Goal: Task Accomplishment & Management: Manage account settings

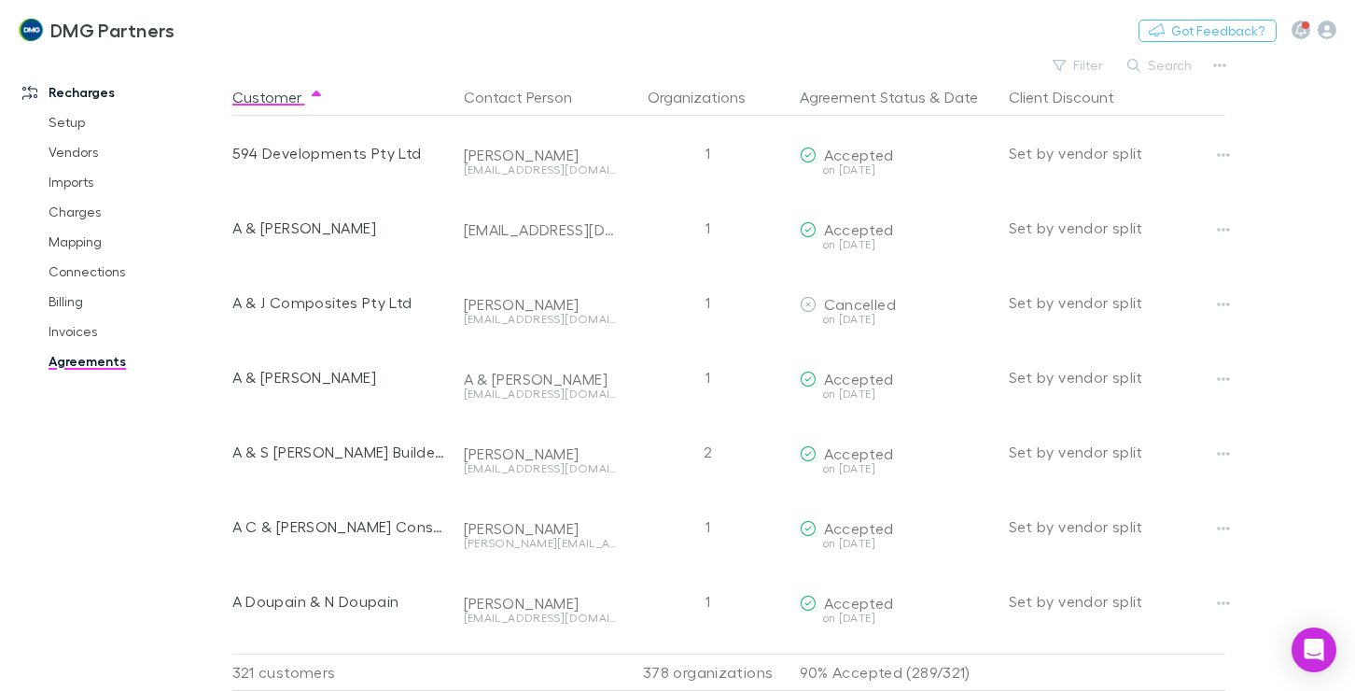
drag, startPoint x: 0, startPoint y: 0, endPoint x: 177, endPoint y: 59, distance: 186.9
click at [177, 59] on div "Recharges Setup Vendors Imports Charges Mapping Connections Billing Invoices Ag…" at bounding box center [123, 367] width 246 height 616
click at [89, 241] on link "Mapping" at bounding box center [136, 242] width 213 height 30
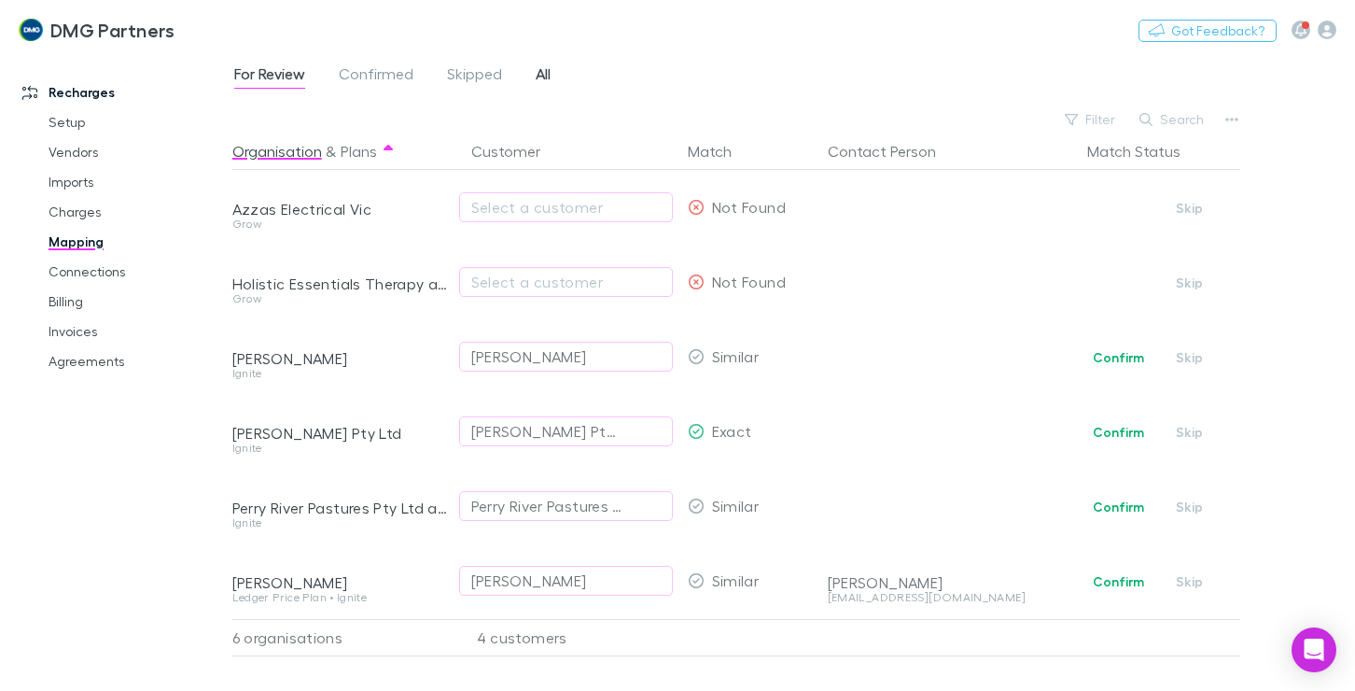
click at [540, 76] on span "All" at bounding box center [543, 76] width 15 height 24
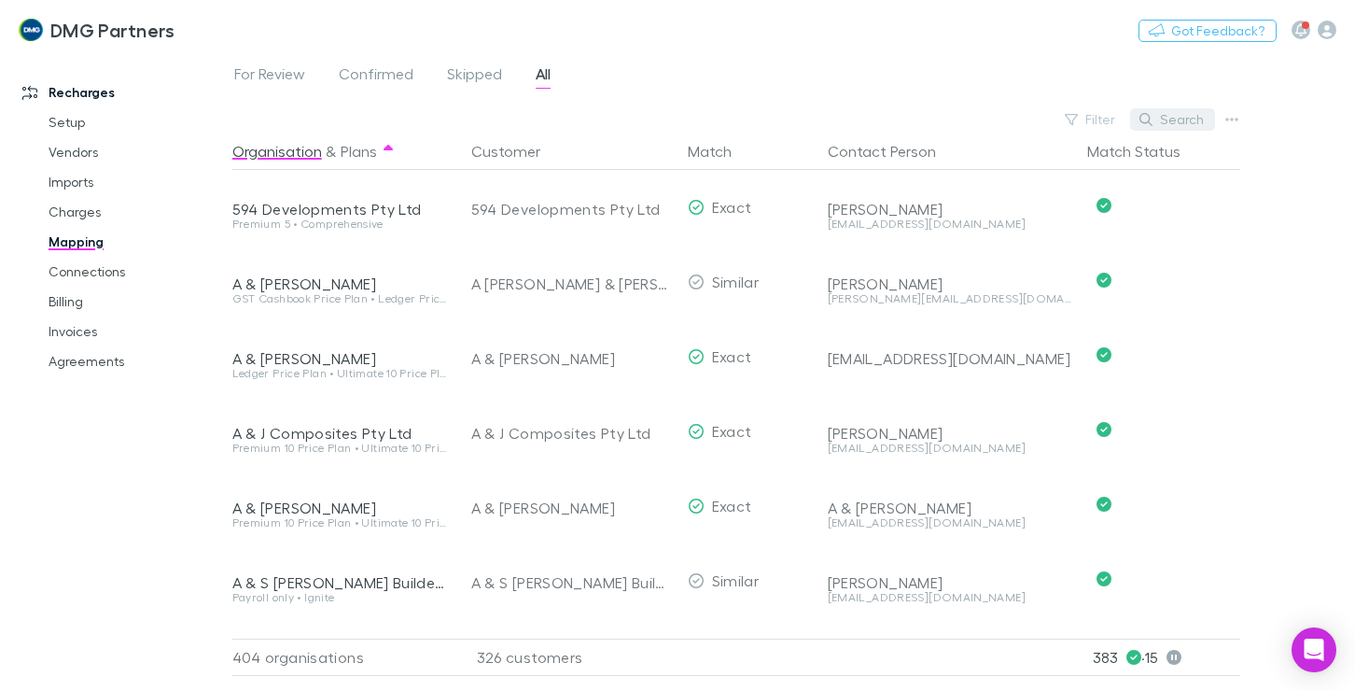
click at [1176, 117] on button "Search" at bounding box center [1172, 119] width 85 height 22
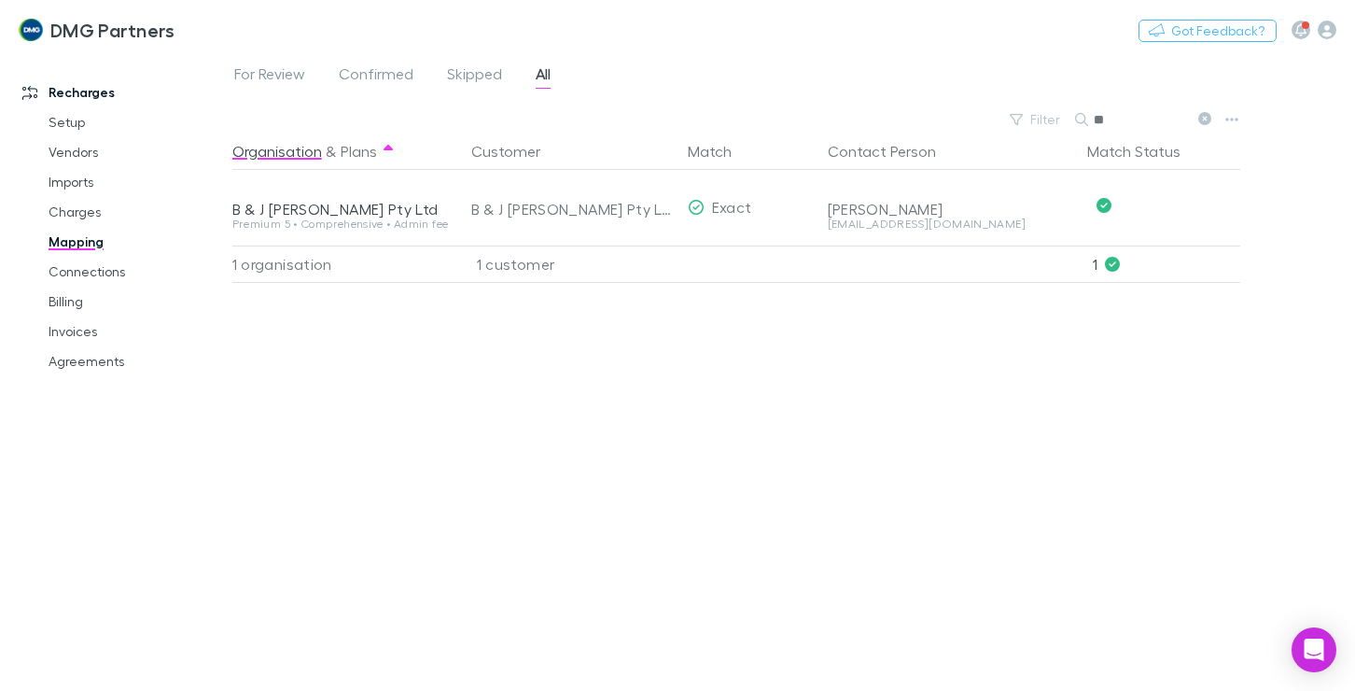
type input "*"
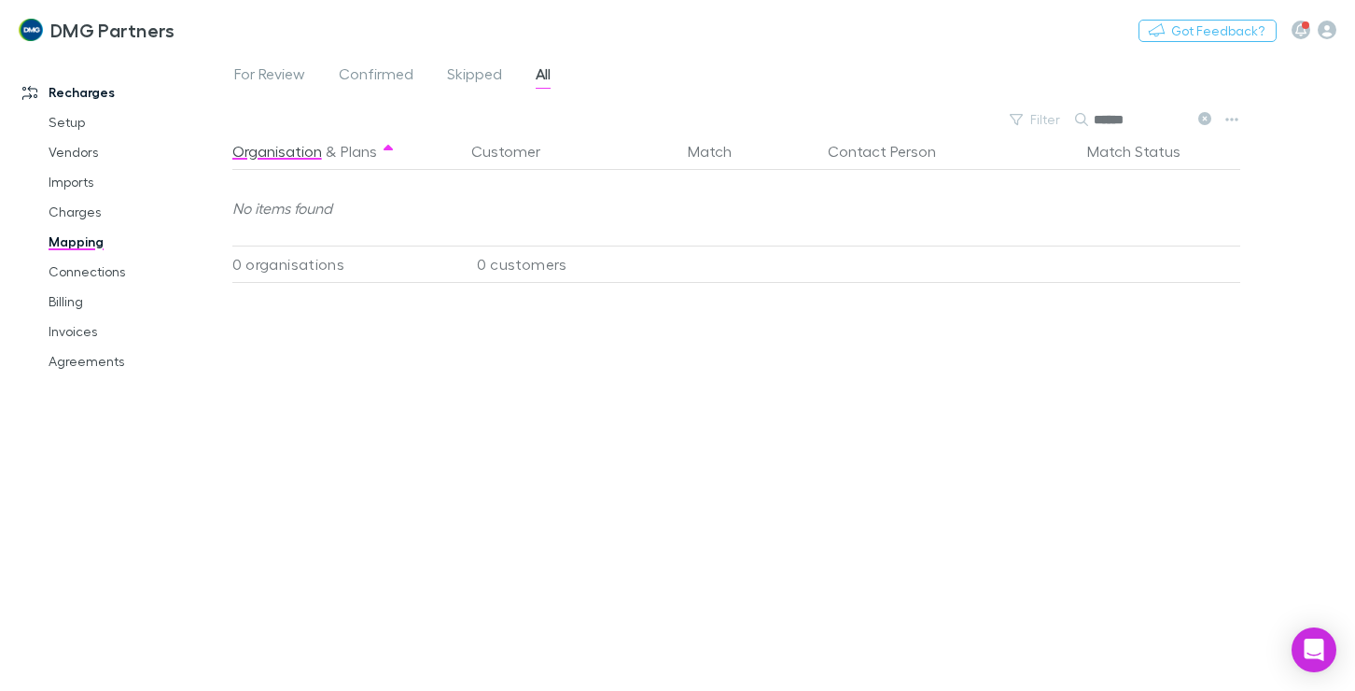
type input "*****"
drag, startPoint x: 72, startPoint y: 242, endPoint x: 107, endPoint y: 212, distance: 46.4
click at [74, 241] on link "Mapping" at bounding box center [136, 242] width 213 height 30
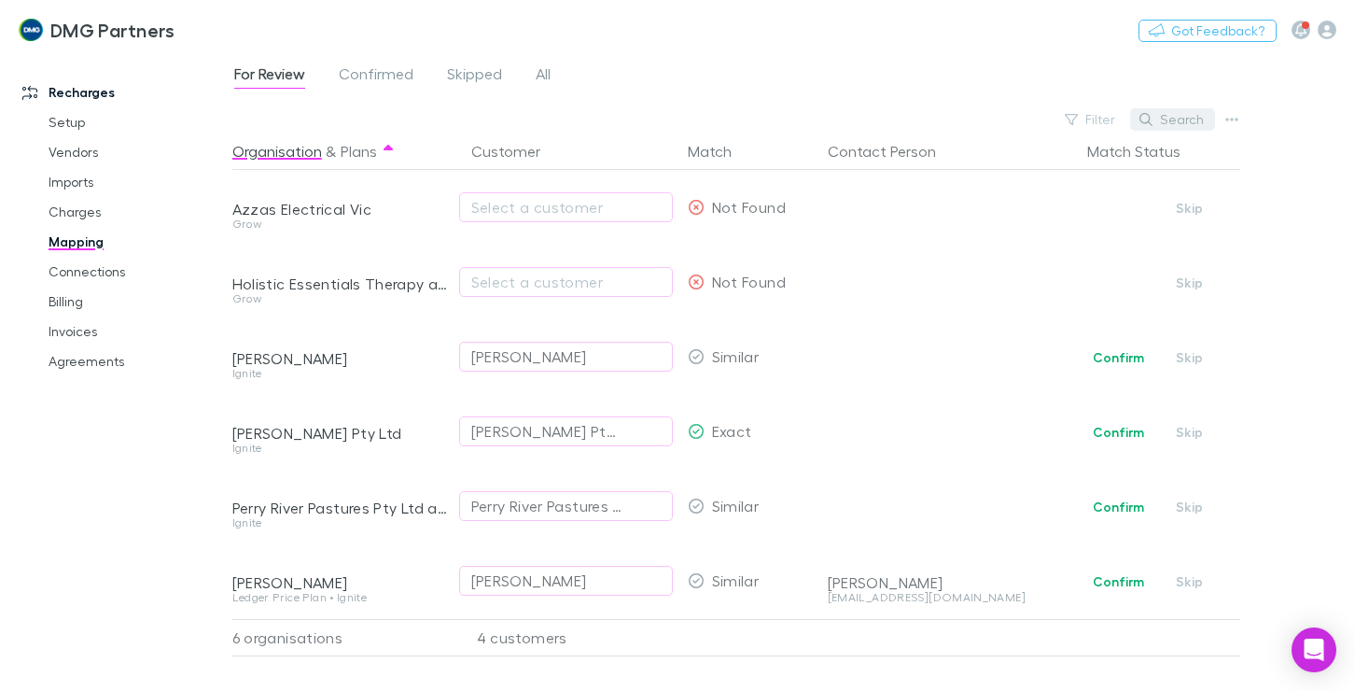
click at [1184, 118] on button "Search" at bounding box center [1172, 119] width 85 height 22
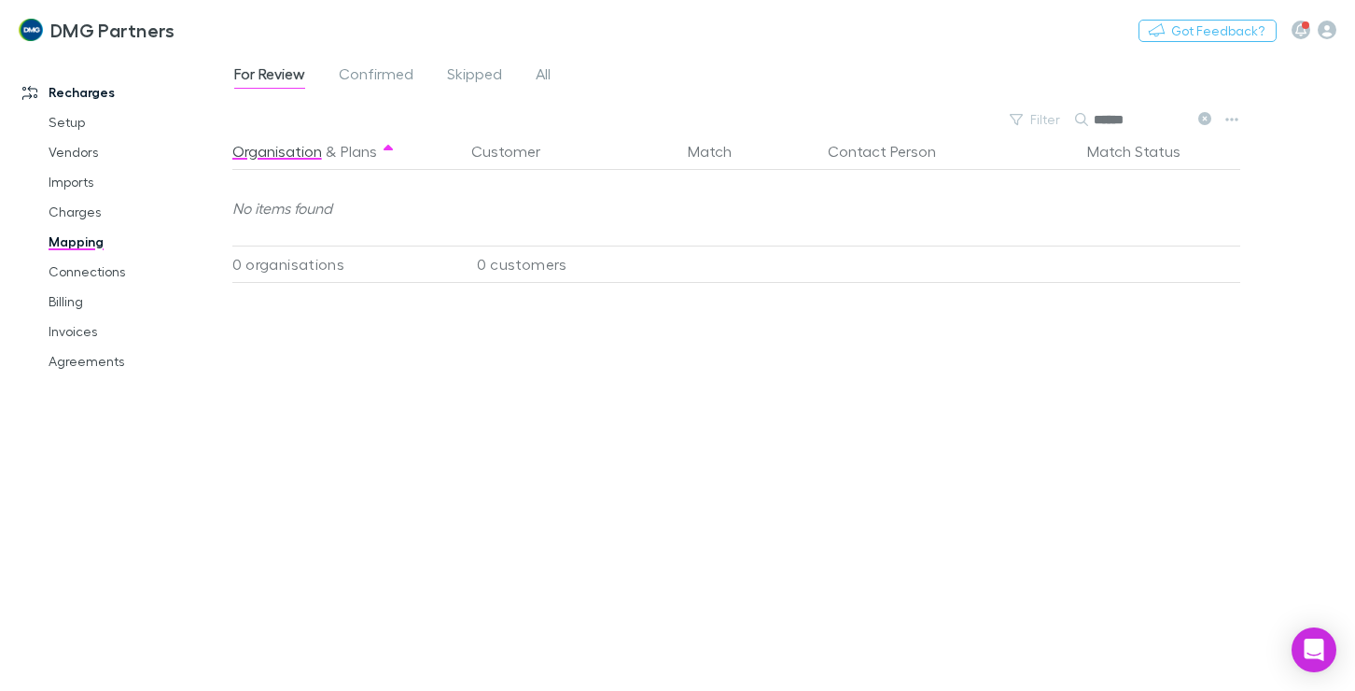
type input "*****"
drag, startPoint x: 770, startPoint y: 316, endPoint x: 736, endPoint y: 311, distance: 34.9
click at [754, 315] on div "Organisation & Plans Customer Match Contact Person Match Status No items found …" at bounding box center [738, 404] width 1013 height 543
click at [63, 238] on link "Mapping" at bounding box center [136, 242] width 213 height 30
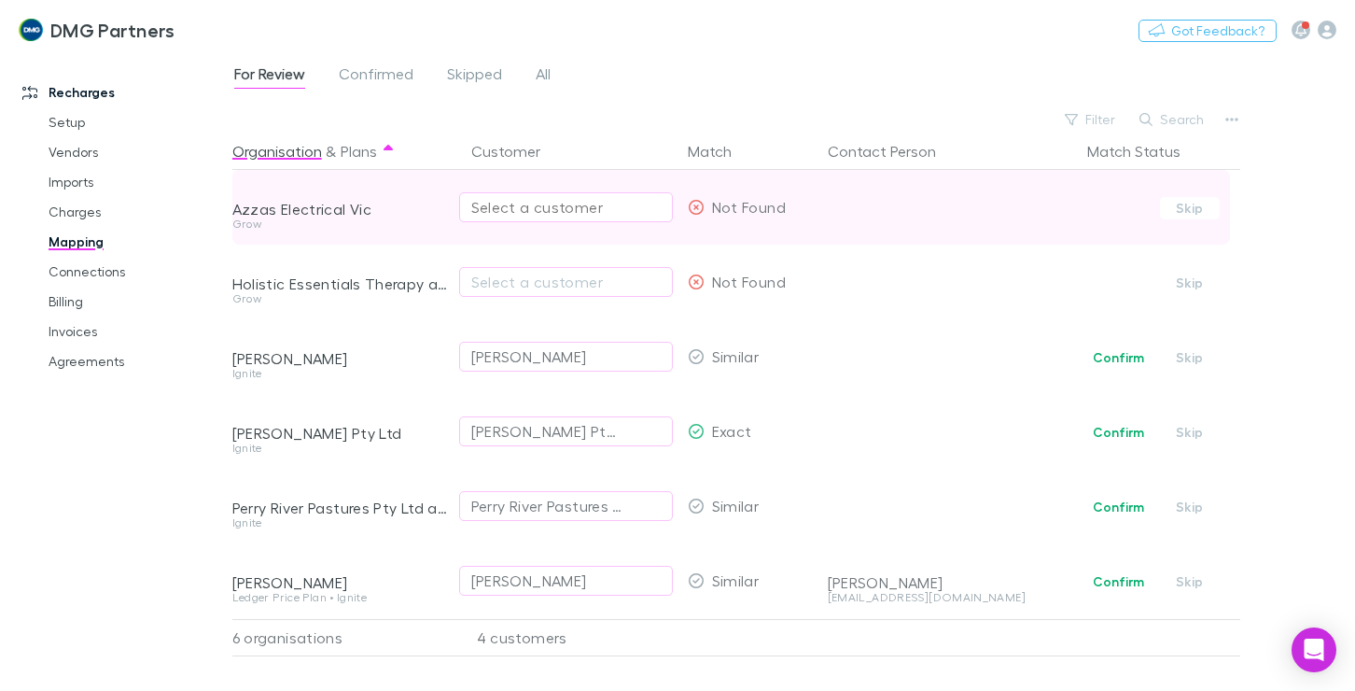
click at [566, 214] on div "Select a customer" at bounding box center [565, 207] width 189 height 22
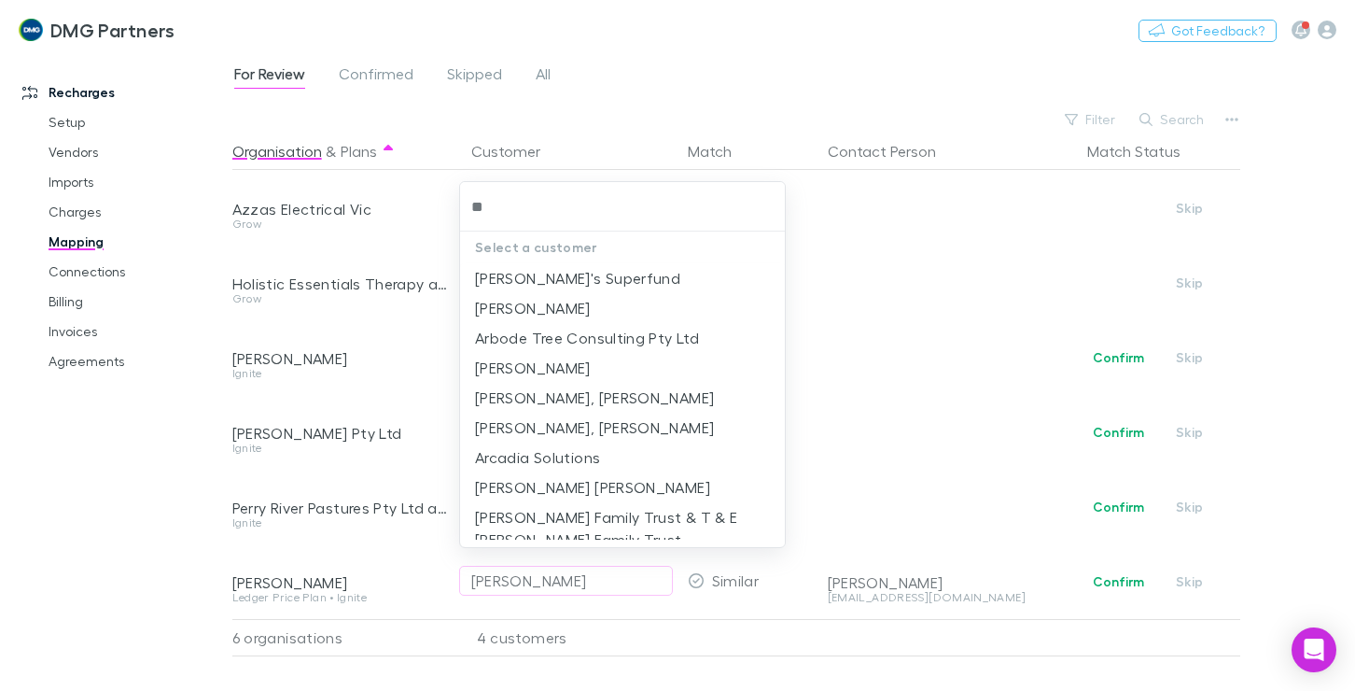
type input "***"
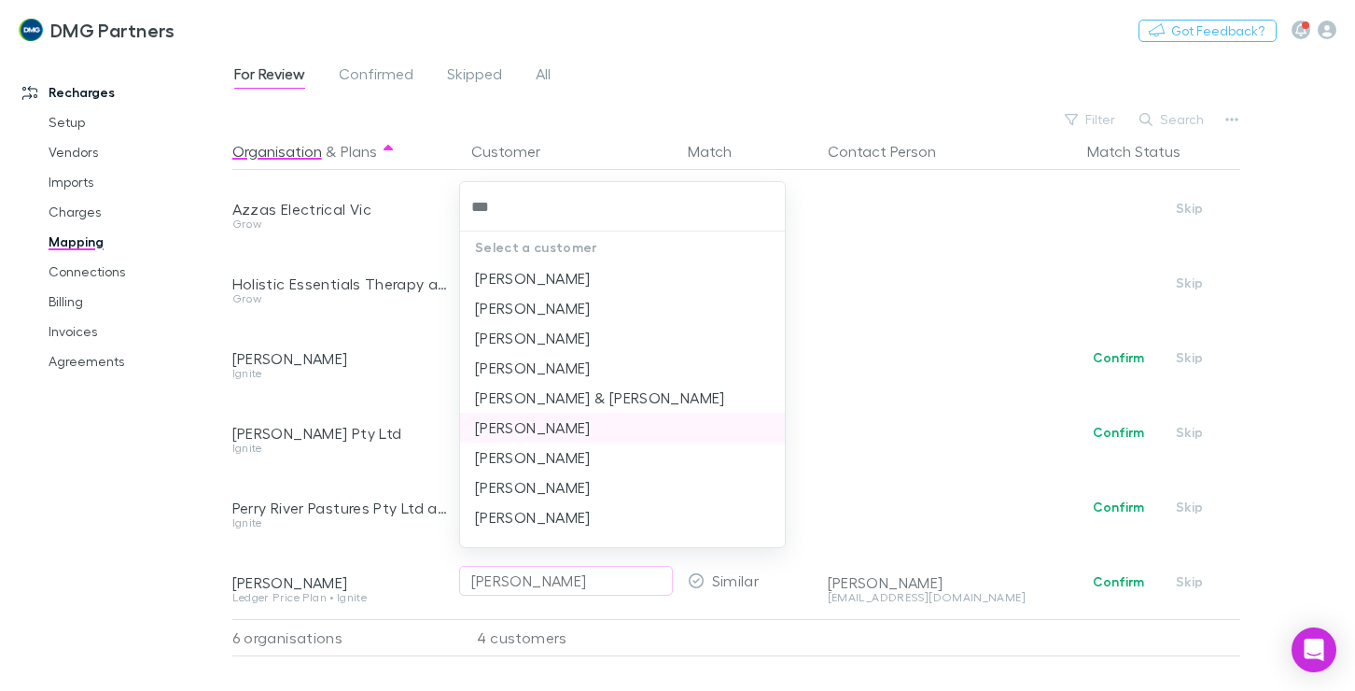
click at [513, 432] on li "[PERSON_NAME]" at bounding box center [623, 428] width 326 height 30
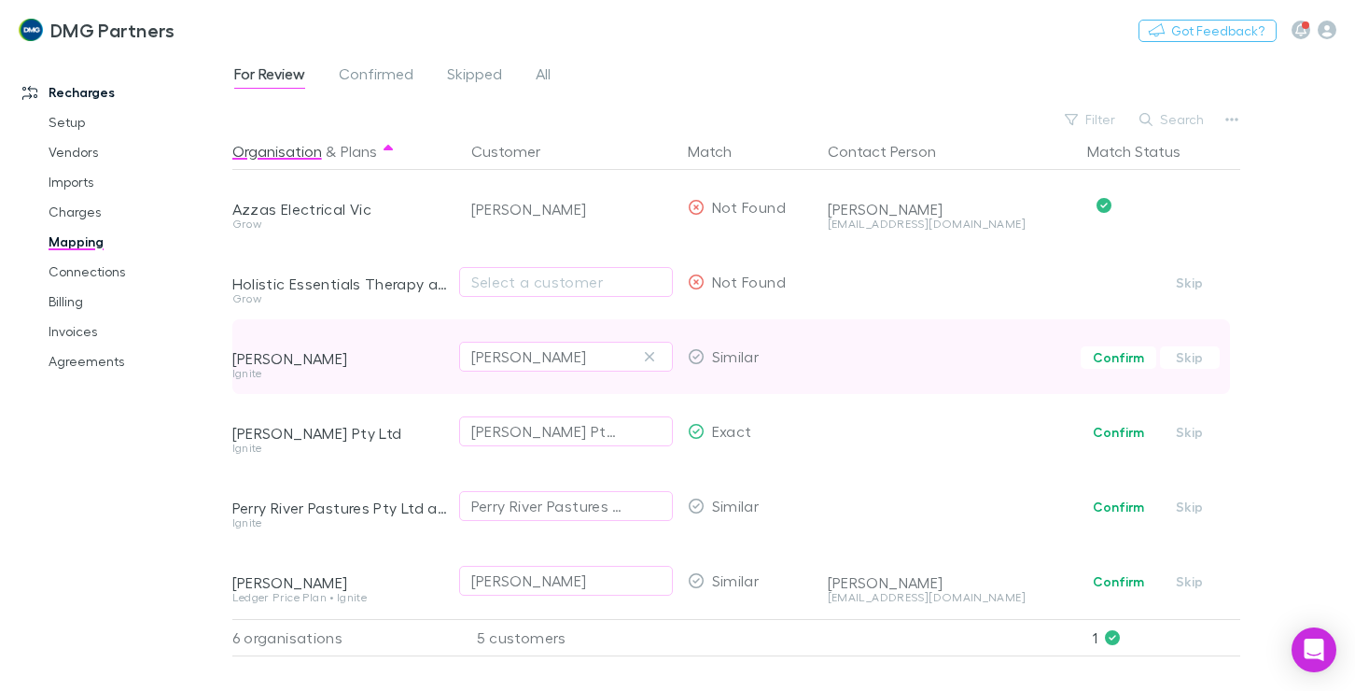
click at [866, 363] on div at bounding box center [950, 343] width 245 height 49
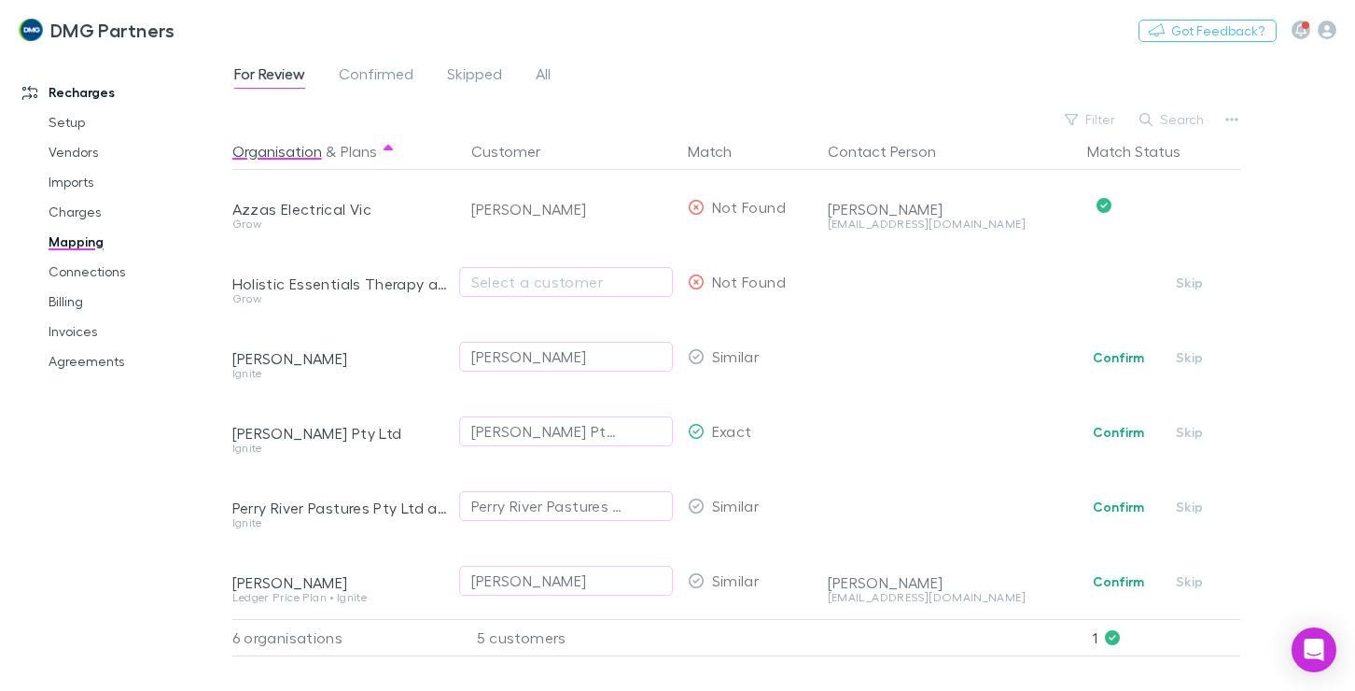
click at [1298, 203] on div "For Review Confirmed Skipped All Filter Search Organisation & Plans Customer Ma…" at bounding box center [793, 371] width 1123 height 638
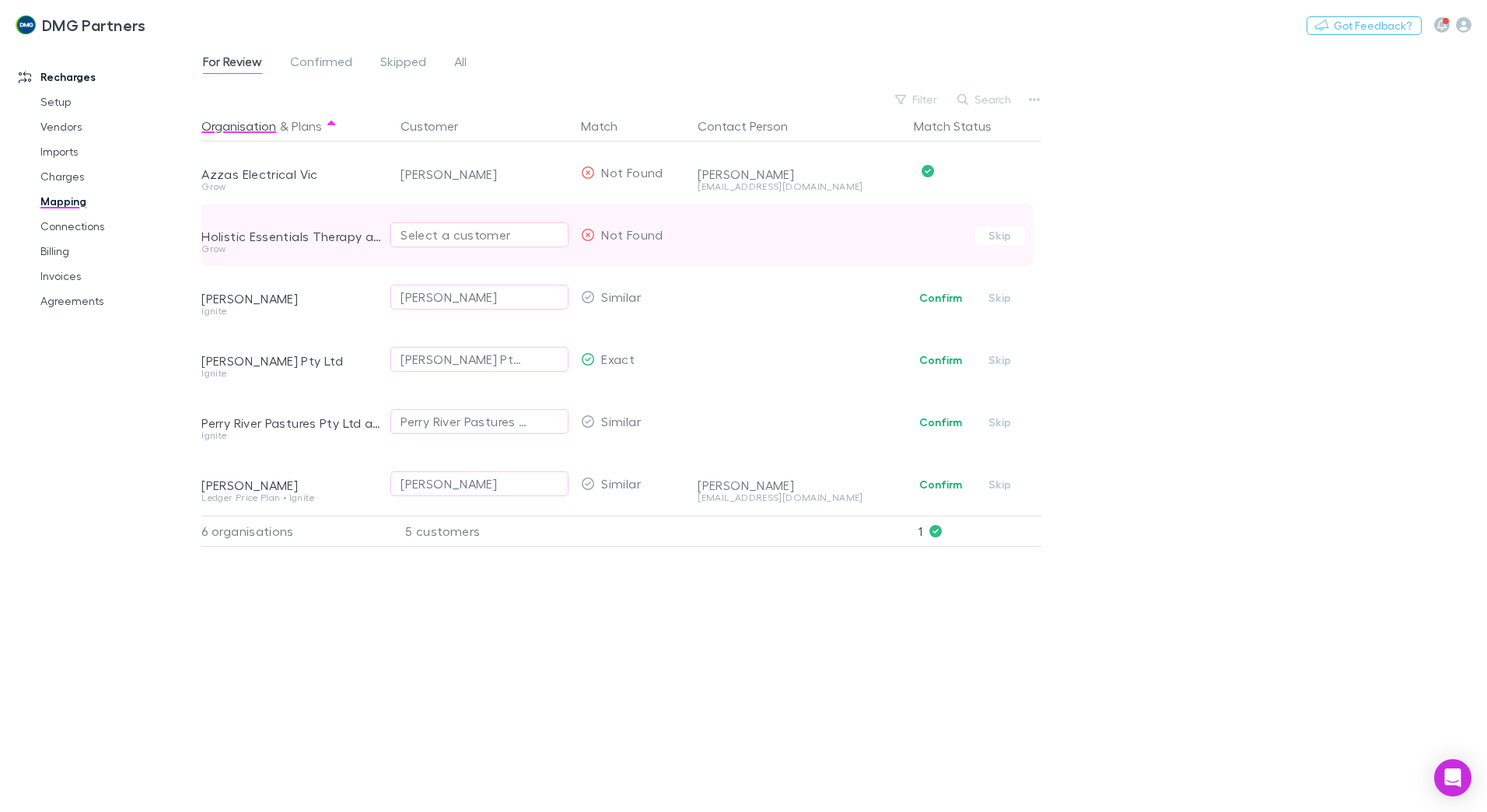
click at [443, 234] on div "Select a customer" at bounding box center [479, 235] width 157 height 18
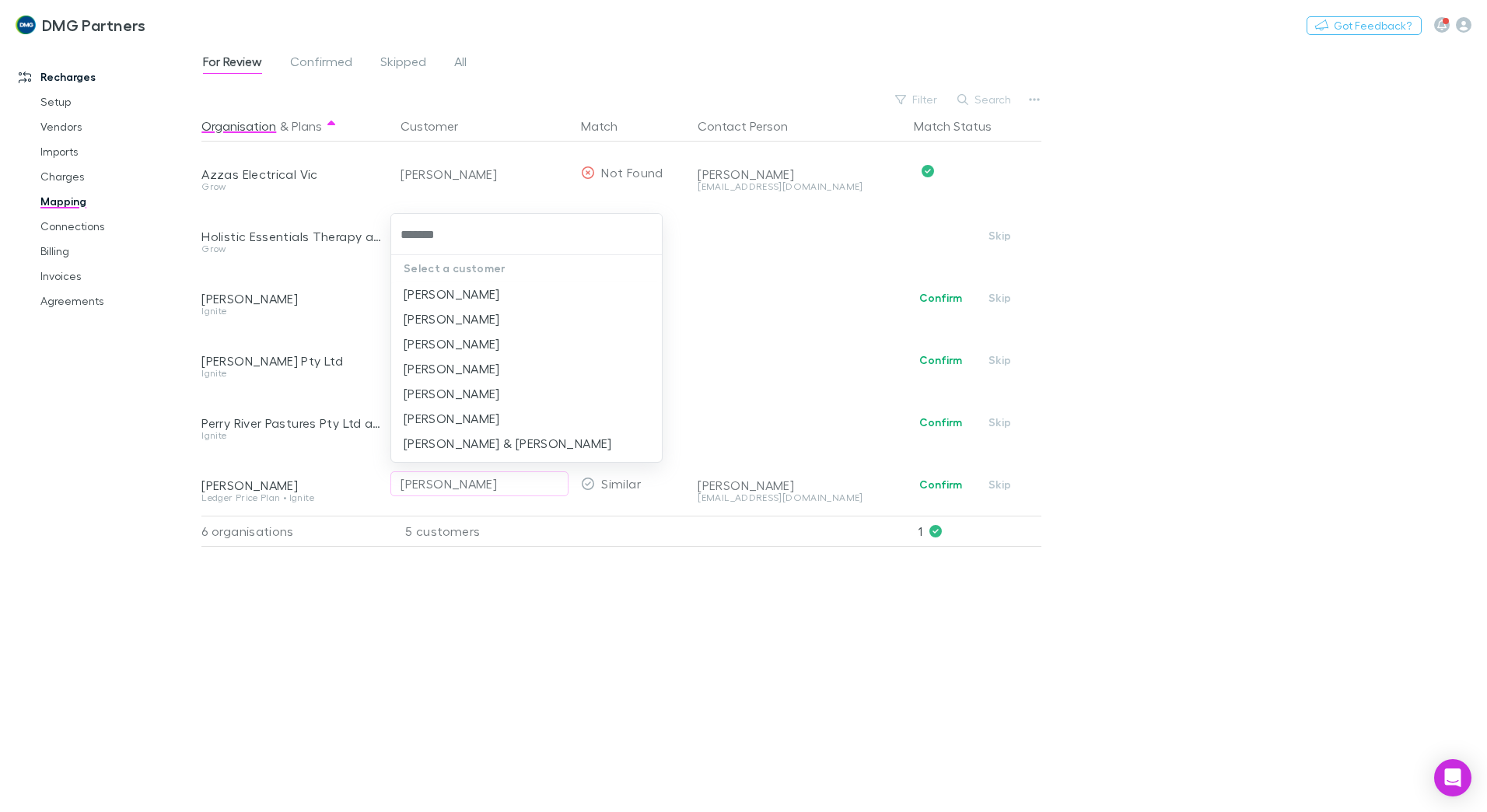
type input "********"
click at [466, 298] on li "[PERSON_NAME]" at bounding box center [526, 294] width 271 height 25
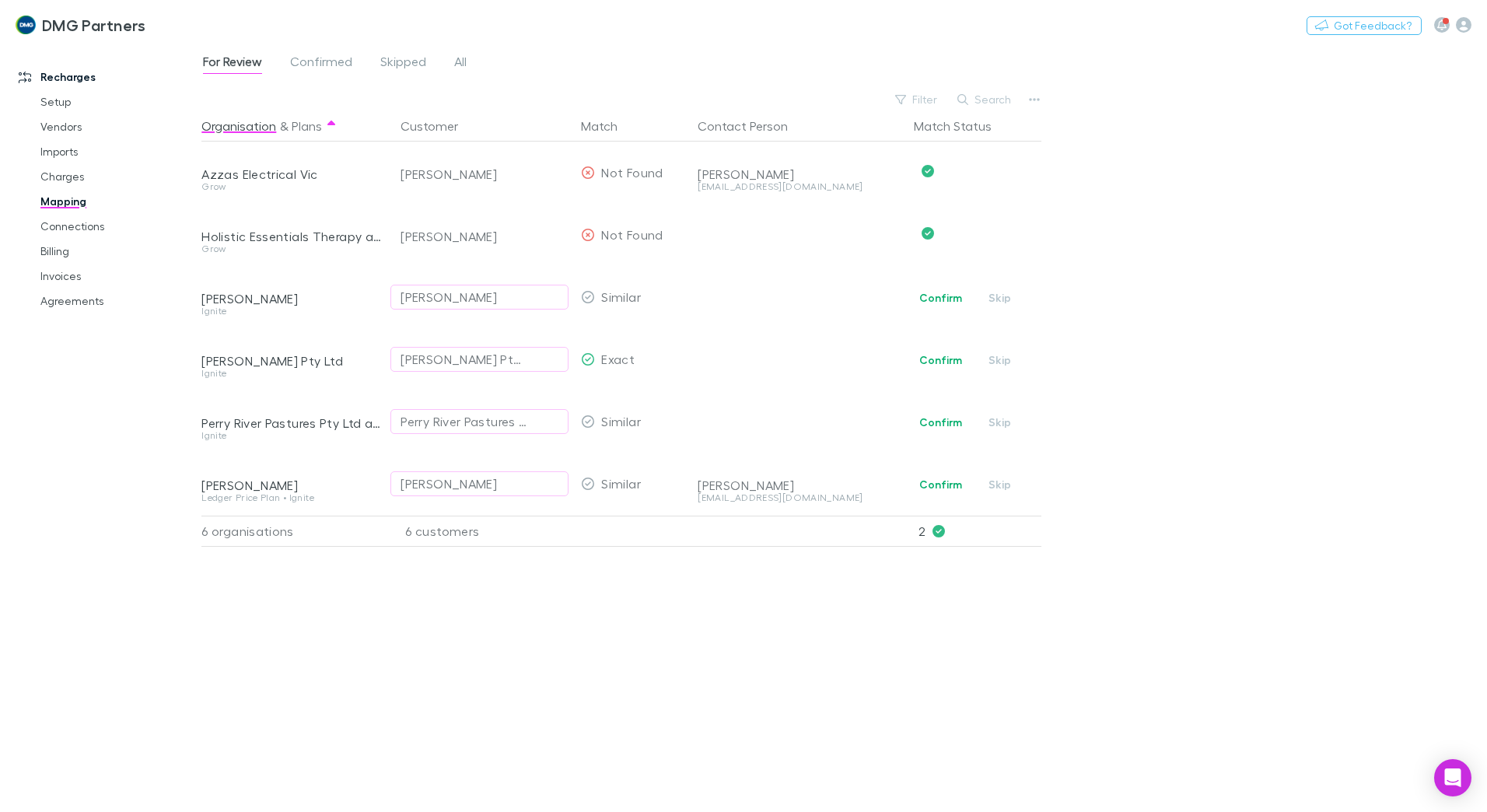
click at [1128, 269] on div "For Review Confirmed Skipped All Filter Search Organisation & Plans Customer Ma…" at bounding box center [844, 427] width 1285 height 768
click at [1128, 286] on div "For Review Confirmed Skipped All Filter Search Organisation & Plans Customer Ma…" at bounding box center [844, 427] width 1285 height 768
click at [1128, 279] on div "For Review Confirmed Skipped All Filter Search Organisation & Plans Customer Ma…" at bounding box center [844, 427] width 1285 height 768
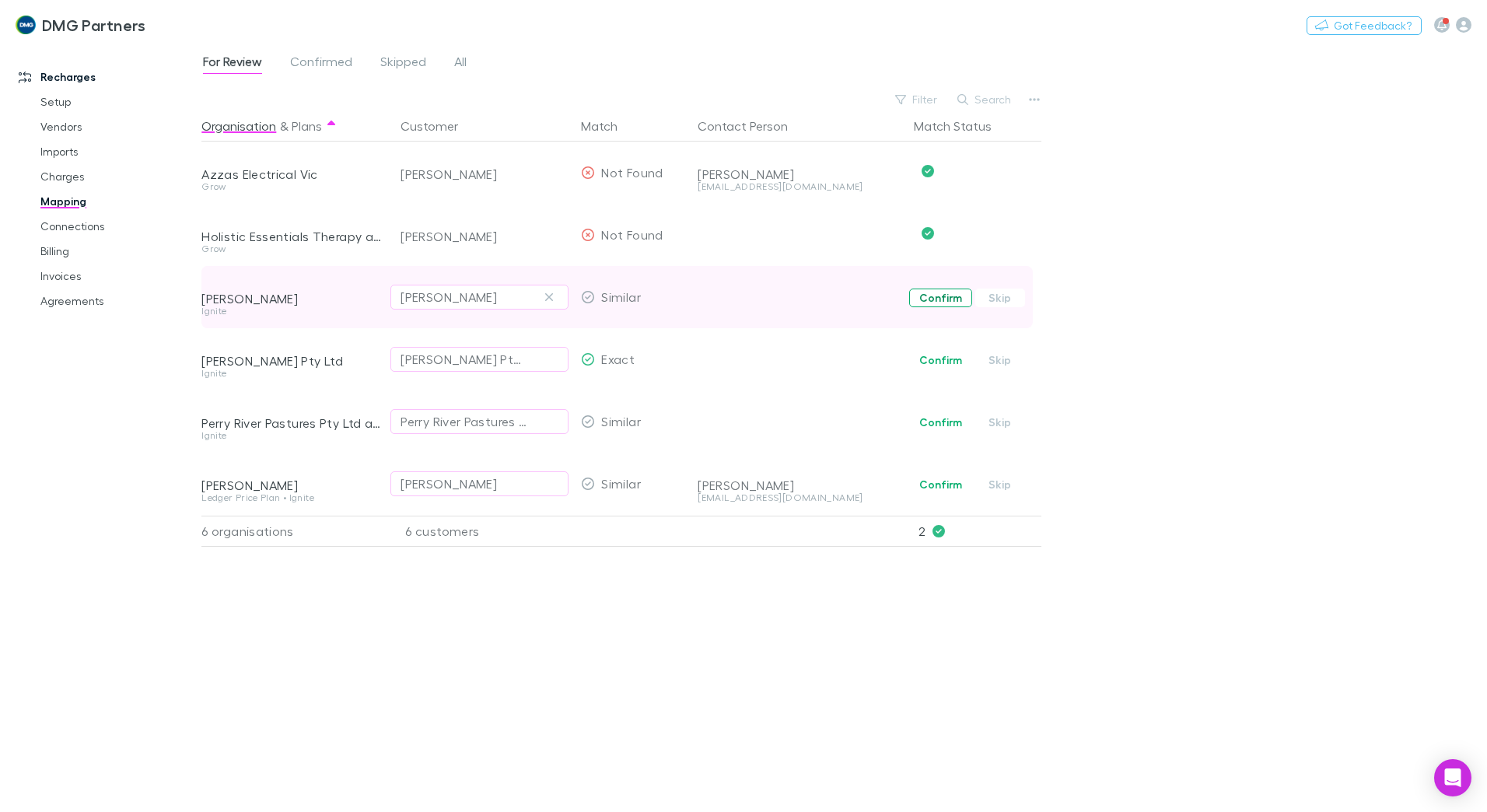
click at [924, 298] on button "Confirm" at bounding box center [941, 297] width 63 height 18
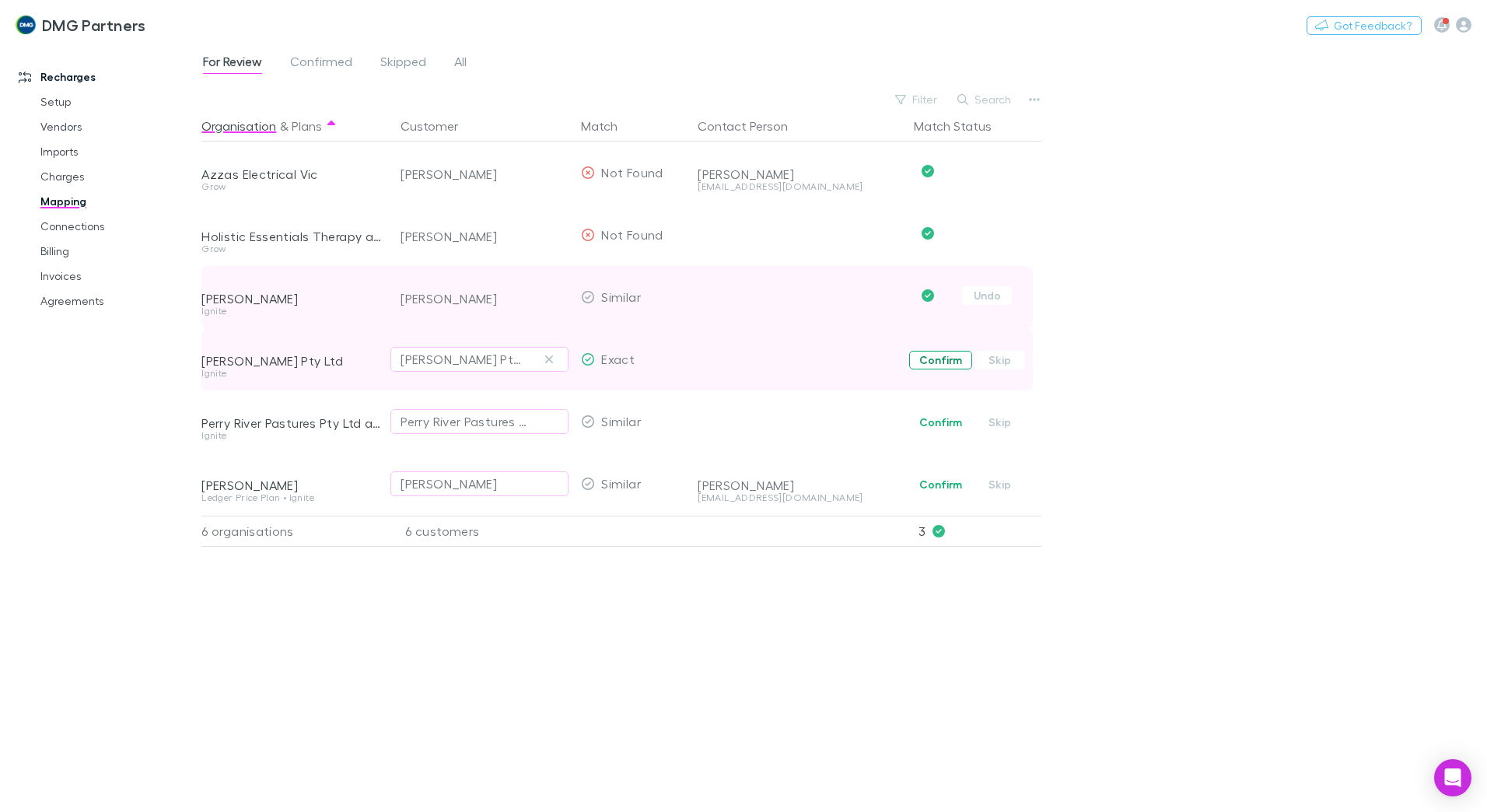
click at [935, 354] on button "Confirm" at bounding box center [941, 360] width 63 height 18
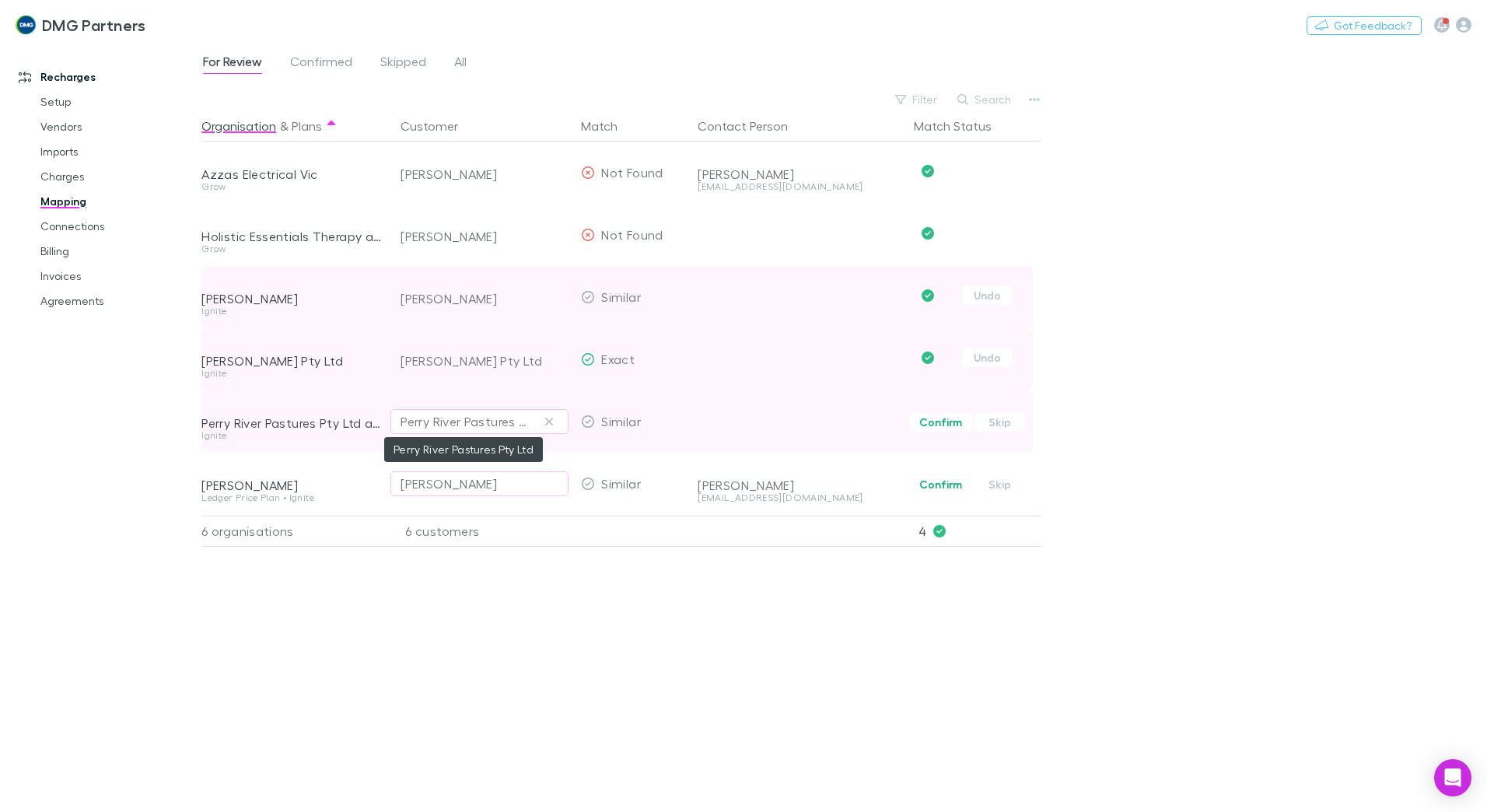
click at [430, 416] on div "Perry River Pastures Pty Ltd" at bounding box center [464, 421] width 127 height 18
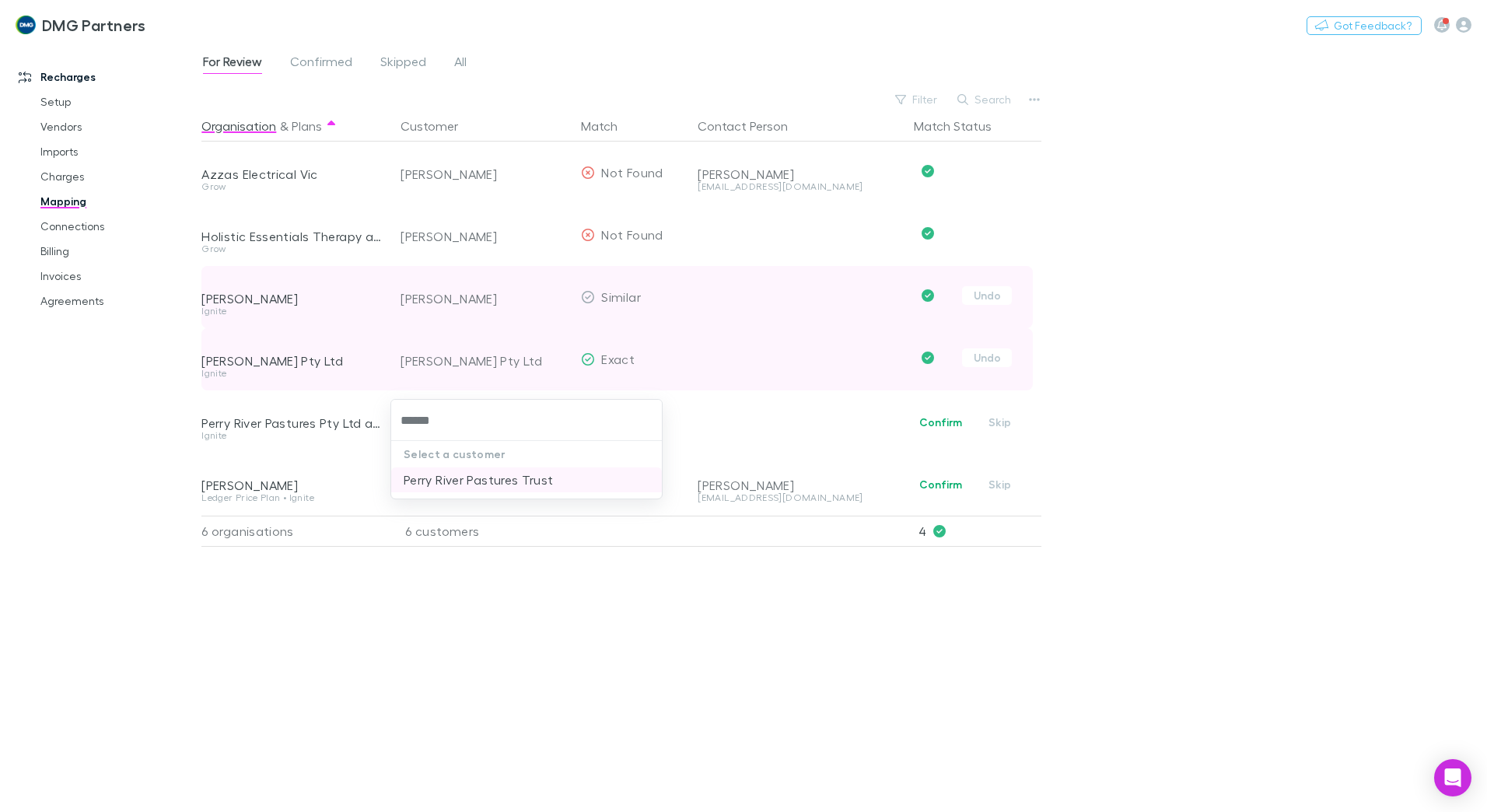
click at [452, 478] on li "Perry River Pastures Trust" at bounding box center [526, 480] width 271 height 25
type input "*****"
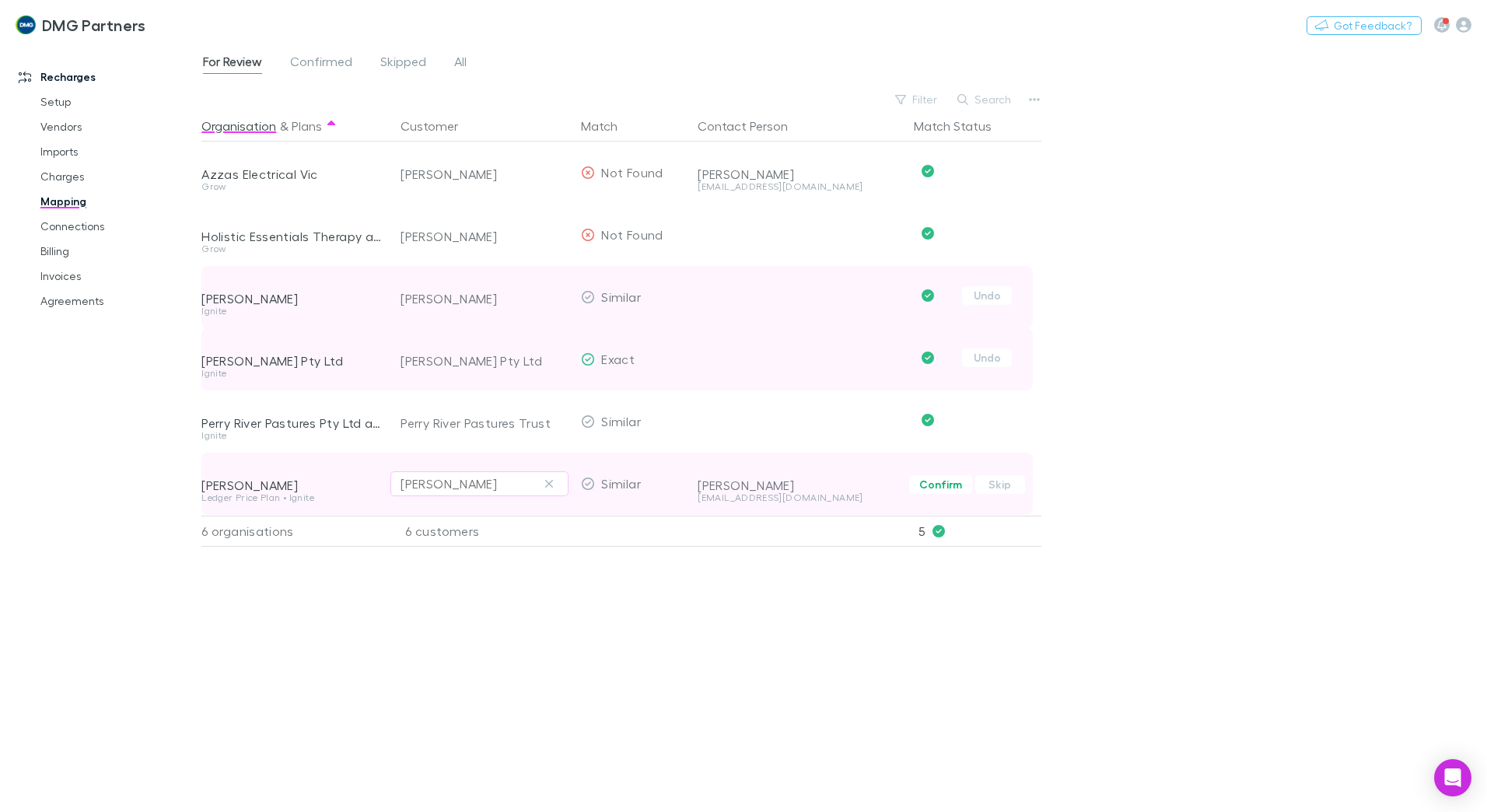
click at [479, 479] on div "Shannon Arthur" at bounding box center [449, 483] width 97 height 18
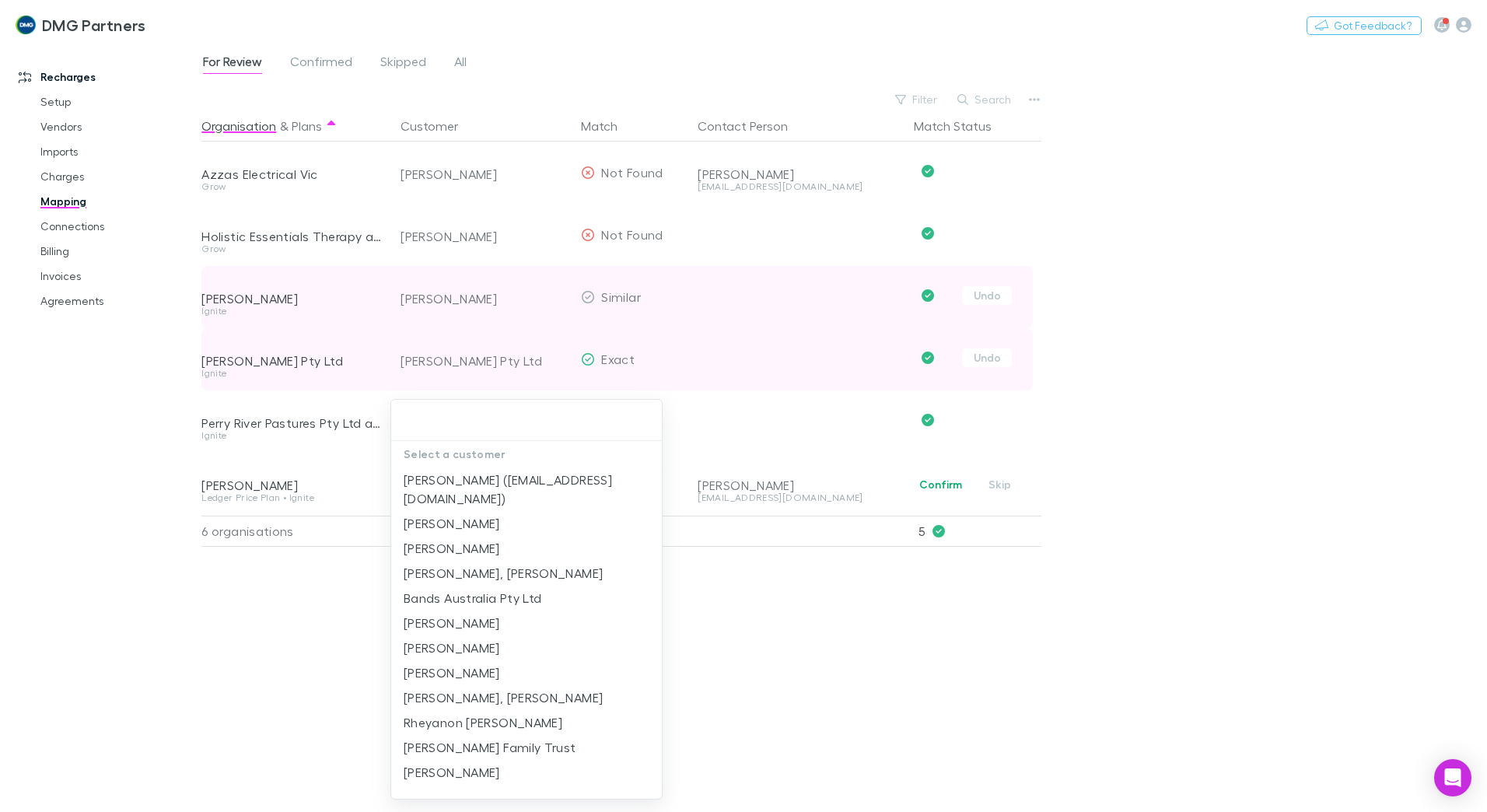
drag, startPoint x: 442, startPoint y: 428, endPoint x: 423, endPoint y: 402, distance: 32.2
click at [438, 426] on input "text" at bounding box center [526, 420] width 258 height 29
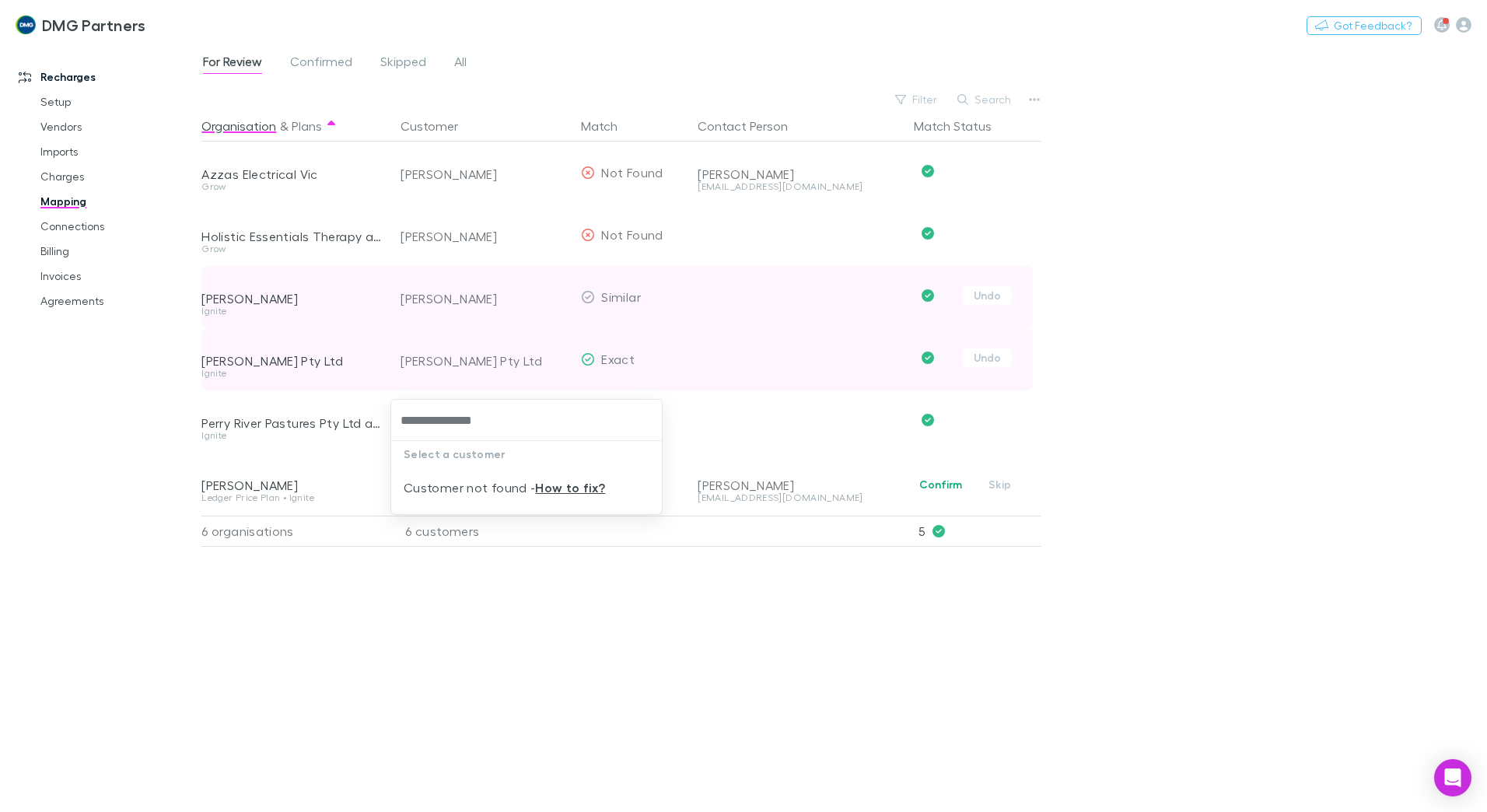
type input "**********"
click at [586, 575] on div "Select a customer Customer not found - How to fix?" at bounding box center [743, 406] width 1487 height 812
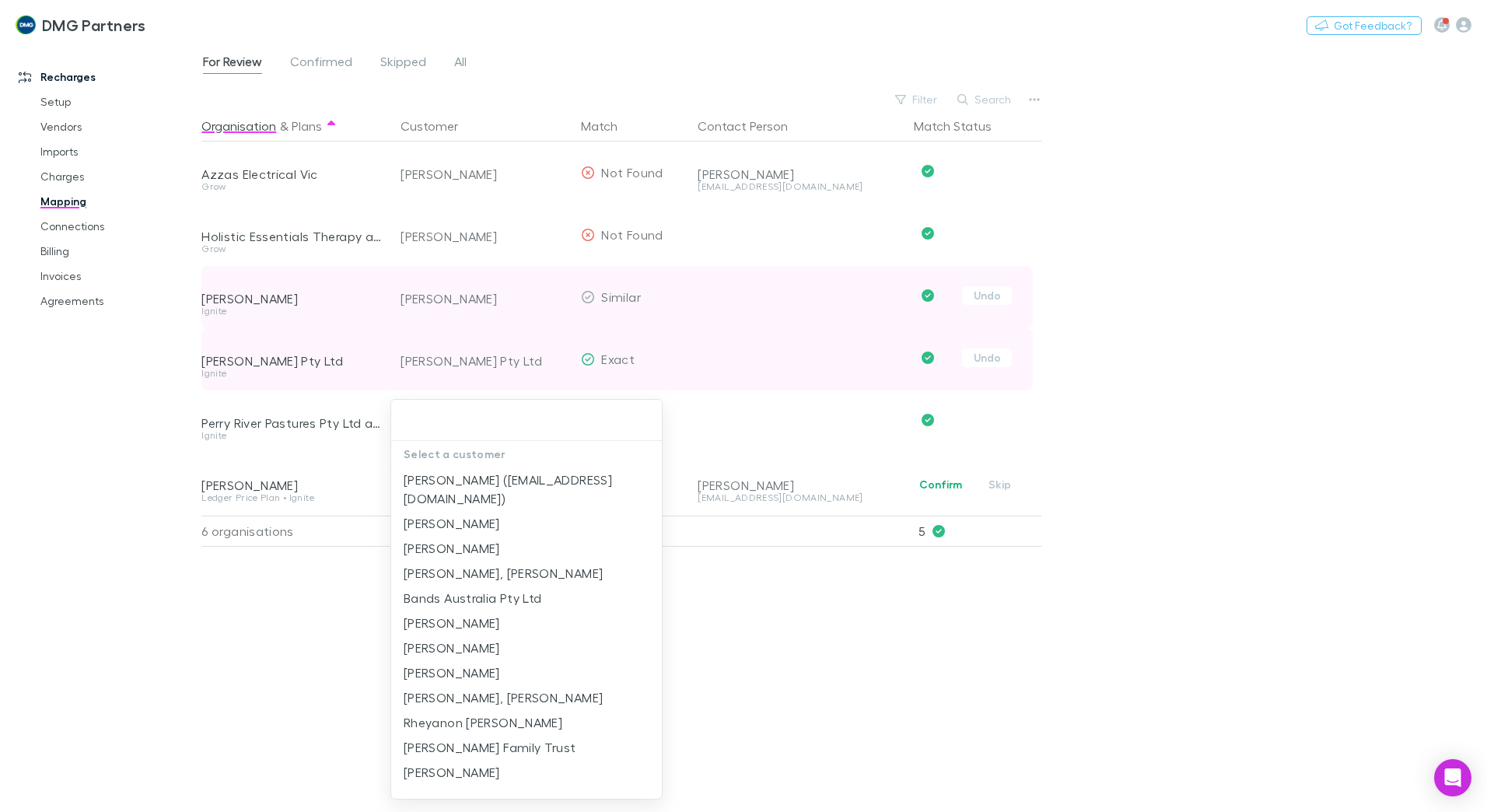
click at [461, 424] on input "text" at bounding box center [526, 420] width 258 height 29
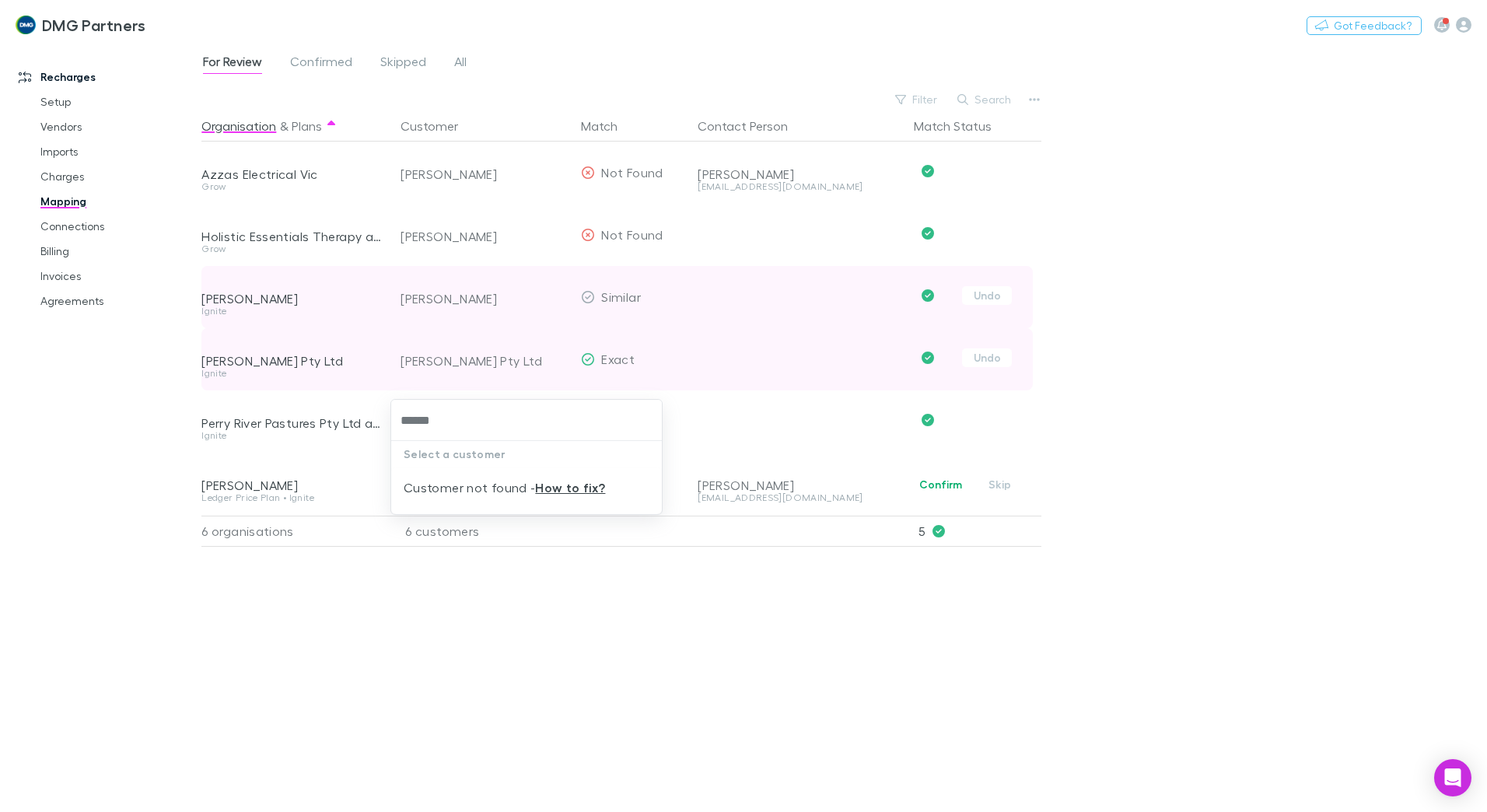
click at [429, 419] on input "******" at bounding box center [526, 420] width 258 height 29
type input "*******"
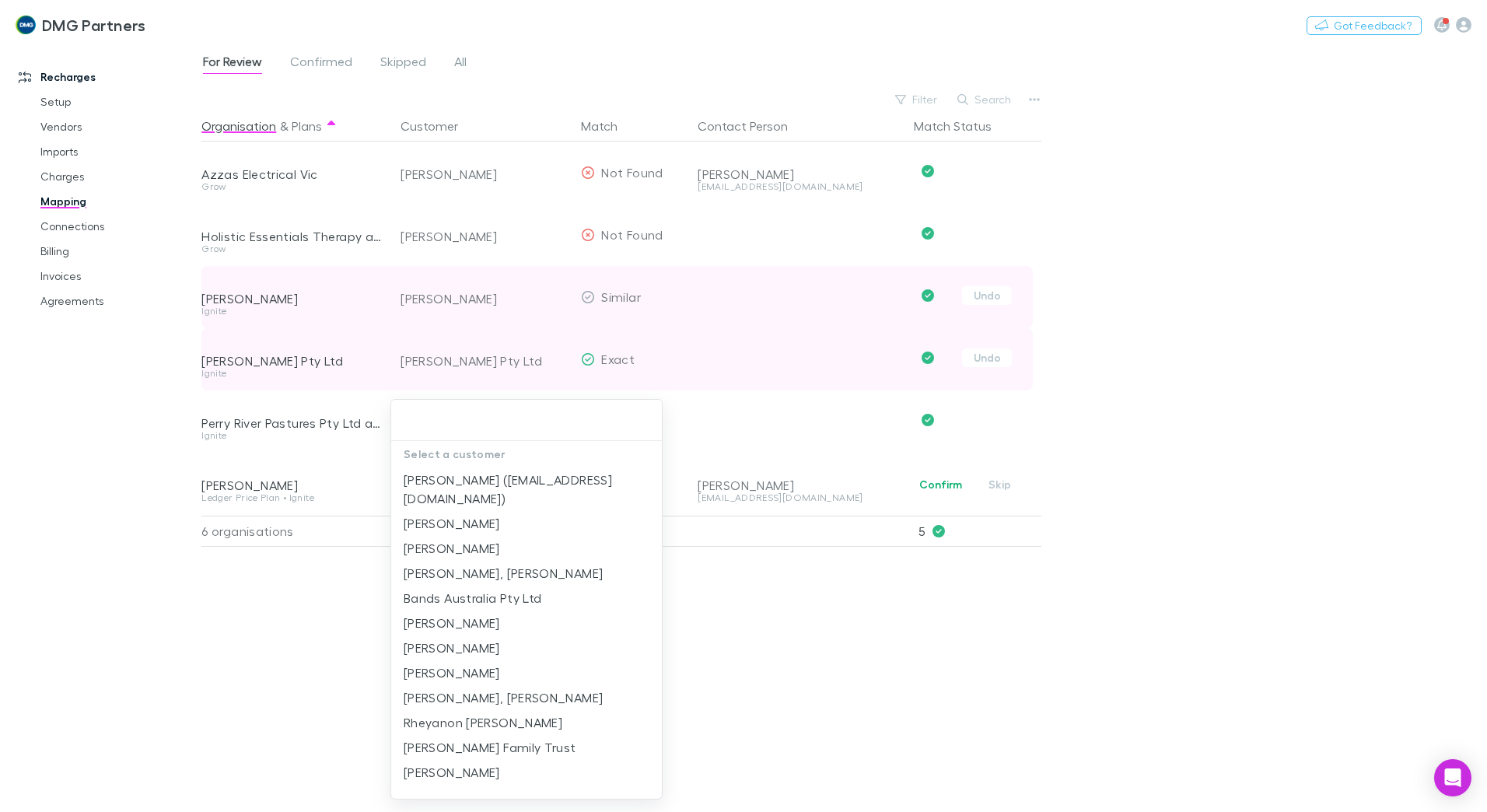
click at [508, 575] on div "Select a customer Amy Hutty (ahutty@dmgfinancial.com.au) Bridie Gleeson Kunal L…" at bounding box center [743, 406] width 1487 height 812
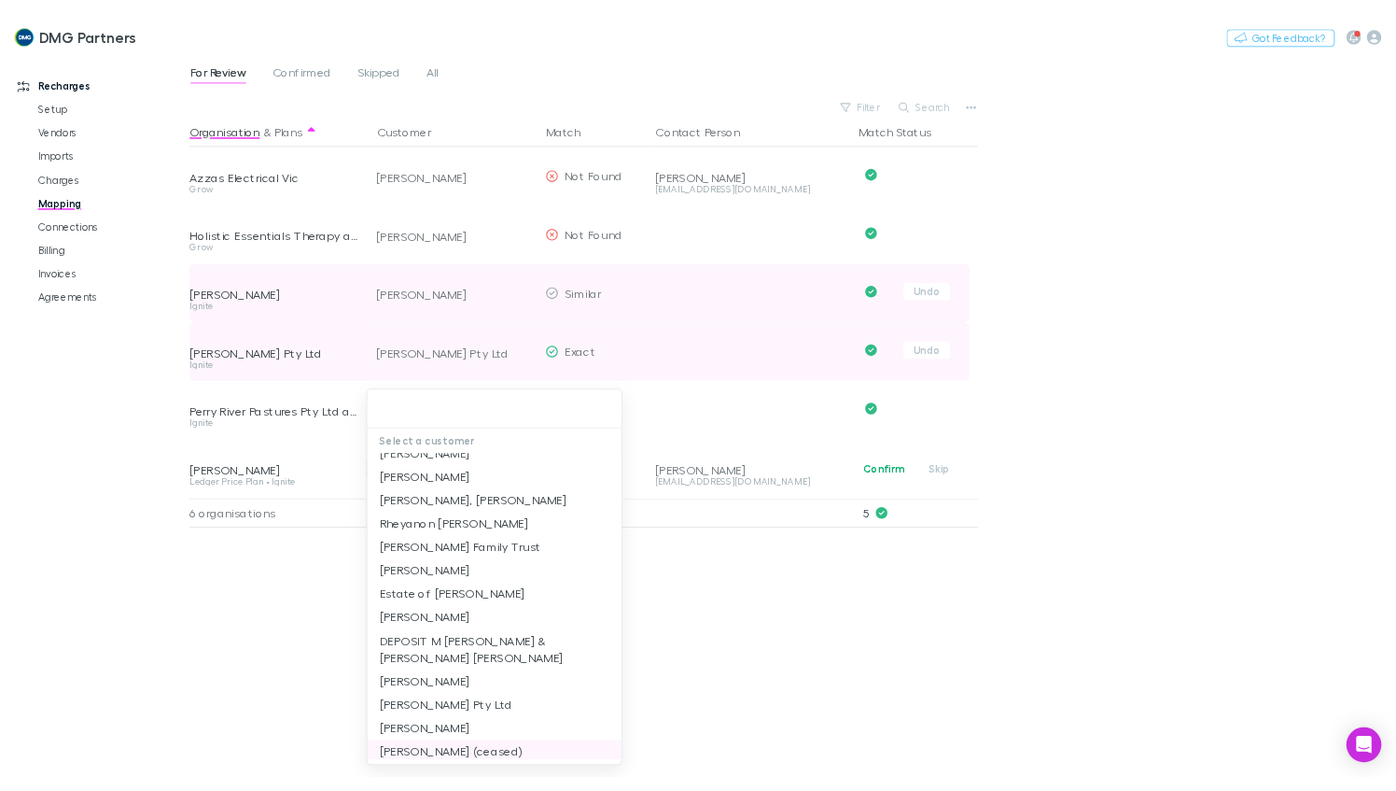
scroll to position [230, 0]
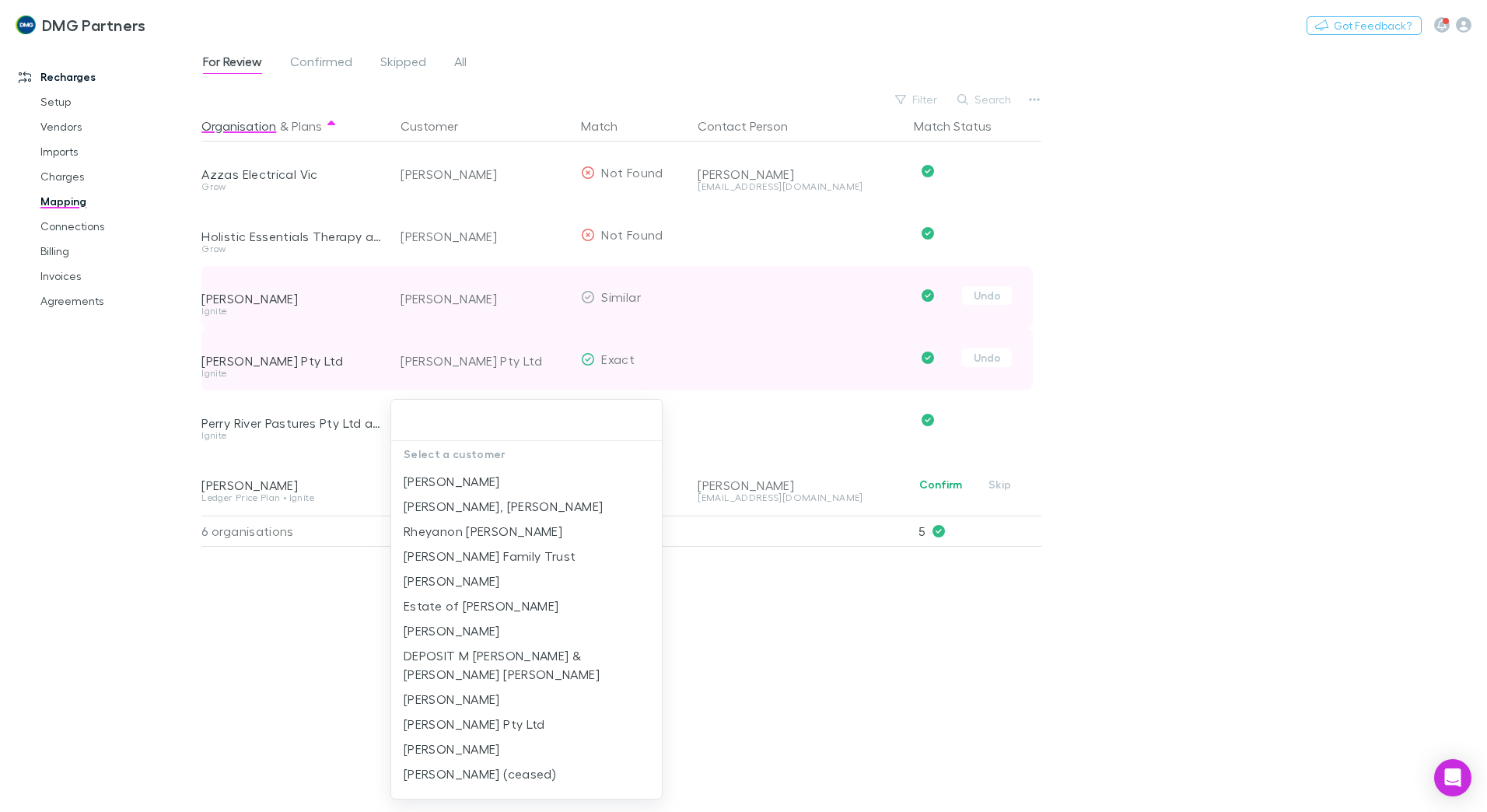
drag, startPoint x: 807, startPoint y: 652, endPoint x: 755, endPoint y: 586, distance: 84.0
click at [807, 575] on div at bounding box center [743, 406] width 1487 height 812
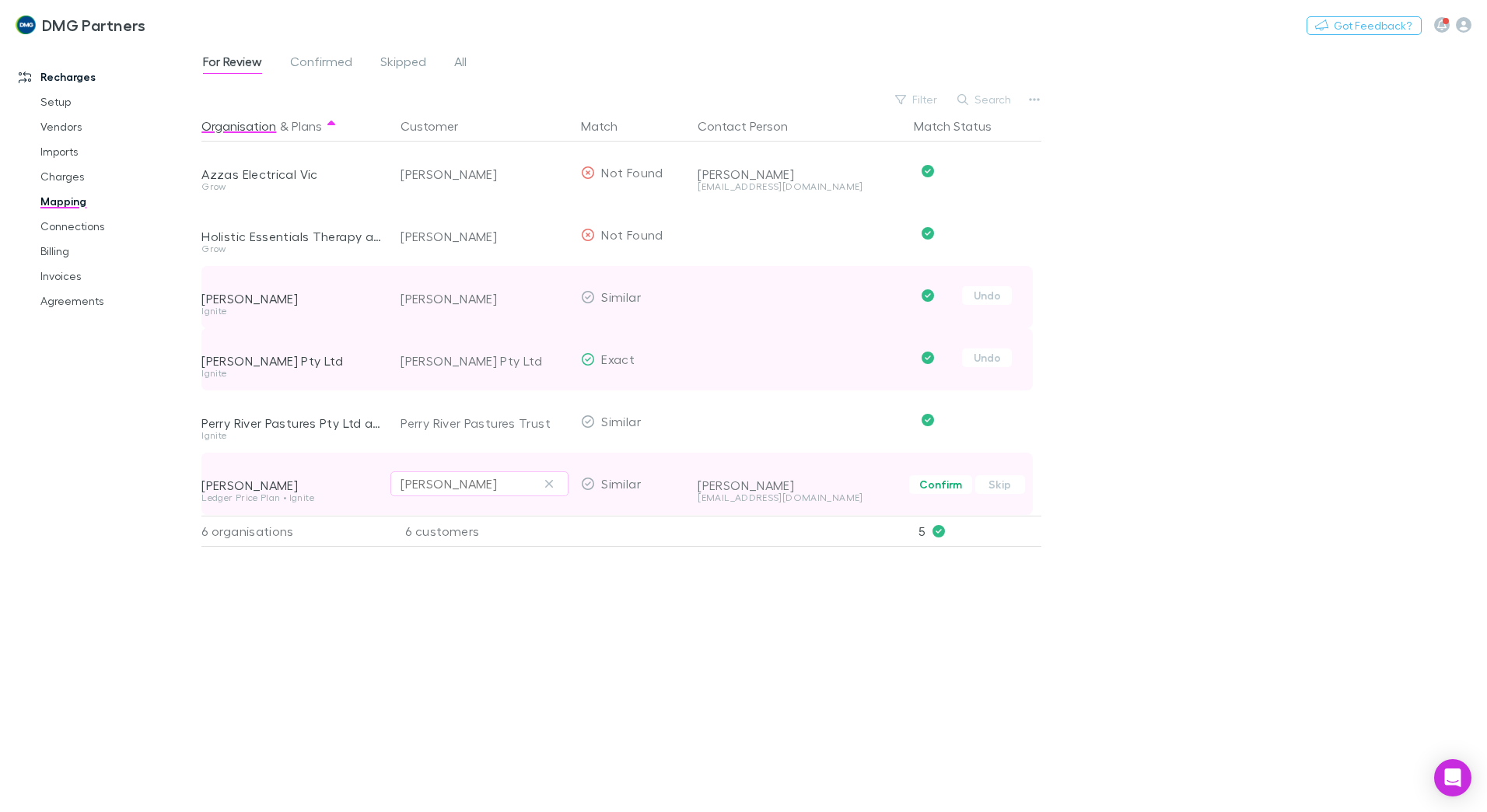
click at [435, 489] on div "Shannon Arthur" at bounding box center [449, 483] width 97 height 18
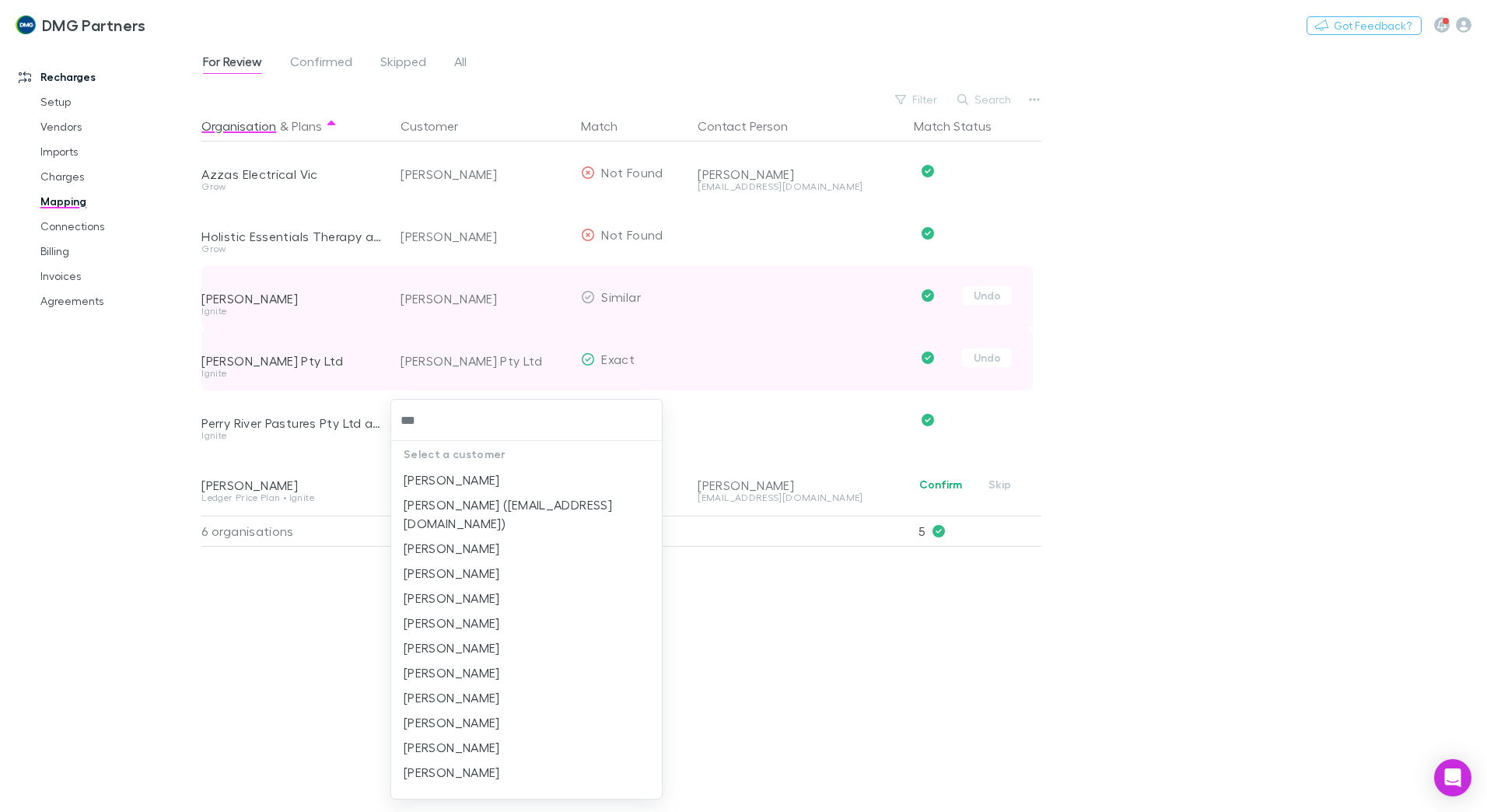
type input "***"
click at [682, 575] on div at bounding box center [743, 406] width 1487 height 812
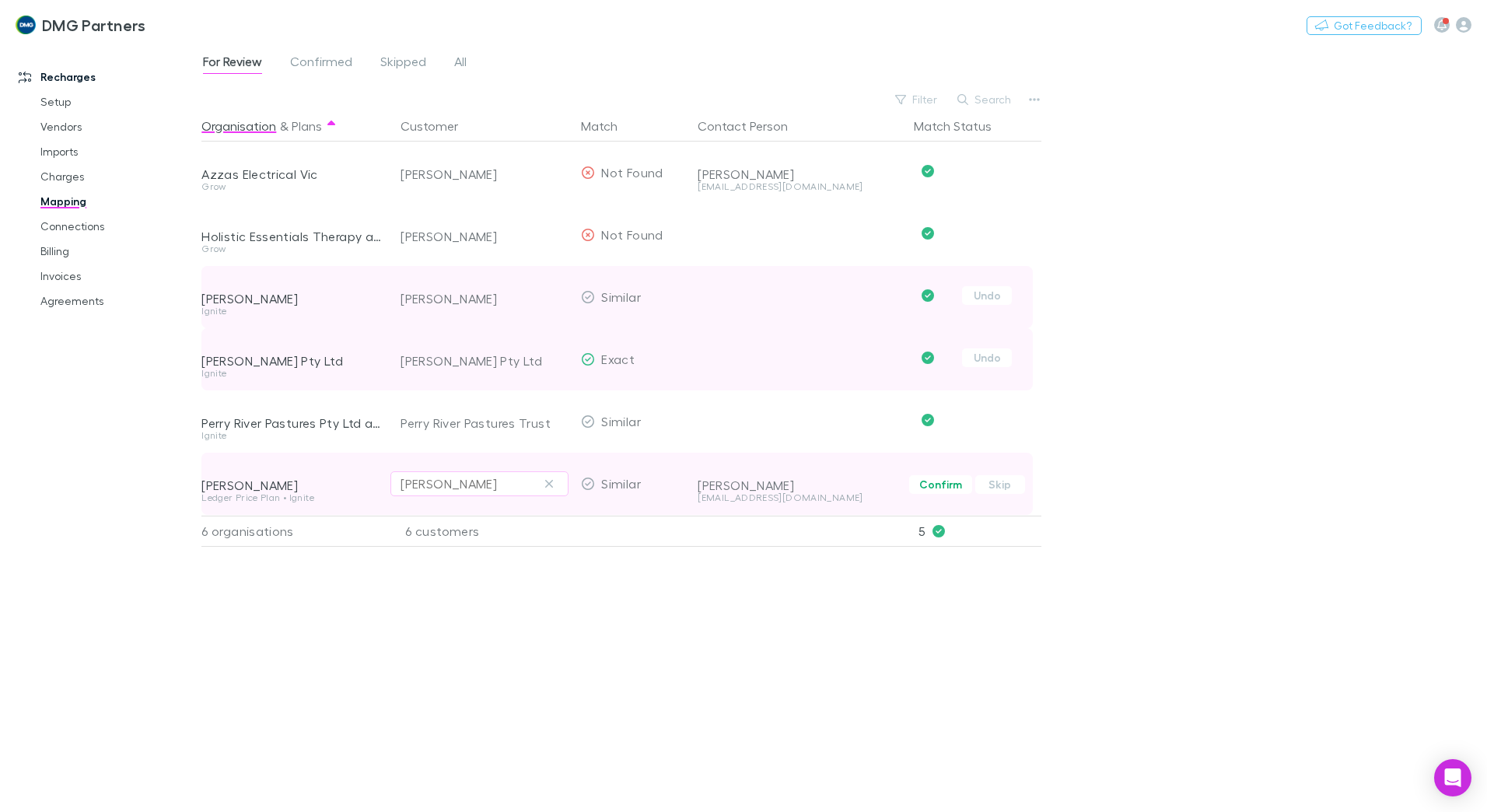
click at [426, 484] on div "Shannon Arthur" at bounding box center [449, 483] width 97 height 18
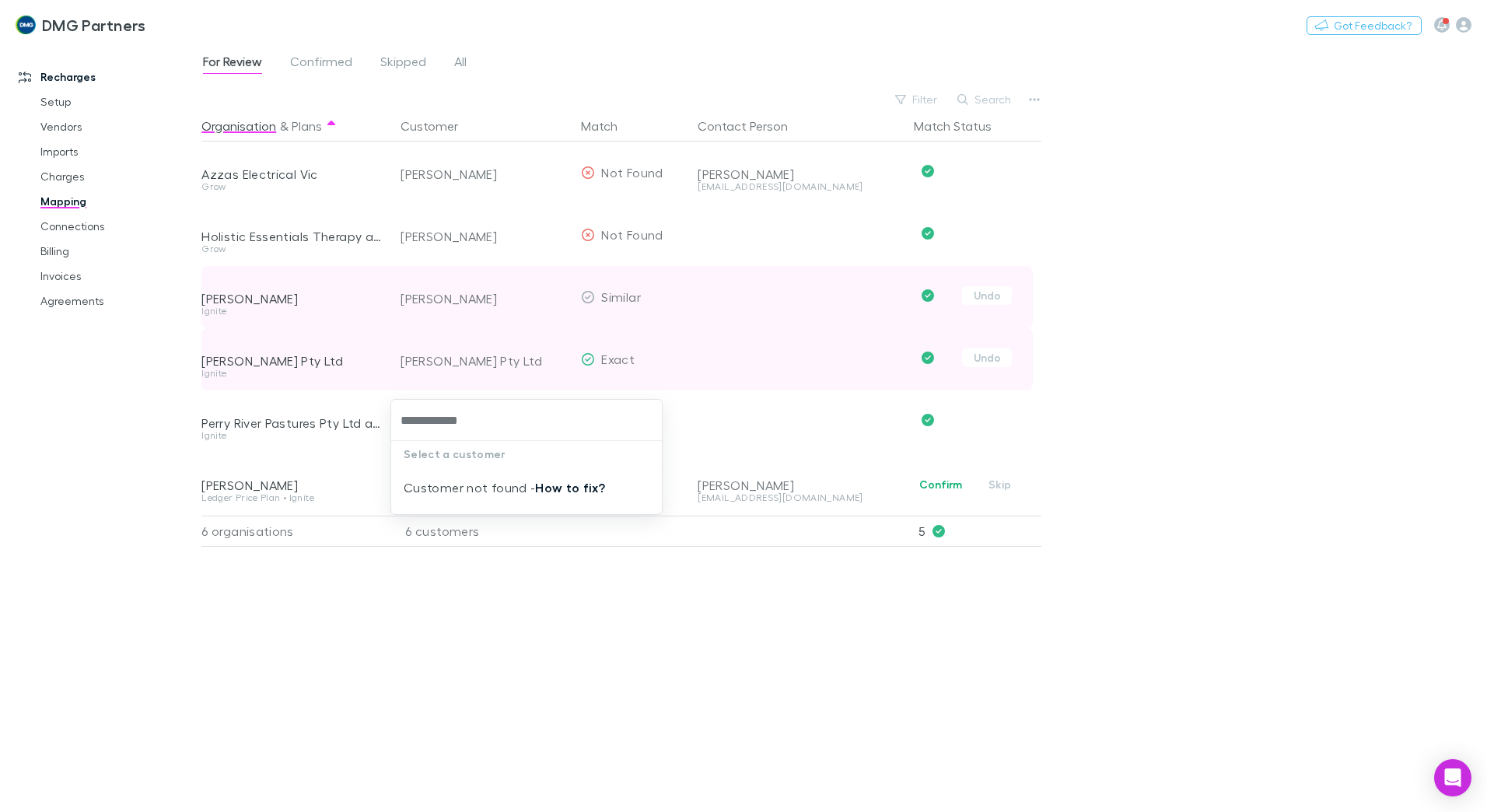
click at [564, 486] on link "How to fix?" at bounding box center [570, 487] width 70 height 16
type input "**********"
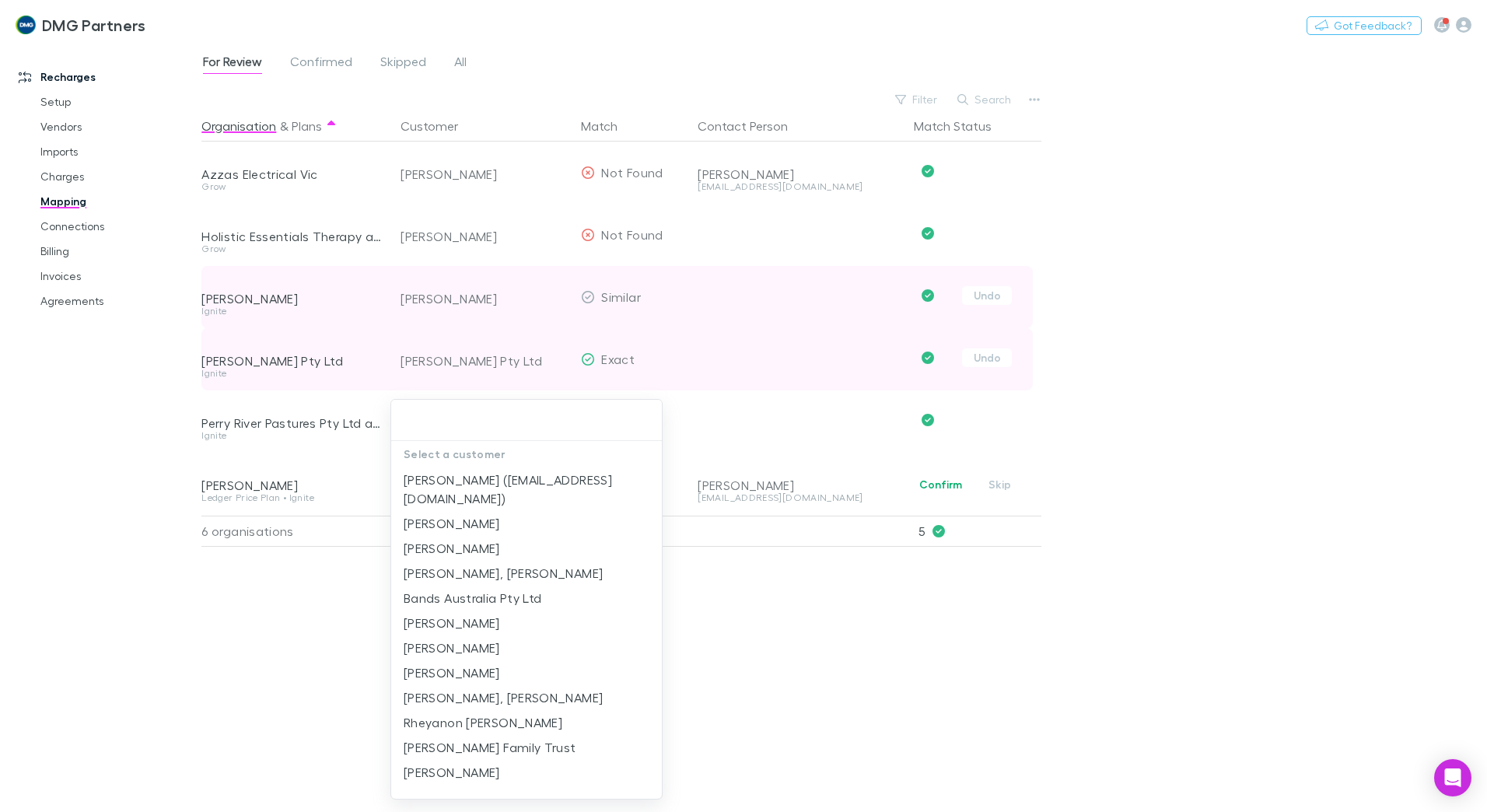
click at [1034, 97] on div at bounding box center [743, 406] width 1487 height 812
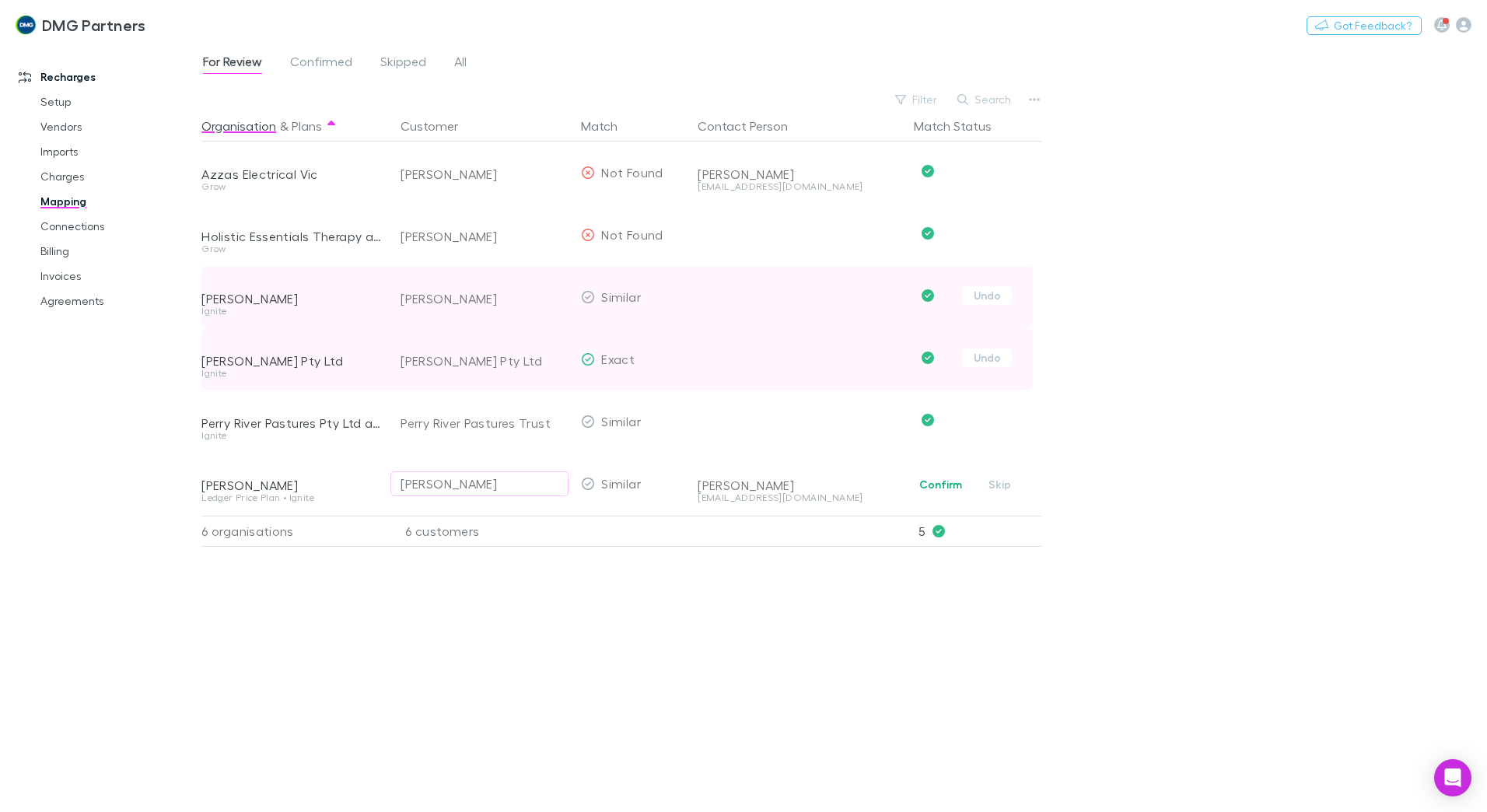
click at [1034, 97] on icon "button" at bounding box center [1034, 99] width 11 height 12
click at [901, 254] on p "Re-sync contacts" at bounding box center [938, 247] width 189 height 18
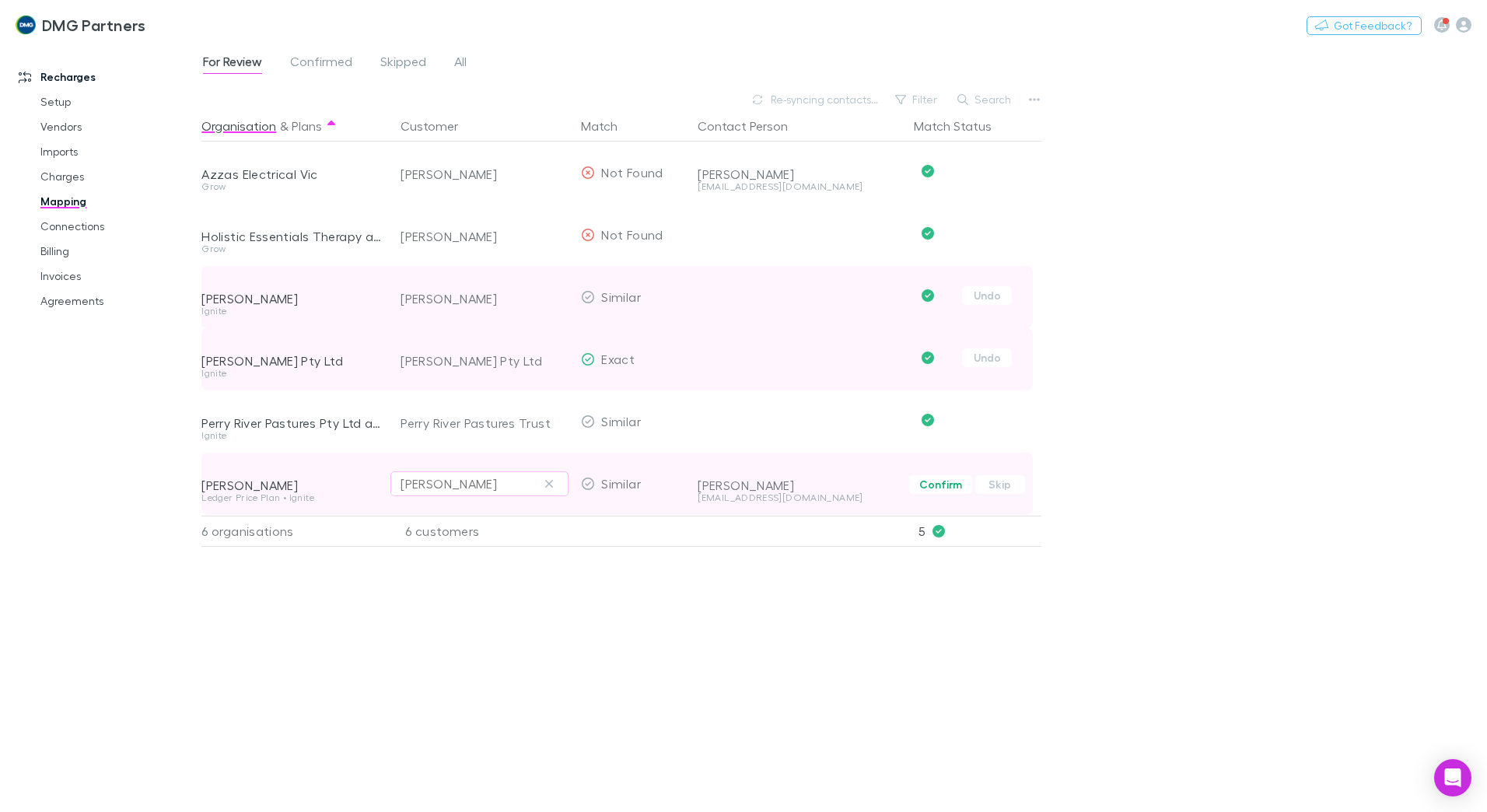
click at [472, 486] on div "Shannon Arthur" at bounding box center [449, 483] width 97 height 18
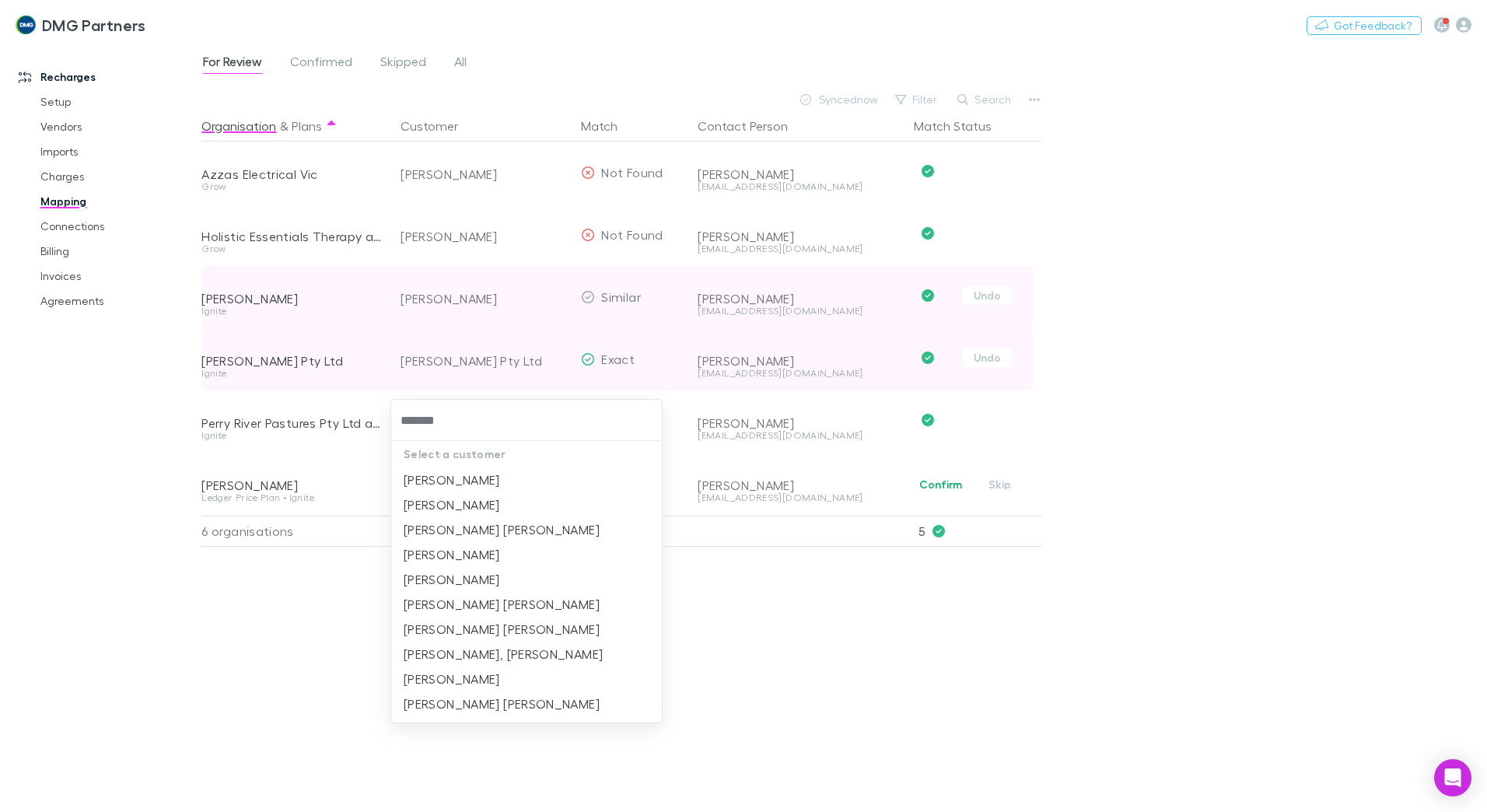
type input "*******"
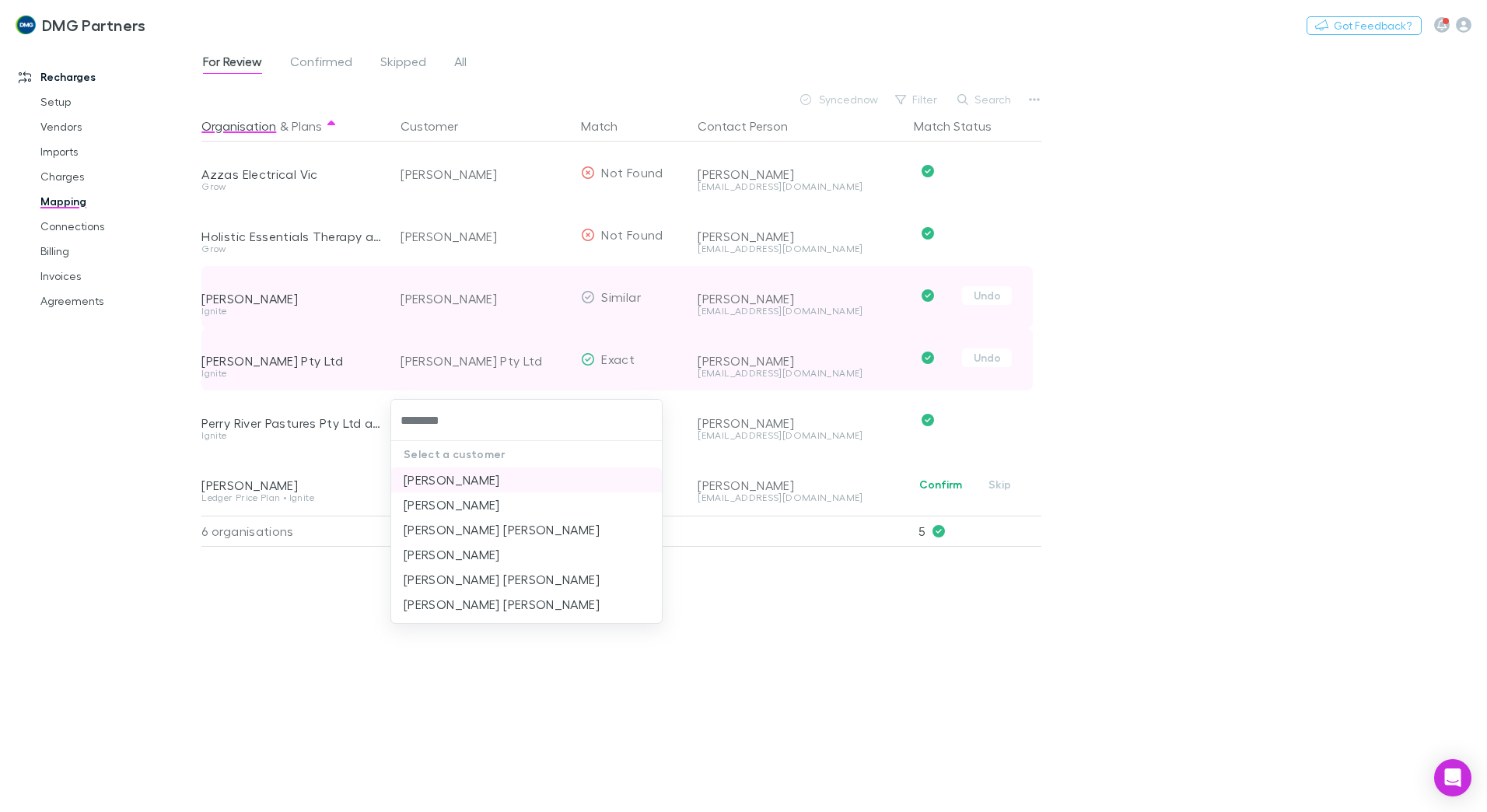
click at [446, 485] on li "[PERSON_NAME]" at bounding box center [526, 480] width 271 height 25
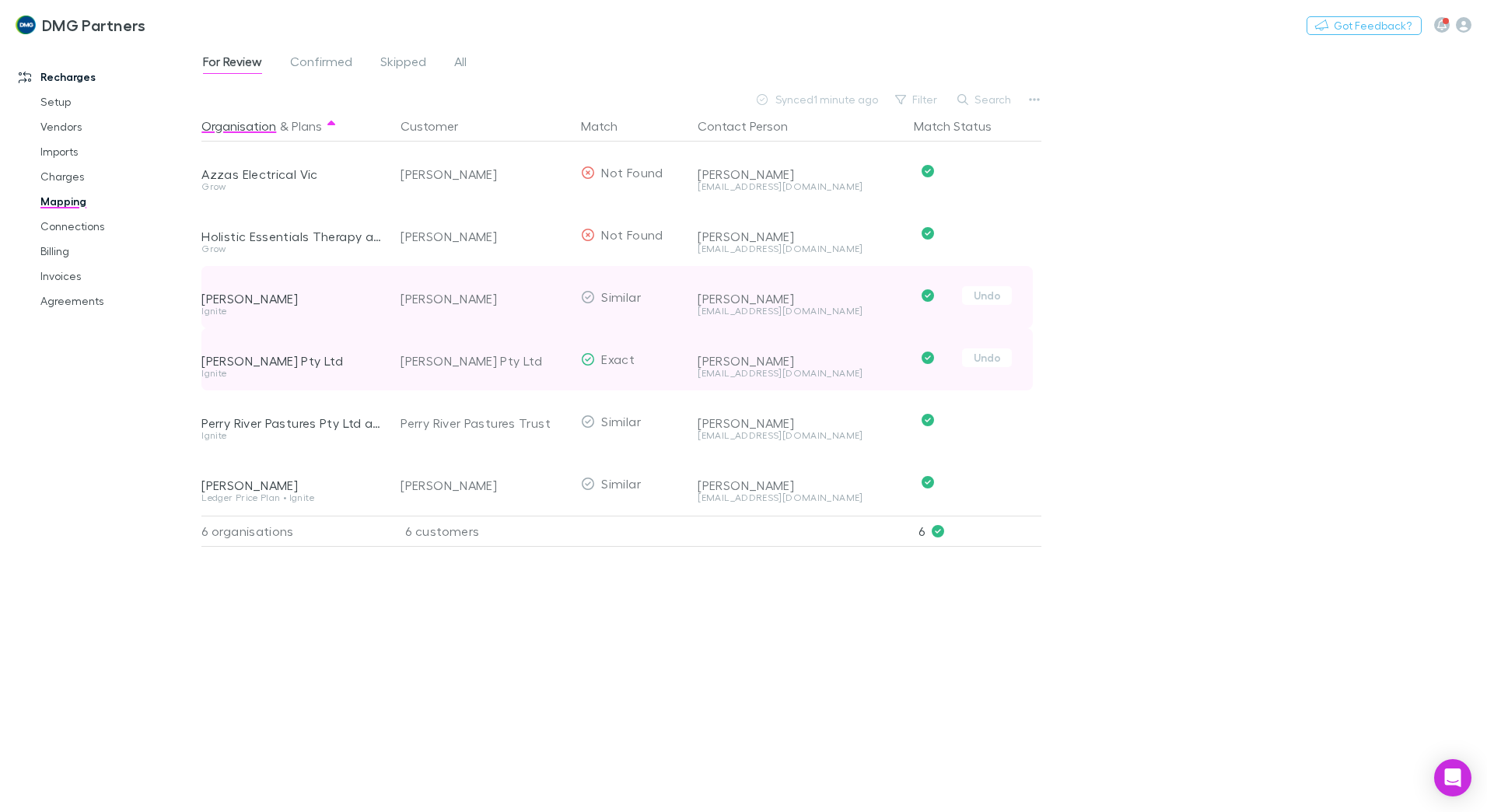
click at [1128, 427] on div "For Review Confirmed Skipped All Synced 1 minute ago Filter Search Organisation…" at bounding box center [844, 427] width 1285 height 768
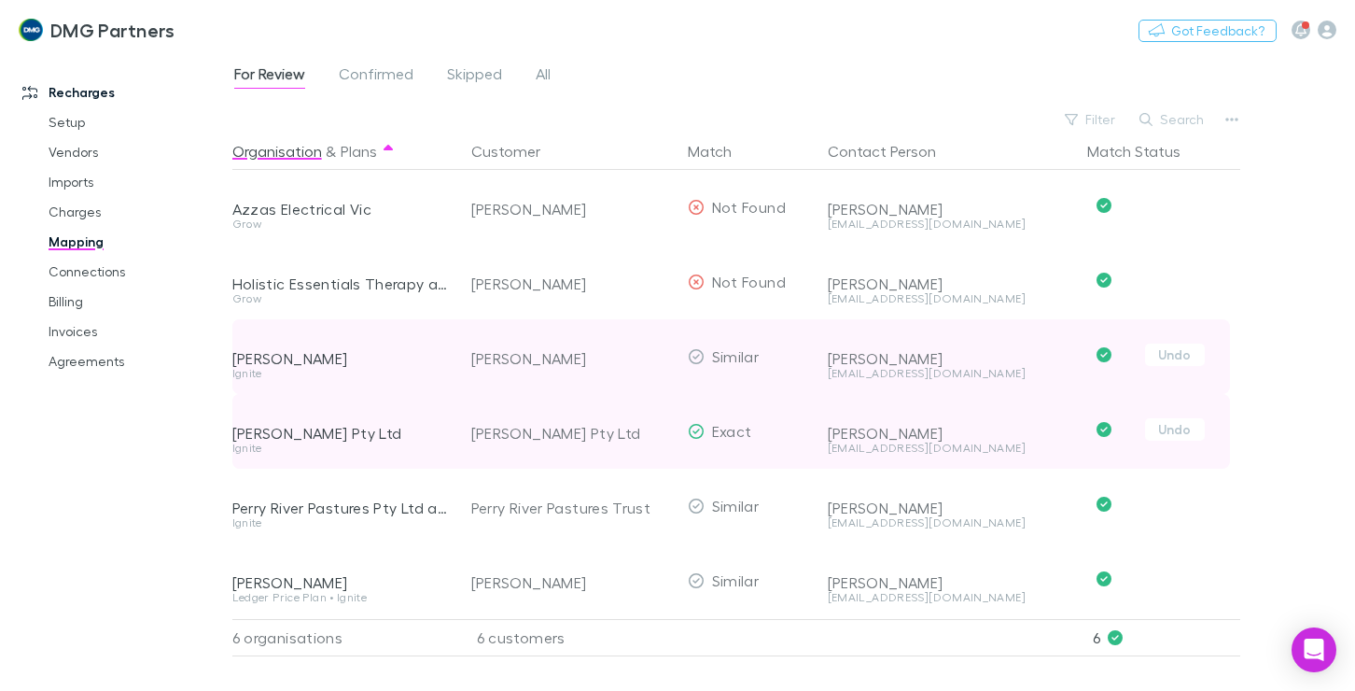
click at [1150, 115] on icon "button" at bounding box center [1146, 119] width 13 height 13
click at [1171, 106] on input "*" at bounding box center [1140, 119] width 93 height 26
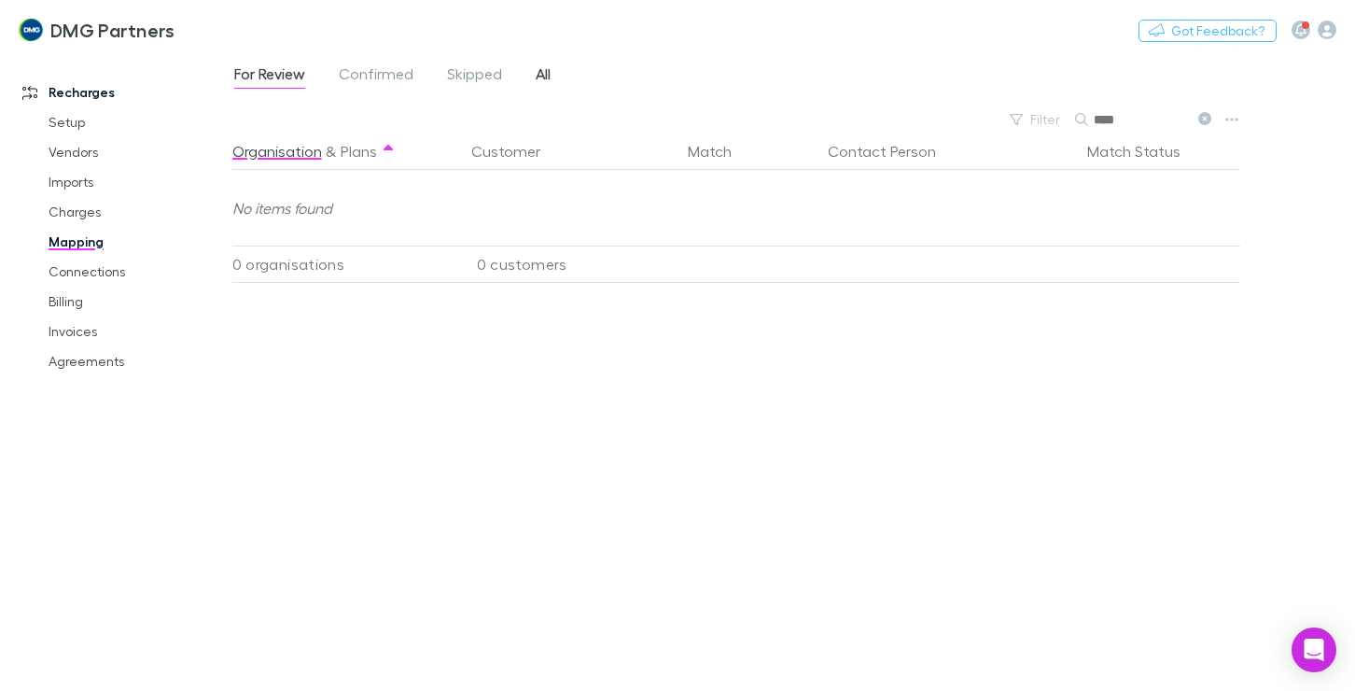
type input "****"
click at [543, 72] on span "All" at bounding box center [543, 76] width 15 height 24
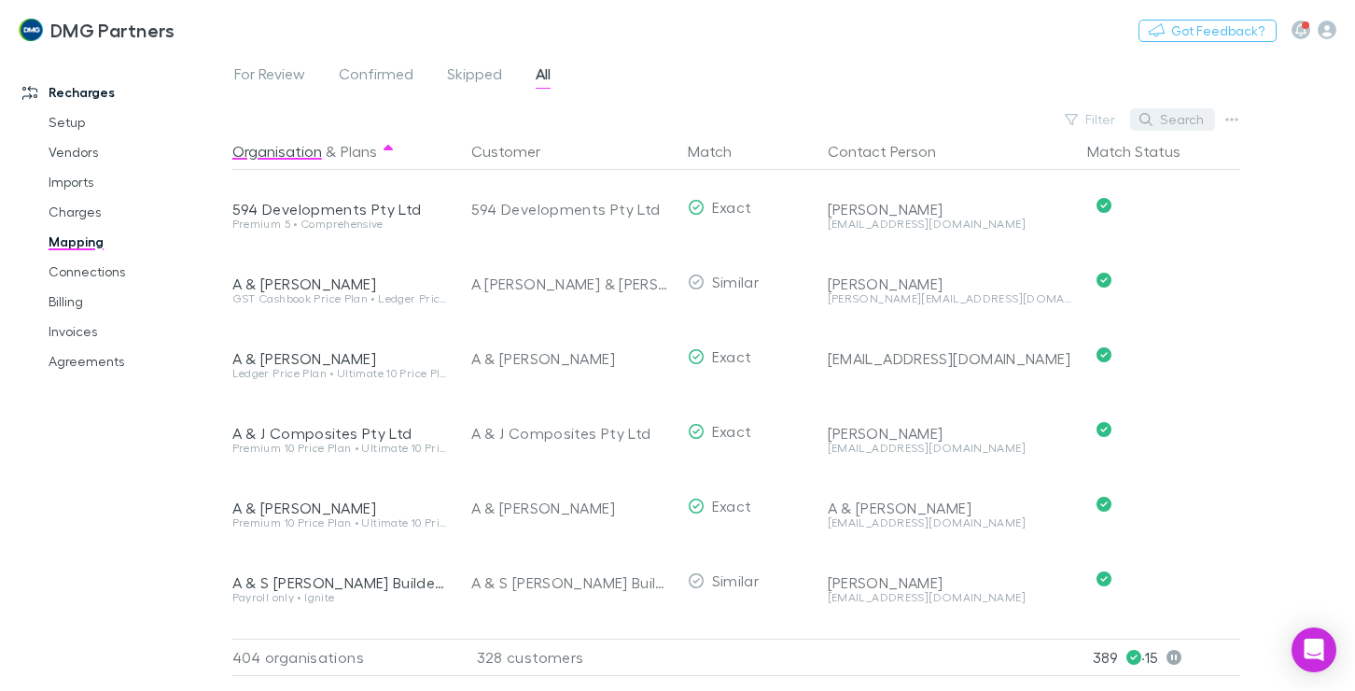
click at [1178, 120] on button "Search" at bounding box center [1172, 119] width 85 height 22
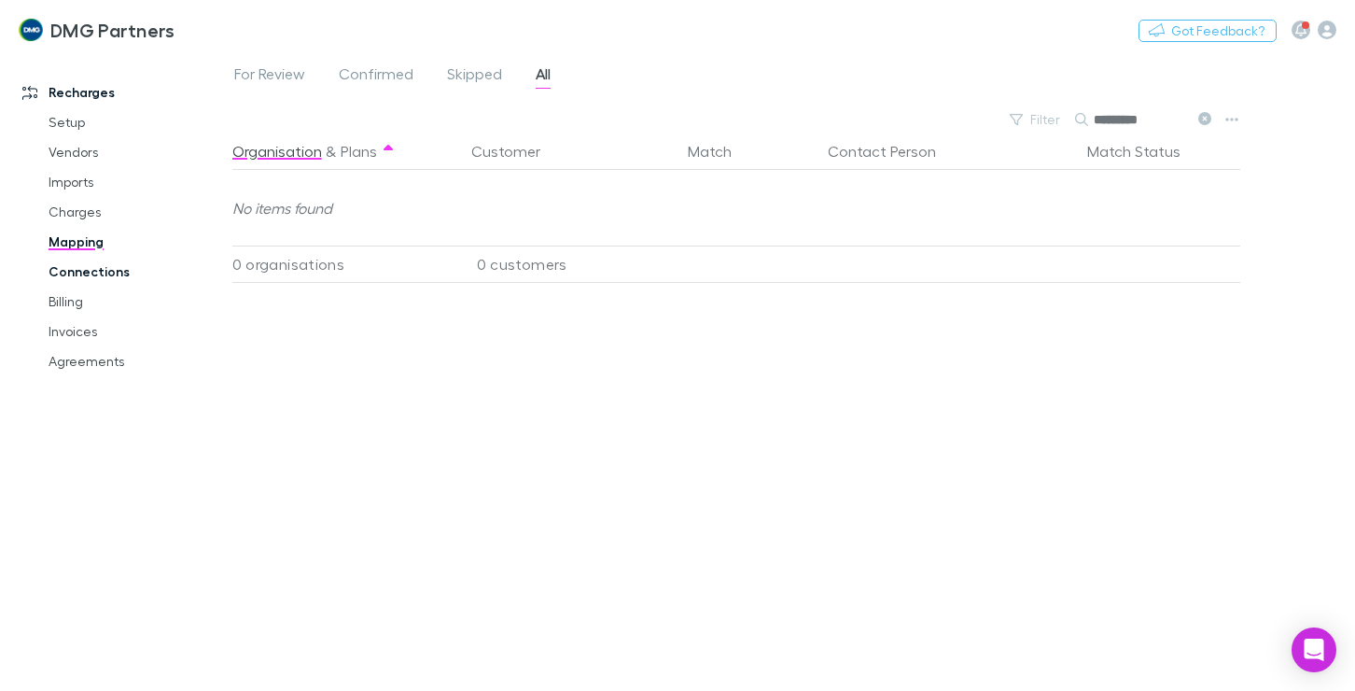
type input "********"
click at [60, 268] on link "Connections" at bounding box center [136, 272] width 213 height 30
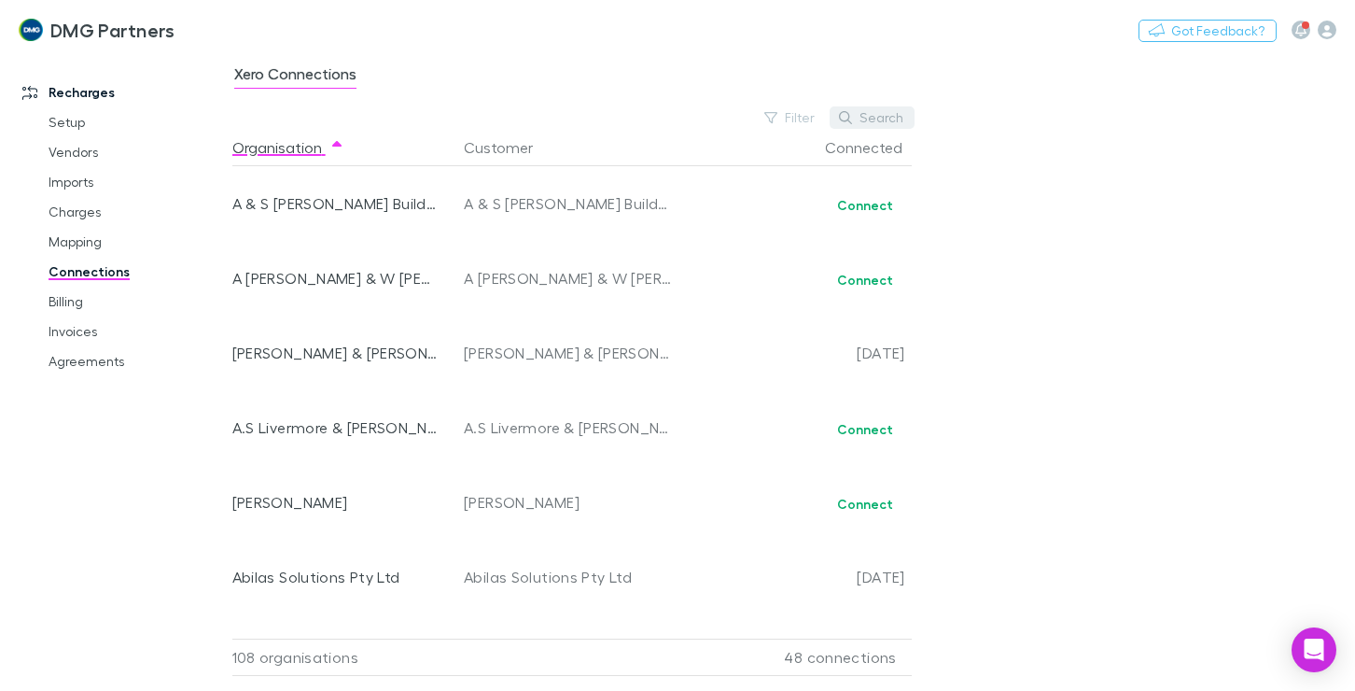
click at [890, 116] on button "Search" at bounding box center [872, 117] width 85 height 22
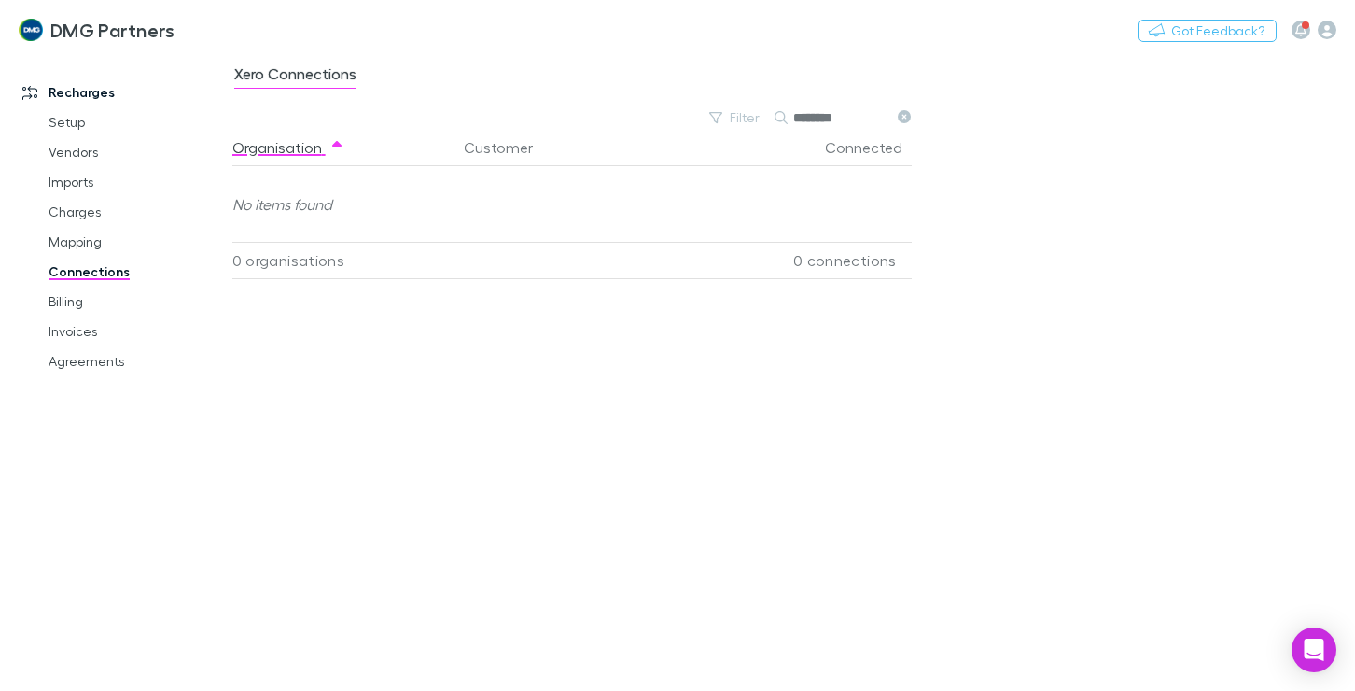
click at [947, 256] on div "Xero Connections Filter Search ******** Organisation Customer Connected No item…" at bounding box center [793, 371] width 1123 height 638
click at [863, 118] on input "********" at bounding box center [839, 118] width 93 height 26
drag, startPoint x: 568, startPoint y: 335, endPoint x: 554, endPoint y: 310, distance: 28.8
click at [568, 335] on div "Organisation Customer Connected No items found 0 organisations 0 connections" at bounding box center [579, 402] width 695 height 547
click at [855, 105] on input "********" at bounding box center [839, 118] width 93 height 26
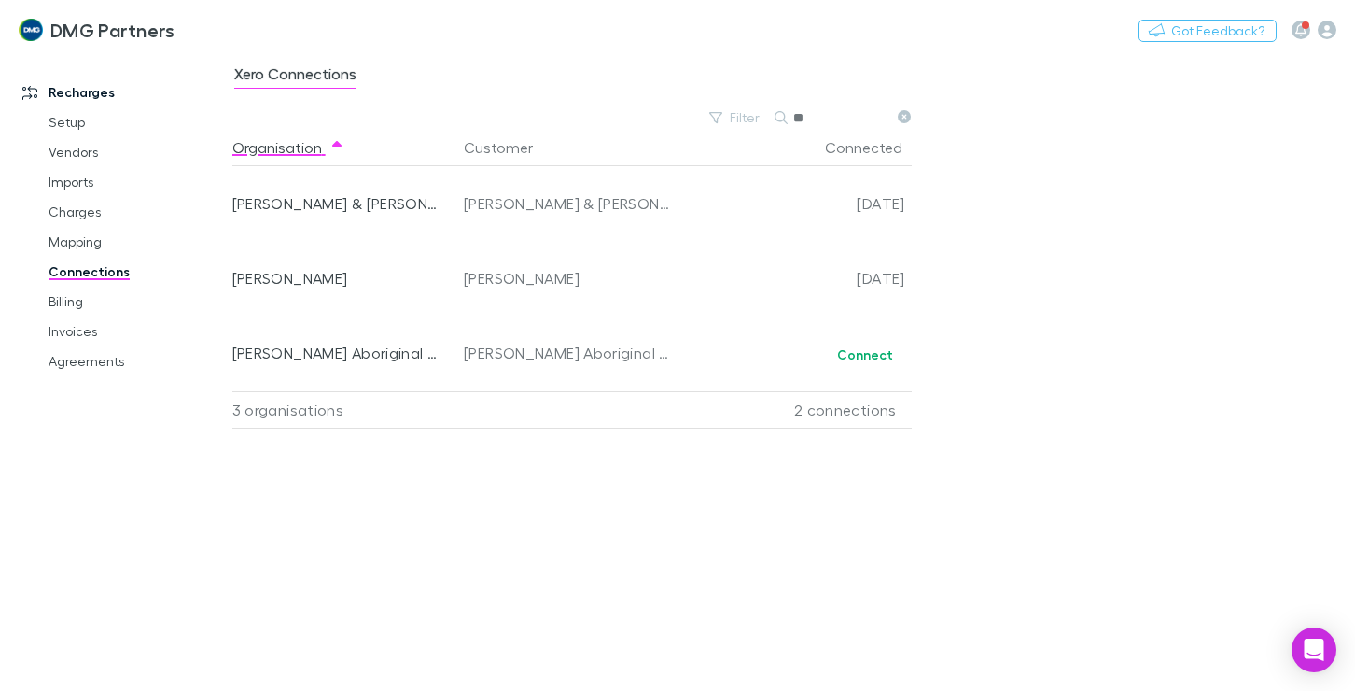
type input "*"
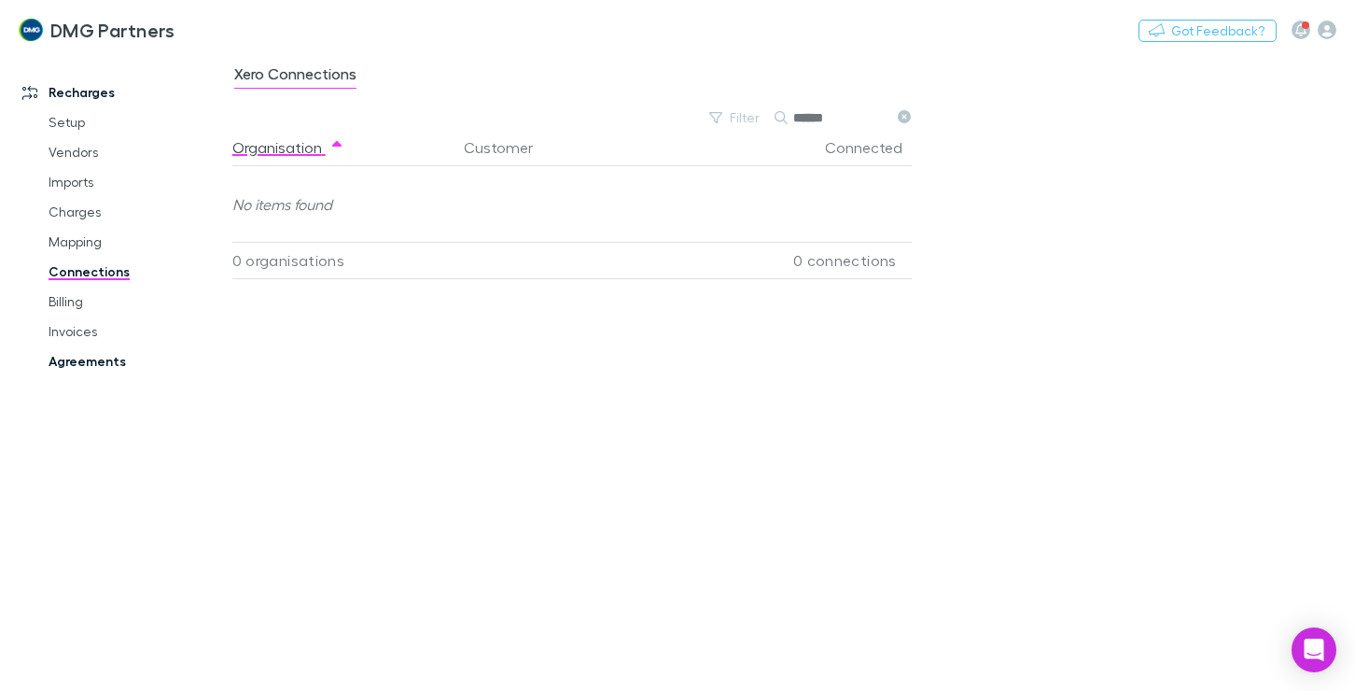
type input "******"
click at [102, 361] on link "Agreements" at bounding box center [136, 361] width 213 height 30
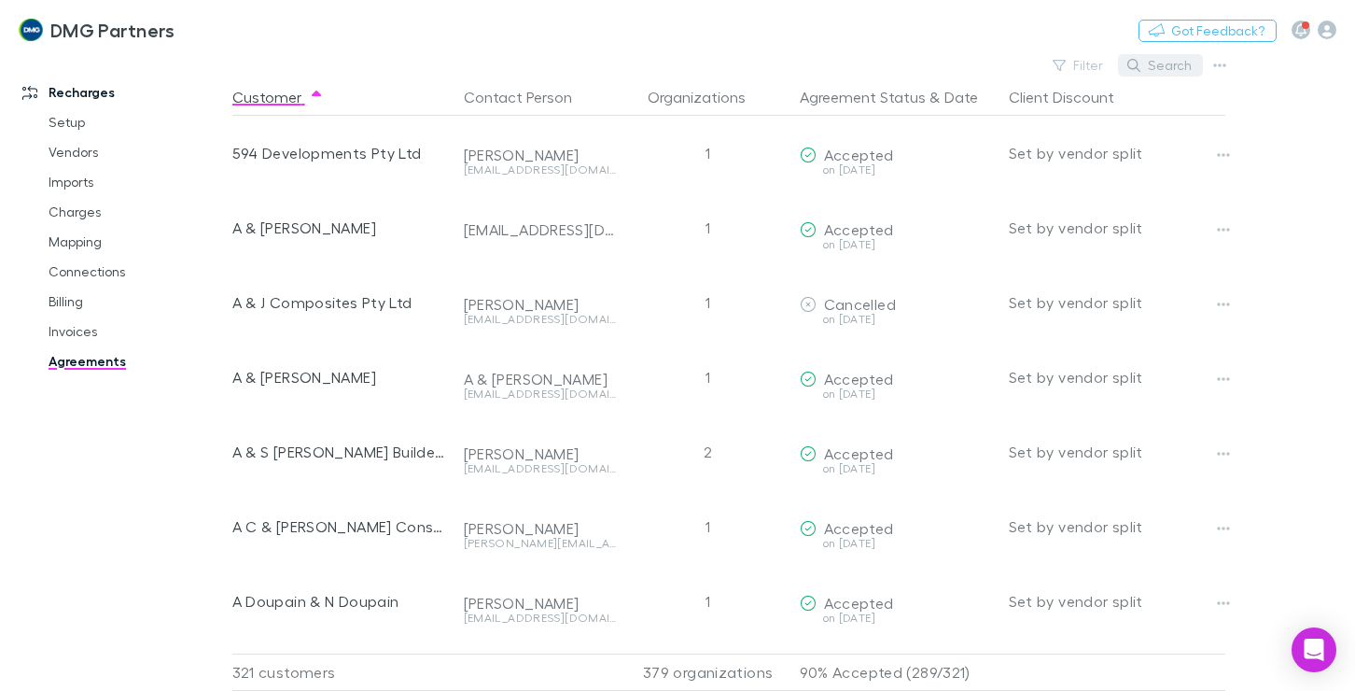
click at [1176, 63] on button "Search" at bounding box center [1160, 65] width 85 height 22
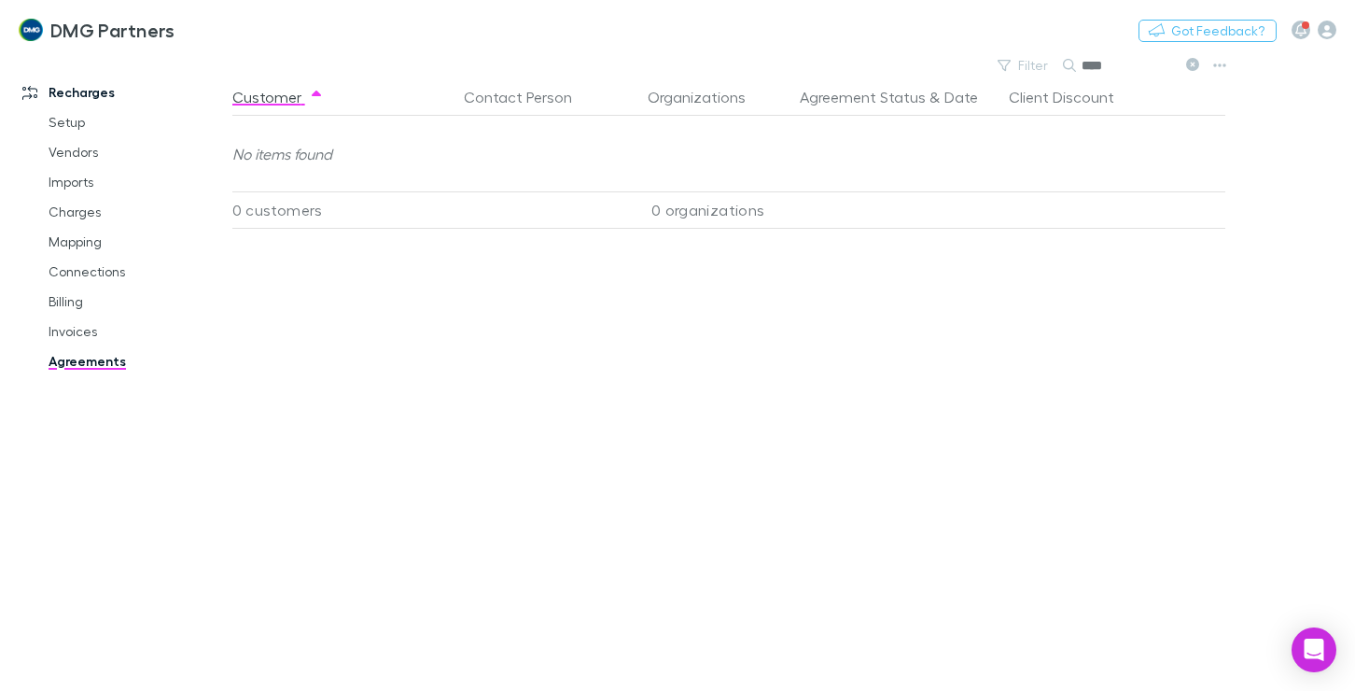
click at [1214, 221] on div at bounding box center [1114, 209] width 224 height 37
drag, startPoint x: 1130, startPoint y: 61, endPoint x: 1072, endPoint y: 56, distance: 58.1
click at [1072, 56] on div "DMG Partners Nothing Got Feedback? Recharges Setup Vendors Imports Charges Mapp…" at bounding box center [677, 345] width 1355 height 691
type input "*****"
click at [1073, 168] on div "No items found" at bounding box center [738, 154] width 1012 height 75
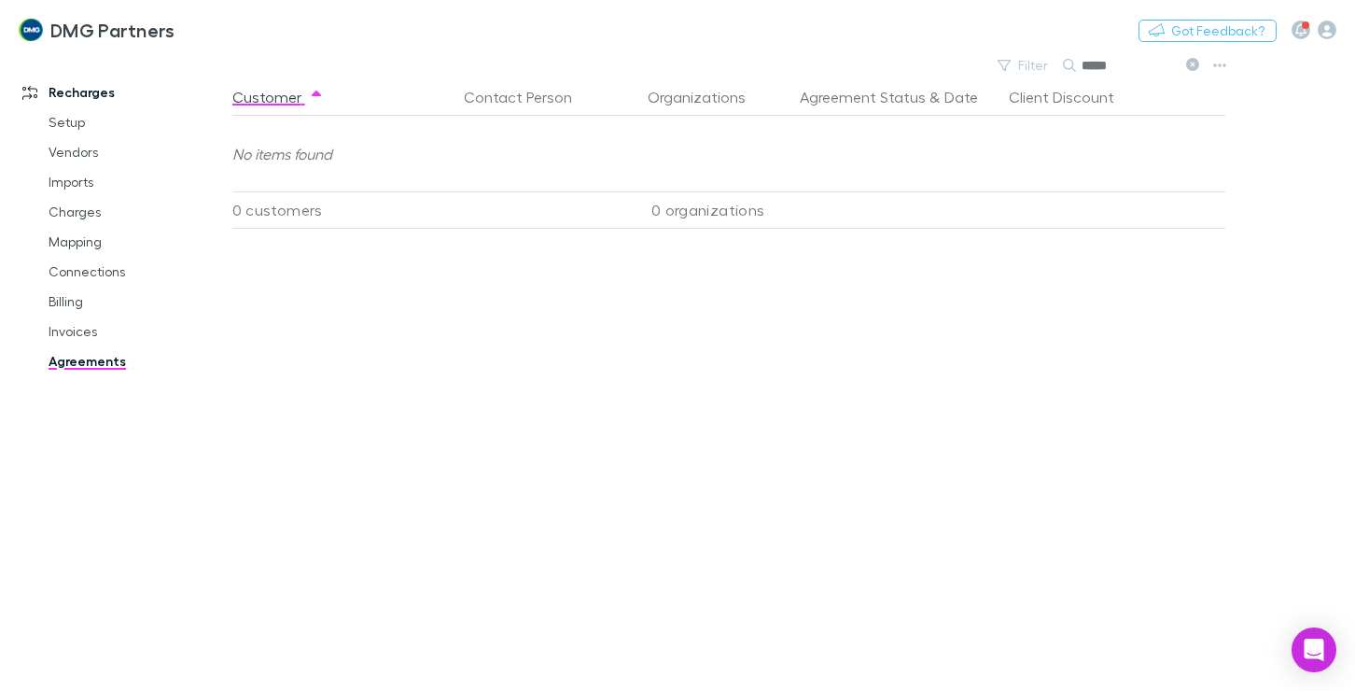
click at [80, 90] on link "Recharges" at bounding box center [123, 92] width 239 height 30
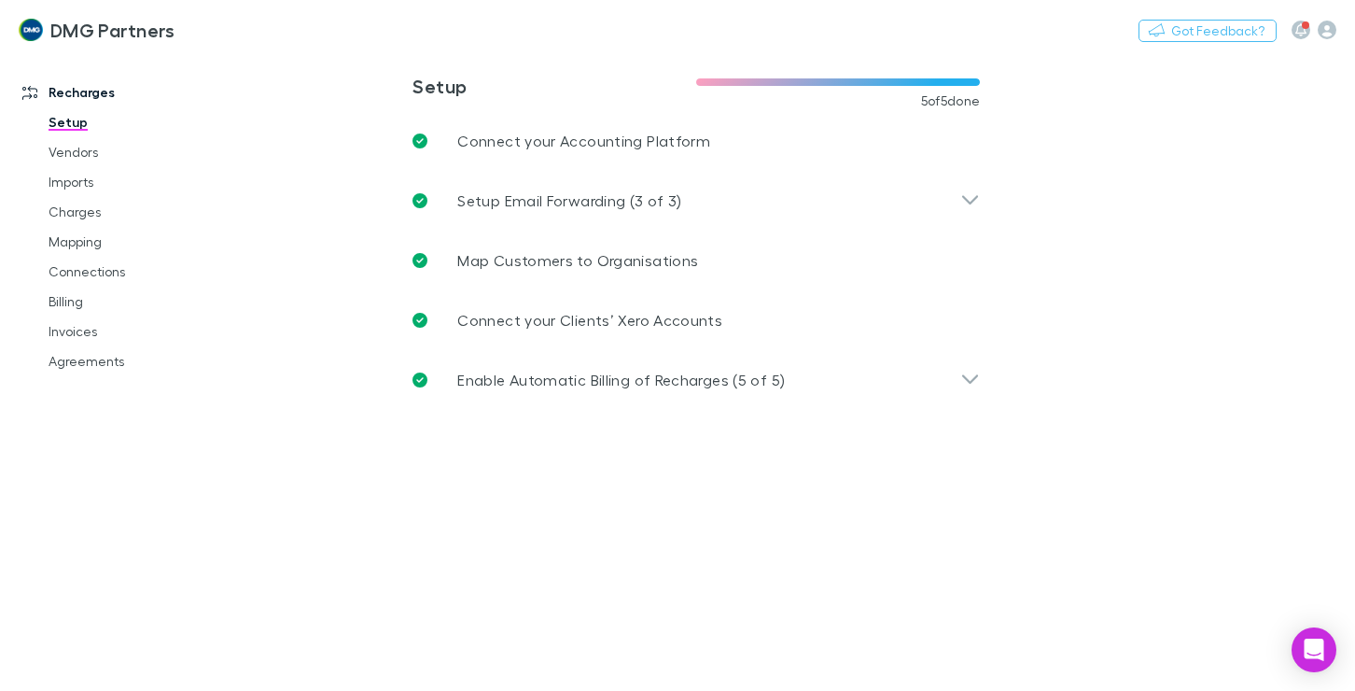
click at [58, 124] on link "Setup" at bounding box center [136, 122] width 213 height 30
click at [103, 271] on link "Connections" at bounding box center [136, 272] width 213 height 30
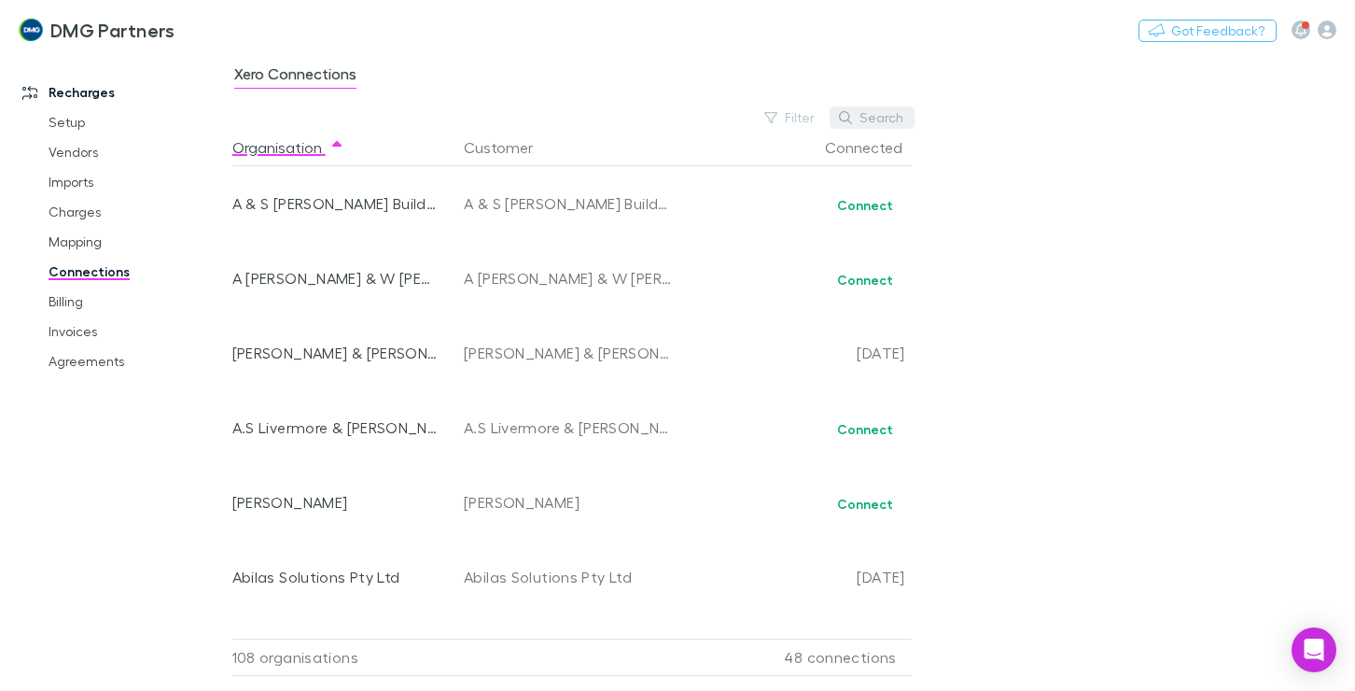
click at [881, 116] on button "Search" at bounding box center [872, 117] width 85 height 22
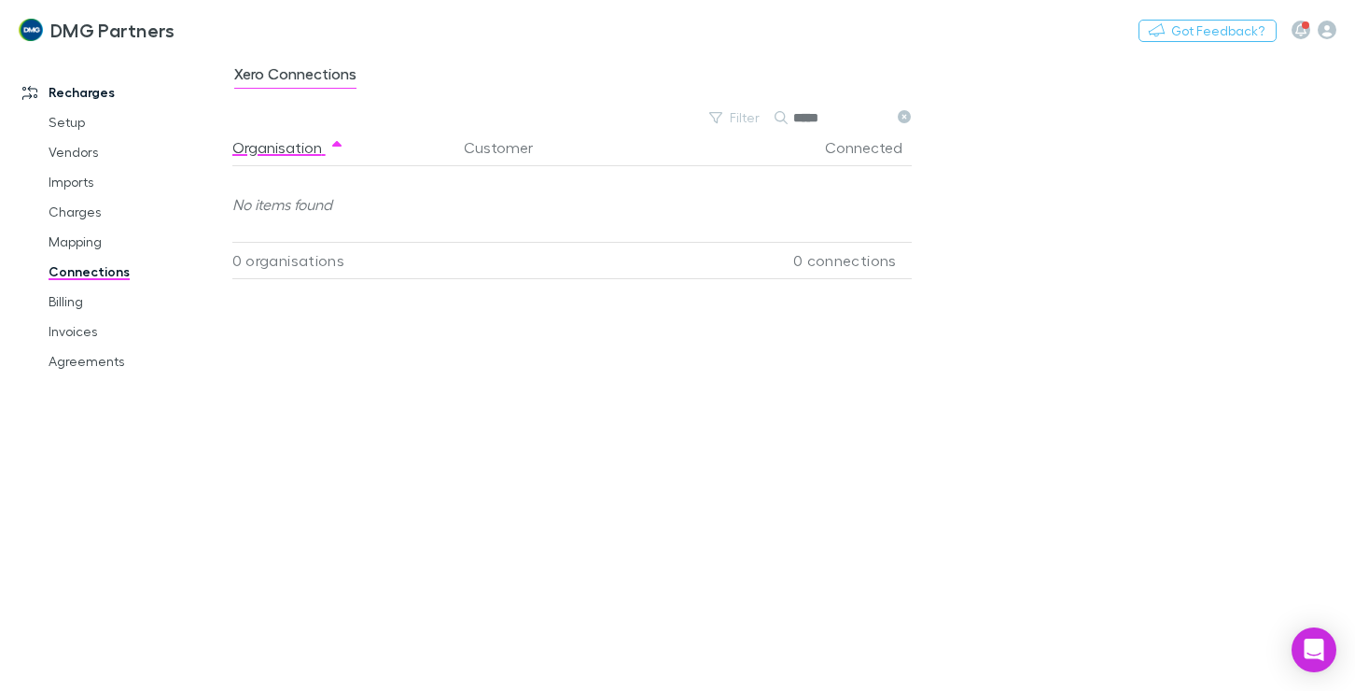
type input "*****"
drag, startPoint x: 1150, startPoint y: 274, endPoint x: 1137, endPoint y: 290, distance: 21.3
click at [1137, 290] on div "Xero Connections Filter Search ***** Organisation Customer Connected No items f…" at bounding box center [793, 371] width 1123 height 638
click at [58, 356] on link "Agreements" at bounding box center [136, 361] width 213 height 30
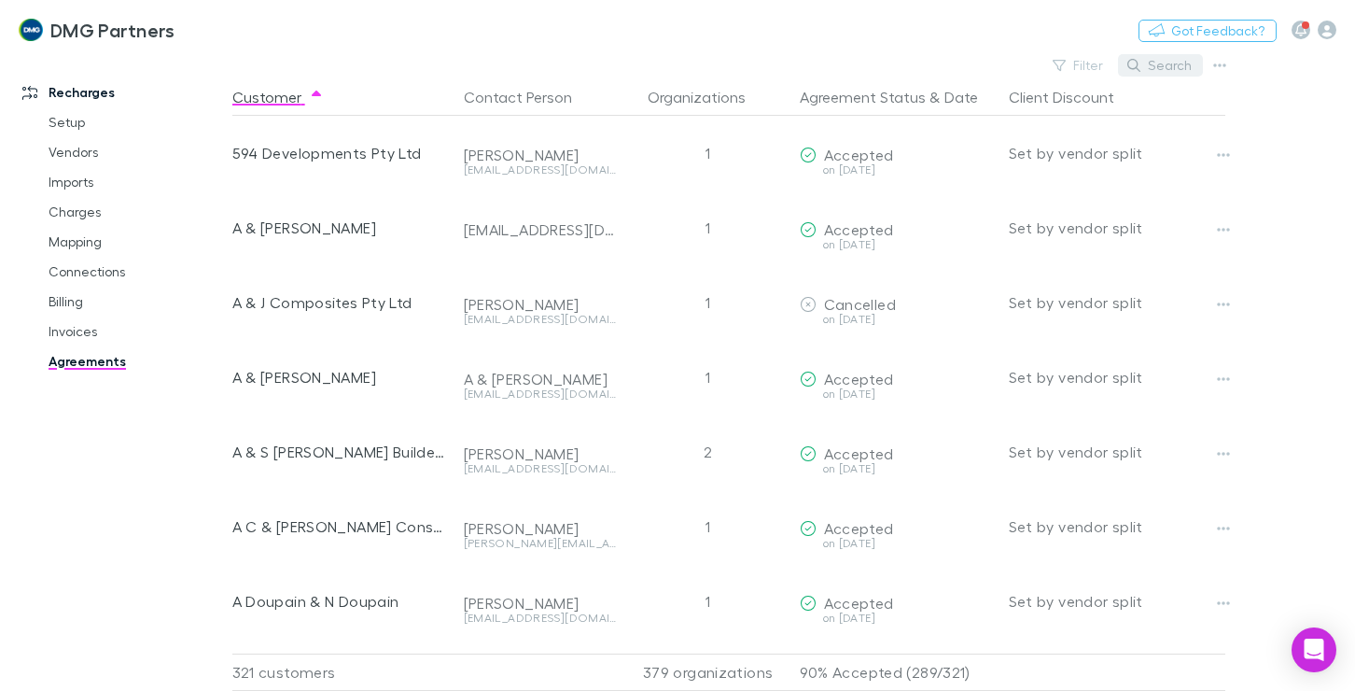
click at [1167, 65] on button "Search" at bounding box center [1160, 65] width 85 height 22
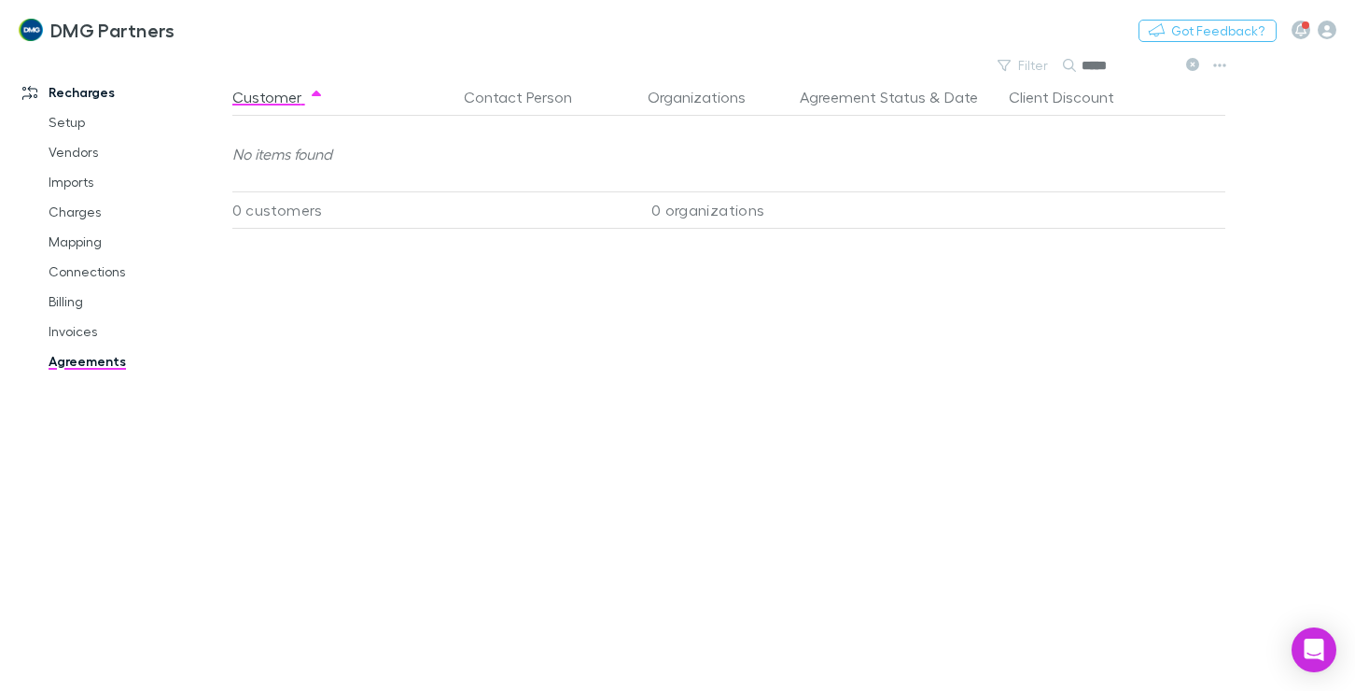
click at [309, 404] on div "Customer Contact Person Organizations Agreement Status & Date Client Discount N…" at bounding box center [745, 384] width 1027 height 612
drag, startPoint x: 1140, startPoint y: 63, endPoint x: 1072, endPoint y: 81, distance: 70.4
click at [1072, 81] on main "Filter Search ***** Customer Contact Person Organizations Agreement Status & Da…" at bounding box center [793, 371] width 1123 height 638
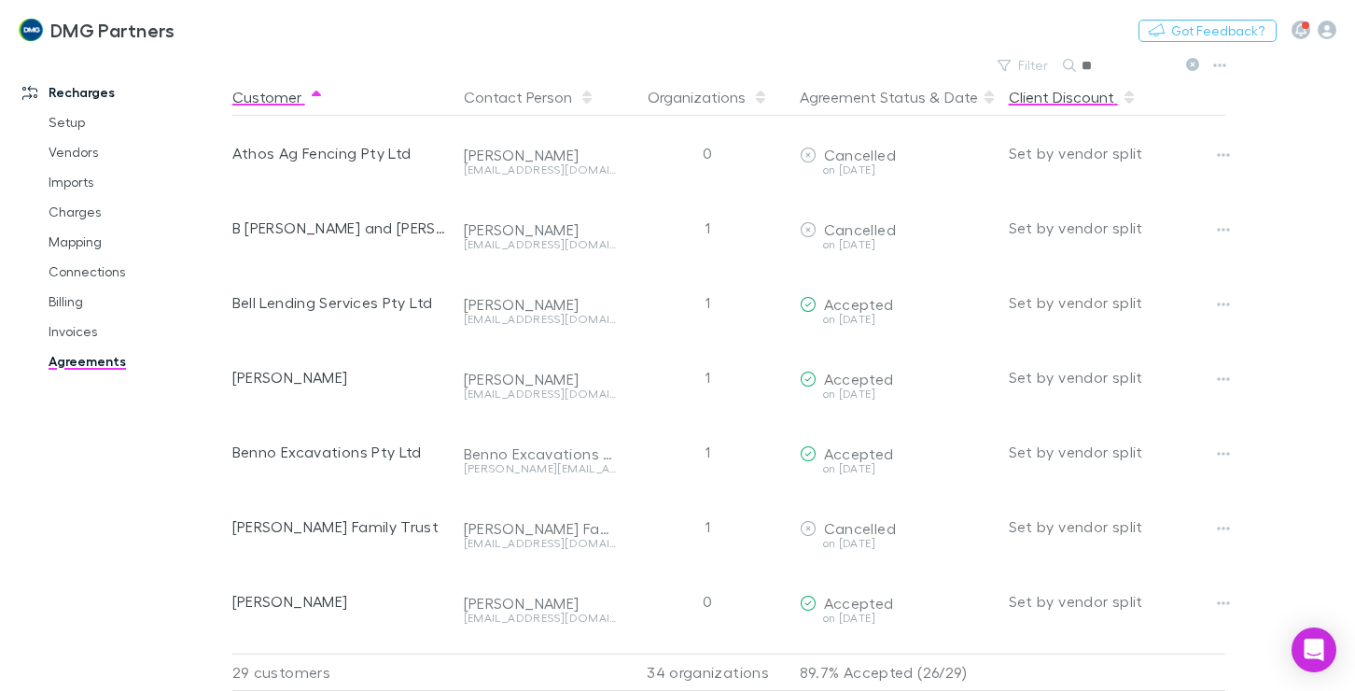
type input "*"
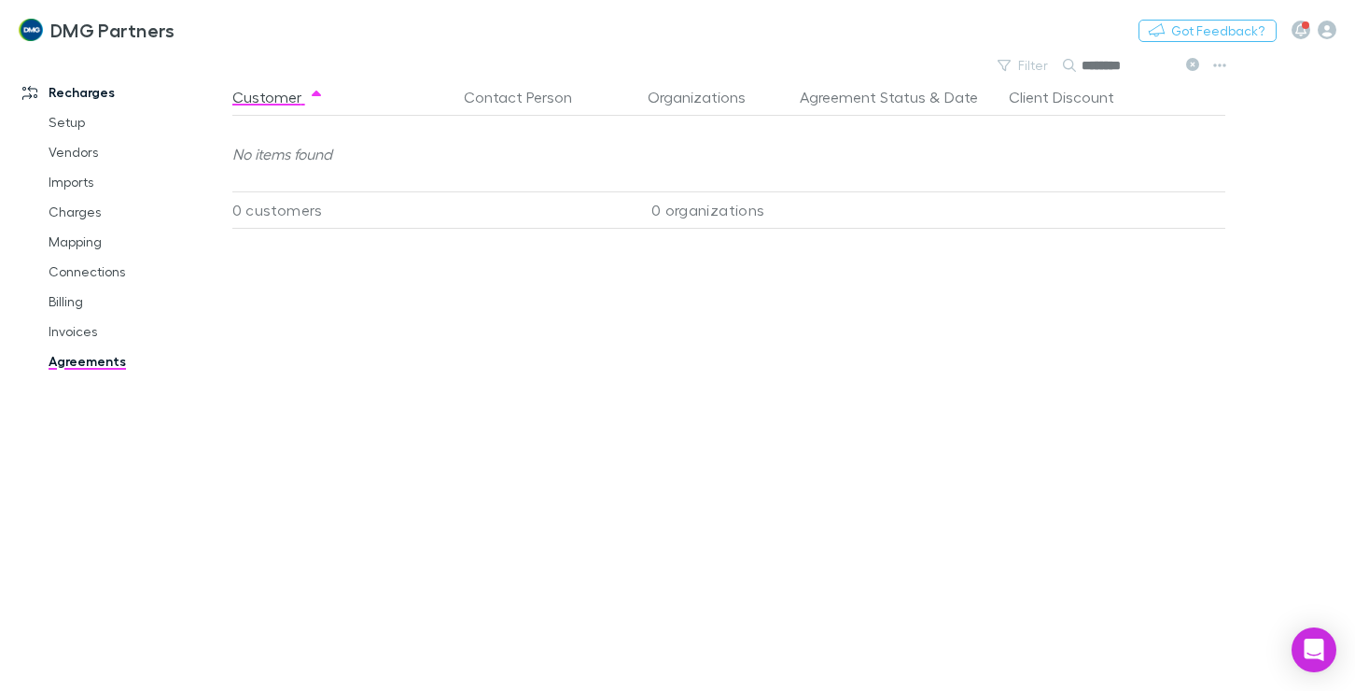
type input "********"
drag, startPoint x: 667, startPoint y: 647, endPoint x: 15, endPoint y: 508, distance: 667.2
click at [650, 640] on div "Customer Contact Person Organizations Agreement Status & Date Client Discount N…" at bounding box center [745, 384] width 1027 height 612
click at [78, 125] on link "Setup" at bounding box center [136, 122] width 213 height 30
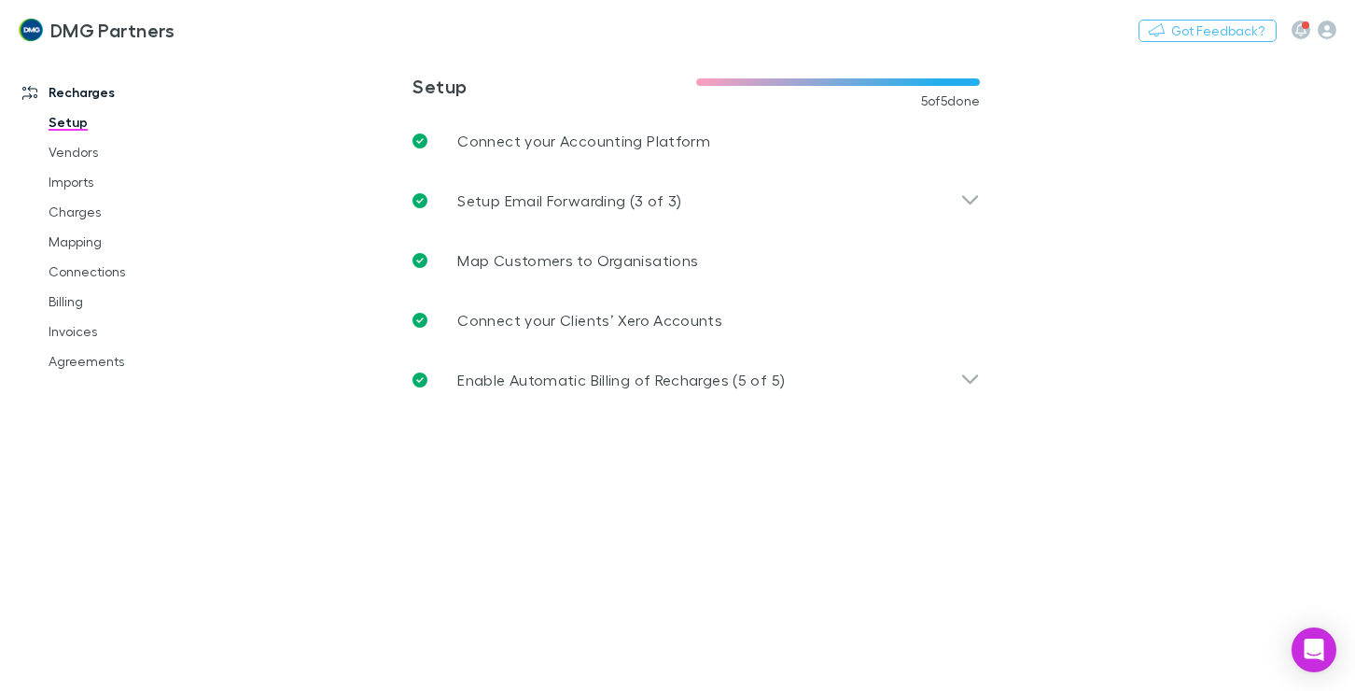
drag, startPoint x: 1159, startPoint y: 173, endPoint x: 1031, endPoint y: 166, distance: 129.0
click at [1031, 166] on main "**********" at bounding box center [793, 371] width 1123 height 638
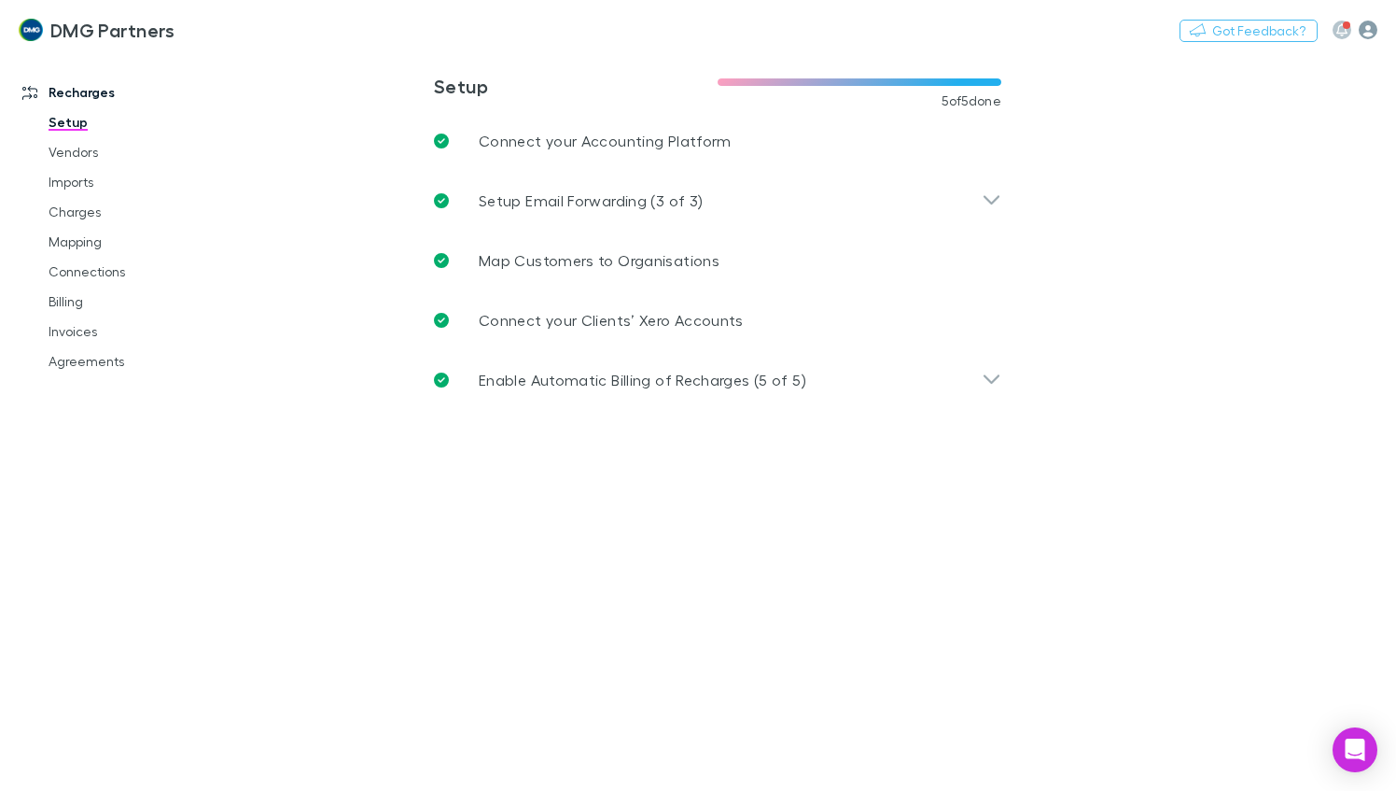
click at [1354, 31] on icon "button" at bounding box center [1368, 30] width 19 height 19
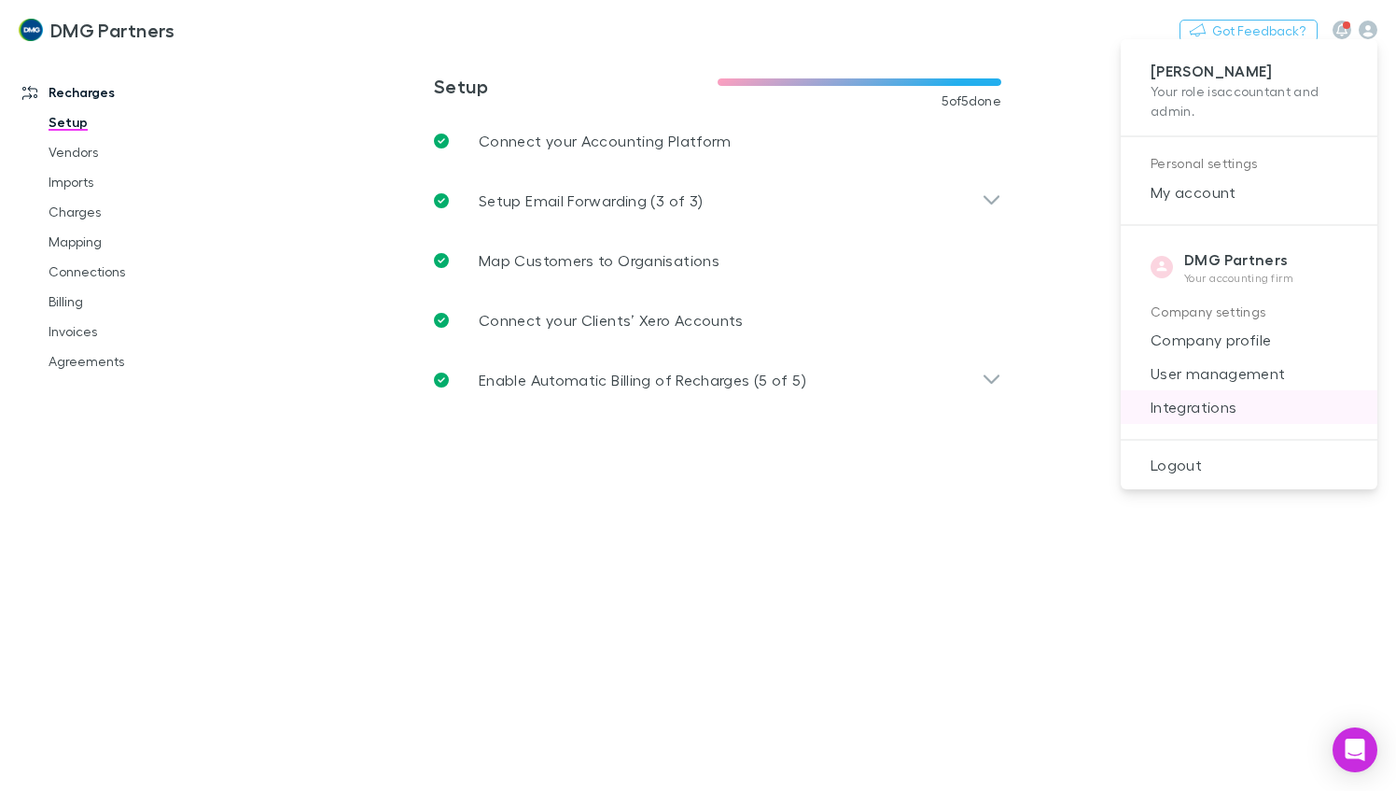
click at [1191, 403] on span "Integrations" at bounding box center [1249, 407] width 227 height 22
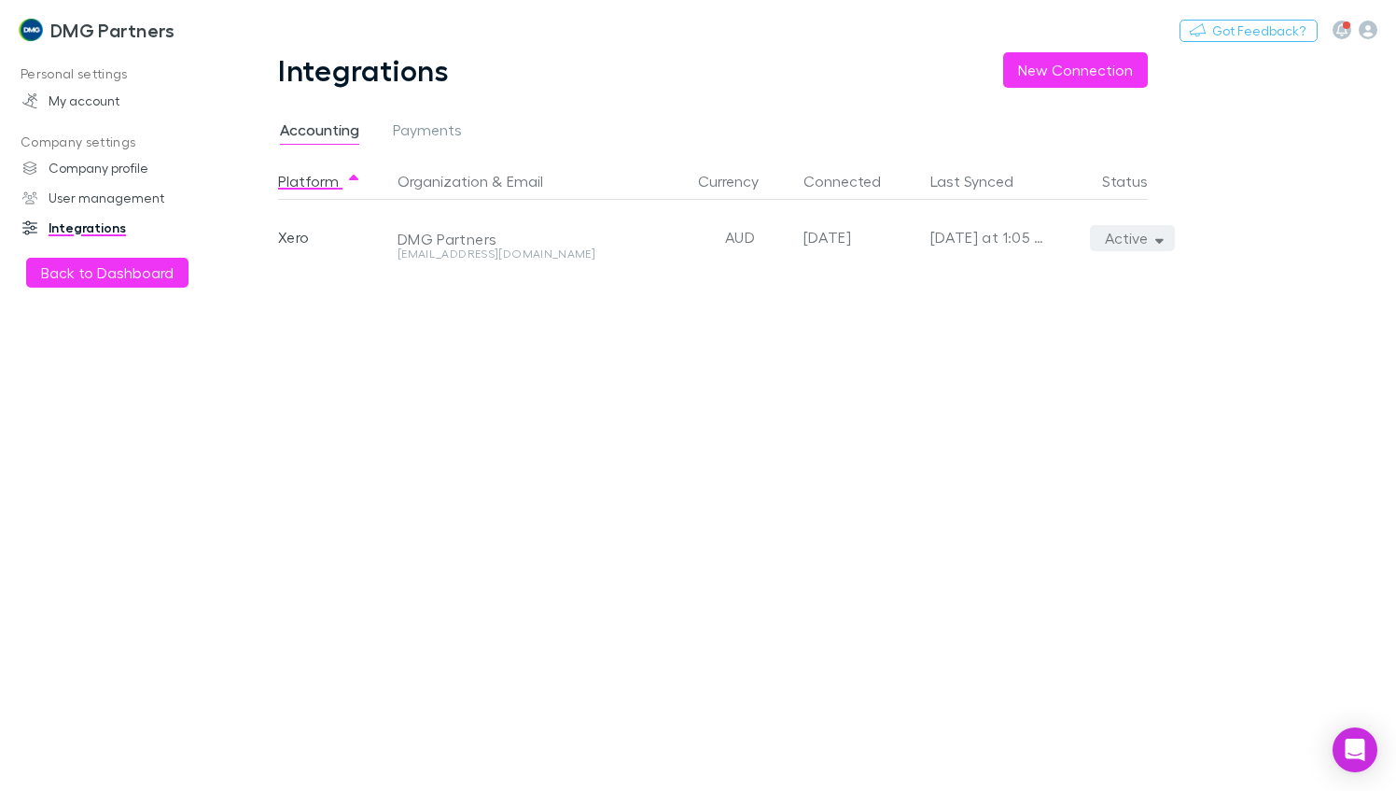
click at [1155, 240] on button "Active" at bounding box center [1132, 238] width 85 height 26
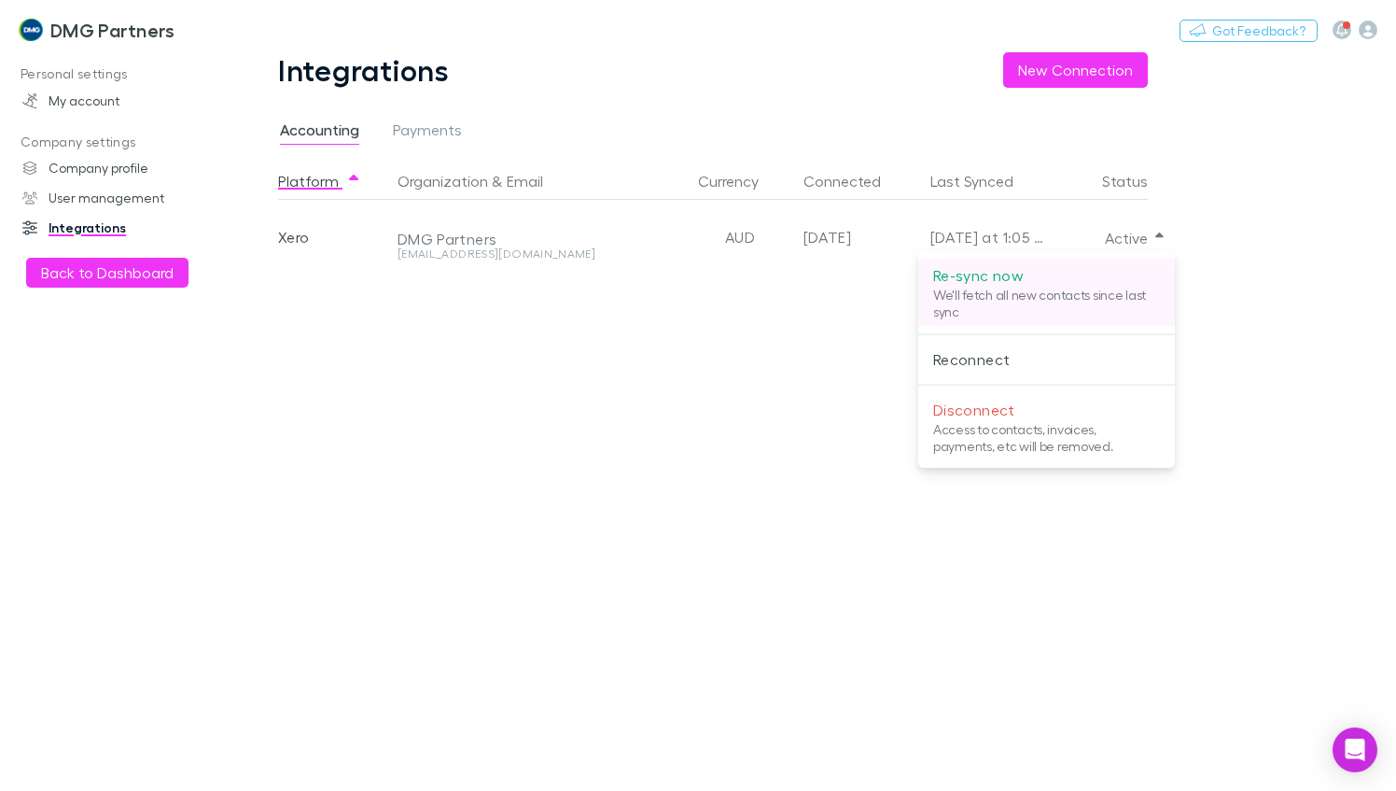
click at [1002, 307] on p "We'll fetch all new contacts since last sync" at bounding box center [1046, 304] width 227 height 34
click at [348, 515] on div at bounding box center [698, 395] width 1396 height 791
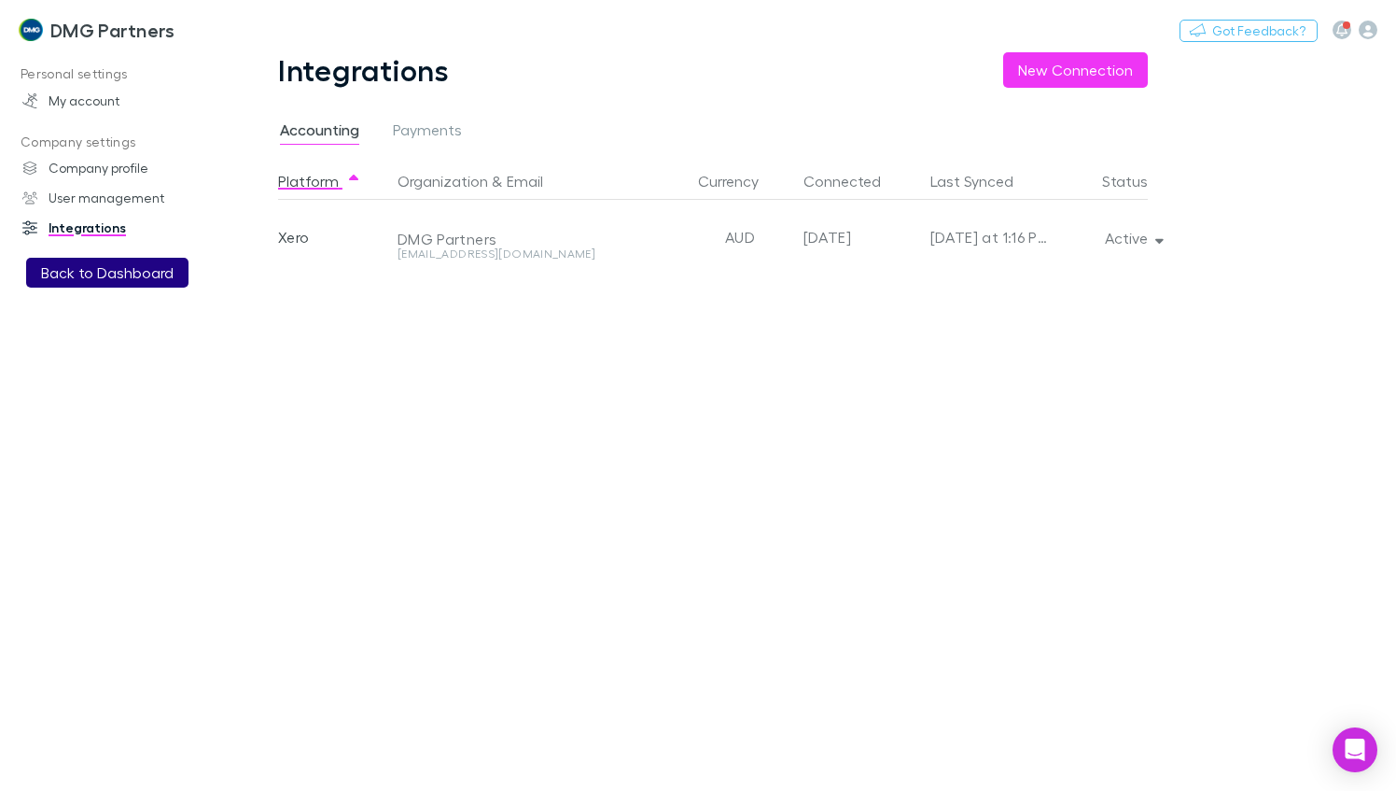
click at [105, 278] on button "Back to Dashboard" at bounding box center [107, 273] width 162 height 30
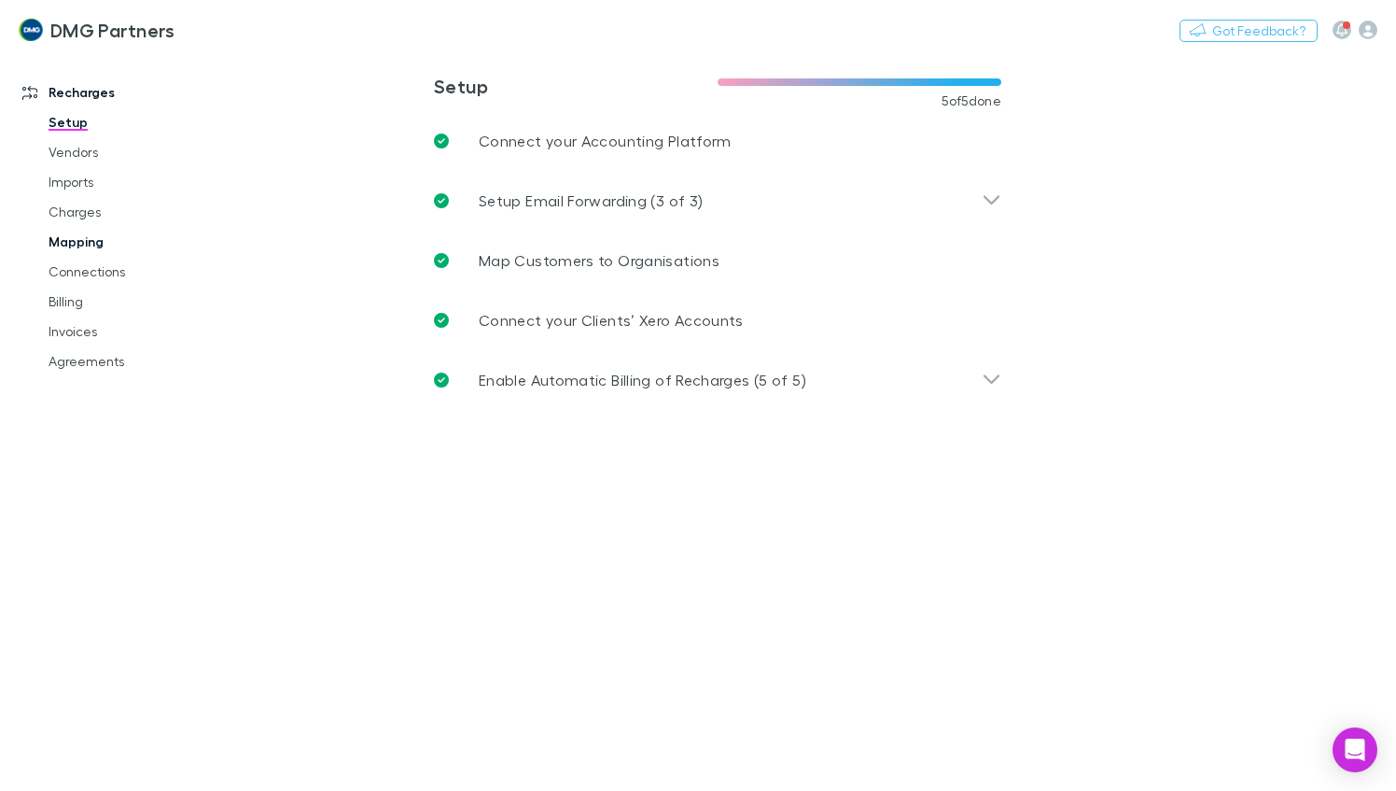
click at [64, 240] on link "Mapping" at bounding box center [137, 242] width 214 height 30
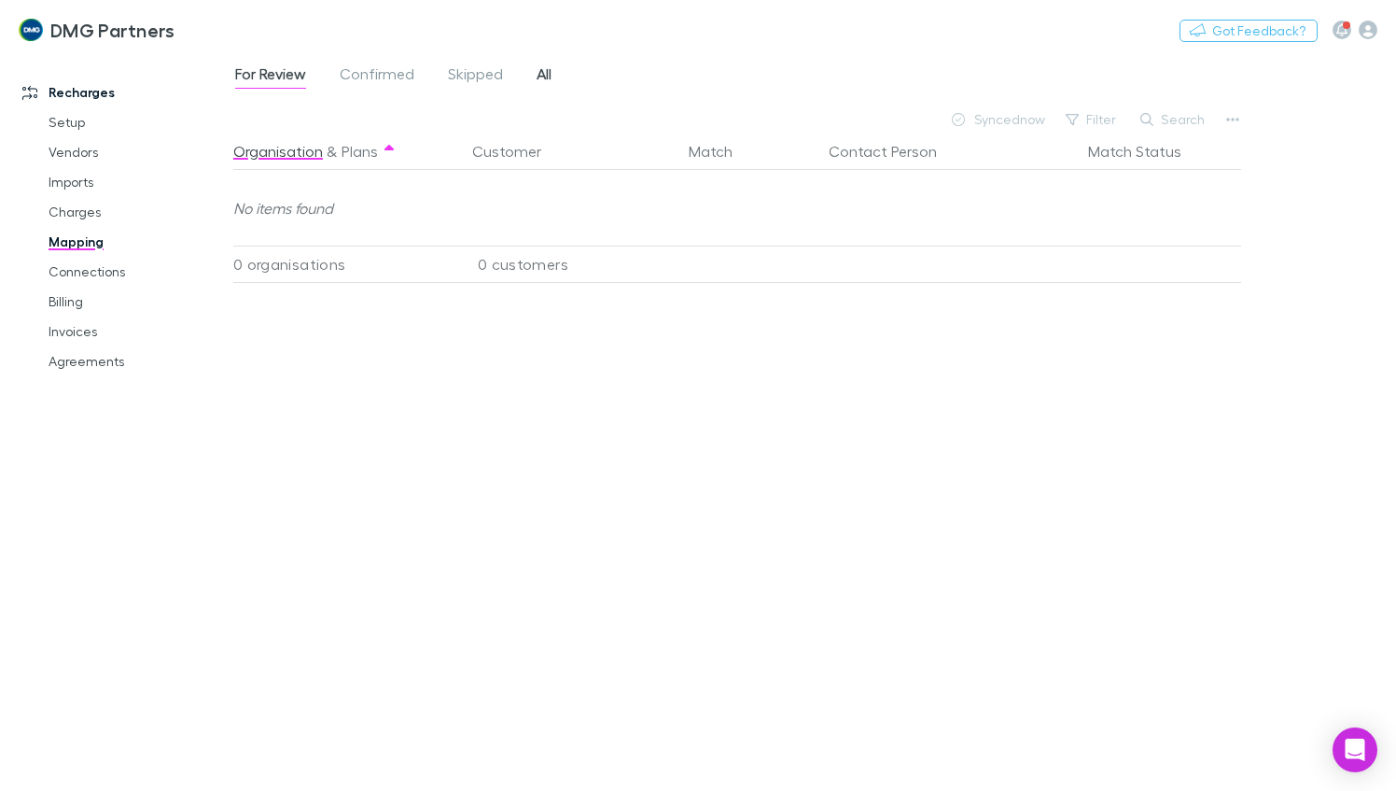
click at [546, 68] on span "All" at bounding box center [544, 76] width 15 height 24
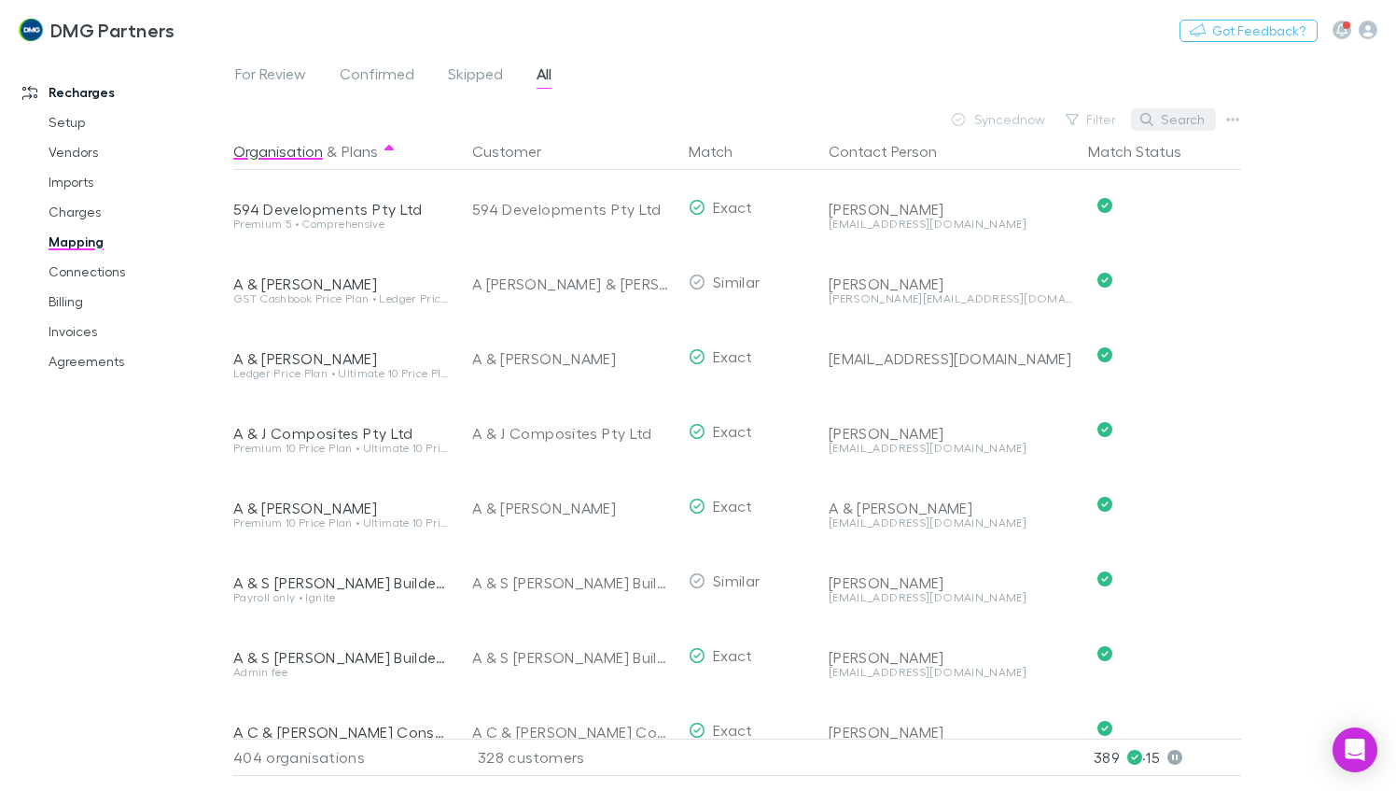
click at [1183, 118] on button "Search" at bounding box center [1173, 119] width 85 height 22
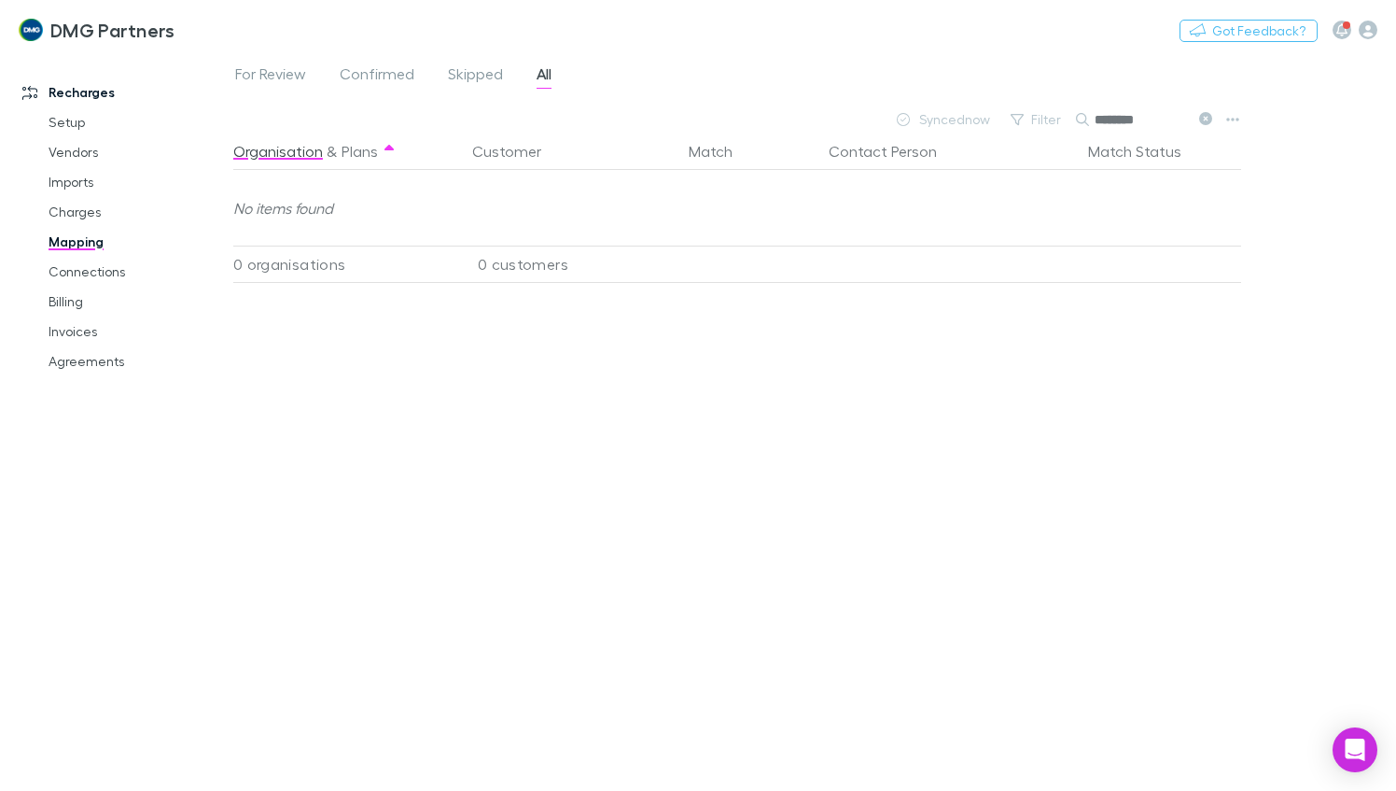
click at [1141, 224] on div "No items found" at bounding box center [732, 208] width 998 height 75
drag, startPoint x: 1163, startPoint y: 119, endPoint x: 1078, endPoint y: 113, distance: 85.1
click at [1078, 113] on div "********" at bounding box center [1146, 119] width 140 height 22
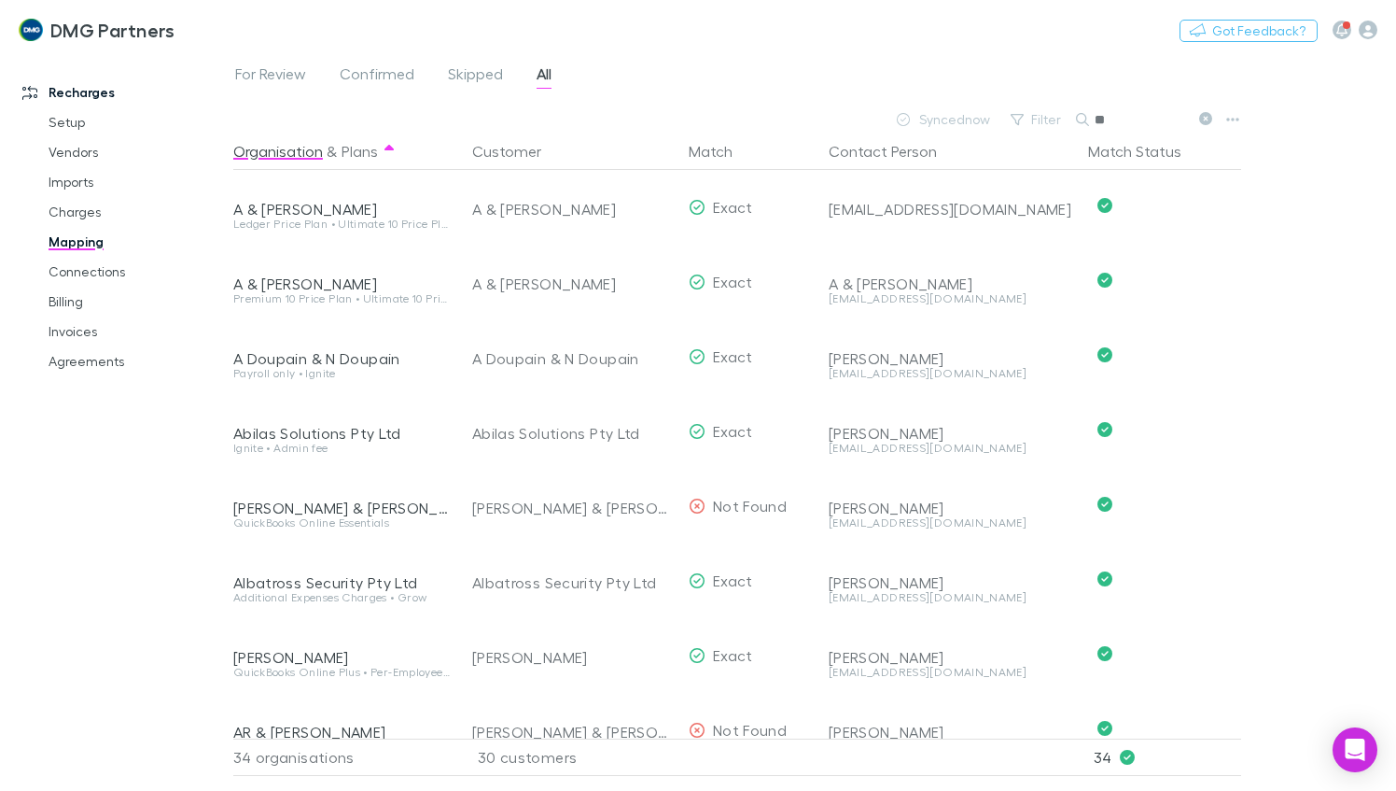
type input "*"
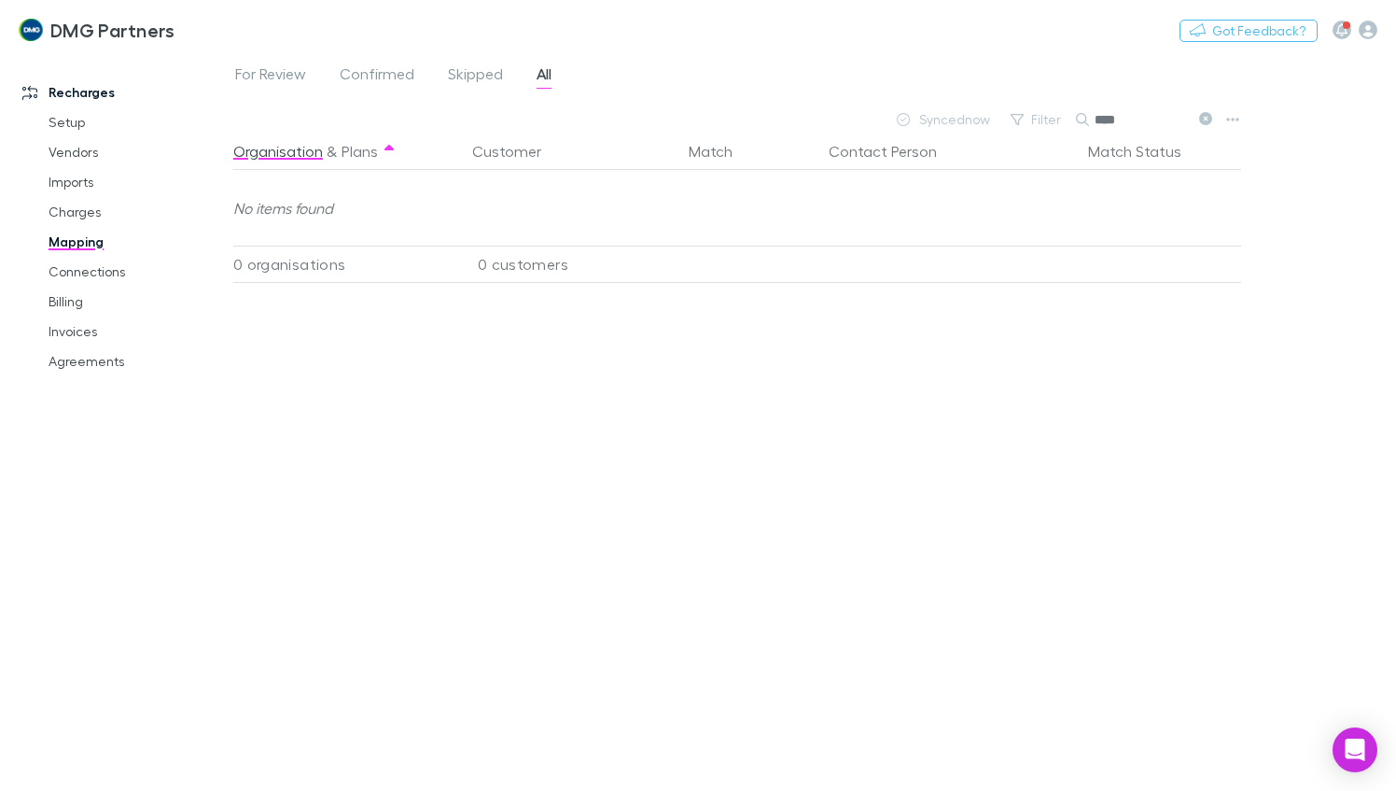
type input "****"
drag, startPoint x: 236, startPoint y: 616, endPoint x: 105, endPoint y: 296, distance: 345.8
click at [233, 582] on div "Organisation & Plans Customer Match Contact Person Match Status No items found …" at bounding box center [739, 454] width 1013 height 643
click at [91, 189] on link "Imports" at bounding box center [137, 182] width 214 height 30
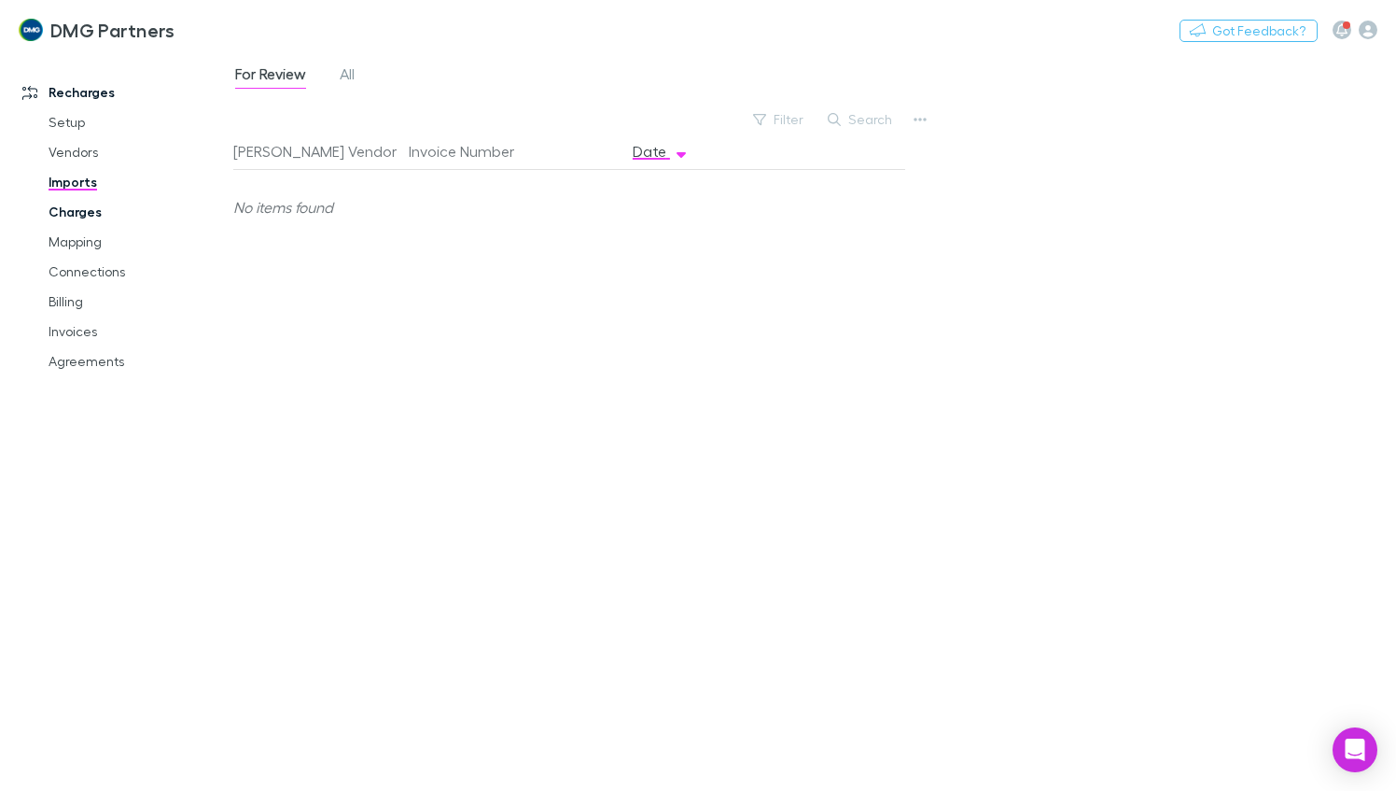
click at [67, 211] on link "Charges" at bounding box center [137, 212] width 214 height 30
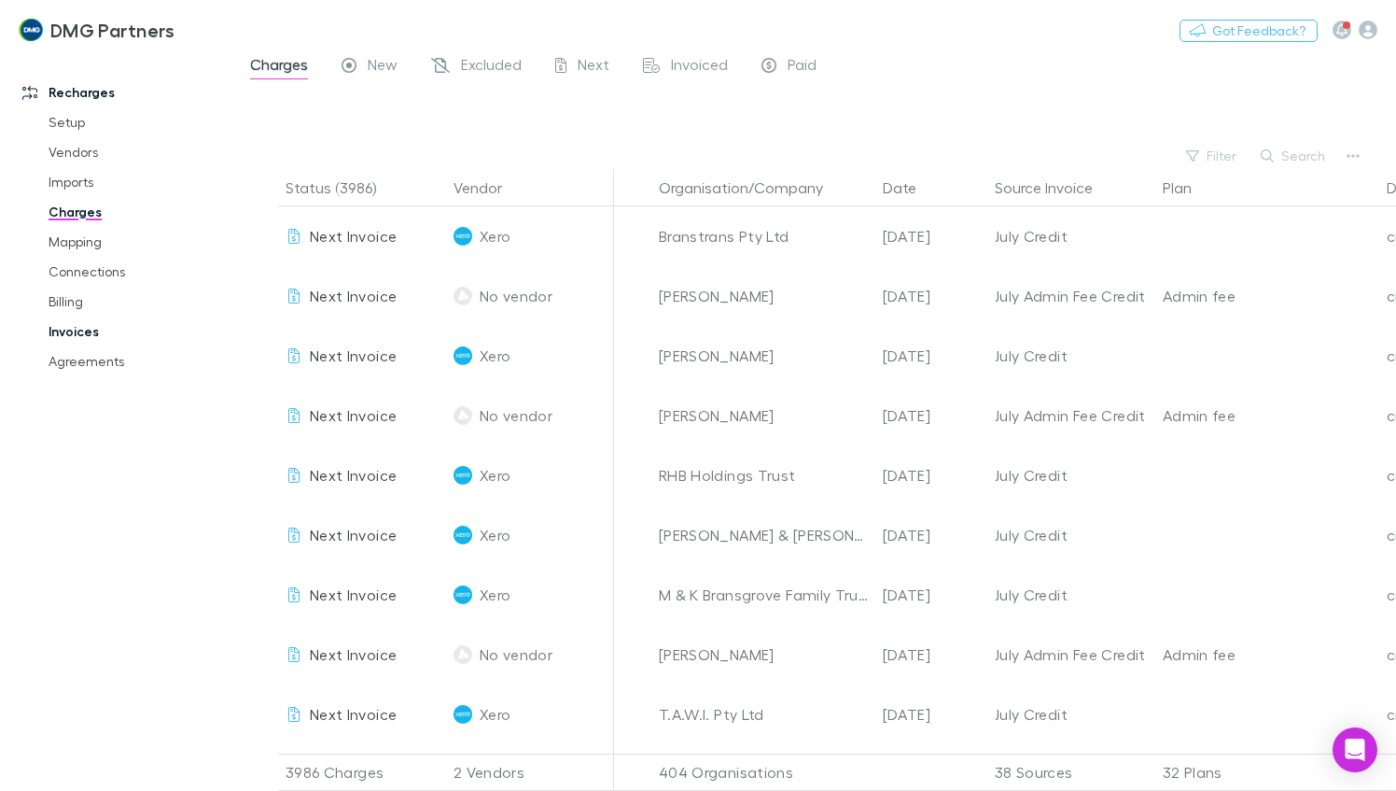
click at [50, 330] on link "Invoices" at bounding box center [137, 331] width 214 height 30
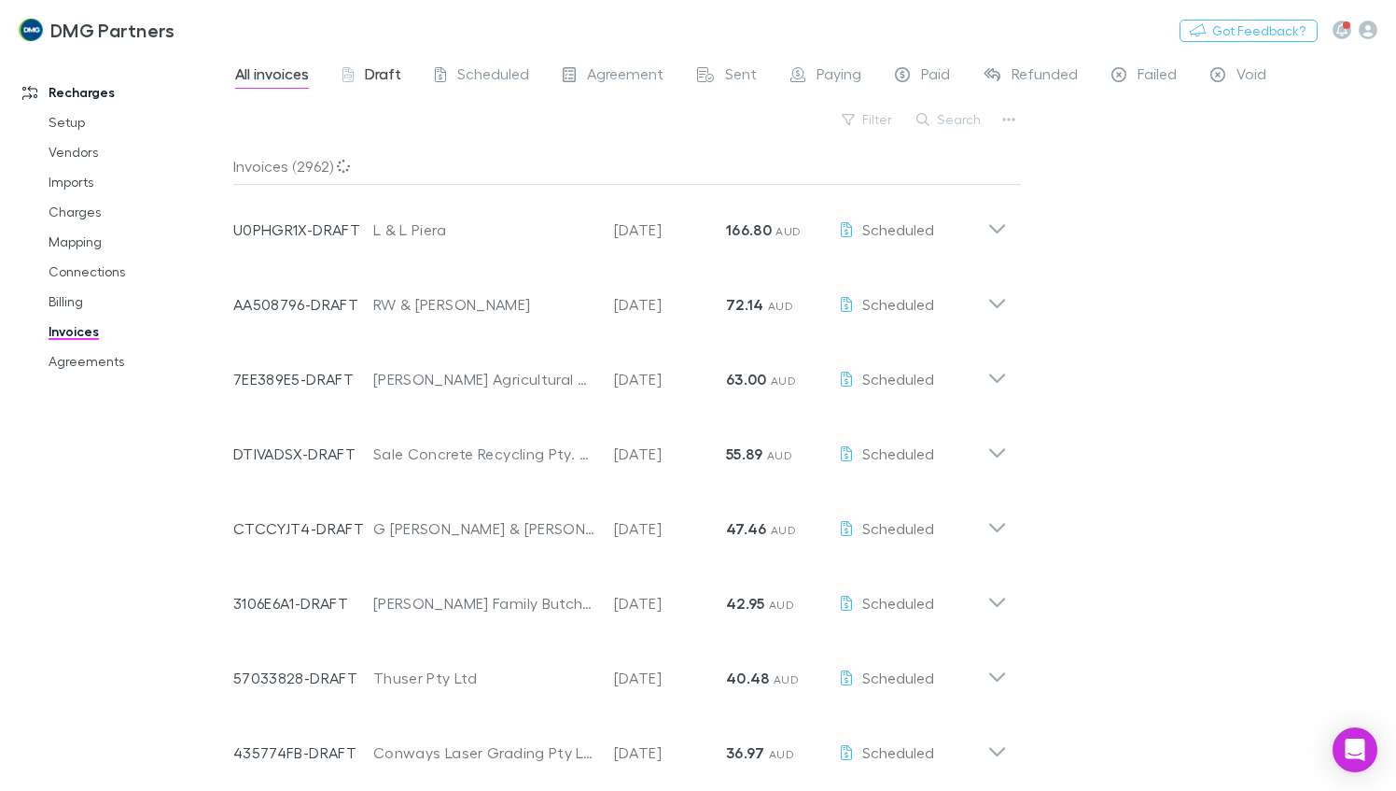
click at [381, 77] on span "Draft" at bounding box center [383, 76] width 36 height 24
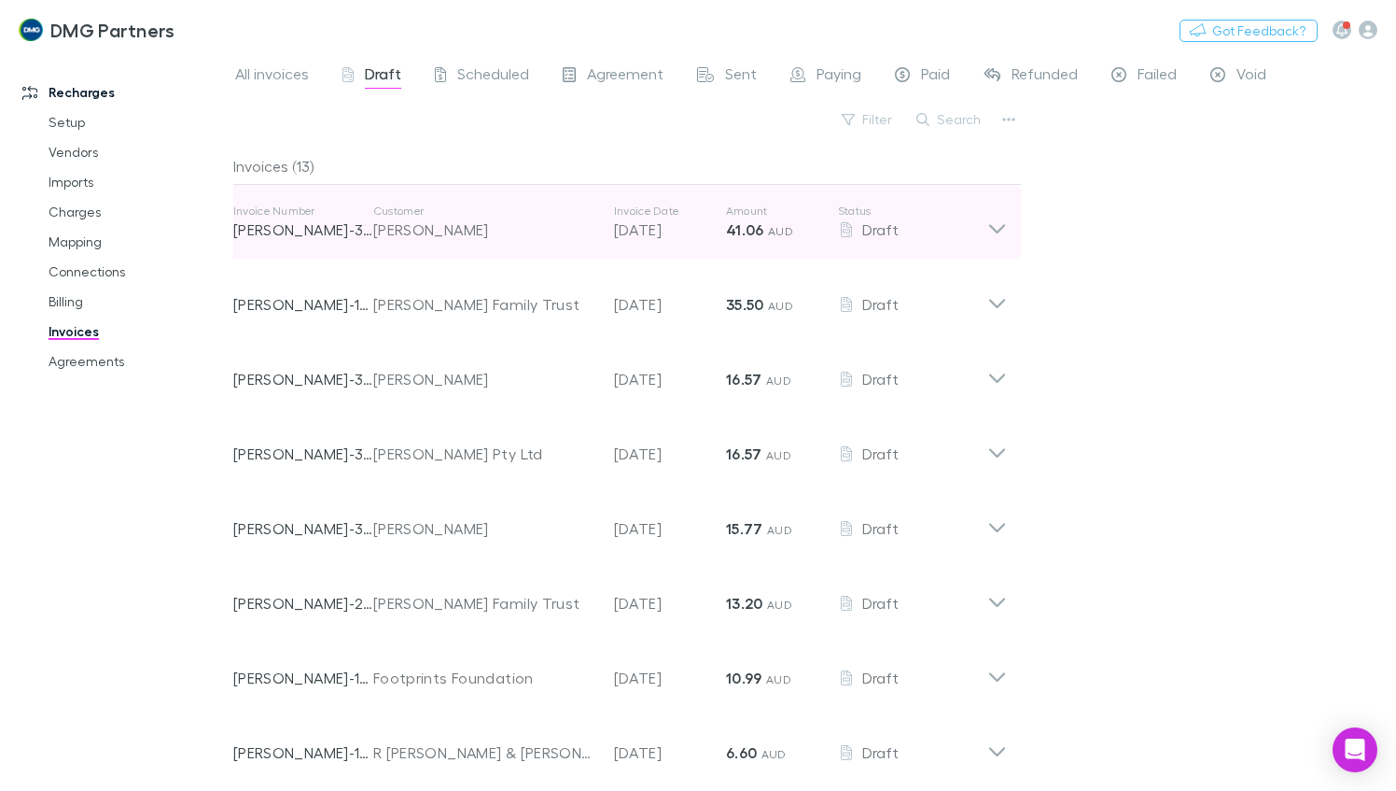
click at [992, 226] on icon at bounding box center [998, 221] width 20 height 37
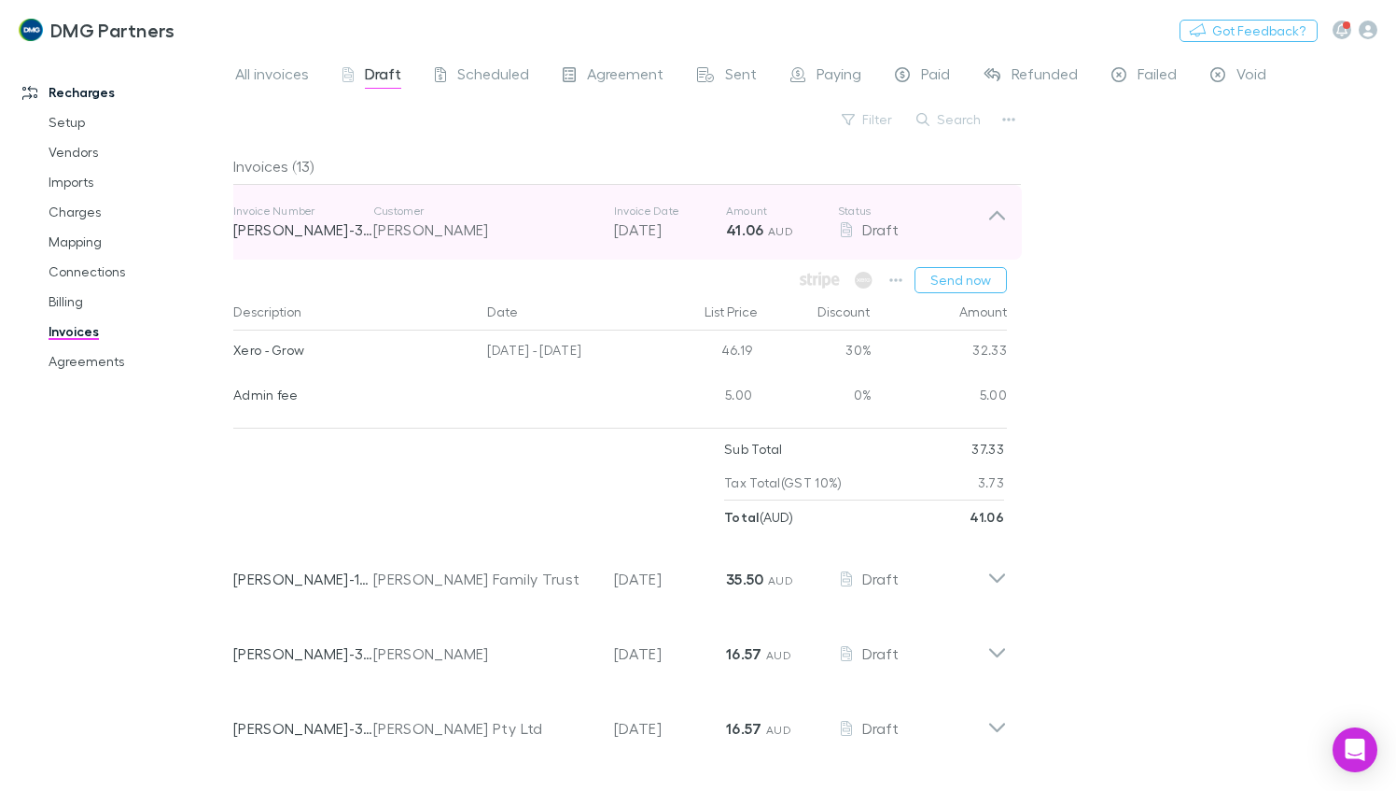
click at [1005, 213] on icon at bounding box center [998, 221] width 20 height 37
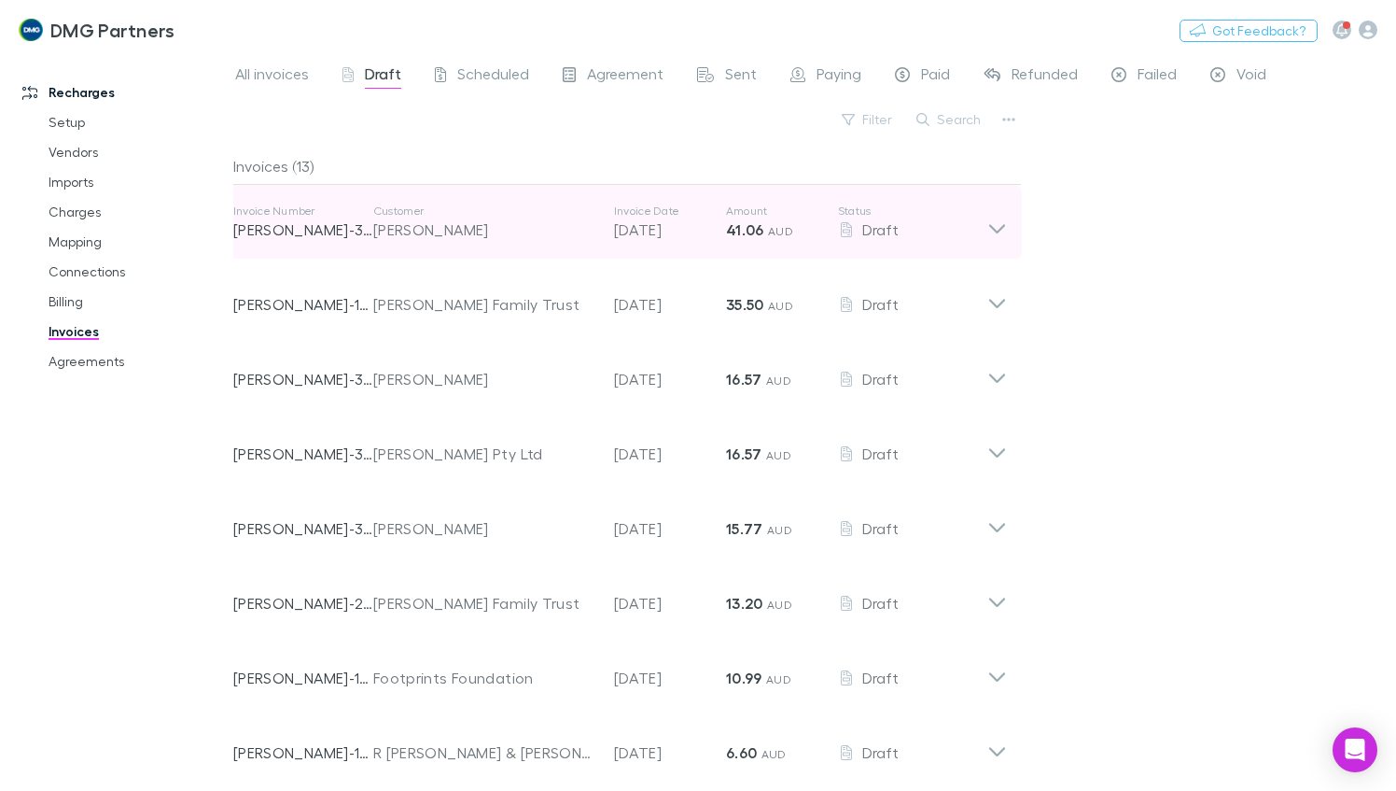
click at [1001, 225] on icon at bounding box center [998, 221] width 20 height 37
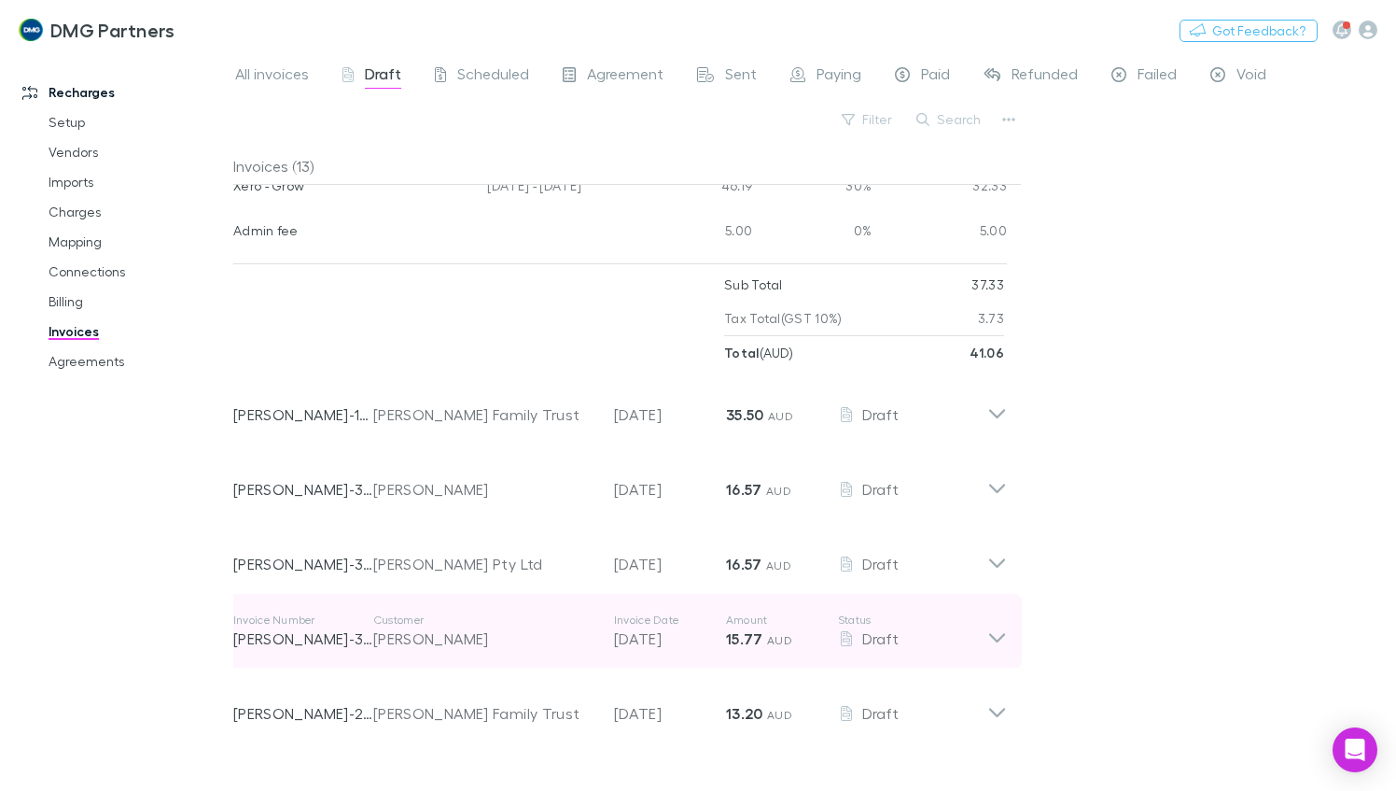
scroll to position [280, 0]
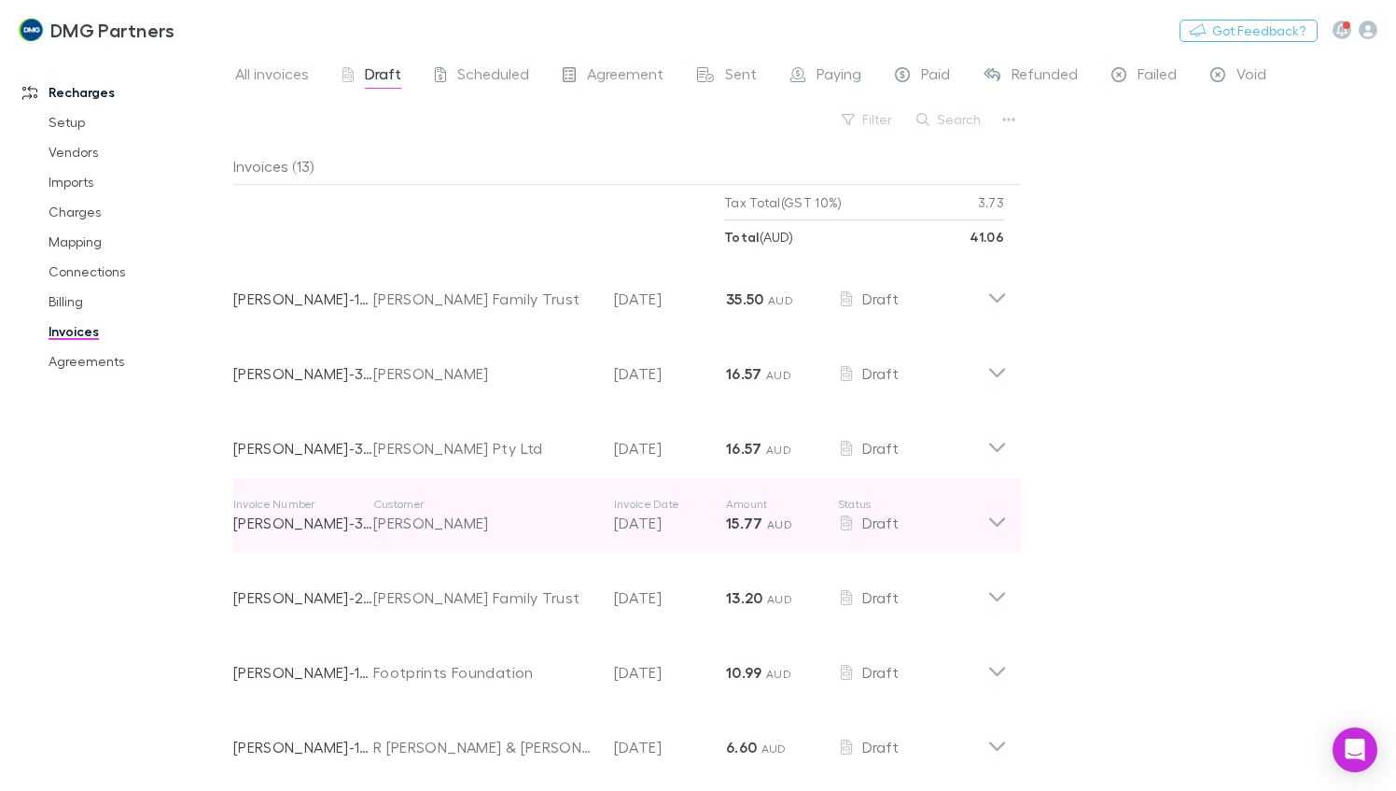
click at [1003, 519] on icon at bounding box center [997, 521] width 16 height 9
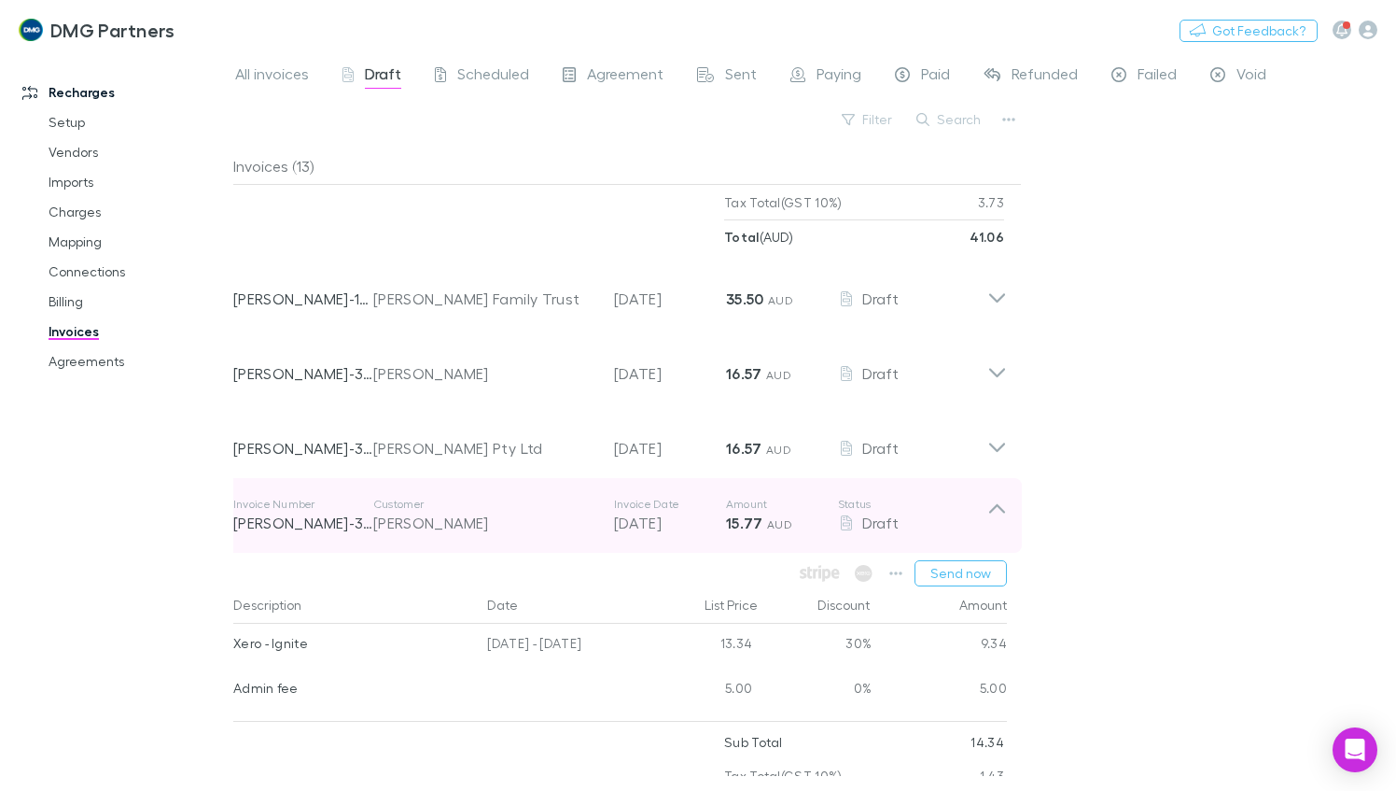
click at [1002, 511] on icon at bounding box center [998, 515] width 20 height 37
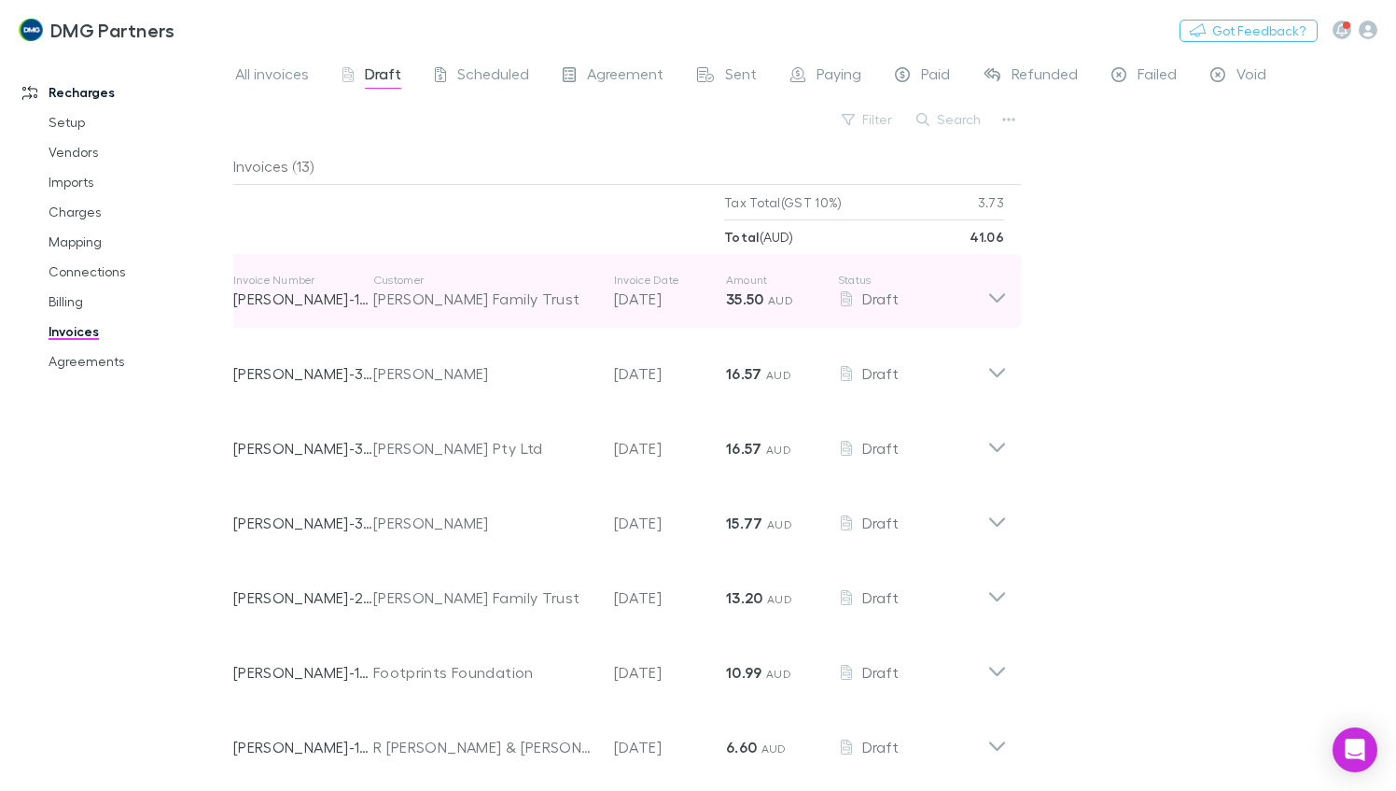
click at [1003, 300] on icon at bounding box center [998, 291] width 20 height 37
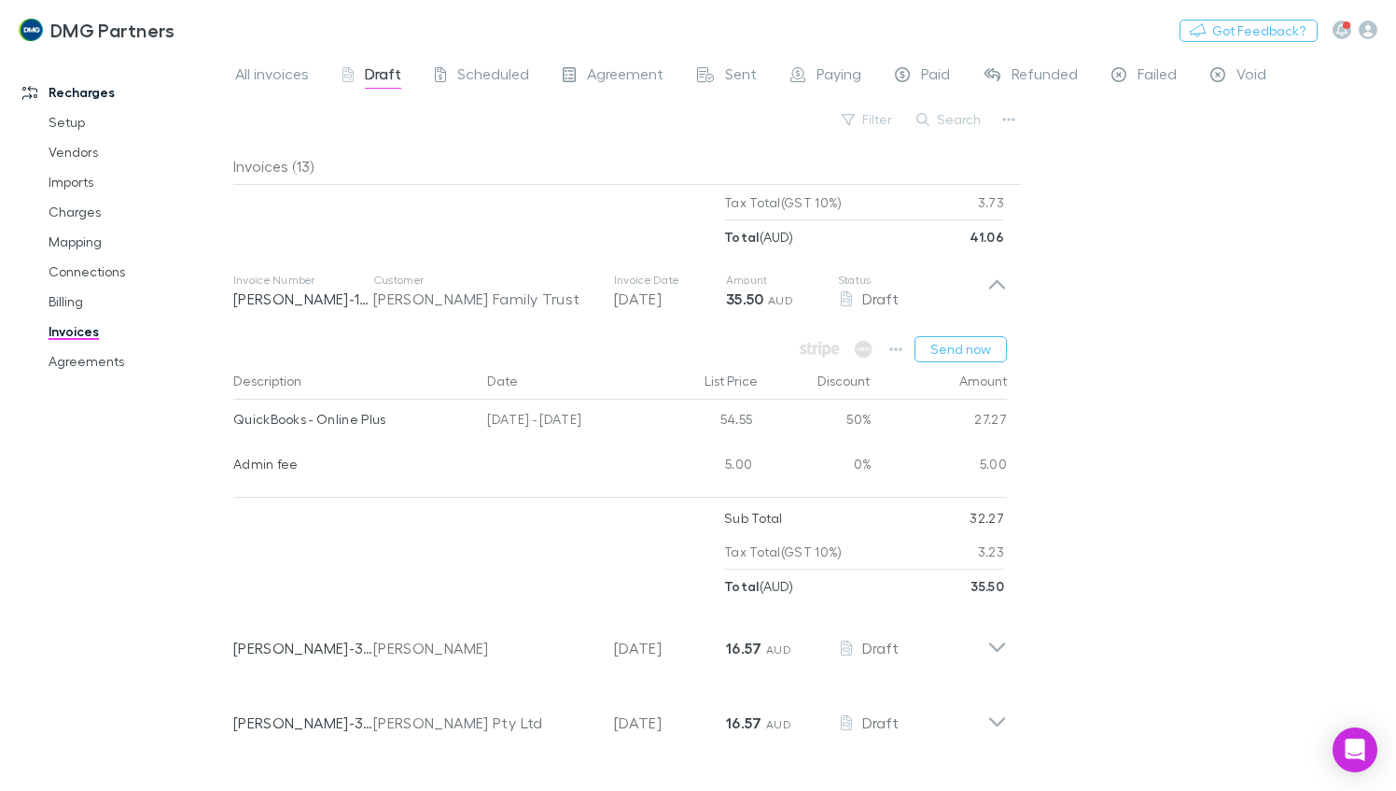
click at [1339, 364] on div "All invoices Draft Scheduled Agreement Sent Paying Paid Refunded Failed Void Fi…" at bounding box center [814, 421] width 1163 height 738
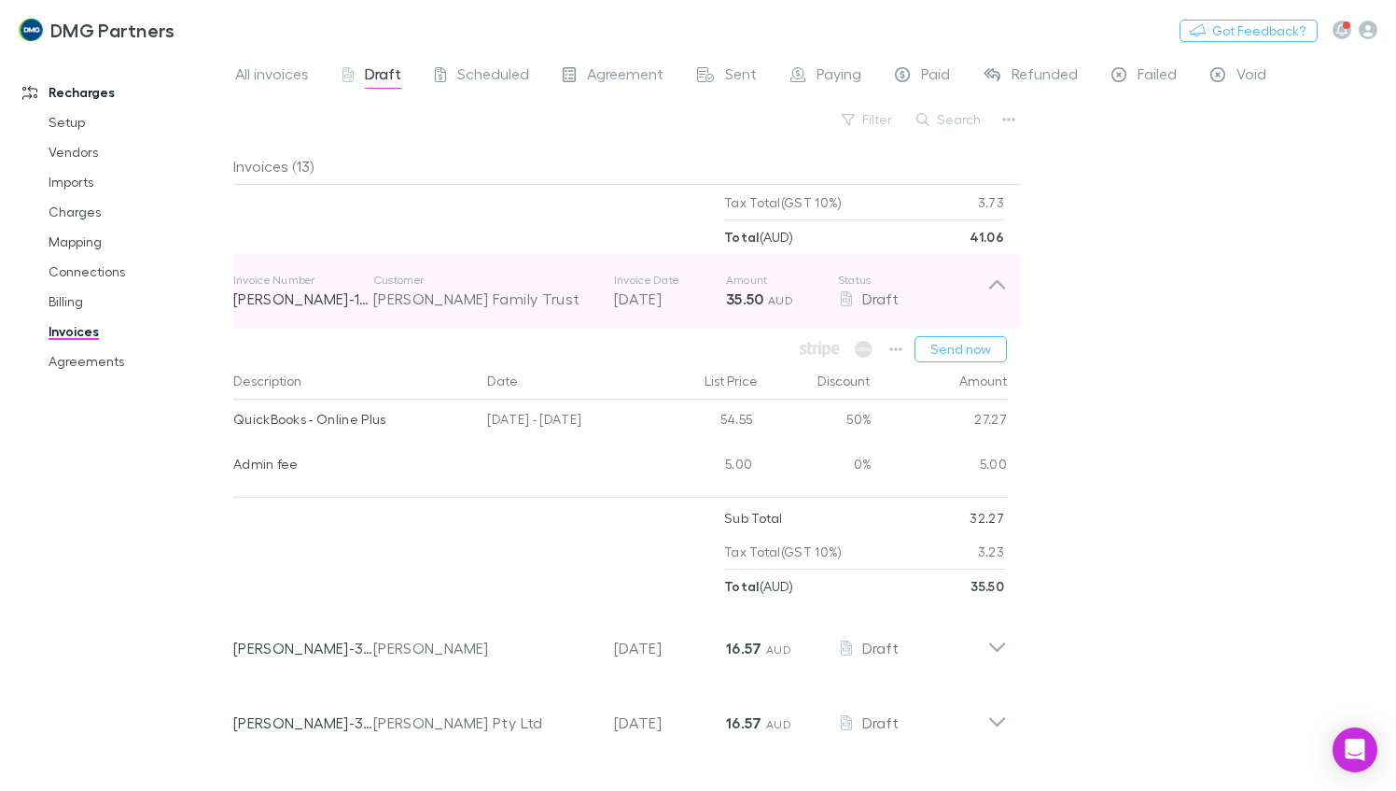
click at [997, 280] on icon at bounding box center [997, 284] width 16 height 9
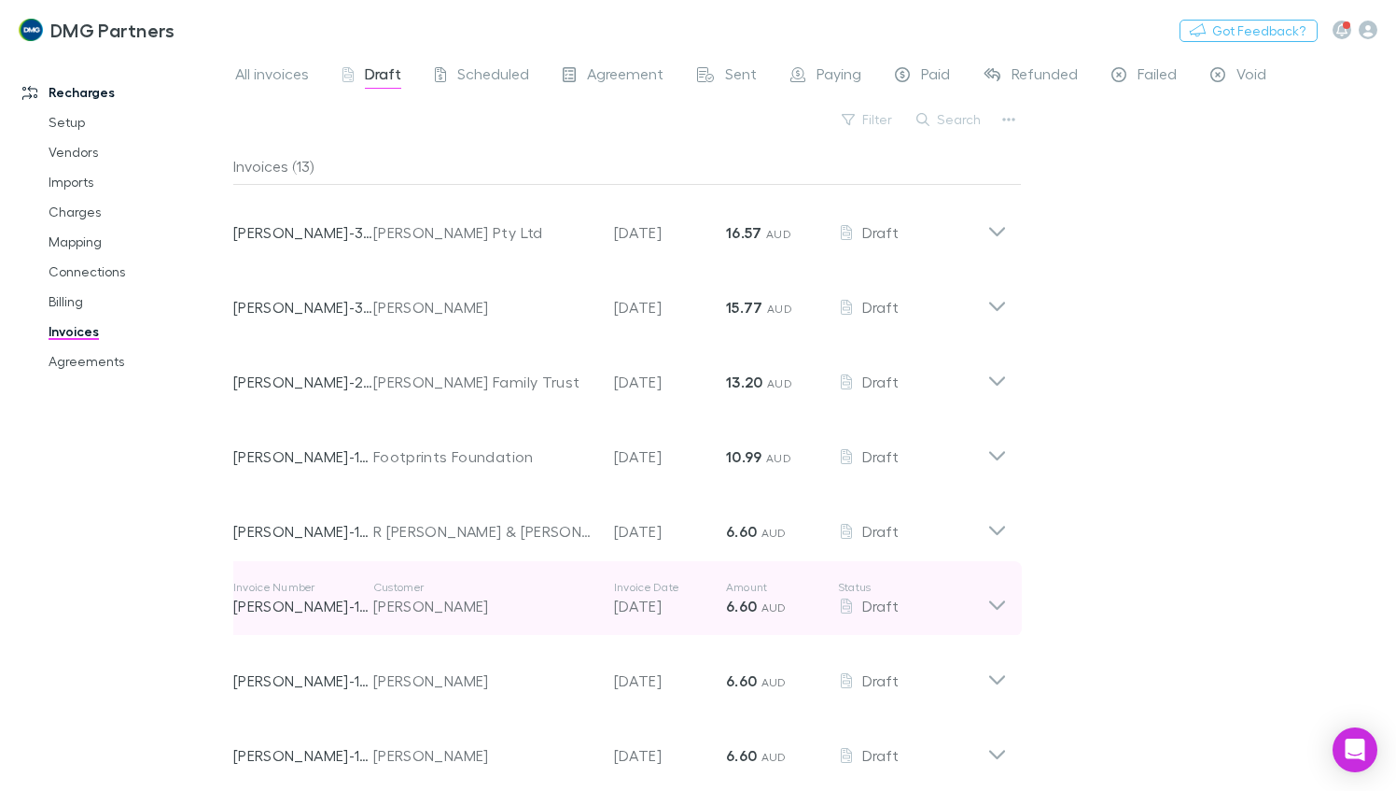
scroll to position [373, 0]
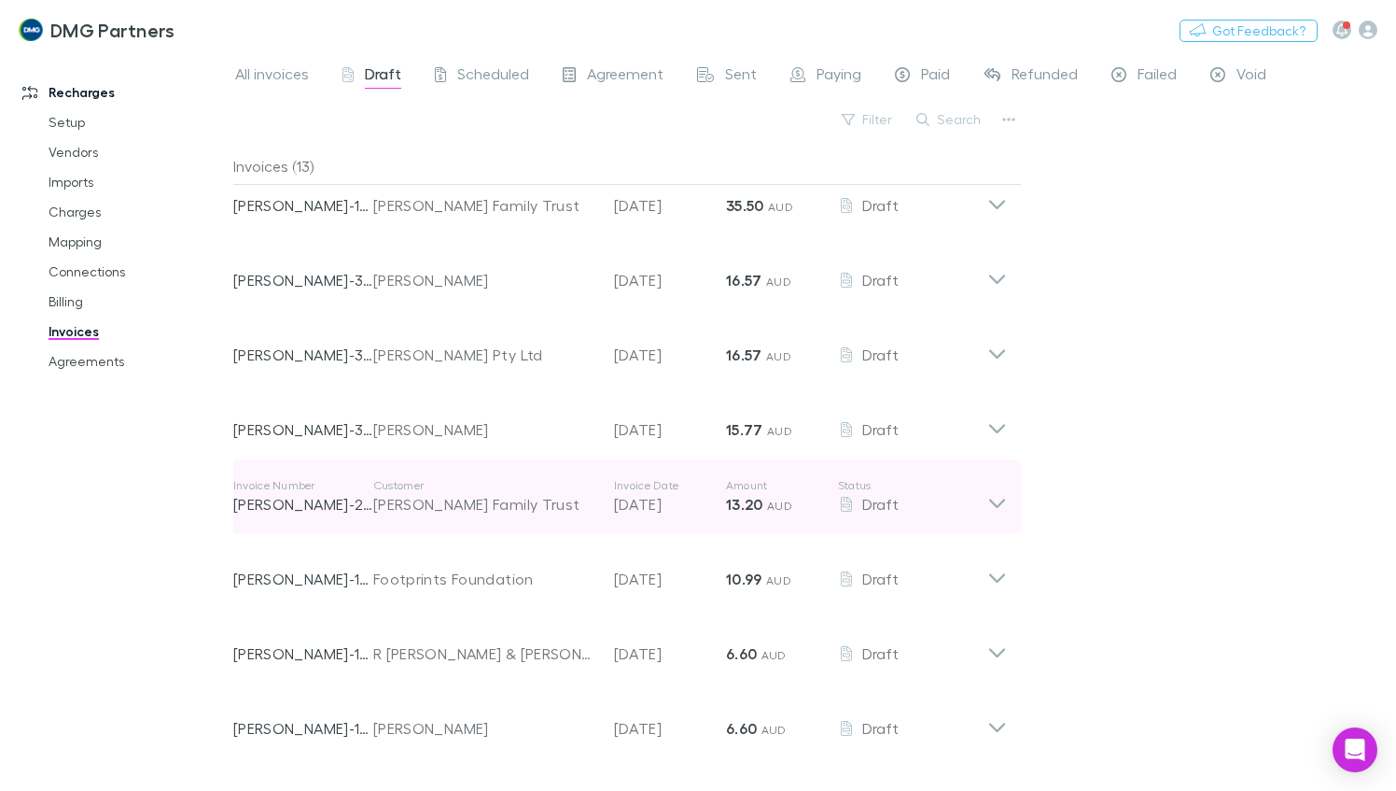
click at [993, 500] on icon at bounding box center [998, 496] width 20 height 37
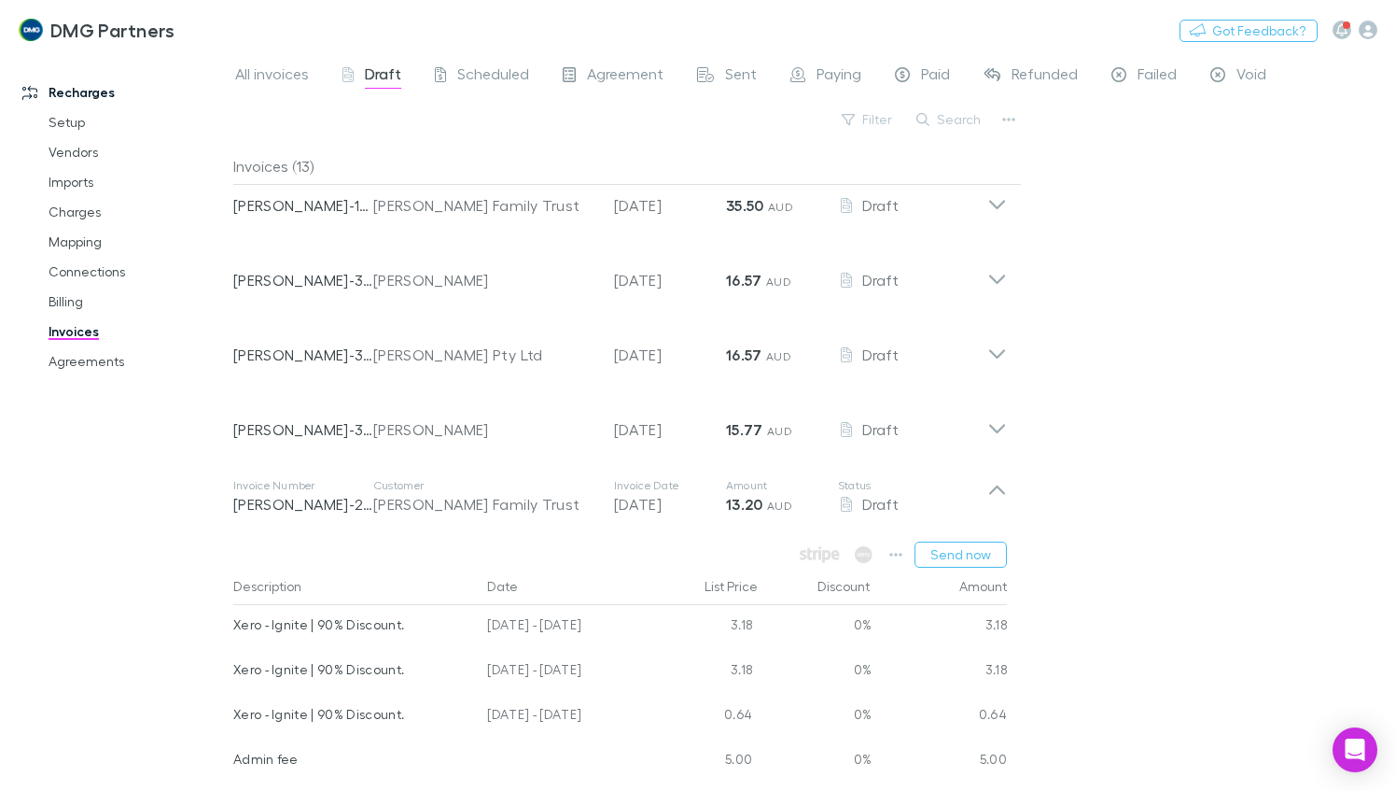
click at [1301, 321] on div "All invoices Draft Scheduled Agreement Sent Paying Paid Refunded Failed Void Fi…" at bounding box center [814, 421] width 1163 height 738
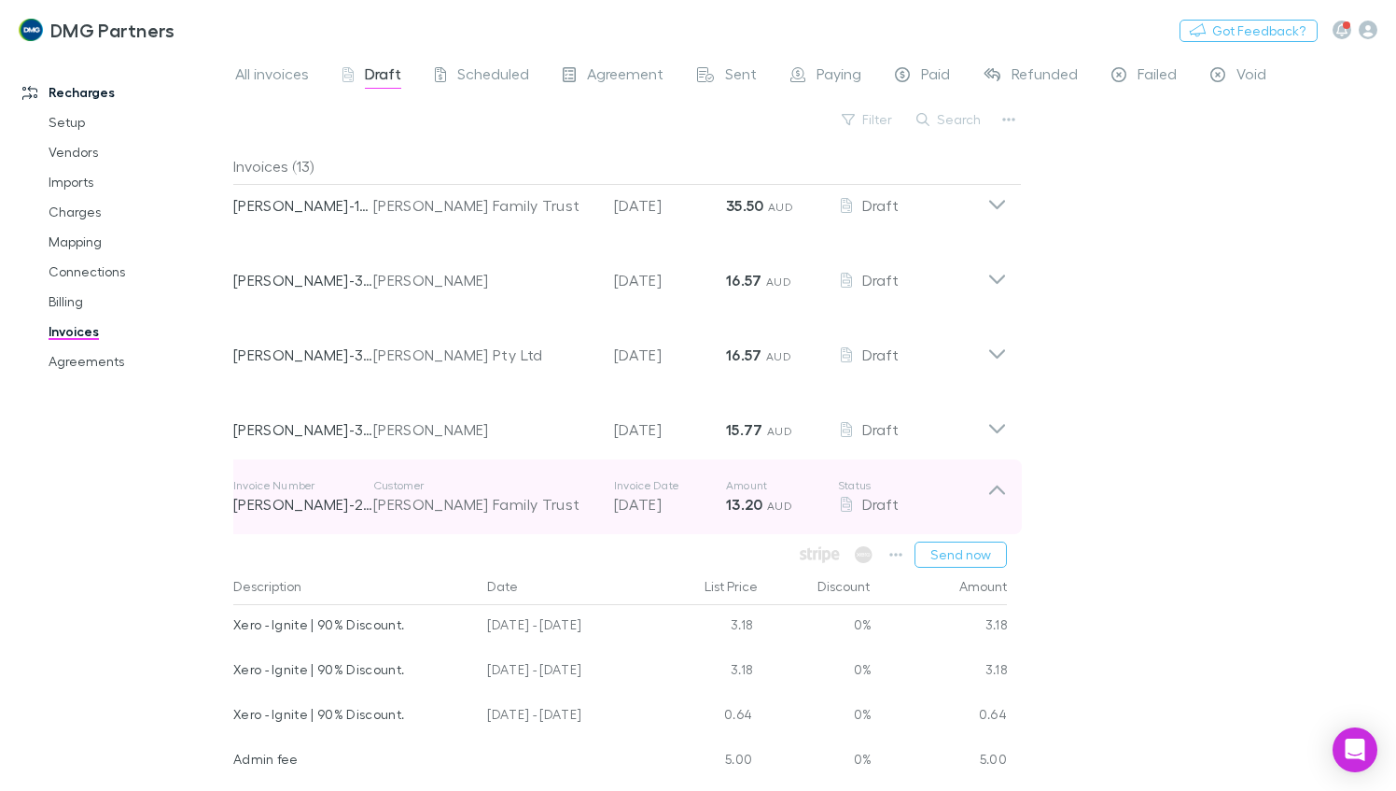
click at [1003, 485] on icon at bounding box center [998, 496] width 20 height 37
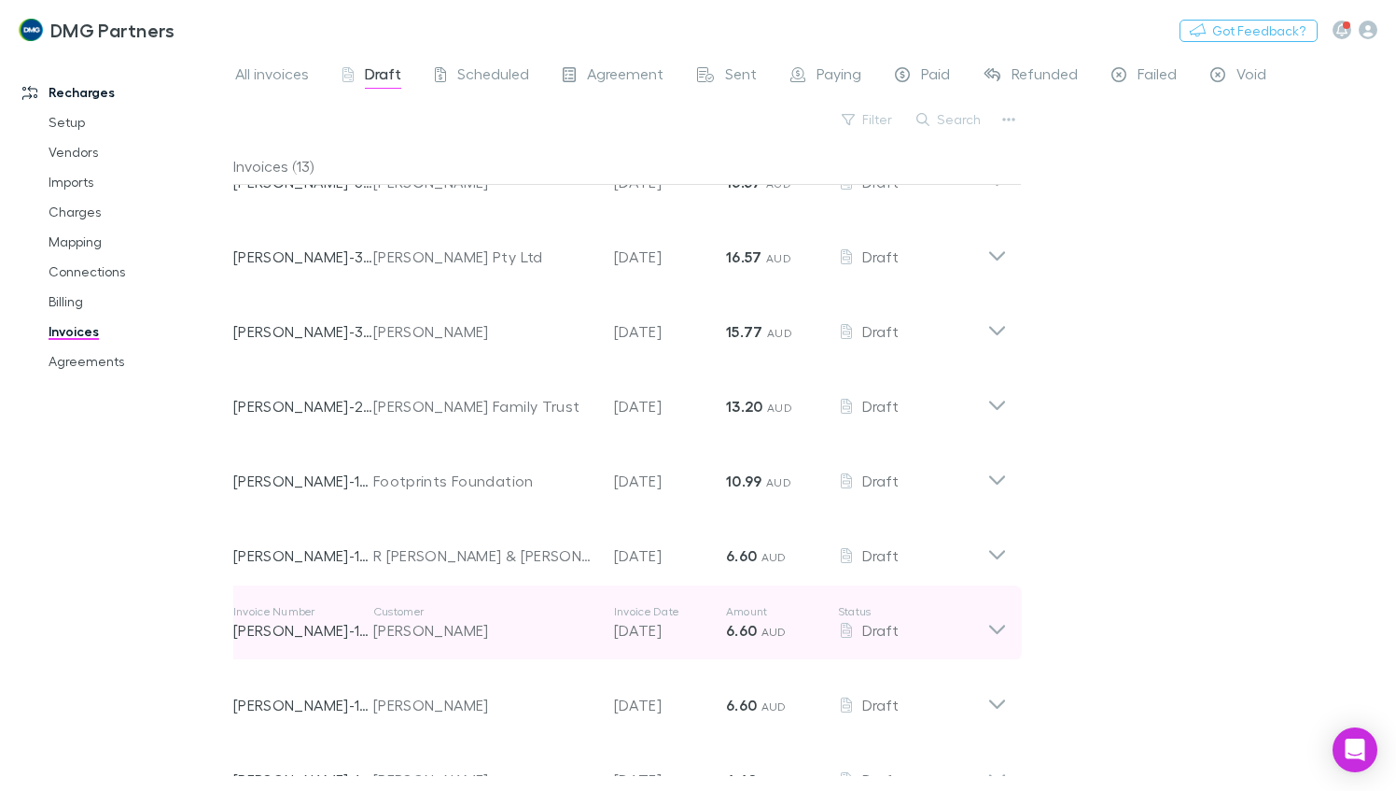
scroll to position [560, 0]
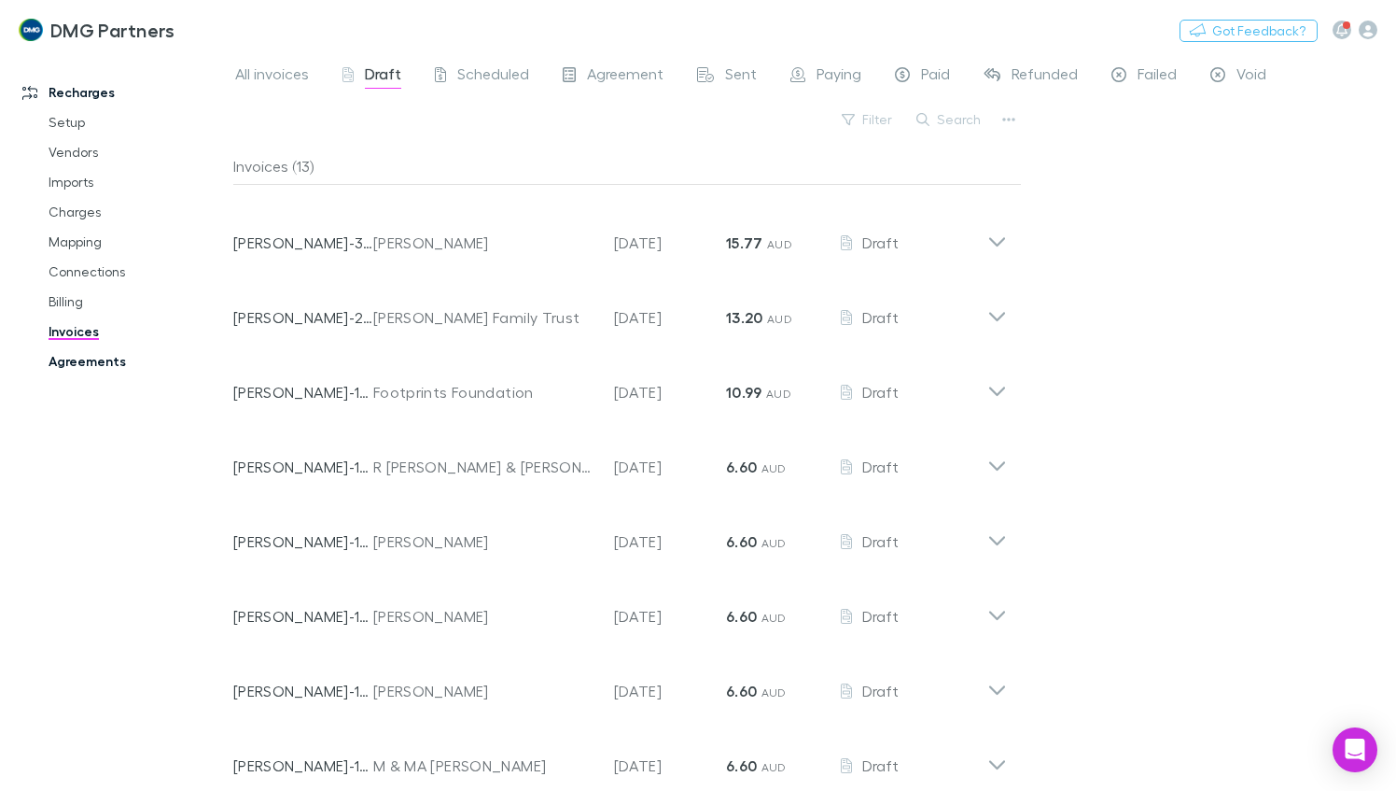
click at [99, 358] on link "Agreements" at bounding box center [137, 361] width 214 height 30
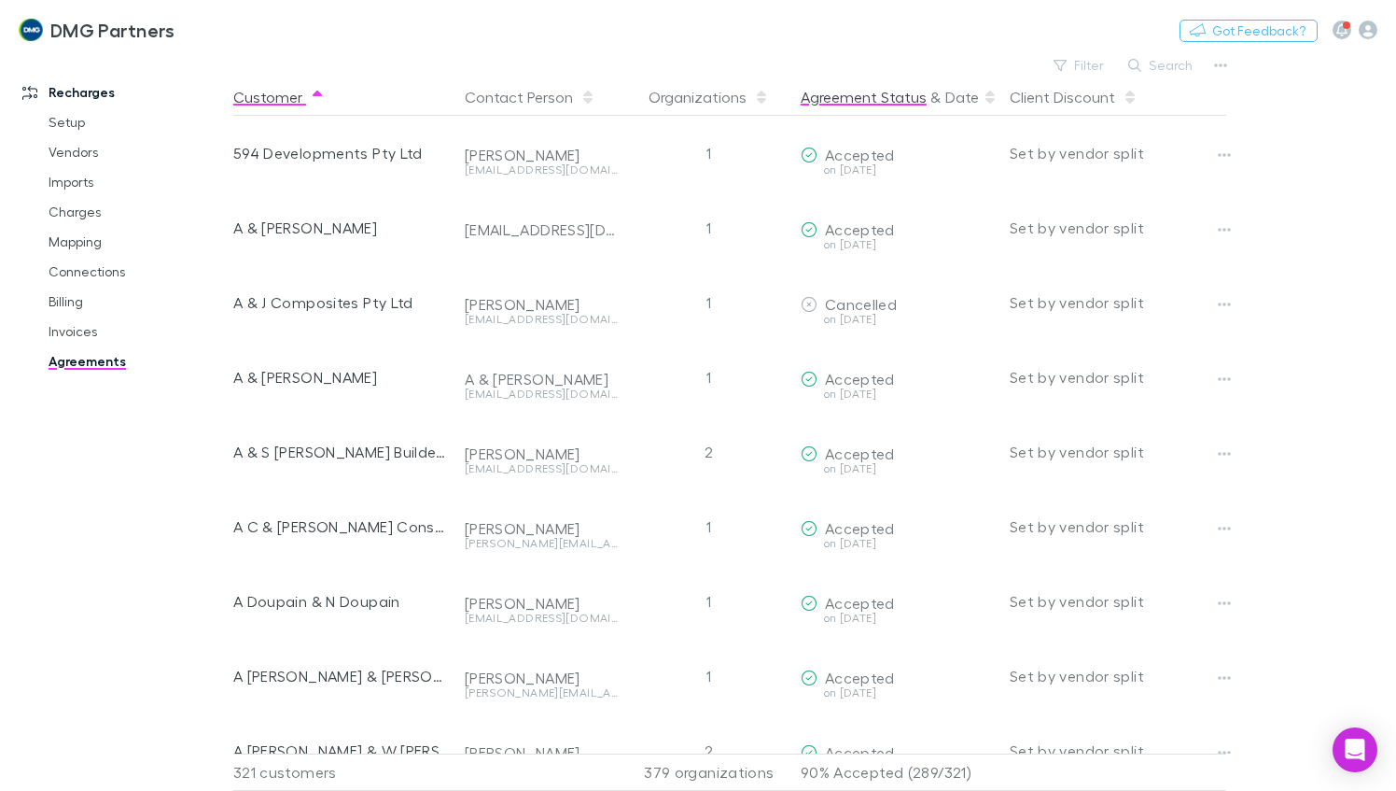
click at [874, 82] on main "Filter Search Customer Contact Person Organizations Agreement Status & Date Cli…" at bounding box center [814, 421] width 1163 height 738
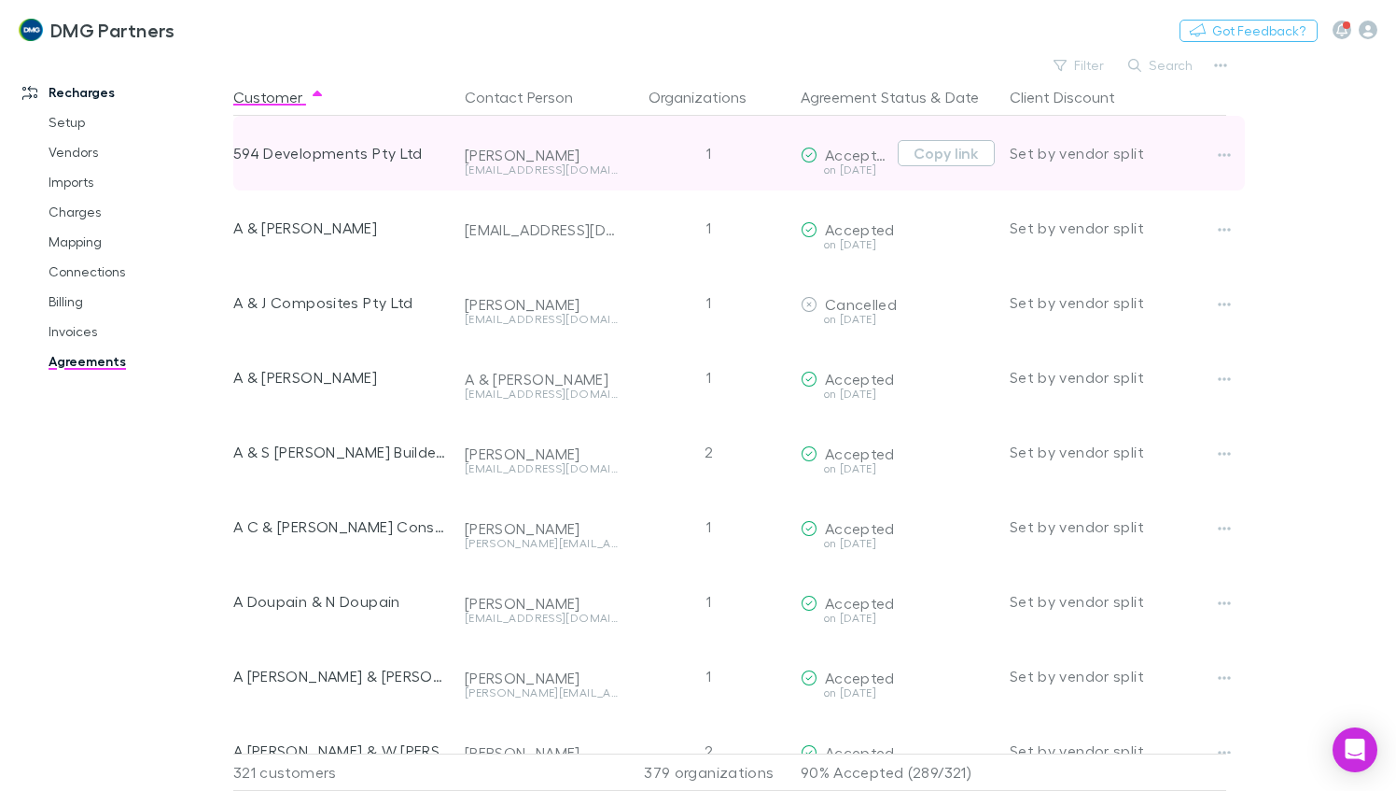
drag, startPoint x: 874, startPoint y: 82, endPoint x: 930, endPoint y: 180, distance: 112.9
click at [930, 180] on div "Accepted on 2024-09-24 Copy link" at bounding box center [897, 153] width 209 height 75
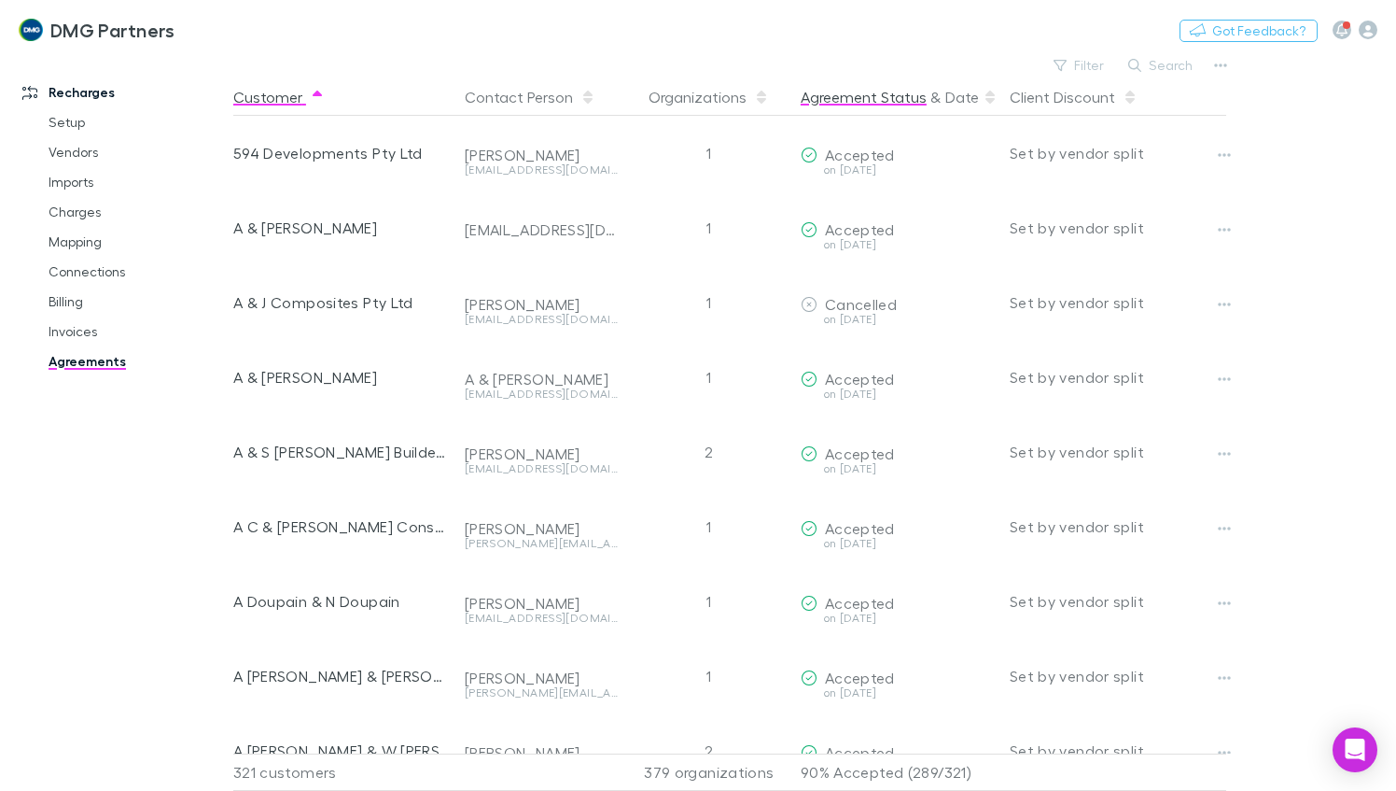
click at [896, 109] on button "Agreement Status" at bounding box center [864, 96] width 126 height 37
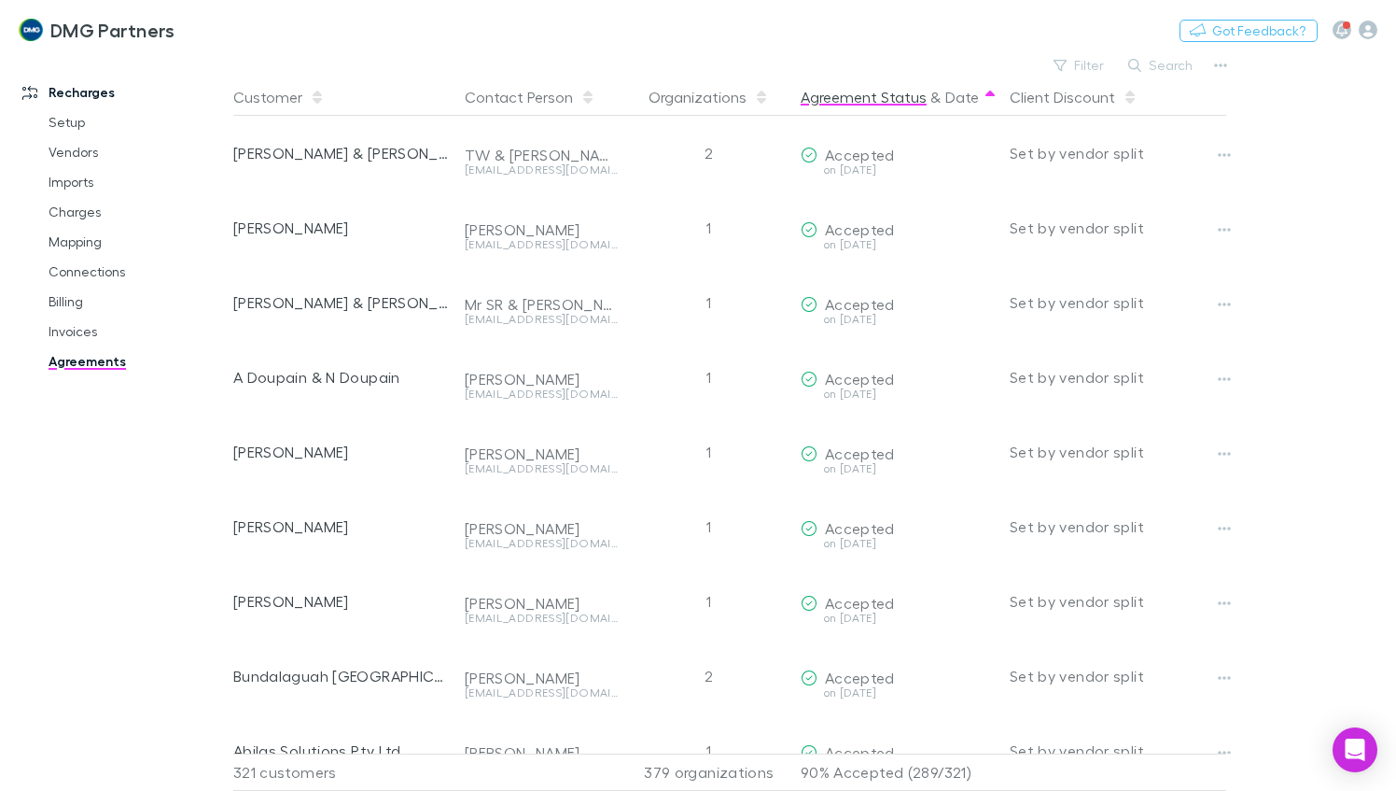
click at [900, 93] on button "Agreement Status" at bounding box center [864, 96] width 126 height 37
click at [986, 94] on icon at bounding box center [990, 97] width 9 height 15
click at [986, 101] on icon at bounding box center [990, 101] width 9 height 6
click at [946, 105] on button "Date" at bounding box center [963, 96] width 34 height 37
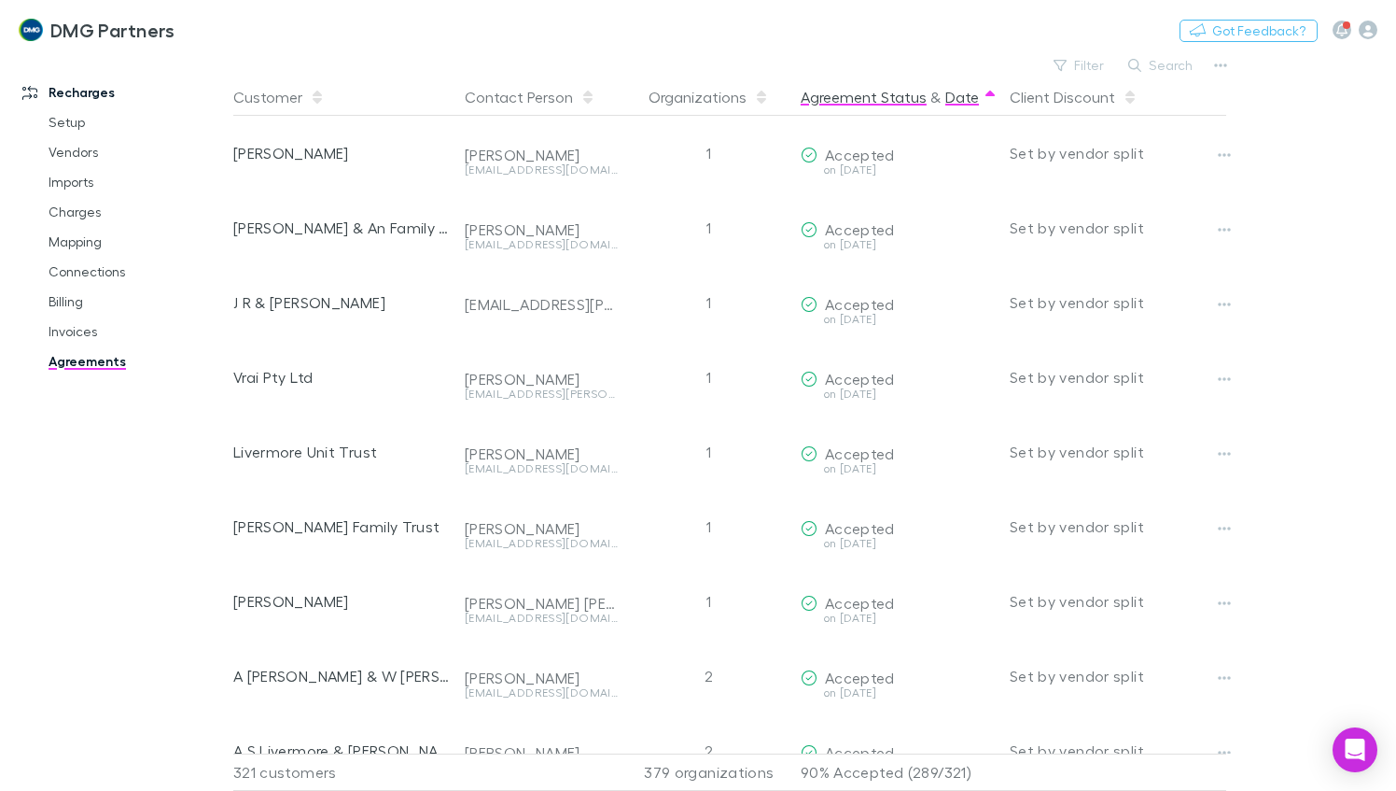
click at [902, 101] on button "Agreement Status" at bounding box center [864, 96] width 126 height 37
click at [902, 100] on button "Agreement Status" at bounding box center [864, 96] width 126 height 37
click at [835, 103] on button "Agreement Status" at bounding box center [864, 96] width 126 height 37
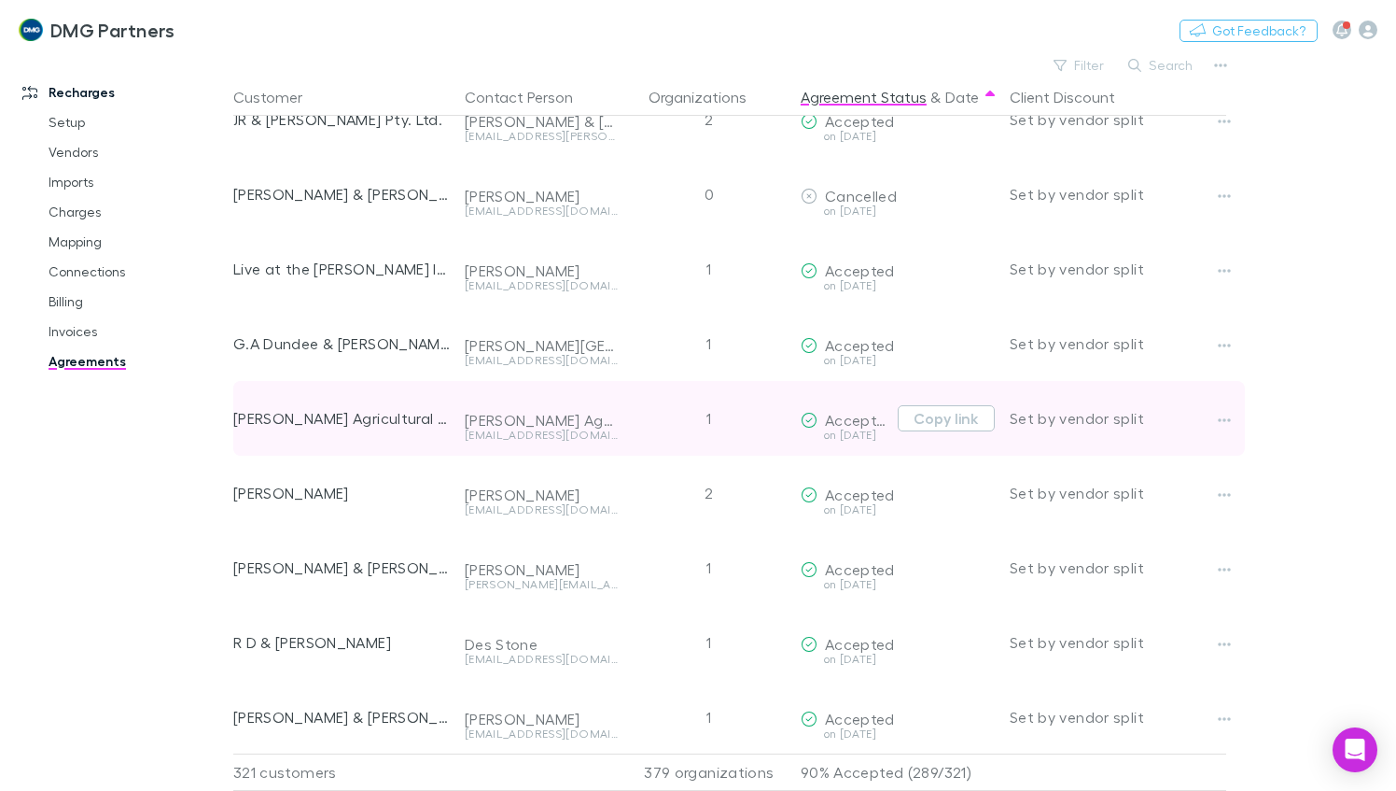
scroll to position [23349, 0]
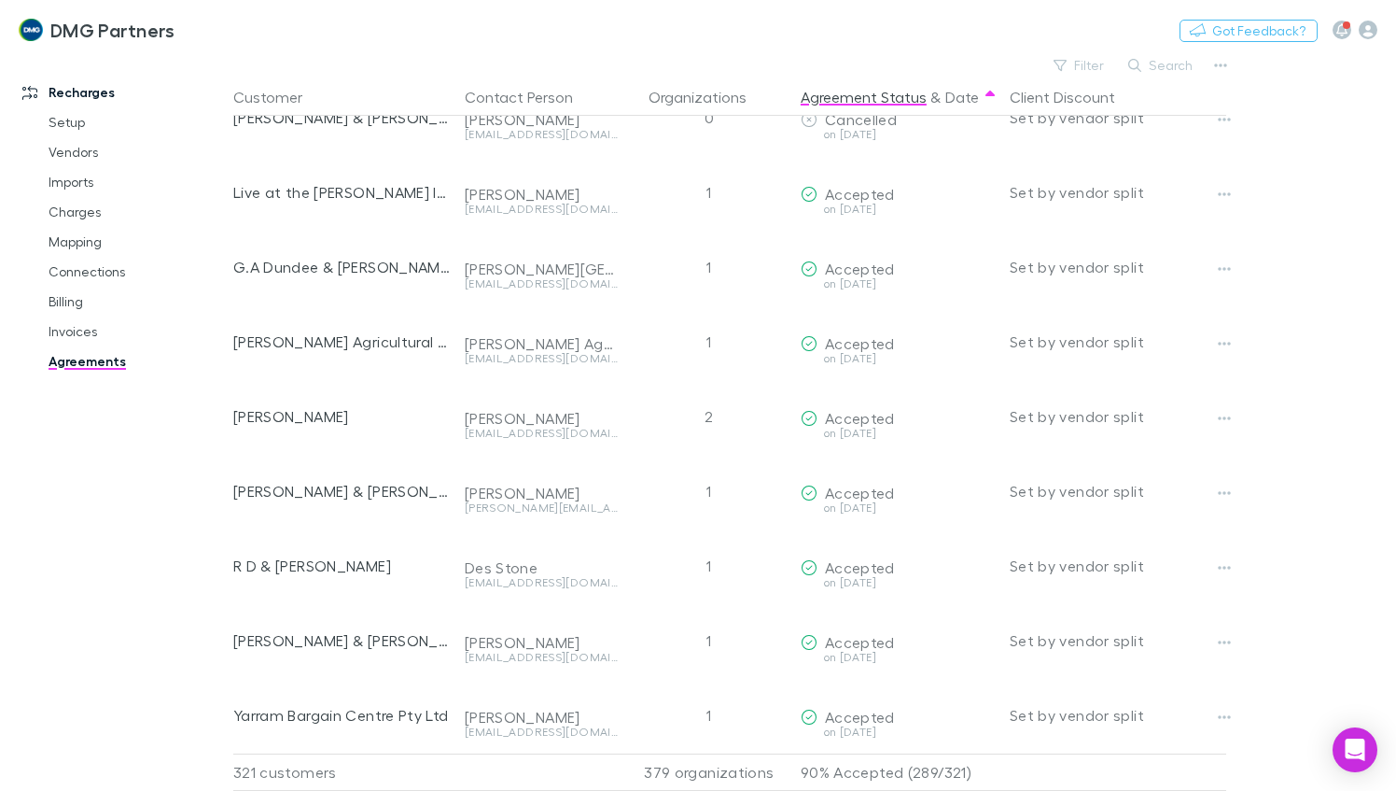
click at [1183, 63] on button "Search" at bounding box center [1161, 65] width 85 height 22
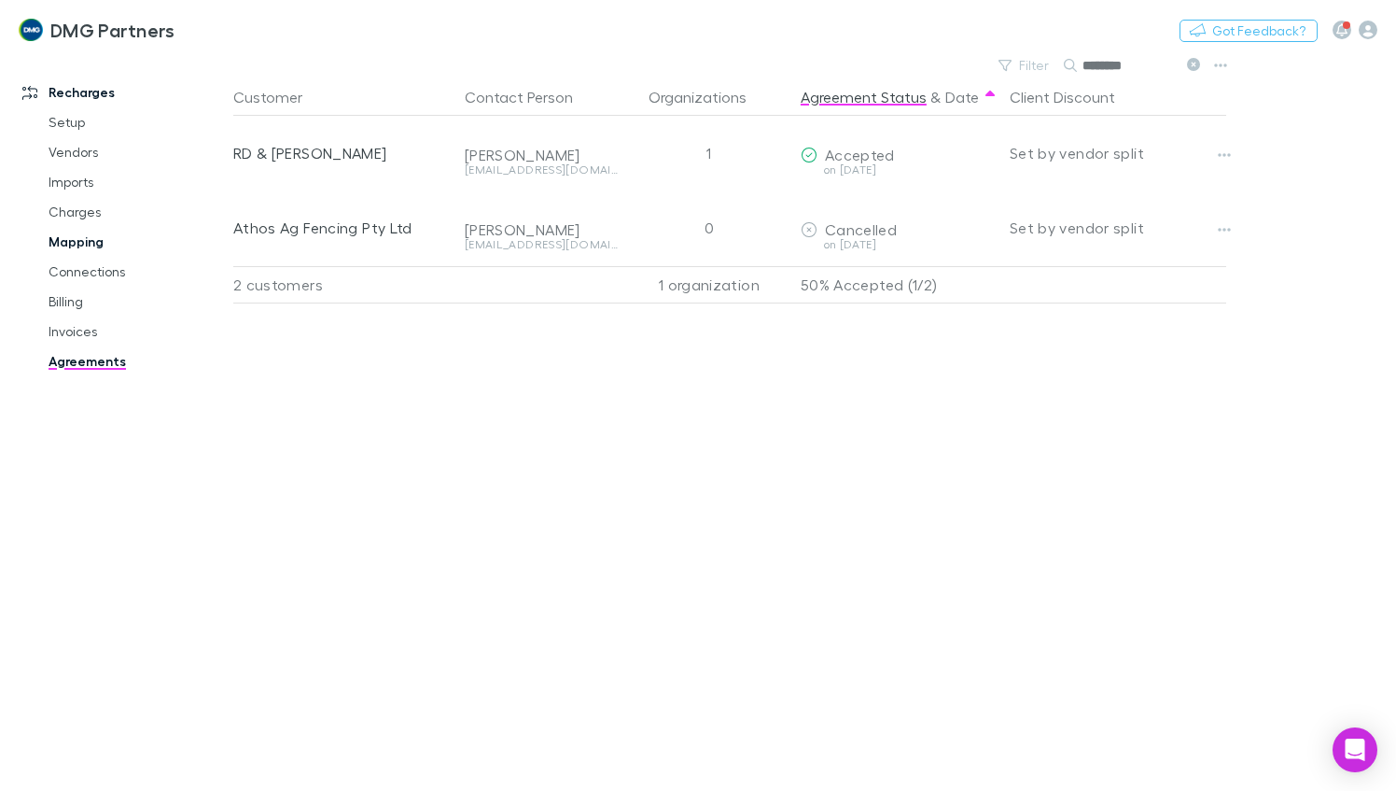
type input "********"
click at [75, 241] on link "Mapping" at bounding box center [137, 242] width 214 height 30
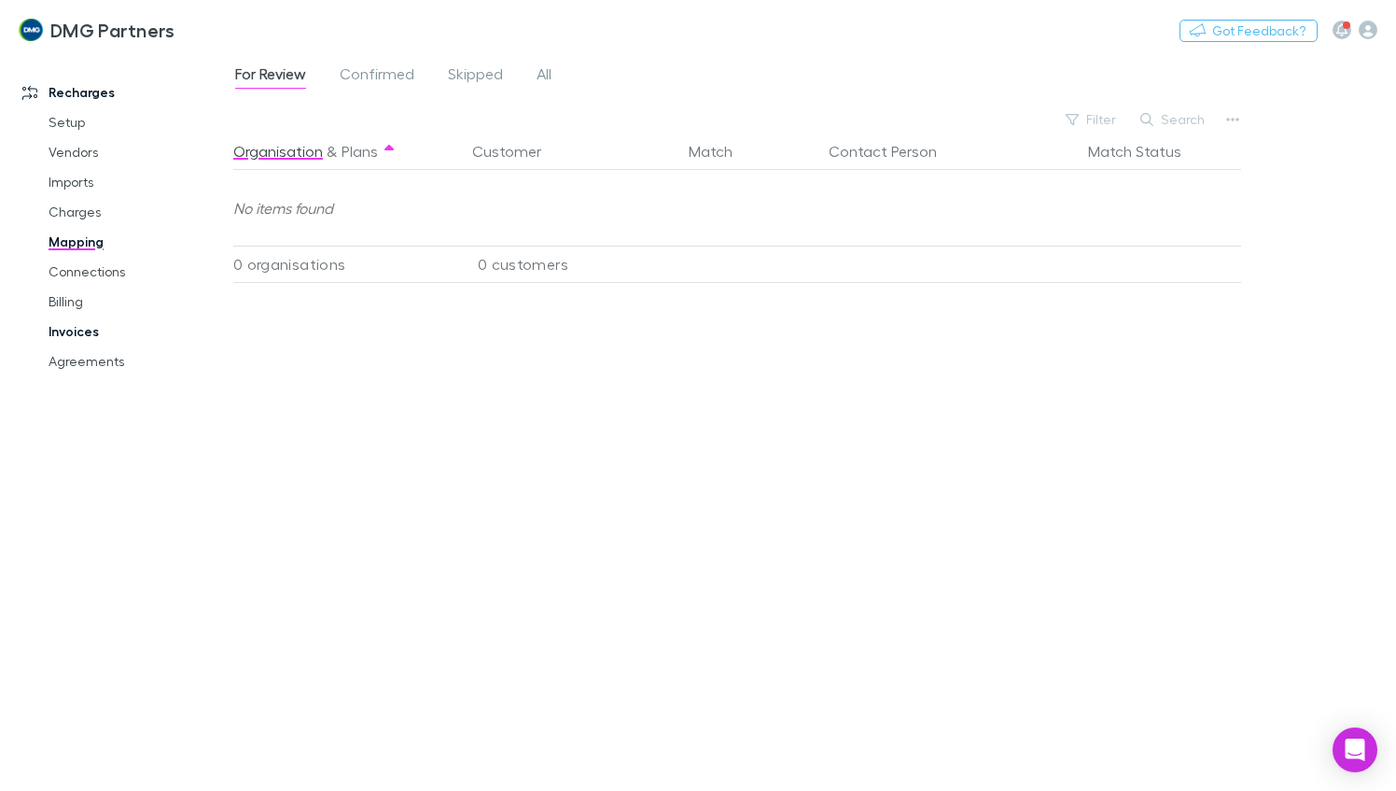
click at [72, 329] on link "Invoices" at bounding box center [137, 331] width 214 height 30
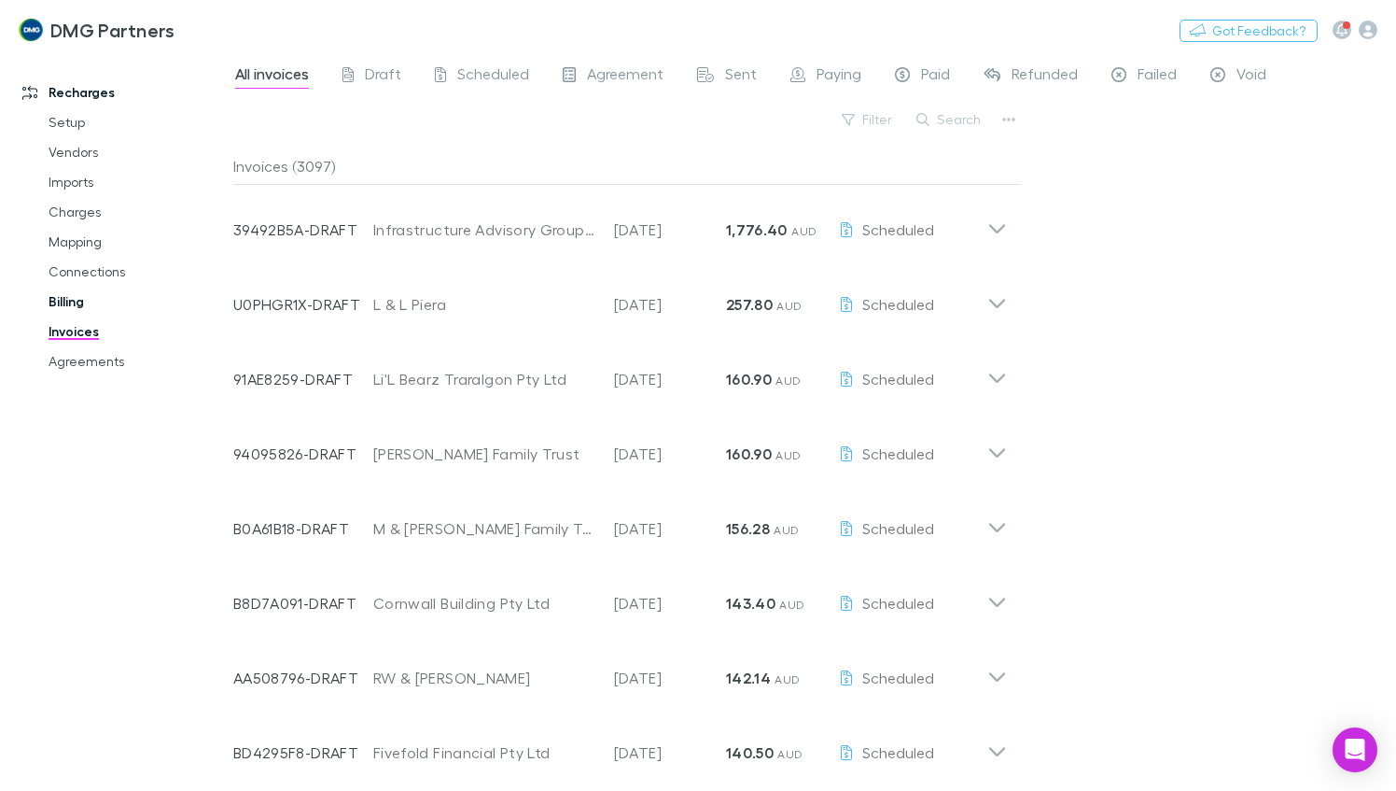
click at [63, 302] on link "Billing" at bounding box center [137, 302] width 214 height 30
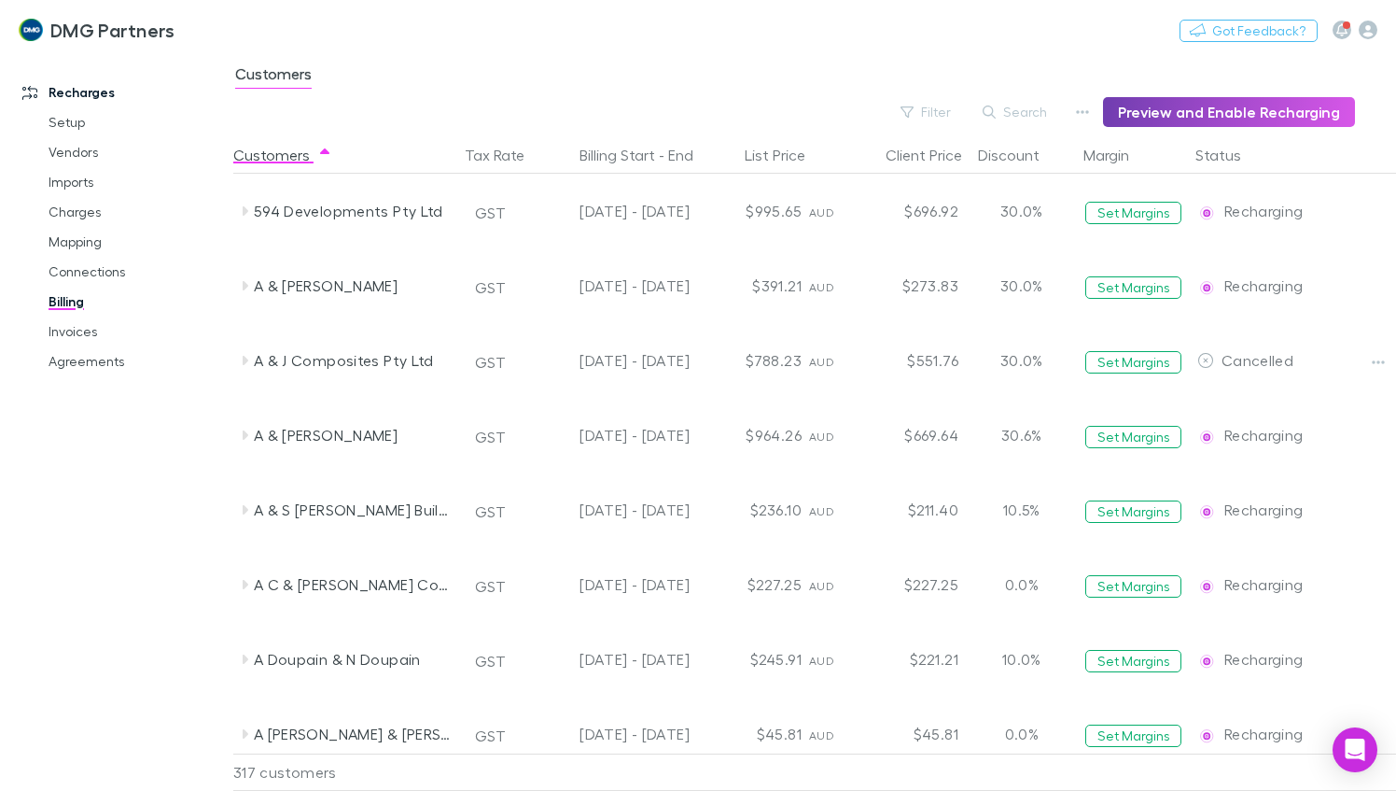
click at [1248, 114] on button "Preview and Enable Recharging" at bounding box center [1229, 112] width 252 height 30
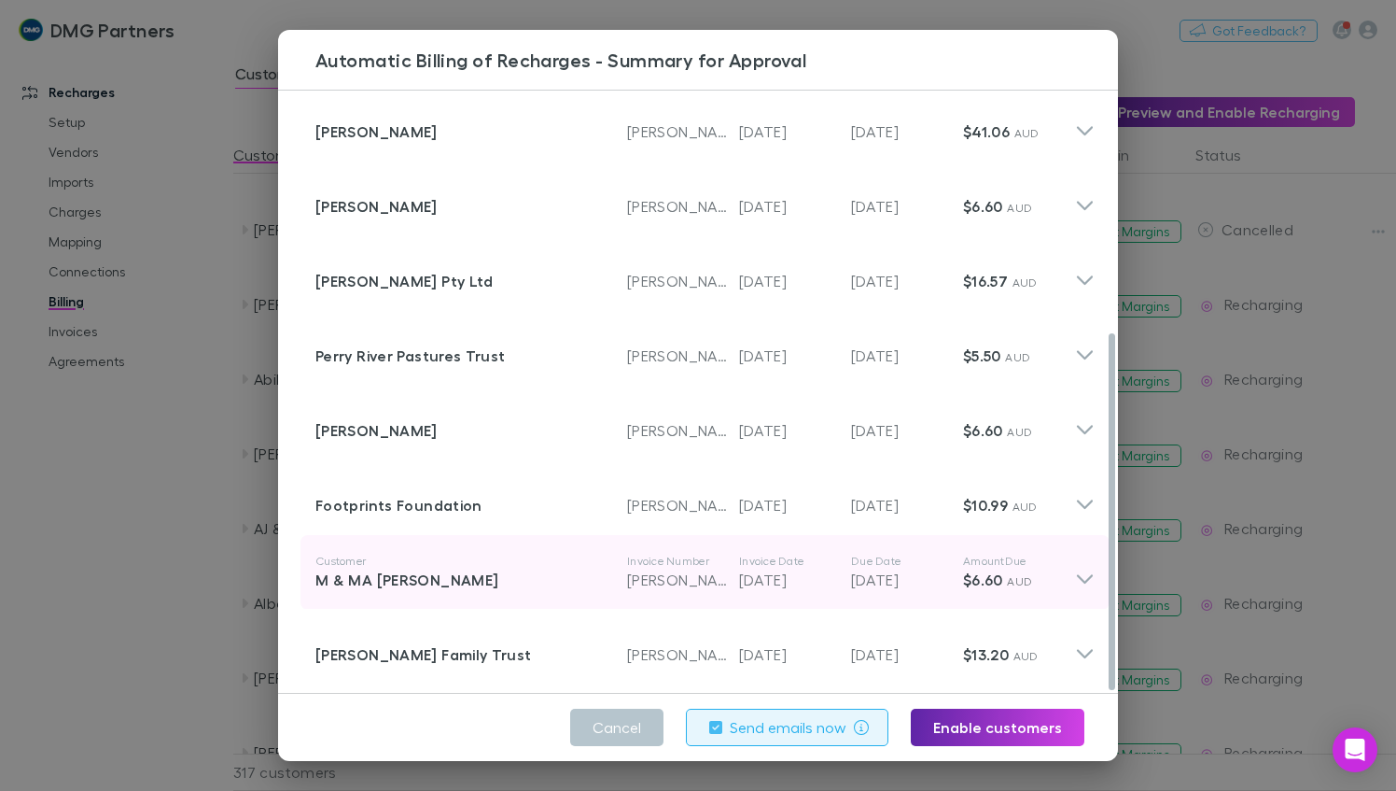
scroll to position [413, 0]
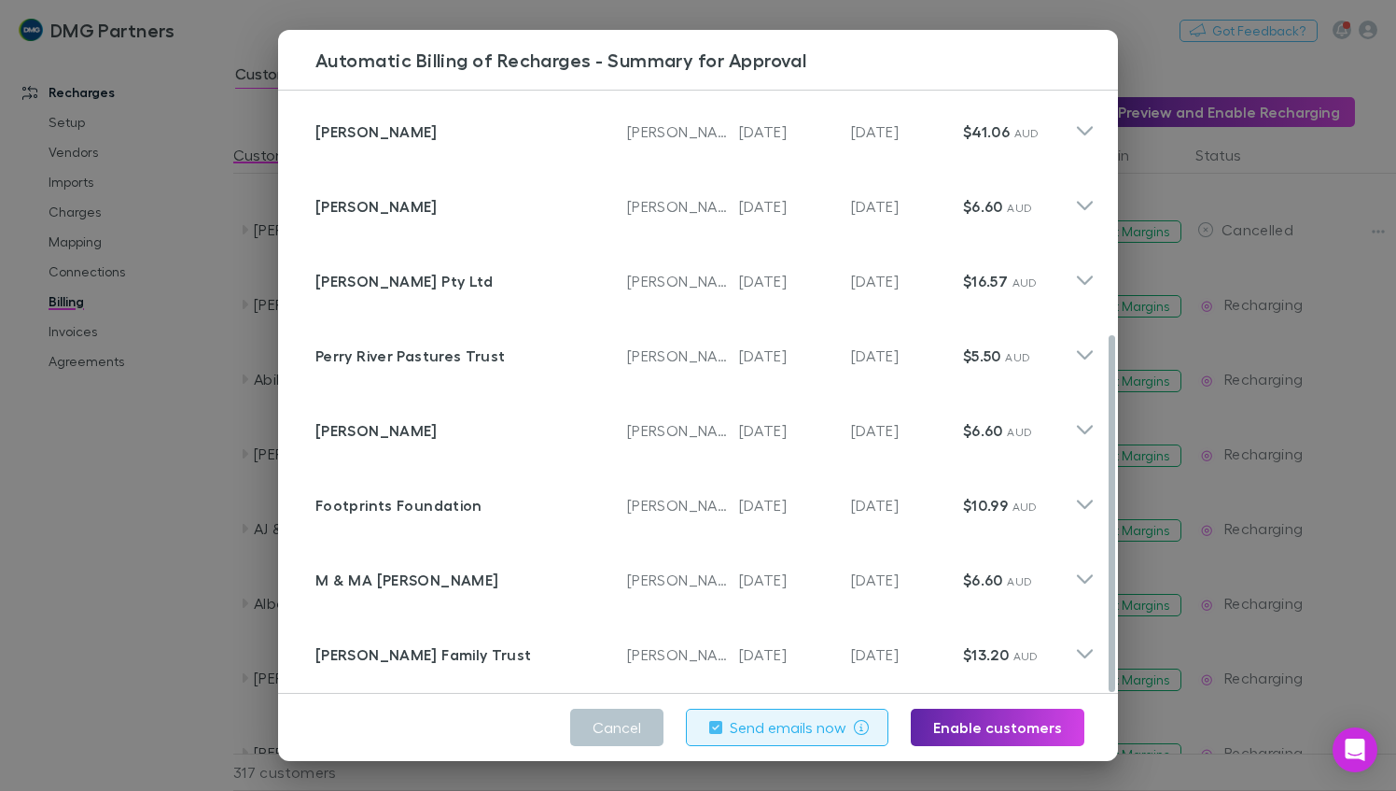
click at [1170, 58] on div "Automatic Billing of Recharges - Summary for Approval Customer Rod Tatterson Fa…" at bounding box center [698, 395] width 1396 height 791
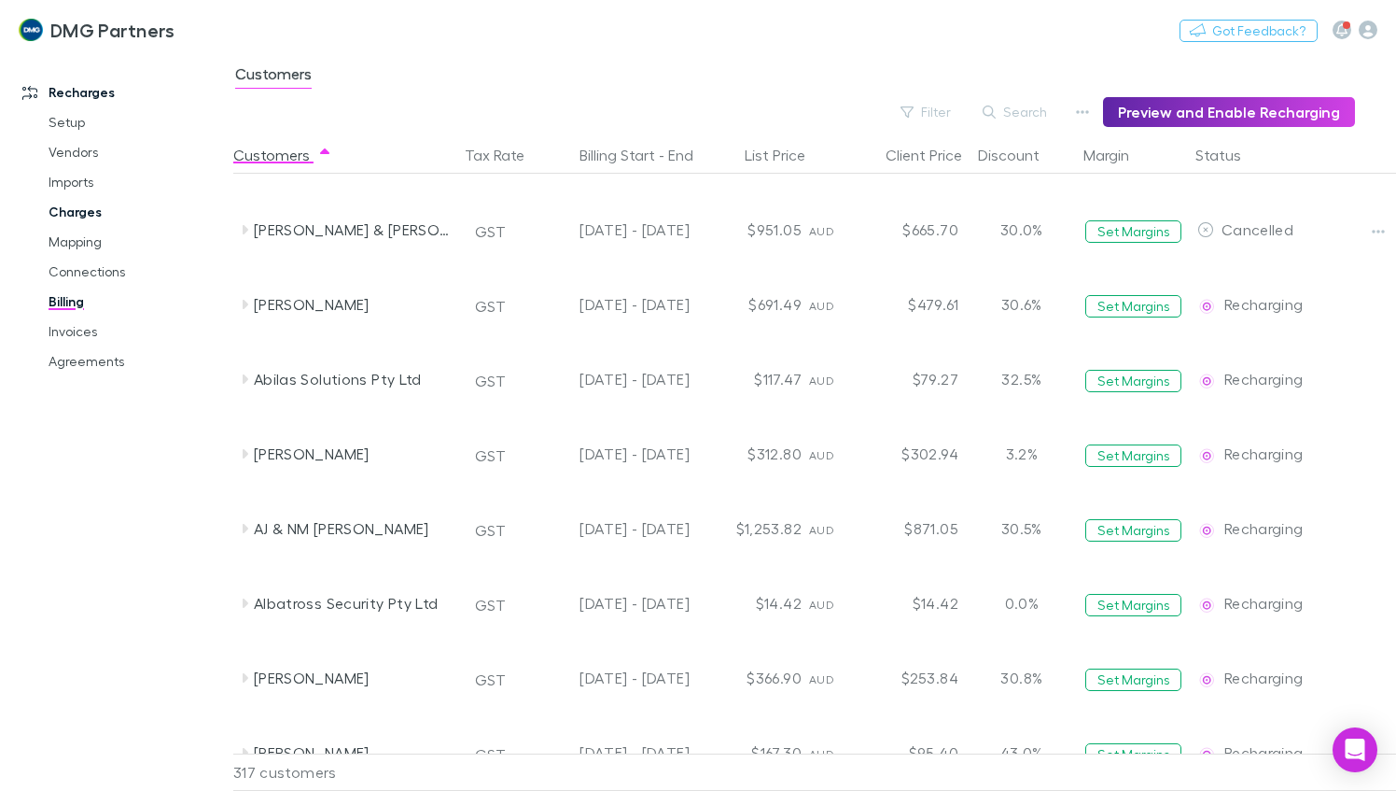
click at [75, 215] on link "Charges" at bounding box center [137, 212] width 214 height 30
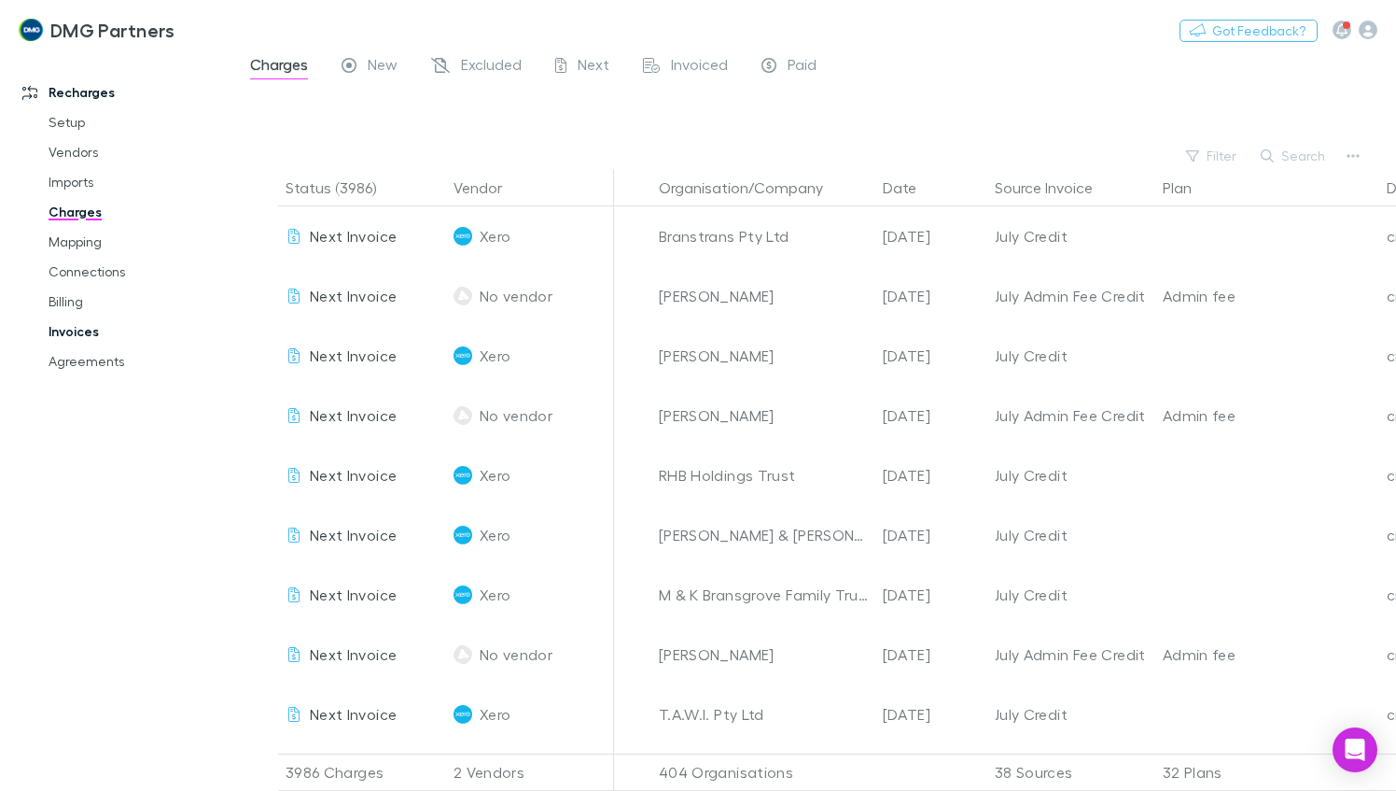
click at [77, 327] on link "Invoices" at bounding box center [137, 331] width 214 height 30
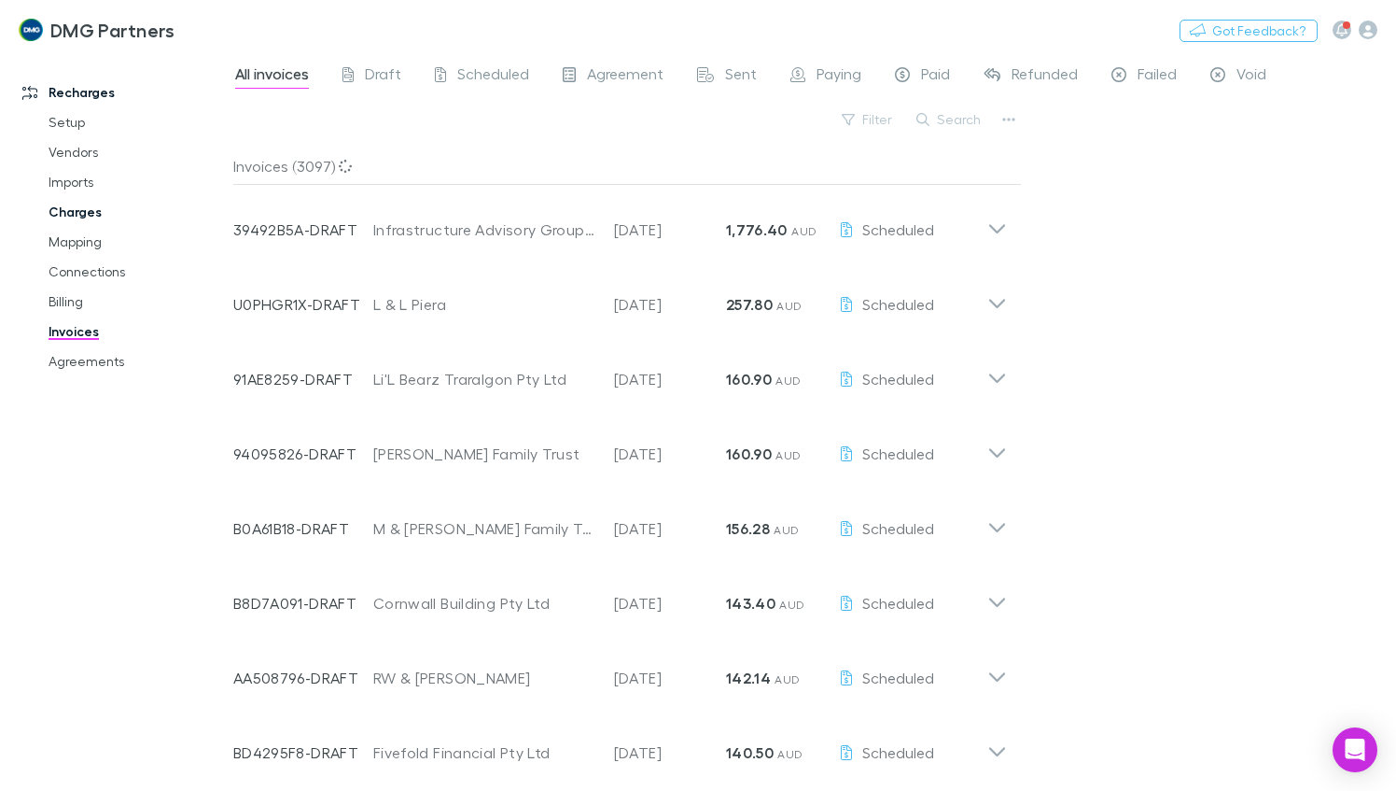
click at [68, 206] on link "Charges" at bounding box center [137, 212] width 214 height 30
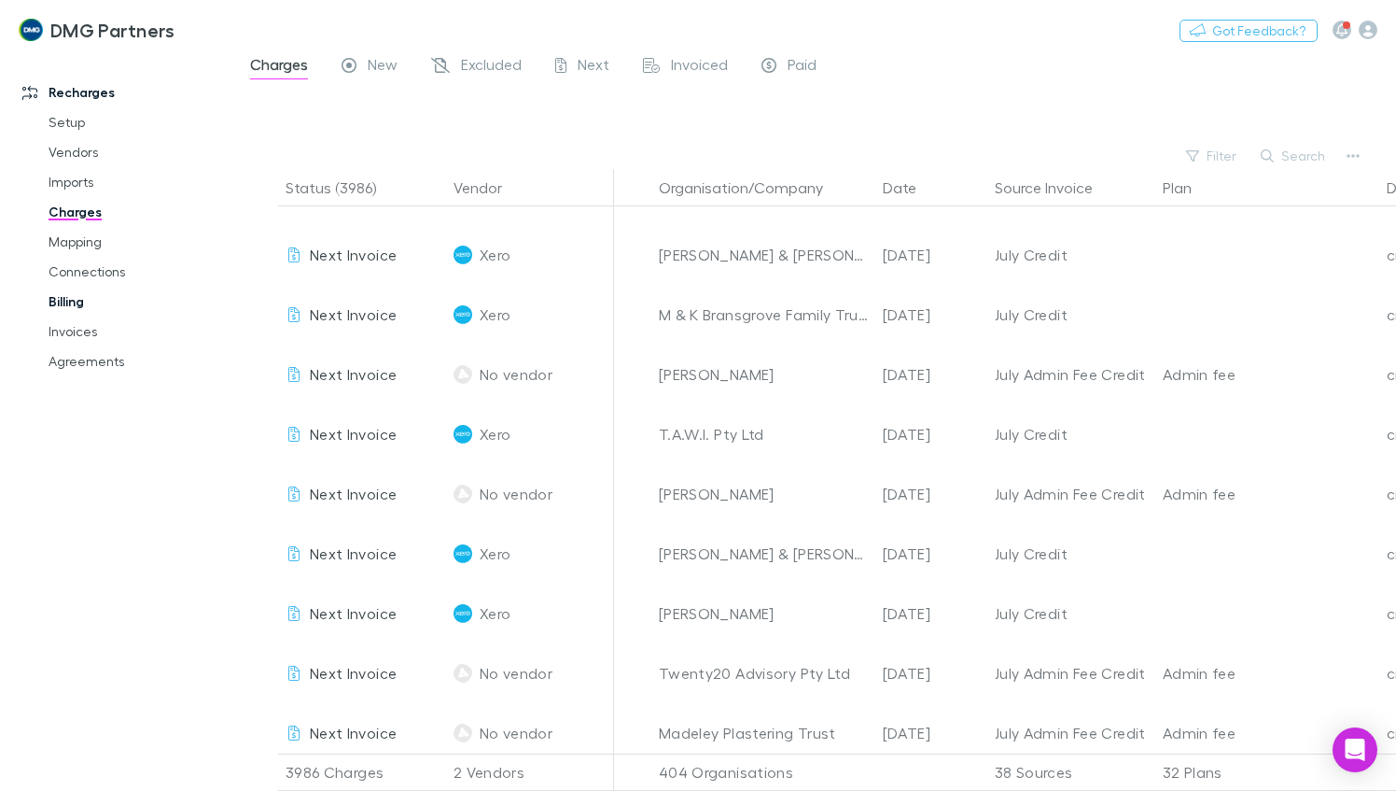
scroll to position [280, 0]
click at [63, 300] on link "Billing" at bounding box center [137, 302] width 214 height 30
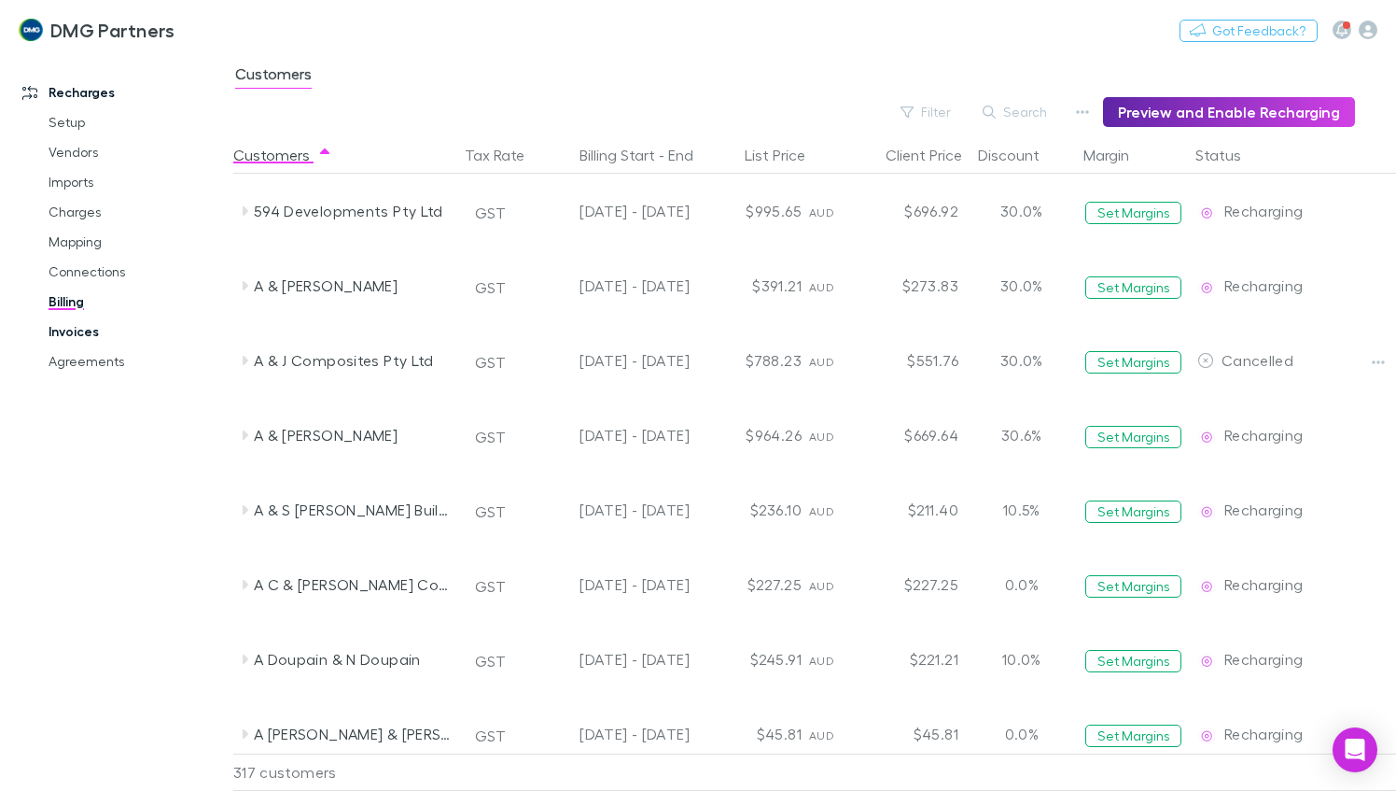
click at [69, 330] on link "Invoices" at bounding box center [137, 331] width 214 height 30
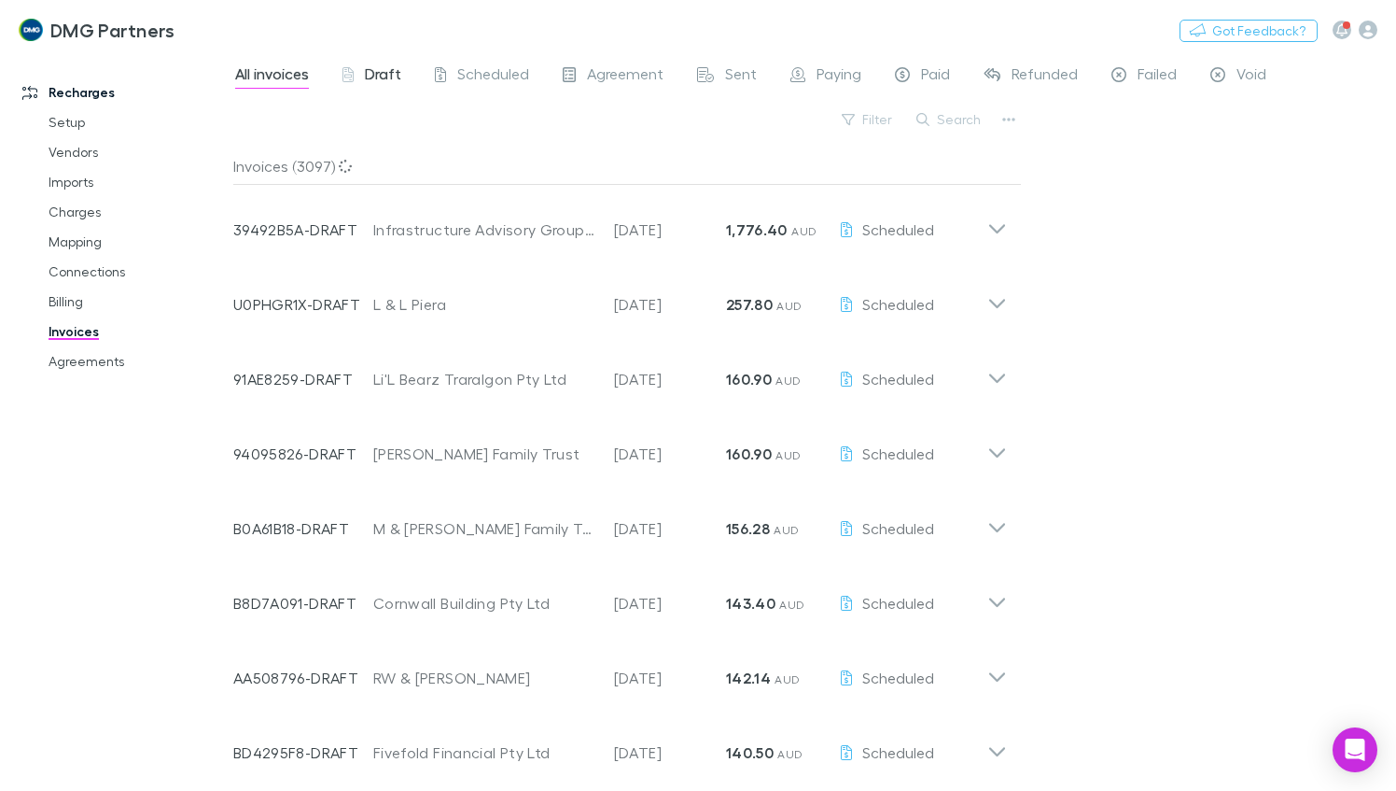
click at [383, 71] on span "Draft" at bounding box center [383, 76] width 36 height 24
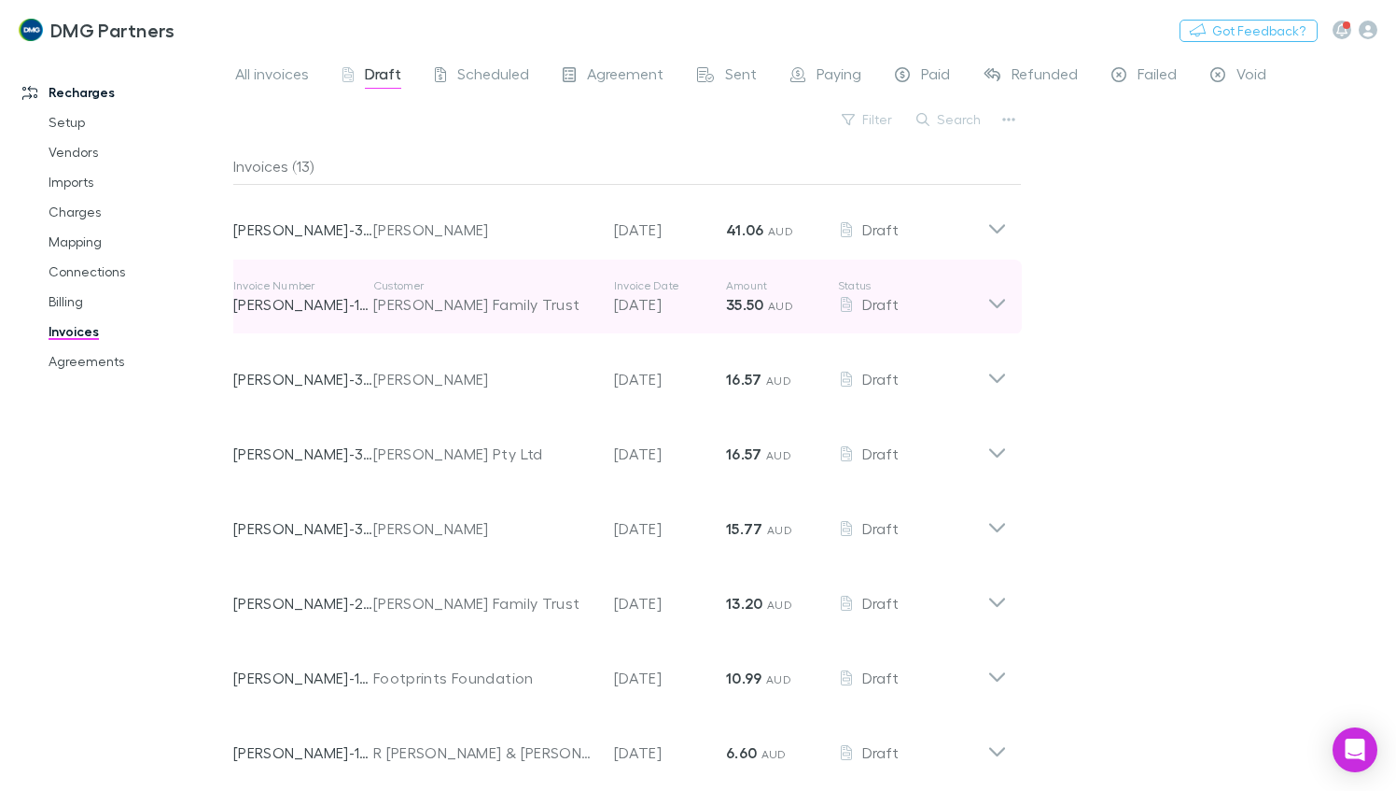
click at [999, 301] on icon at bounding box center [998, 296] width 20 height 37
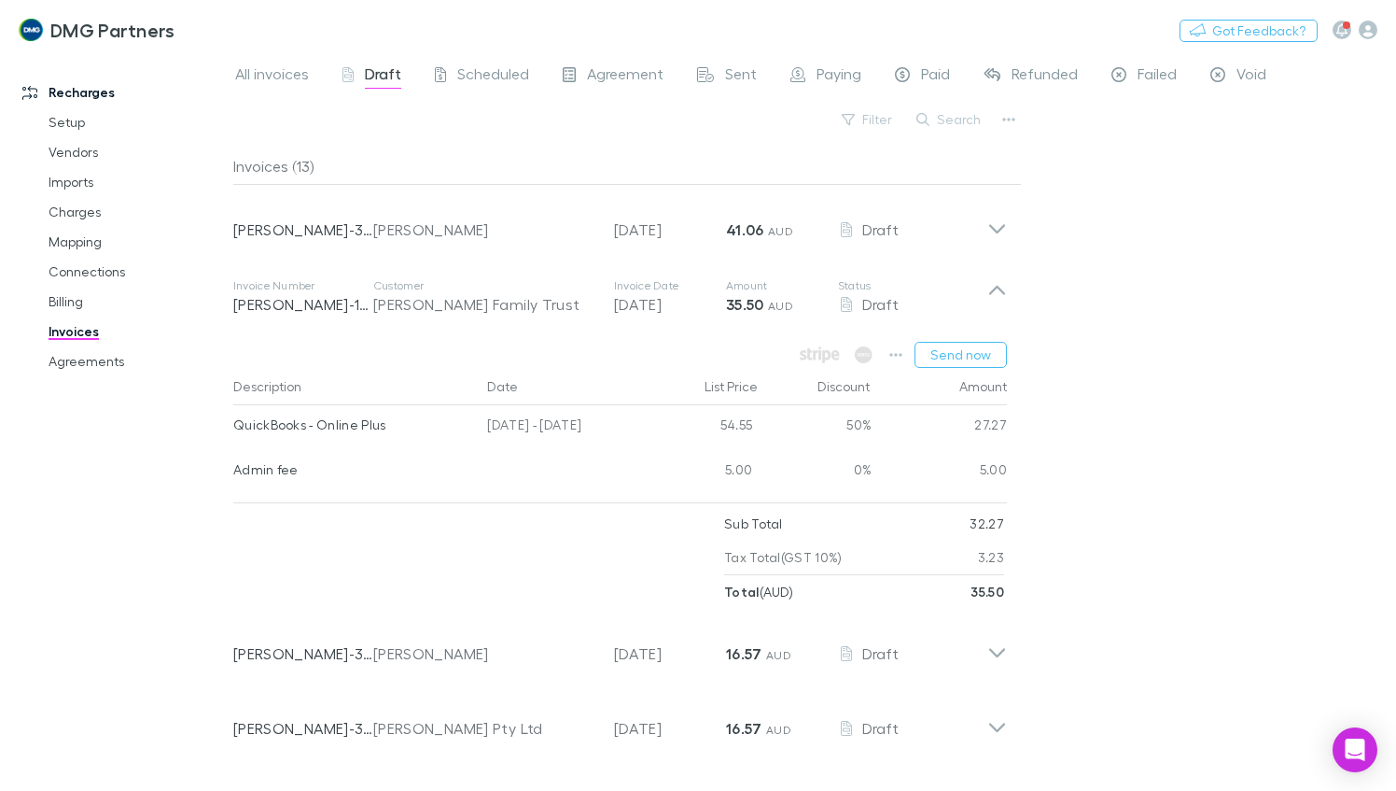
click at [1143, 344] on div "All invoices Draft Scheduled Agreement Sent Paying Paid Refunded Failed Void Fi…" at bounding box center [814, 421] width 1163 height 738
click at [896, 356] on icon "button" at bounding box center [896, 354] width 13 height 15
click at [1234, 332] on div at bounding box center [698, 395] width 1396 height 791
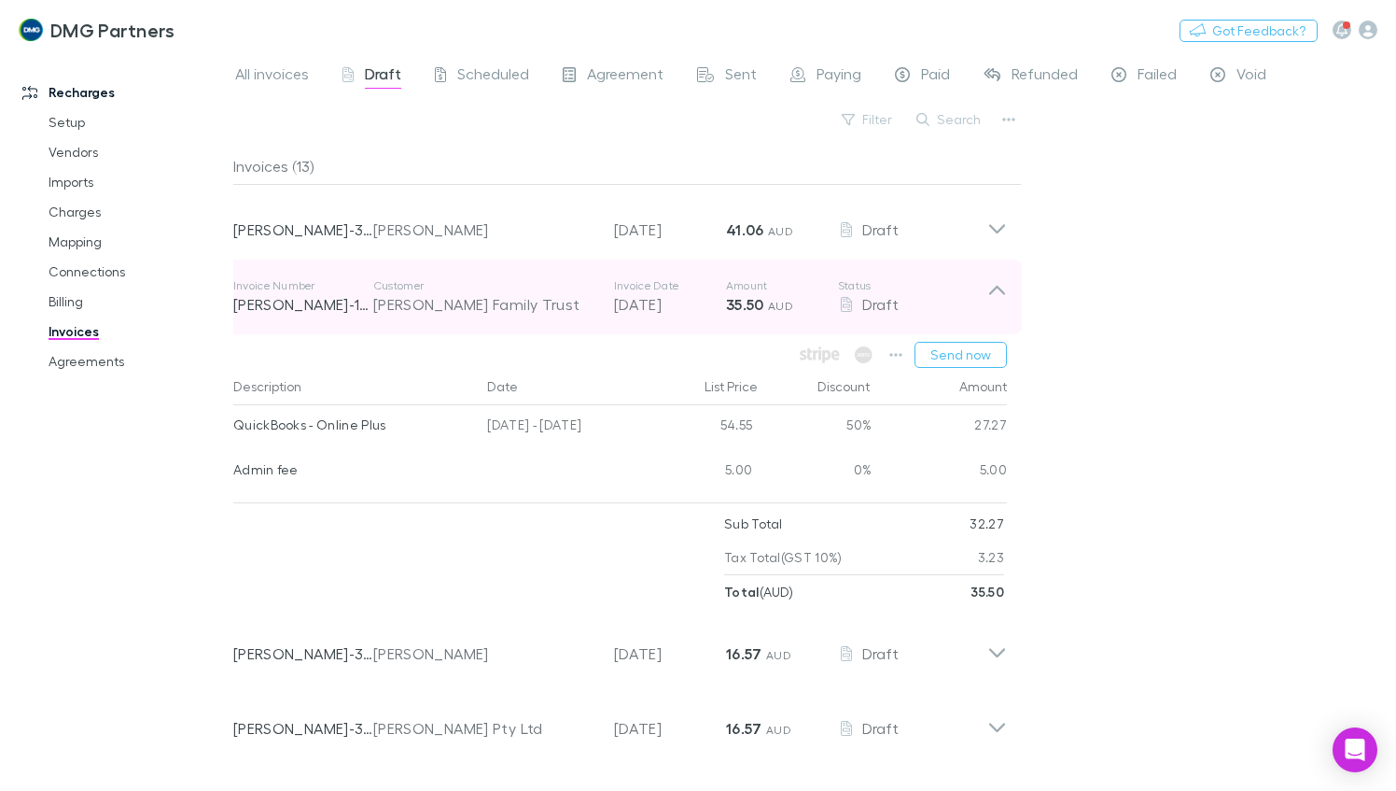
click at [1004, 293] on icon at bounding box center [998, 296] width 20 height 37
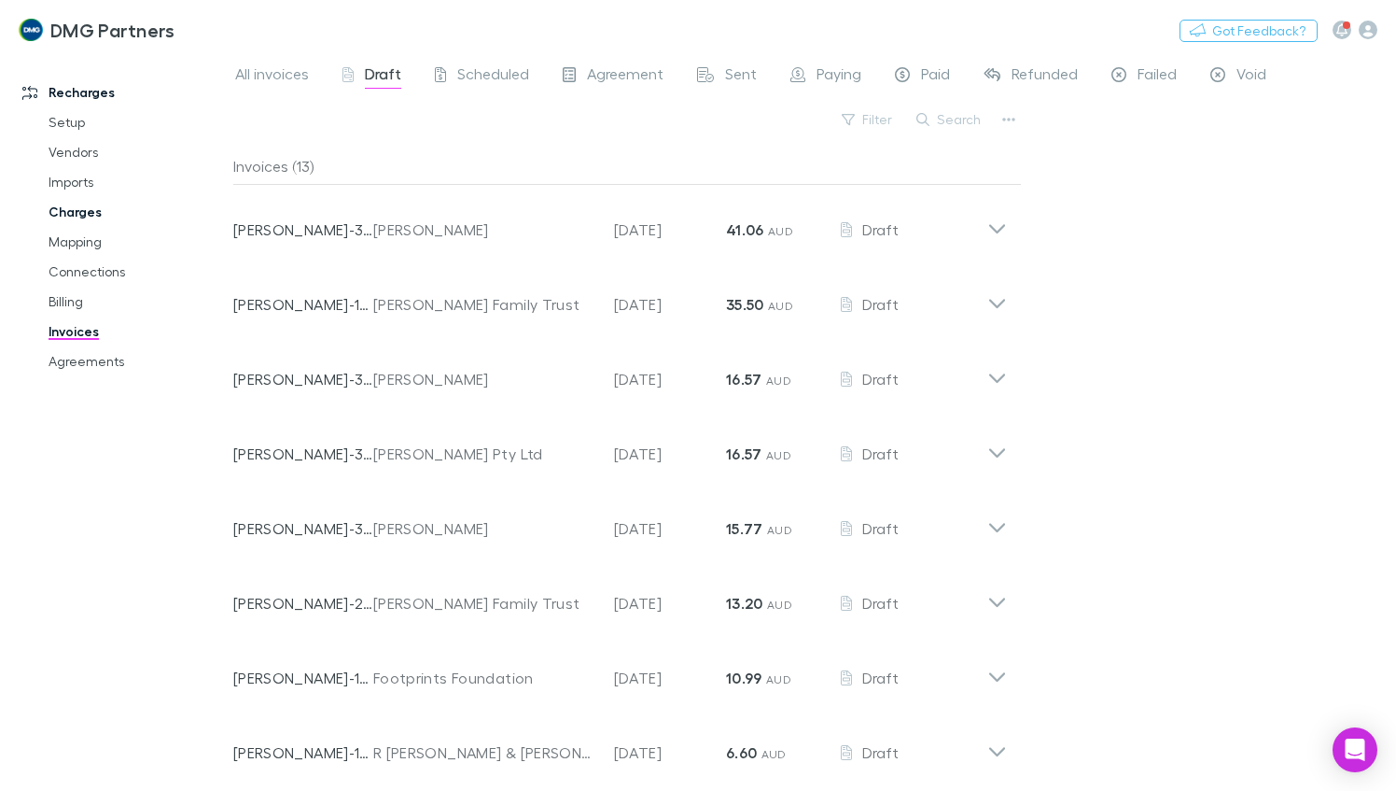
click at [67, 213] on link "Charges" at bounding box center [137, 212] width 214 height 30
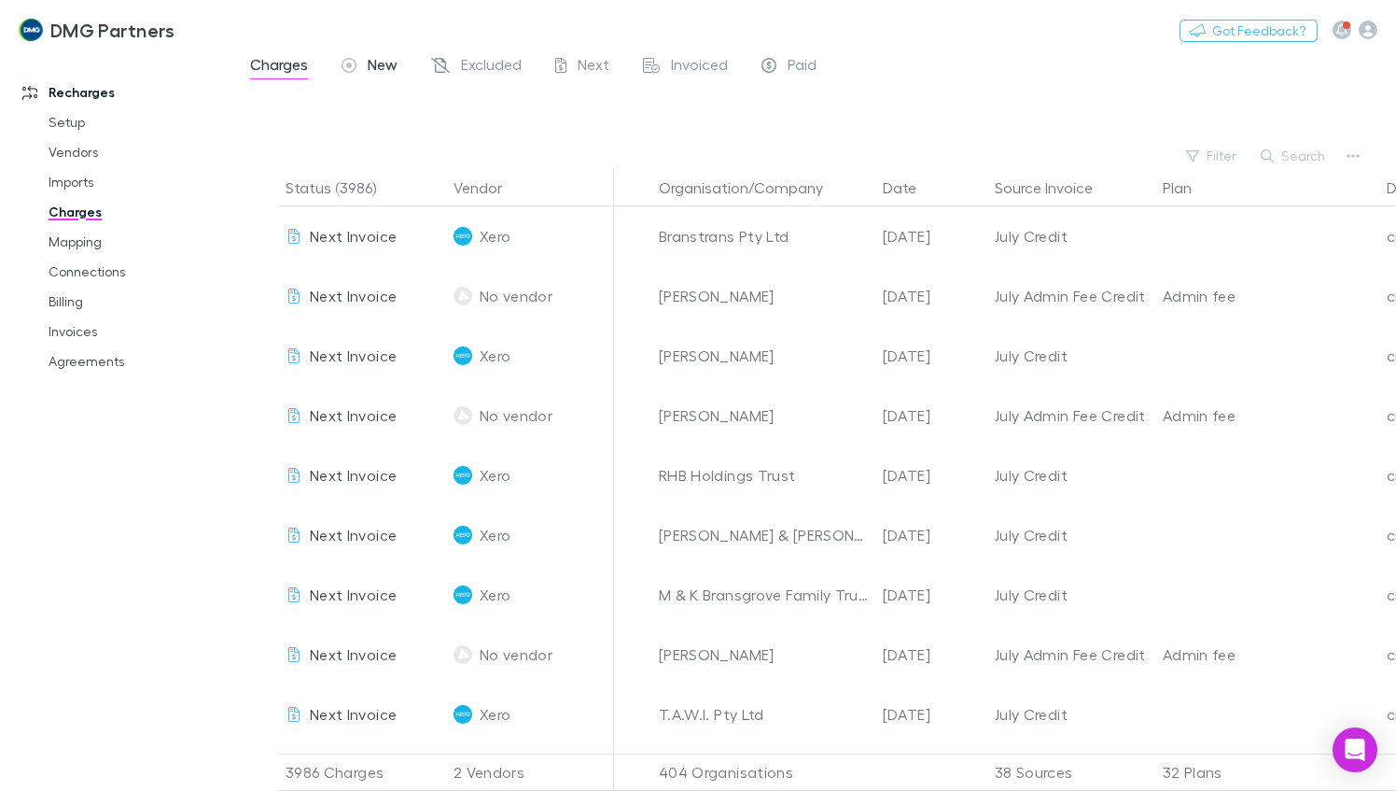
click at [385, 63] on span "New" at bounding box center [383, 67] width 30 height 24
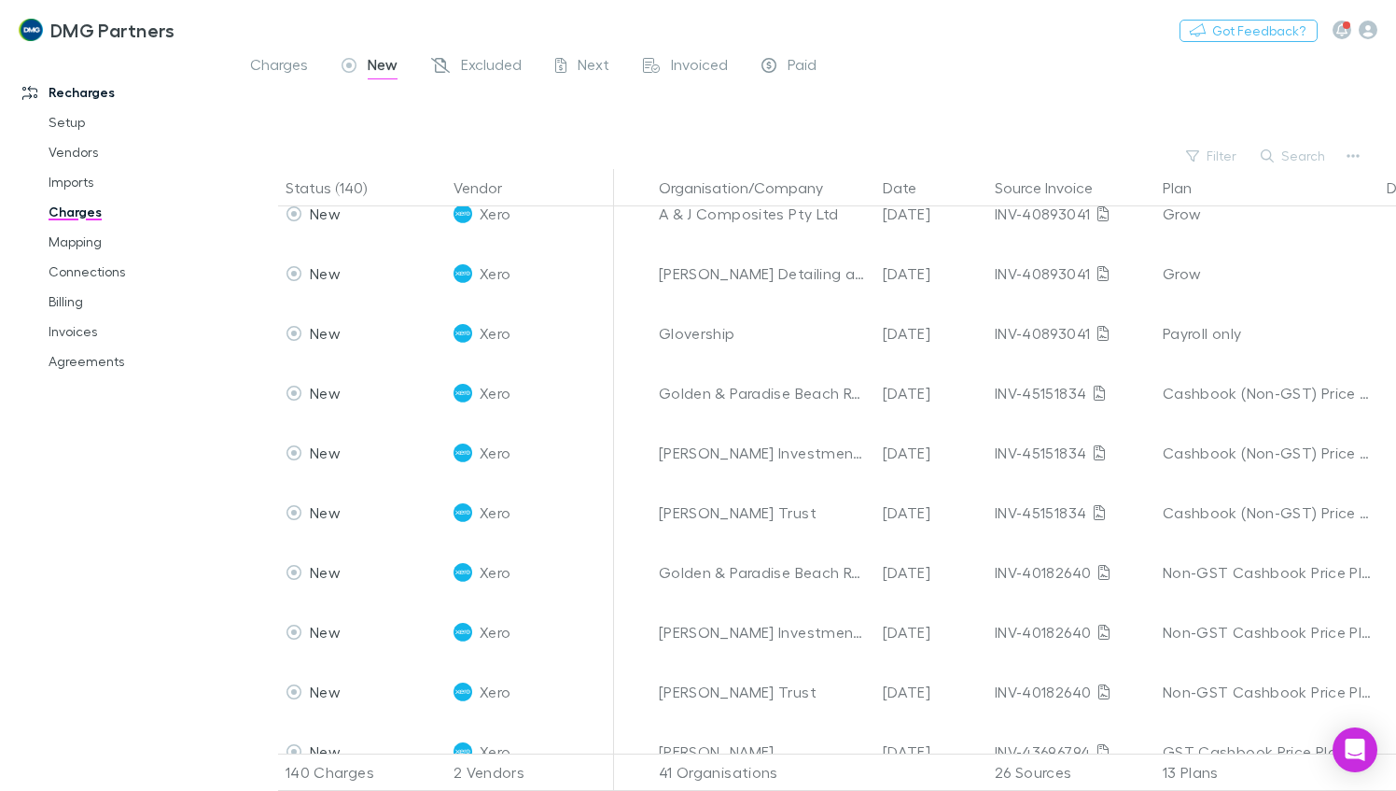
scroll to position [373, 0]
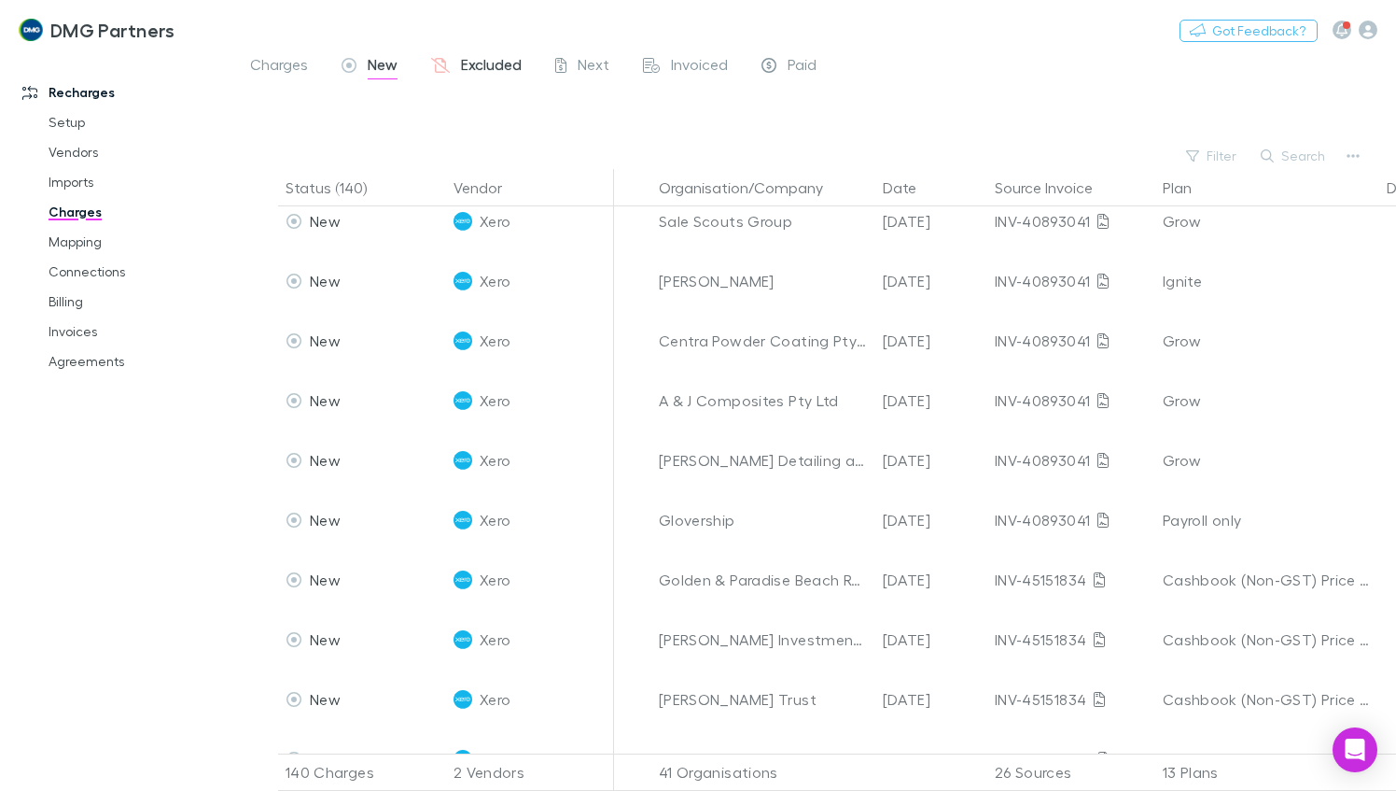
click at [474, 63] on span "Excluded" at bounding box center [491, 67] width 61 height 24
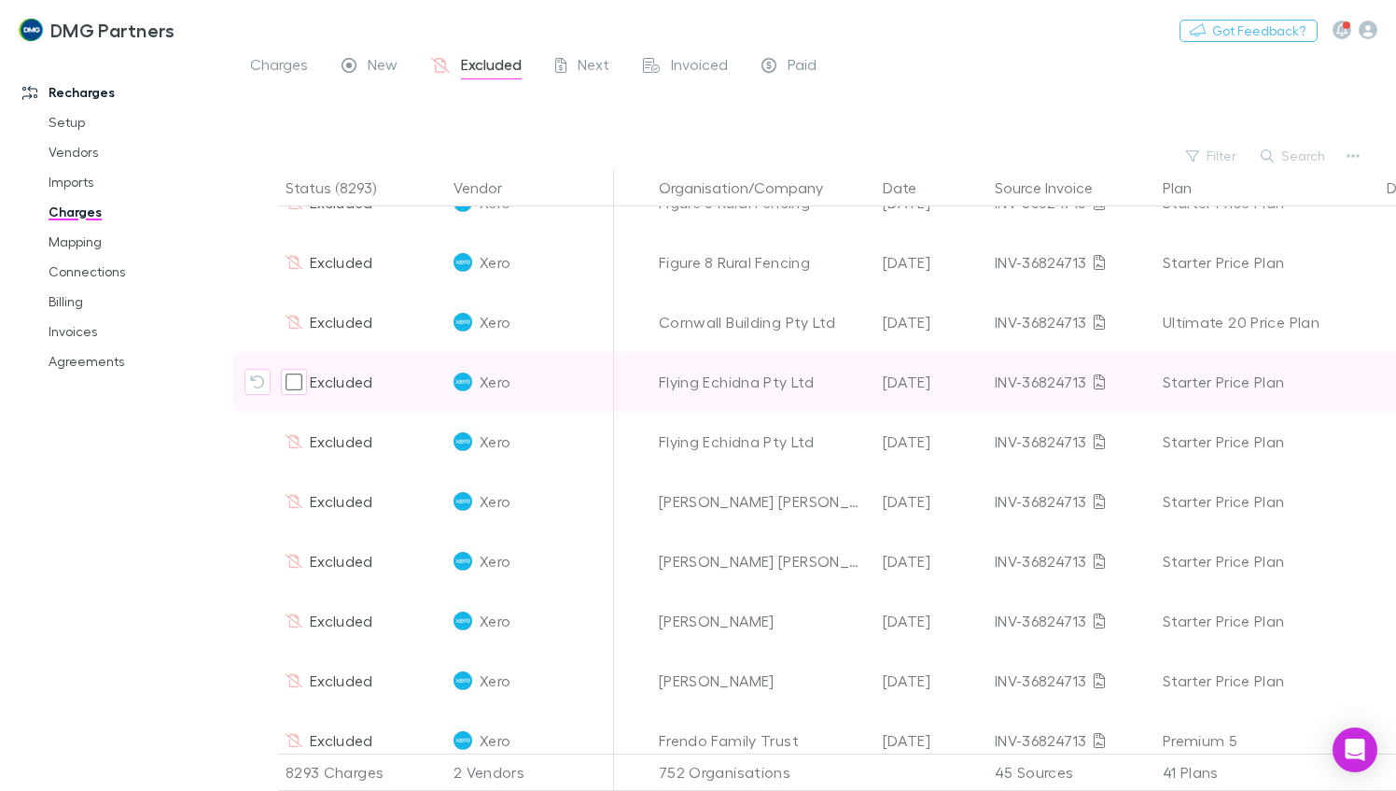
scroll to position [32485, 0]
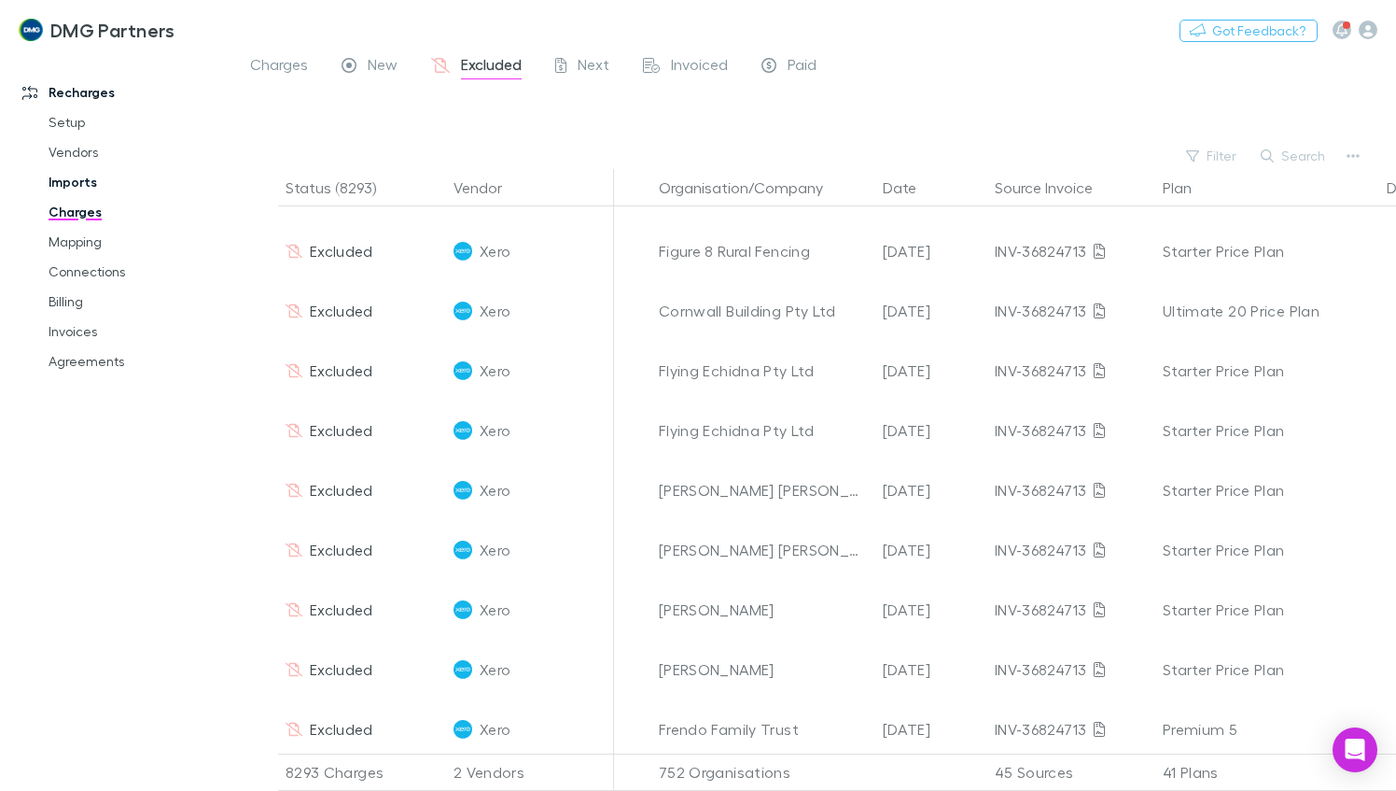
click at [75, 183] on link "Imports" at bounding box center [137, 182] width 214 height 30
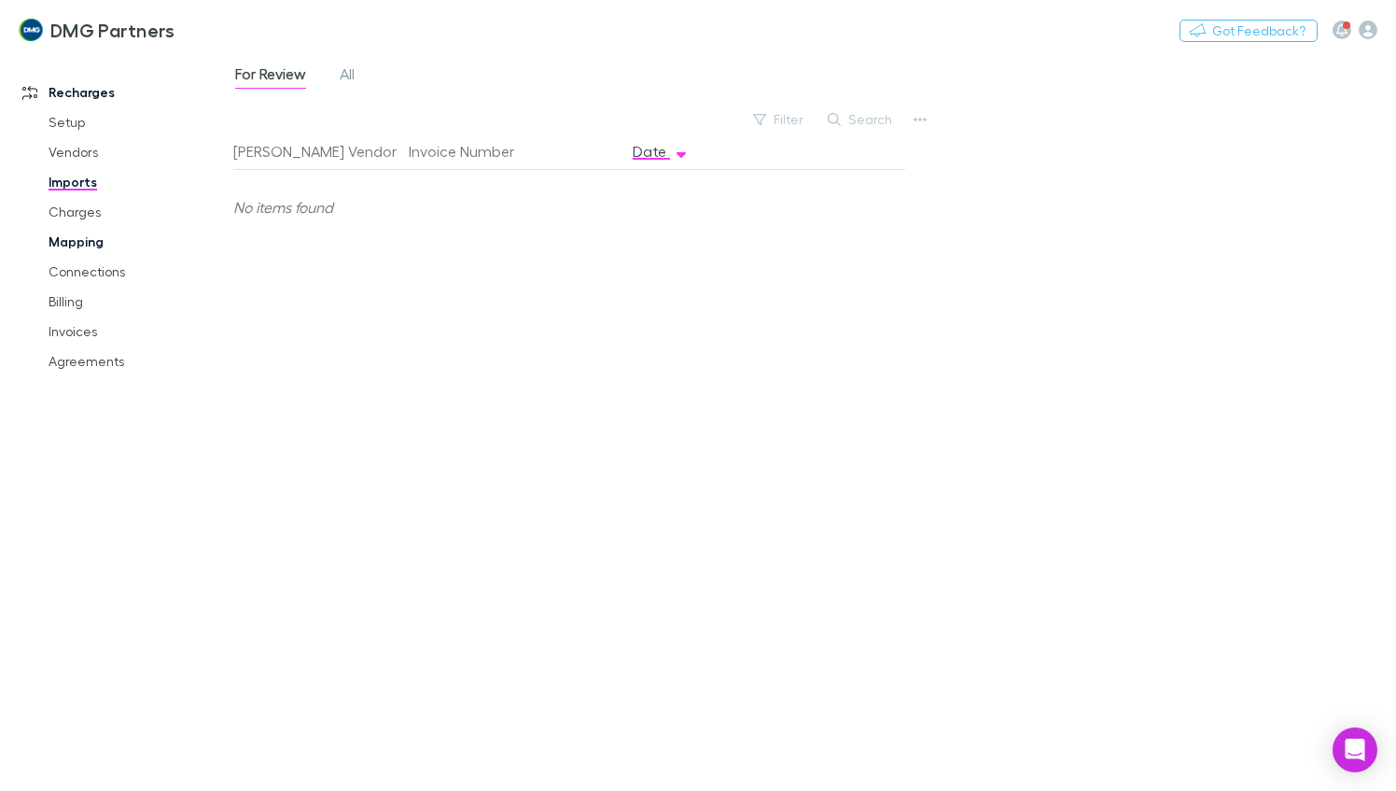
click at [75, 244] on link "Mapping" at bounding box center [137, 242] width 214 height 30
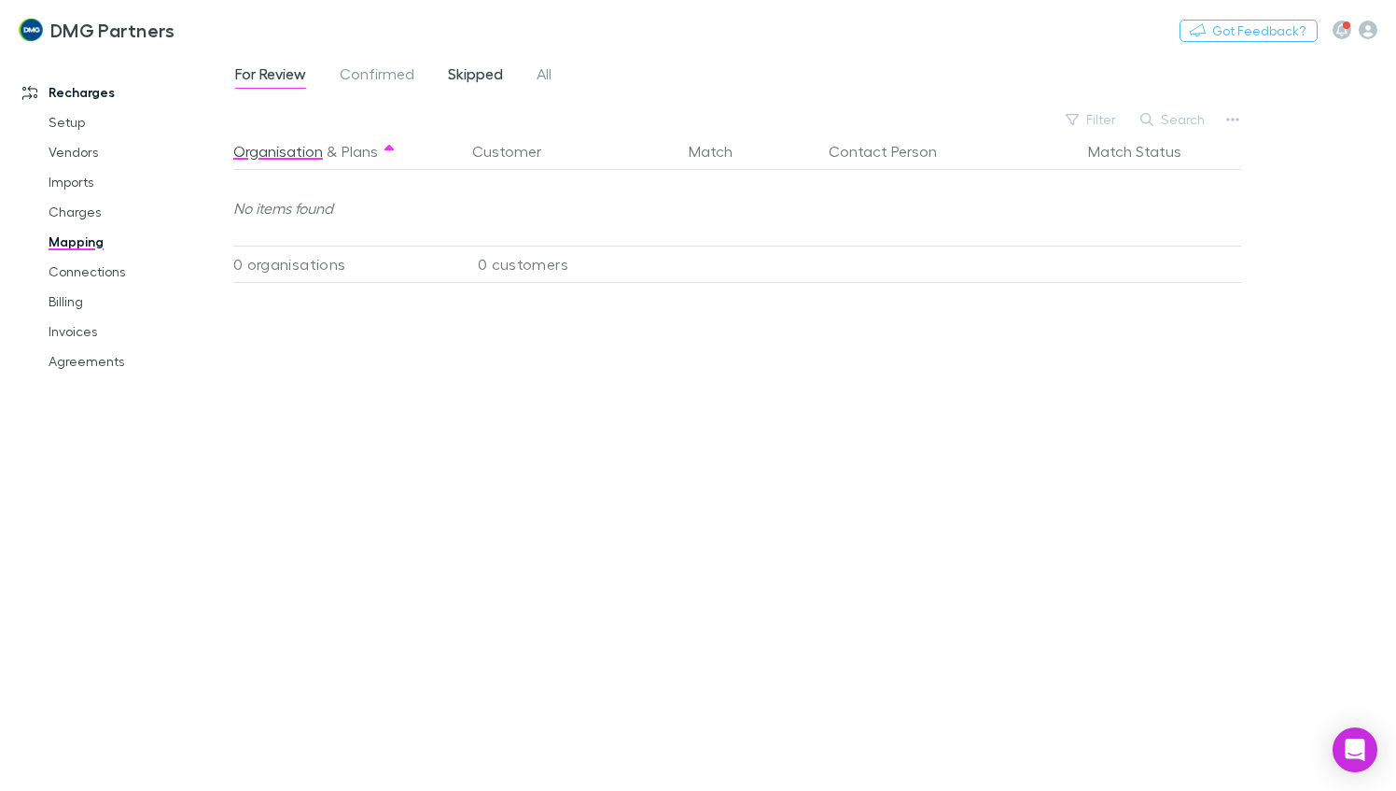
click at [480, 71] on span "Skipped" at bounding box center [475, 76] width 55 height 24
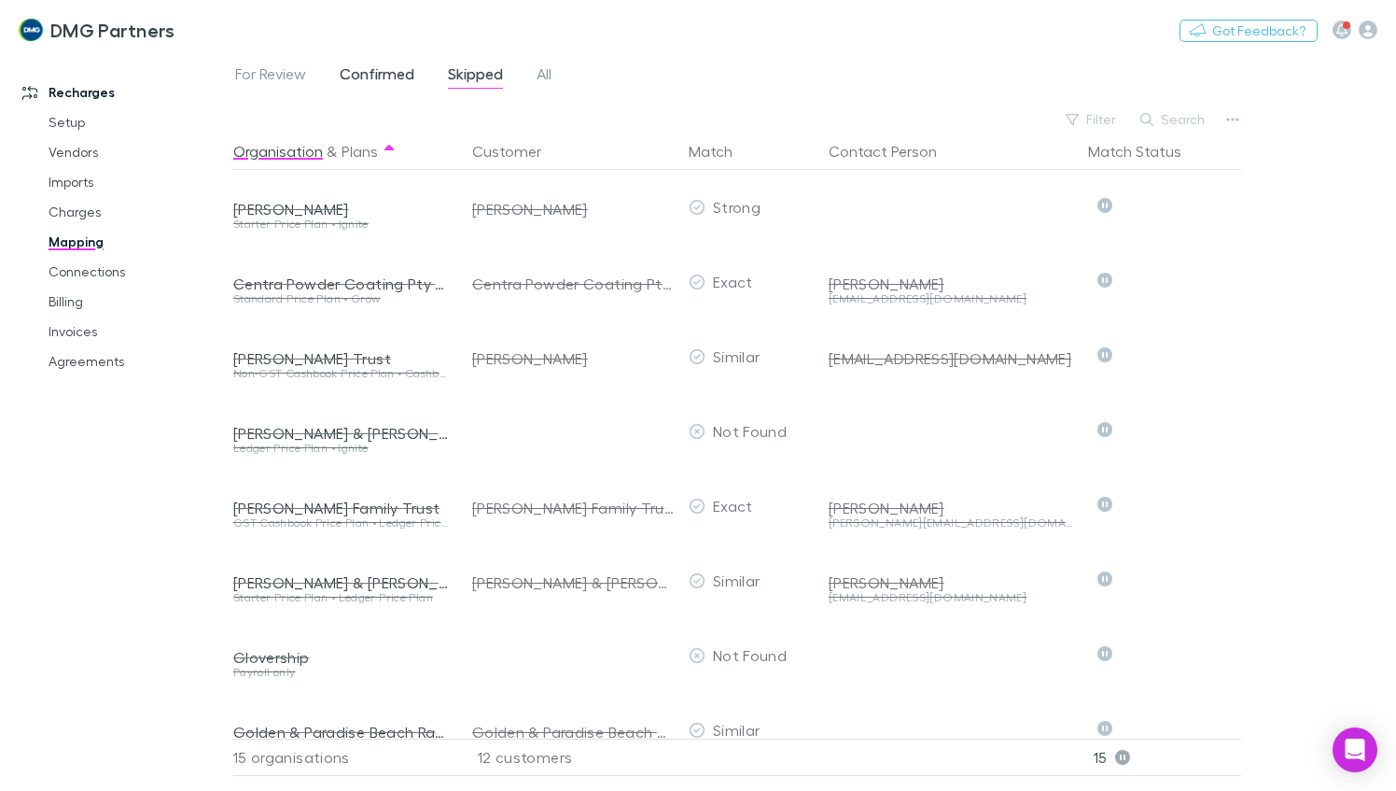
click at [398, 77] on span "Confirmed" at bounding box center [377, 76] width 75 height 24
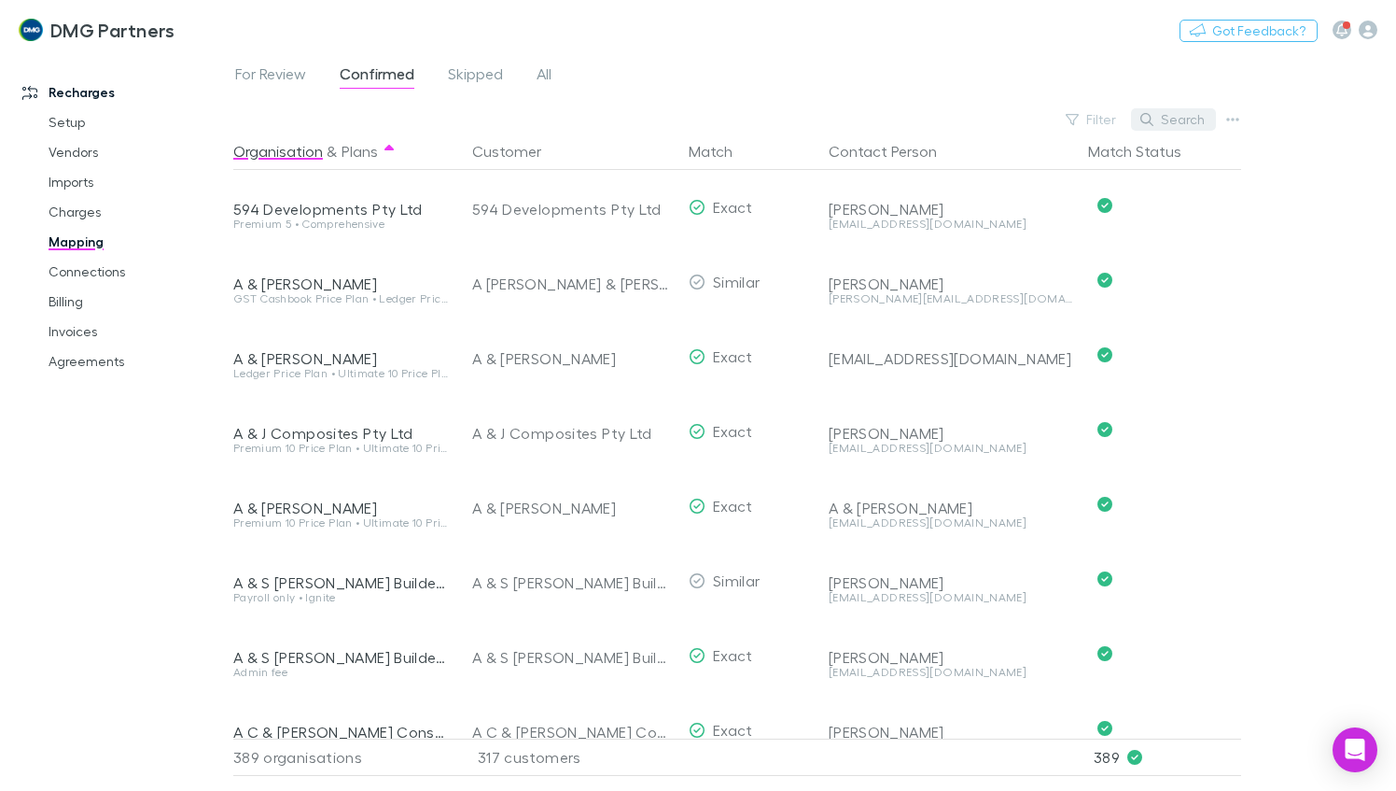
click at [1192, 121] on button "Search" at bounding box center [1173, 119] width 85 height 22
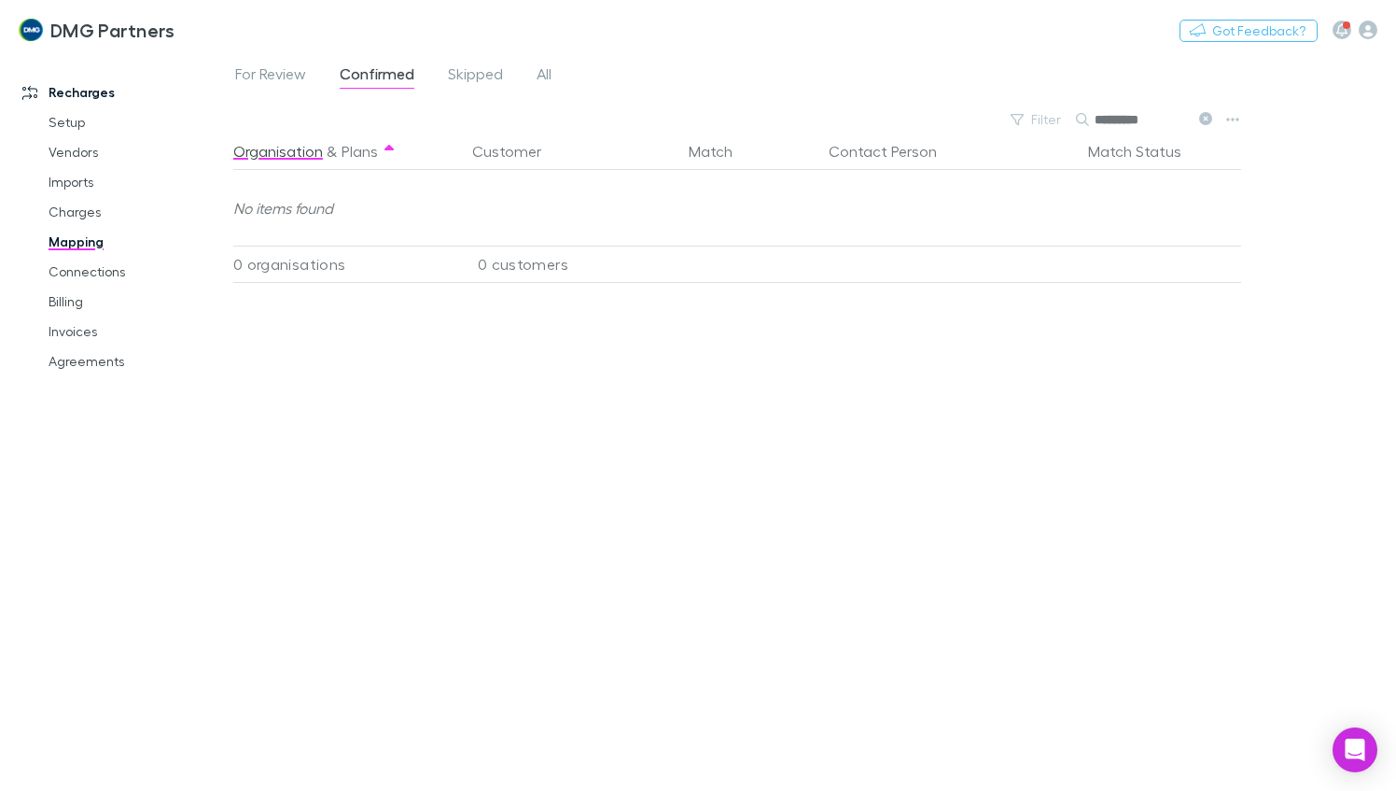
drag, startPoint x: 1166, startPoint y: 198, endPoint x: 1166, endPoint y: 134, distance: 63.5
click at [1166, 196] on div "No items found" at bounding box center [732, 208] width 998 height 75
click at [1159, 119] on input "*********" at bounding box center [1141, 119] width 93 height 26
drag, startPoint x: 1166, startPoint y: 114, endPoint x: 1146, endPoint y: 69, distance: 48.9
click at [1095, 120] on input "*********" at bounding box center [1141, 119] width 93 height 26
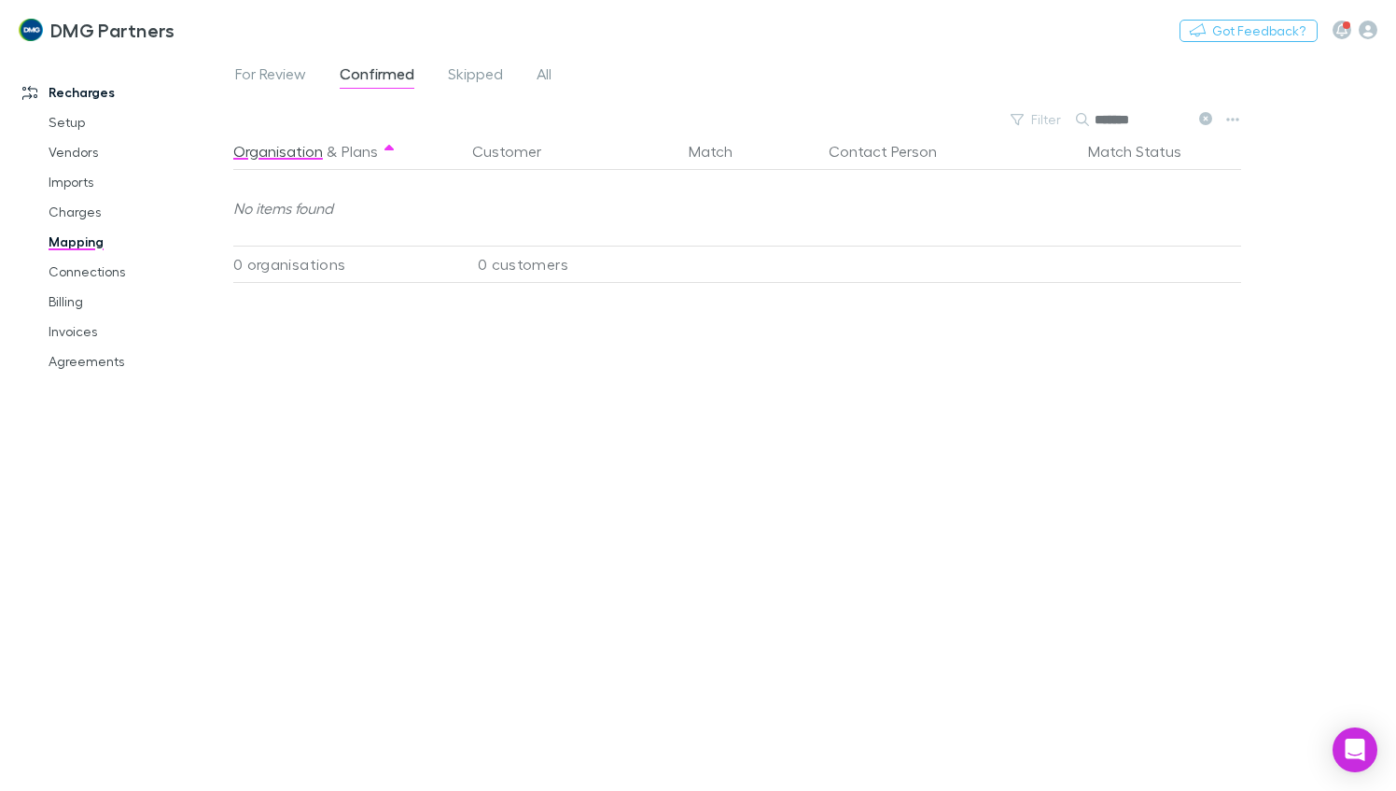
type input "*******"
click at [995, 480] on div "Organisation & Plans Customer Match Contact Person Match Status No items found …" at bounding box center [739, 454] width 1013 height 643
click at [549, 77] on span "All" at bounding box center [544, 76] width 15 height 24
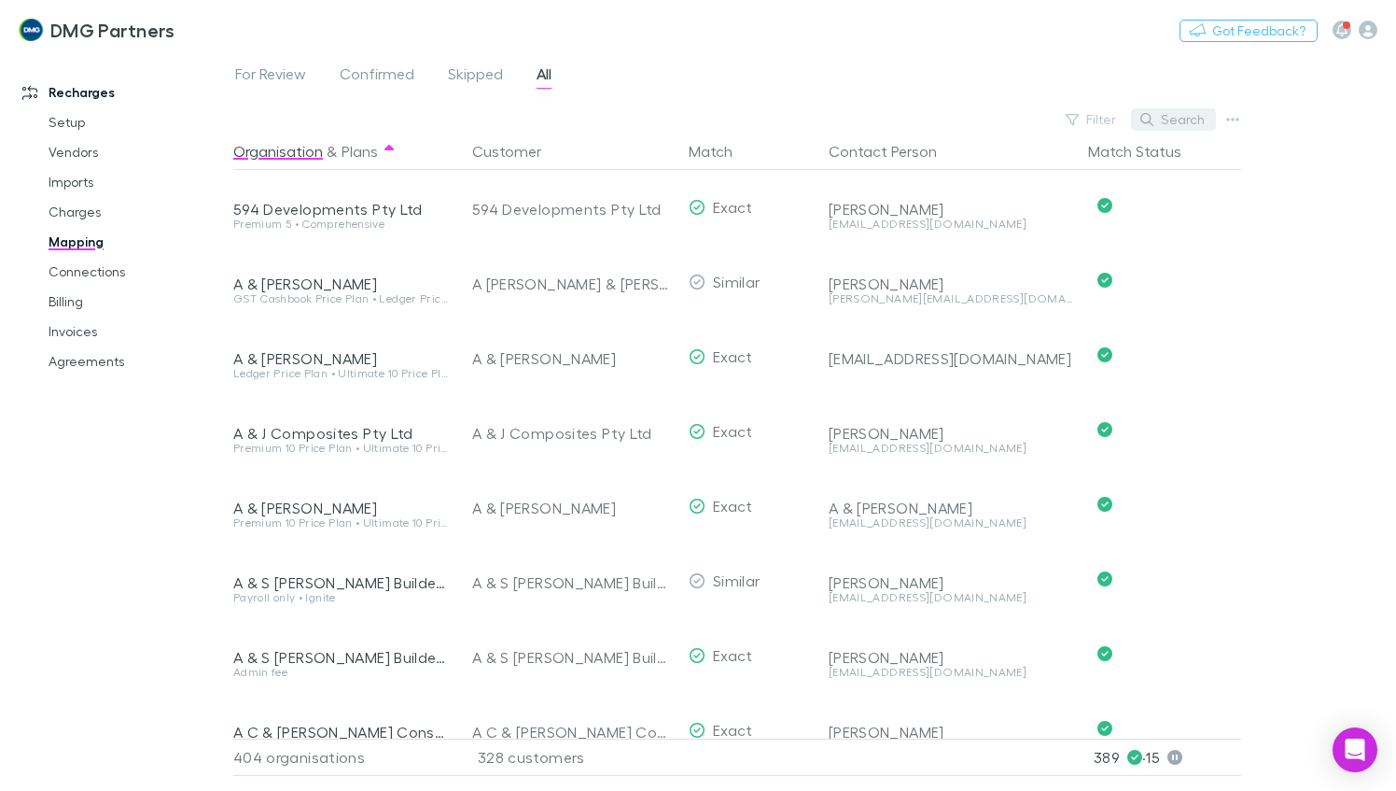
click at [1172, 111] on button "Search" at bounding box center [1173, 119] width 85 height 22
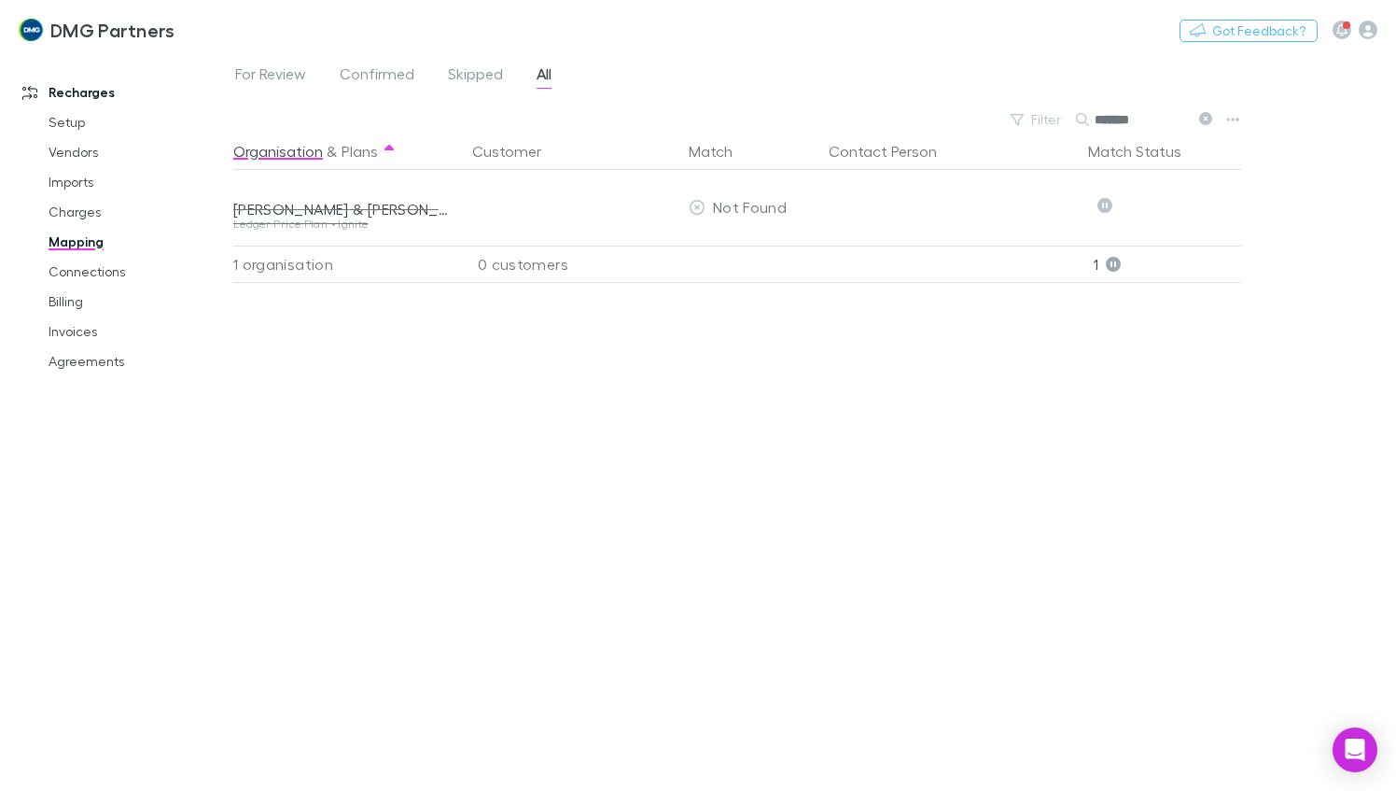
type input "*******"
click at [691, 442] on div "Organisation & Plans Customer Match Contact Person Match Status ER McPherson & …" at bounding box center [739, 454] width 1013 height 643
click at [65, 299] on link "Billing" at bounding box center [137, 302] width 214 height 30
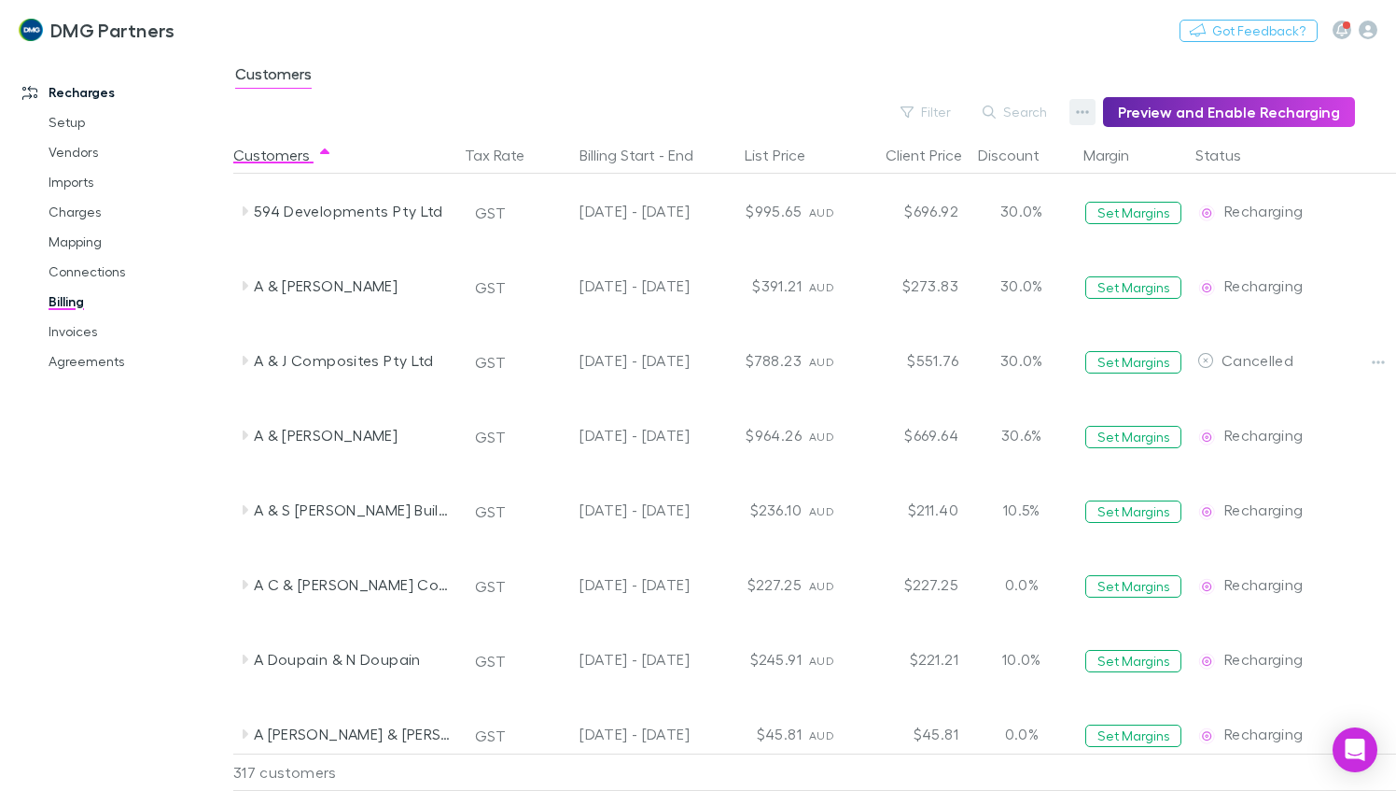
click at [1089, 116] on icon "button" at bounding box center [1082, 112] width 13 height 15
click at [915, 176] on p "Discount Split" at bounding box center [976, 172] width 227 height 22
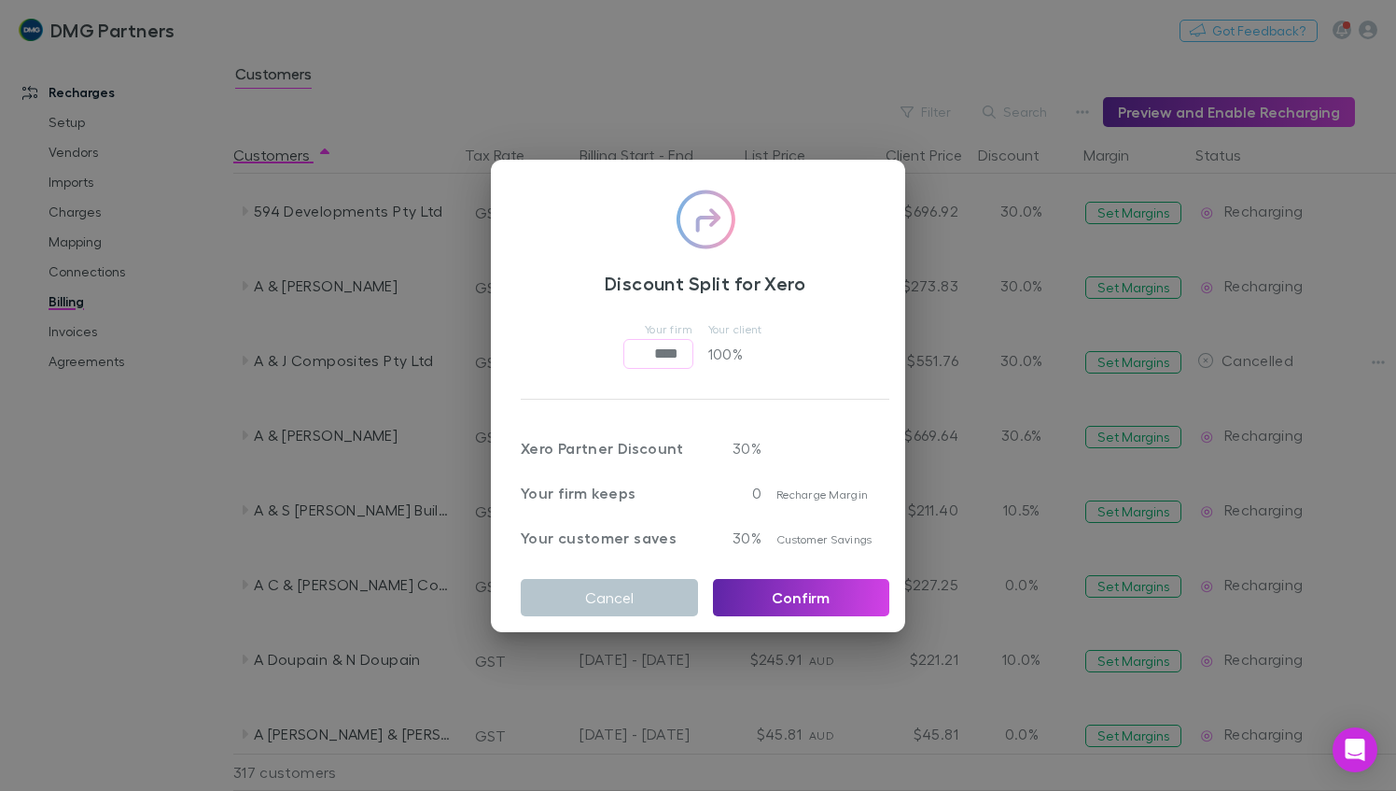
click at [377, 37] on div "Discount Split for Xero Your firm **** ​ Your client 100 % Xero Partner Discoun…" at bounding box center [698, 395] width 1396 height 791
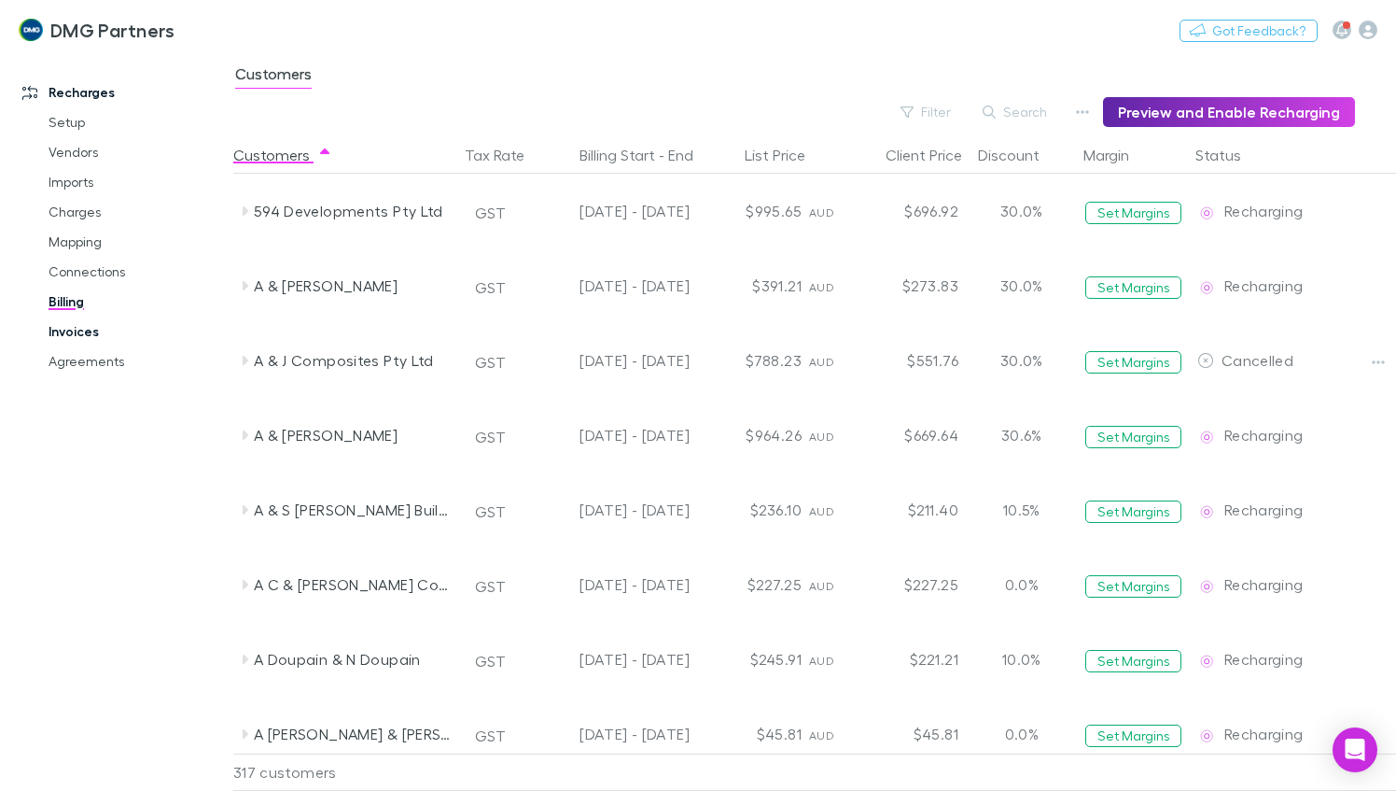
click at [76, 326] on link "Invoices" at bounding box center [137, 331] width 214 height 30
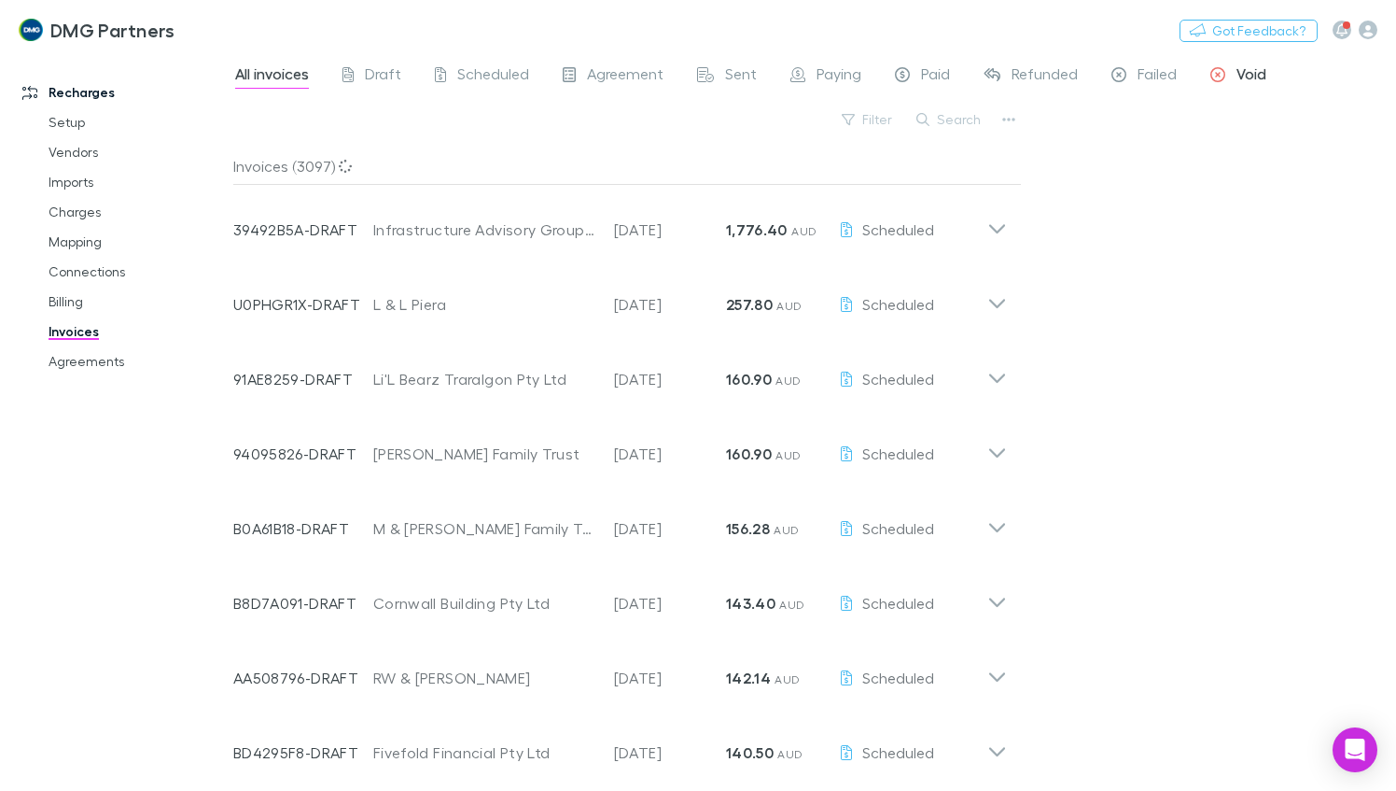
click at [1259, 77] on span "Void" at bounding box center [1252, 76] width 30 height 24
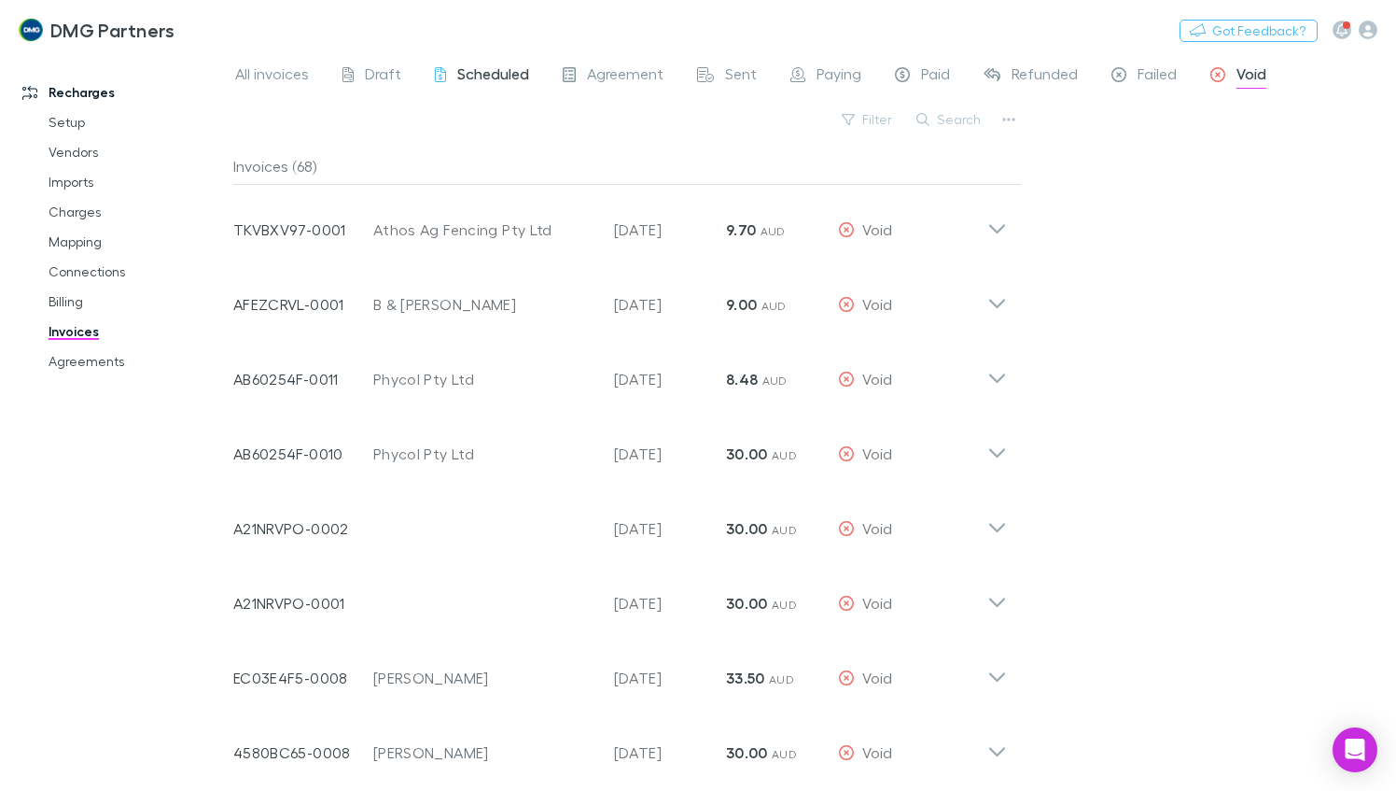
click at [468, 78] on span "Scheduled" at bounding box center [493, 76] width 72 height 24
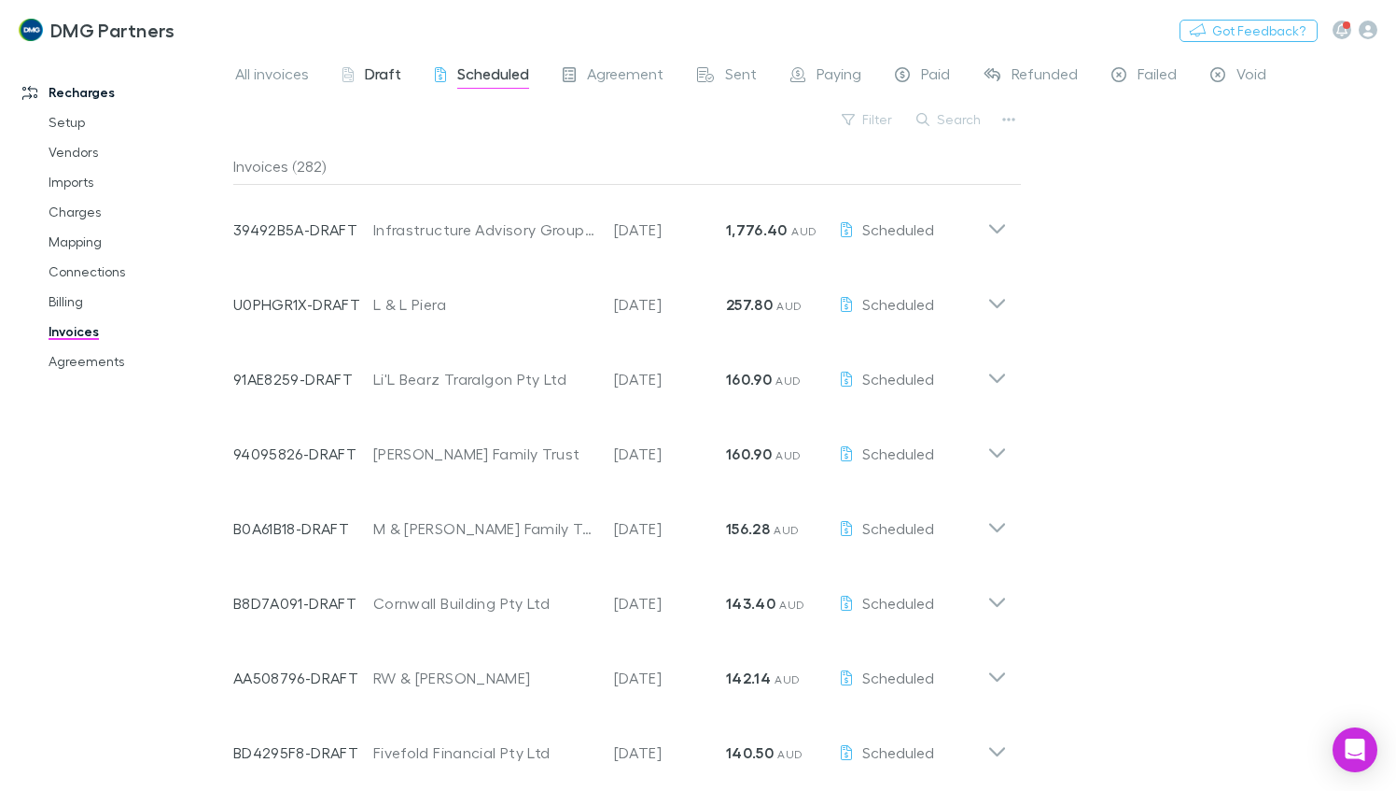
click at [379, 69] on span "Draft" at bounding box center [383, 76] width 36 height 24
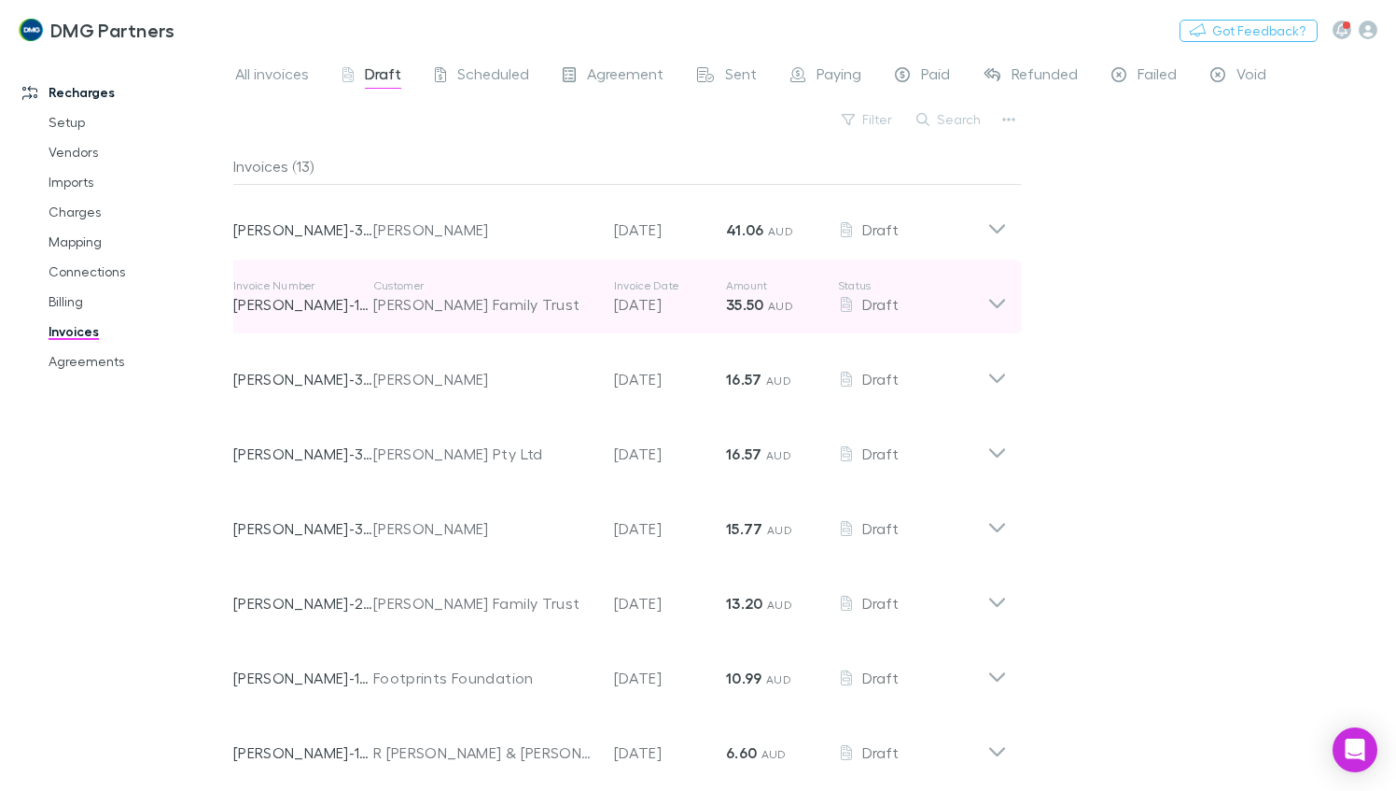
click at [994, 306] on icon at bounding box center [998, 296] width 20 height 37
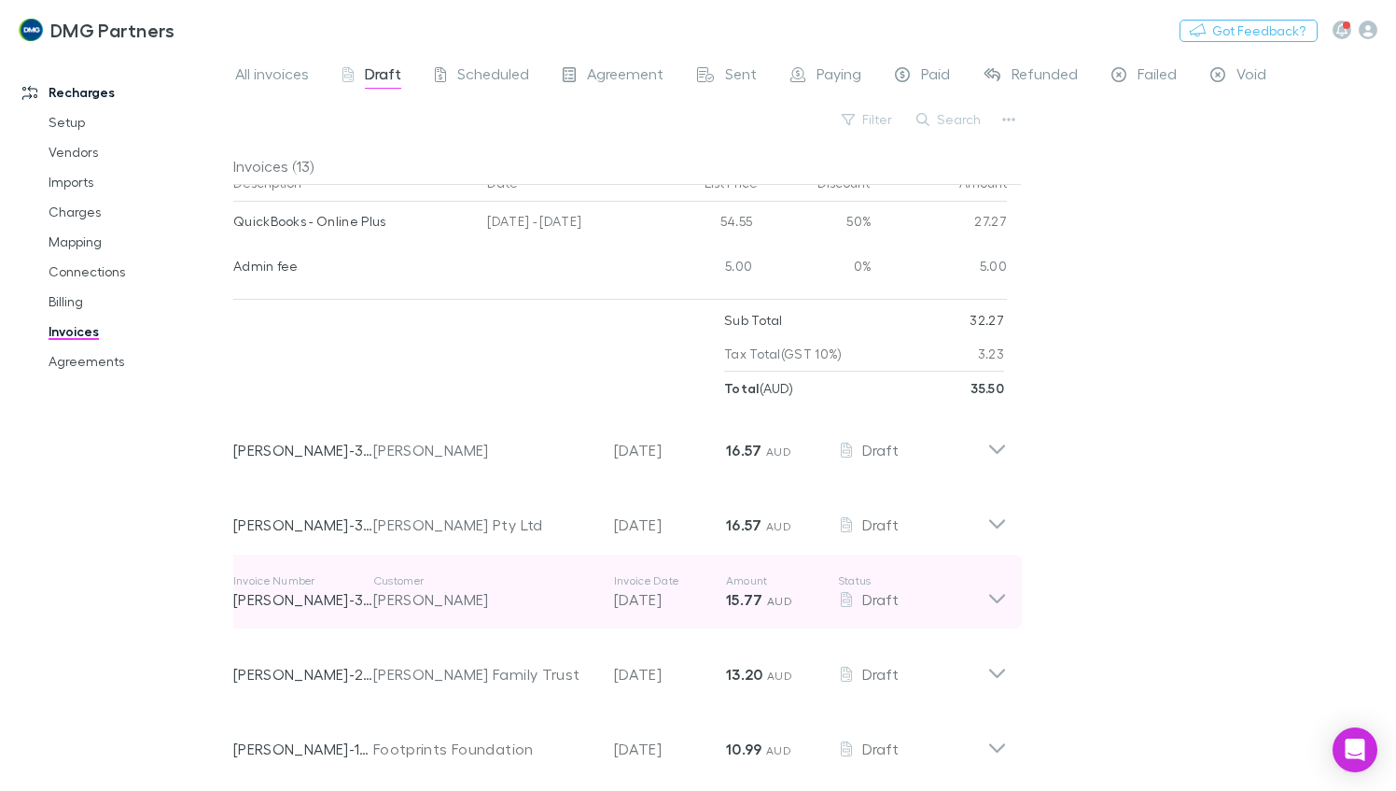
scroll to position [280, 0]
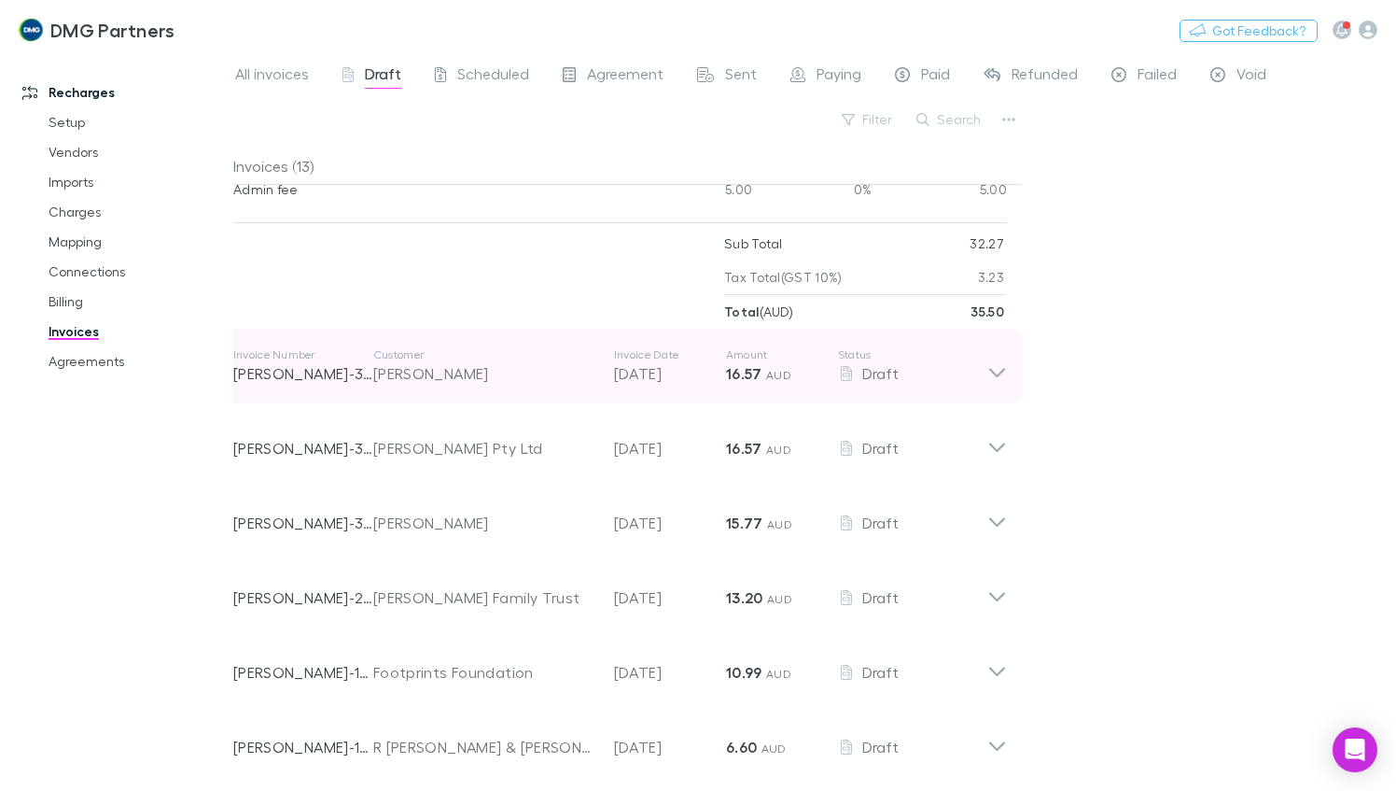
click at [987, 368] on div "Invoice Number RECH-3021 Customer Kent Balas Invoice Date 28 Aug 2025 Amount 16…" at bounding box center [620, 366] width 804 height 75
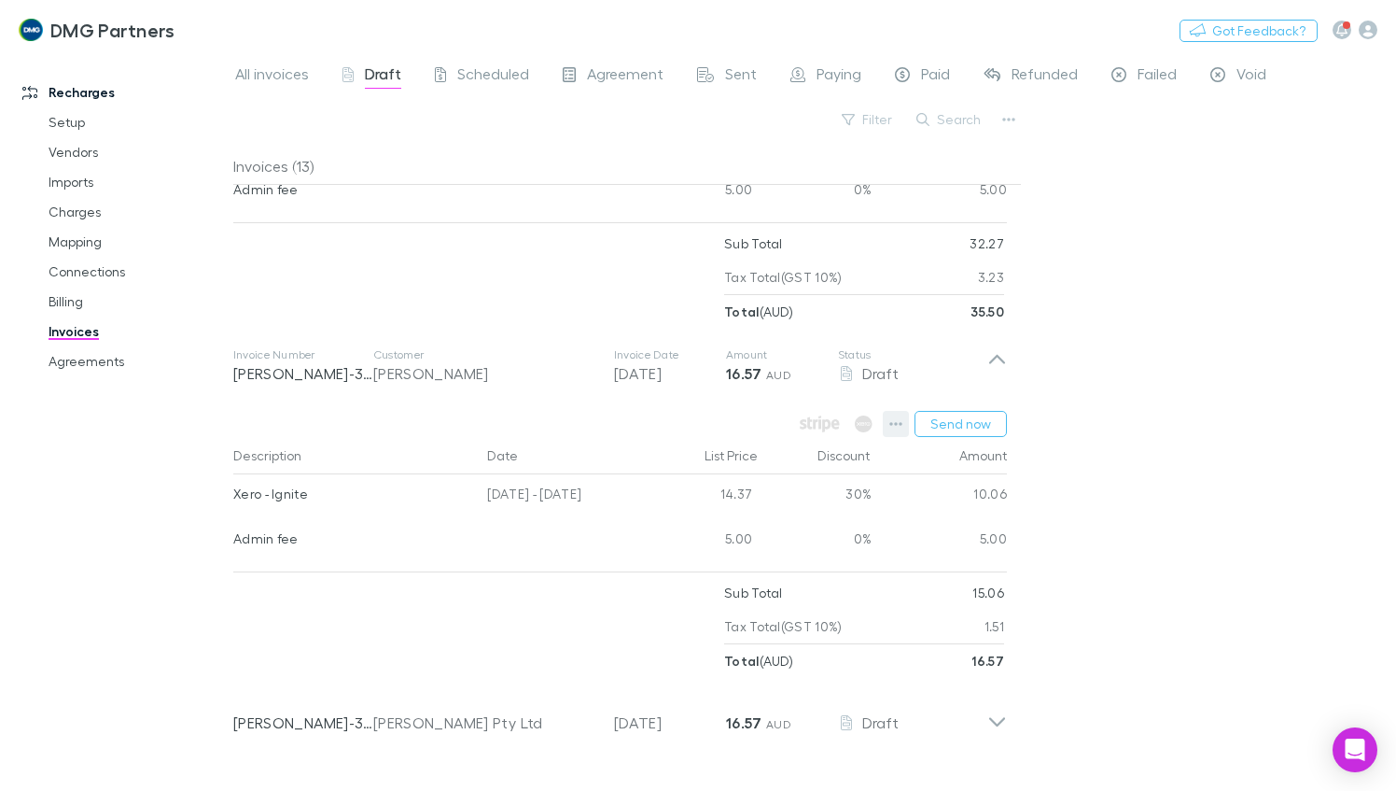
click at [896, 421] on icon "button" at bounding box center [896, 423] width 13 height 15
click at [1219, 401] on div at bounding box center [698, 395] width 1396 height 791
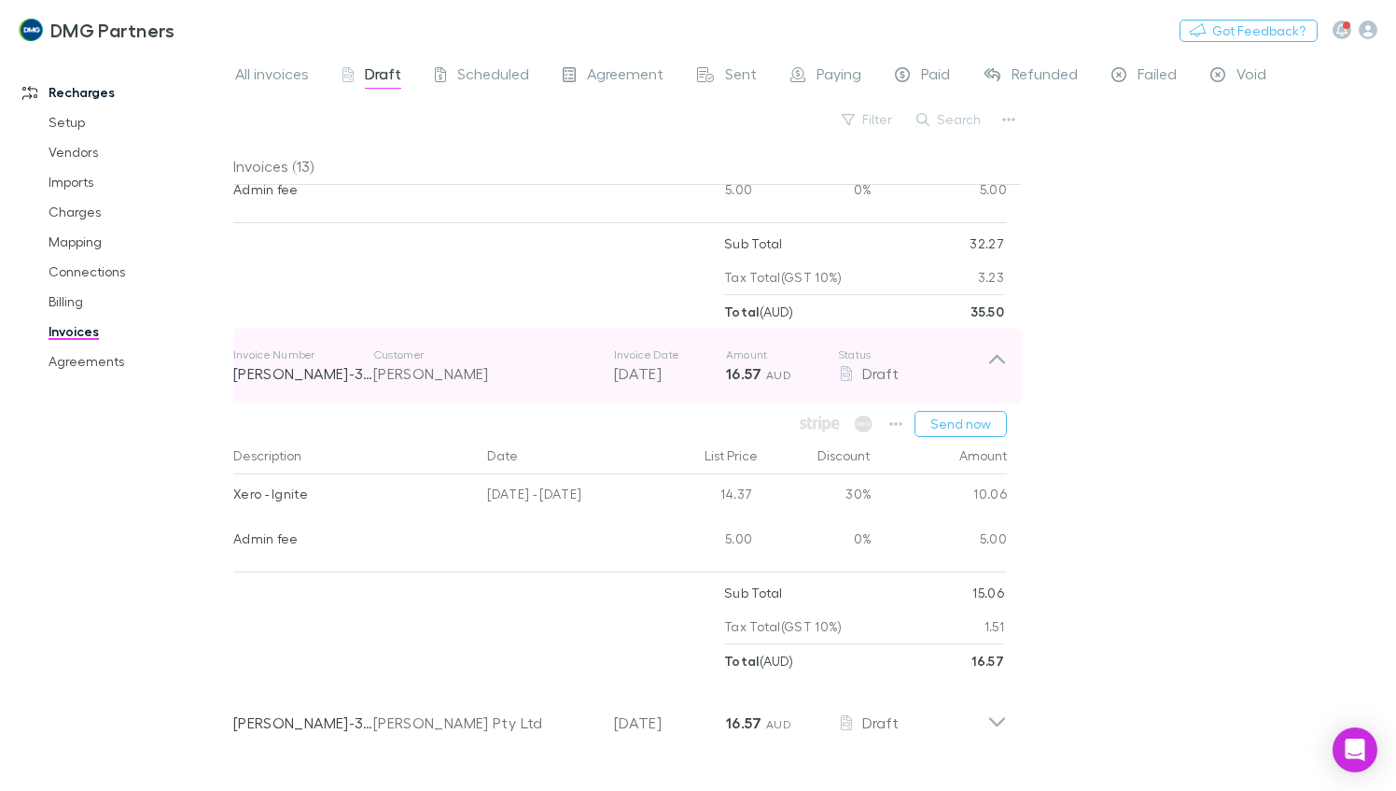
click at [997, 361] on icon at bounding box center [998, 365] width 20 height 37
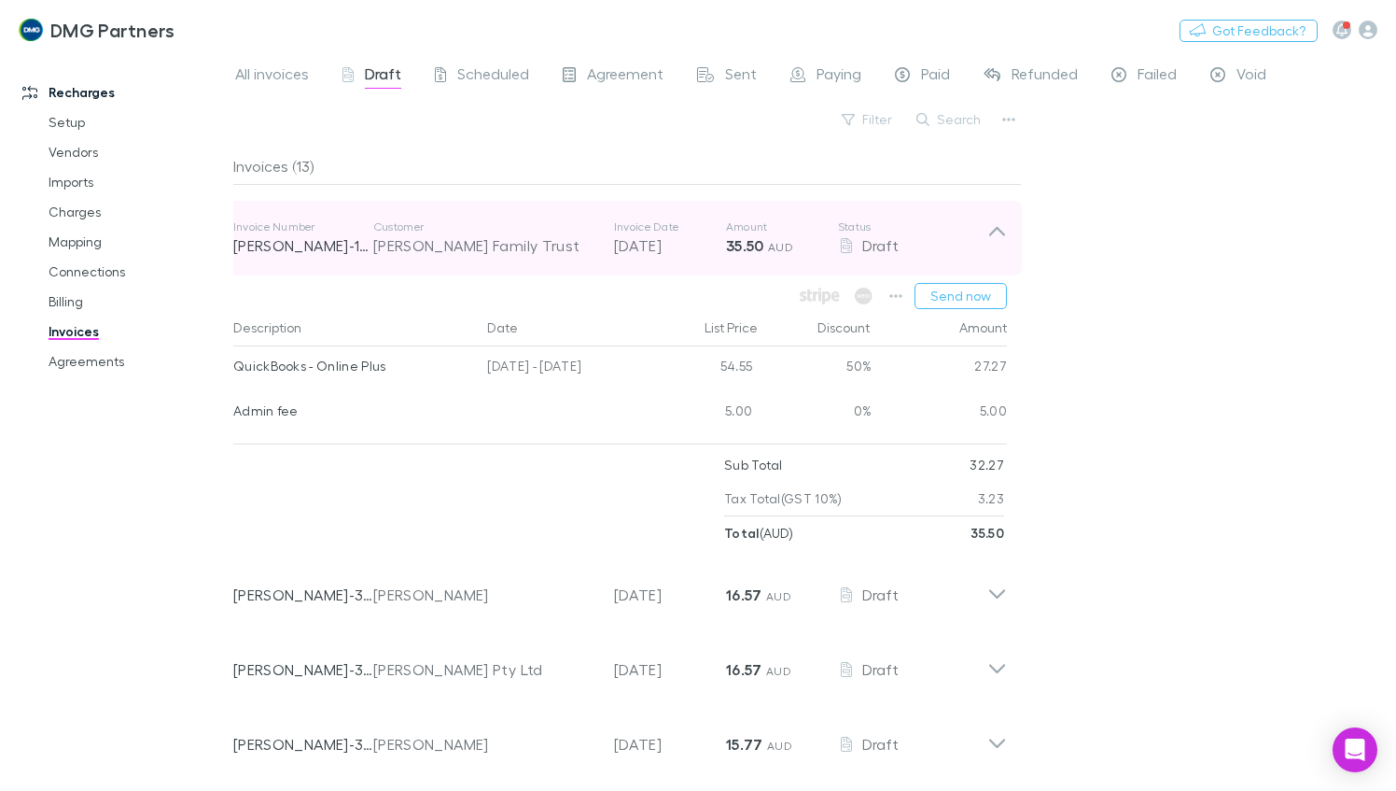
scroll to position [0, 0]
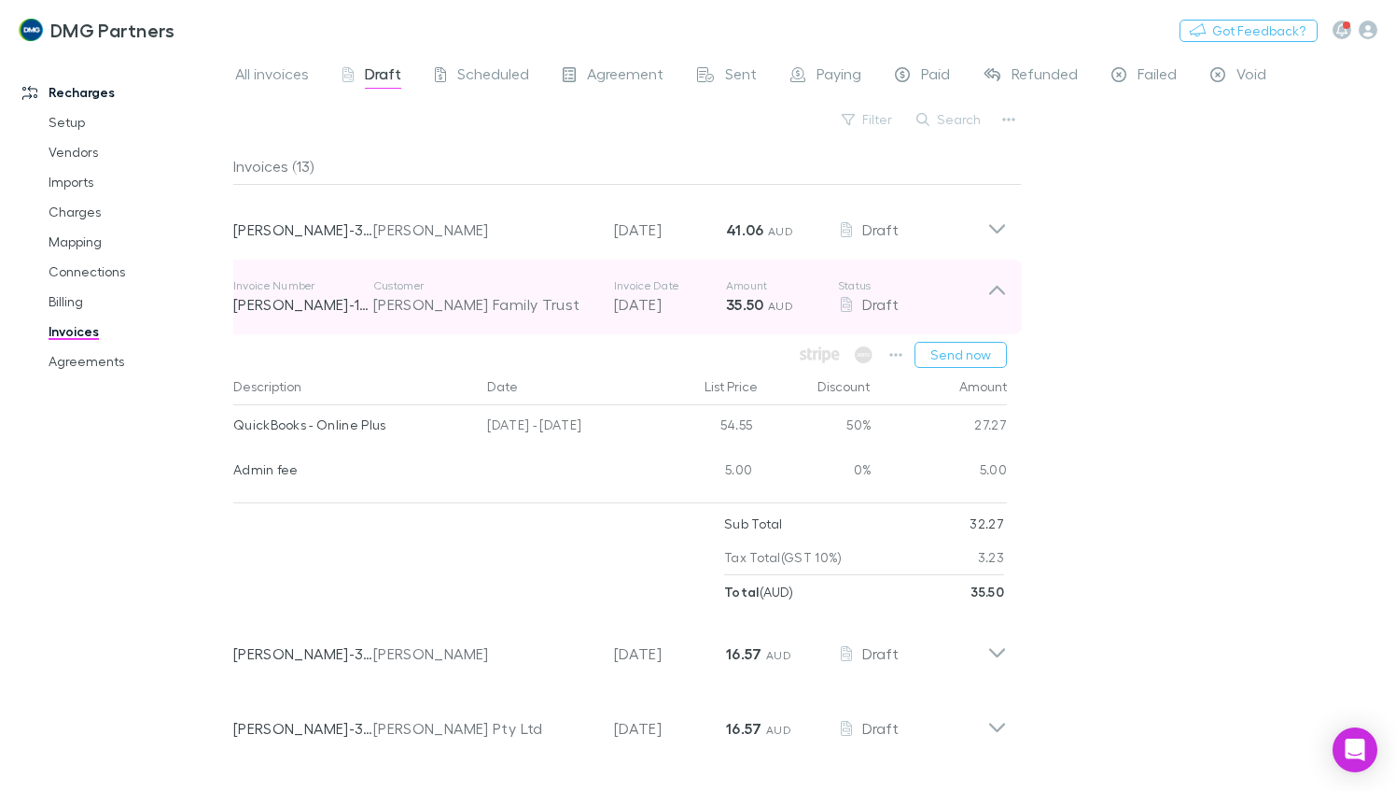
click at [994, 286] on icon at bounding box center [998, 296] width 20 height 37
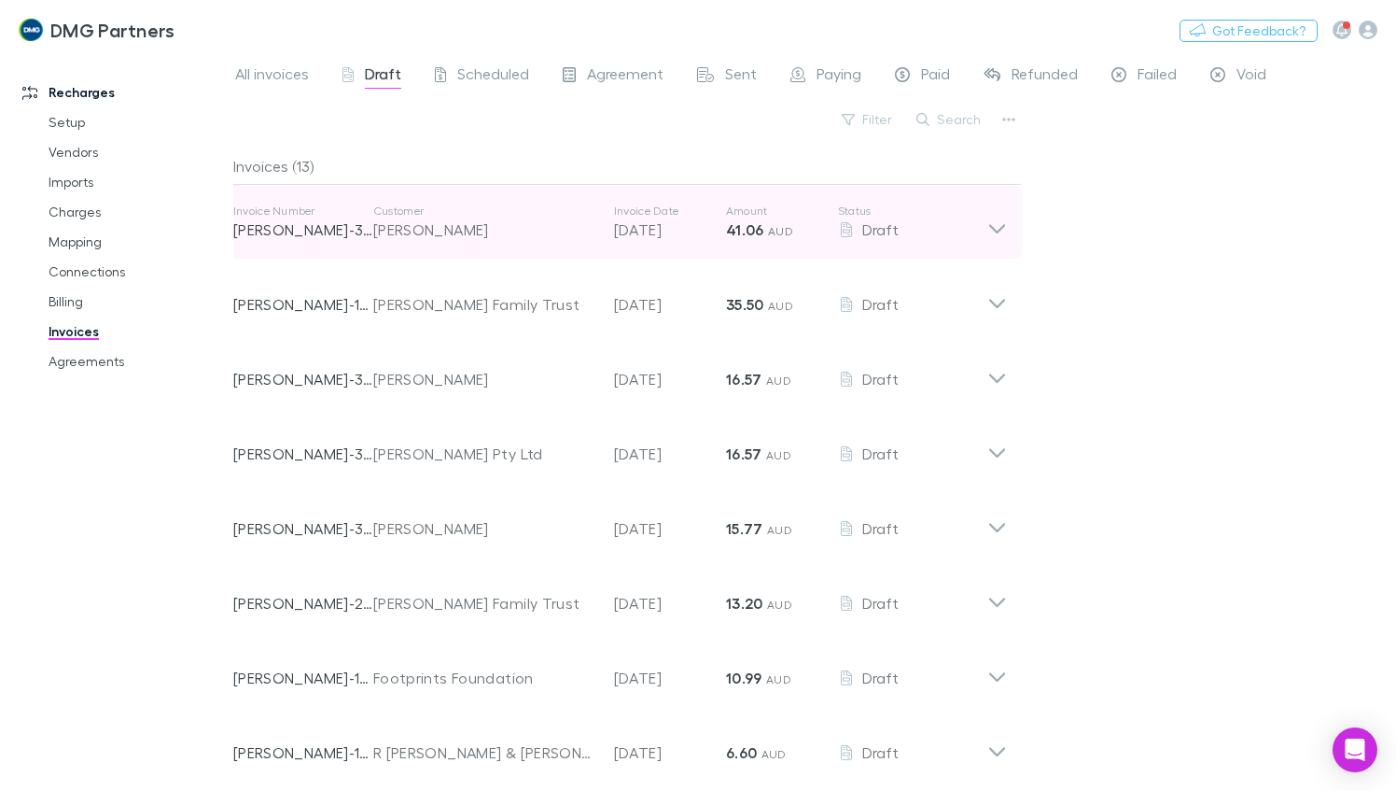
click at [1008, 228] on div "Invoice Number RECH-3057 Customer Kerryn Slater Invoice Date 28 Aug 2025 Amount…" at bounding box center [620, 222] width 804 height 75
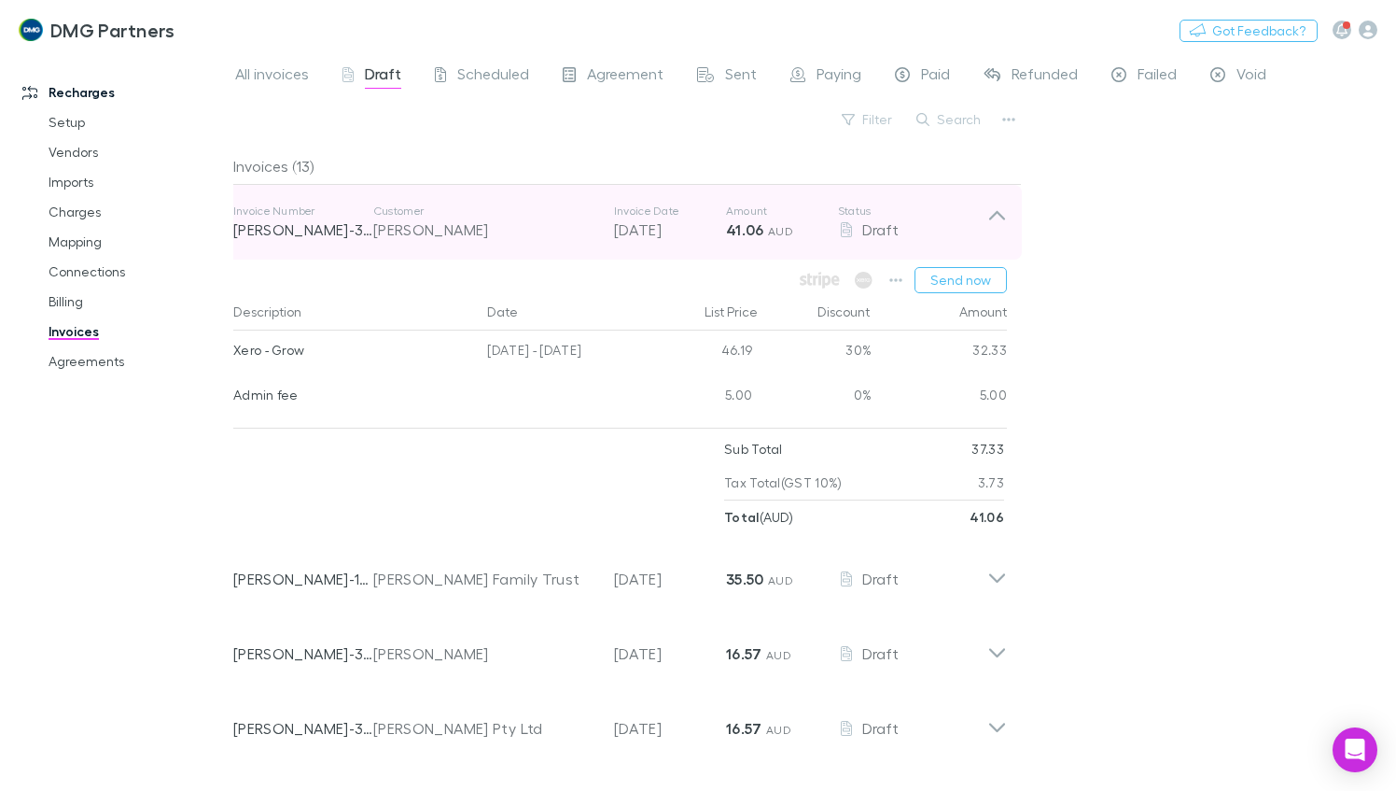
click at [1002, 214] on icon at bounding box center [998, 221] width 20 height 37
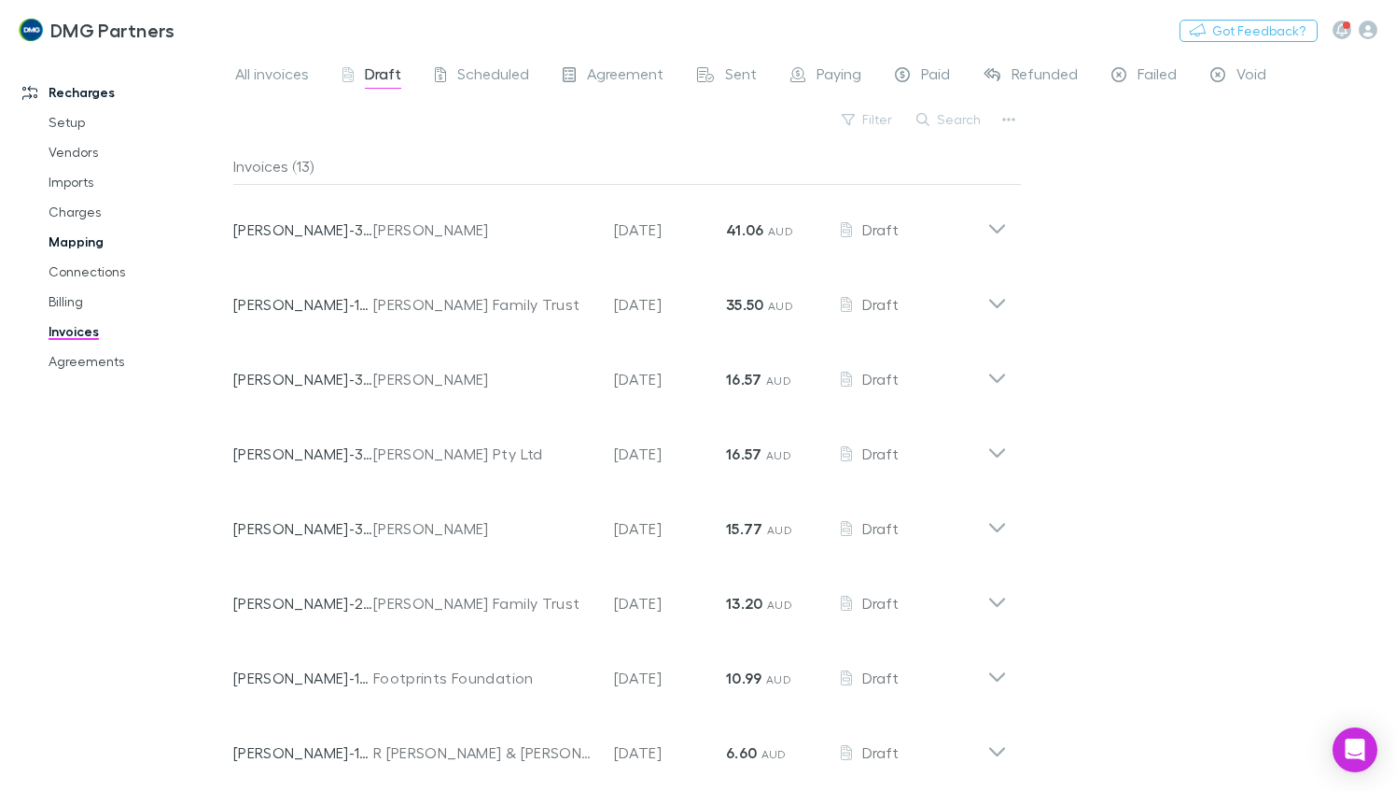
click at [75, 243] on link "Mapping" at bounding box center [137, 242] width 214 height 30
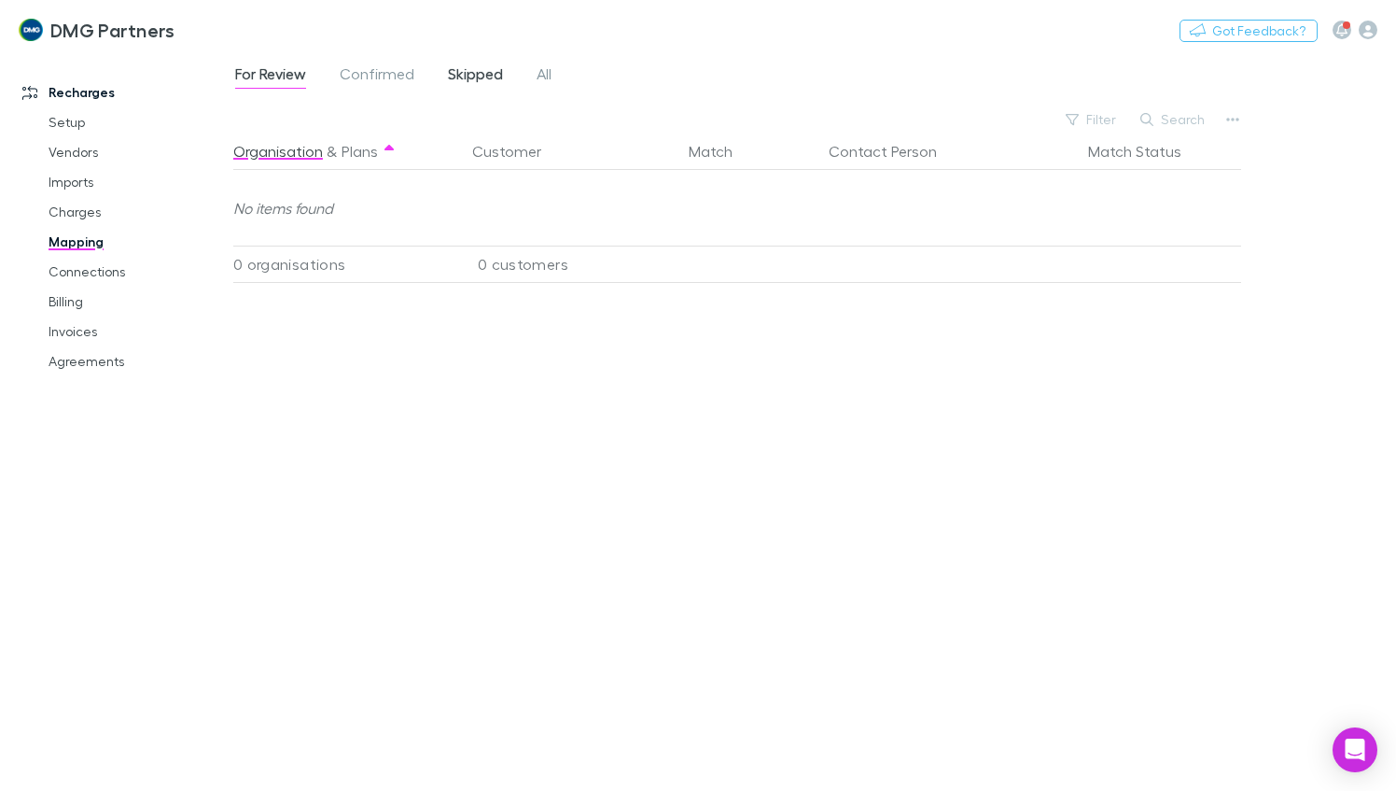
click at [476, 72] on span "Skipped" at bounding box center [475, 76] width 55 height 24
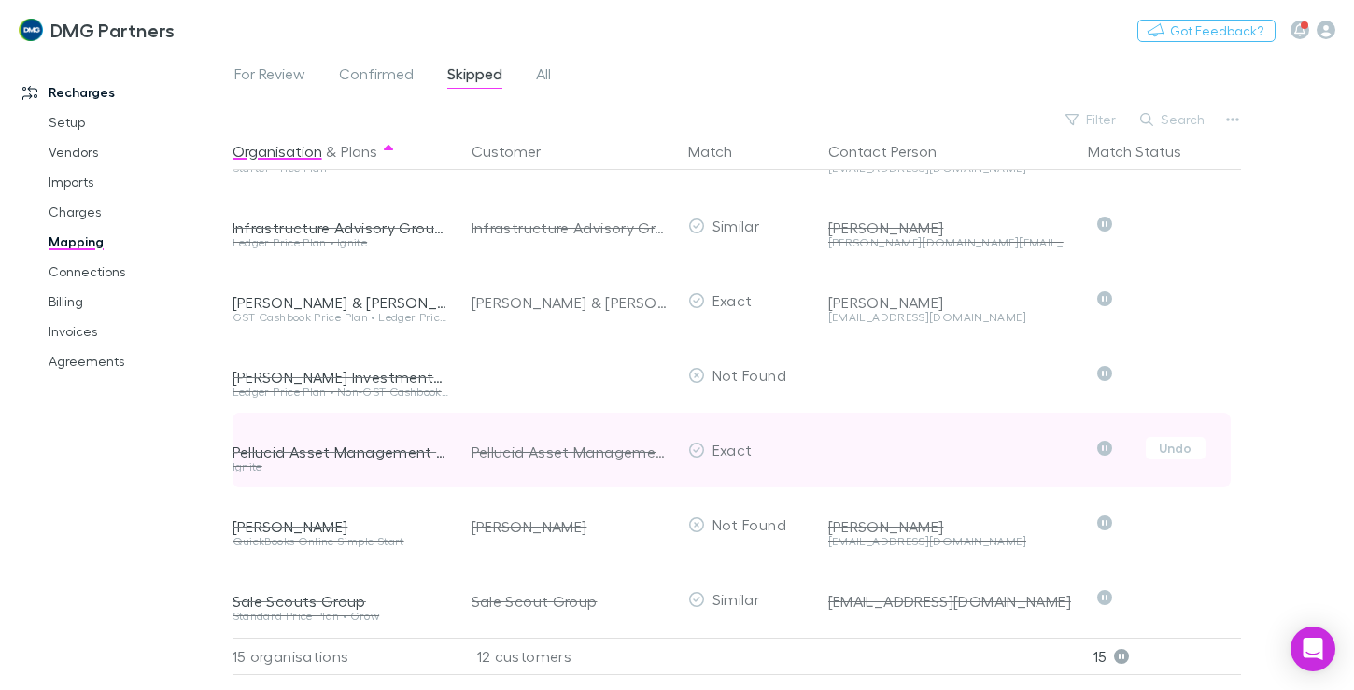
scroll to position [667, 0]
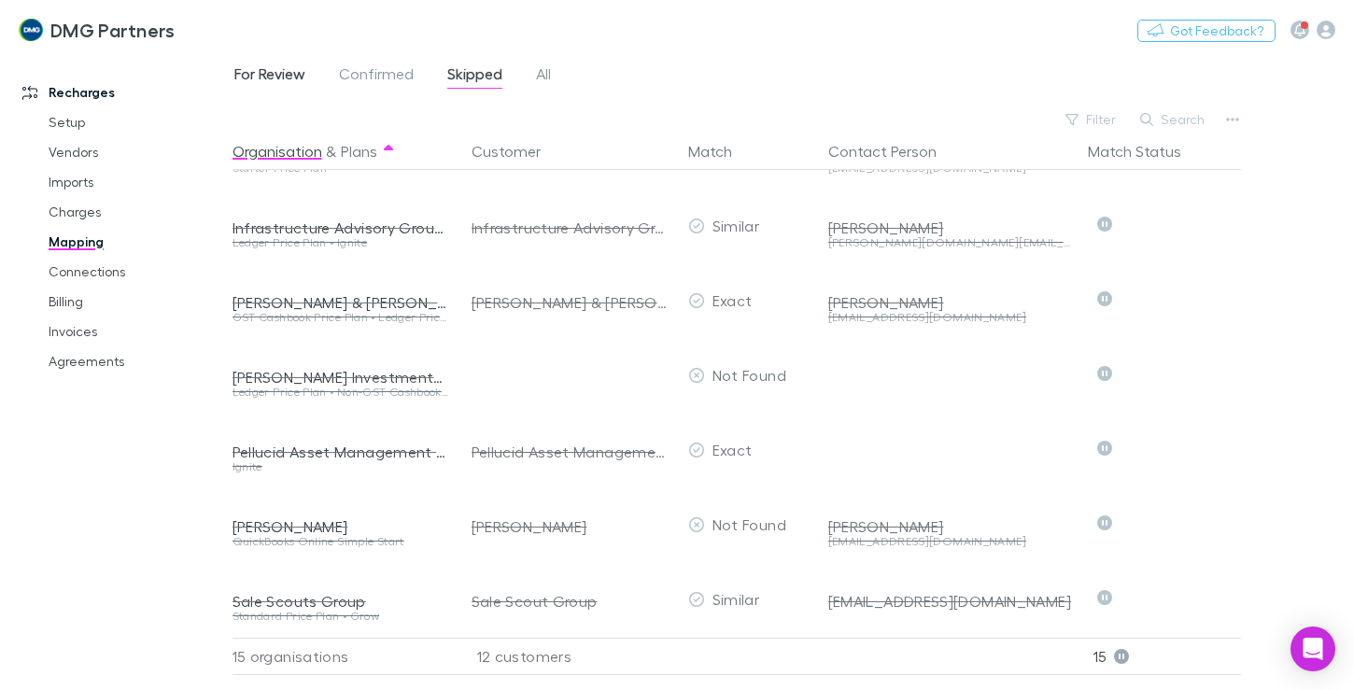
click at [260, 76] on span "For Review" at bounding box center [269, 76] width 71 height 24
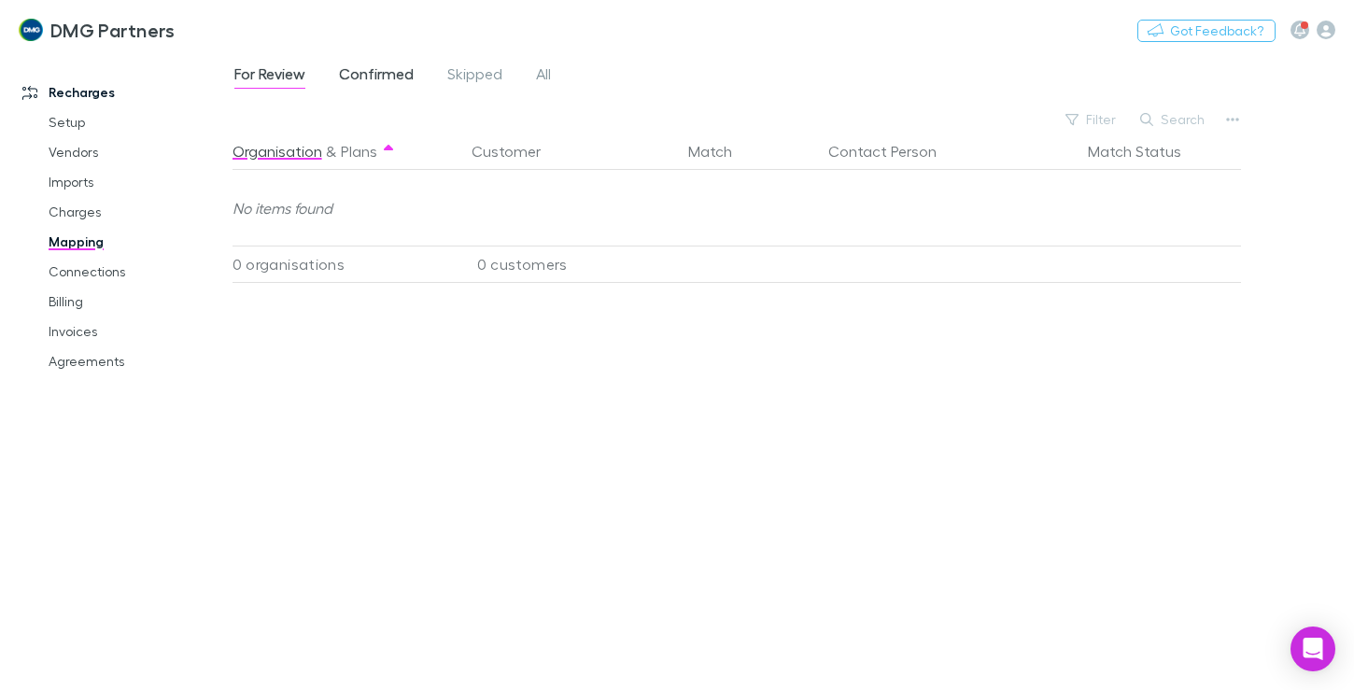
click at [379, 76] on span "Confirmed" at bounding box center [376, 76] width 75 height 24
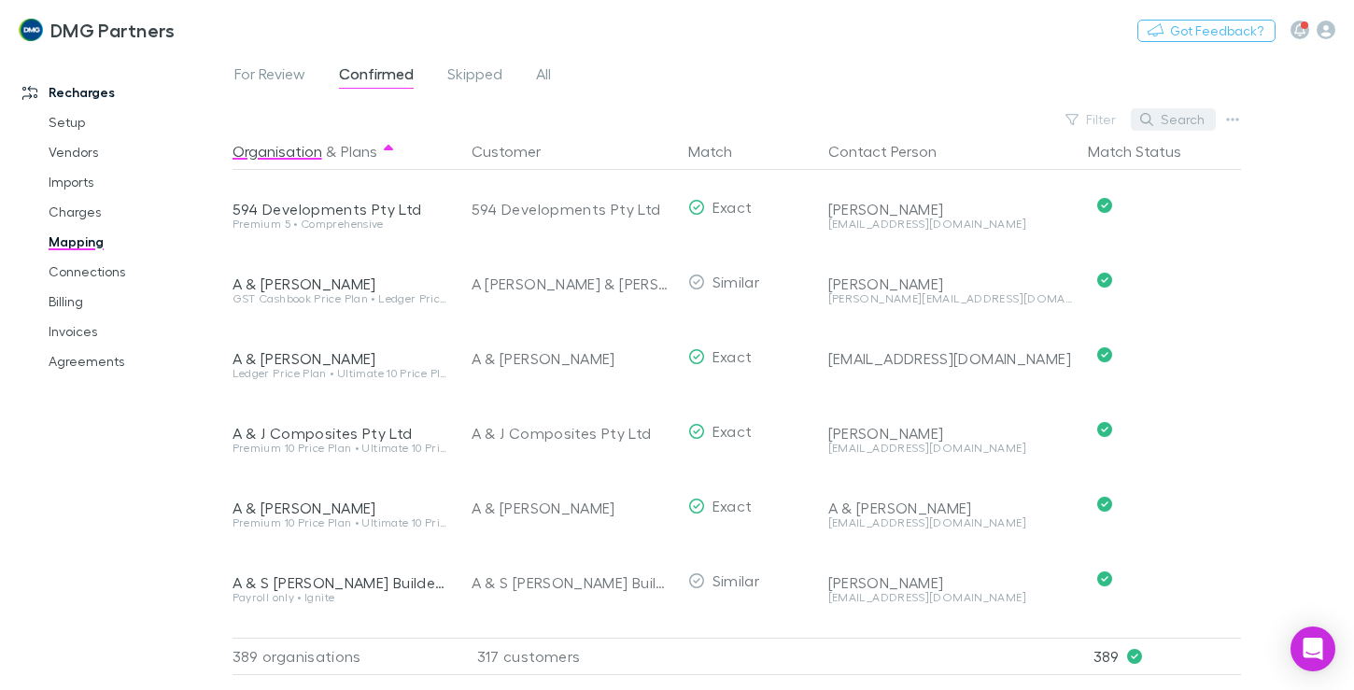
click at [1173, 117] on button "Search" at bounding box center [1172, 119] width 85 height 22
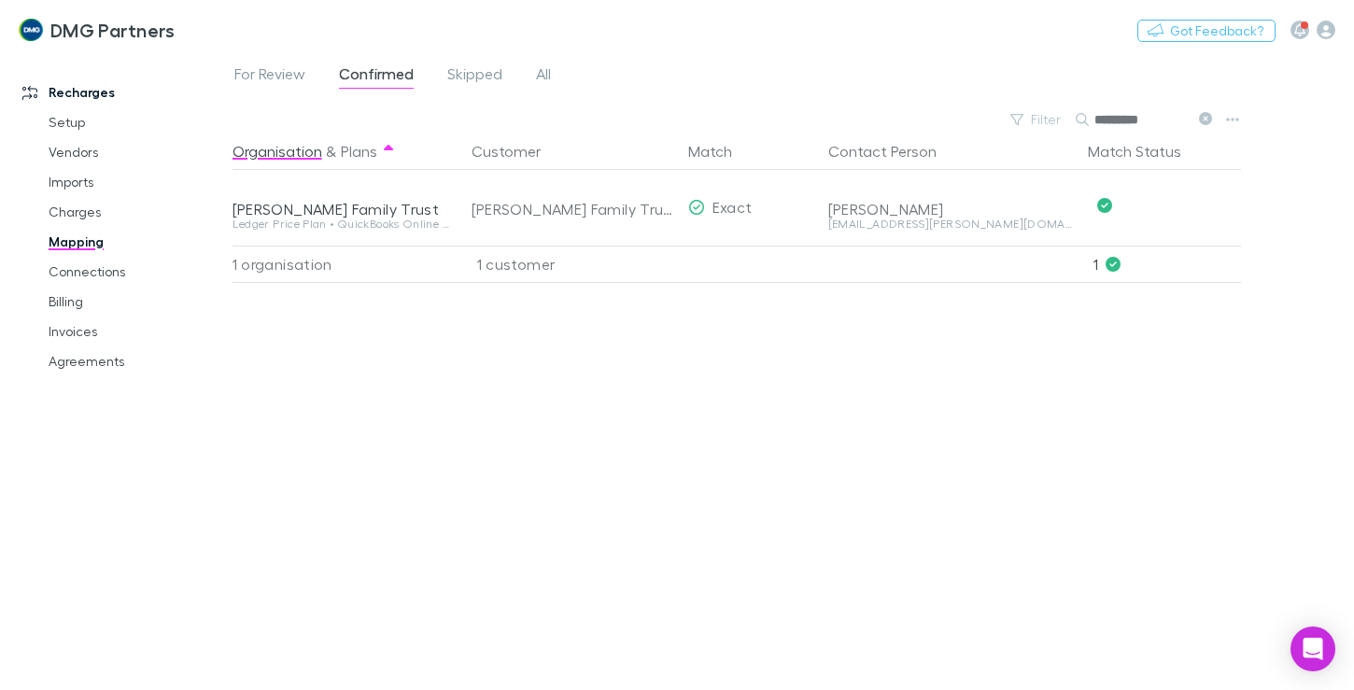
drag, startPoint x: 1168, startPoint y: 111, endPoint x: 1075, endPoint y: 119, distance: 92.8
click at [1075, 119] on div "*********" at bounding box center [1145, 119] width 140 height 22
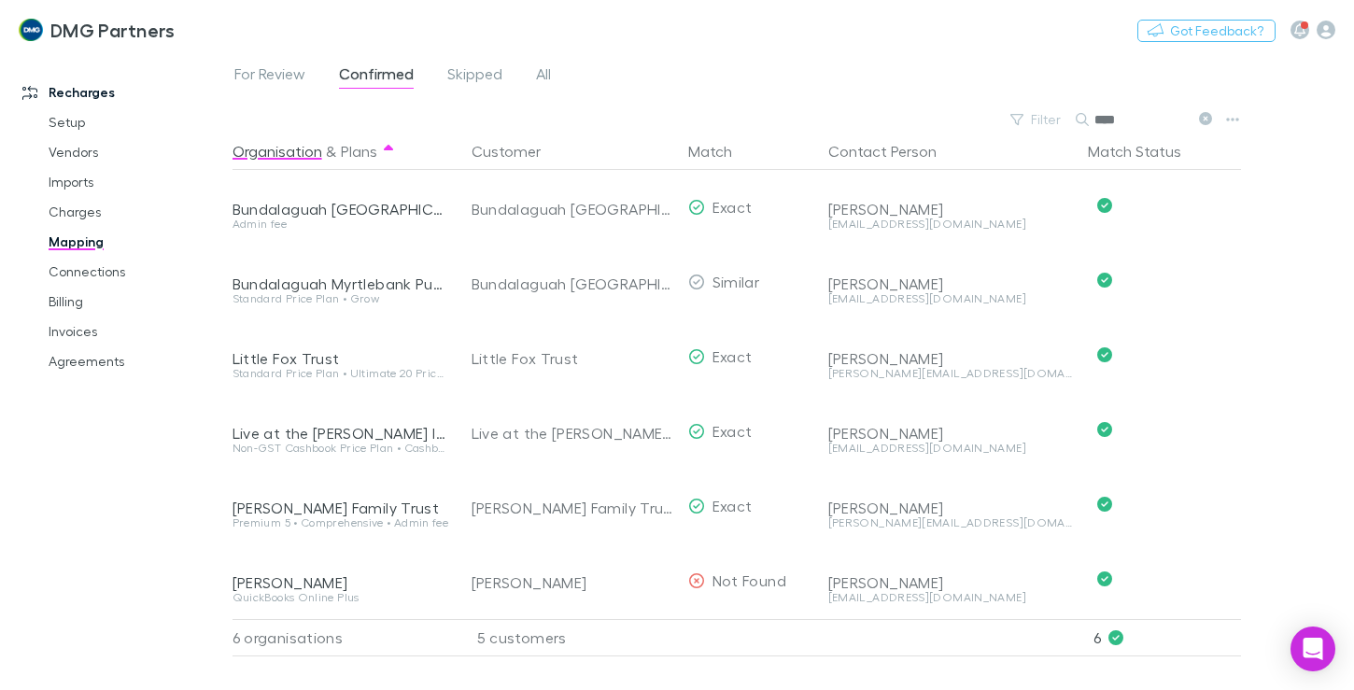
drag, startPoint x: 1139, startPoint y: 116, endPoint x: 1091, endPoint y: 119, distance: 47.8
click at [1091, 119] on div "****" at bounding box center [1145, 119] width 140 height 22
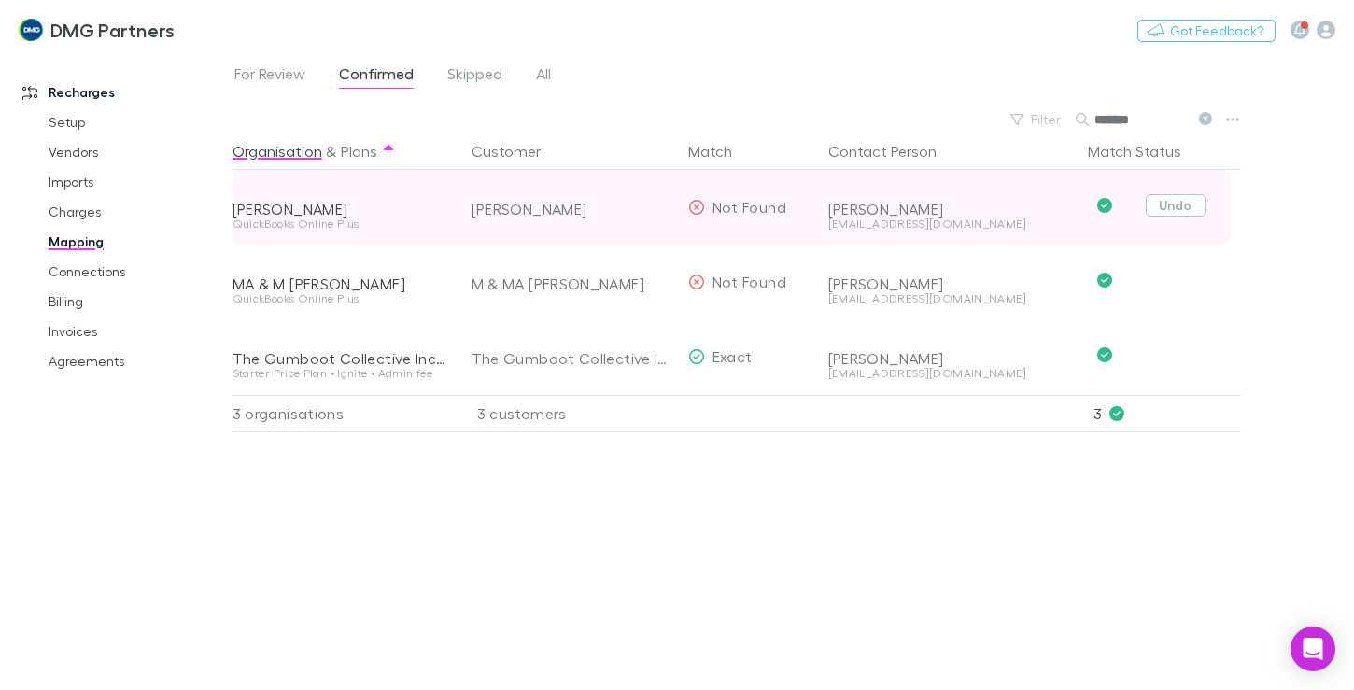
type input "*******"
click at [1183, 206] on button "Undo" at bounding box center [1175, 205] width 60 height 22
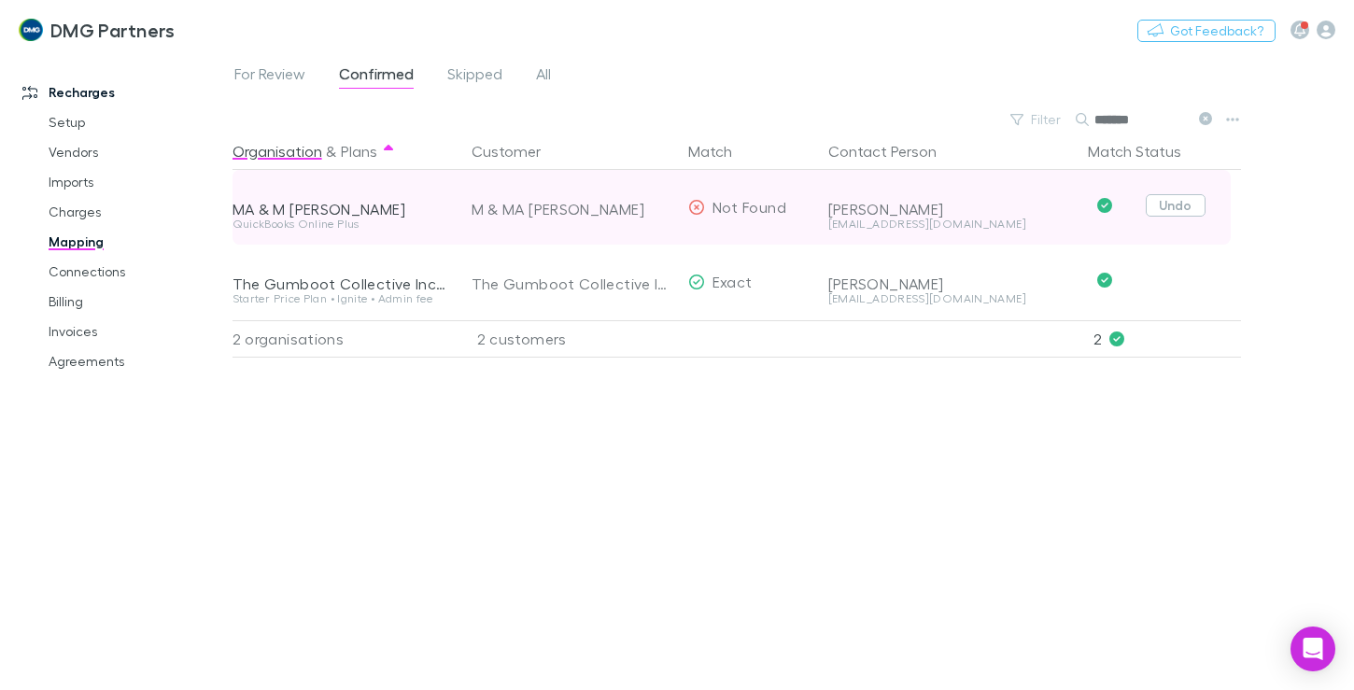
click at [1182, 203] on button "Undo" at bounding box center [1175, 205] width 60 height 22
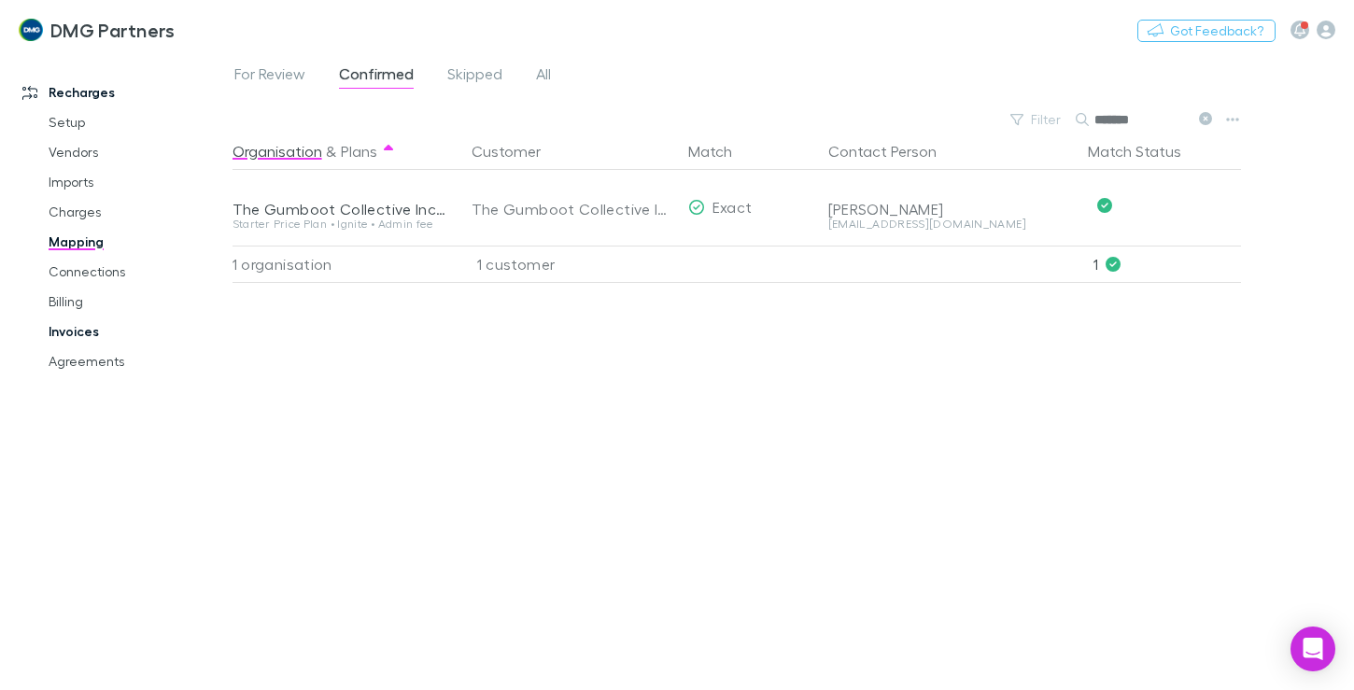
click at [64, 323] on link "Invoices" at bounding box center [136, 331] width 213 height 30
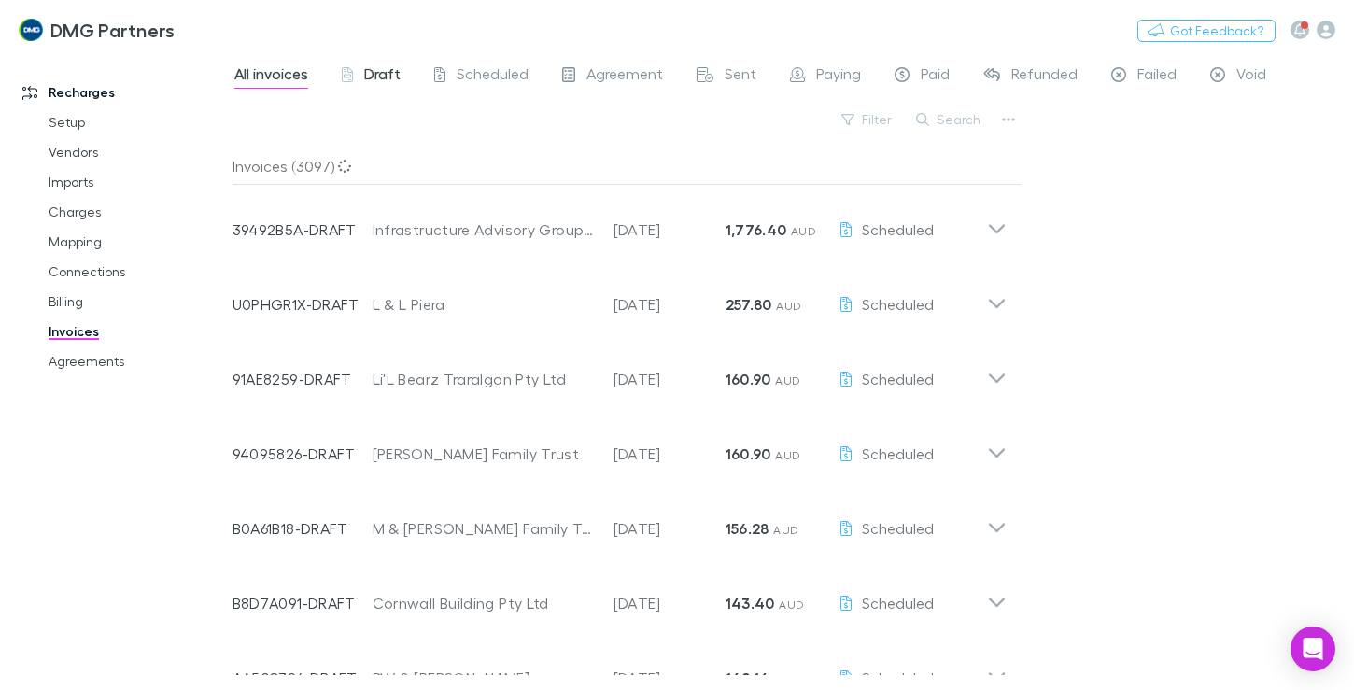
click at [377, 76] on span "Draft" at bounding box center [382, 76] width 36 height 24
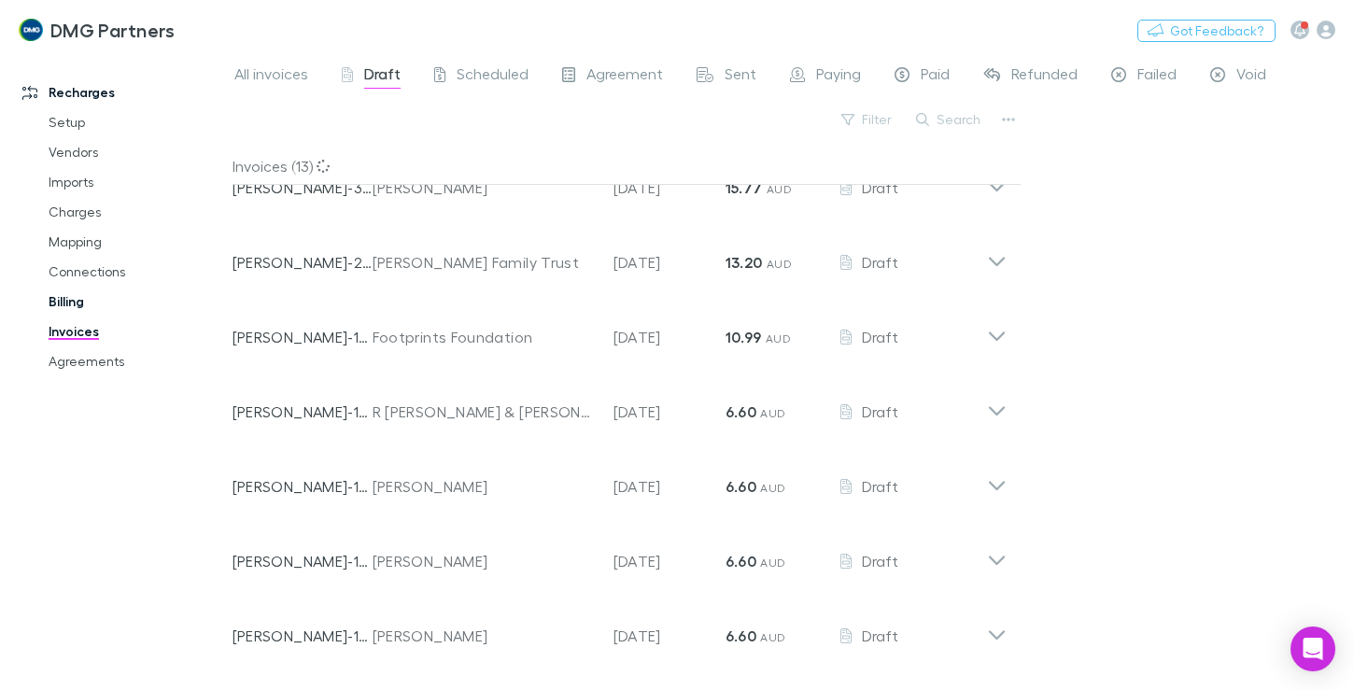
scroll to position [107, 0]
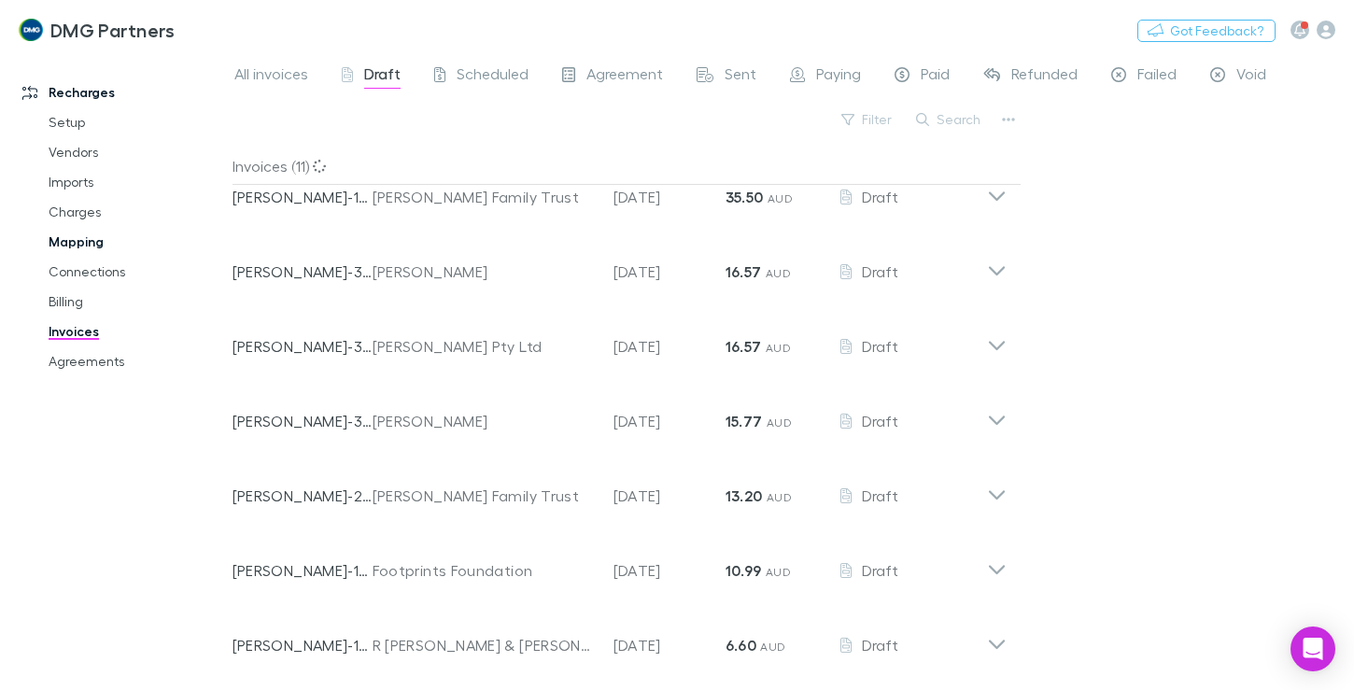
click at [70, 246] on link "Mapping" at bounding box center [136, 242] width 213 height 30
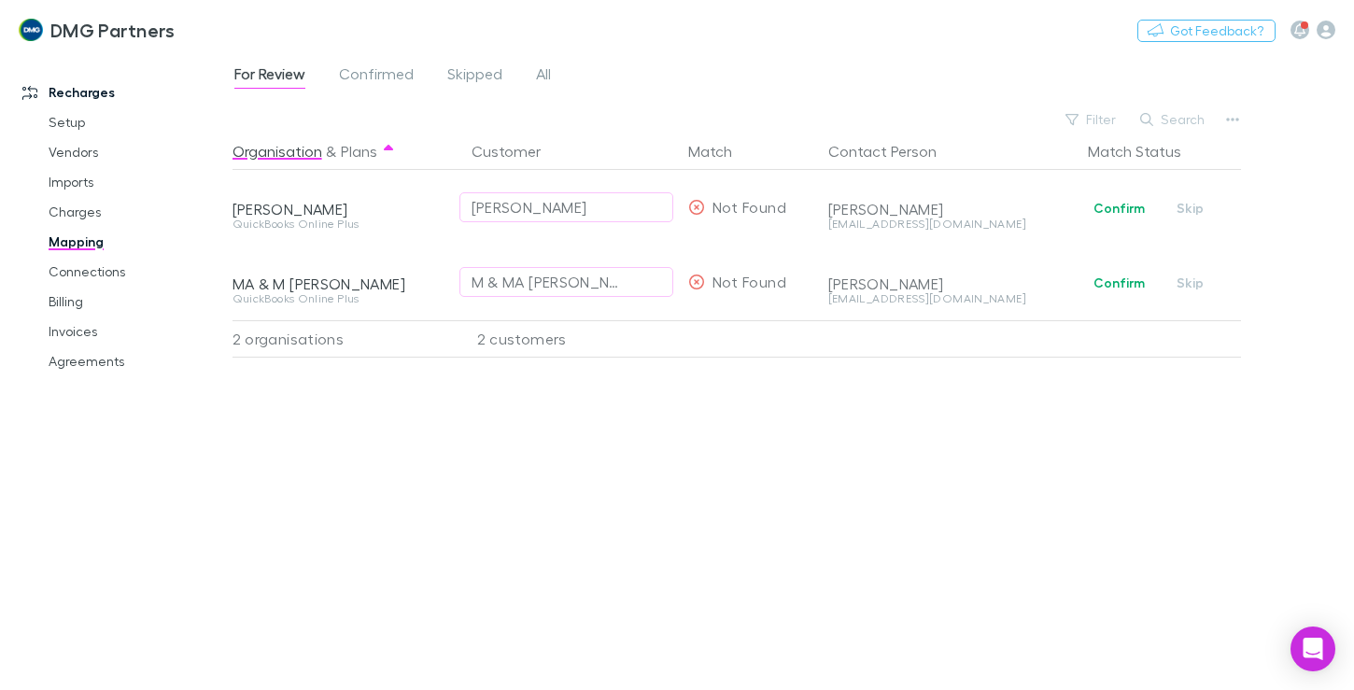
drag, startPoint x: 808, startPoint y: 533, endPoint x: 793, endPoint y: 534, distance: 15.9
click at [808, 534] on div "Organisation & Plans Customer Match Contact Person Match Status M.McInnes Quick…" at bounding box center [738, 404] width 1013 height 542
click at [62, 329] on link "Invoices" at bounding box center [136, 331] width 213 height 30
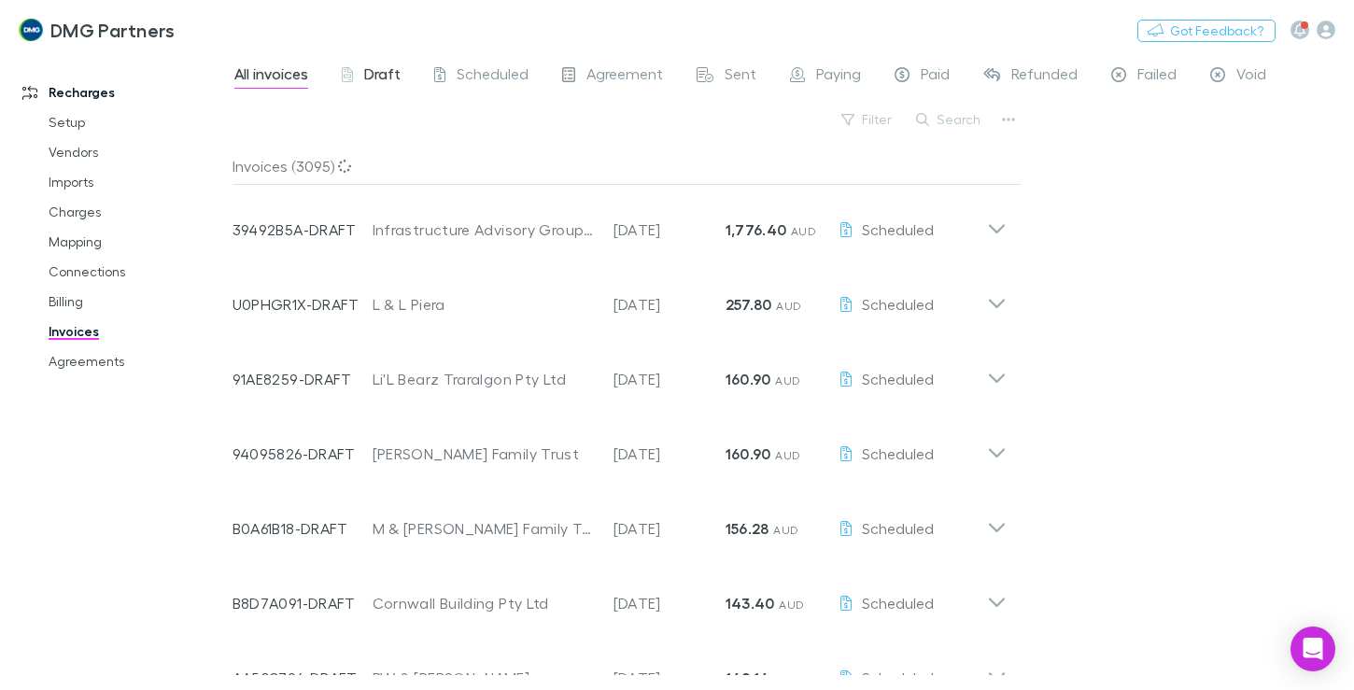
click at [382, 69] on span "Draft" at bounding box center [382, 76] width 36 height 24
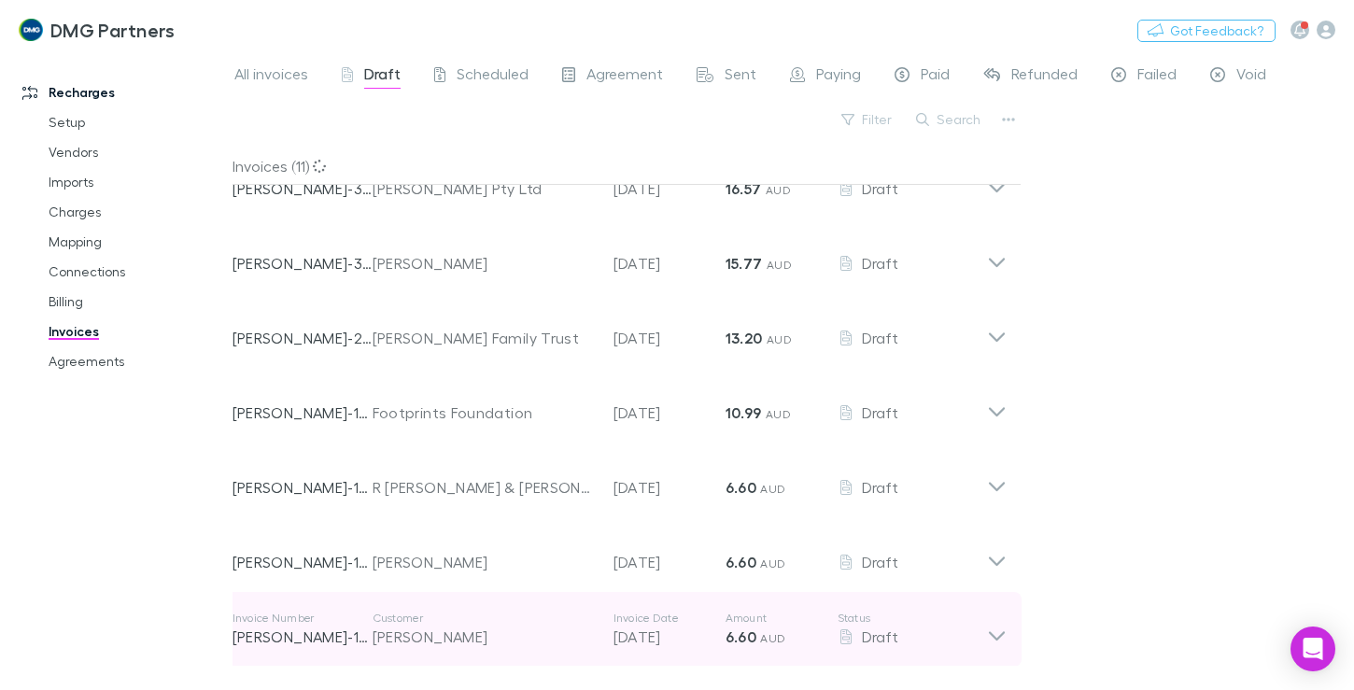
scroll to position [331, 0]
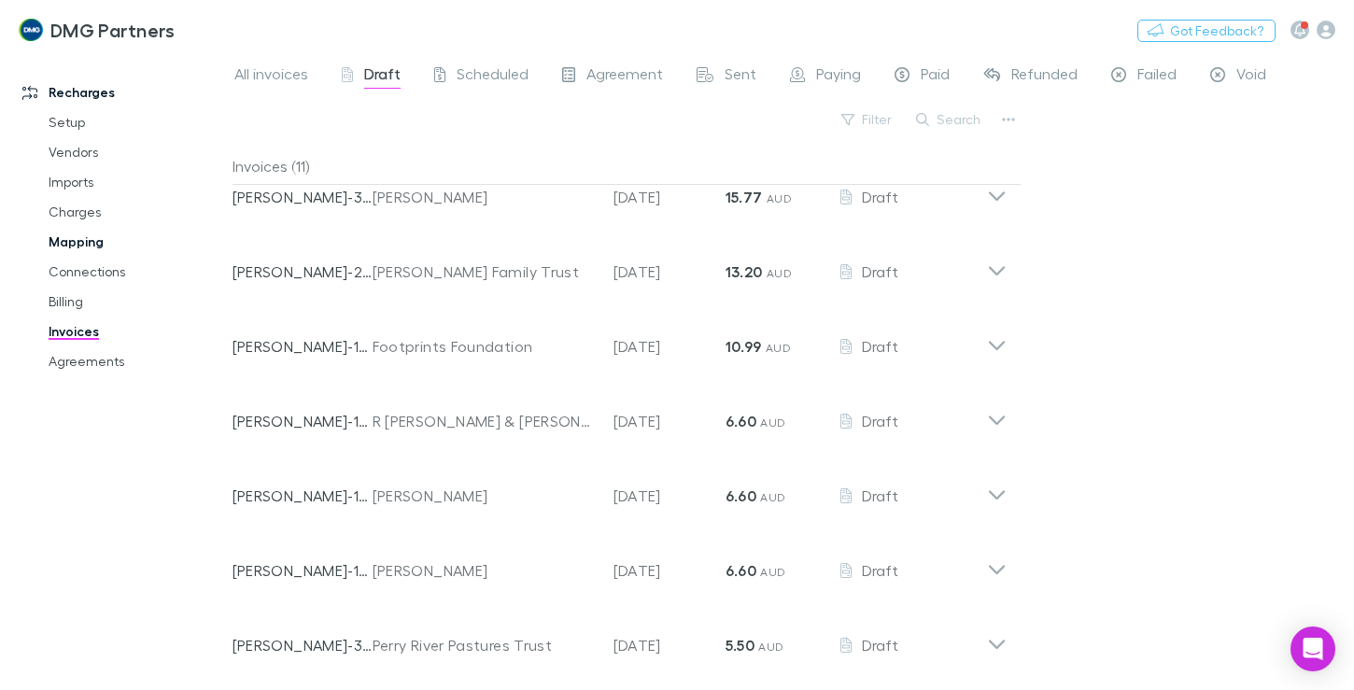
click at [73, 246] on link "Mapping" at bounding box center [136, 242] width 213 height 30
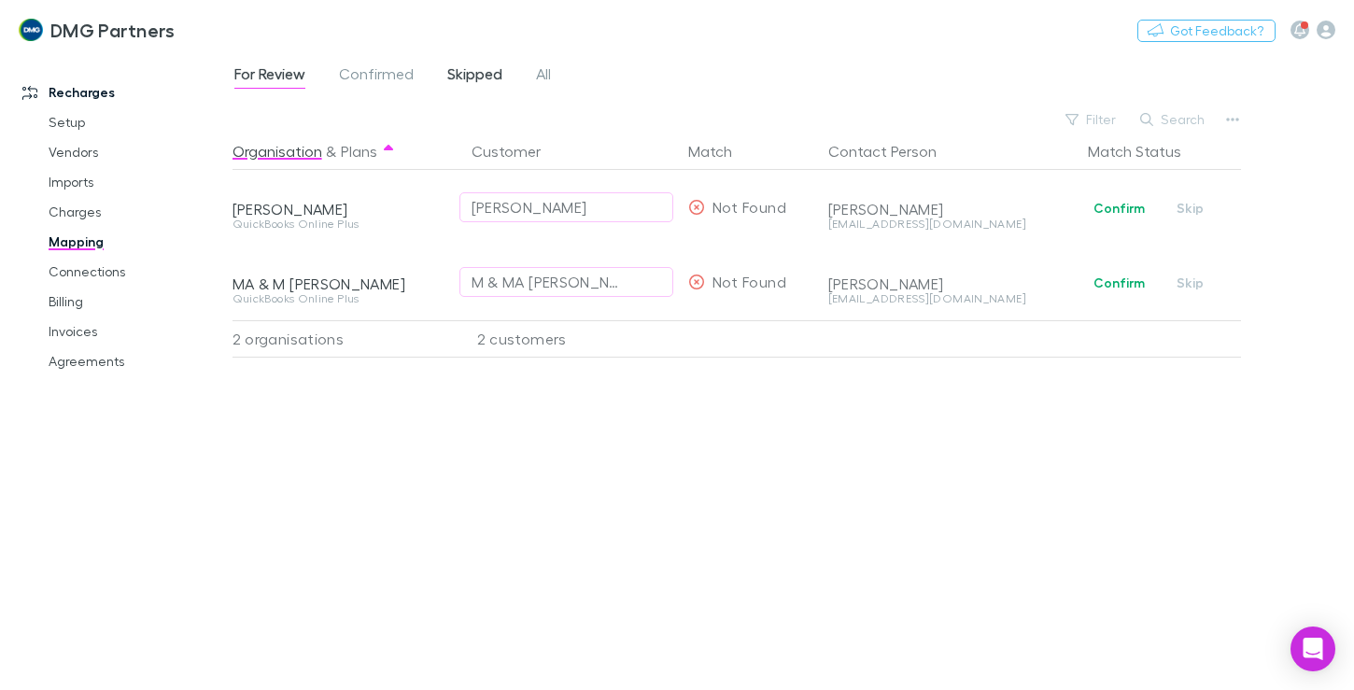
click at [472, 83] on span "Skipped" at bounding box center [474, 76] width 55 height 24
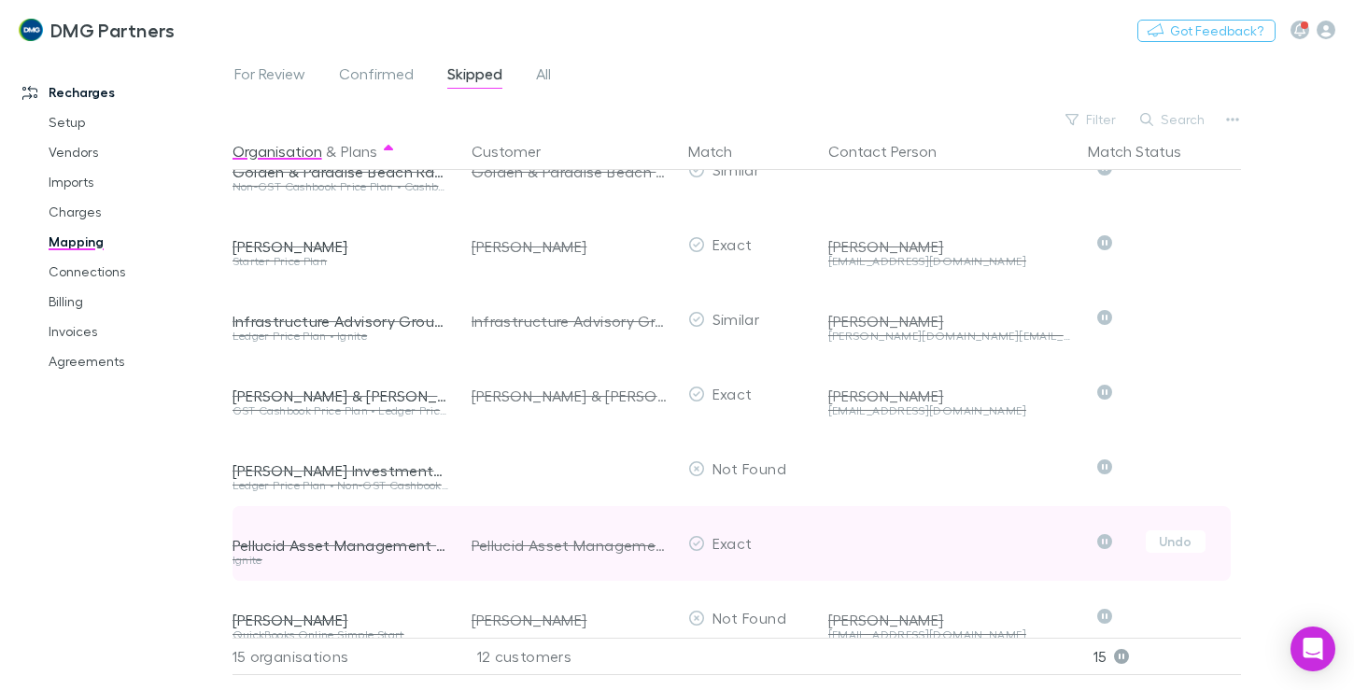
scroll to position [667, 0]
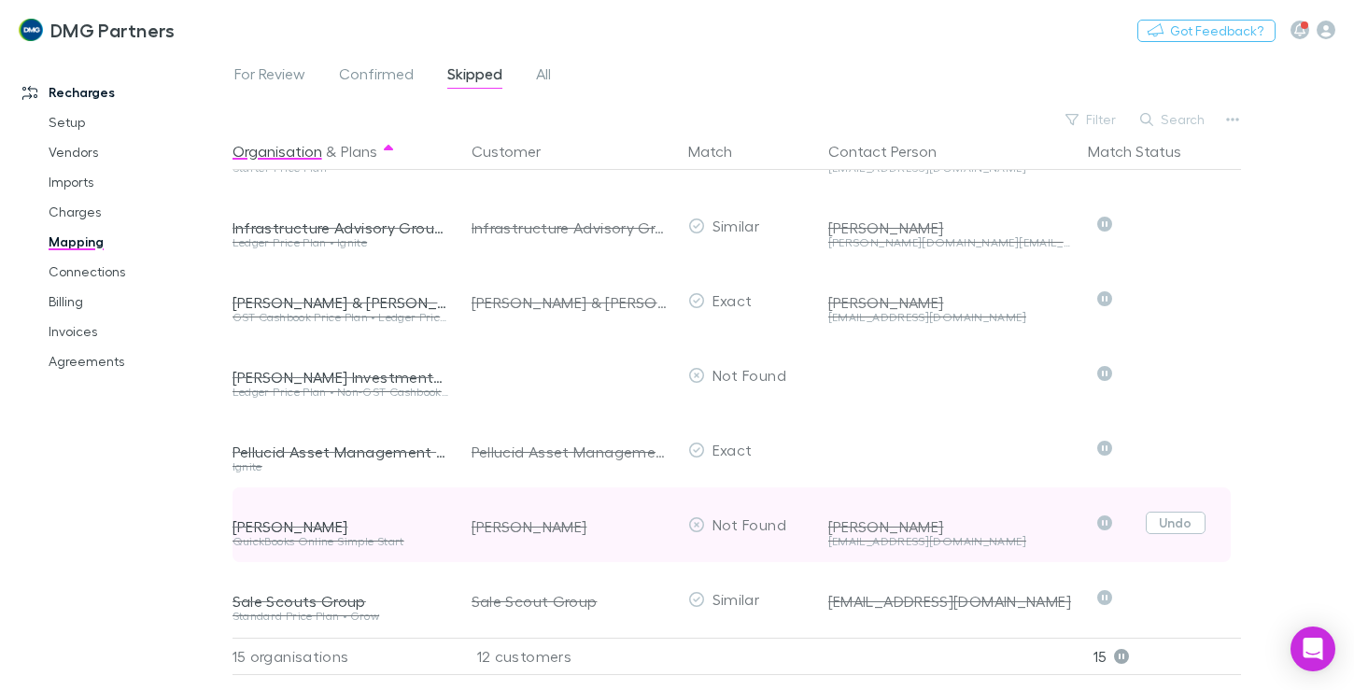
click at [1169, 512] on button "Undo" at bounding box center [1175, 523] width 60 height 22
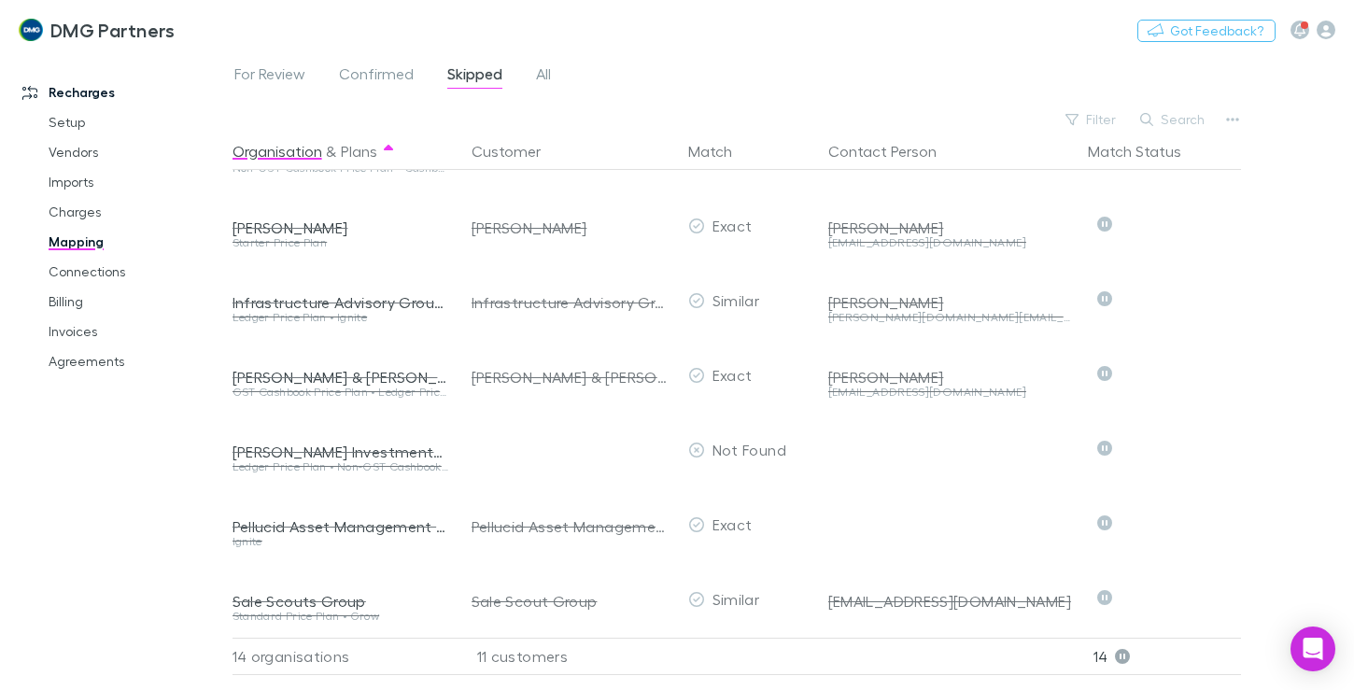
click at [68, 239] on link "Mapping" at bounding box center [136, 242] width 213 height 30
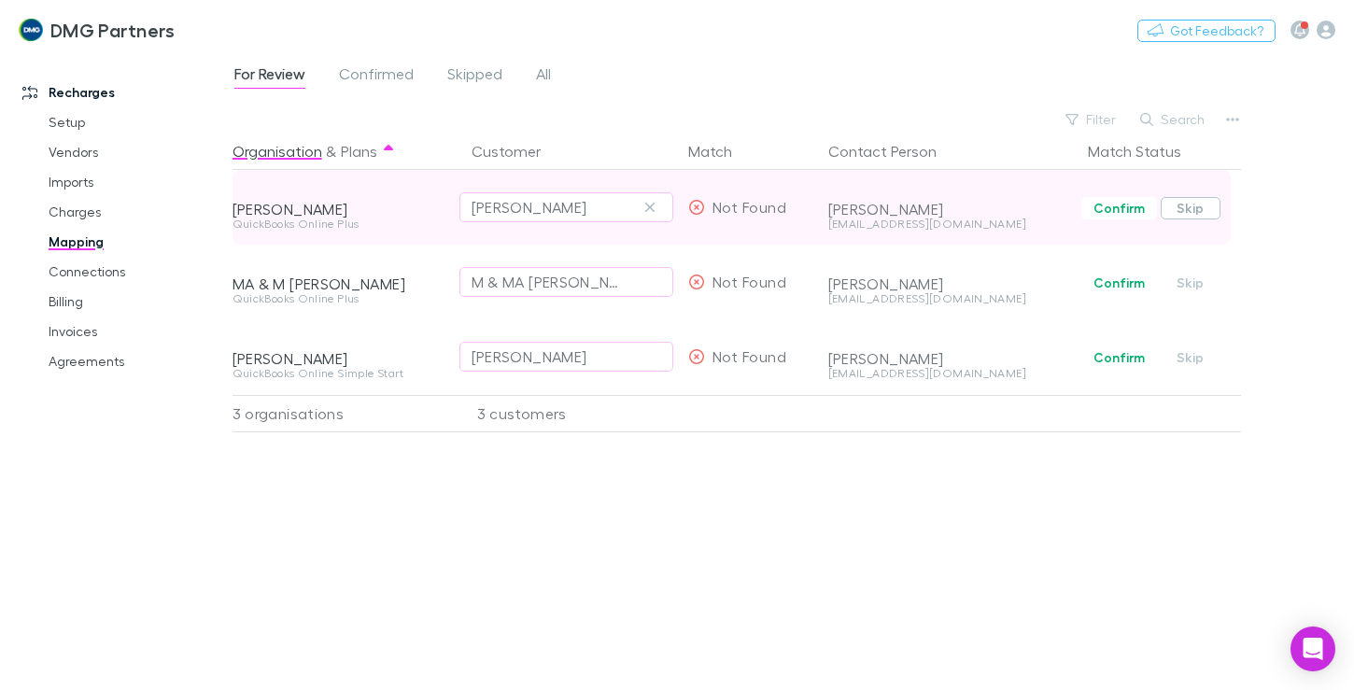
click at [1189, 204] on button "Skip" at bounding box center [1190, 208] width 60 height 22
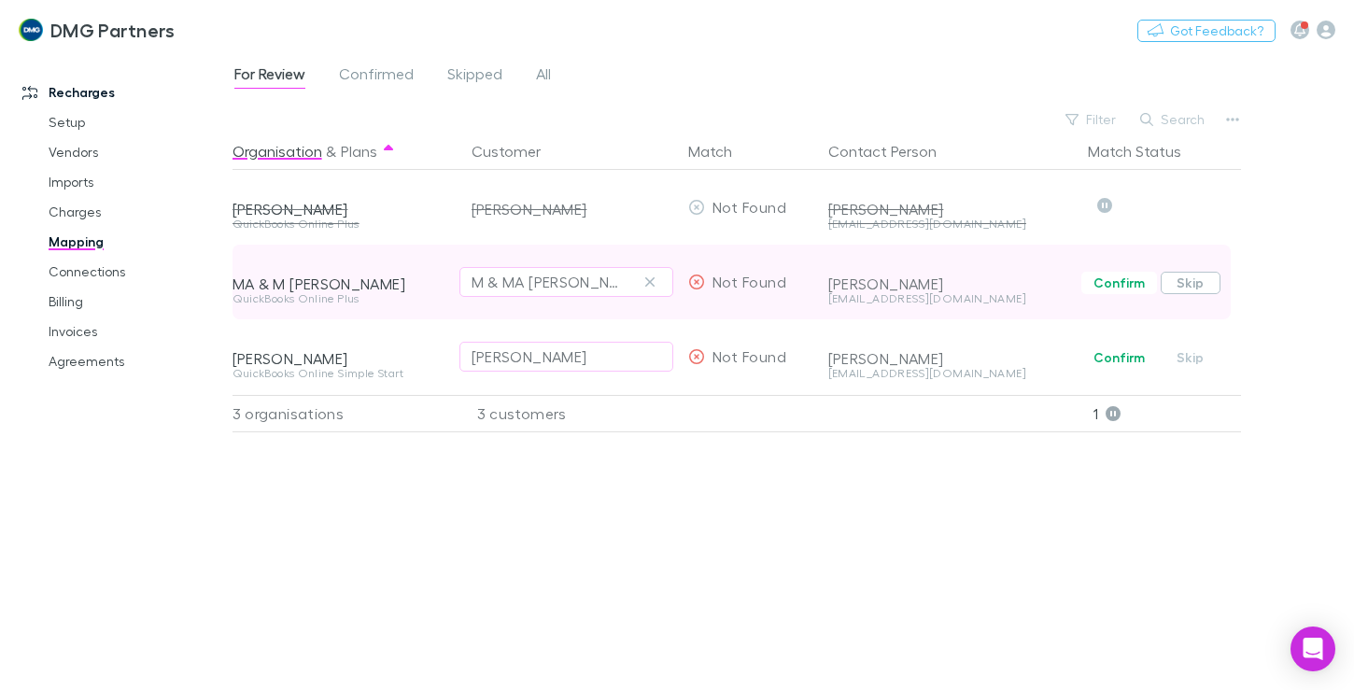
click at [1186, 284] on button "Skip" at bounding box center [1190, 283] width 60 height 22
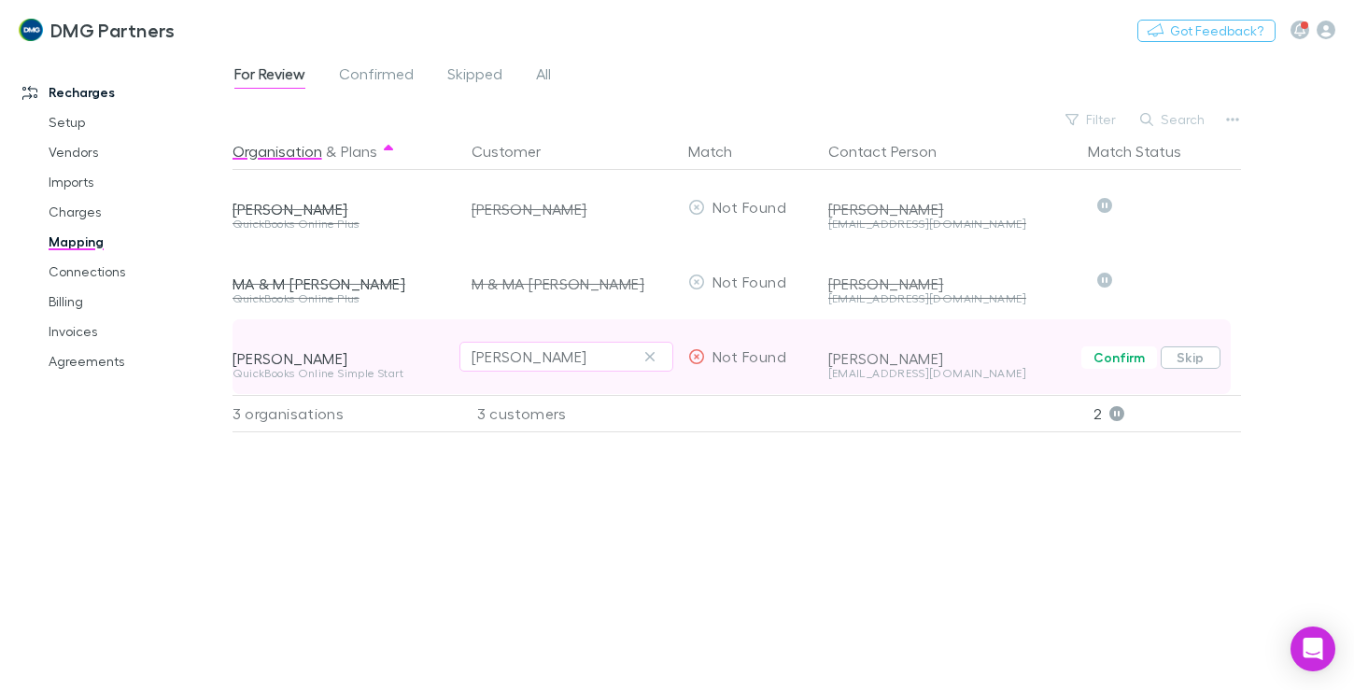
click at [1195, 358] on button "Skip" at bounding box center [1190, 357] width 60 height 22
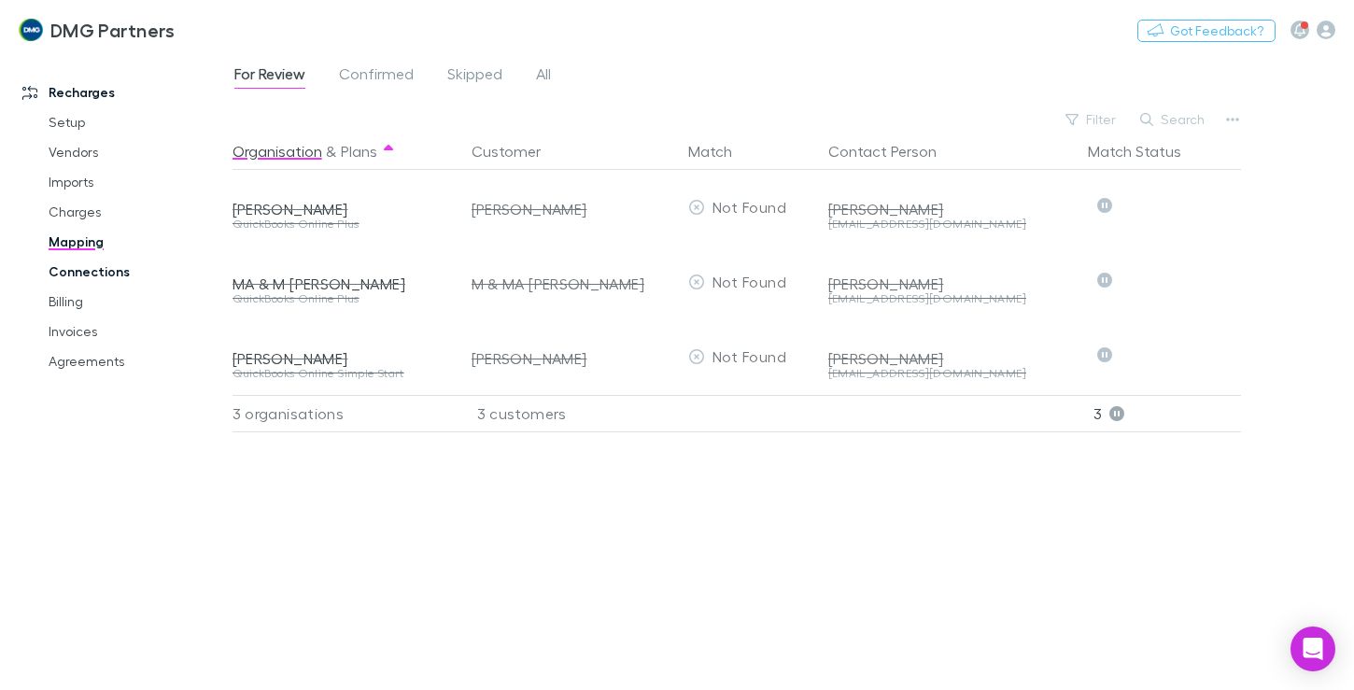
click at [94, 272] on link "Connections" at bounding box center [136, 272] width 213 height 30
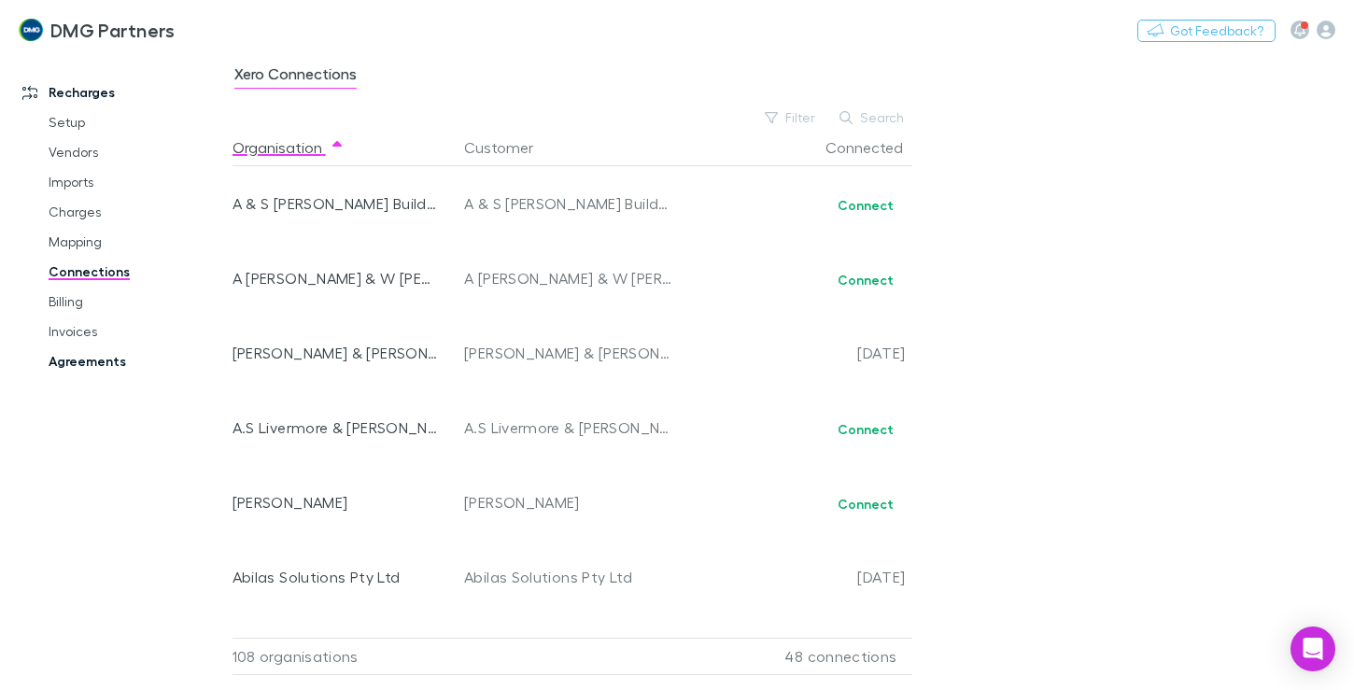
click at [71, 354] on link "Agreements" at bounding box center [136, 361] width 213 height 30
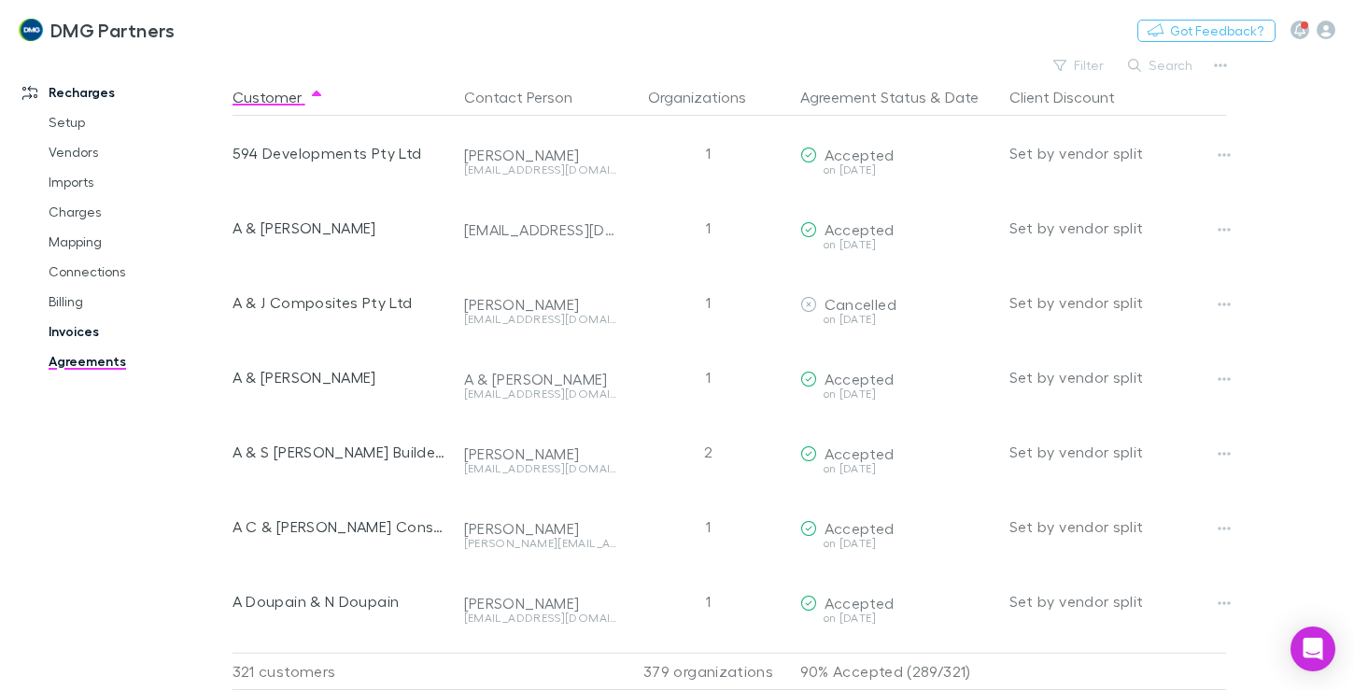
click at [70, 330] on link "Invoices" at bounding box center [136, 331] width 213 height 30
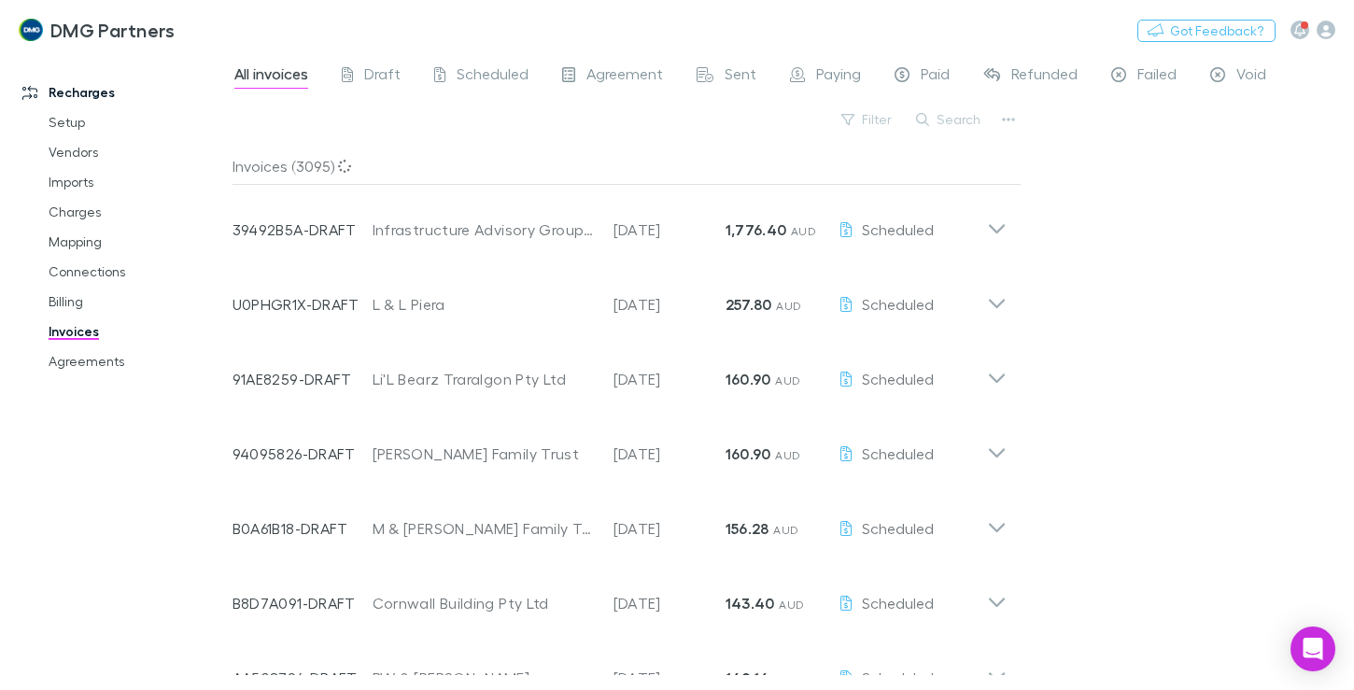
click at [71, 333] on link "Invoices" at bounding box center [136, 331] width 213 height 30
click at [64, 241] on link "Mapping" at bounding box center [136, 242] width 213 height 30
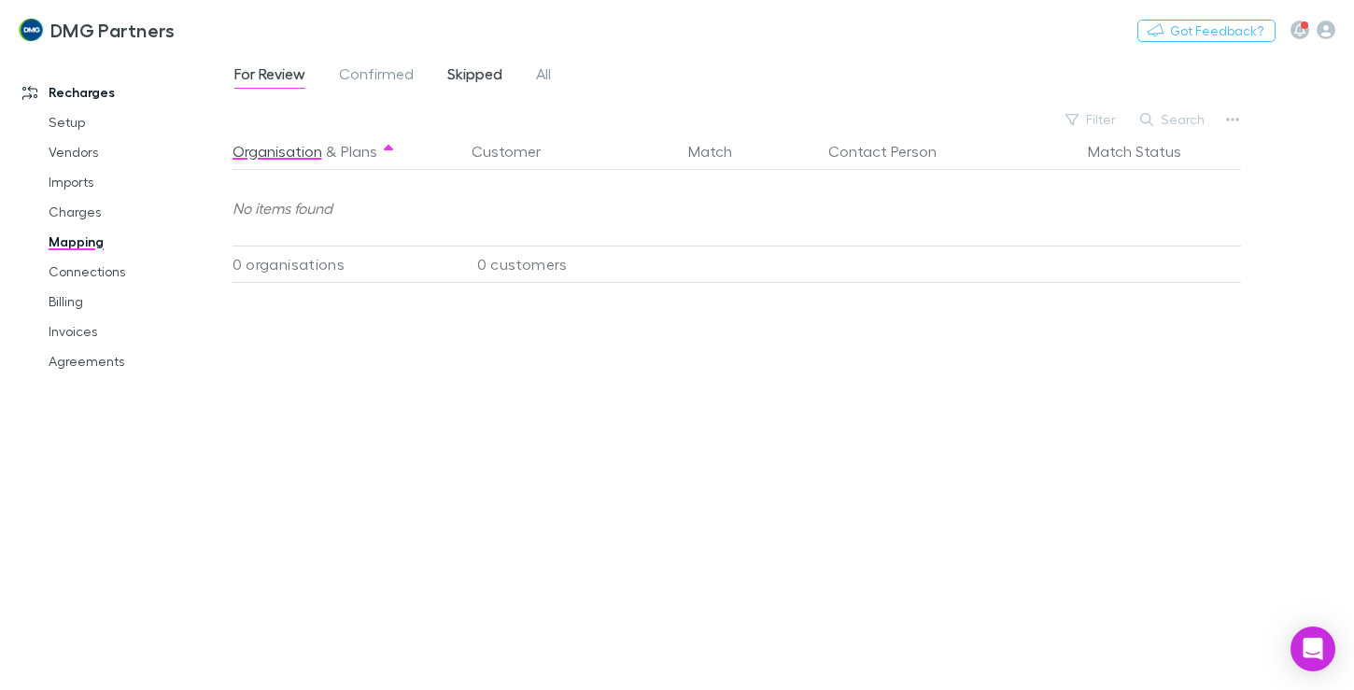
click at [468, 77] on span "Skipped" at bounding box center [474, 76] width 55 height 24
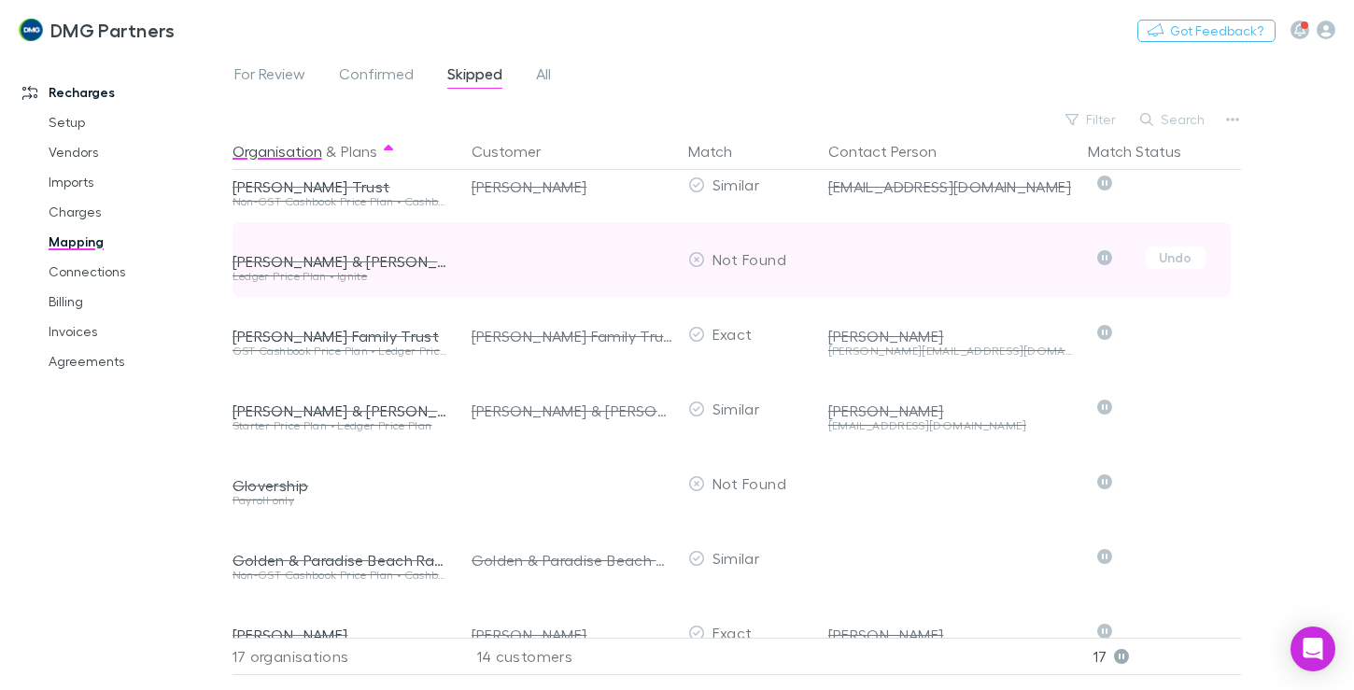
scroll to position [70, 0]
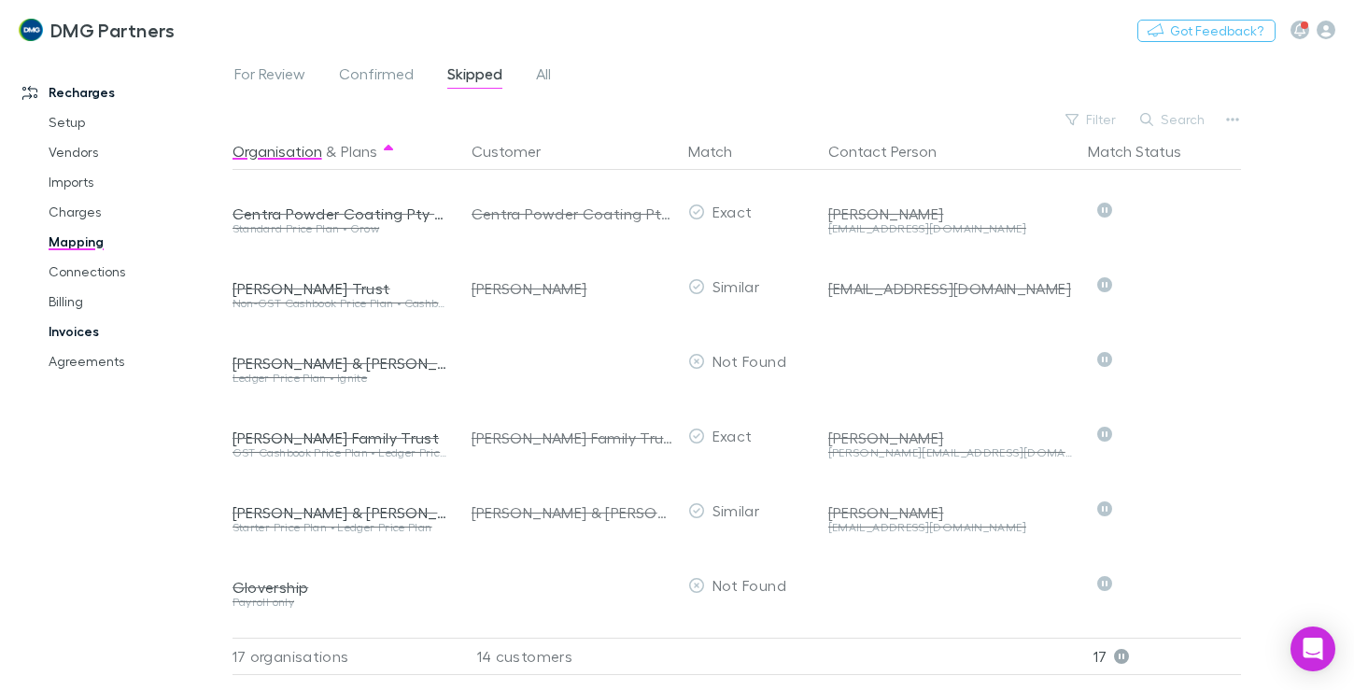
click at [63, 328] on link "Invoices" at bounding box center [136, 331] width 213 height 30
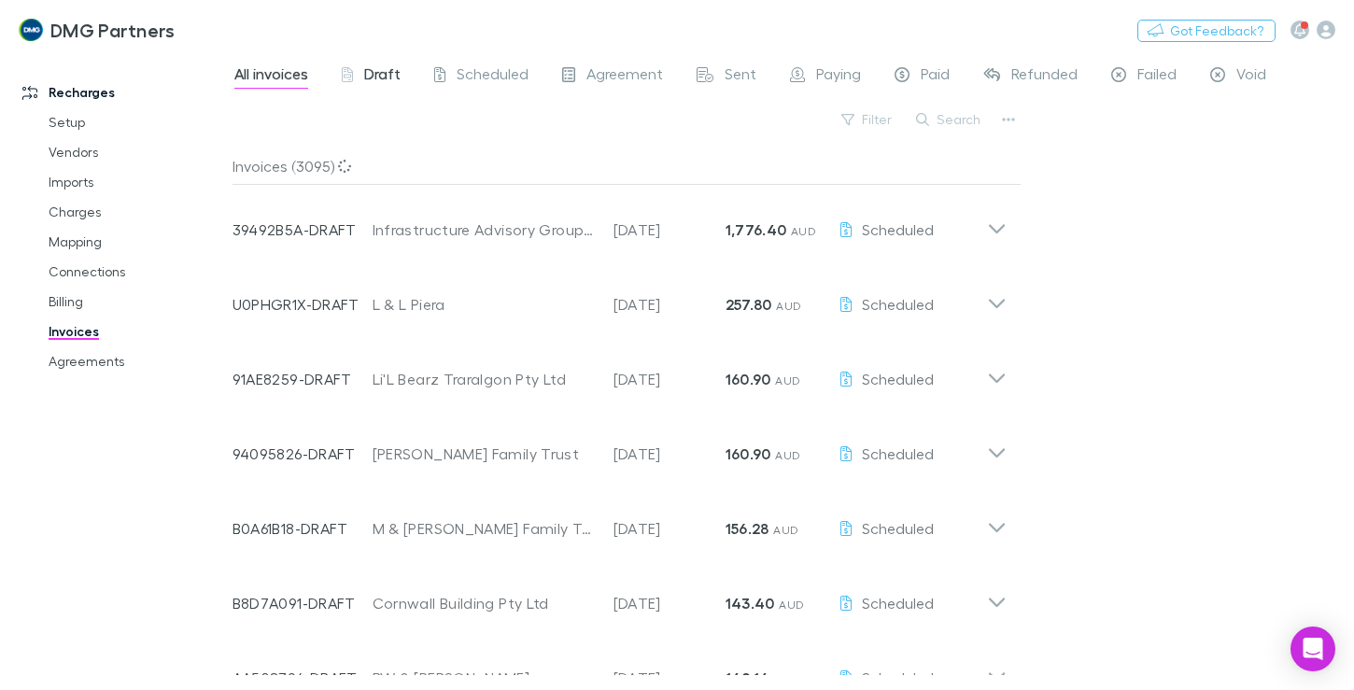
click at [366, 71] on span "Draft" at bounding box center [382, 76] width 36 height 24
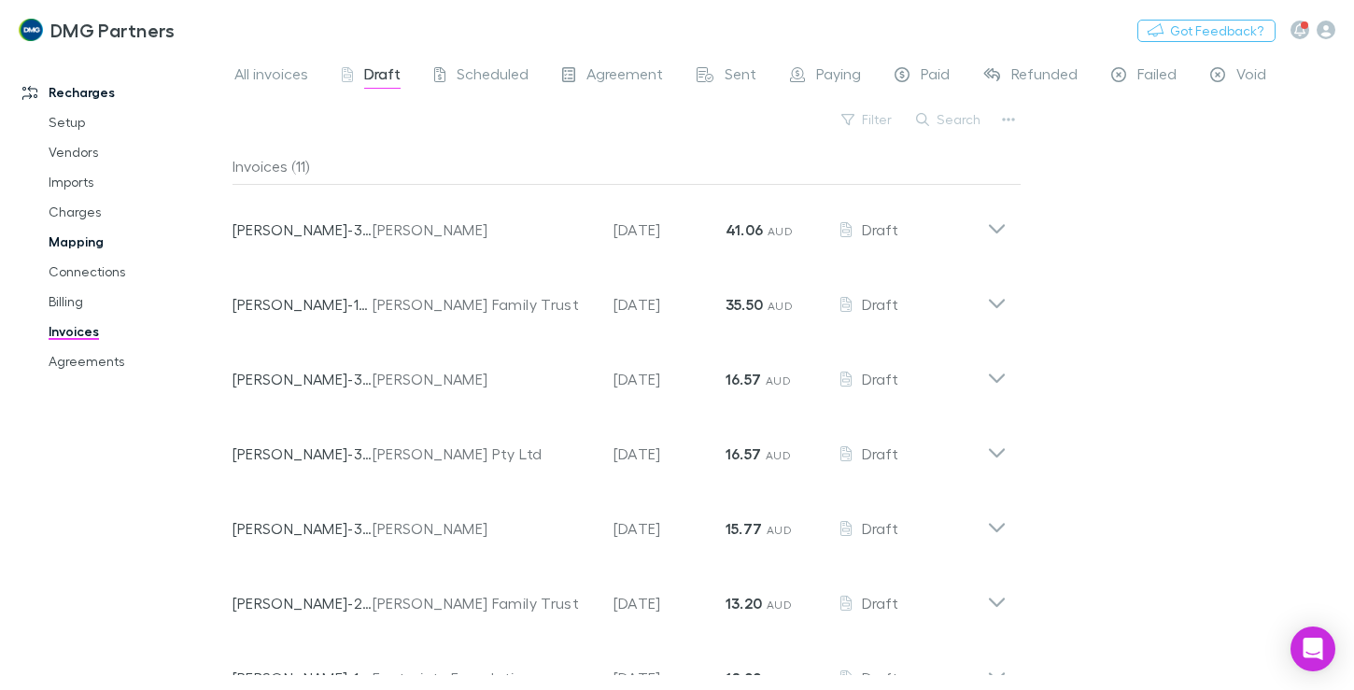
click at [67, 239] on link "Mapping" at bounding box center [136, 242] width 213 height 30
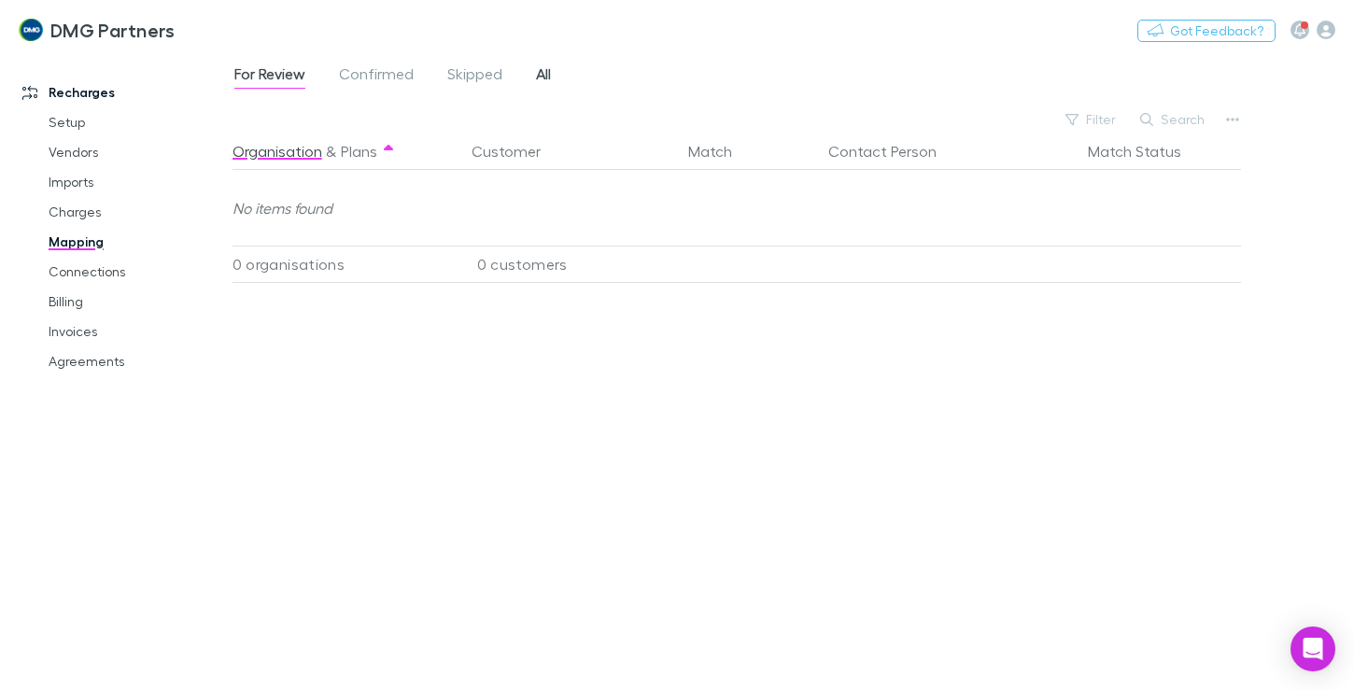
click at [537, 72] on span "All" at bounding box center [543, 76] width 15 height 24
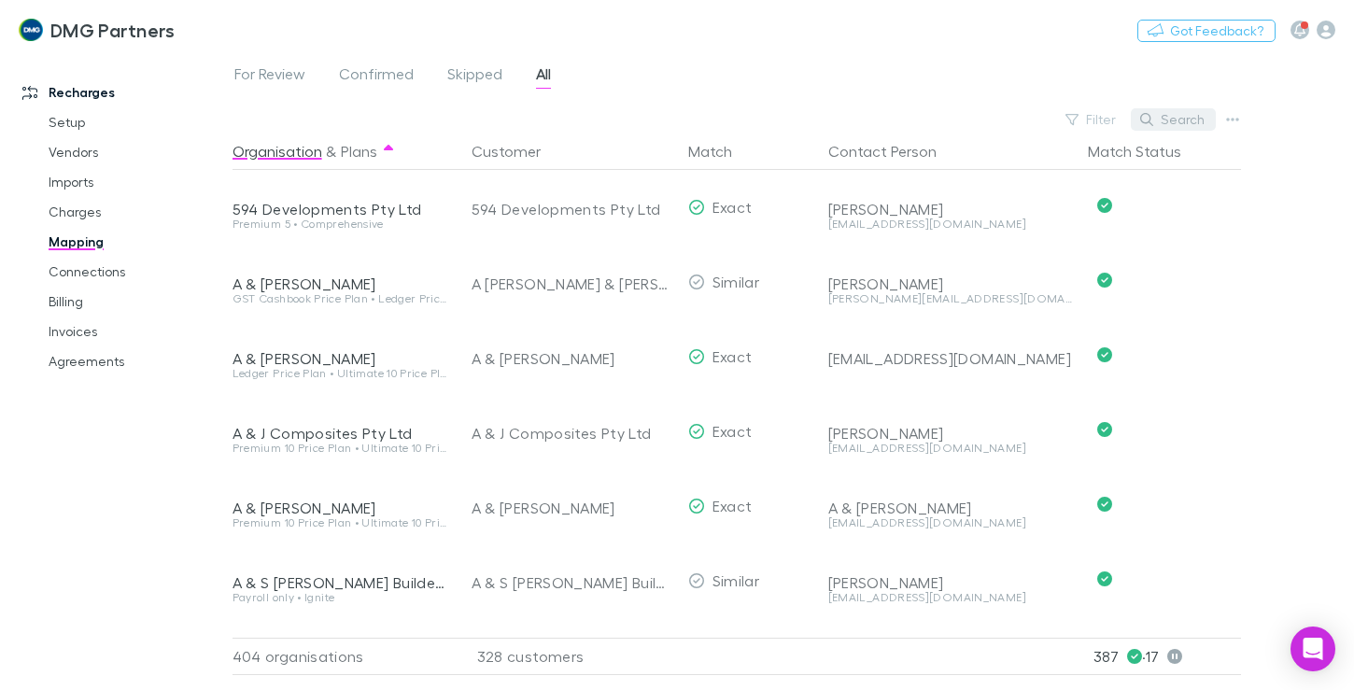
click at [1184, 122] on button "Search" at bounding box center [1172, 119] width 85 height 22
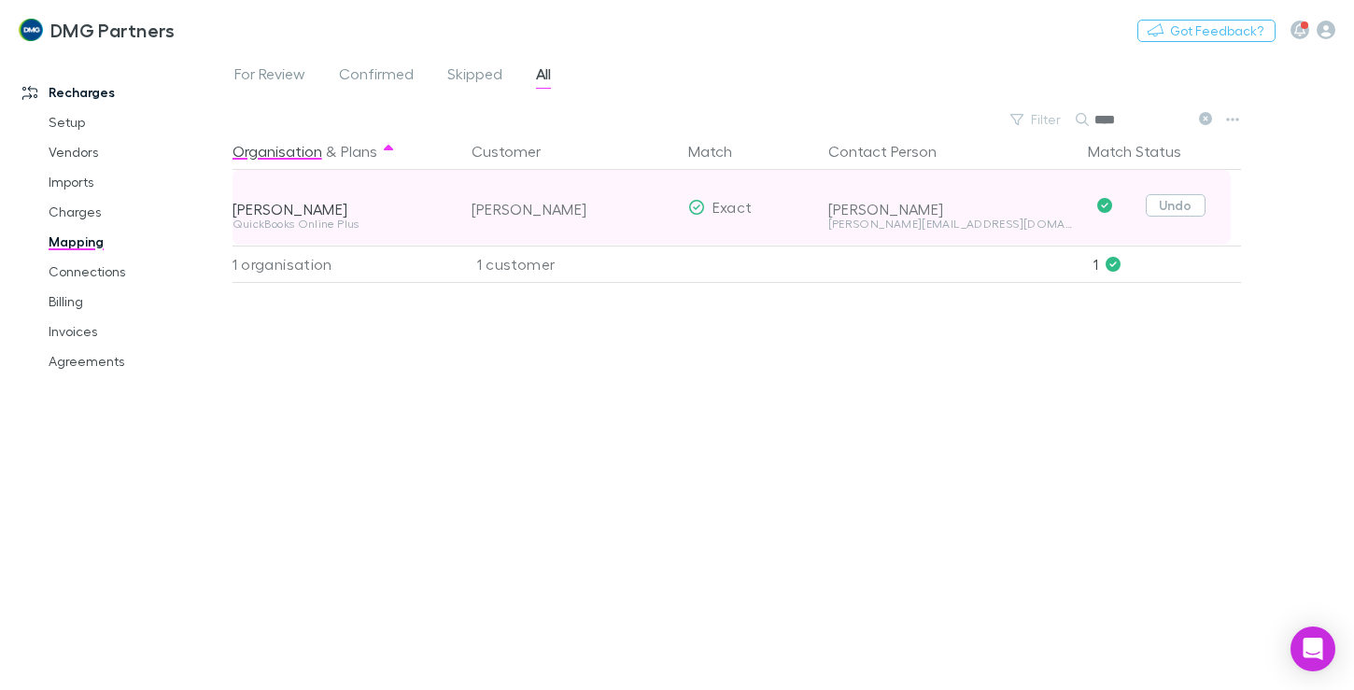
click at [1176, 207] on button "Undo" at bounding box center [1175, 205] width 60 height 22
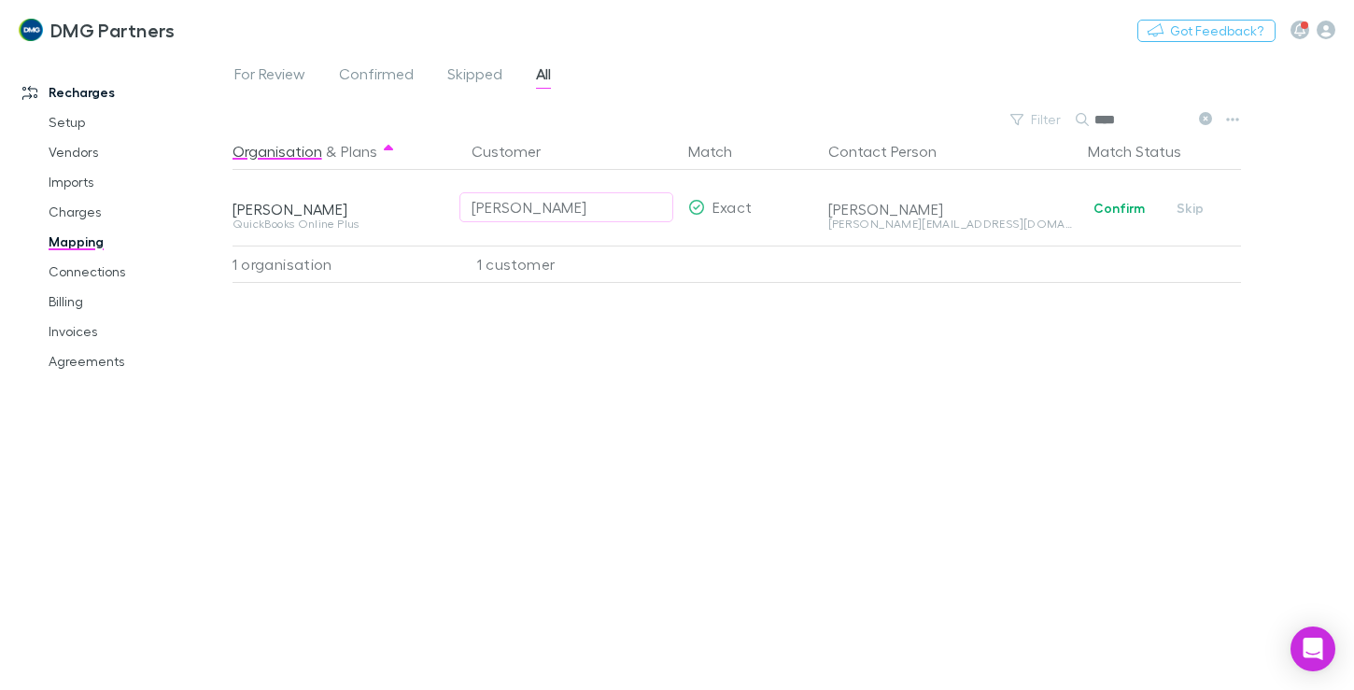
drag, startPoint x: 1144, startPoint y: 117, endPoint x: 1090, endPoint y: 123, distance: 54.5
click at [1090, 123] on div "****" at bounding box center [1145, 119] width 140 height 22
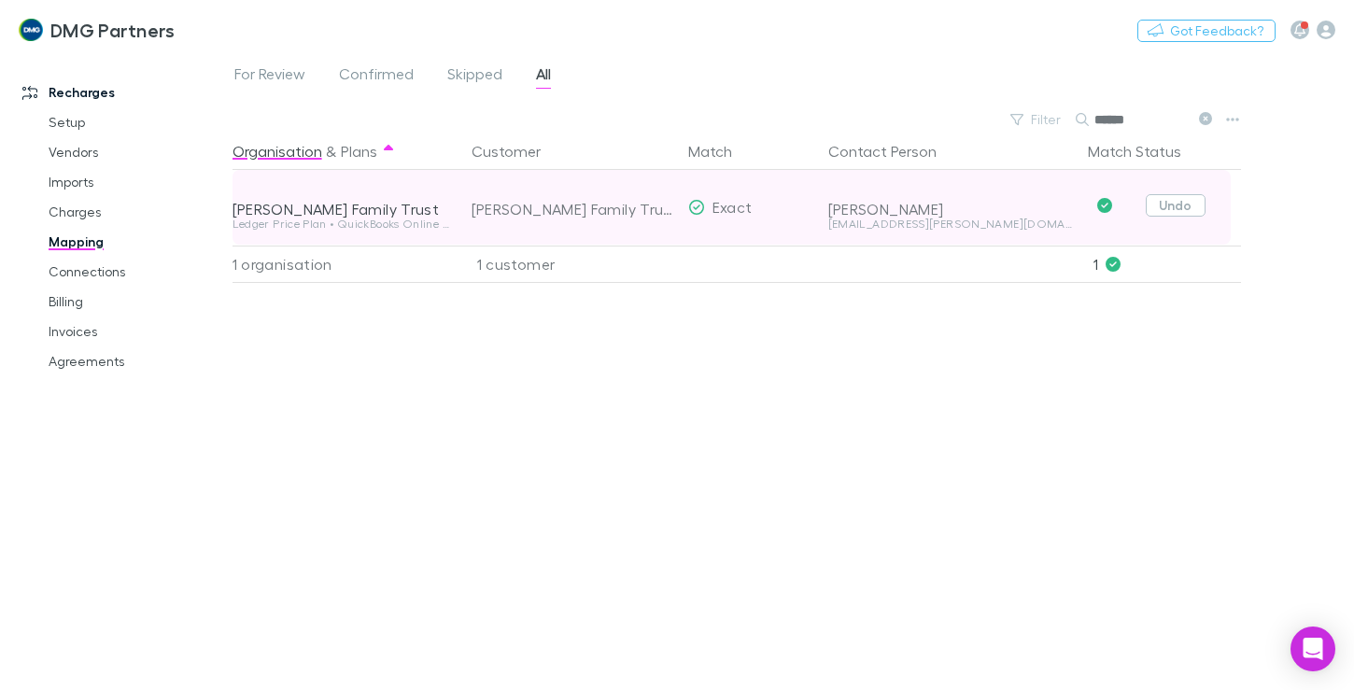
type input "******"
click at [1164, 205] on button "Undo" at bounding box center [1175, 205] width 60 height 22
click at [1187, 208] on button "Skip" at bounding box center [1190, 208] width 60 height 22
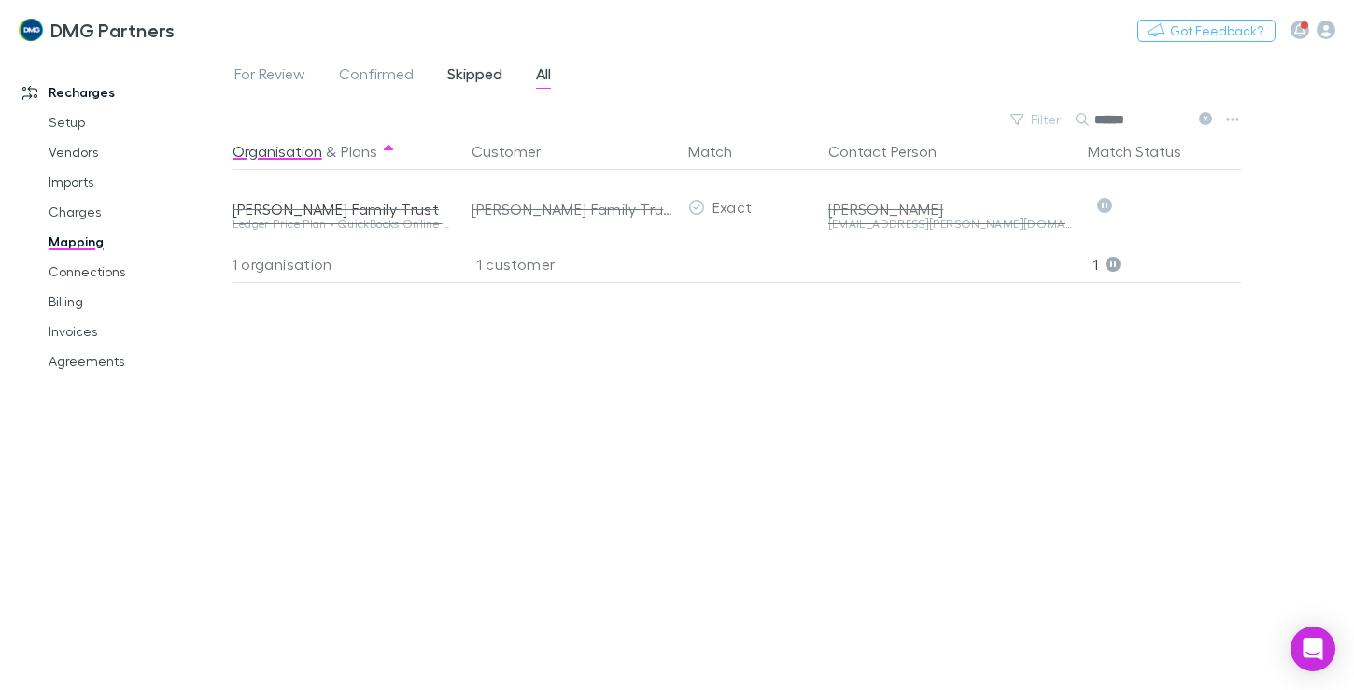
click at [464, 70] on span "Skipped" at bounding box center [474, 76] width 55 height 24
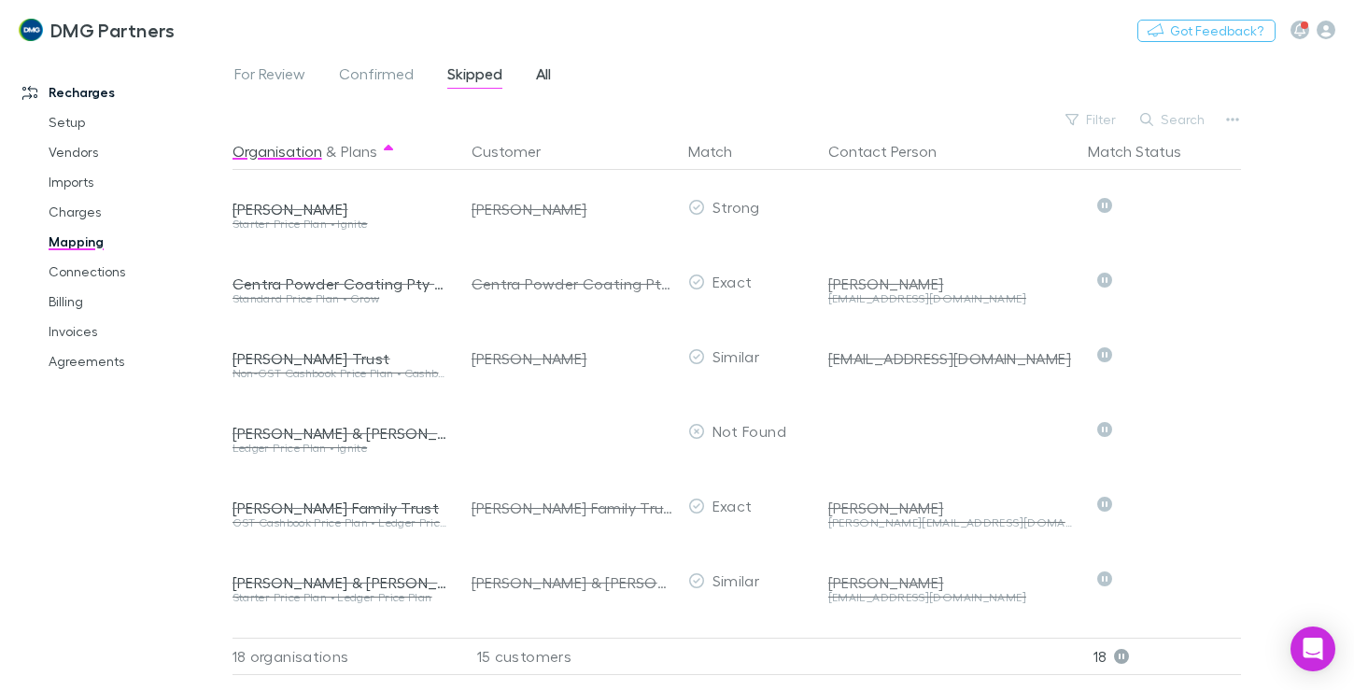
click at [536, 71] on span "All" at bounding box center [543, 76] width 15 height 24
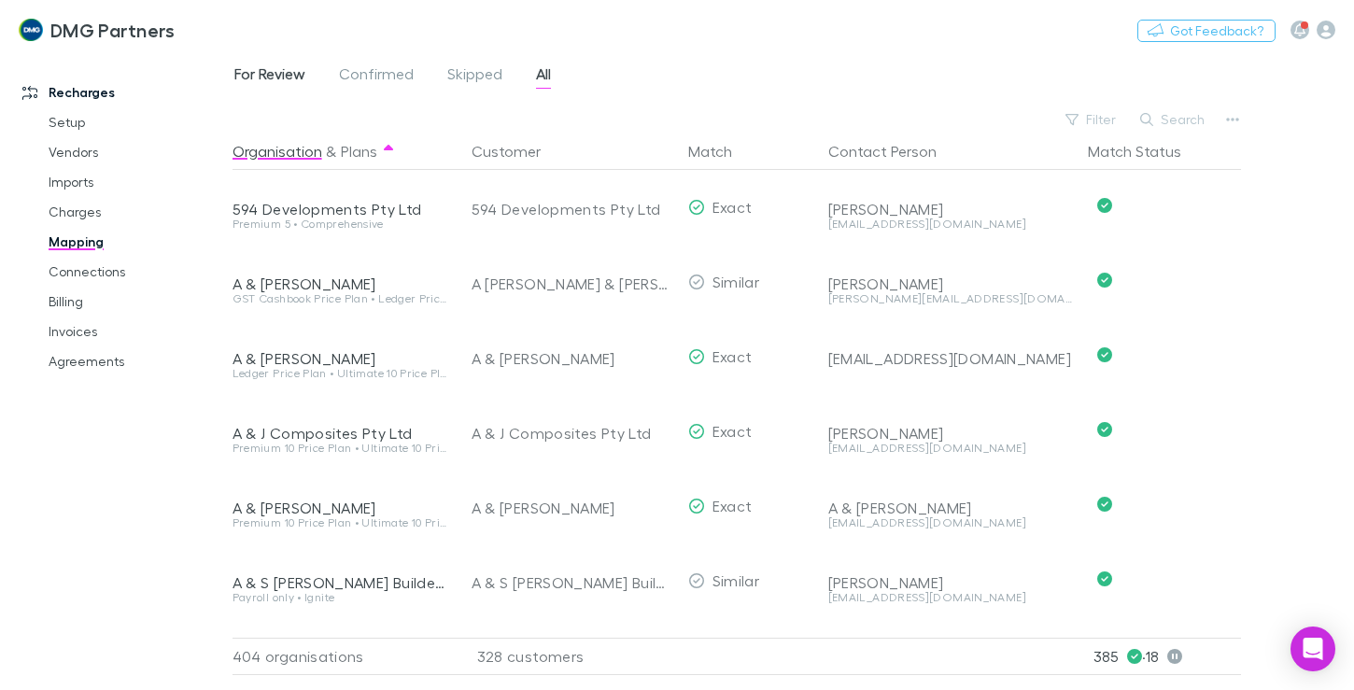
click at [257, 75] on span "For Review" at bounding box center [269, 76] width 71 height 24
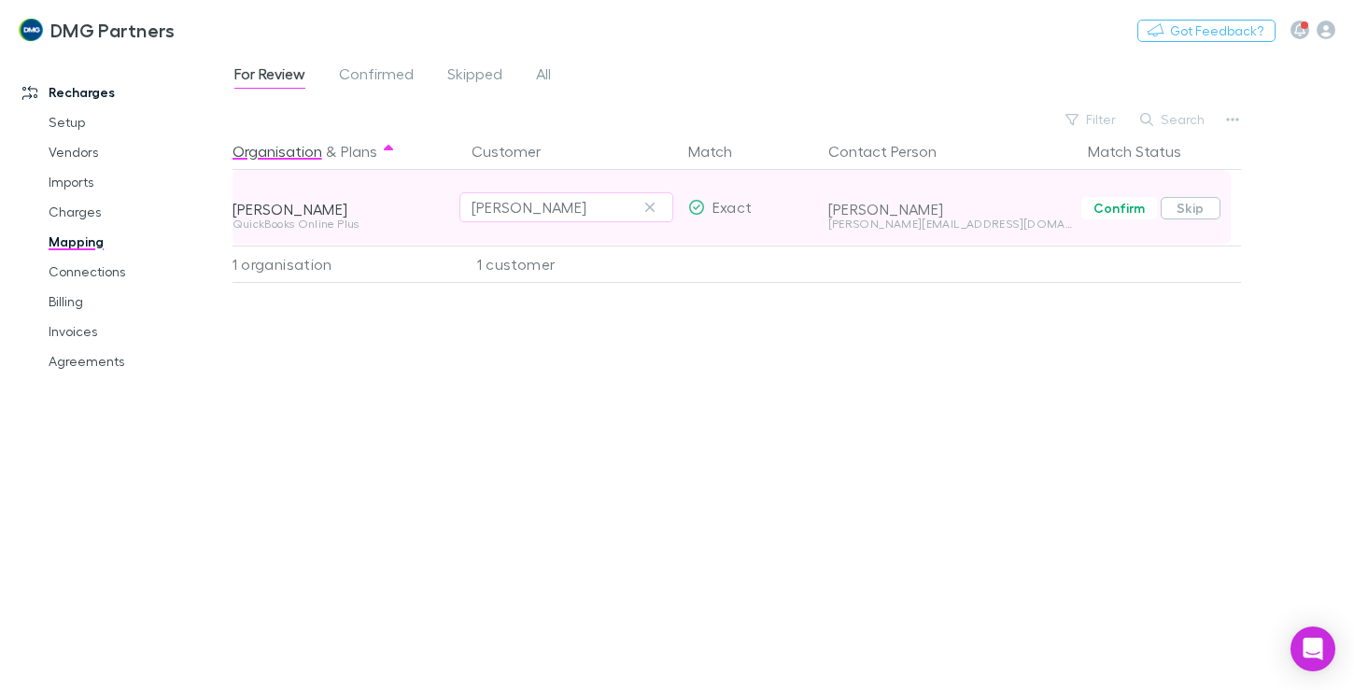
click at [1189, 203] on button "Skip" at bounding box center [1190, 208] width 60 height 22
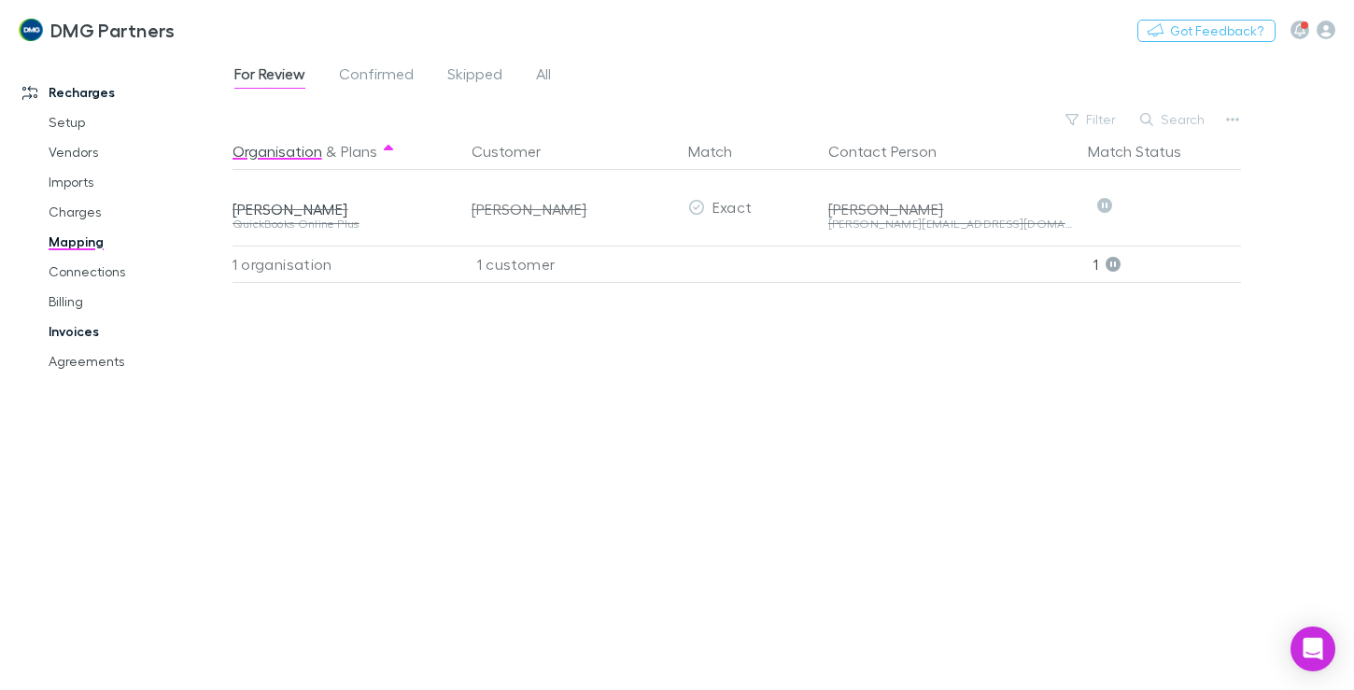
click at [59, 328] on link "Invoices" at bounding box center [136, 331] width 213 height 30
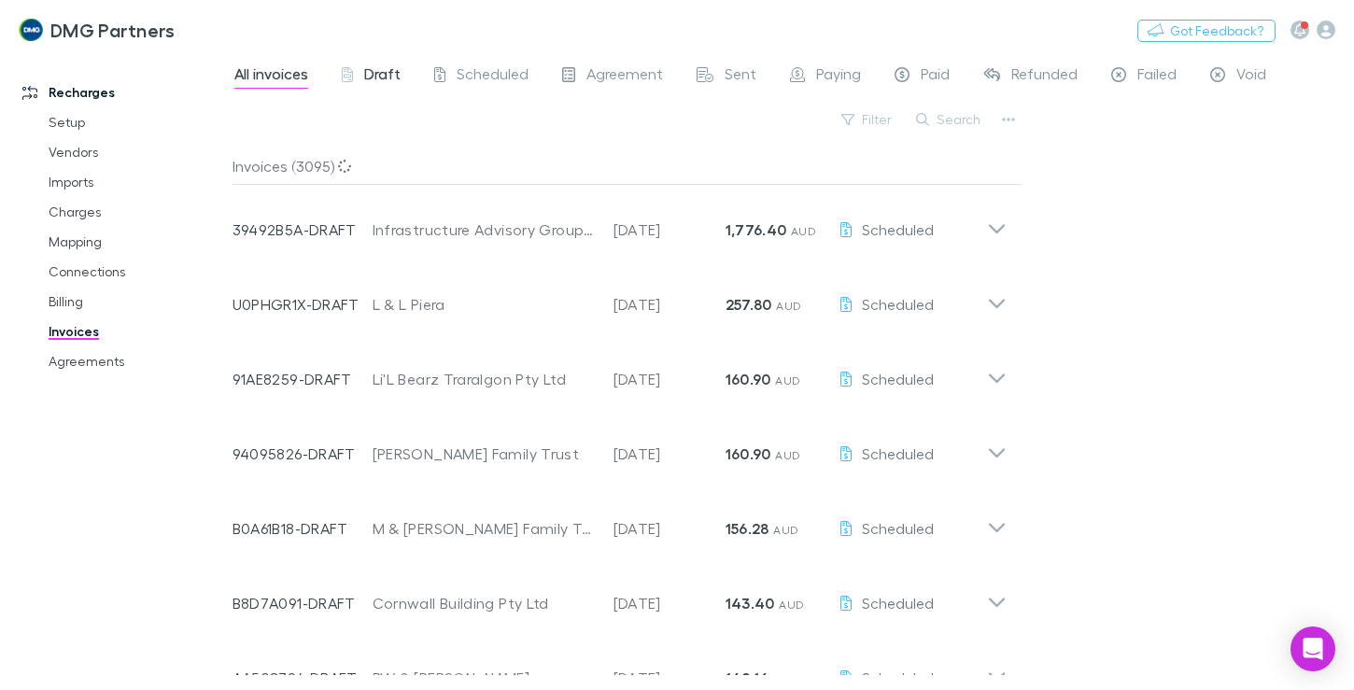
click at [387, 72] on span "Draft" at bounding box center [382, 76] width 36 height 24
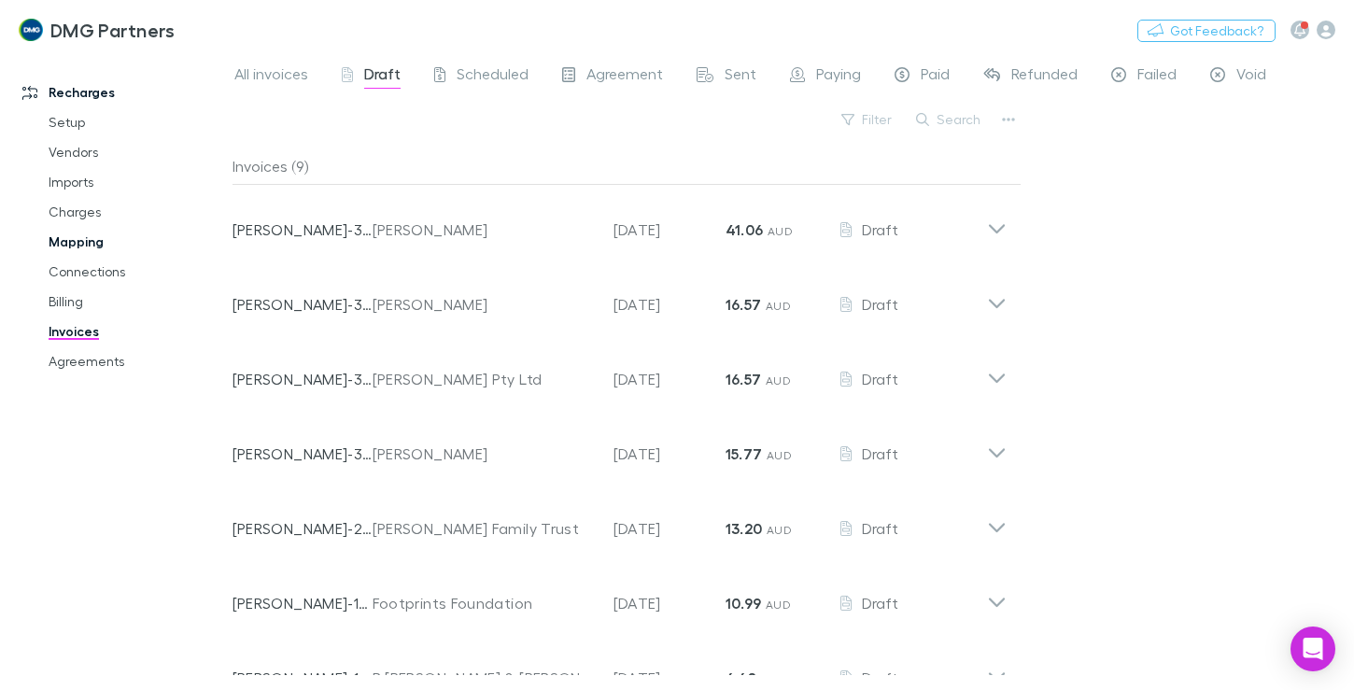
click at [58, 240] on link "Mapping" at bounding box center [136, 242] width 213 height 30
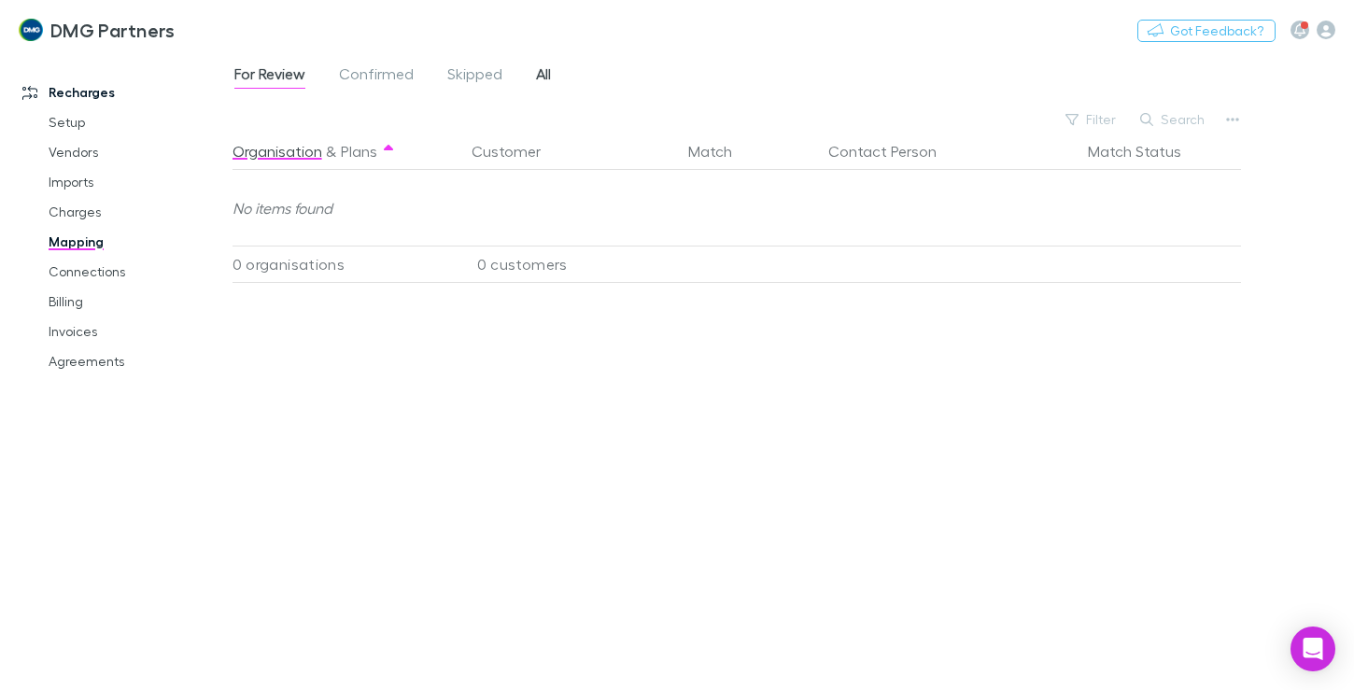
click at [542, 72] on span "All" at bounding box center [543, 76] width 15 height 24
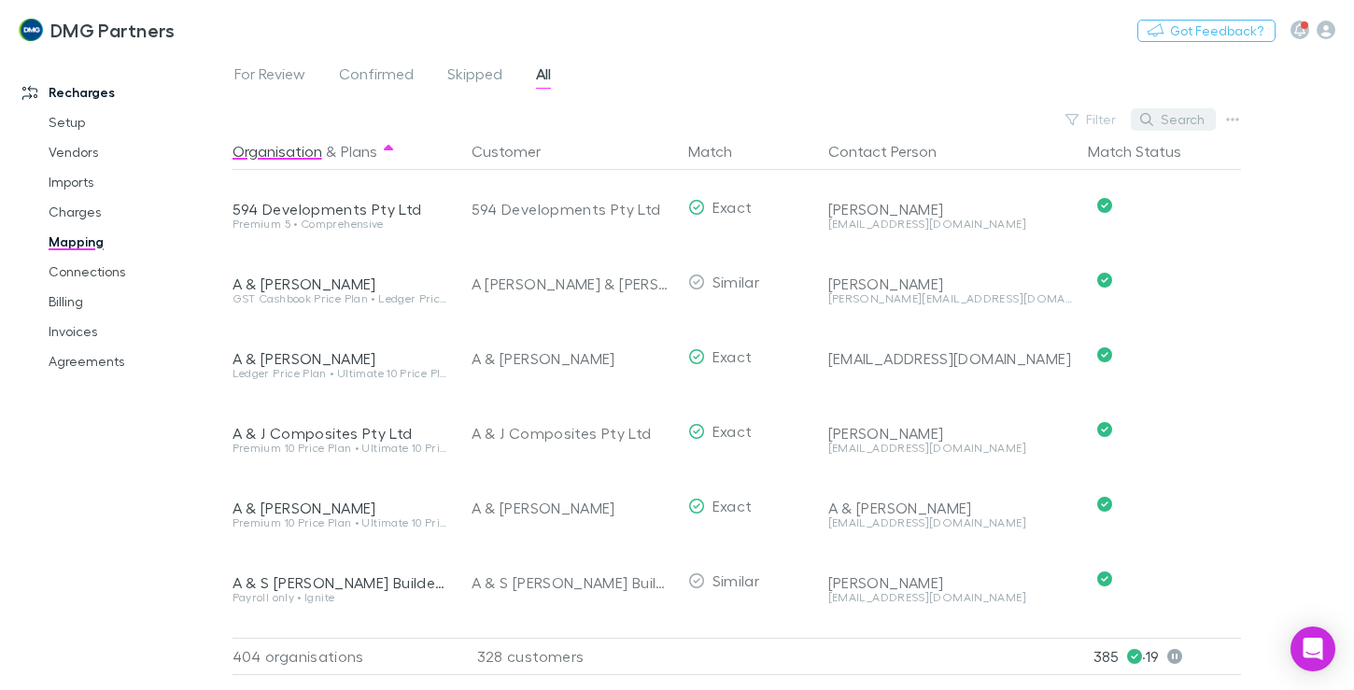
click at [1190, 113] on button "Search" at bounding box center [1172, 119] width 85 height 22
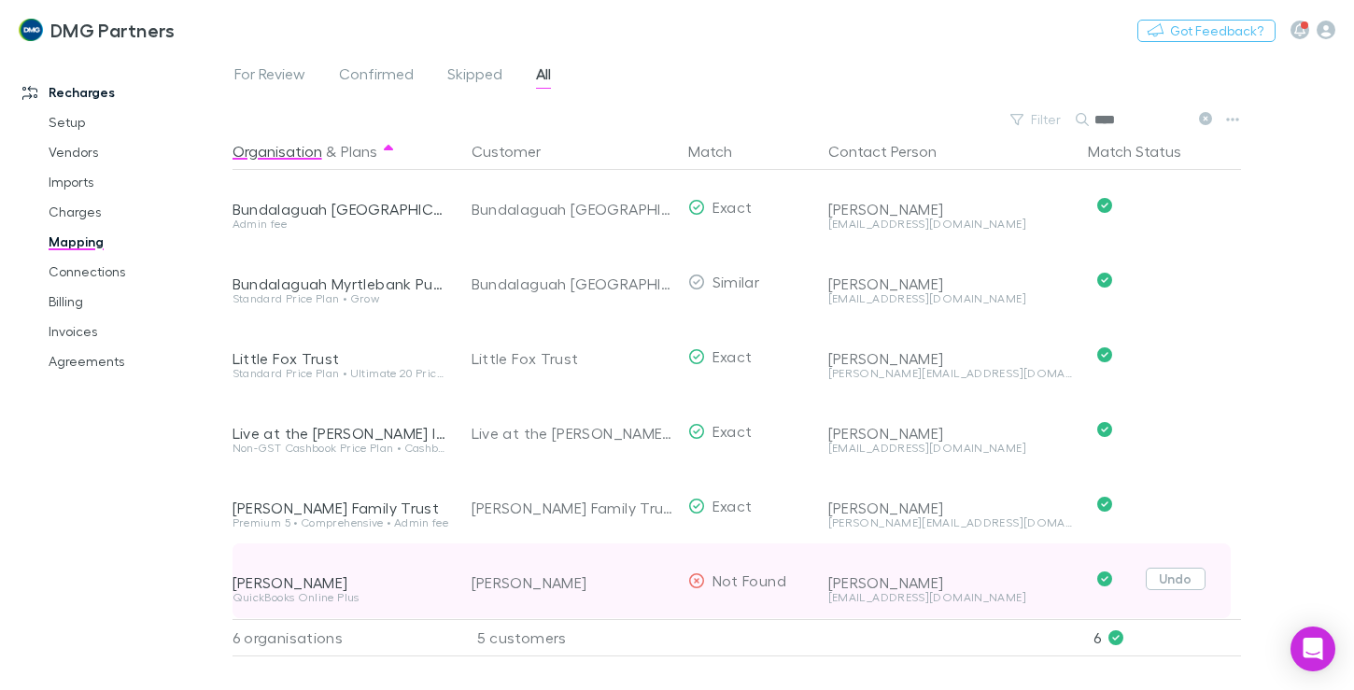
click at [1173, 579] on button "Undo" at bounding box center [1175, 579] width 60 height 22
click at [1186, 585] on button "Skip" at bounding box center [1190, 581] width 60 height 22
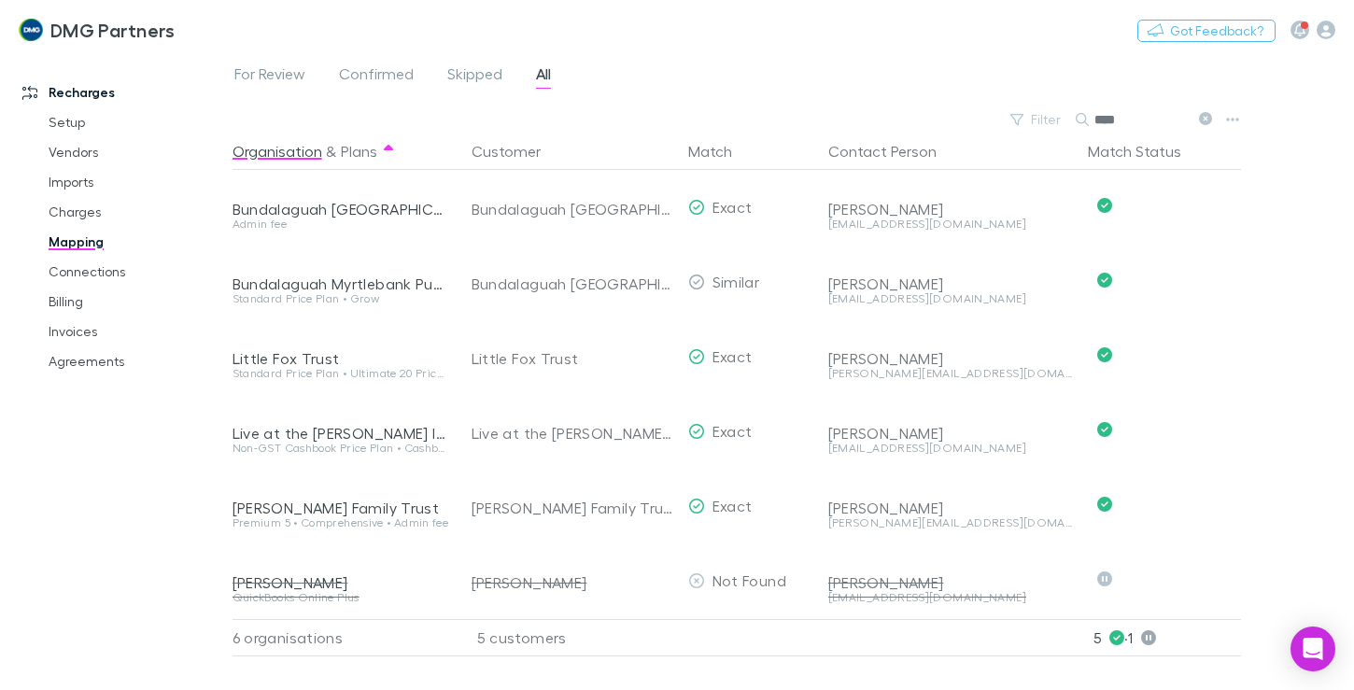
drag, startPoint x: 1148, startPoint y: 117, endPoint x: 1095, endPoint y: 126, distance: 54.0
click at [1087, 117] on div "****" at bounding box center [1145, 119] width 140 height 22
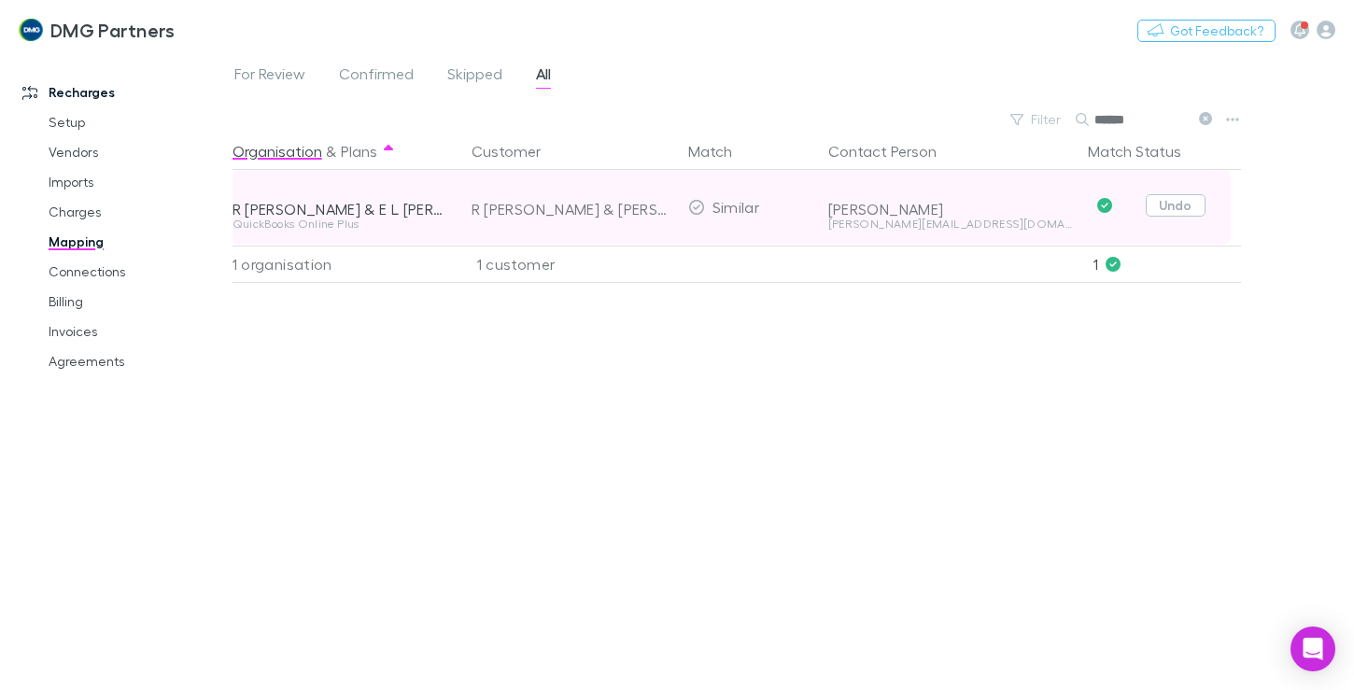
click at [1167, 209] on button "Undo" at bounding box center [1175, 205] width 60 height 22
click at [1195, 210] on button "Skip" at bounding box center [1190, 208] width 60 height 22
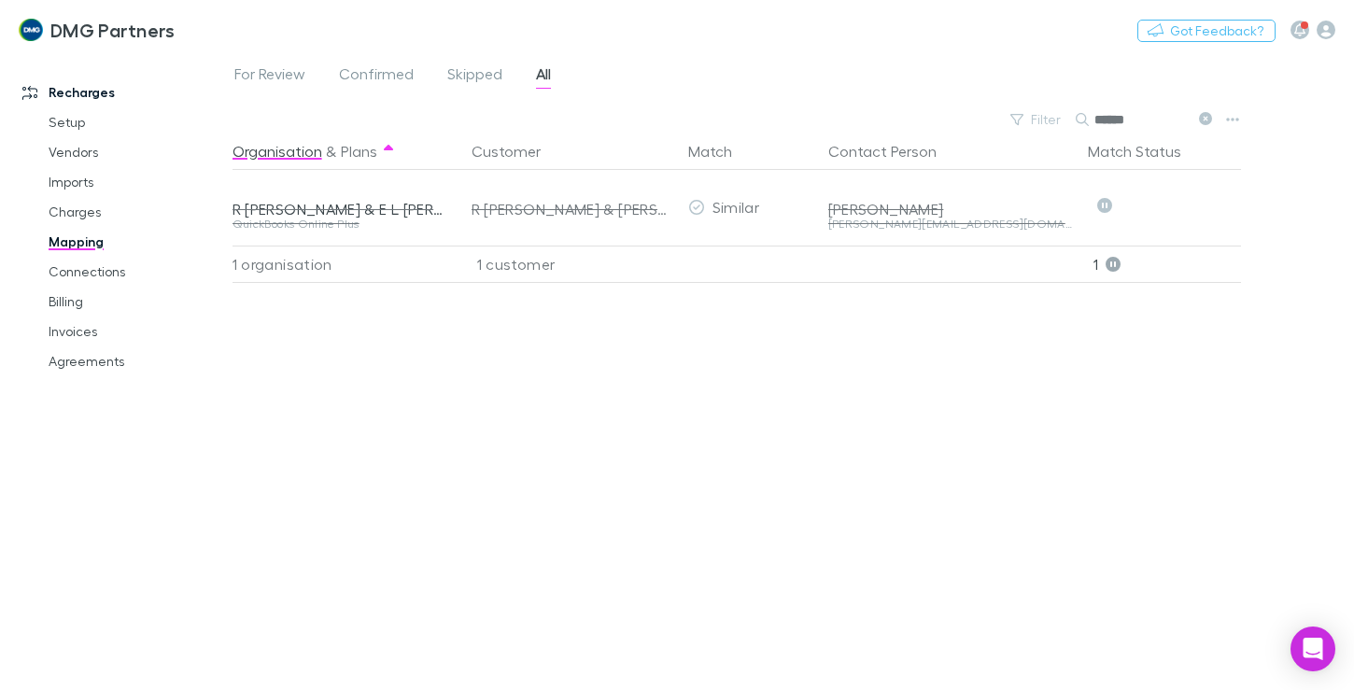
drag, startPoint x: 1158, startPoint y: 119, endPoint x: 1076, endPoint y: 119, distance: 81.2
click at [1076, 119] on div "******" at bounding box center [1145, 119] width 140 height 22
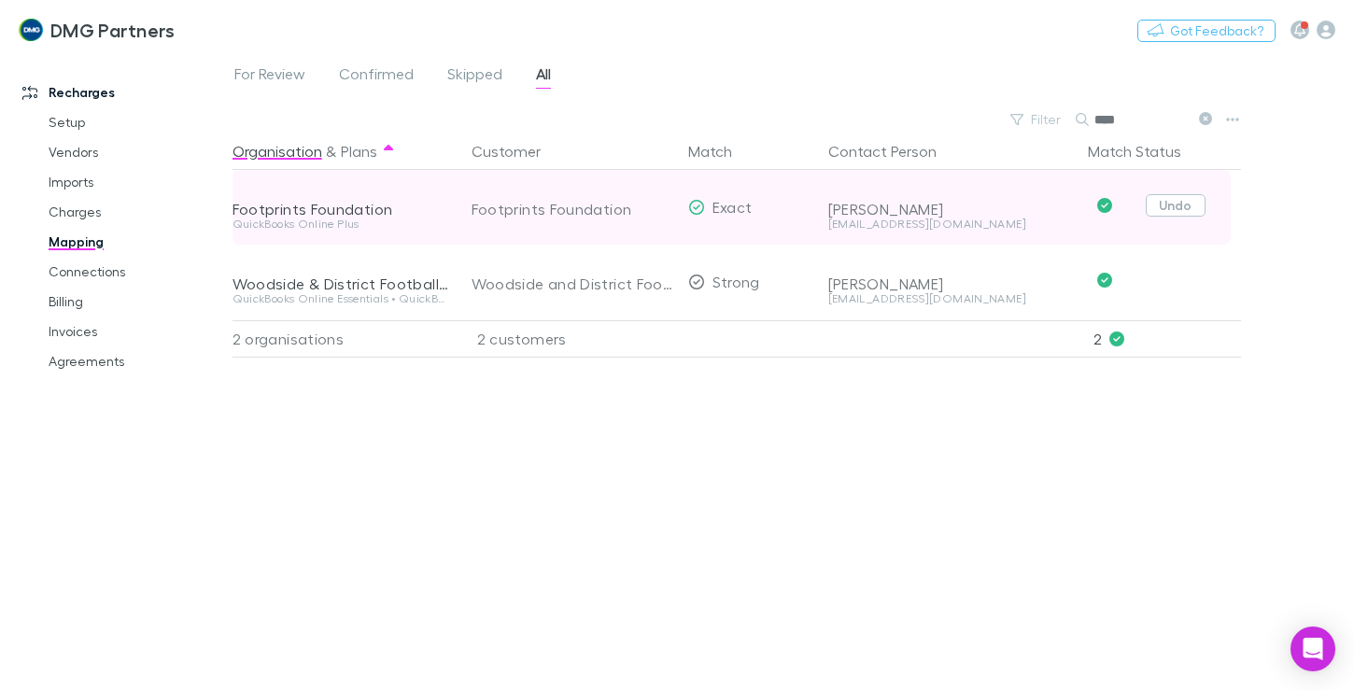
type input "****"
click at [1166, 205] on button "Undo" at bounding box center [1175, 205] width 60 height 22
click at [1190, 204] on button "Skip" at bounding box center [1190, 208] width 60 height 22
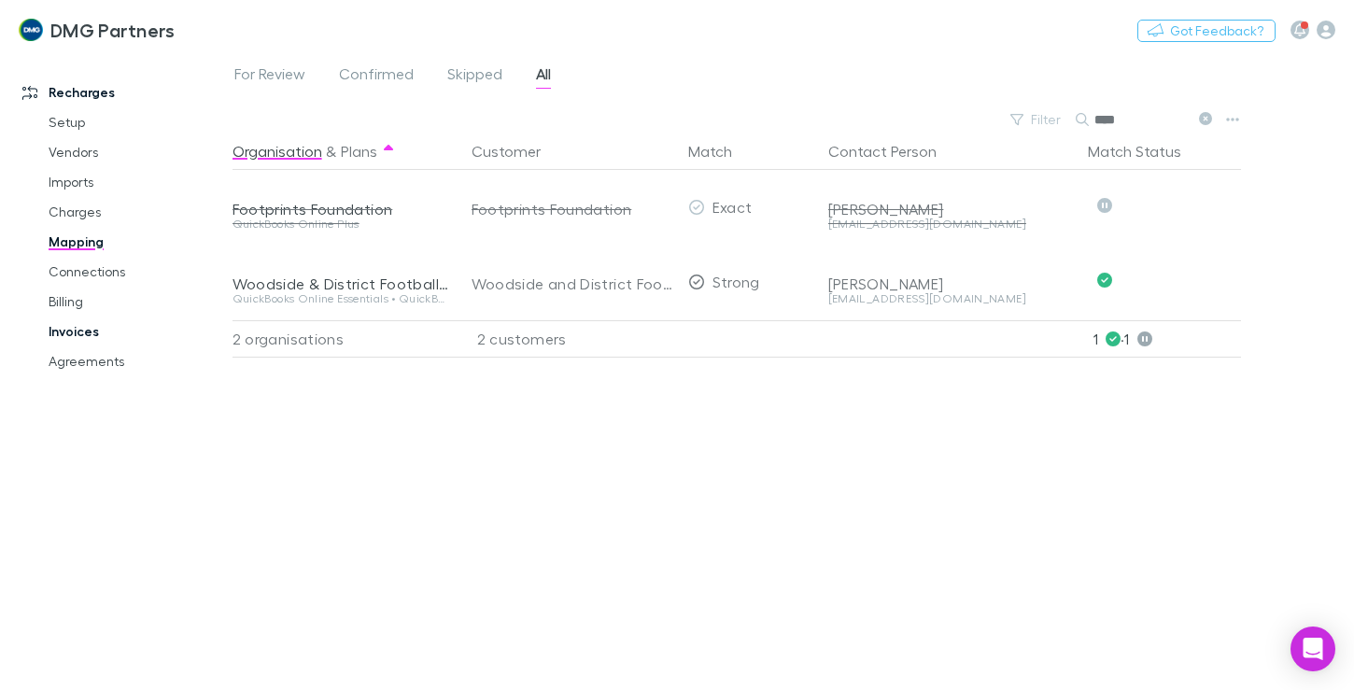
click at [75, 326] on link "Invoices" at bounding box center [136, 331] width 213 height 30
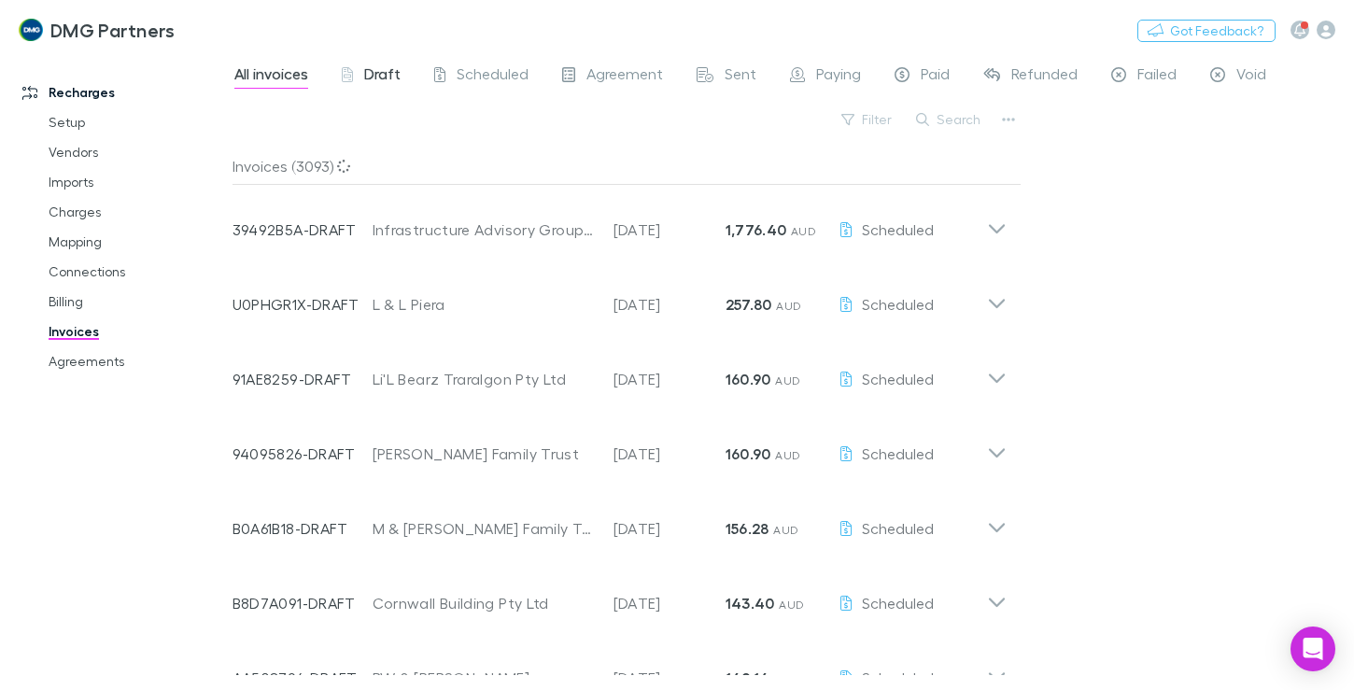
click at [385, 71] on span "Draft" at bounding box center [382, 76] width 36 height 24
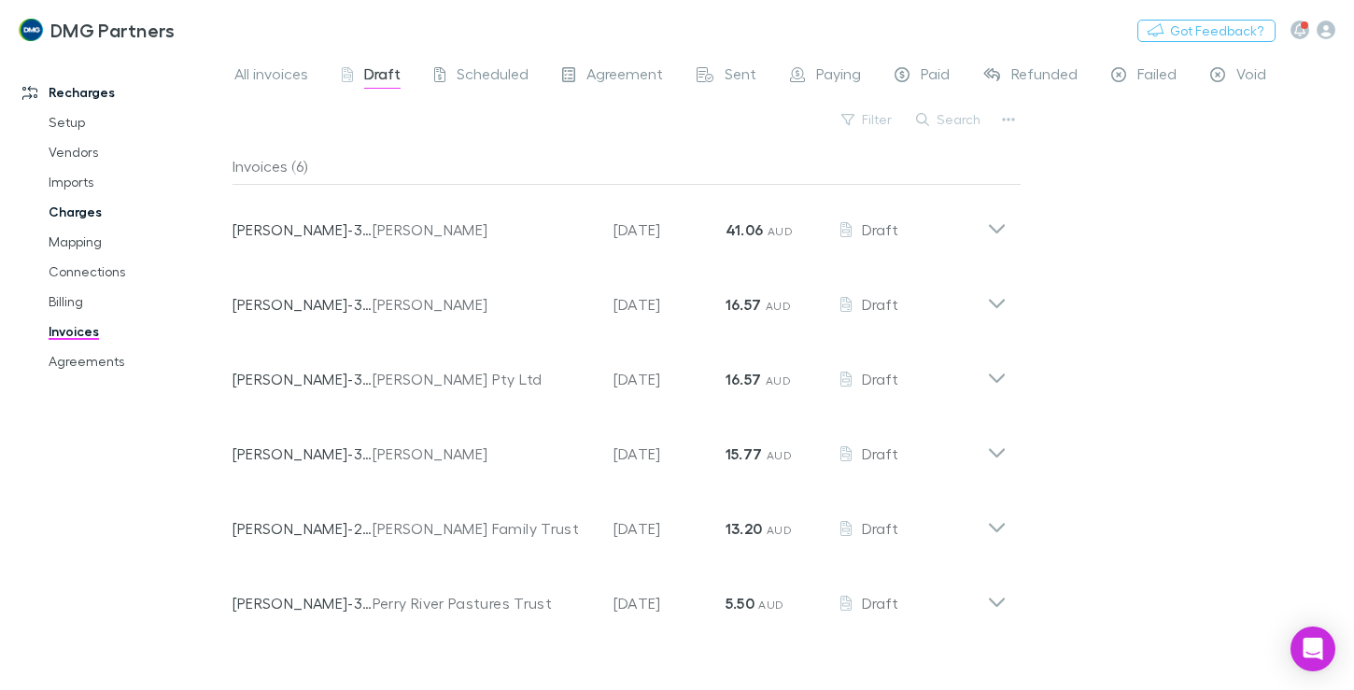
click at [71, 212] on link "Charges" at bounding box center [136, 212] width 213 height 30
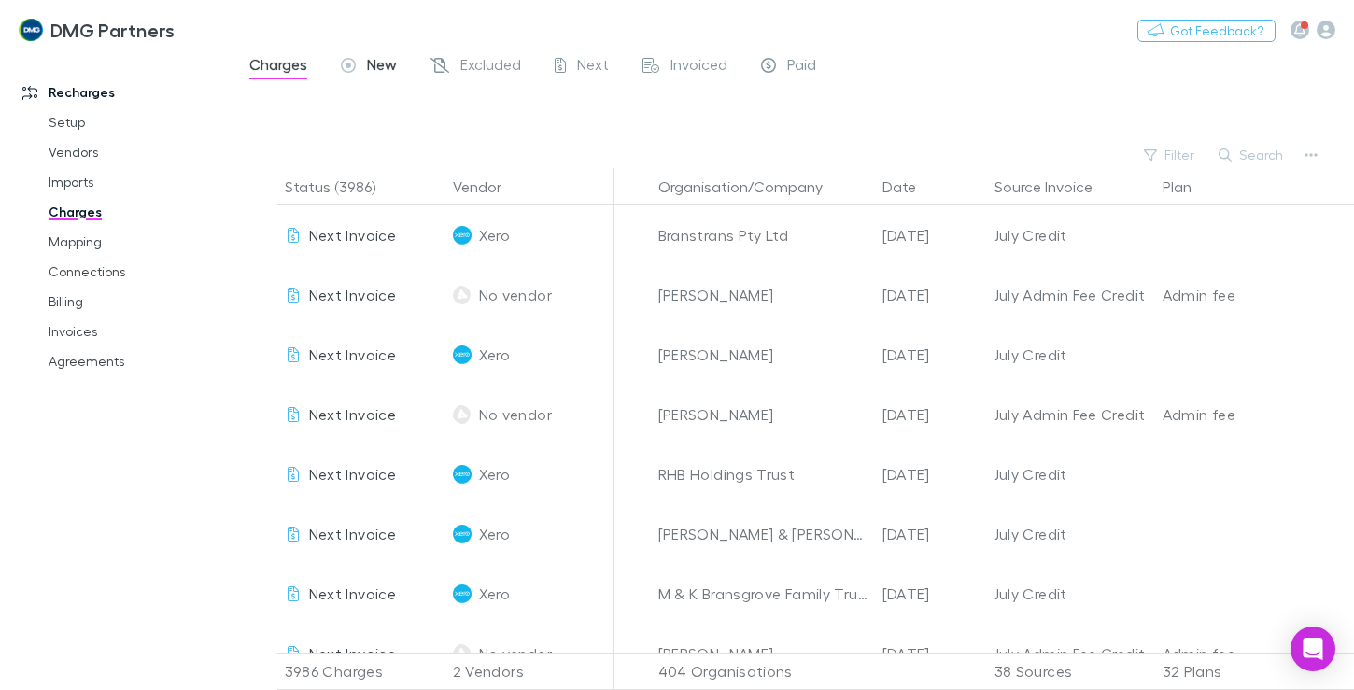
click at [374, 71] on span "New" at bounding box center [382, 67] width 30 height 24
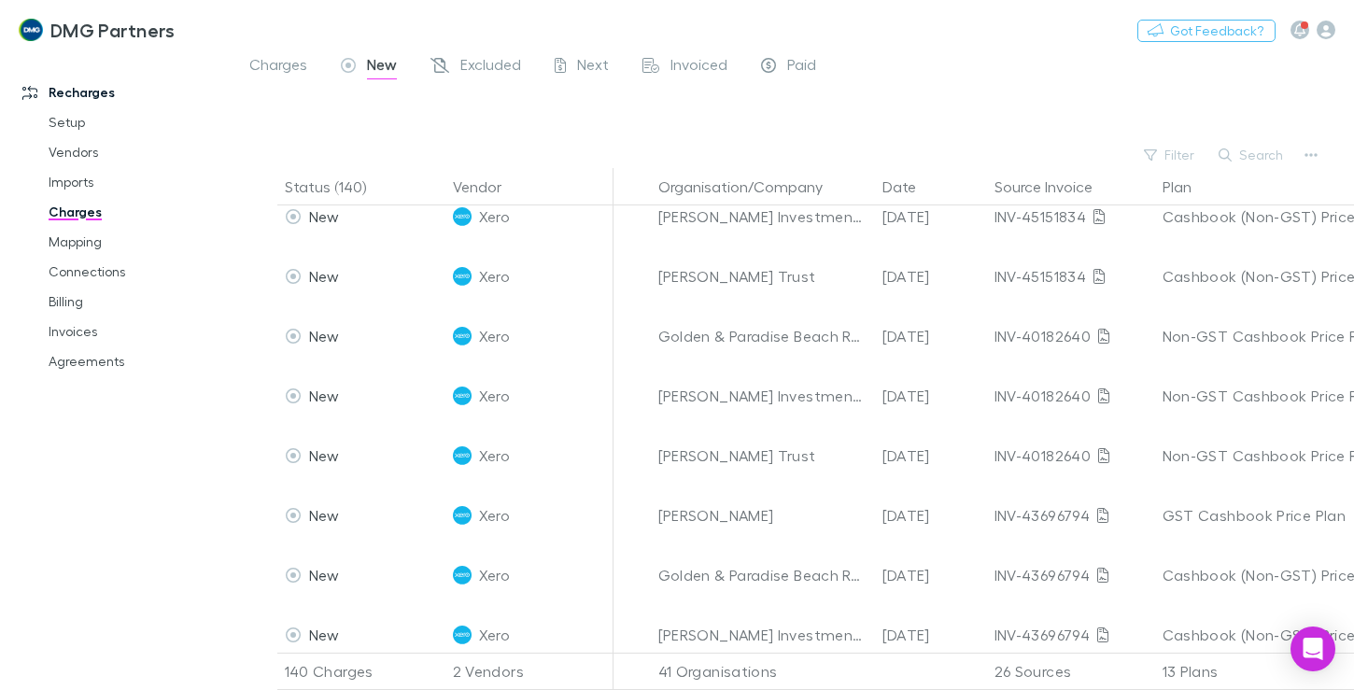
scroll to position [653, 0]
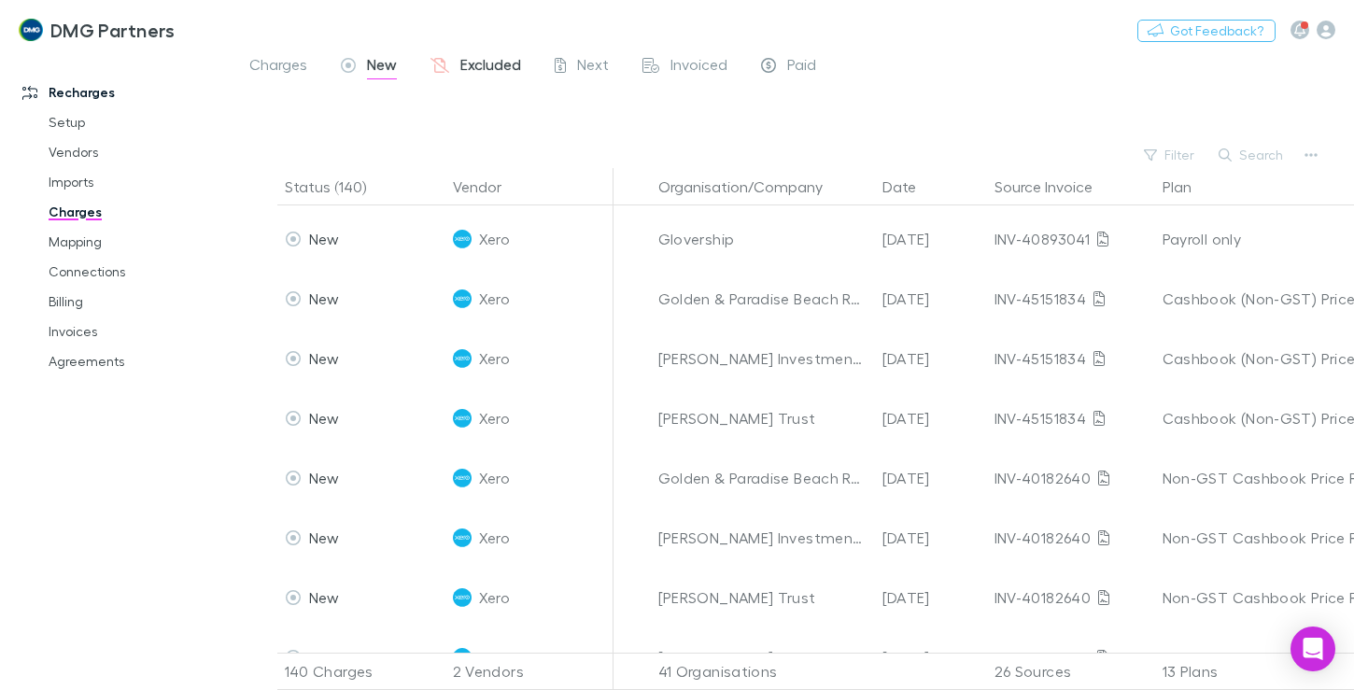
click at [481, 66] on span "Excluded" at bounding box center [490, 67] width 61 height 24
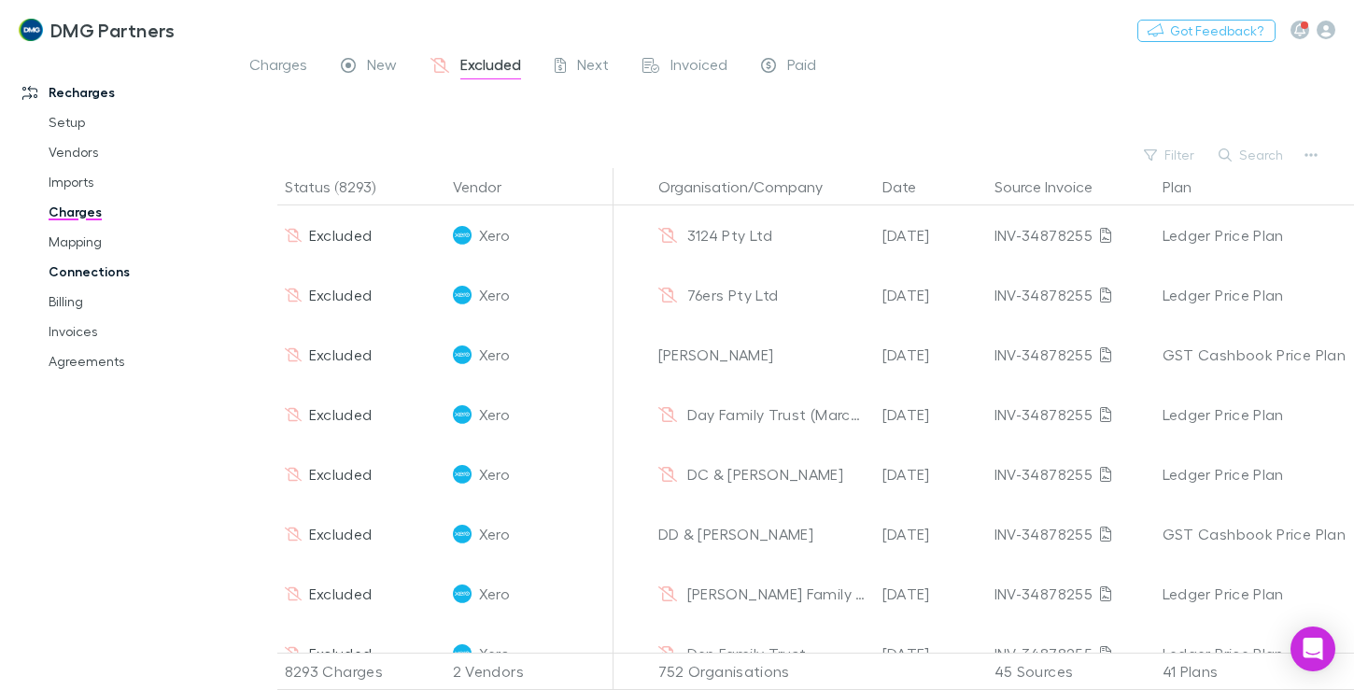
click at [67, 274] on link "Connections" at bounding box center [136, 272] width 213 height 30
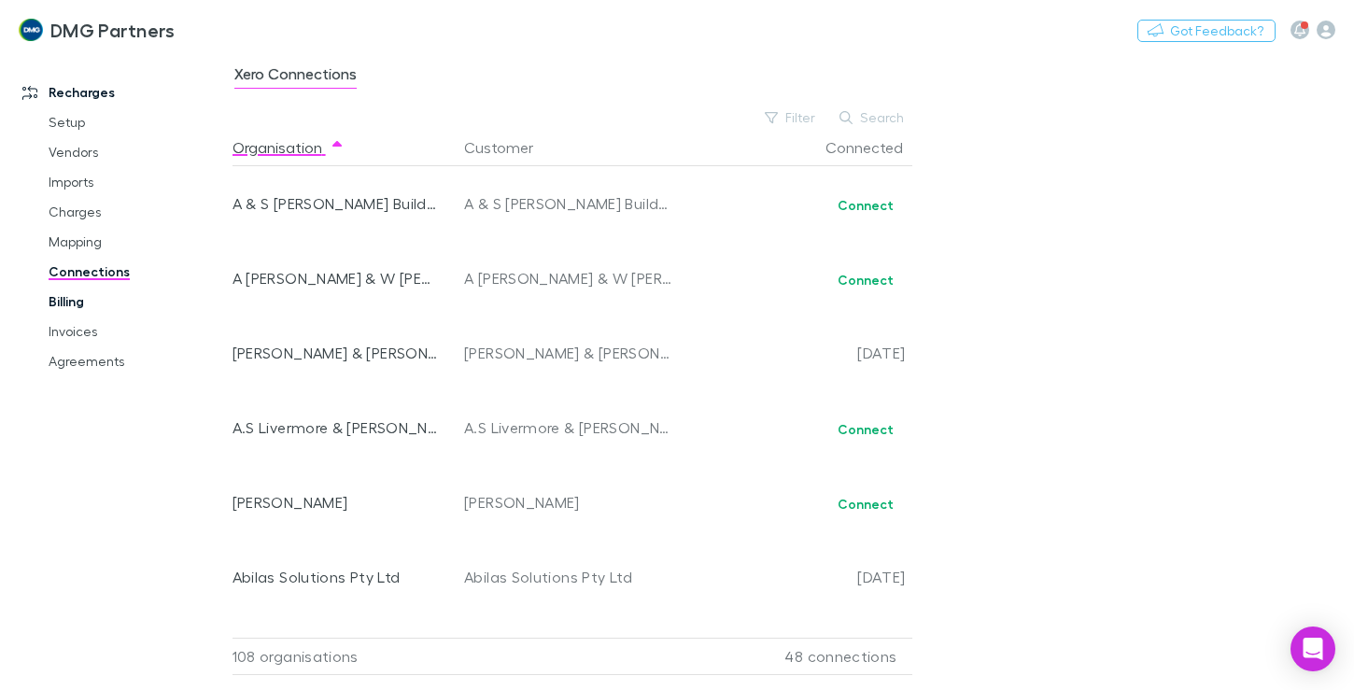
click at [56, 299] on link "Billing" at bounding box center [136, 302] width 213 height 30
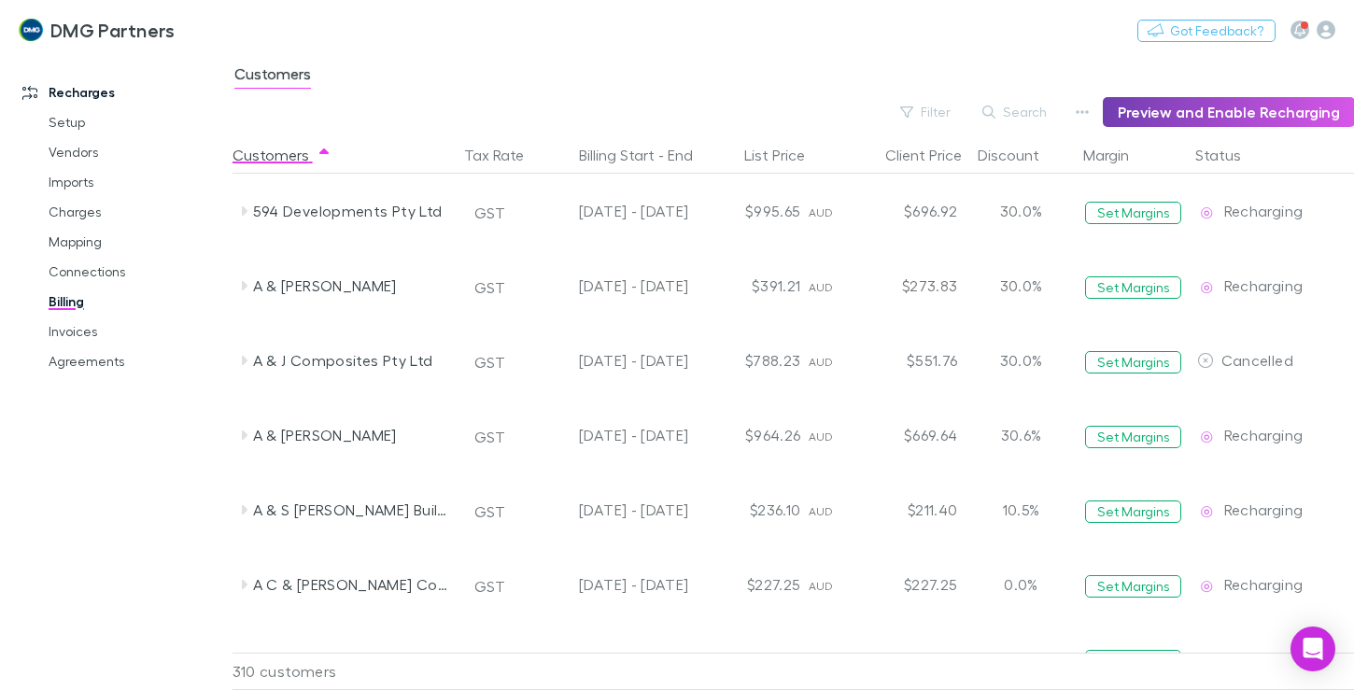
click at [1193, 113] on button "Preview and Enable Recharging" at bounding box center [1228, 112] width 252 height 30
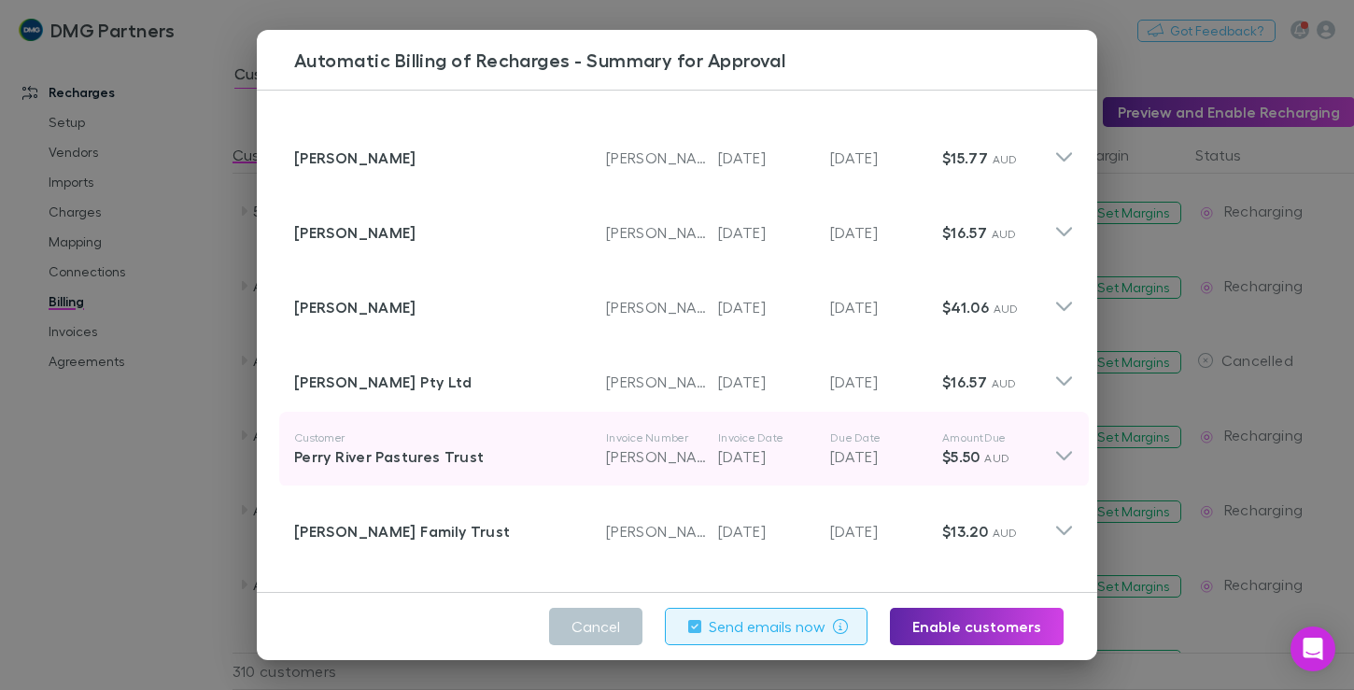
scroll to position [280, 0]
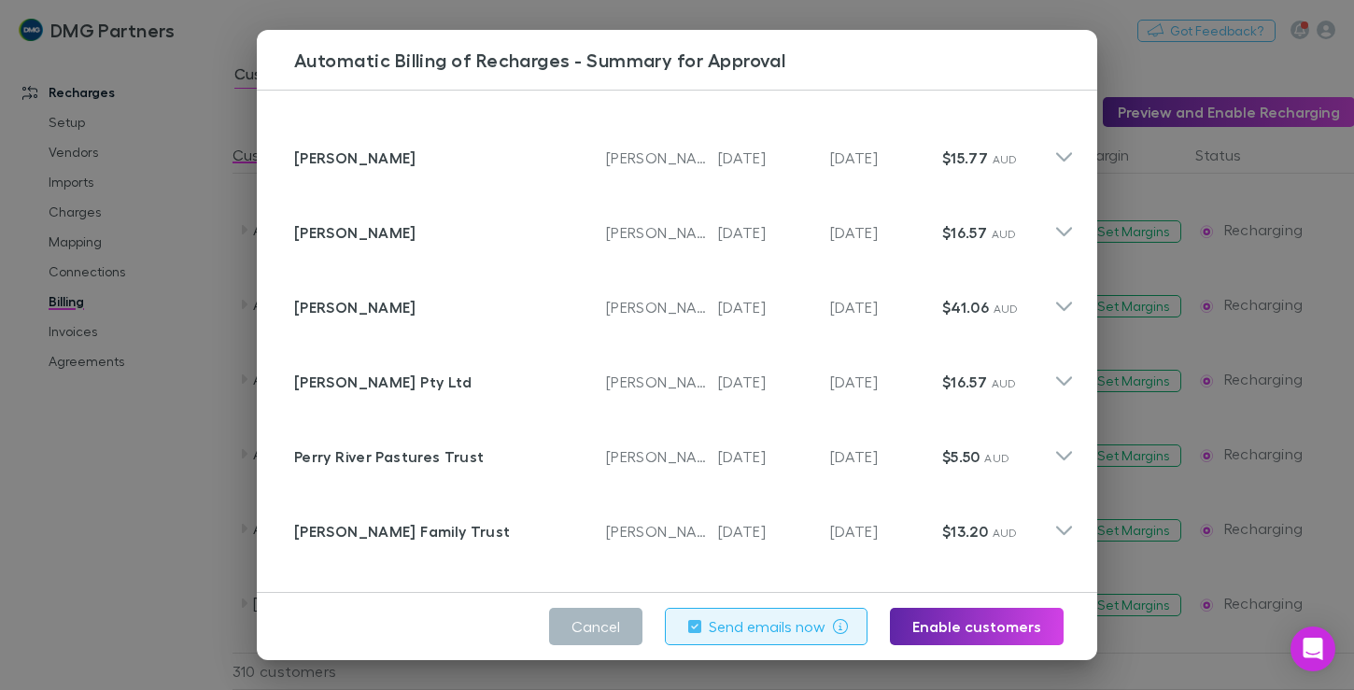
click at [577, 624] on button "Cancel" at bounding box center [595, 626] width 93 height 37
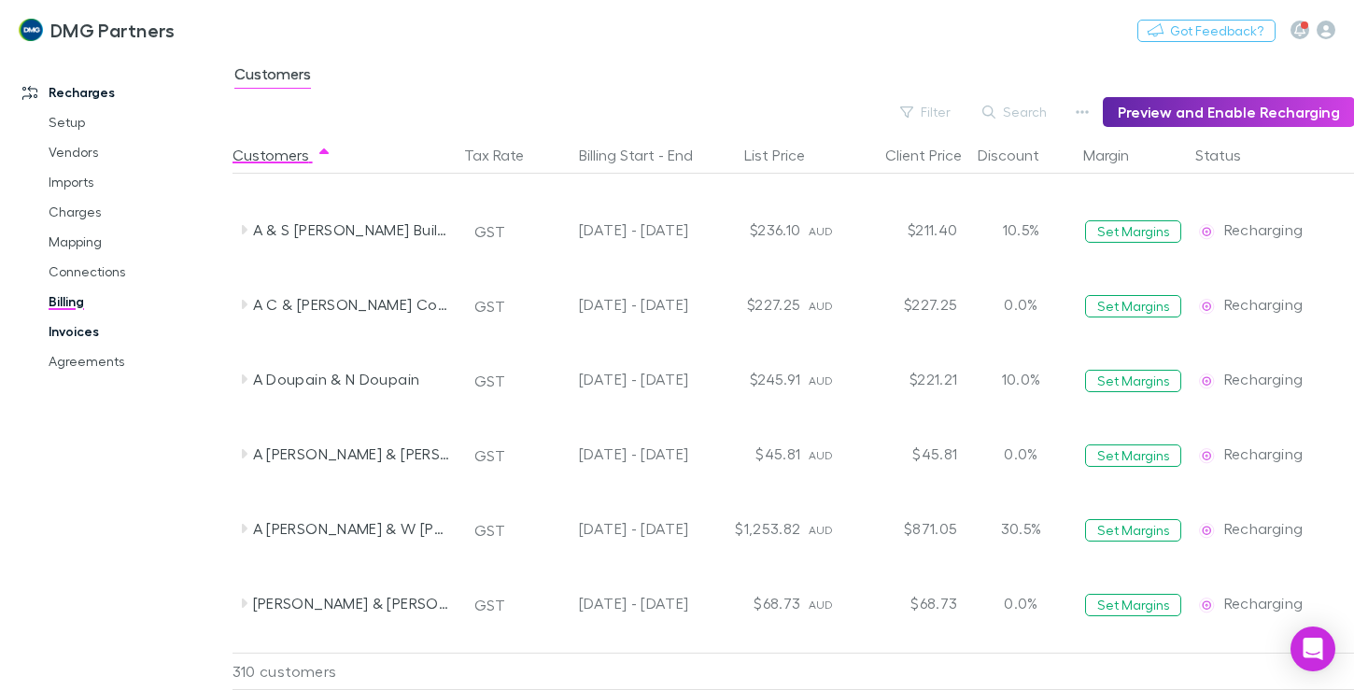
click at [64, 335] on link "Invoices" at bounding box center [136, 331] width 213 height 30
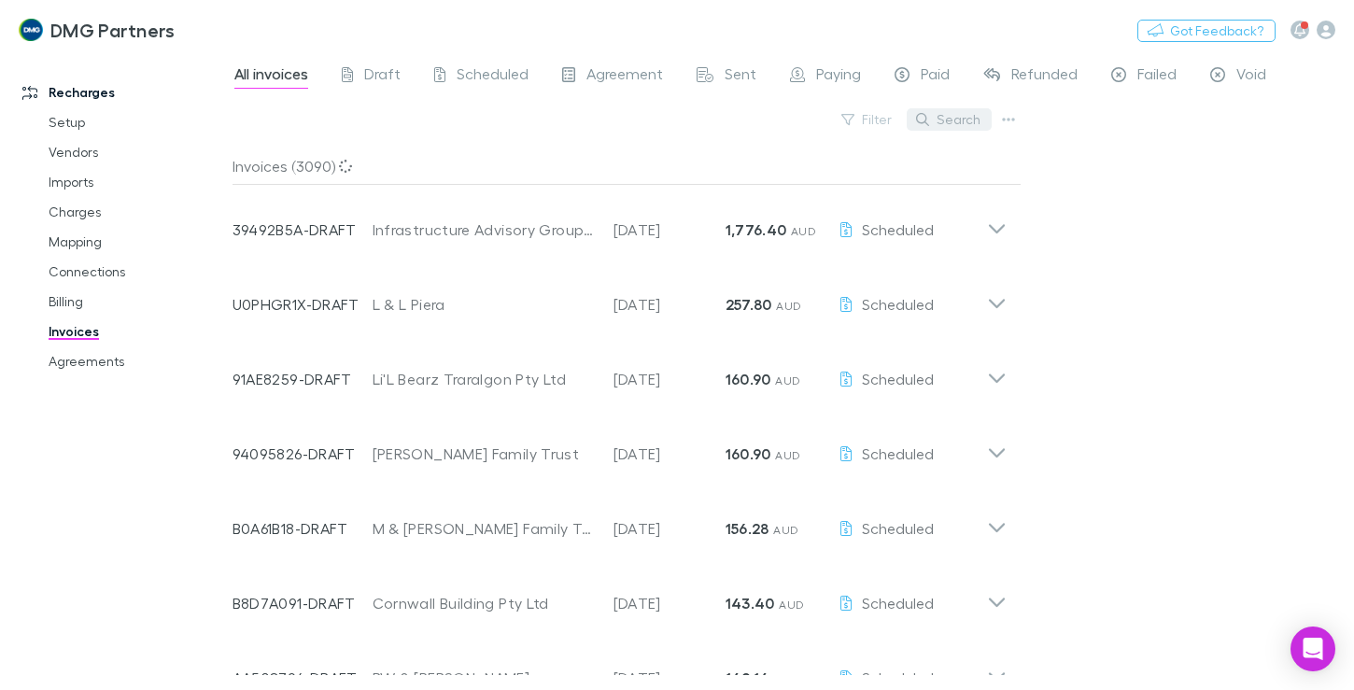
click at [964, 129] on button "Search" at bounding box center [948, 119] width 85 height 22
click at [962, 125] on input "text" at bounding box center [916, 119] width 93 height 26
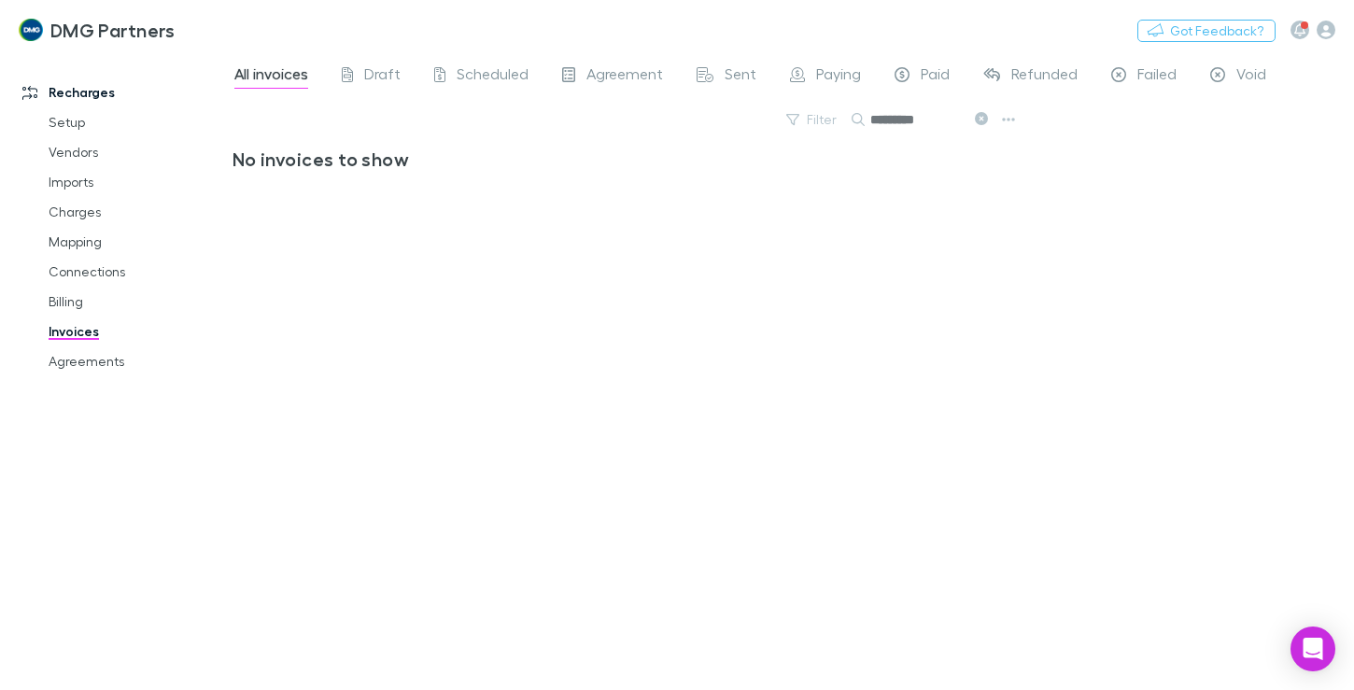
type input "*********"
click at [63, 244] on link "Mapping" at bounding box center [136, 242] width 213 height 30
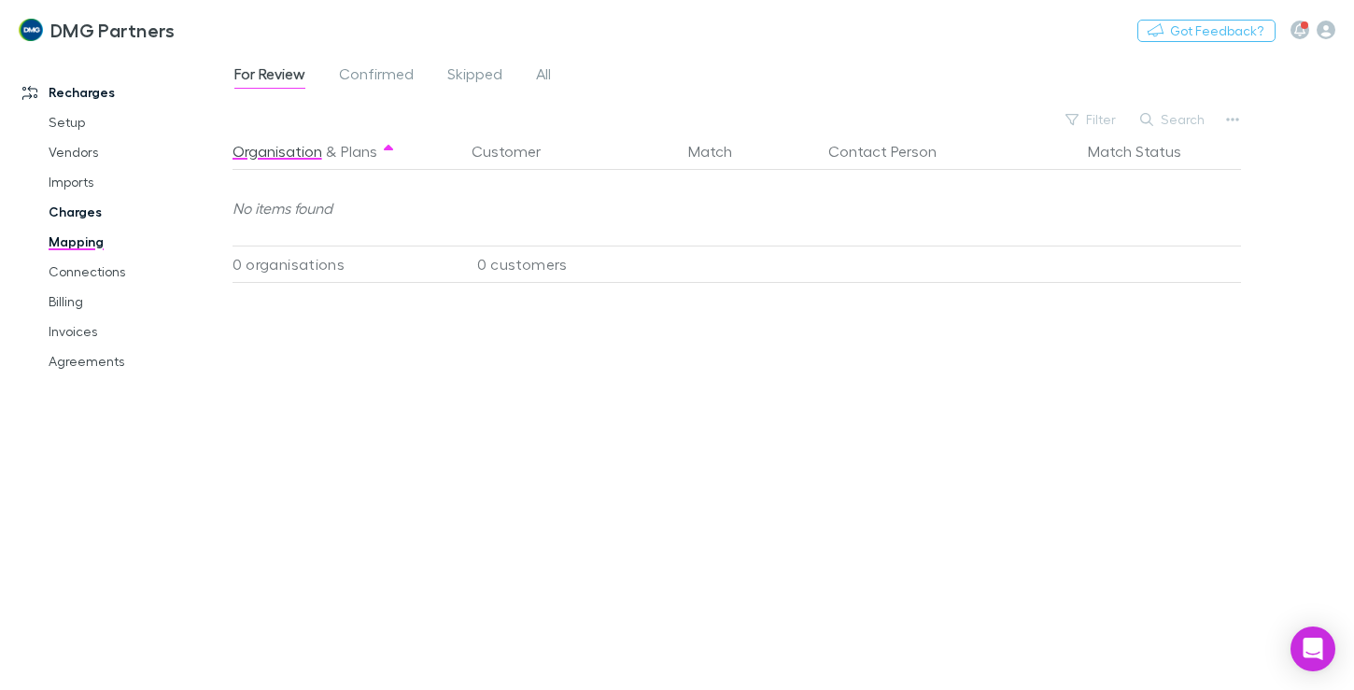
click at [69, 216] on link "Charges" at bounding box center [136, 212] width 213 height 30
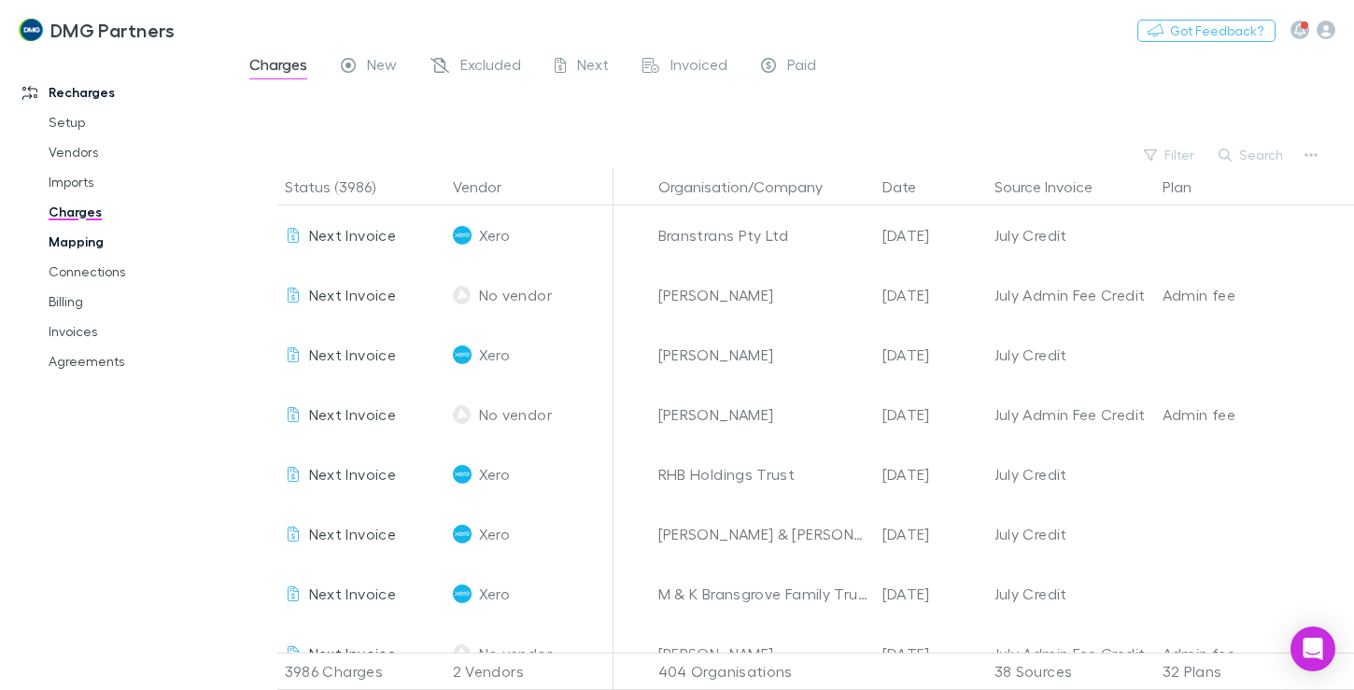
click at [63, 240] on link "Mapping" at bounding box center [136, 242] width 213 height 30
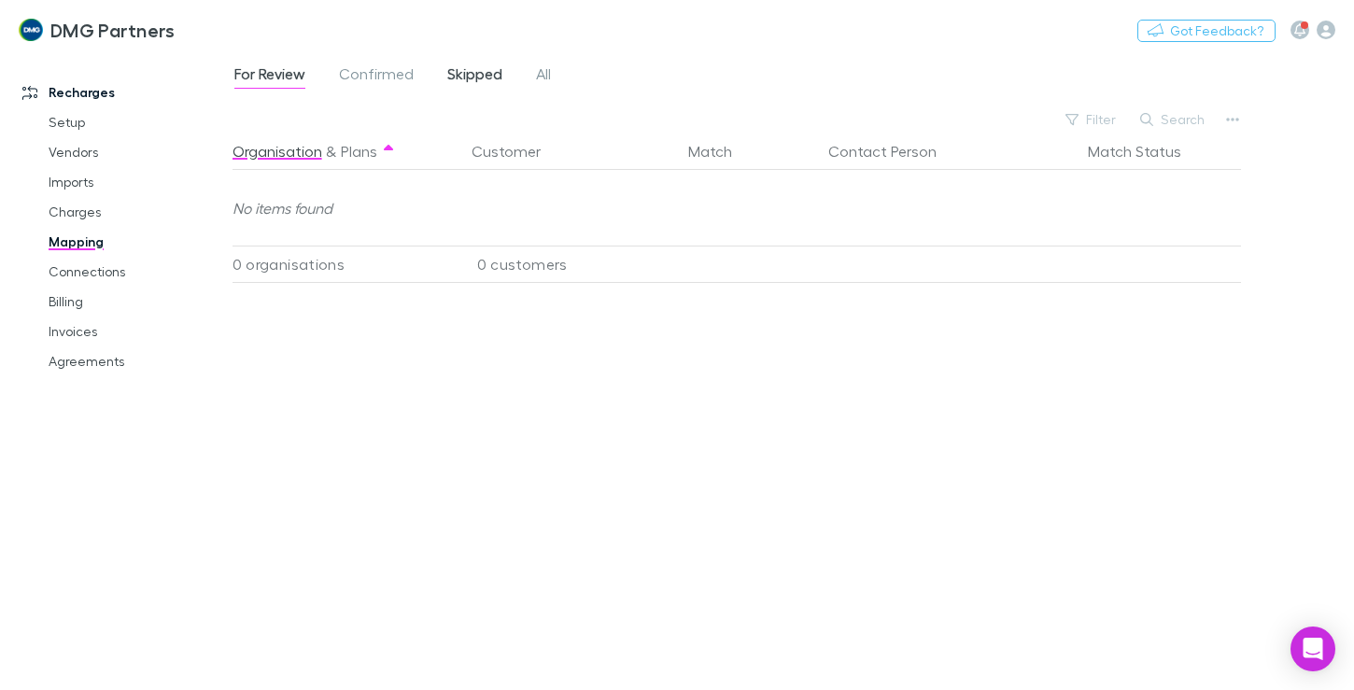
click at [484, 74] on span "Skipped" at bounding box center [474, 76] width 55 height 24
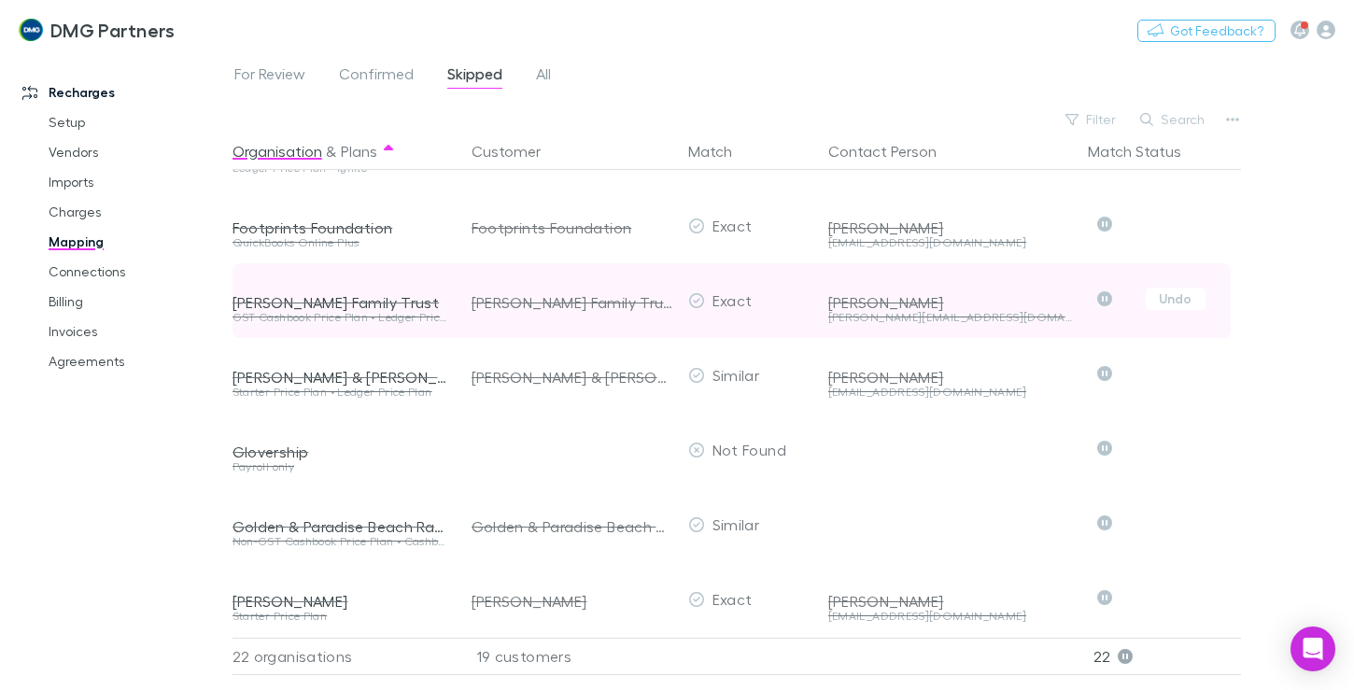
scroll to position [93, 0]
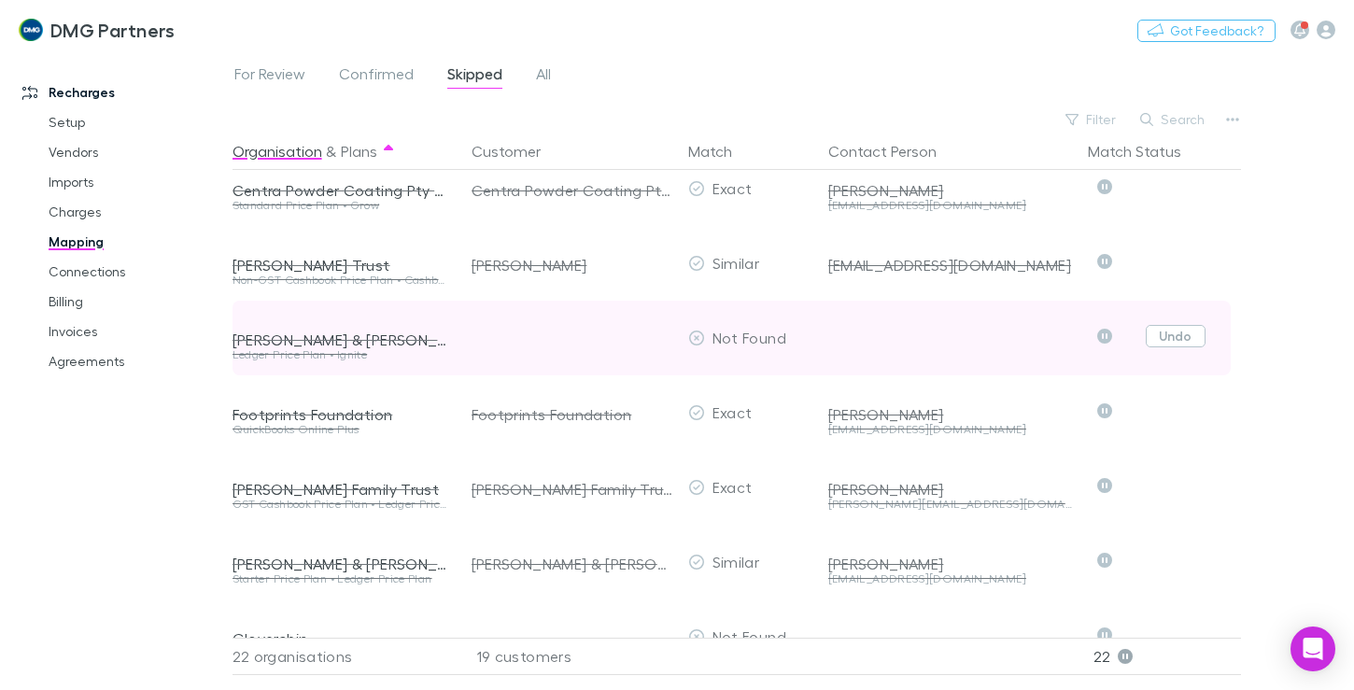
click at [1176, 335] on button "Undo" at bounding box center [1175, 336] width 60 height 22
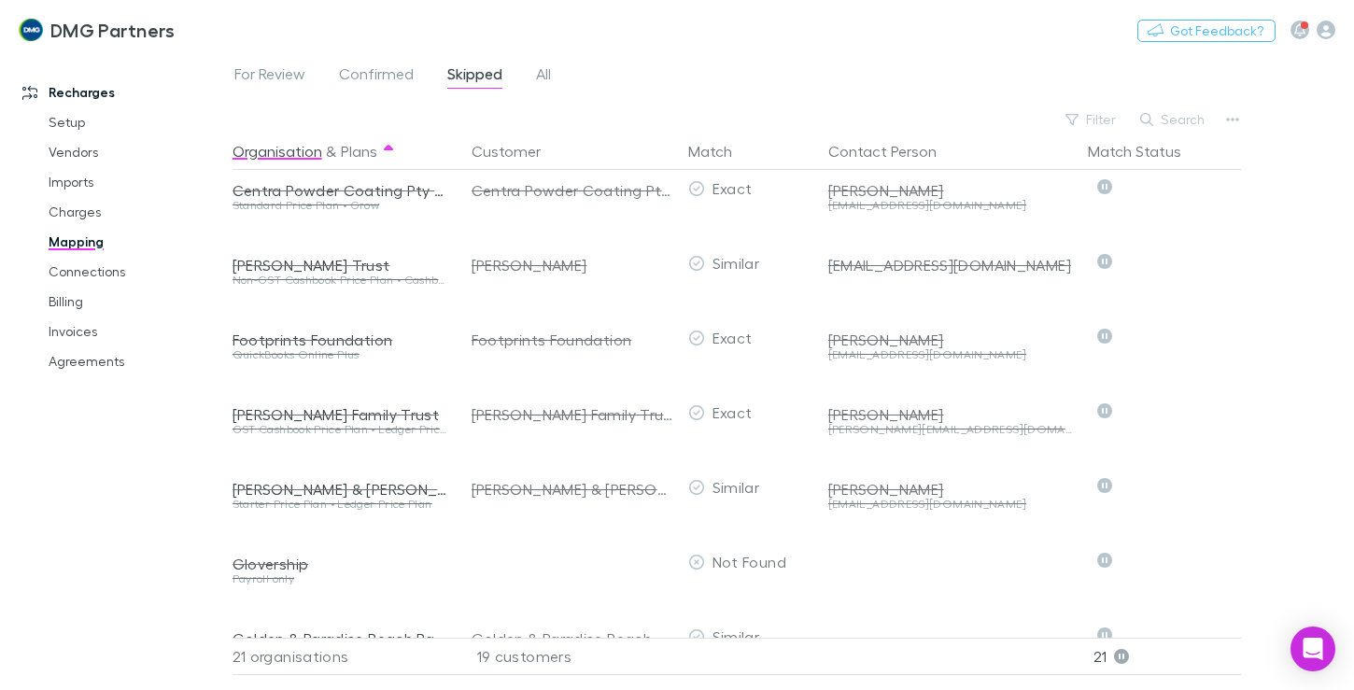
click at [70, 246] on link "Mapping" at bounding box center [136, 242] width 213 height 30
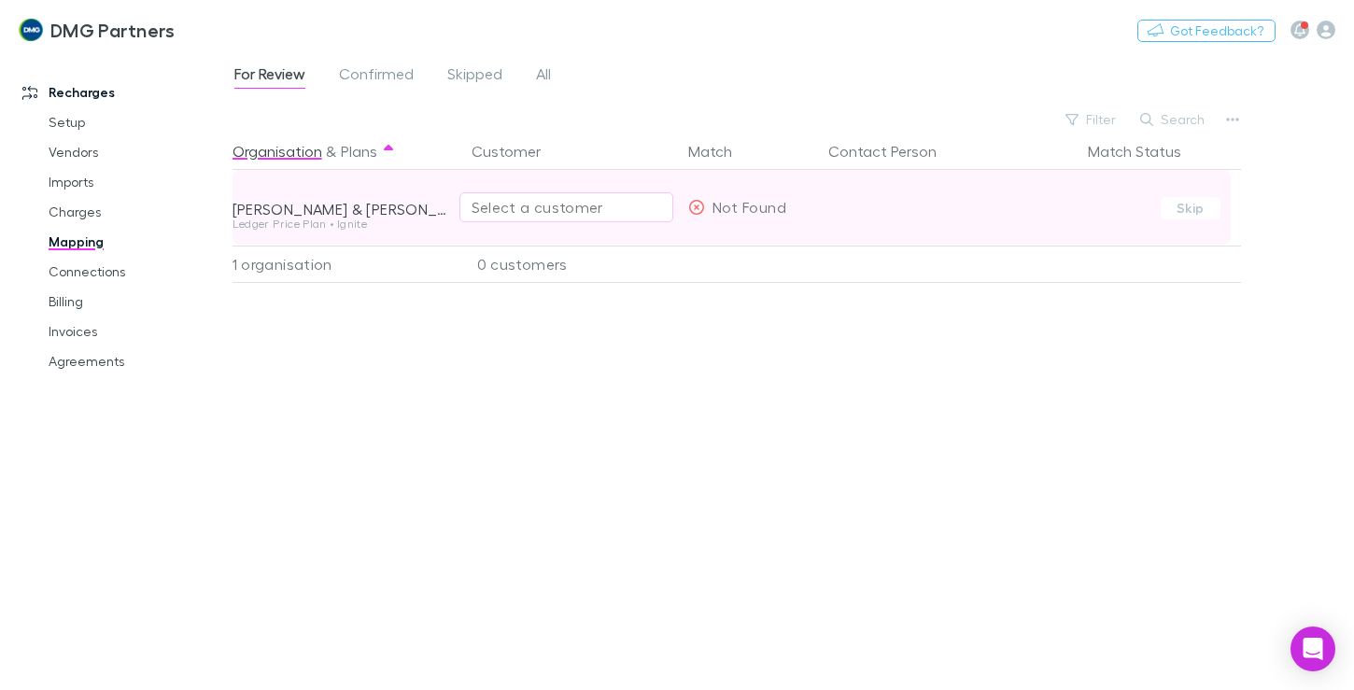
click at [501, 209] on div "Select a customer" at bounding box center [565, 207] width 189 height 22
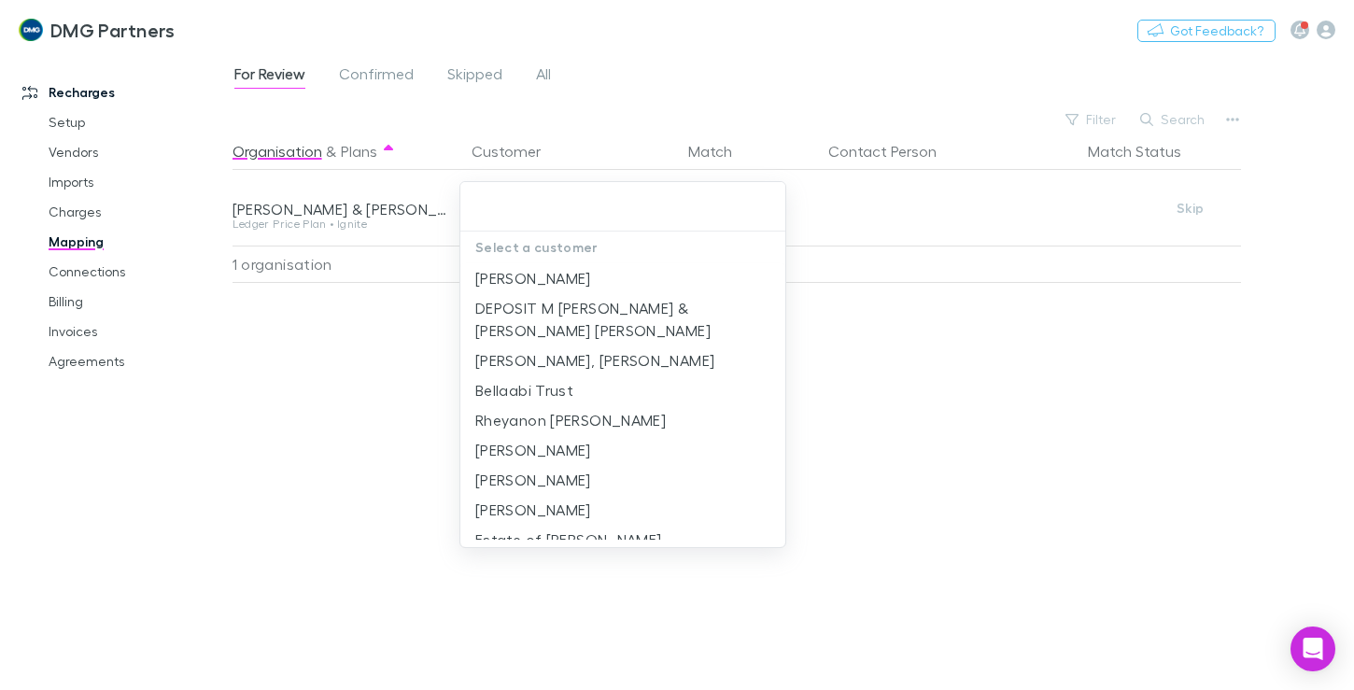
click at [477, 202] on input "text" at bounding box center [623, 206] width 310 height 35
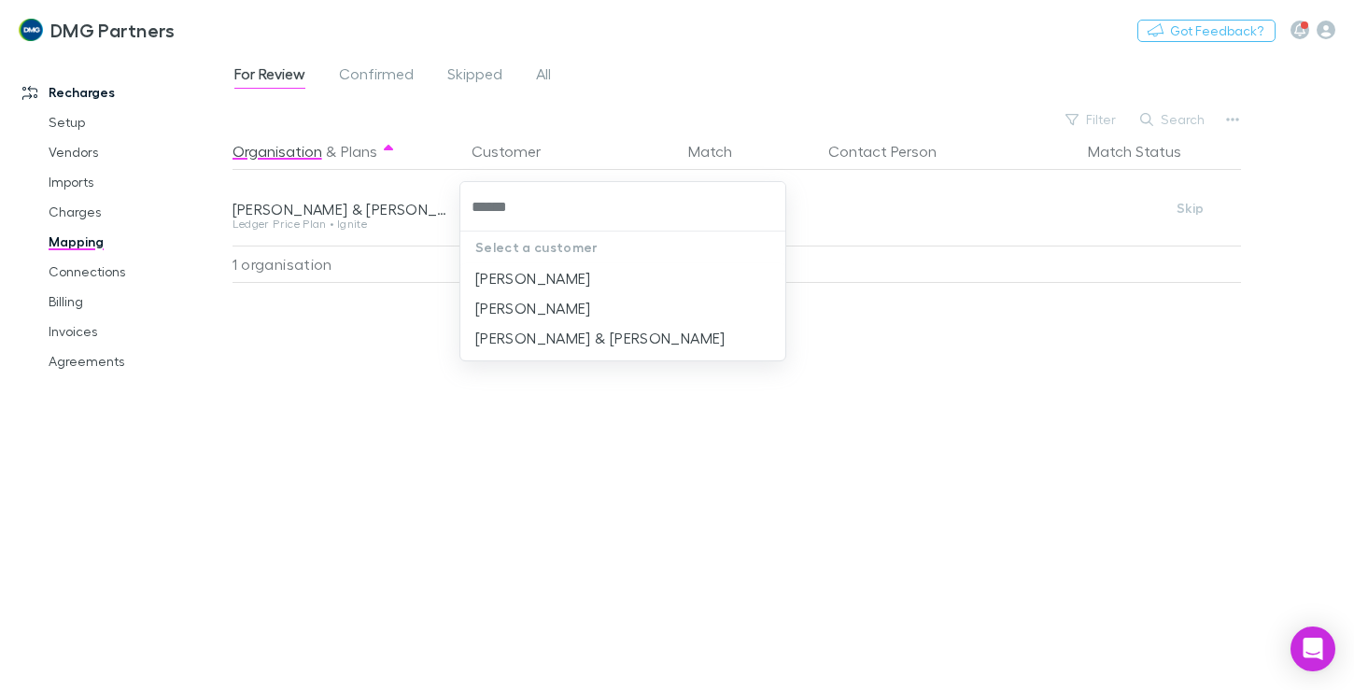
type input "******"
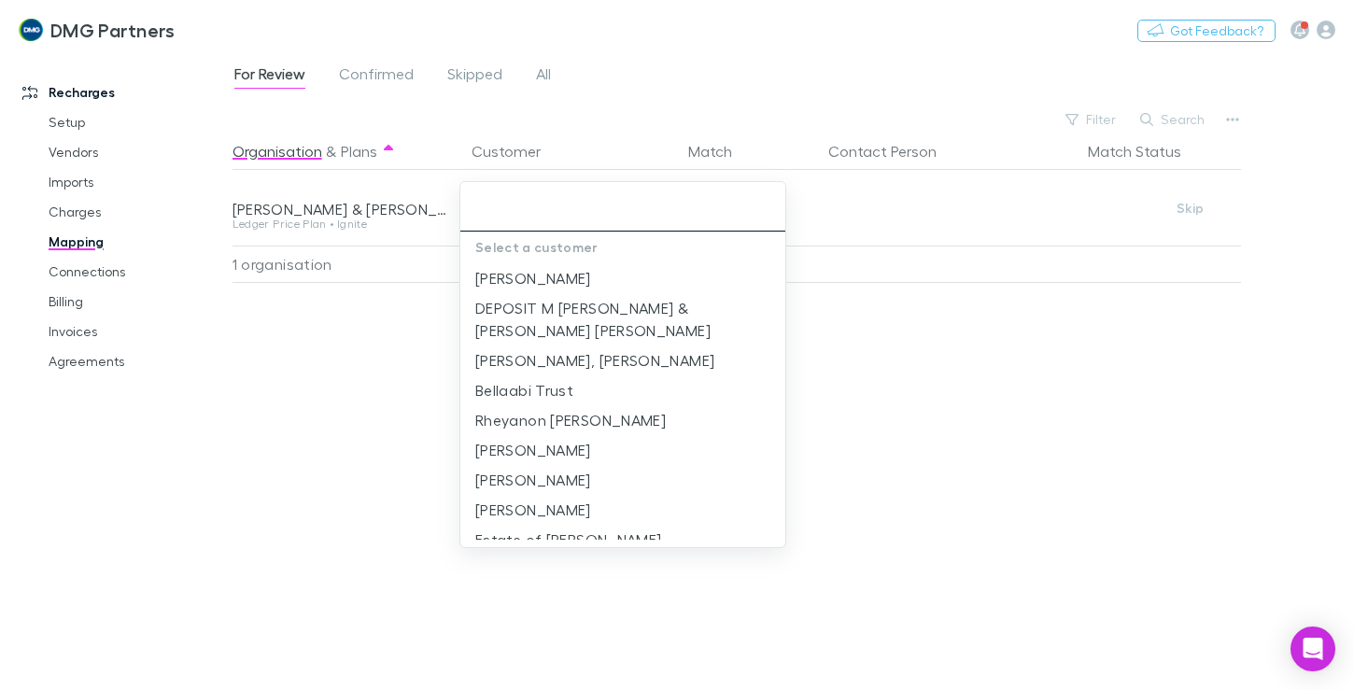
click at [526, 212] on input "text" at bounding box center [623, 206] width 310 height 35
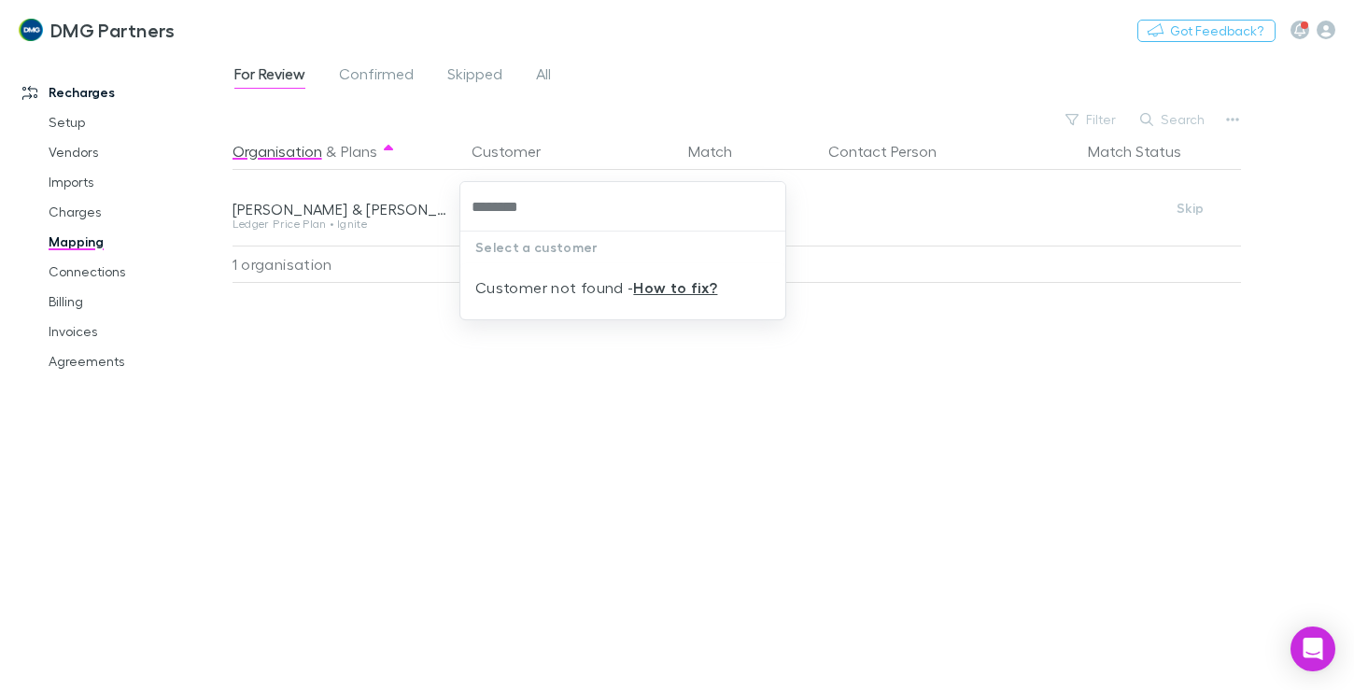
type input "********"
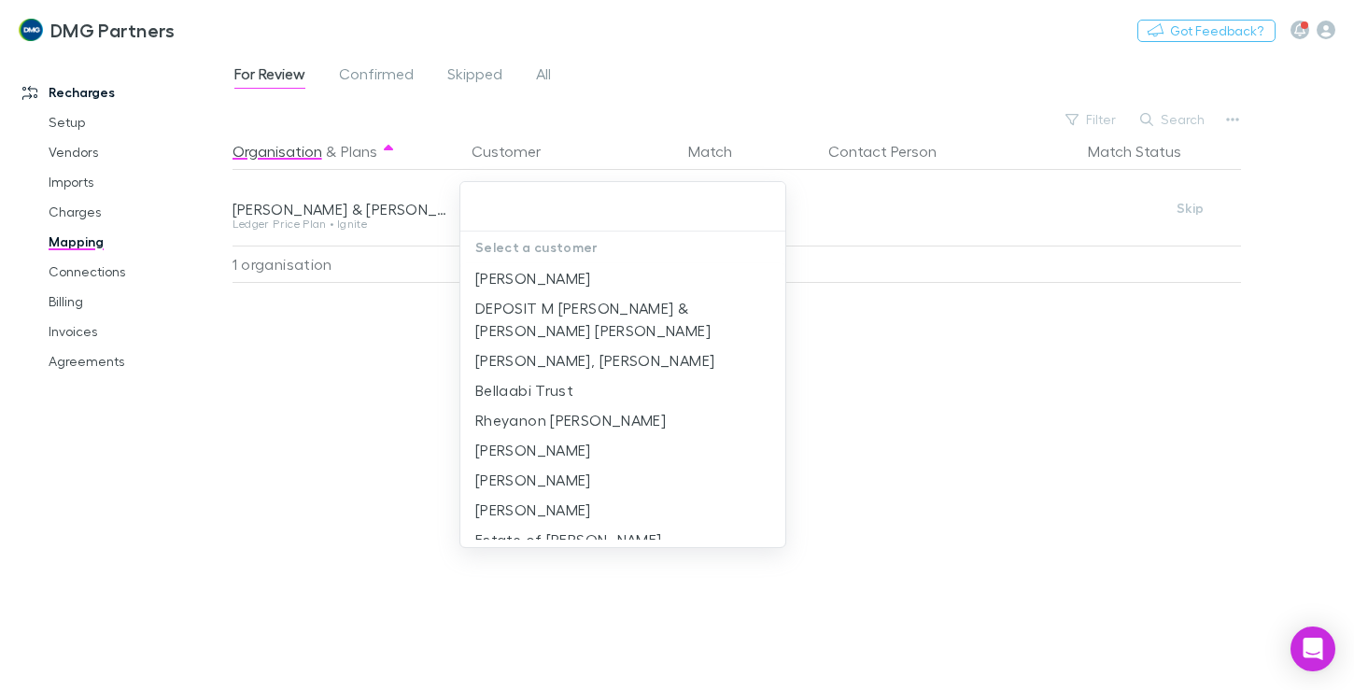
click at [832, 406] on div at bounding box center [677, 345] width 1354 height 690
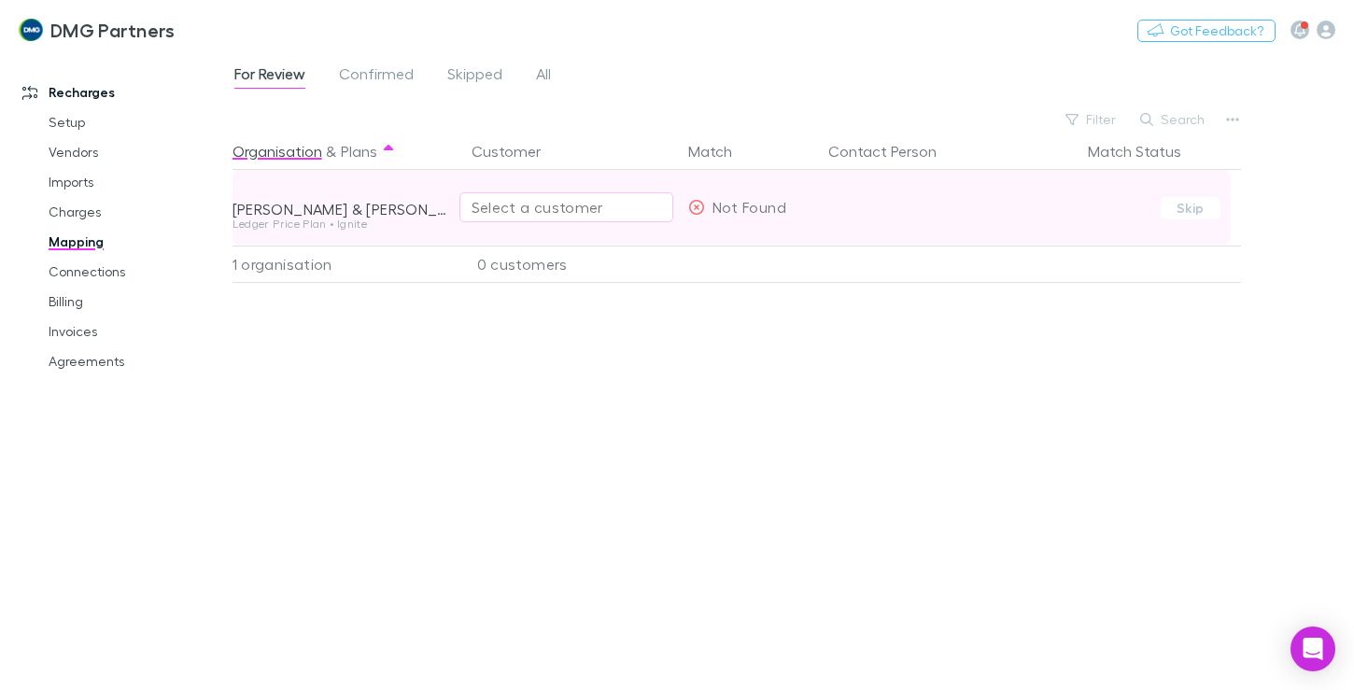
click at [523, 204] on div "Select a customer" at bounding box center [565, 207] width 189 height 22
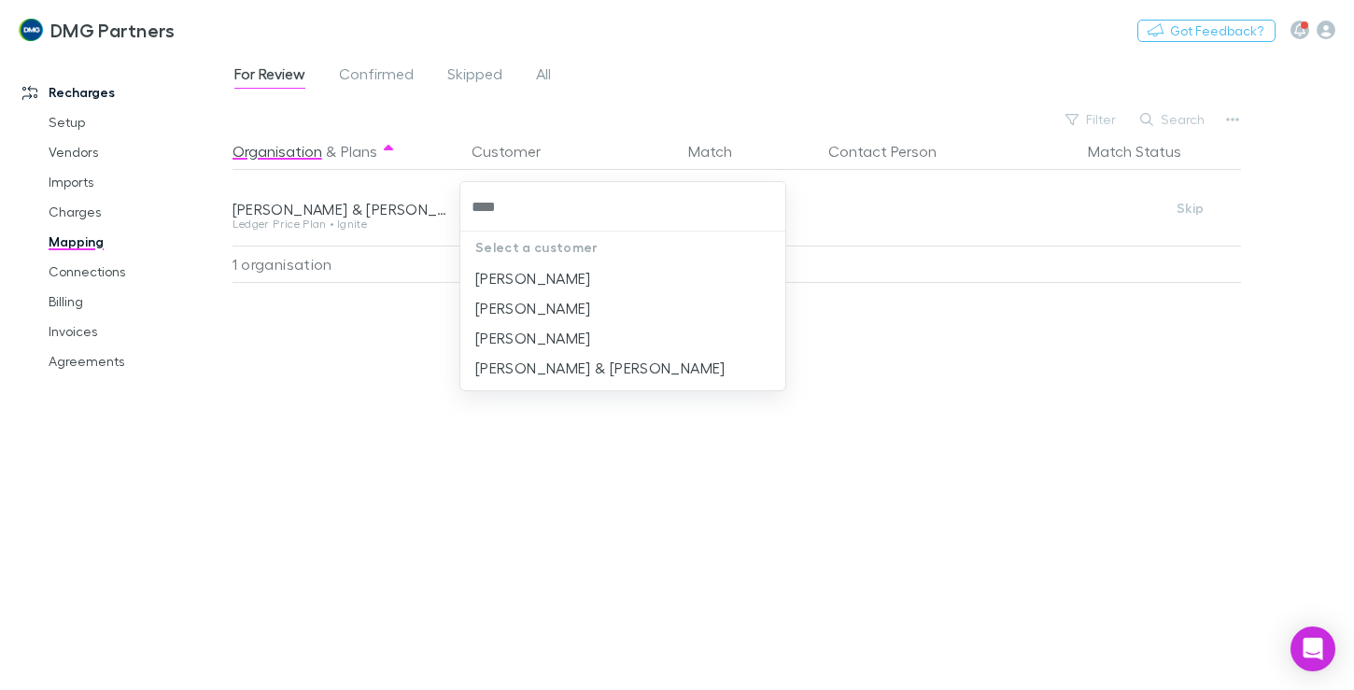
type input "*****"
click at [582, 333] on li "[PERSON_NAME] & [PERSON_NAME]" at bounding box center [622, 338] width 325 height 30
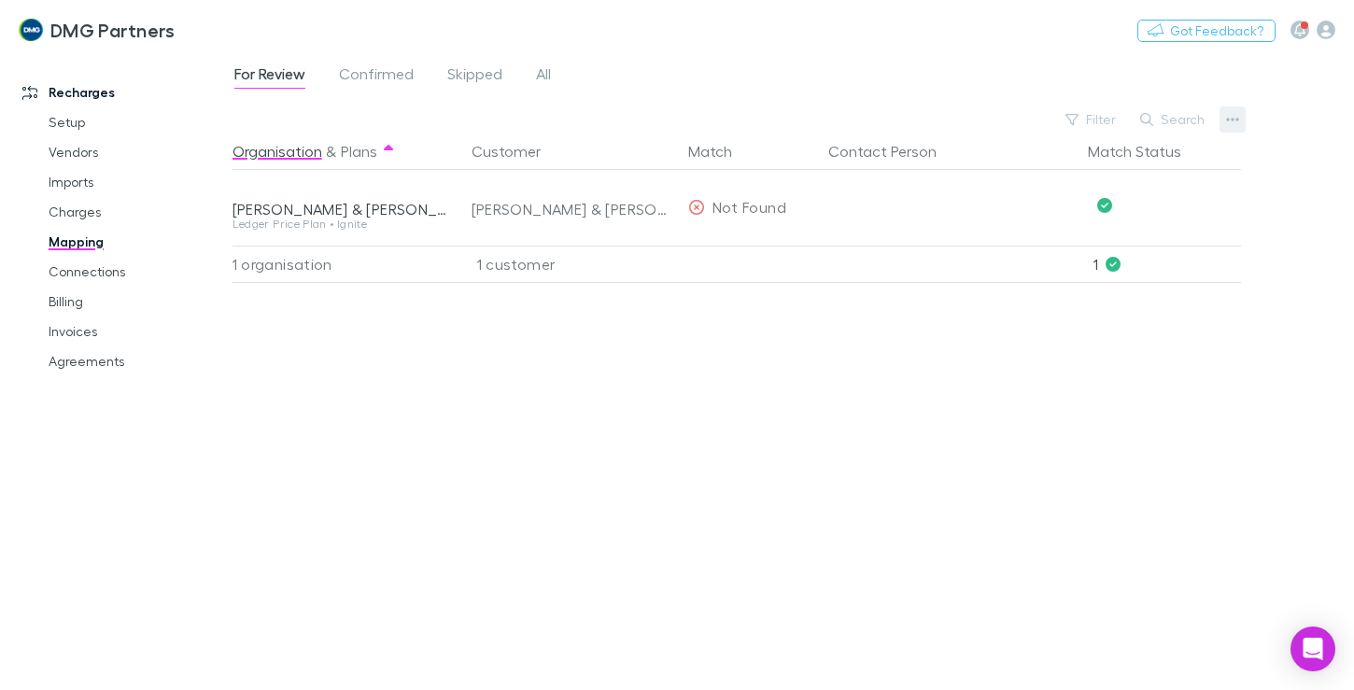
click at [1235, 119] on icon "button" at bounding box center [1232, 120] width 13 height 4
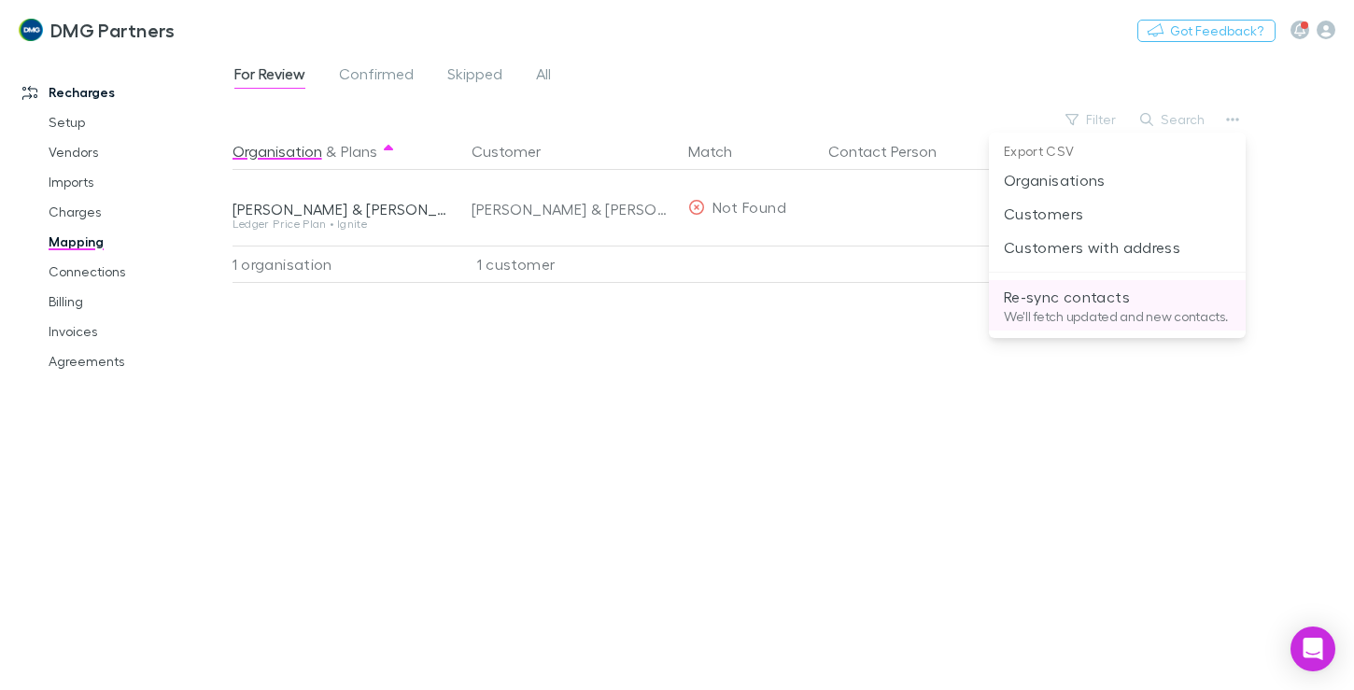
click at [1057, 293] on p "Re-sync contacts" at bounding box center [1116, 297] width 227 height 22
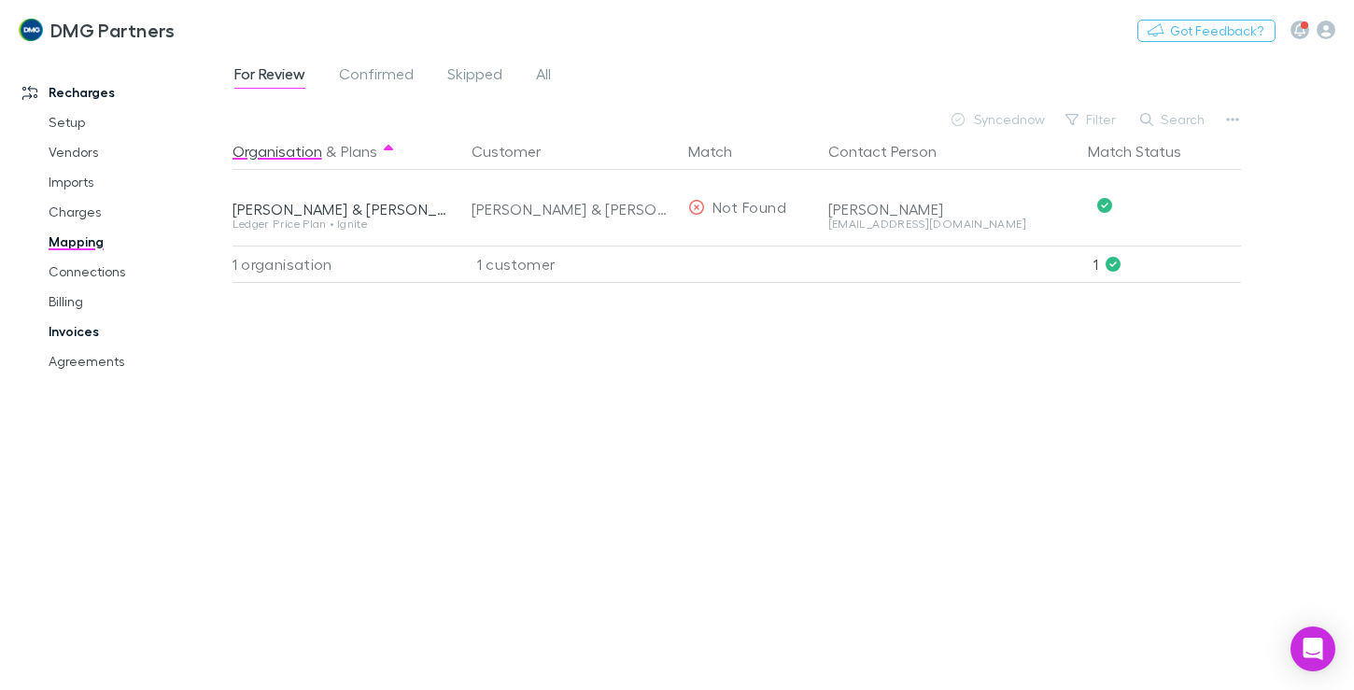
click at [75, 333] on link "Invoices" at bounding box center [136, 331] width 213 height 30
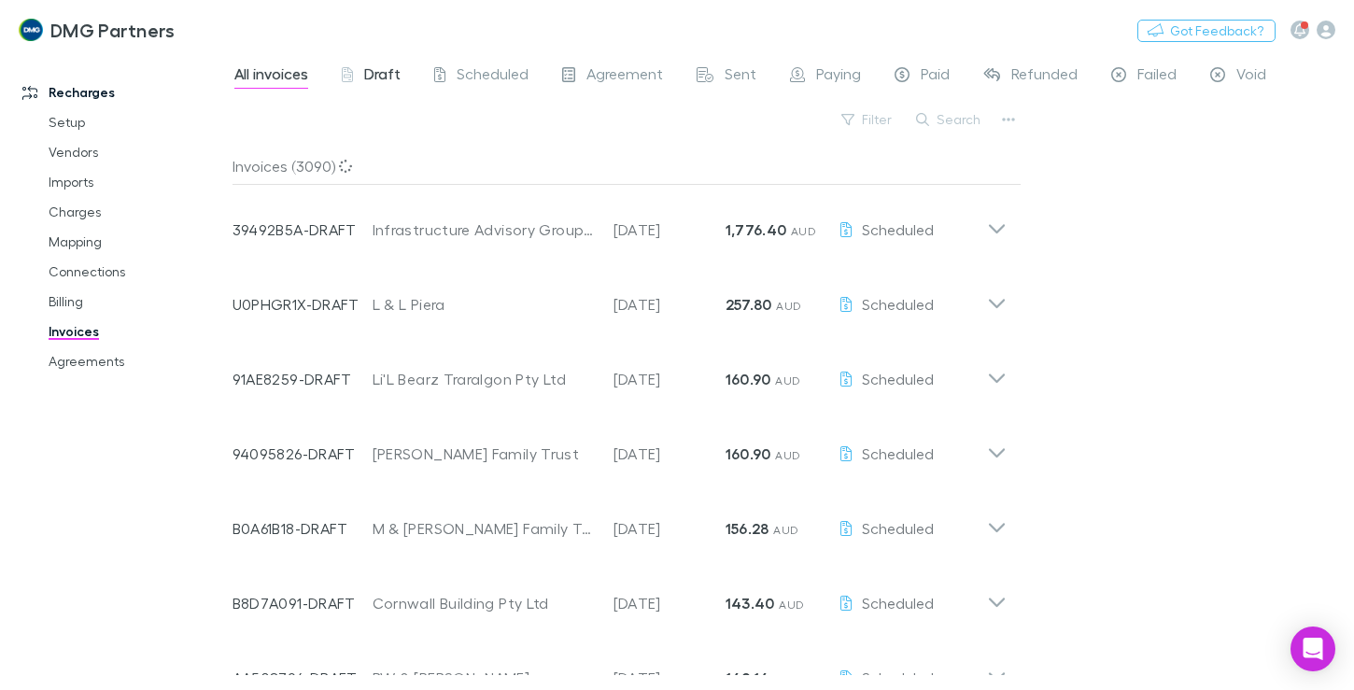
click at [387, 77] on span "Draft" at bounding box center [382, 76] width 36 height 24
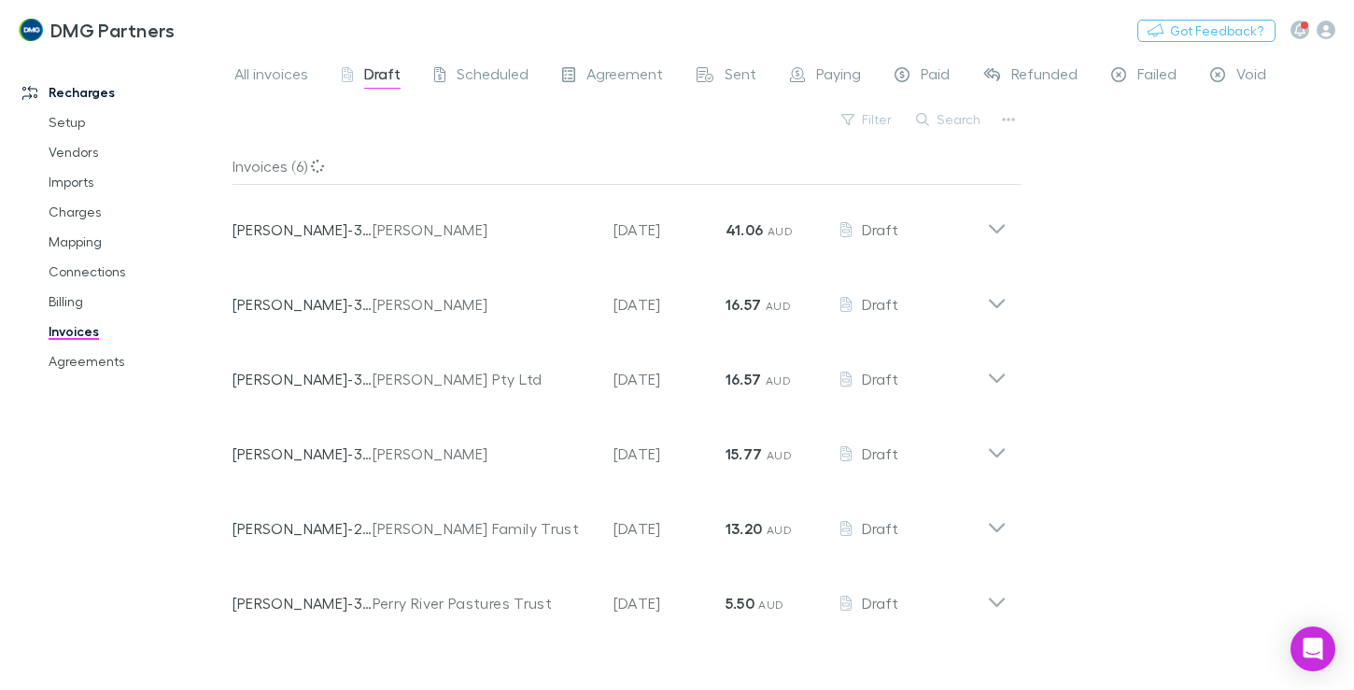
click at [387, 77] on span "Draft" at bounding box center [382, 76] width 36 height 24
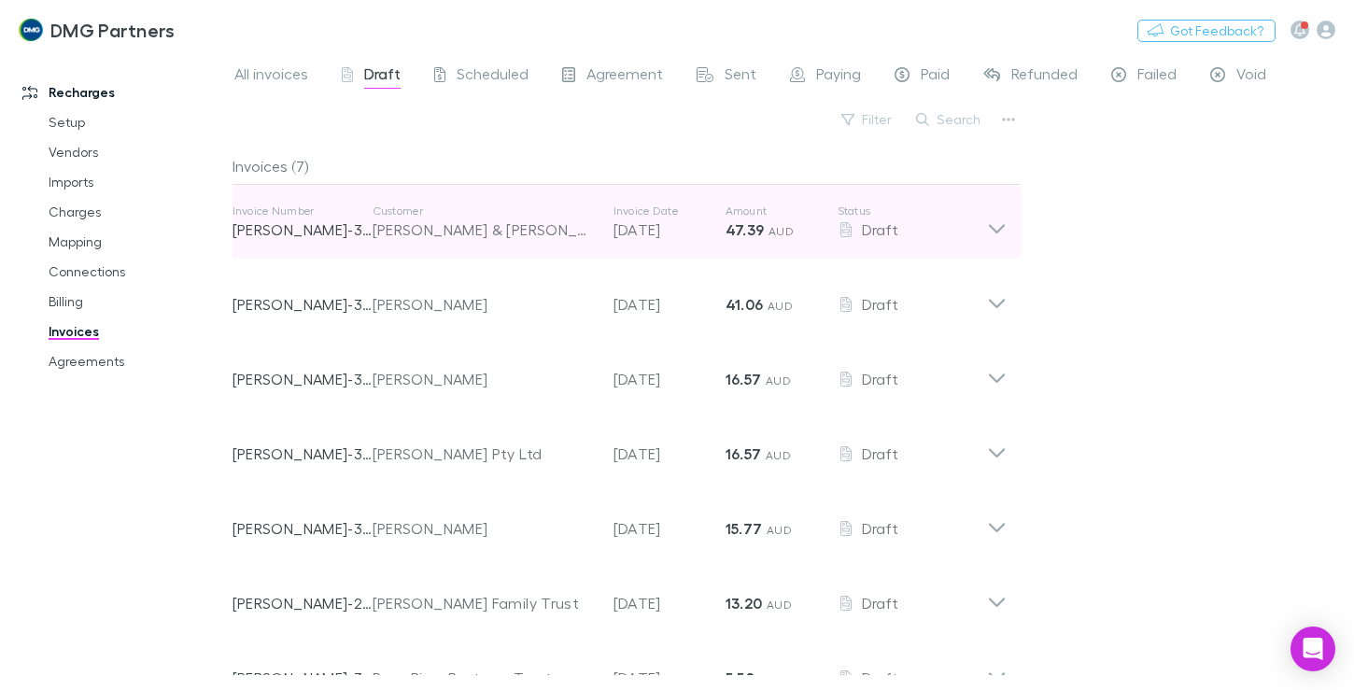
click at [1001, 225] on icon at bounding box center [997, 221] width 20 height 37
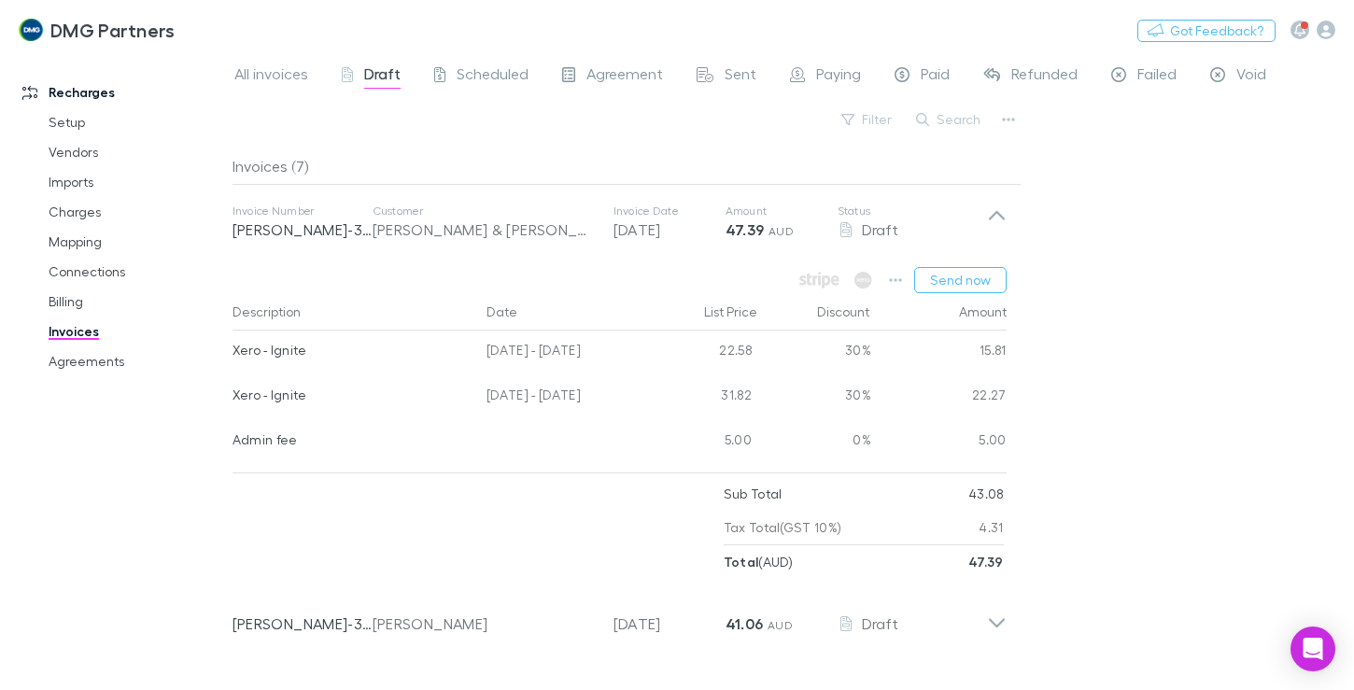
drag, startPoint x: 1136, startPoint y: 224, endPoint x: 1118, endPoint y: 223, distance: 17.8
click at [1136, 224] on div "All invoices Draft Scheduled Agreement Sent Paying Paid Refunded Failed Void Fi…" at bounding box center [792, 371] width 1121 height 638
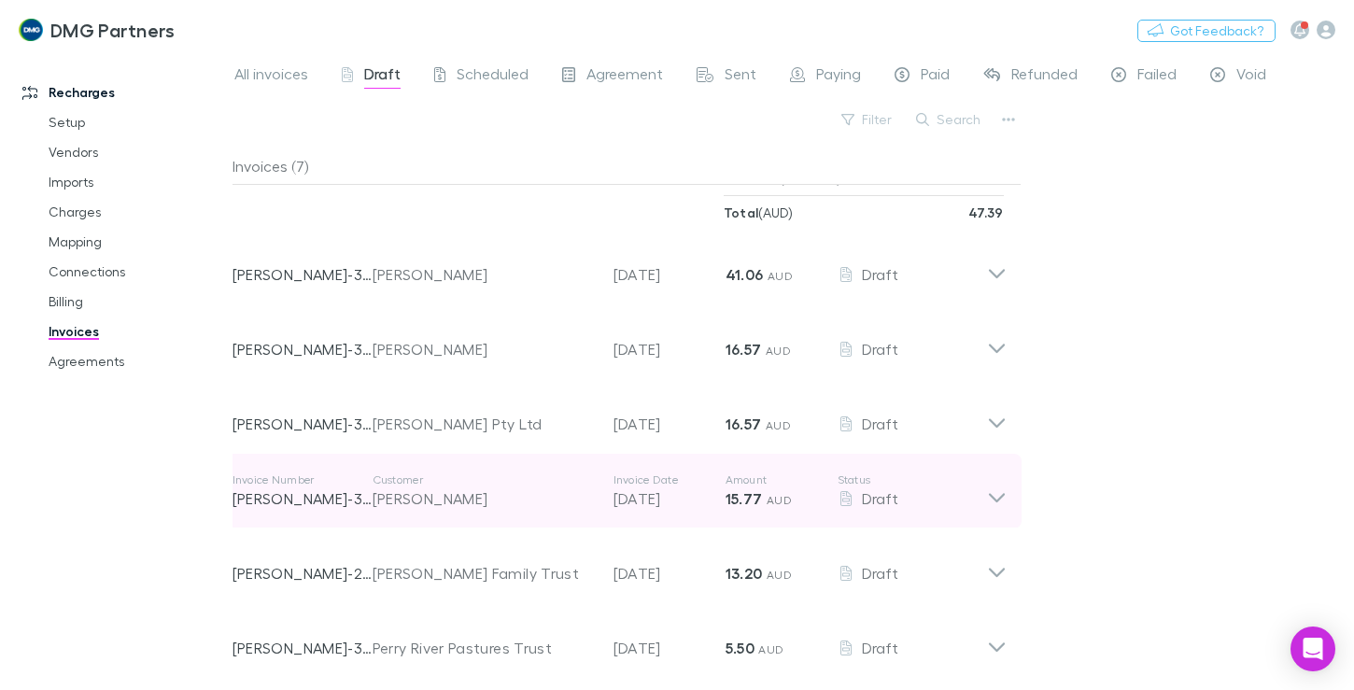
scroll to position [352, 0]
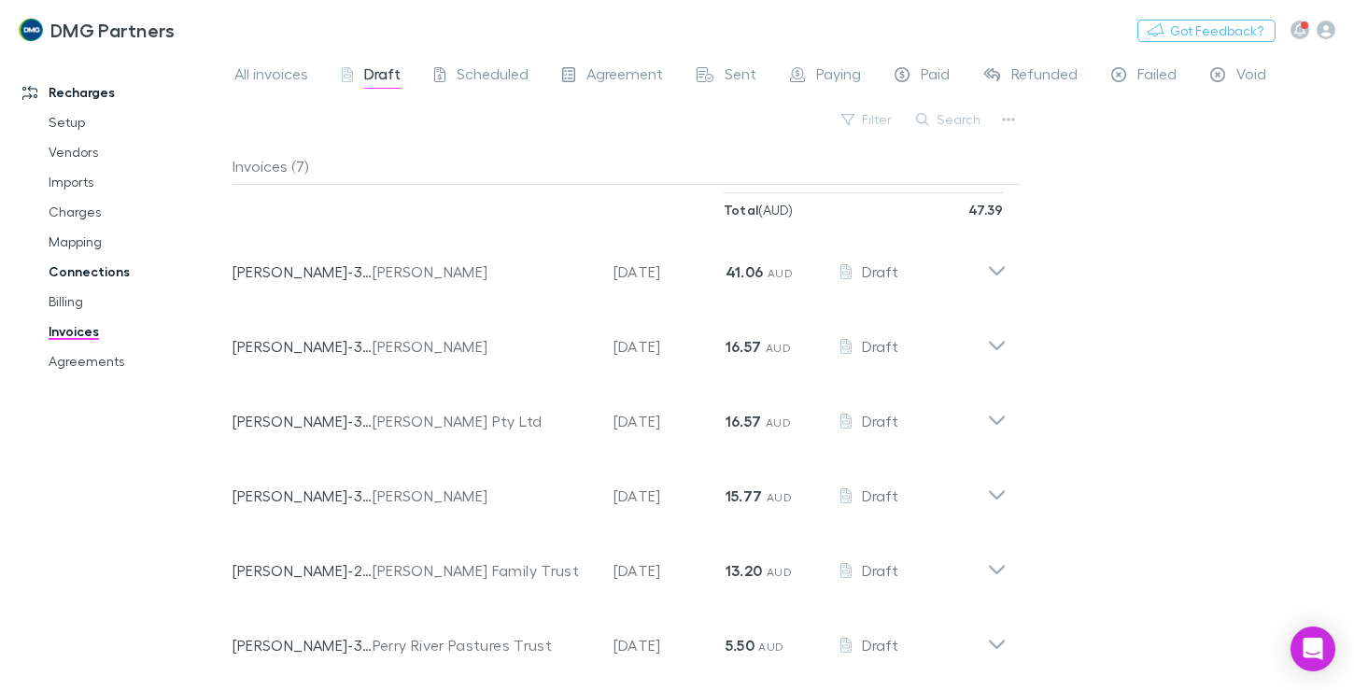
click at [67, 270] on link "Connections" at bounding box center [136, 272] width 213 height 30
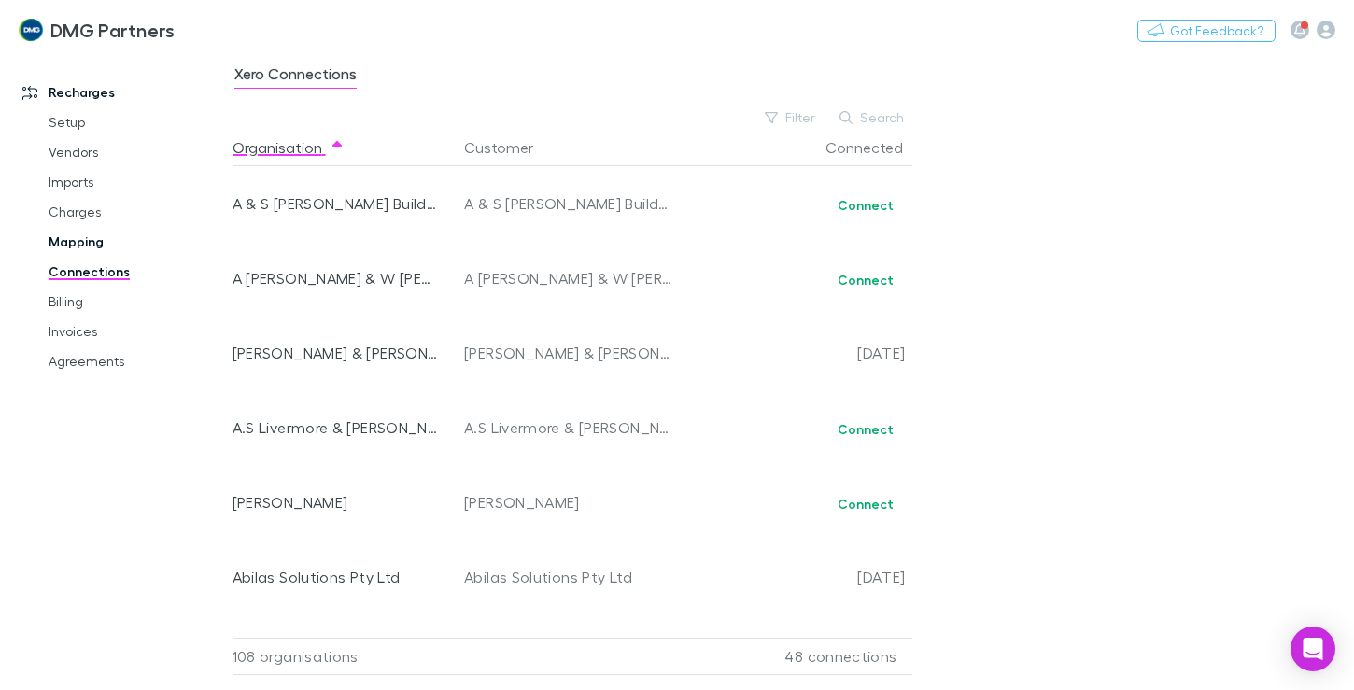
click at [60, 234] on link "Mapping" at bounding box center [136, 242] width 213 height 30
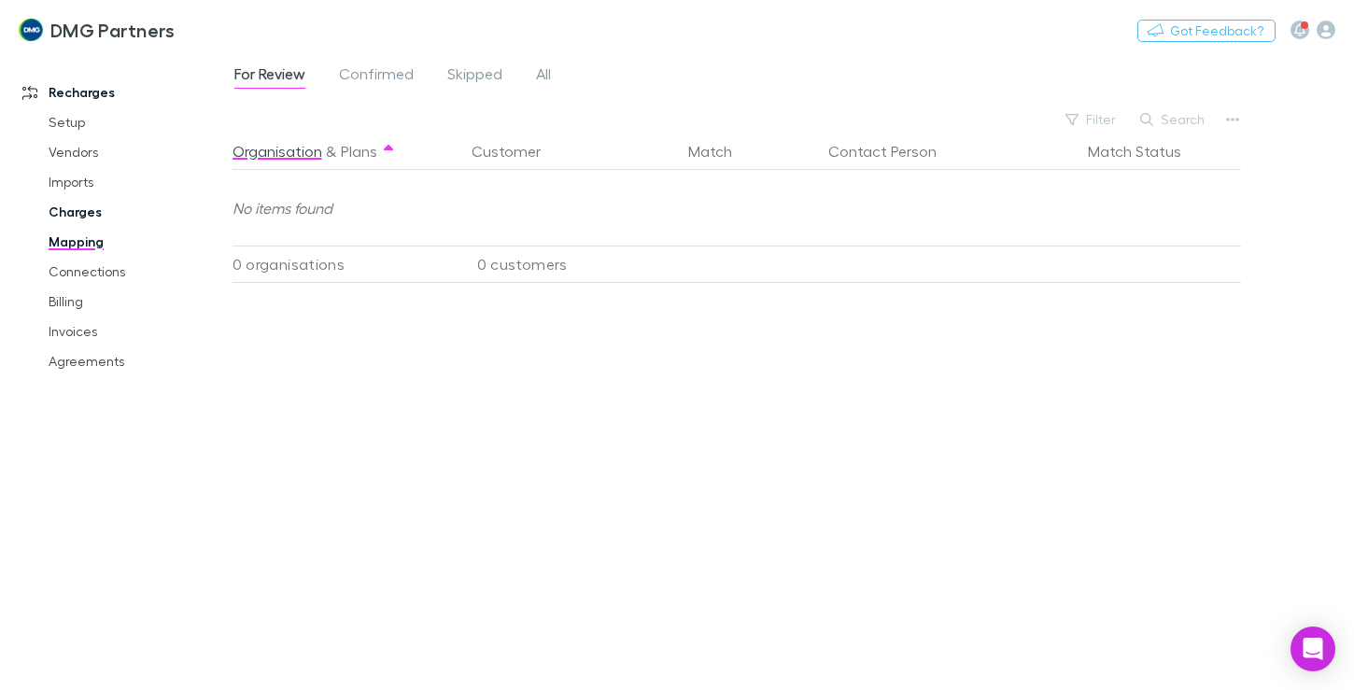
click at [61, 207] on link "Charges" at bounding box center [136, 212] width 213 height 30
click at [69, 207] on link "Charges" at bounding box center [136, 212] width 213 height 30
click at [74, 216] on link "Charges" at bounding box center [136, 212] width 213 height 30
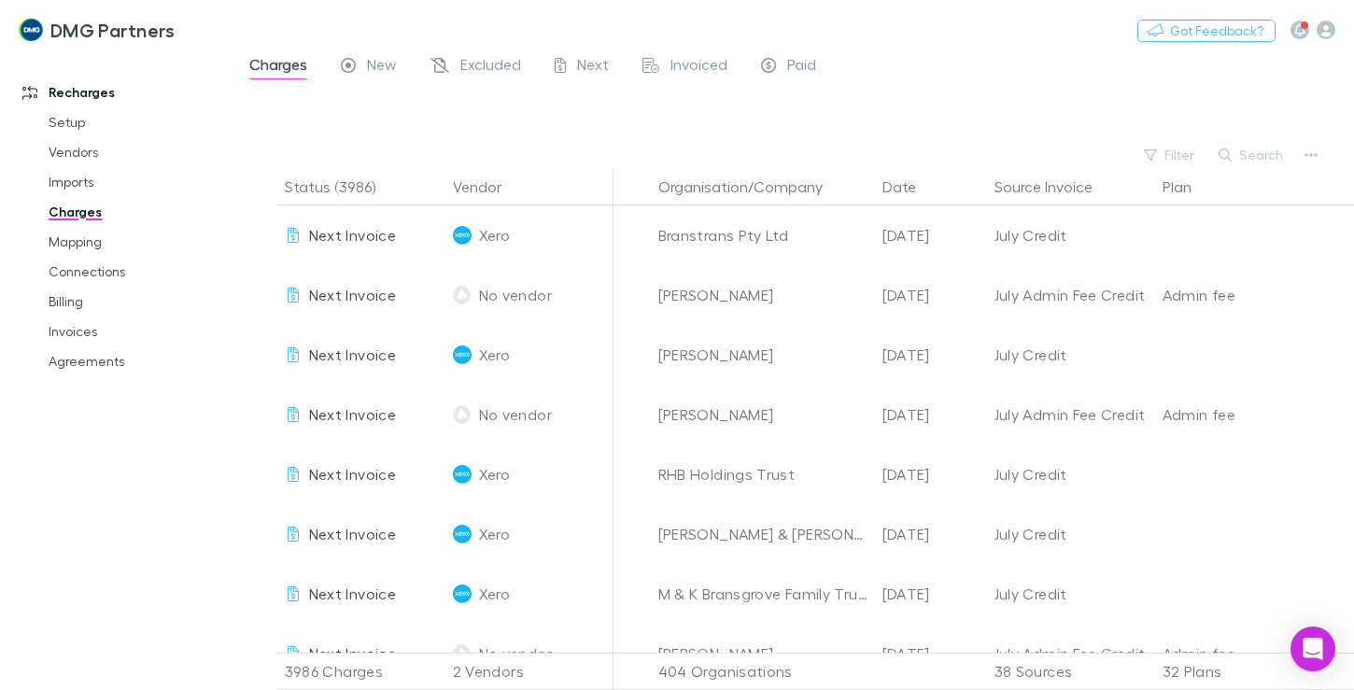
click at [377, 67] on span "New" at bounding box center [382, 67] width 30 height 24
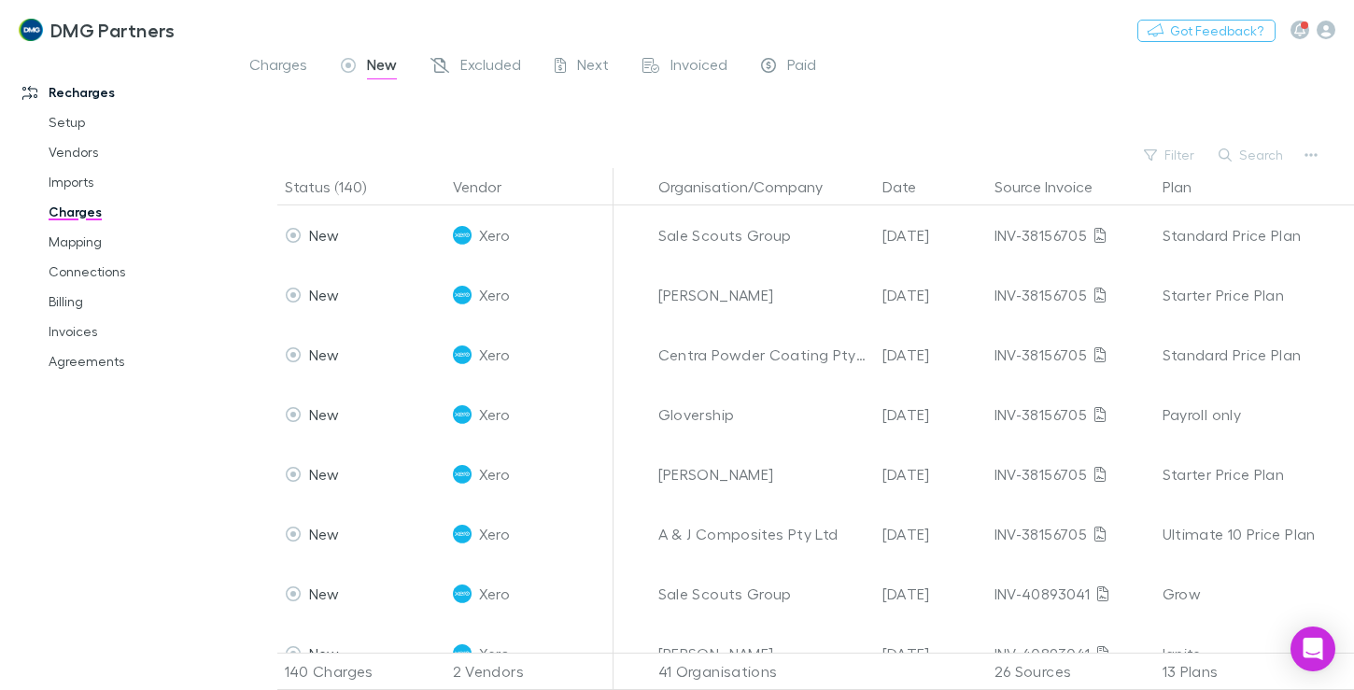
drag, startPoint x: 63, startPoint y: 299, endPoint x: 1329, endPoint y: 3, distance: 1299.9
click at [63, 299] on link "Billing" at bounding box center [136, 302] width 213 height 30
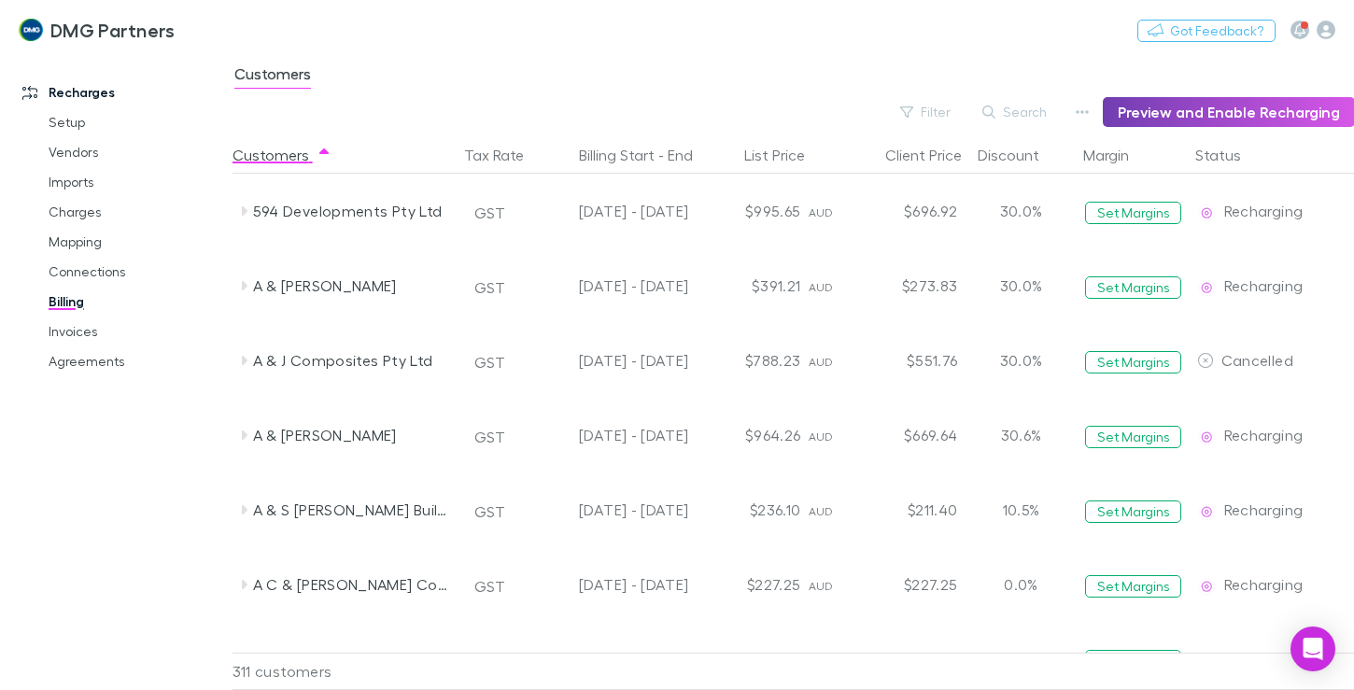
click at [1228, 108] on button "Preview and Enable Recharging" at bounding box center [1228, 112] width 252 height 30
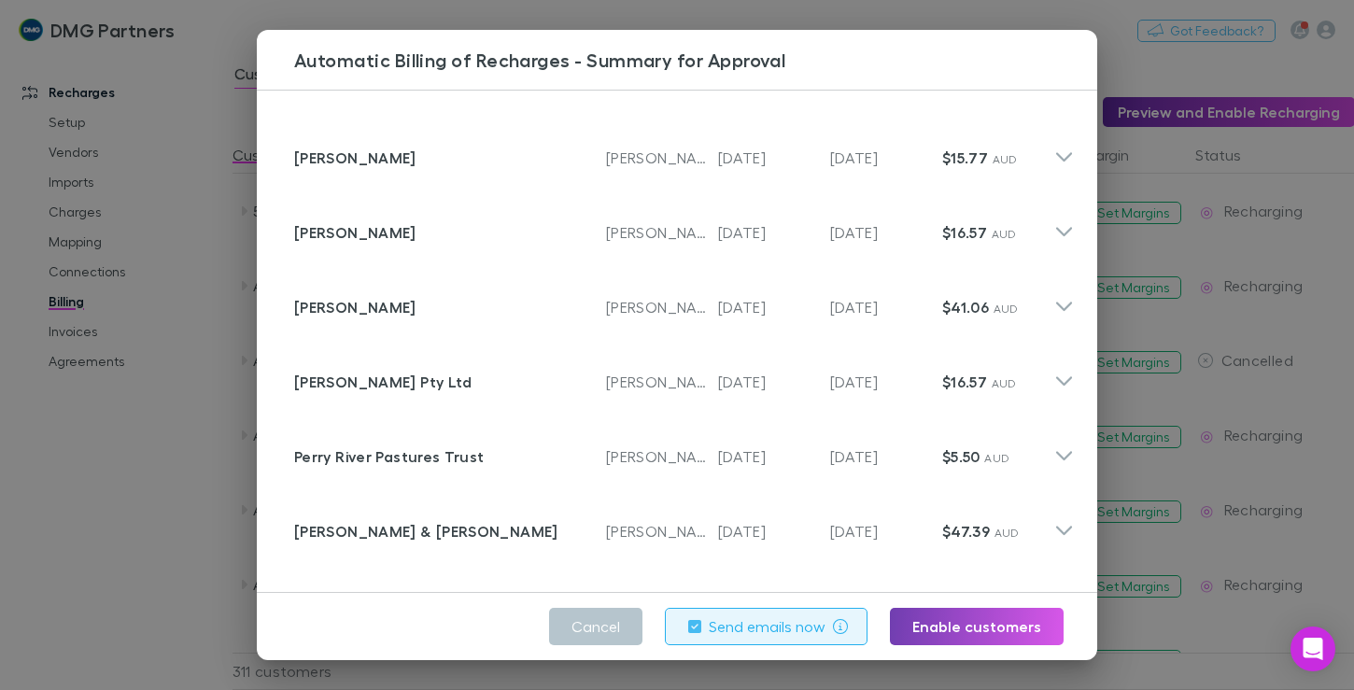
click at [1002, 624] on button "Enable customers" at bounding box center [977, 626] width 174 height 37
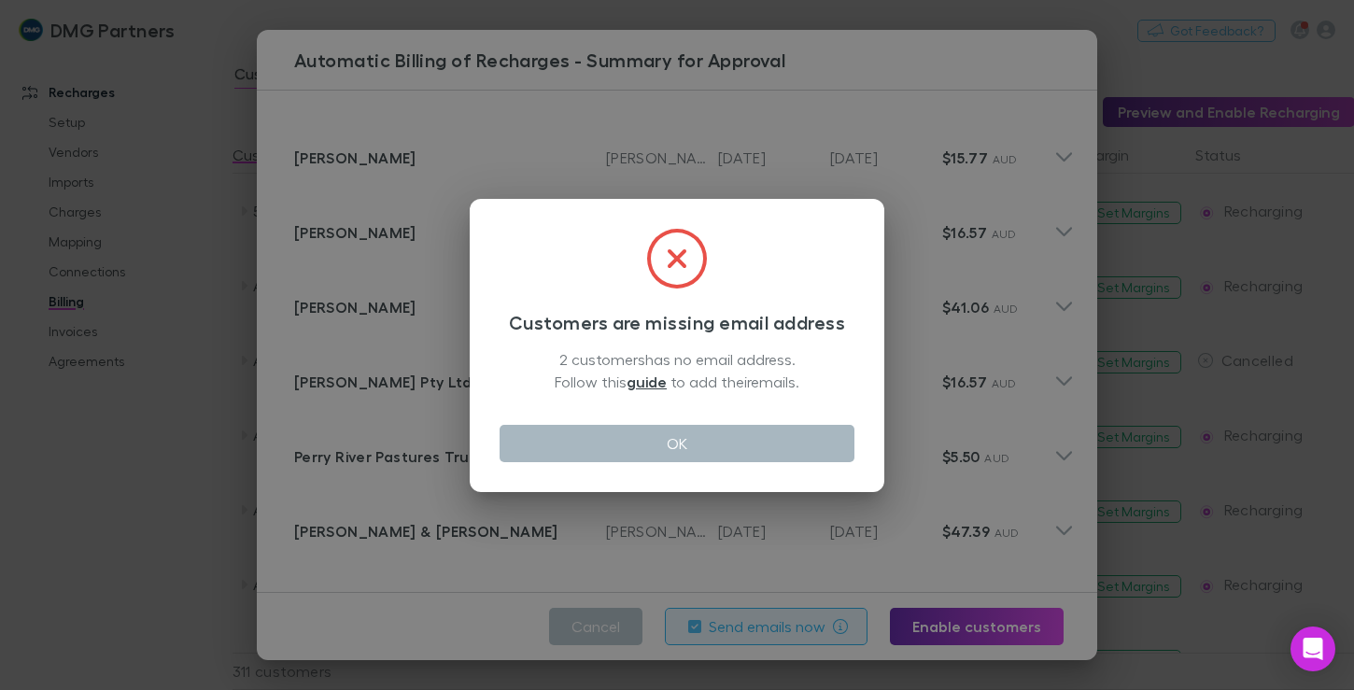
click at [638, 435] on button "OK" at bounding box center [676, 443] width 355 height 37
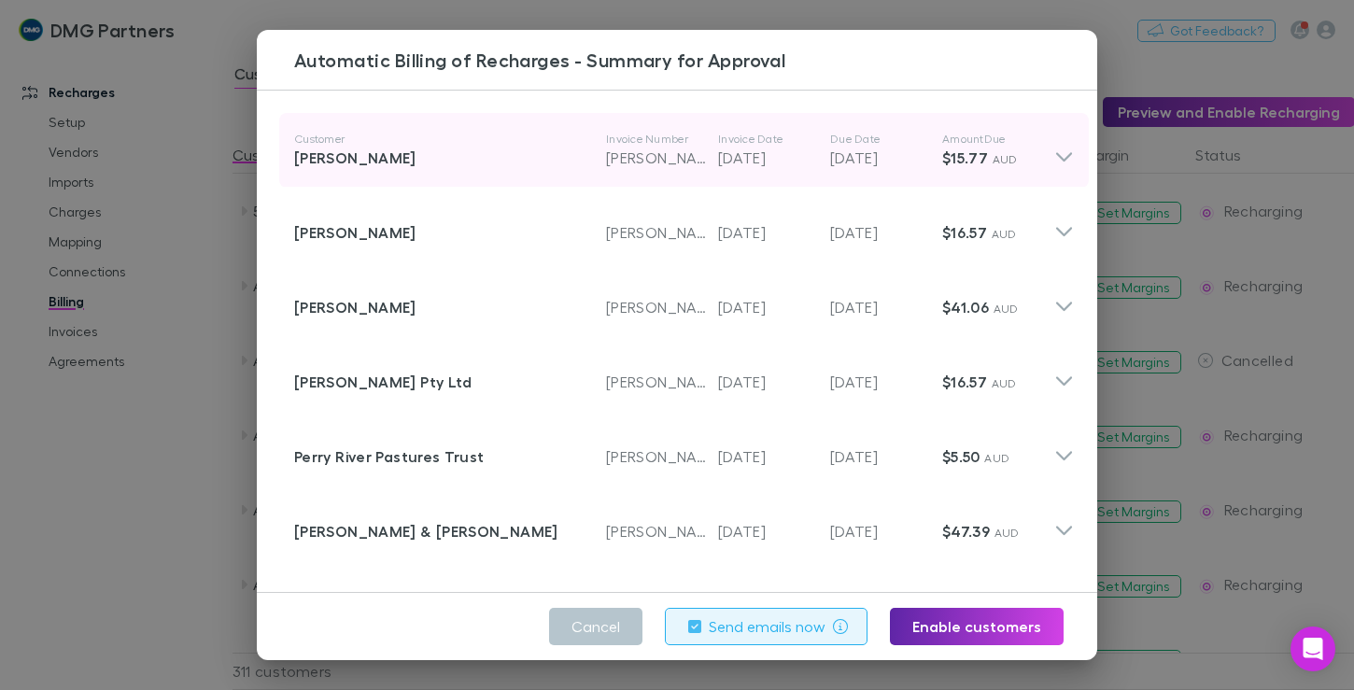
click at [1054, 152] on icon at bounding box center [1064, 150] width 20 height 37
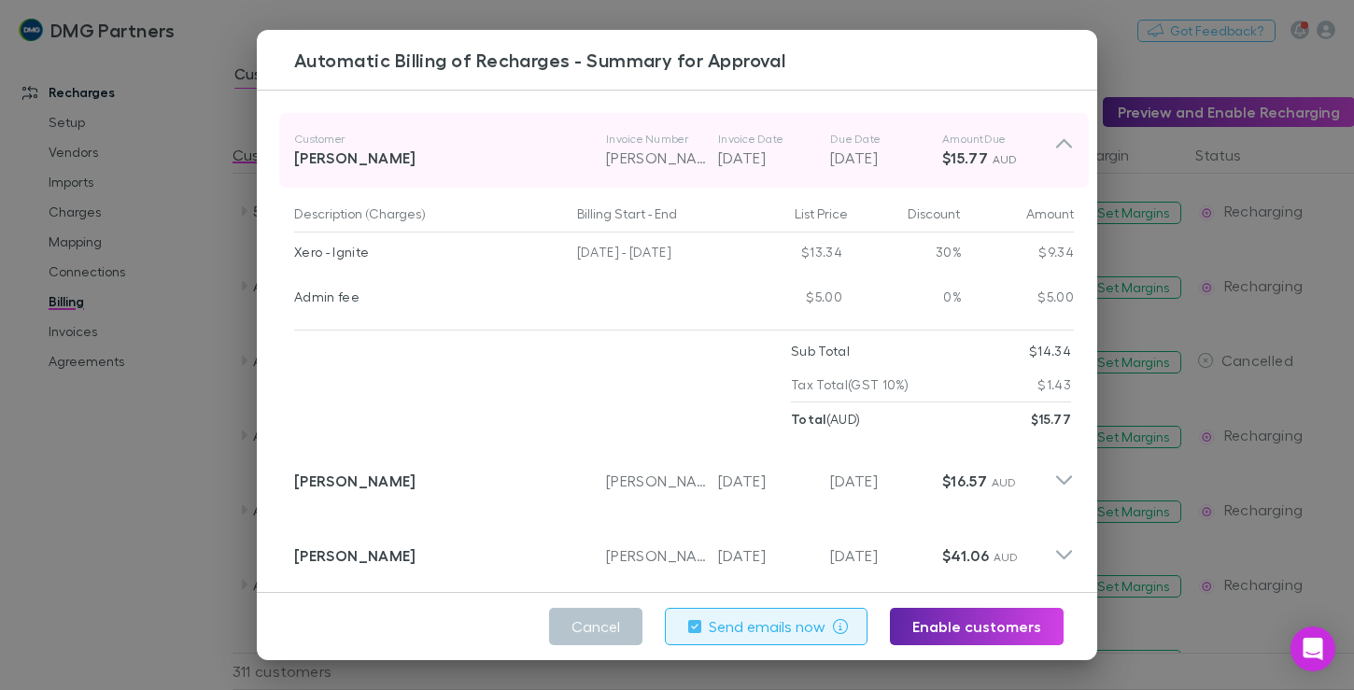
click at [1054, 146] on icon at bounding box center [1064, 150] width 20 height 37
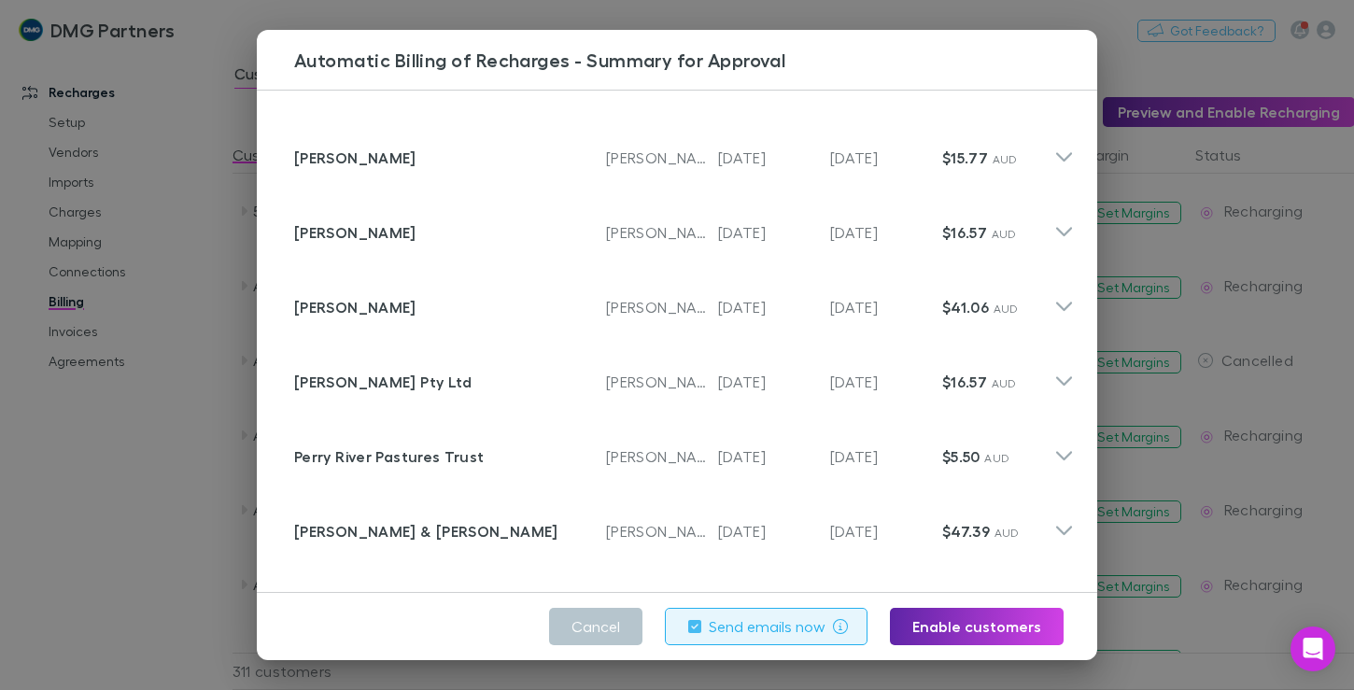
drag, startPoint x: 1136, startPoint y: 6, endPoint x: 721, endPoint y: 18, distance: 415.6
click at [1136, 6] on div "Automatic Billing of Recharges - Summary for Approval Customer [PERSON_NAME] In…" at bounding box center [677, 345] width 1354 height 690
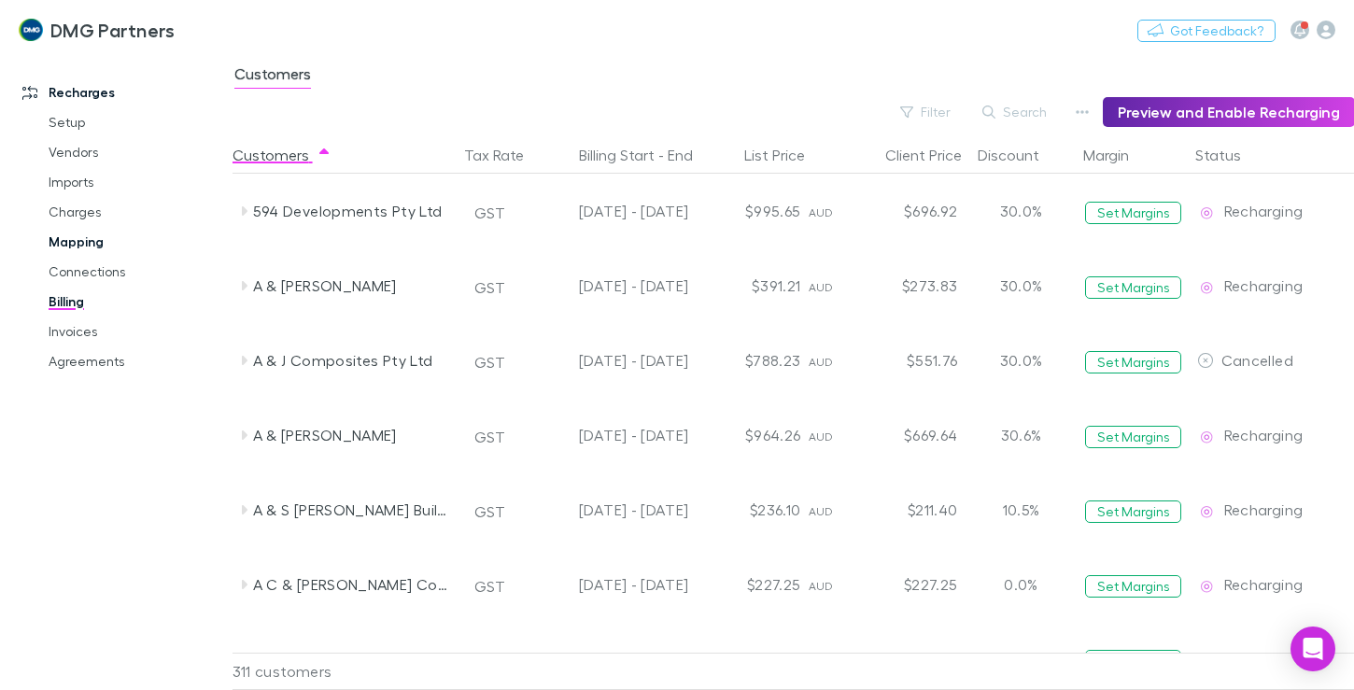
click at [77, 239] on link "Mapping" at bounding box center [136, 242] width 213 height 30
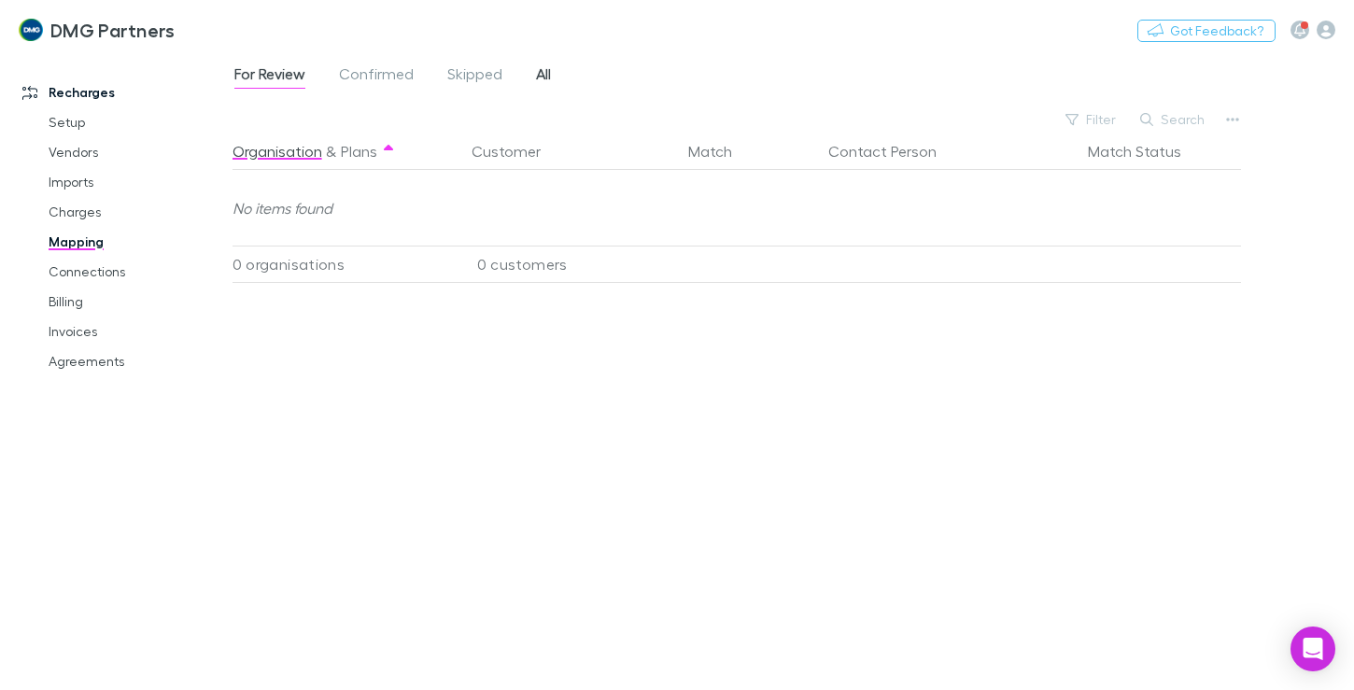
click at [542, 72] on span "All" at bounding box center [543, 76] width 15 height 24
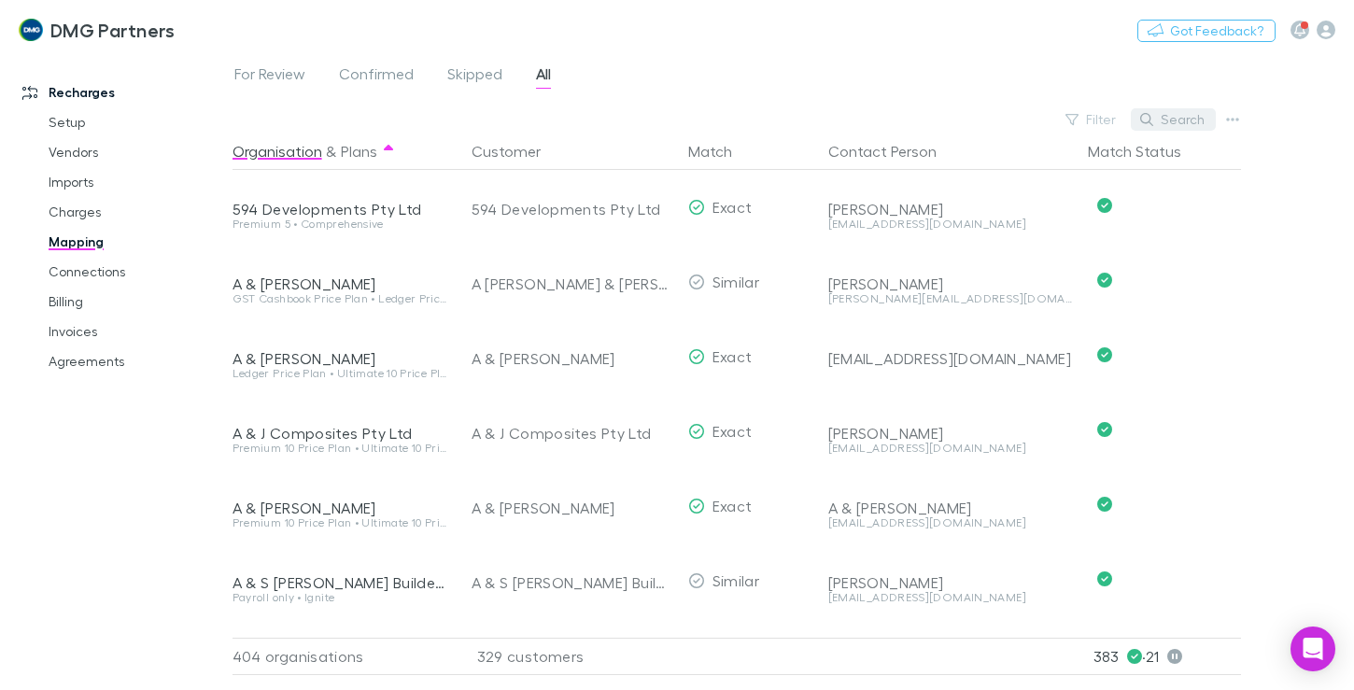
click at [1183, 113] on button "Search" at bounding box center [1172, 119] width 85 height 22
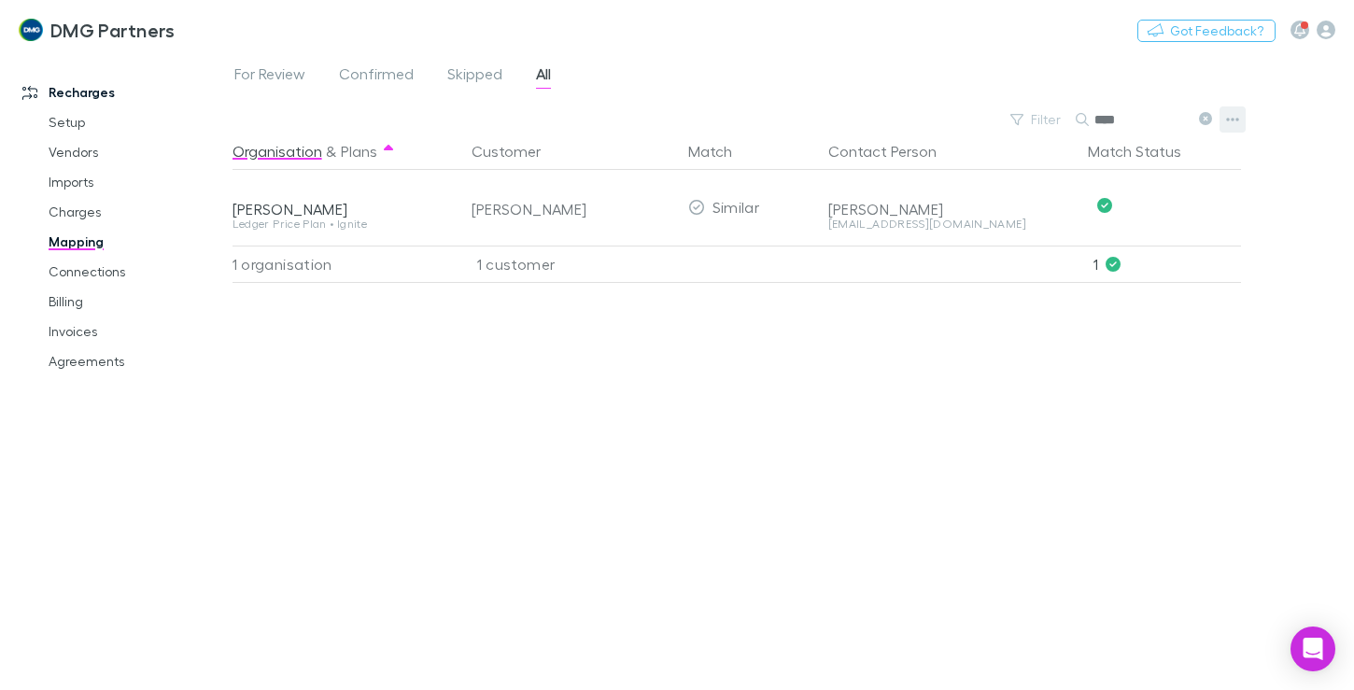
type input "****"
click at [1233, 108] on button "button" at bounding box center [1232, 119] width 26 height 26
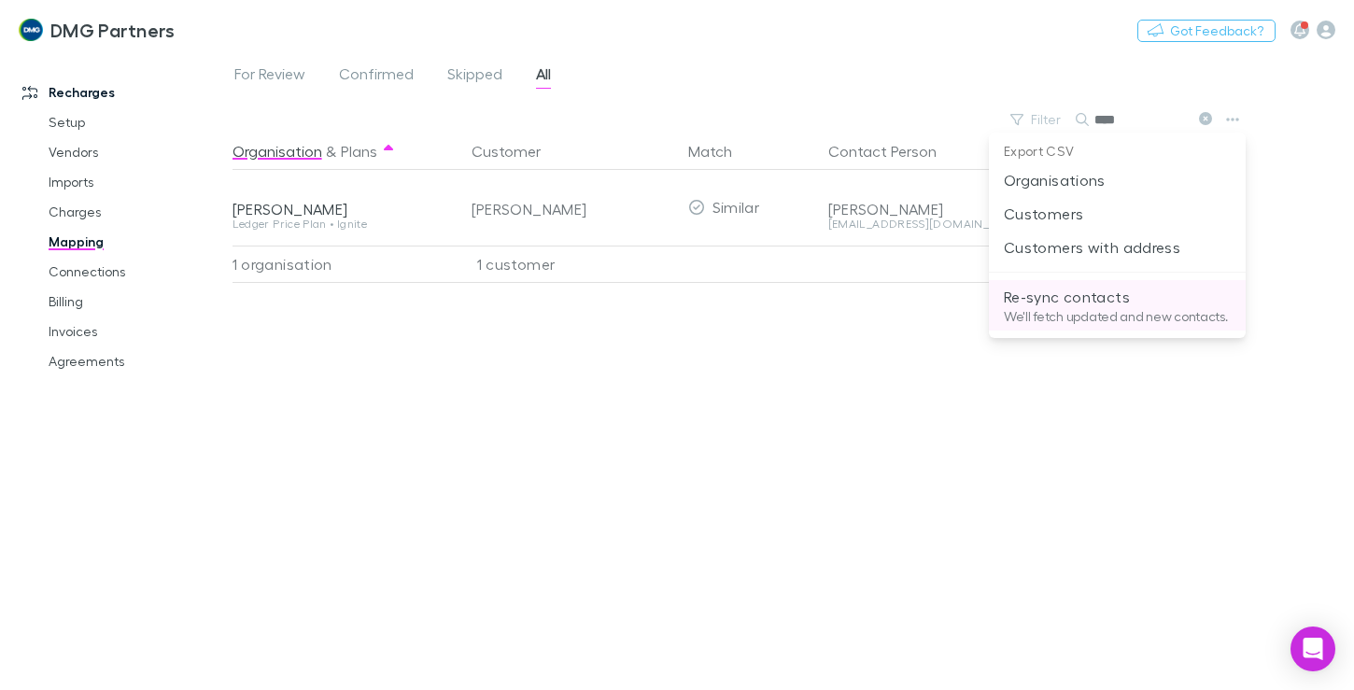
click at [1060, 315] on p "We'll fetch updated and new contacts." at bounding box center [1116, 316] width 227 height 17
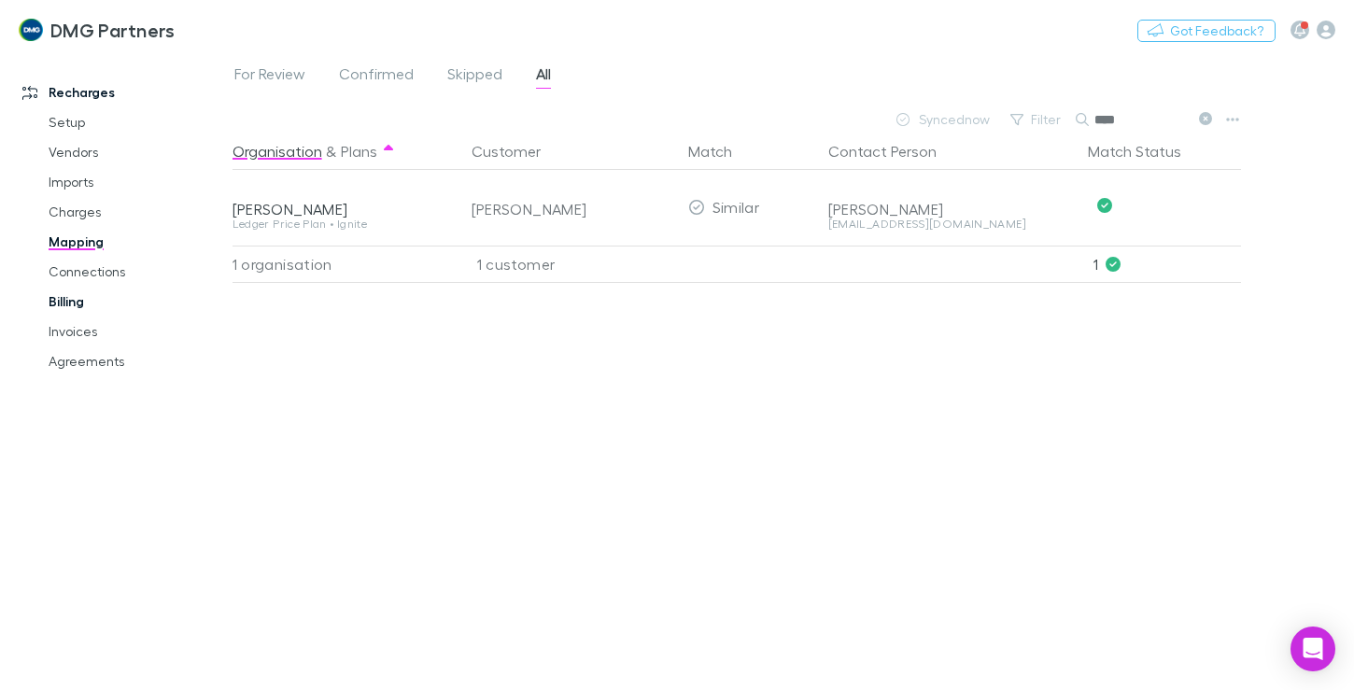
click at [61, 299] on link "Billing" at bounding box center [136, 302] width 213 height 30
click at [51, 302] on link "Billing" at bounding box center [136, 302] width 213 height 30
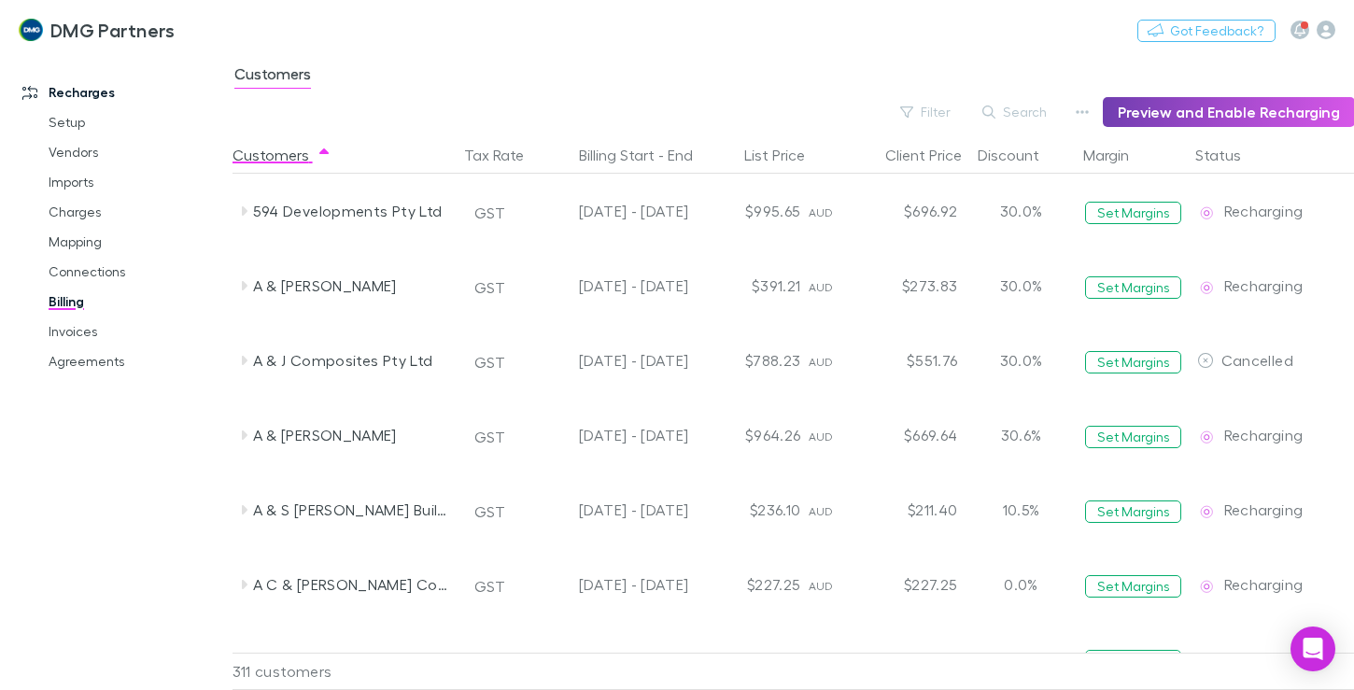
click at [1249, 105] on button "Preview and Enable Recharging" at bounding box center [1228, 112] width 252 height 30
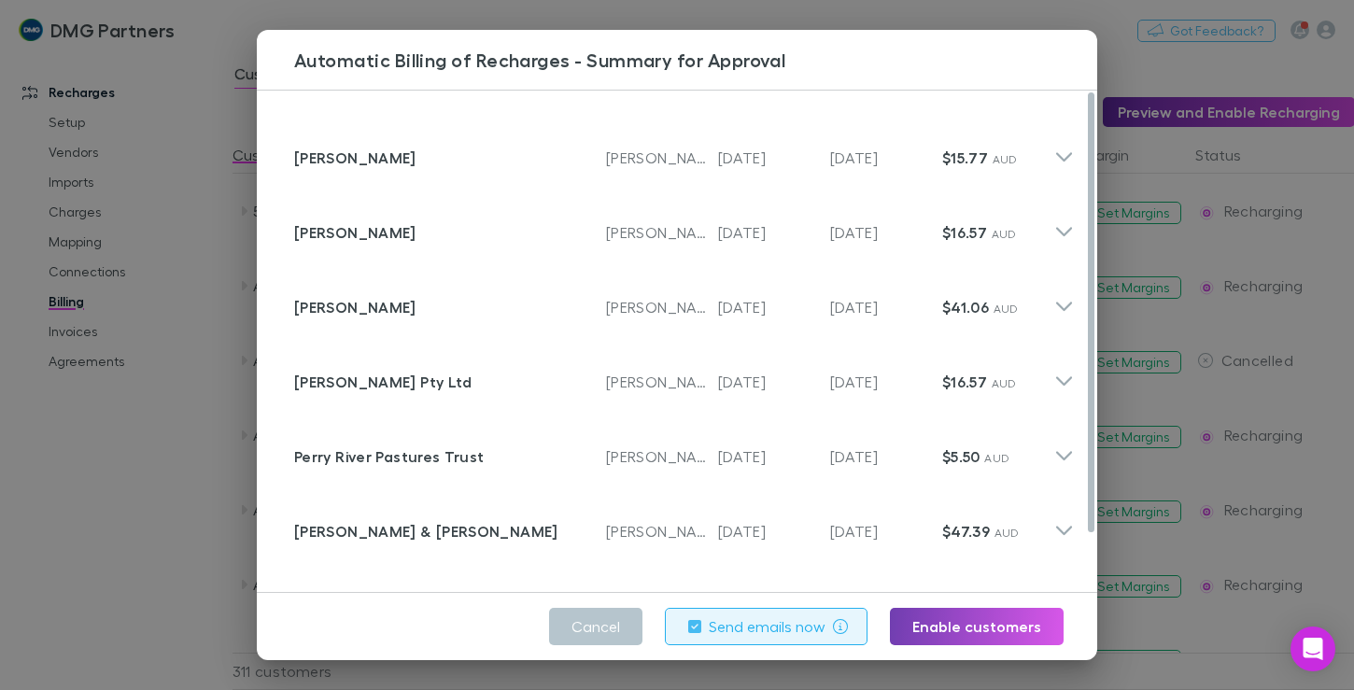
click at [966, 624] on button "Enable customers" at bounding box center [977, 626] width 174 height 37
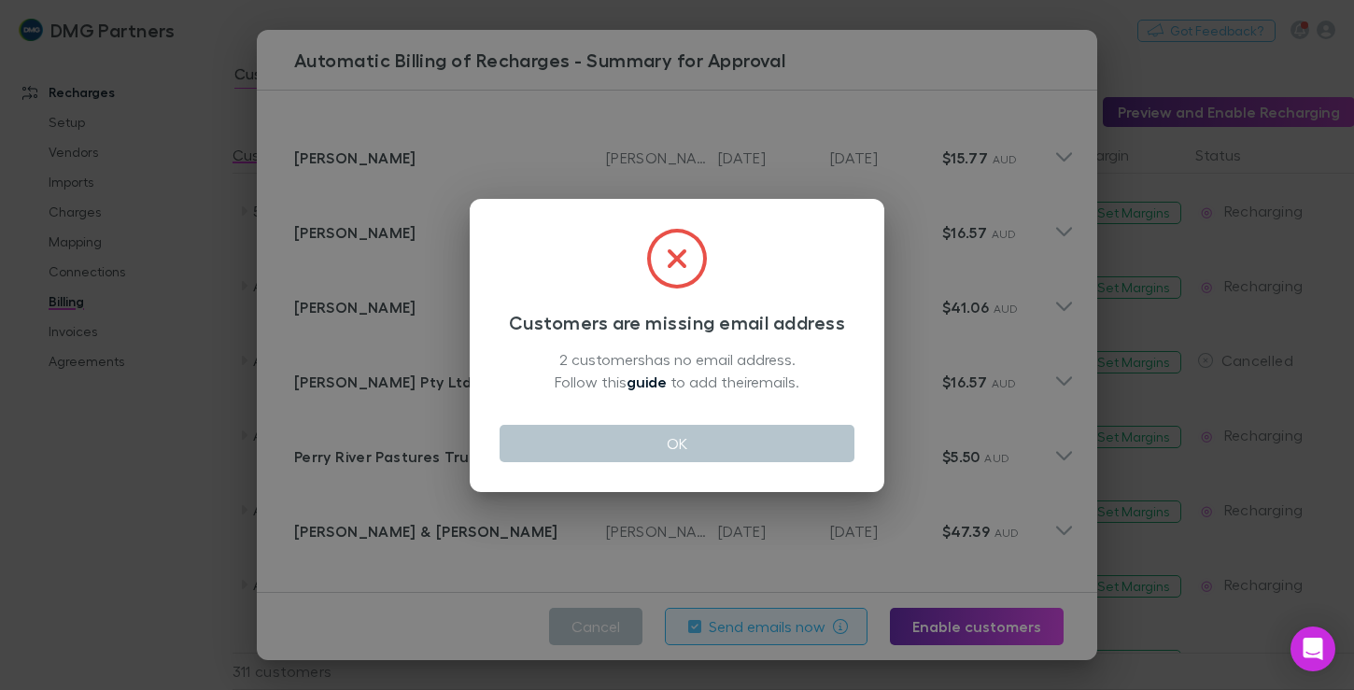
click at [637, 381] on link "guide" at bounding box center [646, 381] width 40 height 19
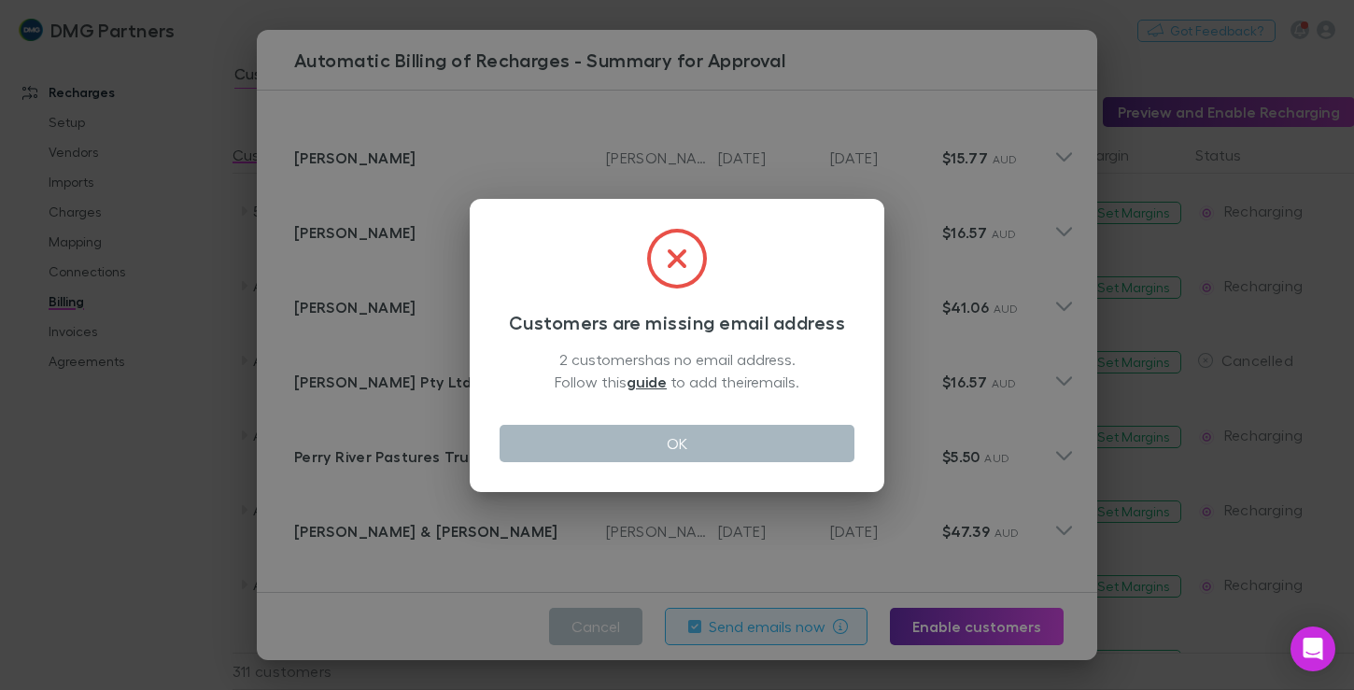
click at [647, 446] on button "OK" at bounding box center [676, 443] width 355 height 37
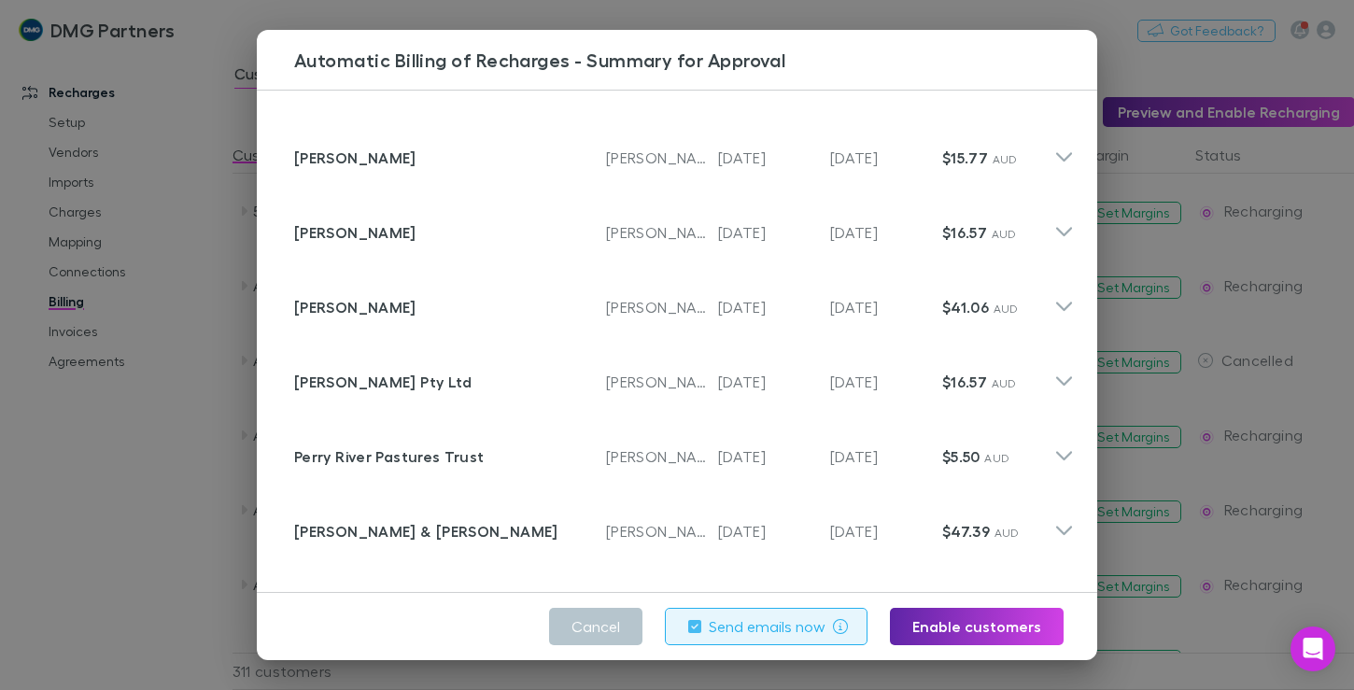
drag, startPoint x: 129, startPoint y: 134, endPoint x: 1116, endPoint y: 21, distance: 994.2
click at [128, 134] on div "Automatic Billing of Recharges - Summary for Approval Customer [PERSON_NAME] In…" at bounding box center [677, 345] width 1354 height 690
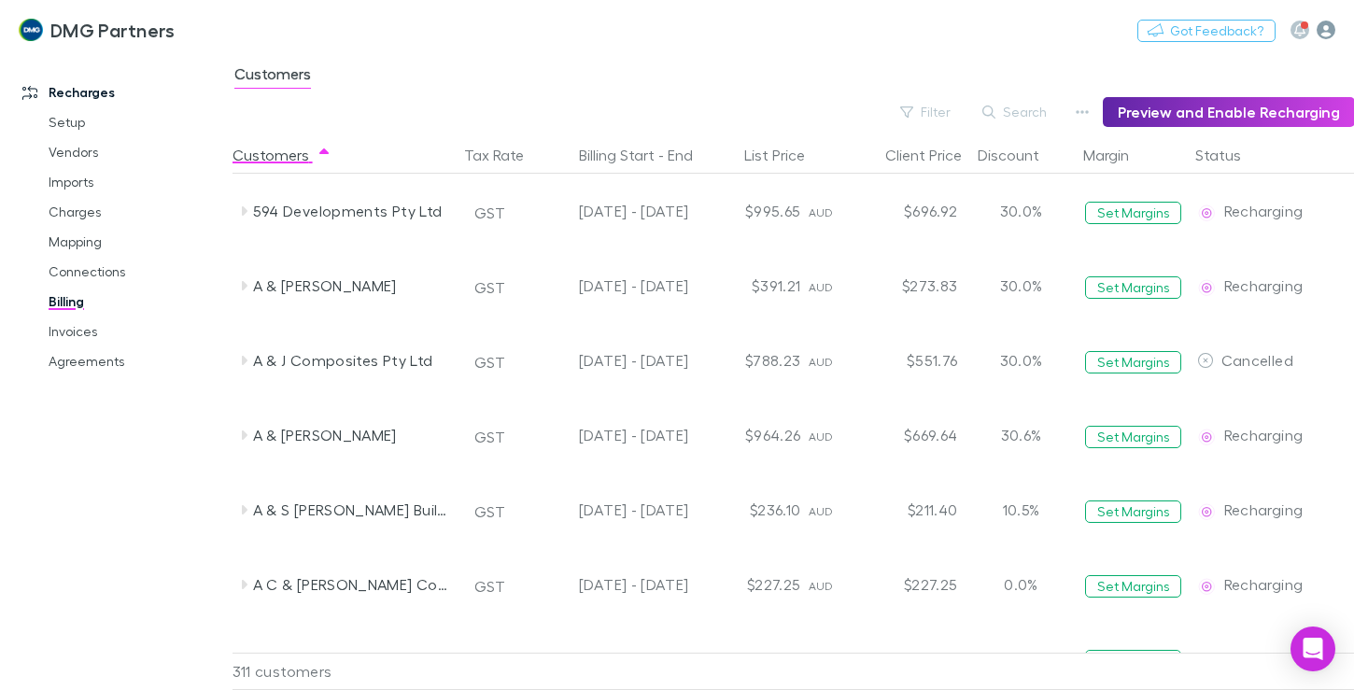
click at [1326, 29] on icon "button" at bounding box center [1325, 30] width 19 height 19
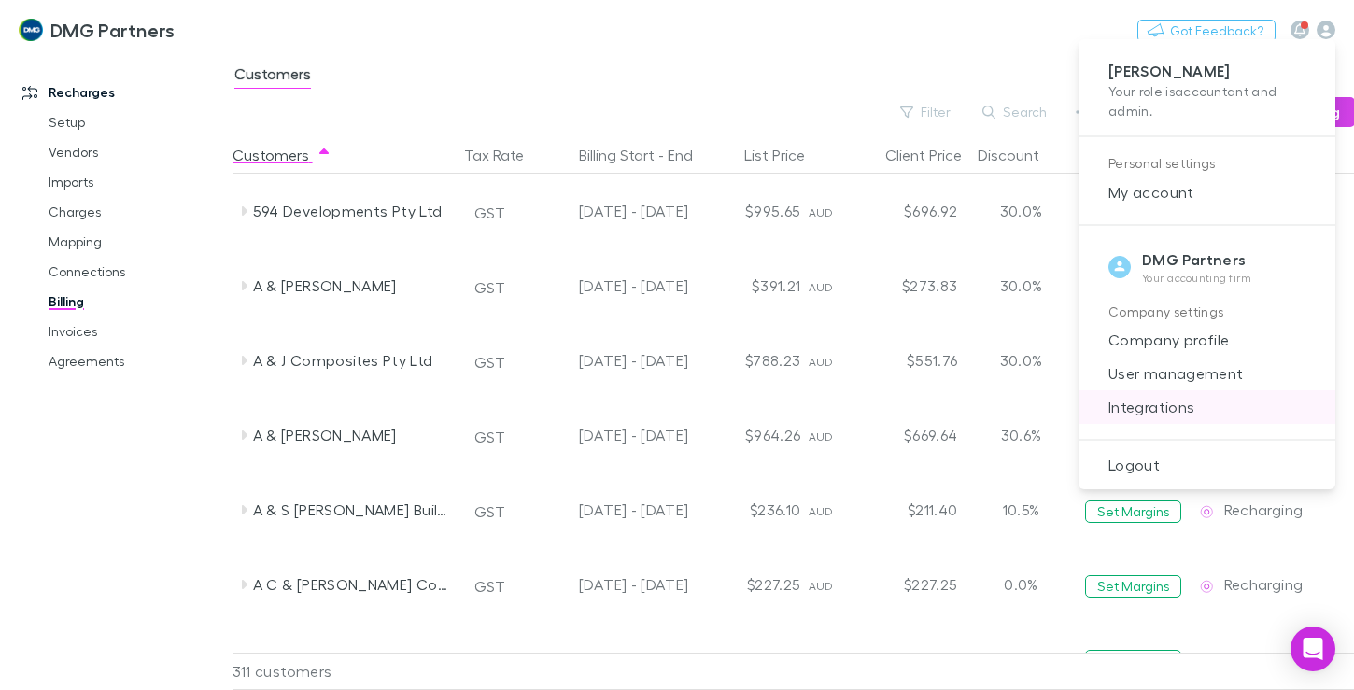
click at [1150, 409] on span "Integrations" at bounding box center [1206, 407] width 227 height 22
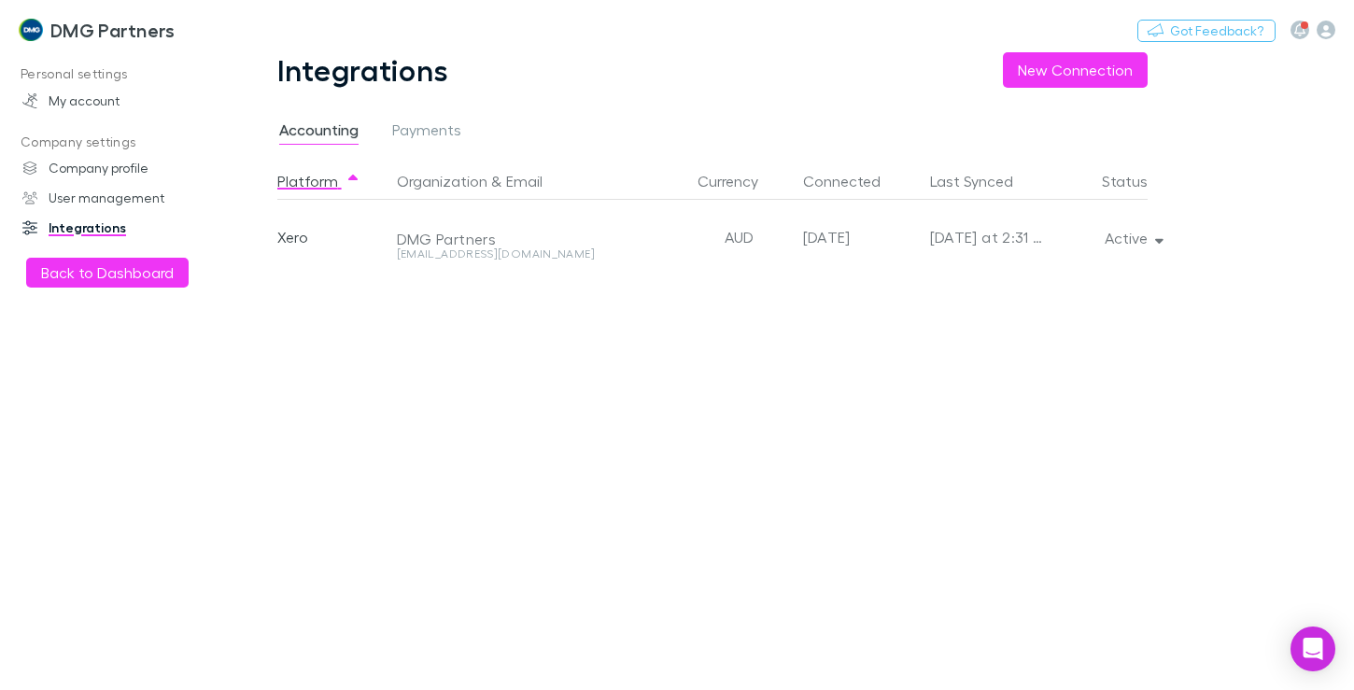
click at [1003, 221] on div "today at 2:31 PM" at bounding box center [989, 237] width 119 height 75
click at [1320, 29] on icon "button" at bounding box center [1325, 30] width 19 height 19
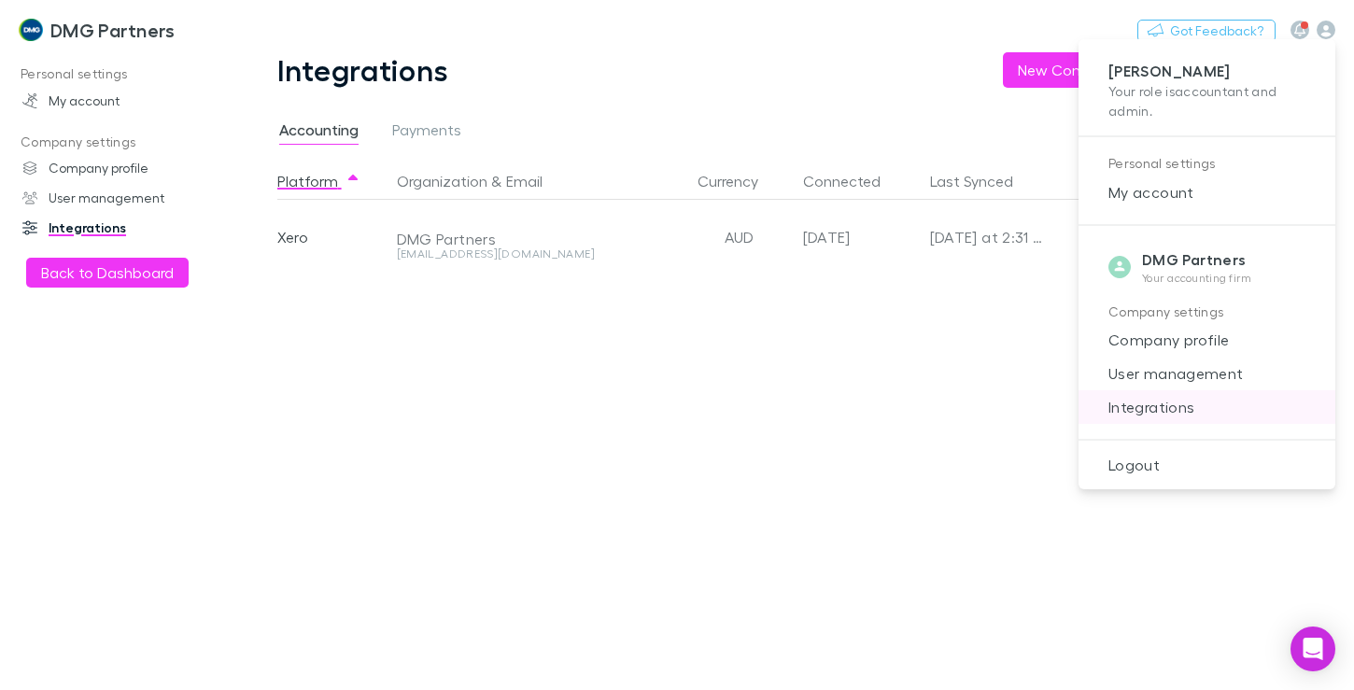
click at [1133, 403] on span "Integrations" at bounding box center [1206, 407] width 227 height 22
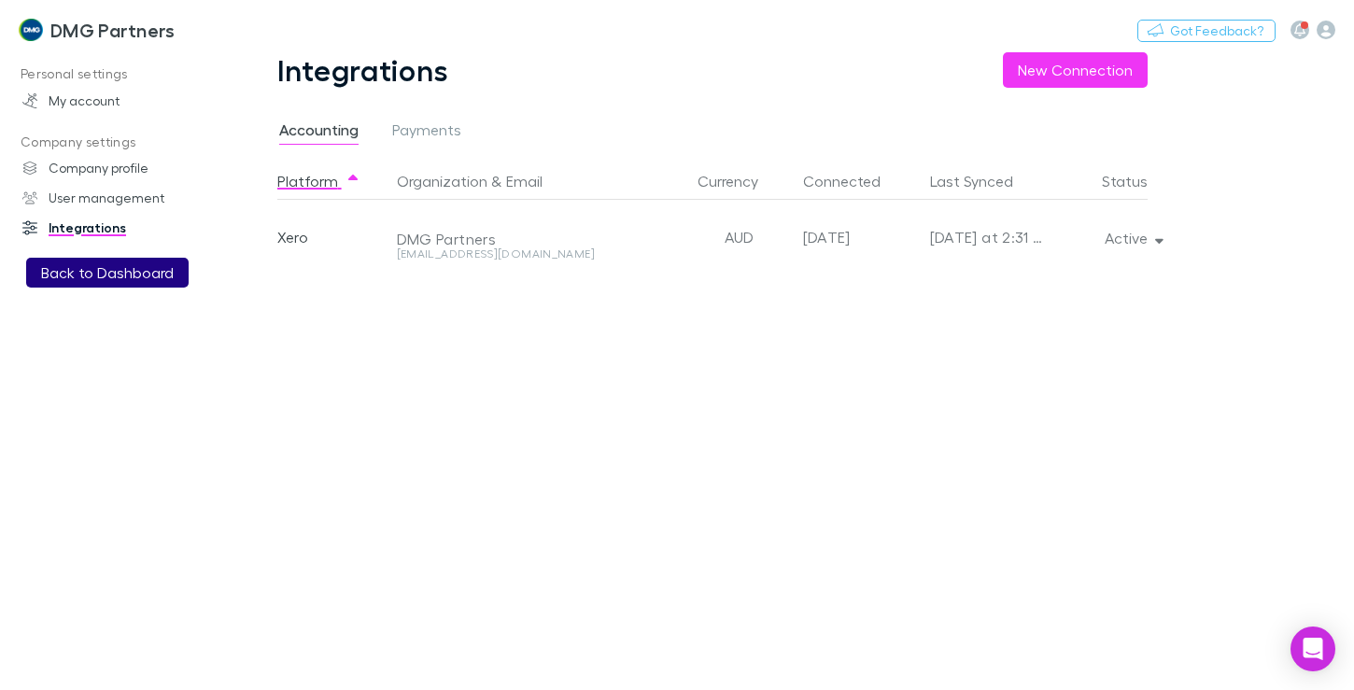
click at [118, 276] on button "Back to Dashboard" at bounding box center [107, 273] width 162 height 30
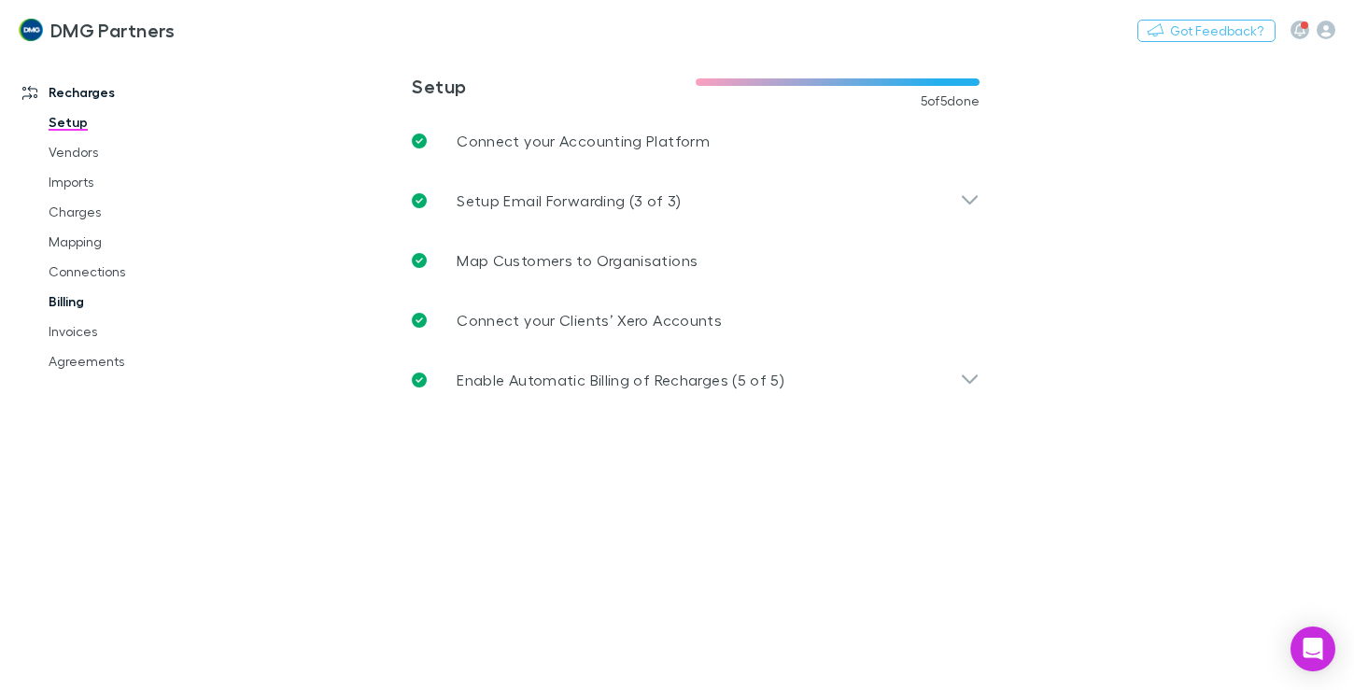
click at [69, 302] on link "Billing" at bounding box center [136, 302] width 213 height 30
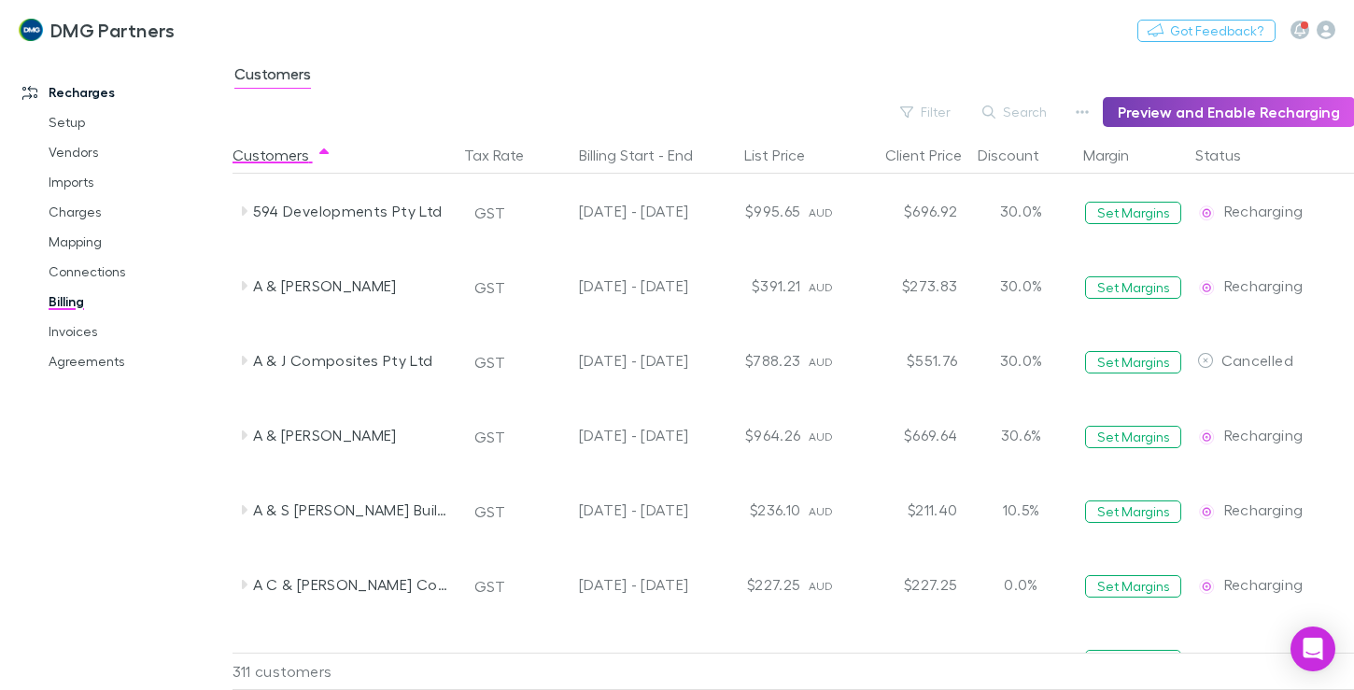
click at [1207, 105] on button "Preview and Enable Recharging" at bounding box center [1228, 112] width 252 height 30
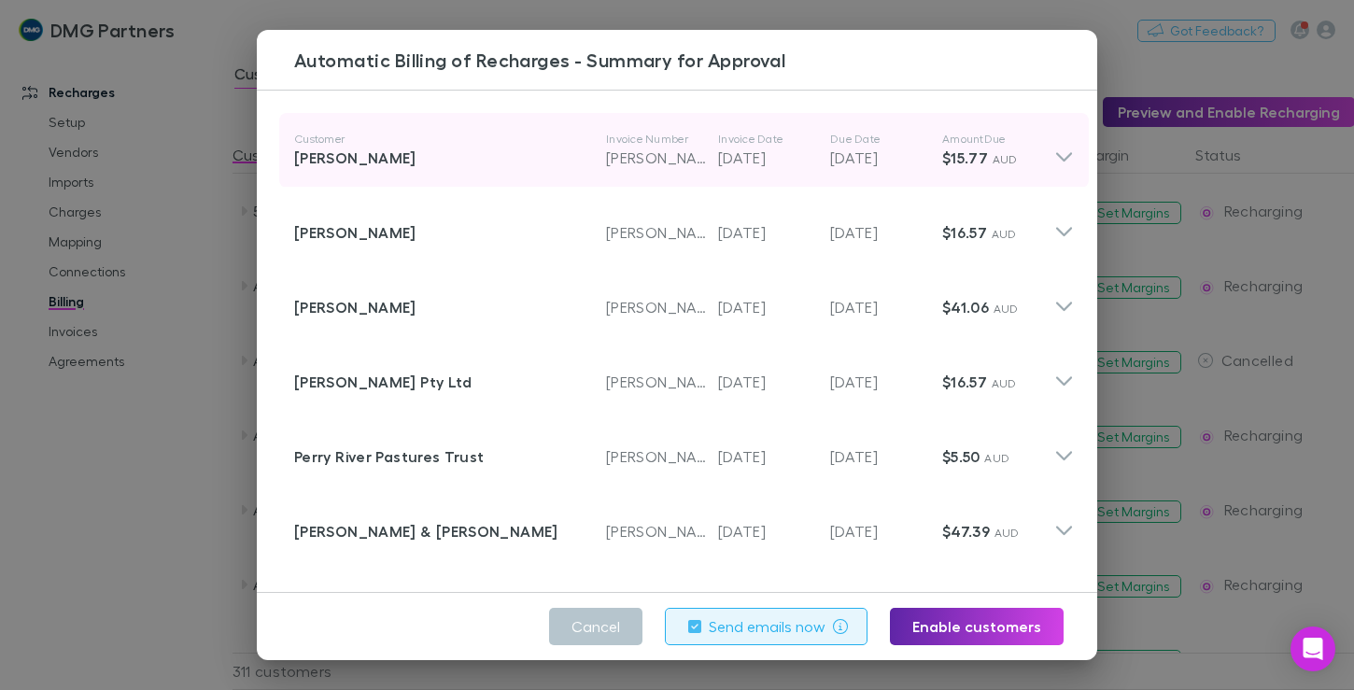
click at [1059, 154] on icon at bounding box center [1064, 150] width 20 height 37
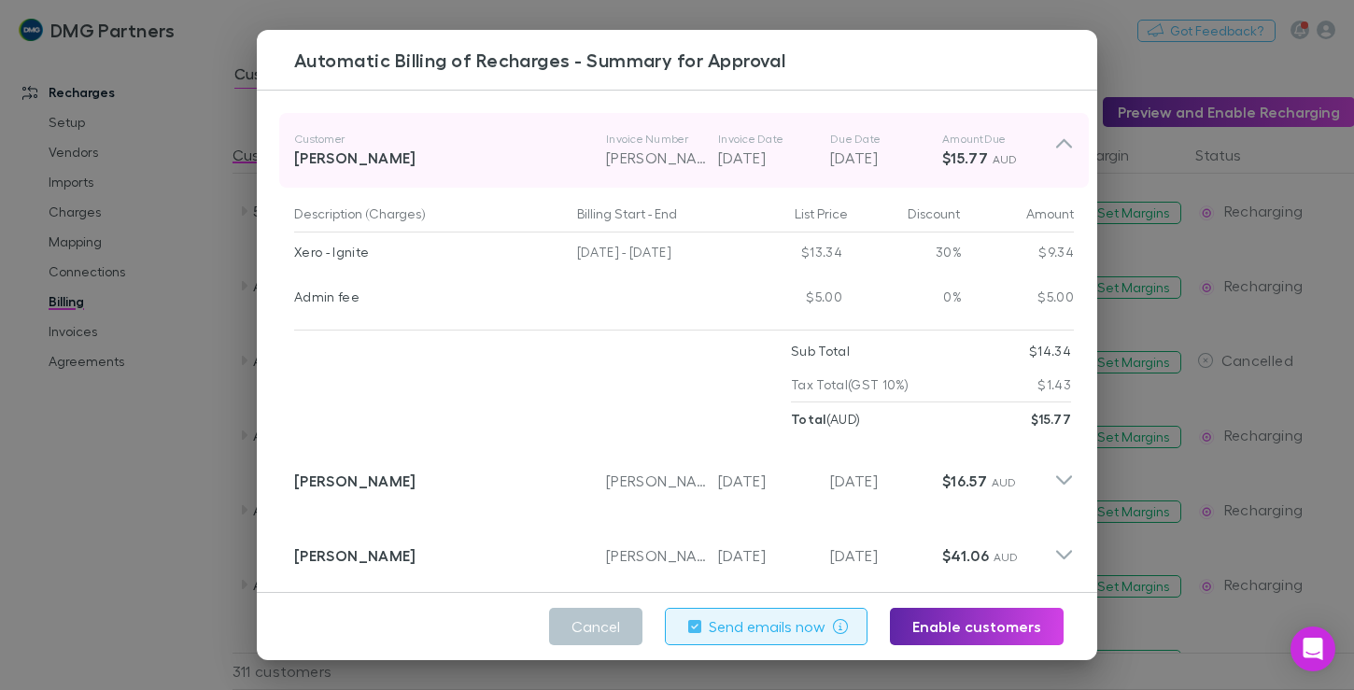
click at [1056, 150] on icon at bounding box center [1064, 150] width 20 height 37
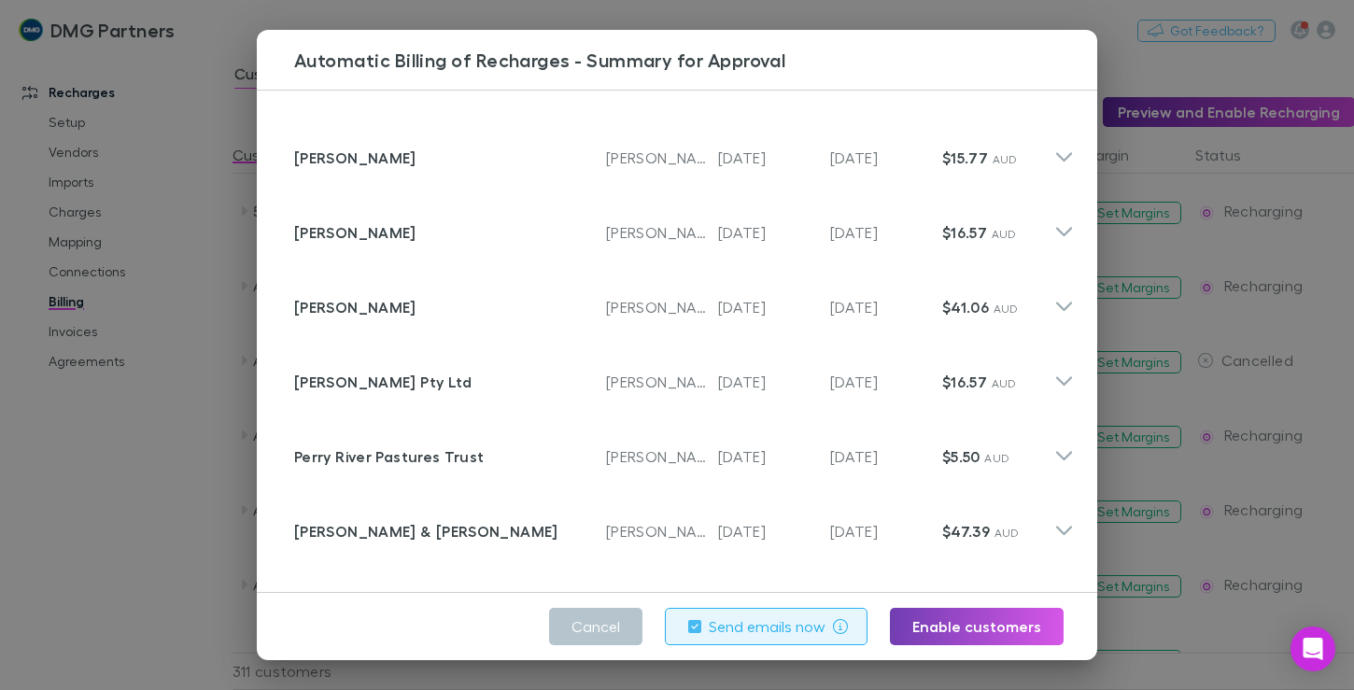
click at [996, 624] on button "Enable customers" at bounding box center [977, 626] width 174 height 37
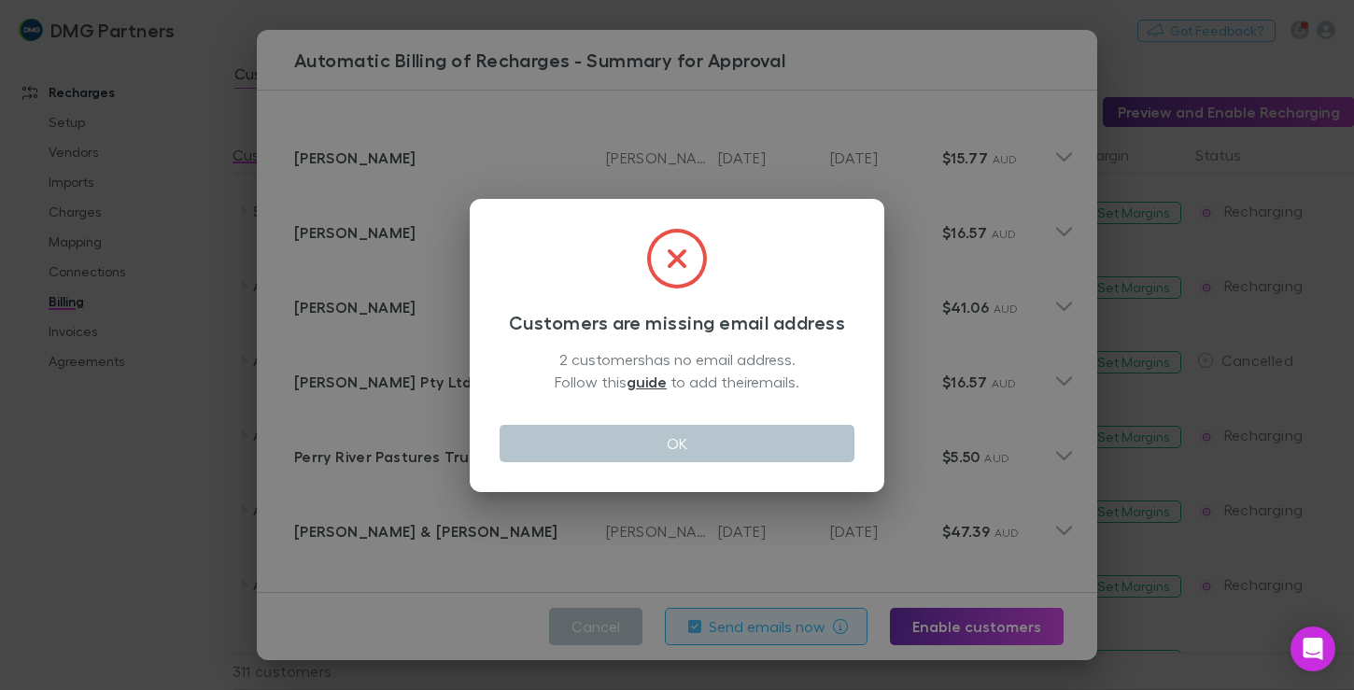
click at [775, 470] on div "Customers are missing email address 2 customers has no email address. Follow th…" at bounding box center [677, 345] width 414 height 293
click at [580, 474] on div "Customers are missing email address 2 customers has no email address. Follow th…" at bounding box center [677, 345] width 414 height 293
click at [681, 455] on button "OK" at bounding box center [676, 443] width 355 height 37
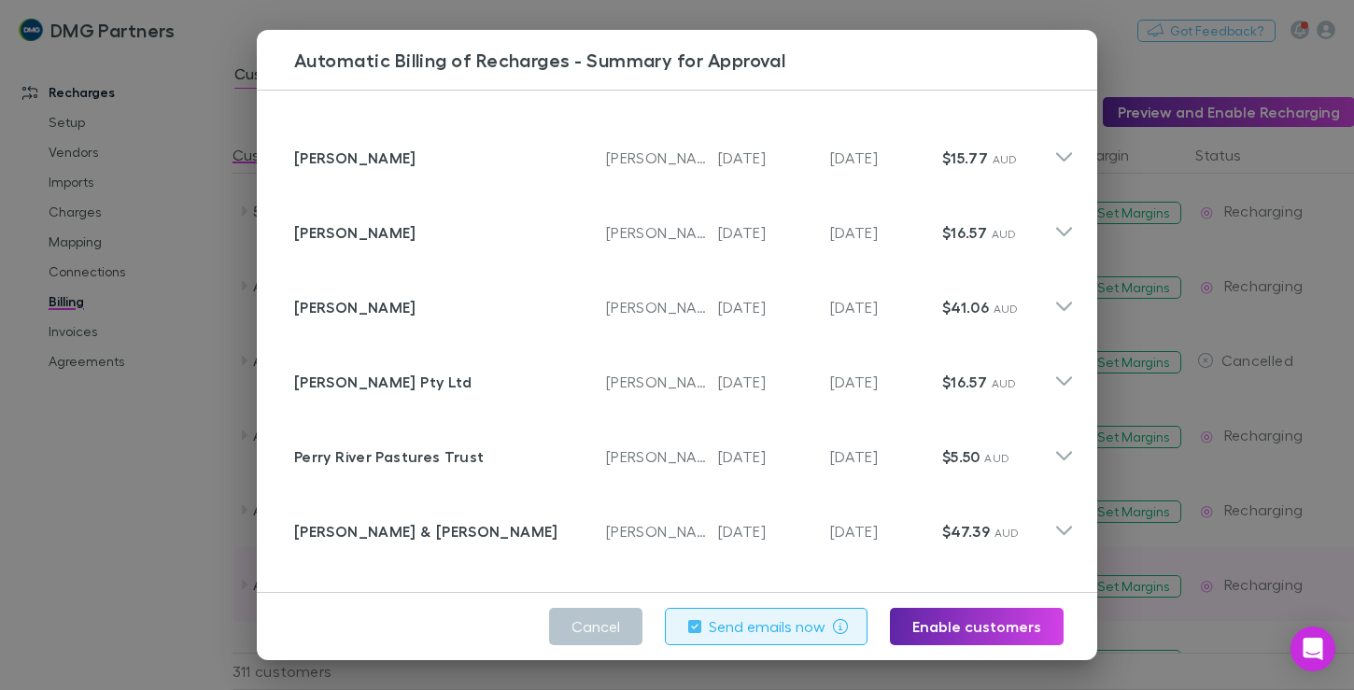
drag, startPoint x: 595, startPoint y: 621, endPoint x: 584, endPoint y: 617, distance: 10.9
click at [597, 620] on button "Cancel" at bounding box center [595, 626] width 93 height 37
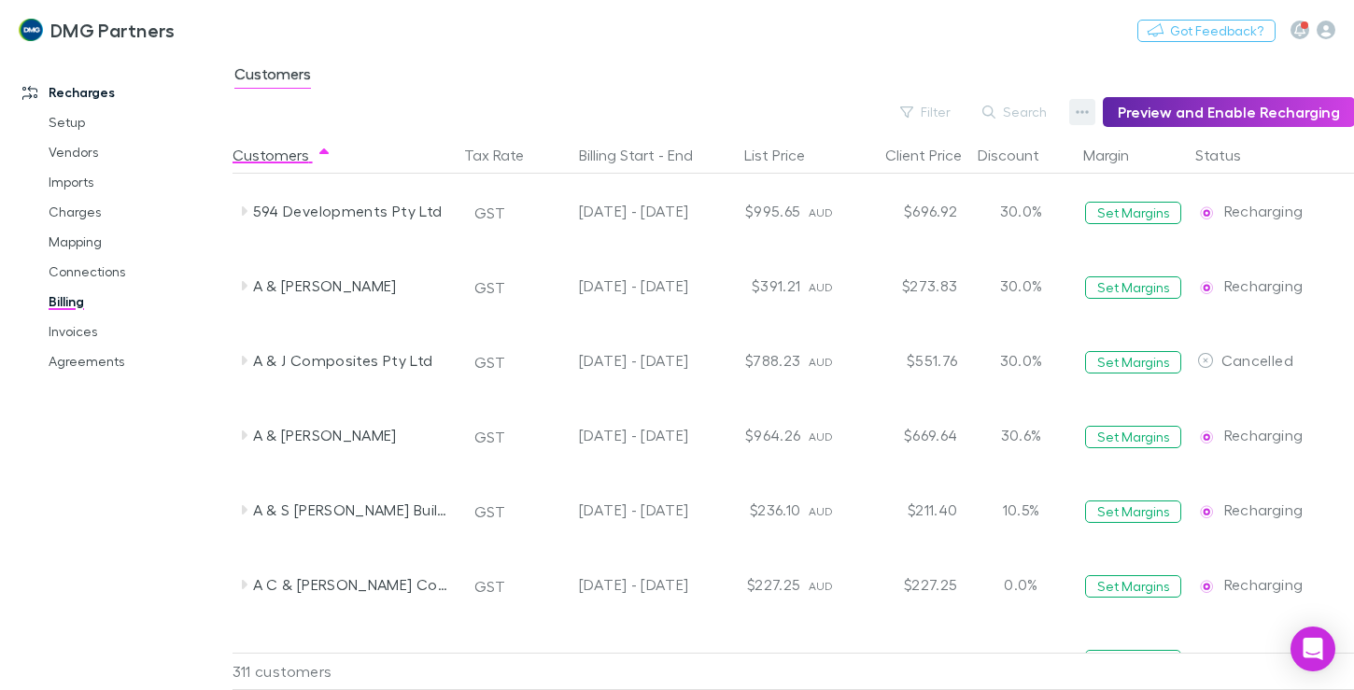
click at [1088, 112] on icon "button" at bounding box center [1081, 112] width 13 height 15
drag, startPoint x: 792, startPoint y: 86, endPoint x: 888, endPoint y: 85, distance: 96.2
click at [795, 86] on div at bounding box center [677, 345] width 1354 height 690
click at [1019, 110] on button "Search" at bounding box center [1015, 112] width 85 height 22
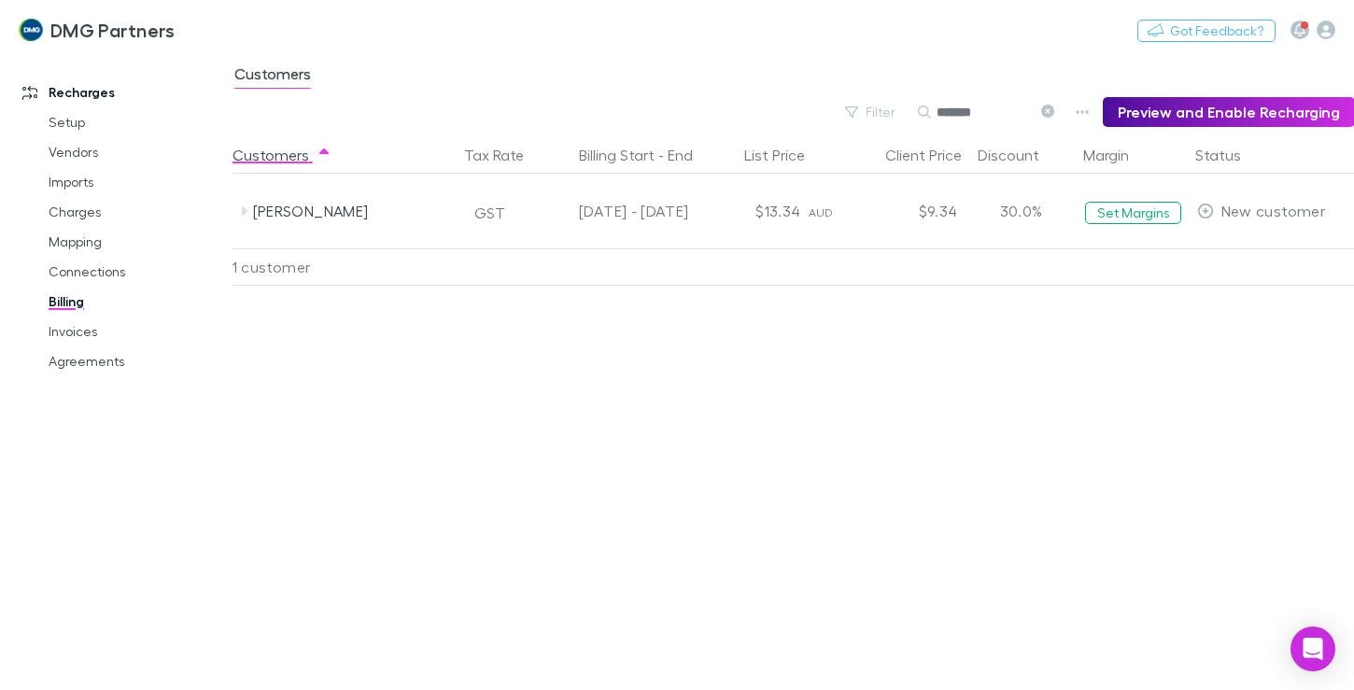
type input "*******"
click at [1158, 107] on button "Preview and Enable Recharging" at bounding box center [1228, 112] width 252 height 30
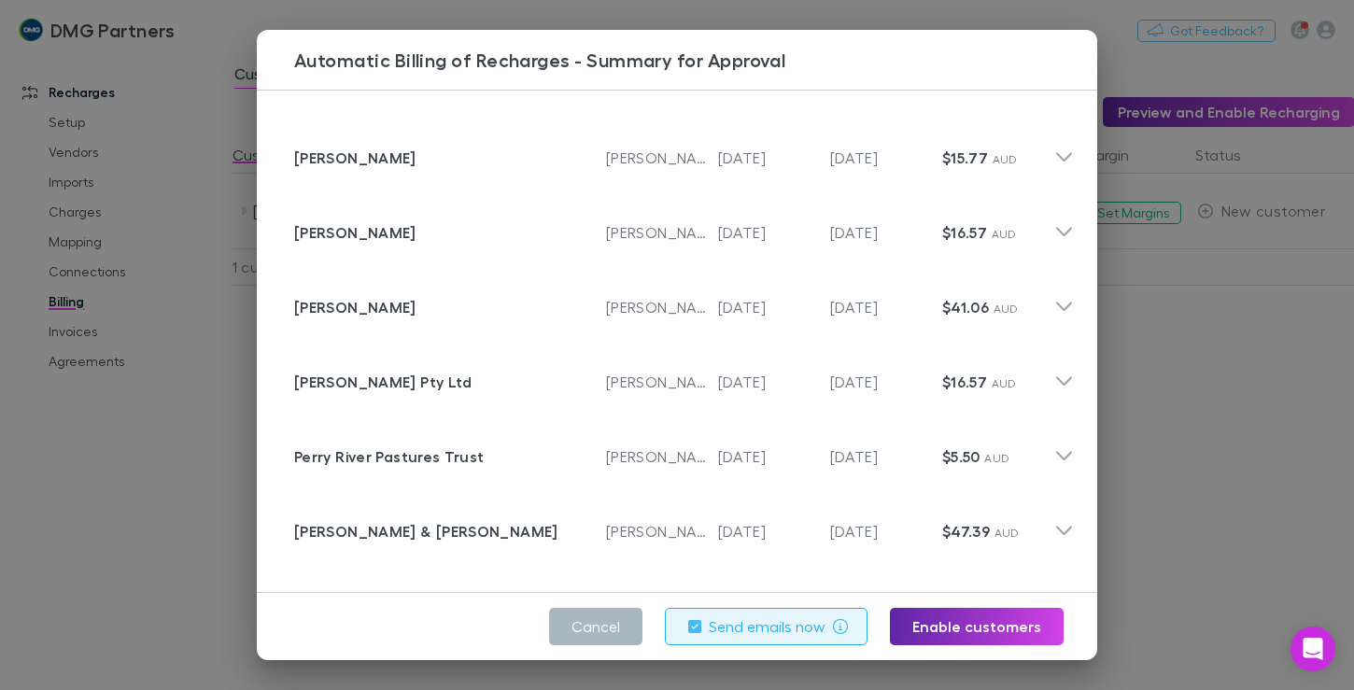
click at [603, 628] on button "Cancel" at bounding box center [595, 626] width 93 height 37
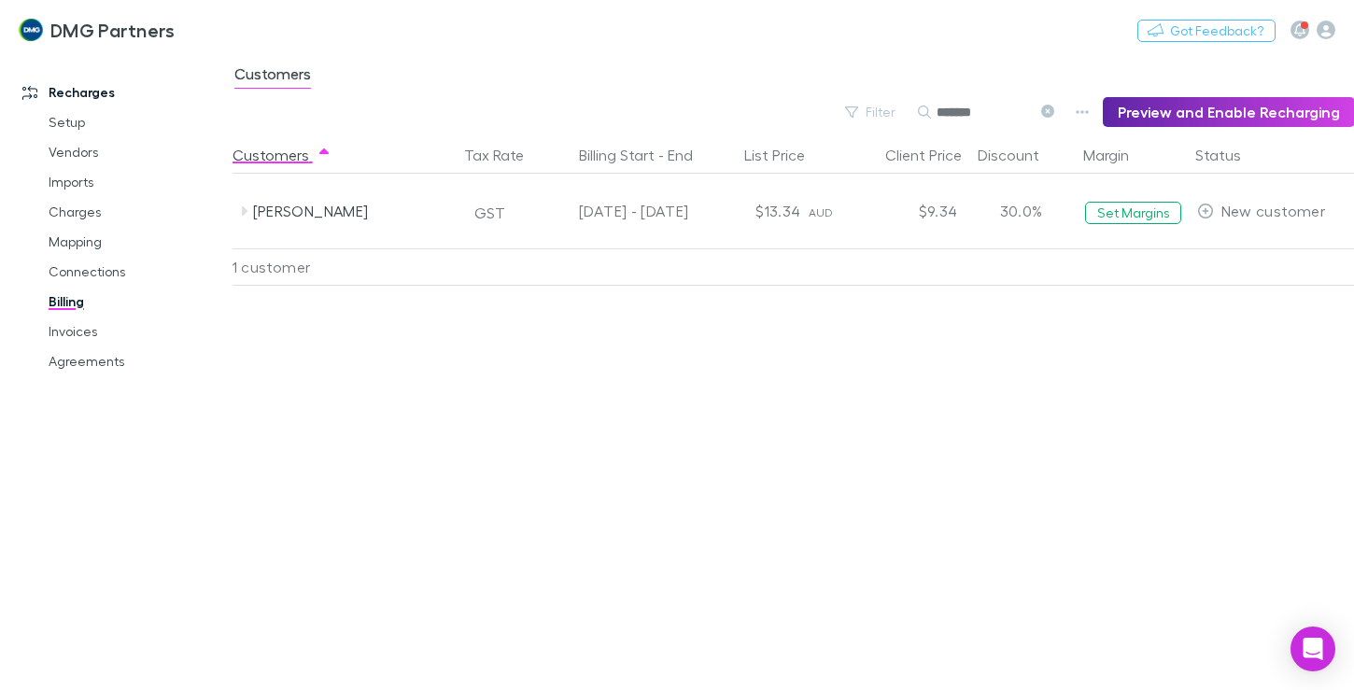
drag, startPoint x: 1085, startPoint y: 113, endPoint x: 1032, endPoint y: 327, distance: 220.1
drag, startPoint x: 1032, startPoint y: 327, endPoint x: 852, endPoint y: 351, distance: 181.8
click at [852, 351] on div "Customers Tax Rate Billing Start - End List Price Client Price Discount Margin …" at bounding box center [792, 413] width 1121 height 554
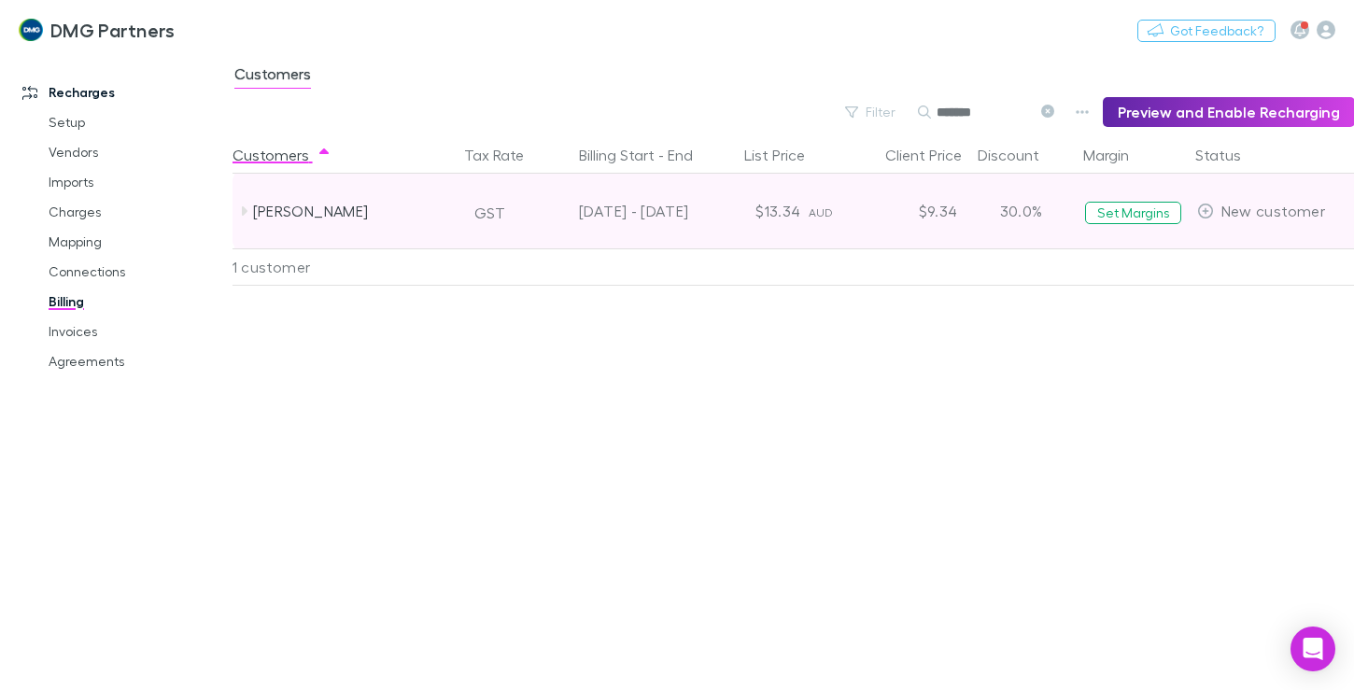
click at [1242, 211] on span "New customer" at bounding box center [1273, 211] width 104 height 18
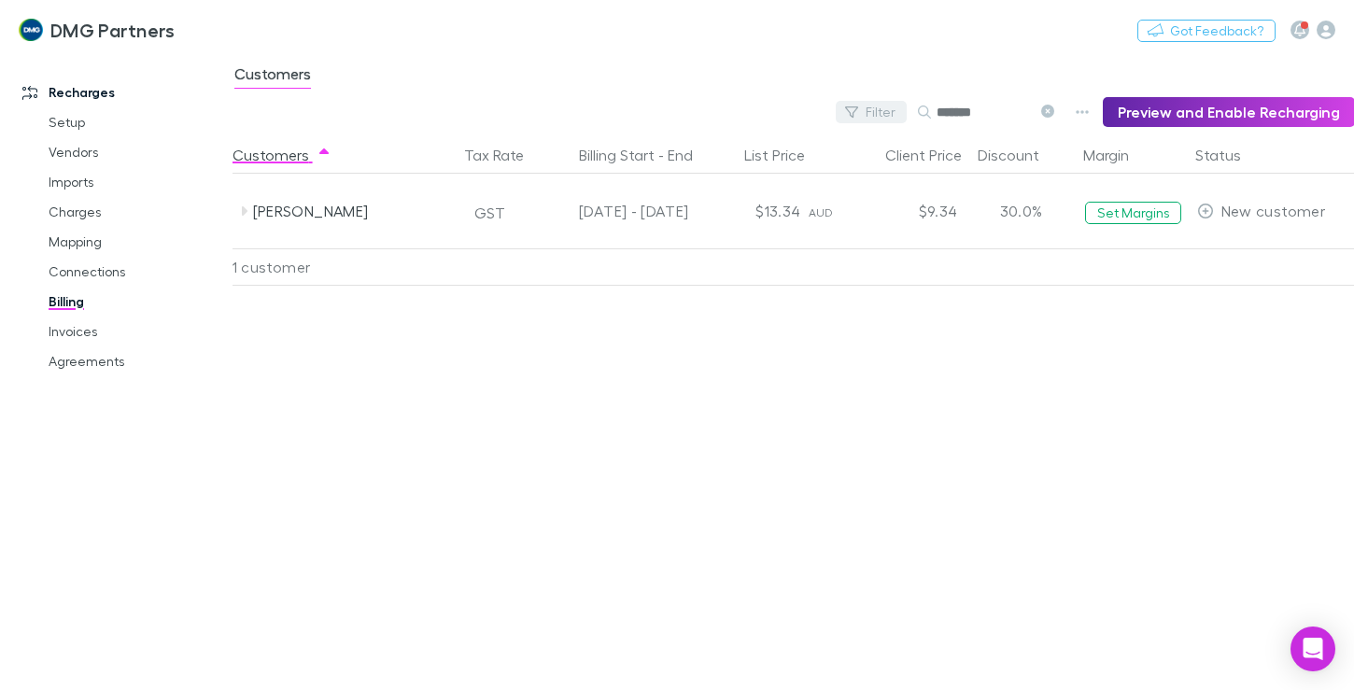
click at [892, 110] on button "Filter" at bounding box center [870, 112] width 71 height 22
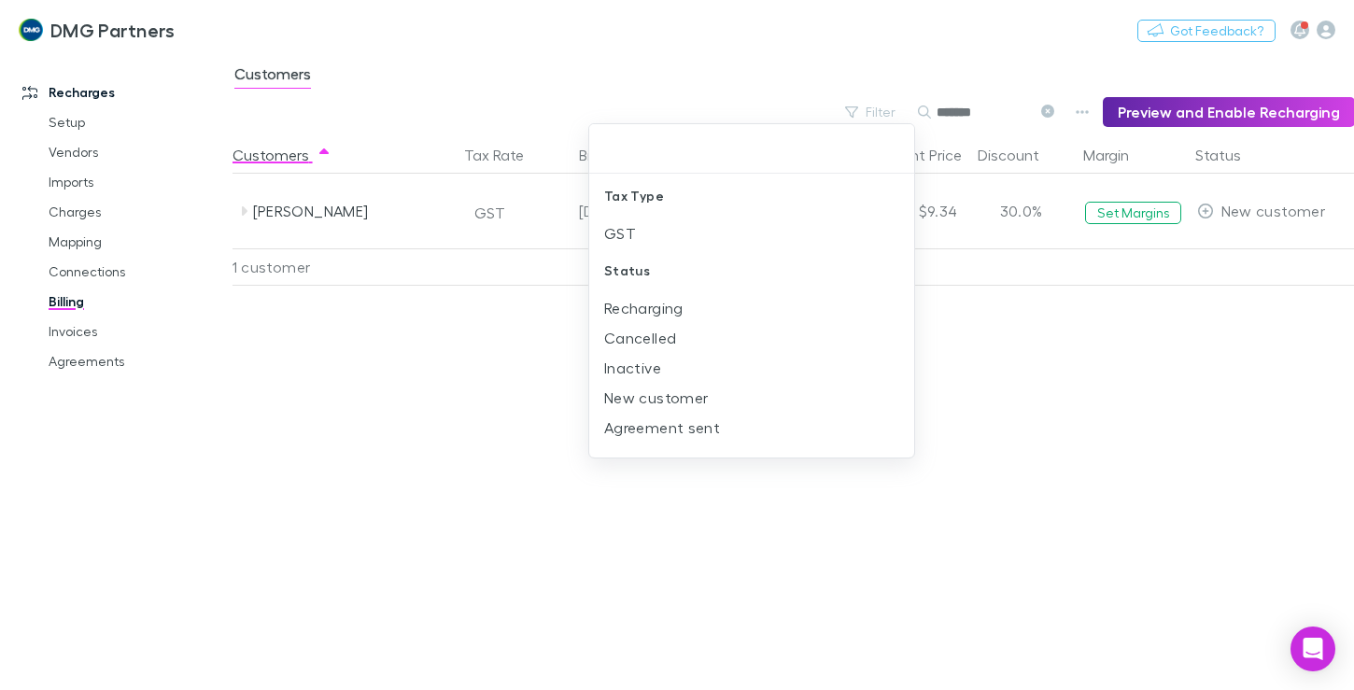
click at [1206, 414] on div at bounding box center [677, 345] width 1354 height 690
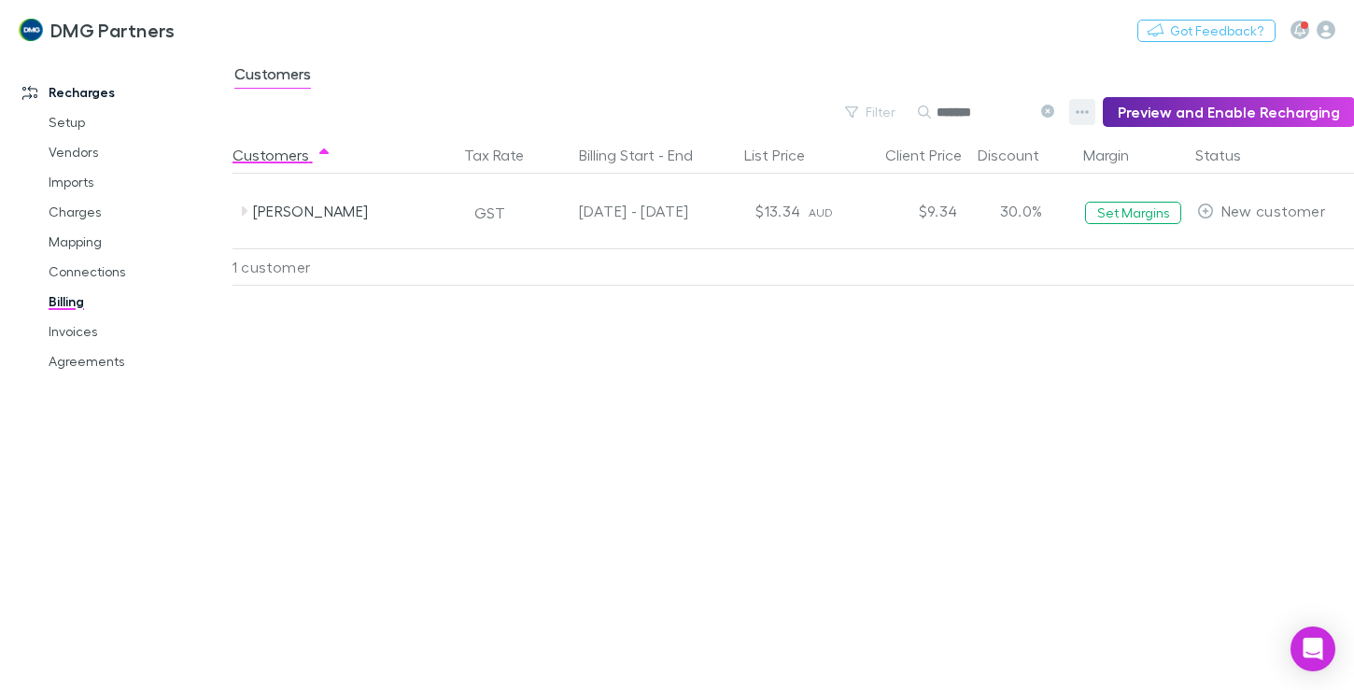
click at [1088, 112] on icon "button" at bounding box center [1081, 112] width 13 height 4
click at [911, 314] on div at bounding box center [677, 345] width 1354 height 690
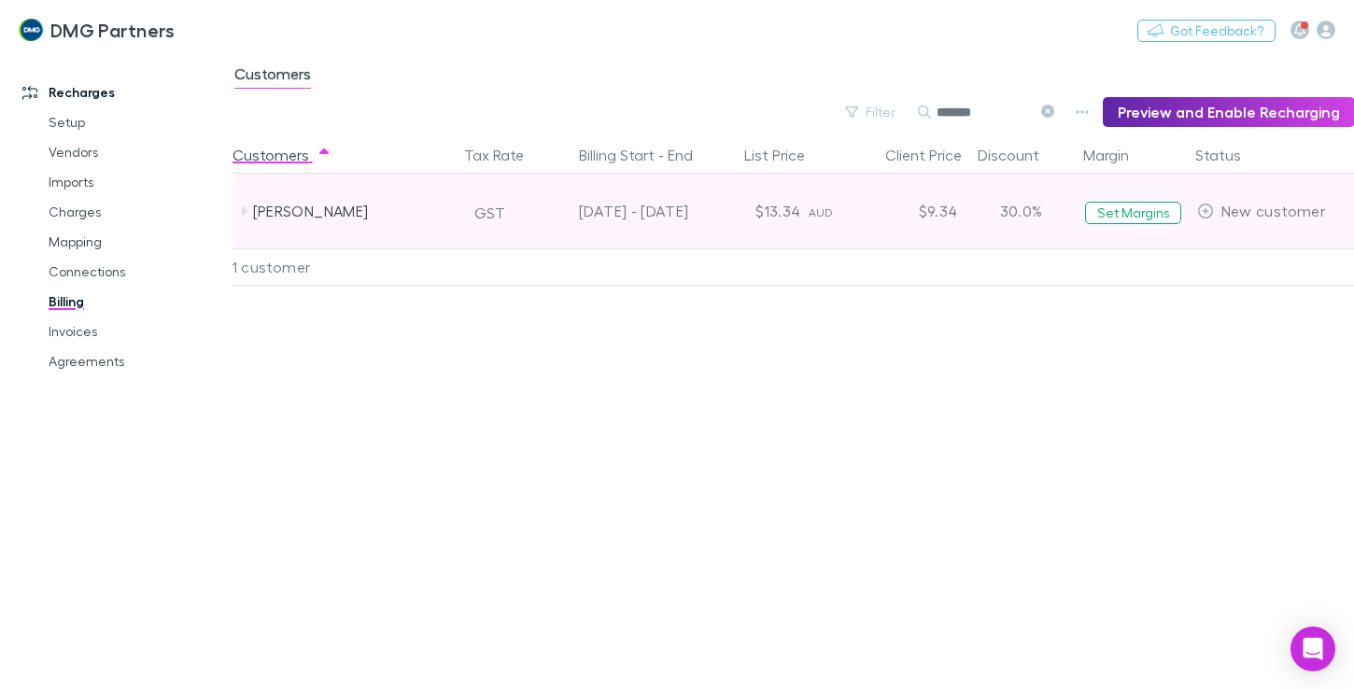
click at [255, 215] on div "[PERSON_NAME]" at bounding box center [352, 211] width 198 height 75
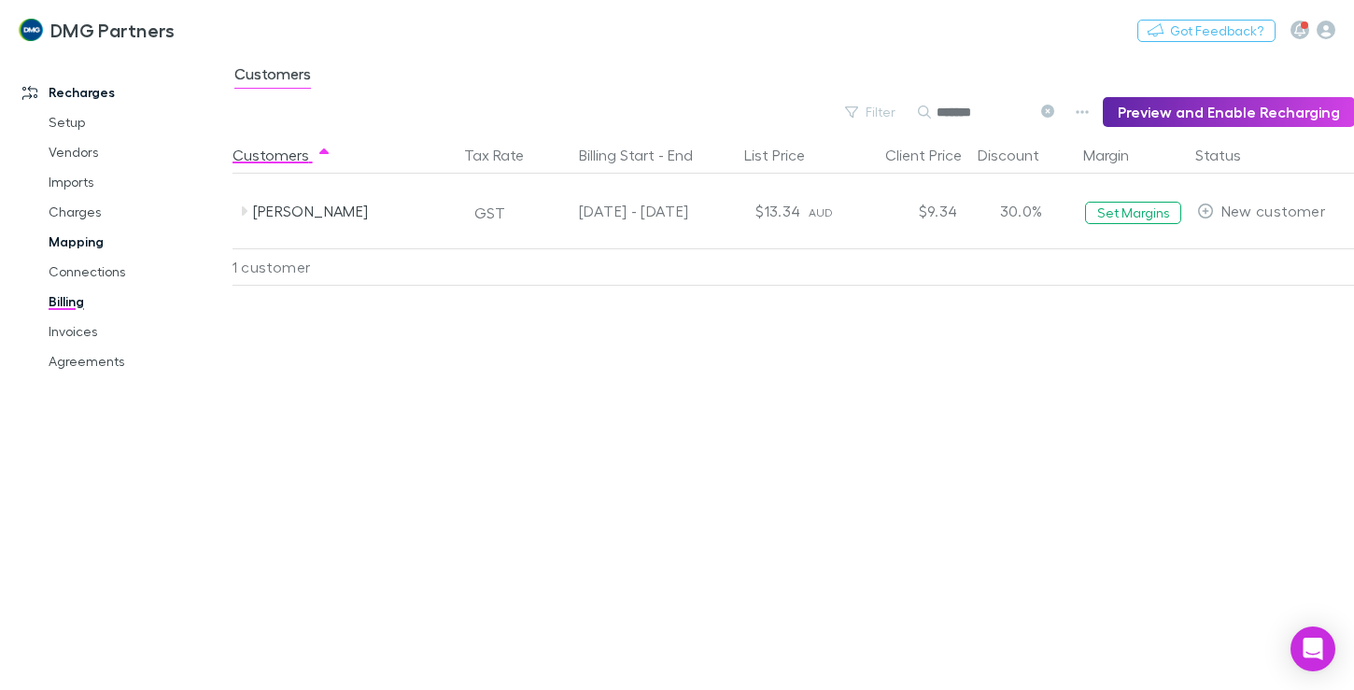
click at [74, 242] on link "Mapping" at bounding box center [136, 242] width 213 height 30
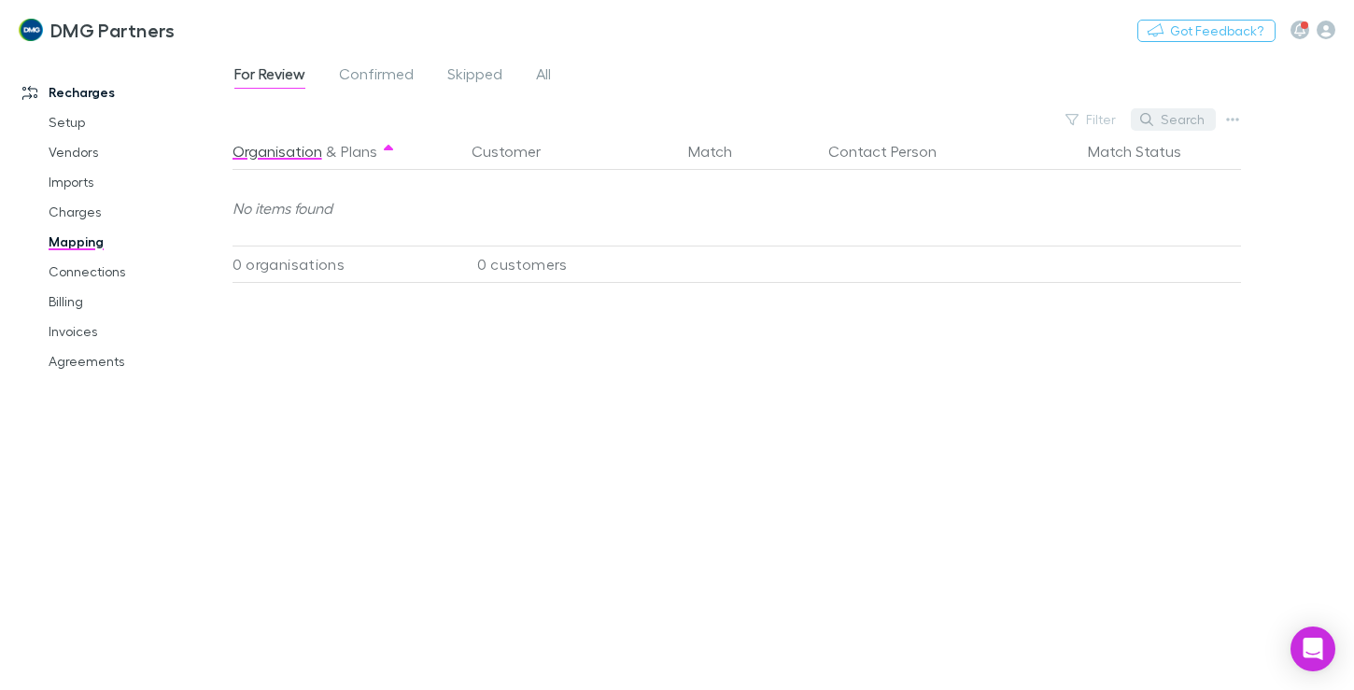
click at [1187, 115] on button "Search" at bounding box center [1172, 119] width 85 height 22
type input "*******"
click at [546, 75] on span "All" at bounding box center [543, 76] width 15 height 24
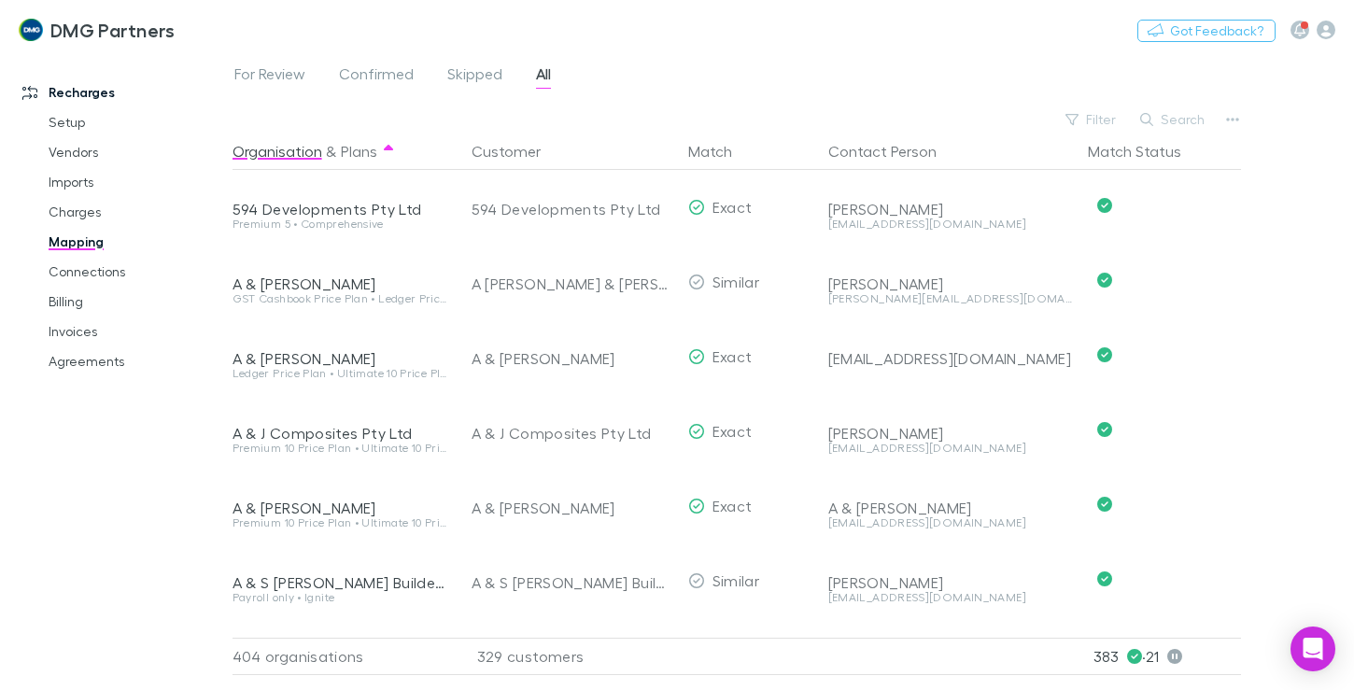
click at [1194, 117] on button "Search" at bounding box center [1172, 119] width 85 height 22
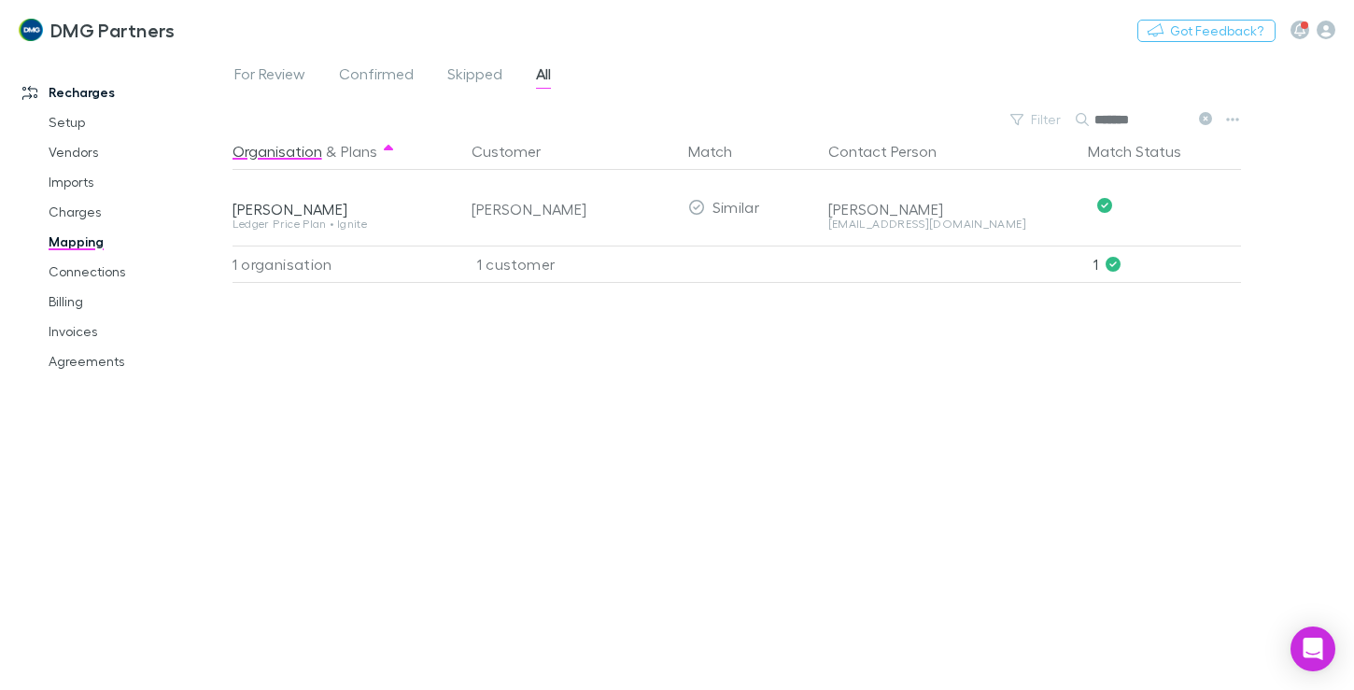
drag, startPoint x: 1152, startPoint y: 115, endPoint x: 1097, endPoint y: 117, distance: 55.1
click at [1096, 116] on input "*******" at bounding box center [1140, 119] width 93 height 26
click at [1145, 117] on input "*******" at bounding box center [1140, 119] width 93 height 26
drag, startPoint x: 1144, startPoint y: 118, endPoint x: 1084, endPoint y: 119, distance: 60.7
click at [1084, 119] on div "*******" at bounding box center [1145, 119] width 140 height 22
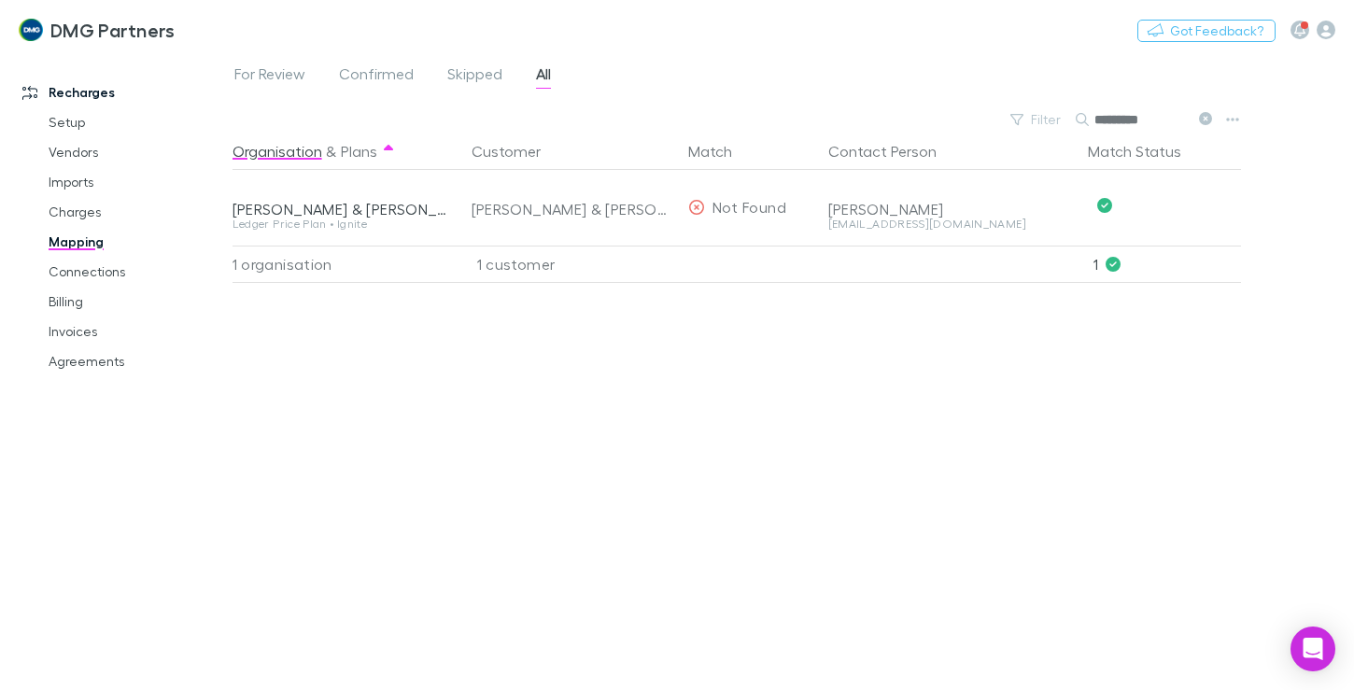
drag, startPoint x: 1158, startPoint y: 116, endPoint x: 1096, endPoint y: 121, distance: 62.8
click at [1096, 121] on input "*********" at bounding box center [1140, 119] width 93 height 26
drag, startPoint x: 1051, startPoint y: 134, endPoint x: 1196, endPoint y: 134, distance: 144.7
click at [1082, 145] on div "Organisation & Plans Customer Match Contact Person Match Status" at bounding box center [736, 151] width 1008 height 37
drag, startPoint x: 1162, startPoint y: 119, endPoint x: 1149, endPoint y: -25, distance: 145.3
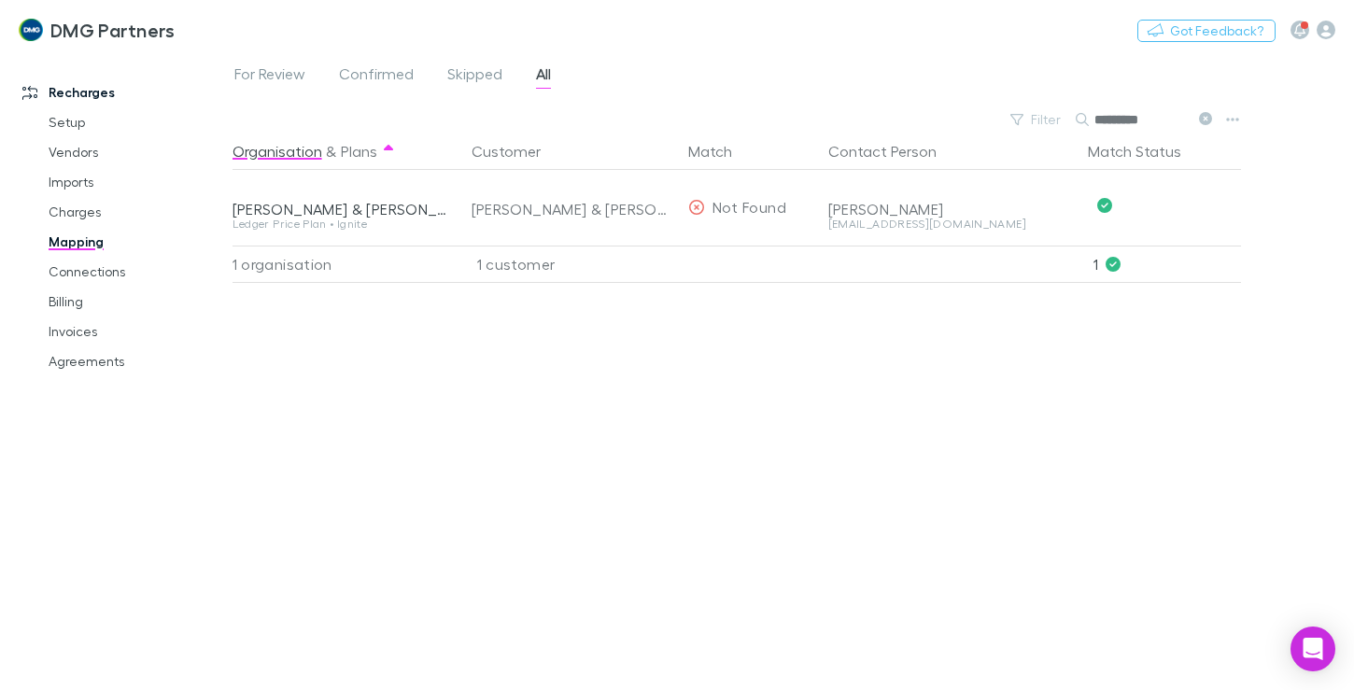
click at [1149, 0] on html "DMG Partners Nothing Got Feedback? Recharges Setup Vendors Imports Charges Mapp…" at bounding box center [677, 345] width 1354 height 690
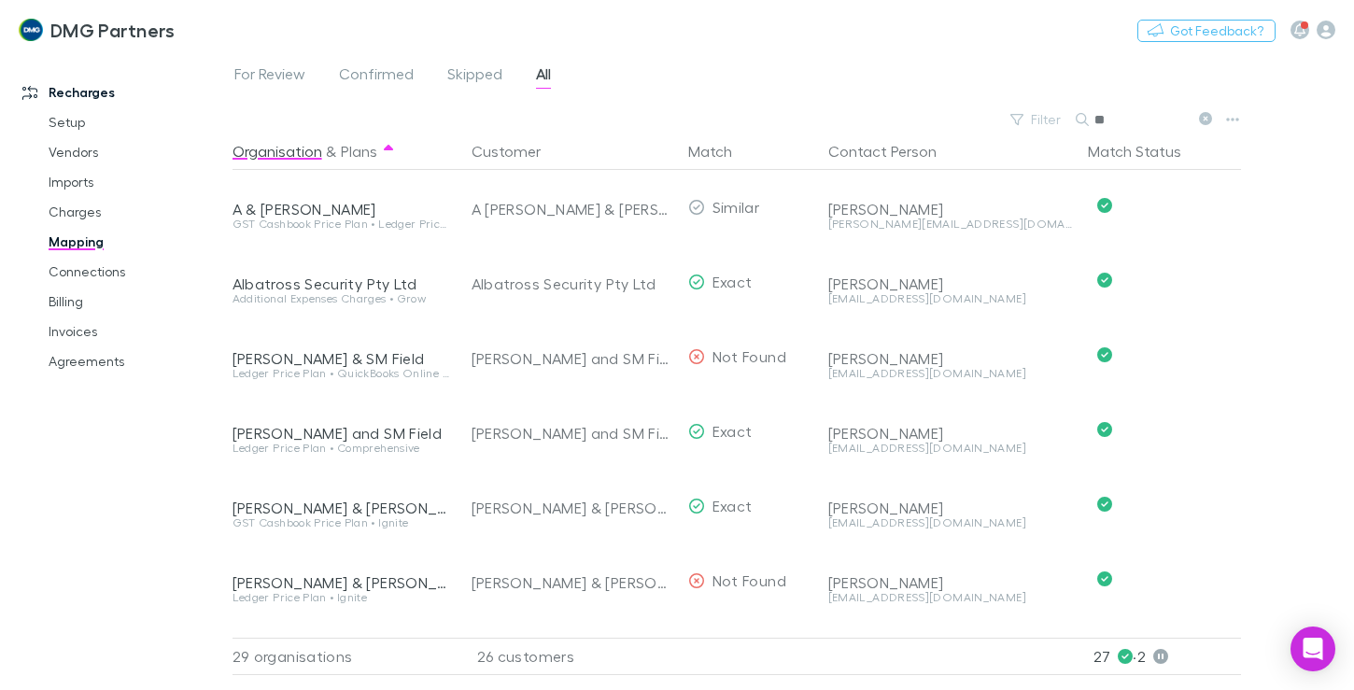
type input "*"
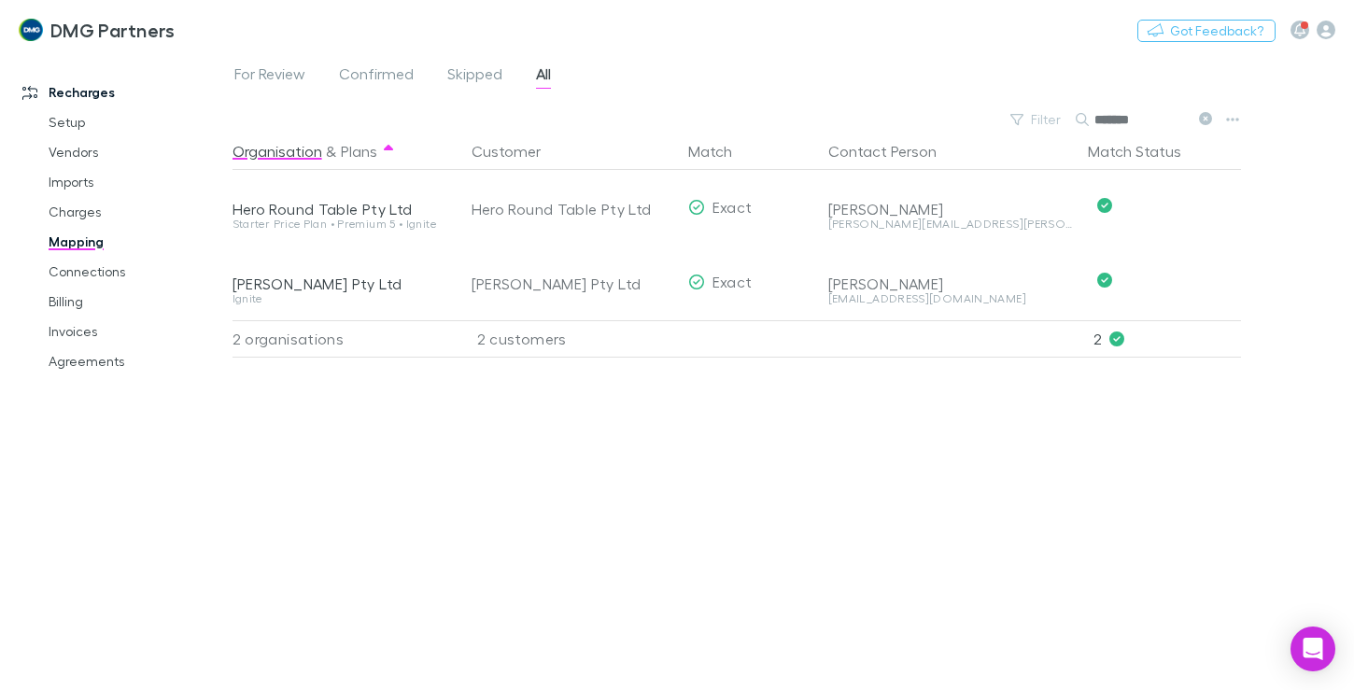
type input "*******"
click at [1158, 115] on input "*******" at bounding box center [1140, 119] width 93 height 26
drag, startPoint x: 1139, startPoint y: 115, endPoint x: 1093, endPoint y: 113, distance: 45.8
click at [1089, 113] on div "*****" at bounding box center [1145, 119] width 140 height 22
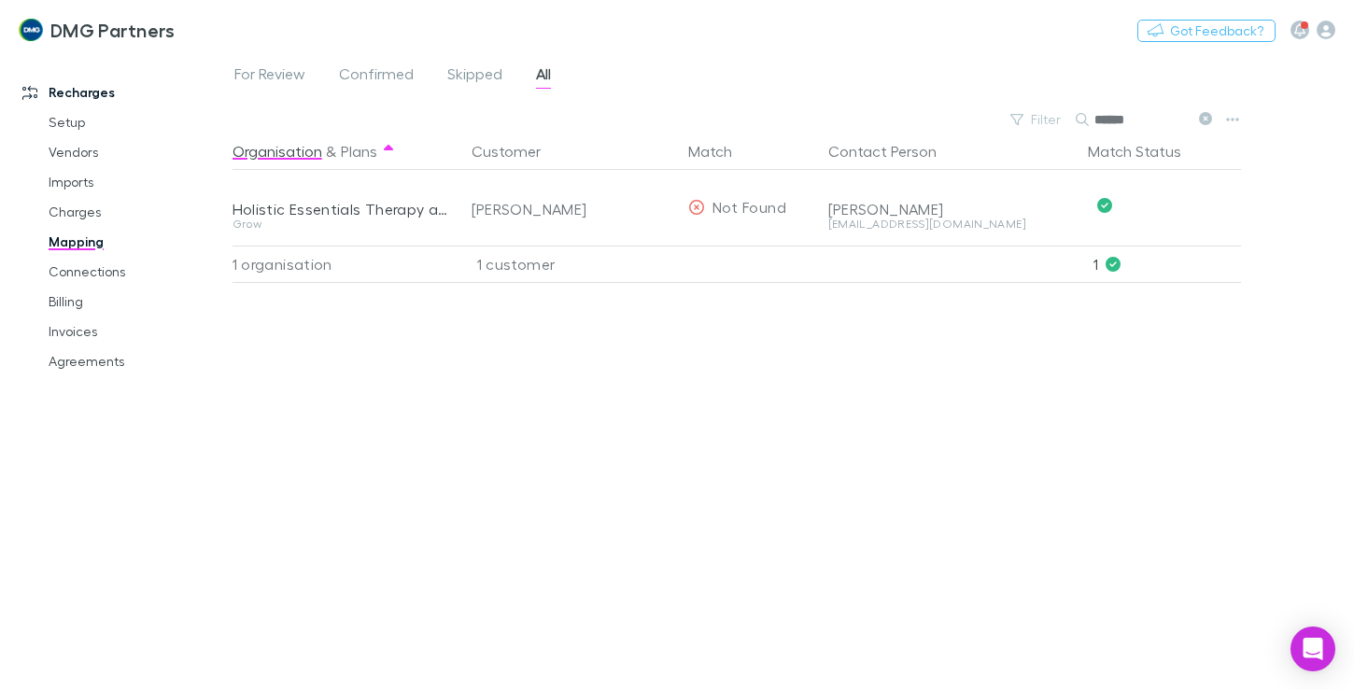
type input "******"
click at [1241, 121] on button "button" at bounding box center [1232, 119] width 26 height 26
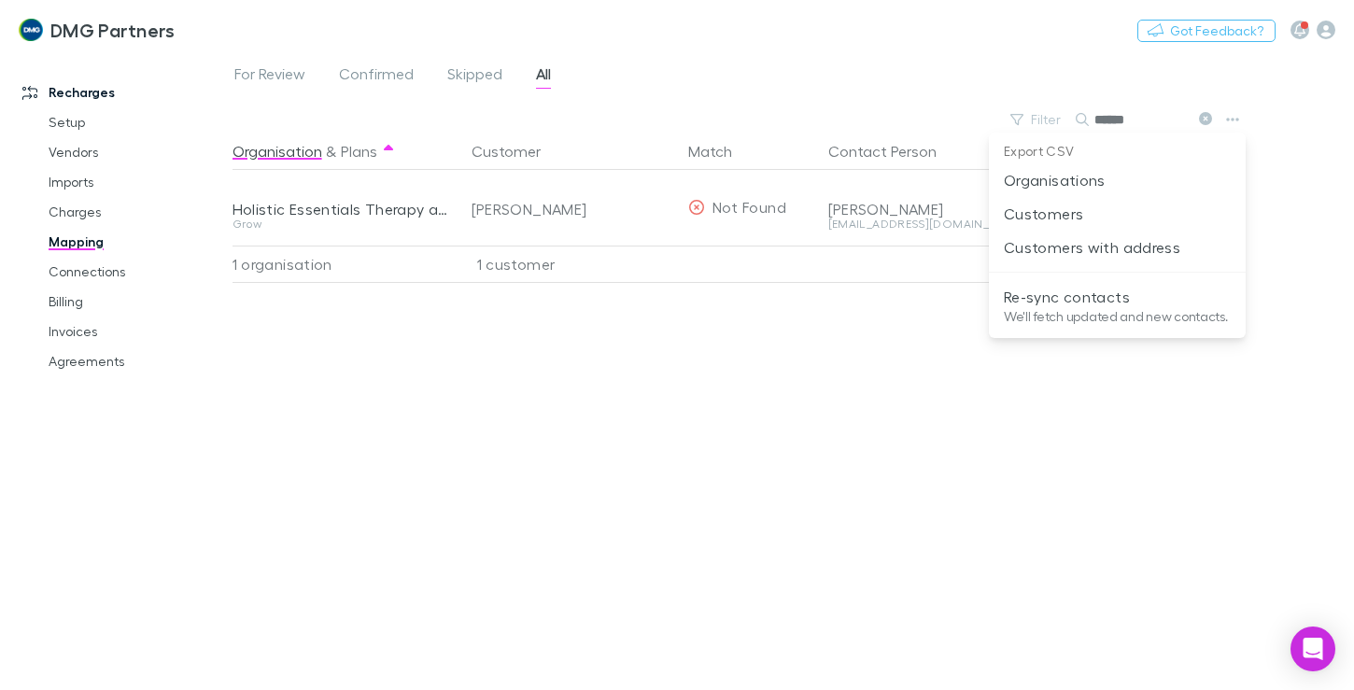
click at [1060, 473] on div at bounding box center [677, 345] width 1354 height 690
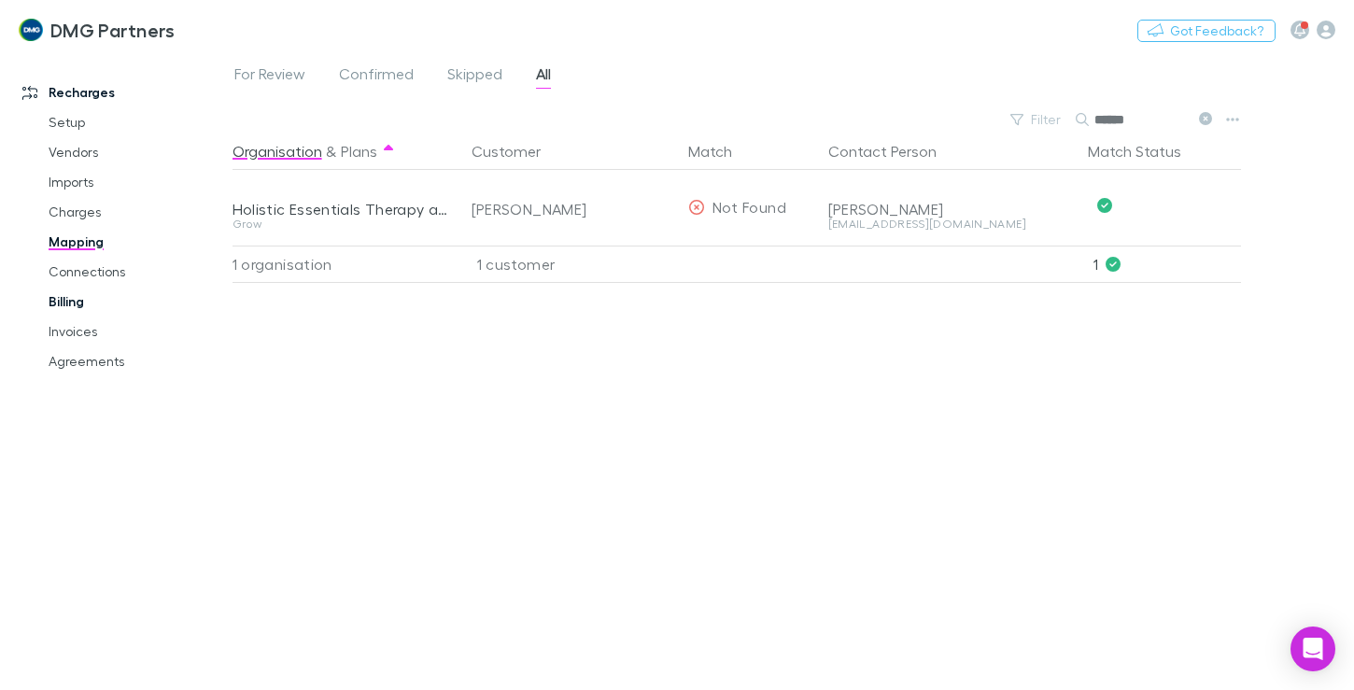
click at [69, 300] on link "Billing" at bounding box center [136, 302] width 213 height 30
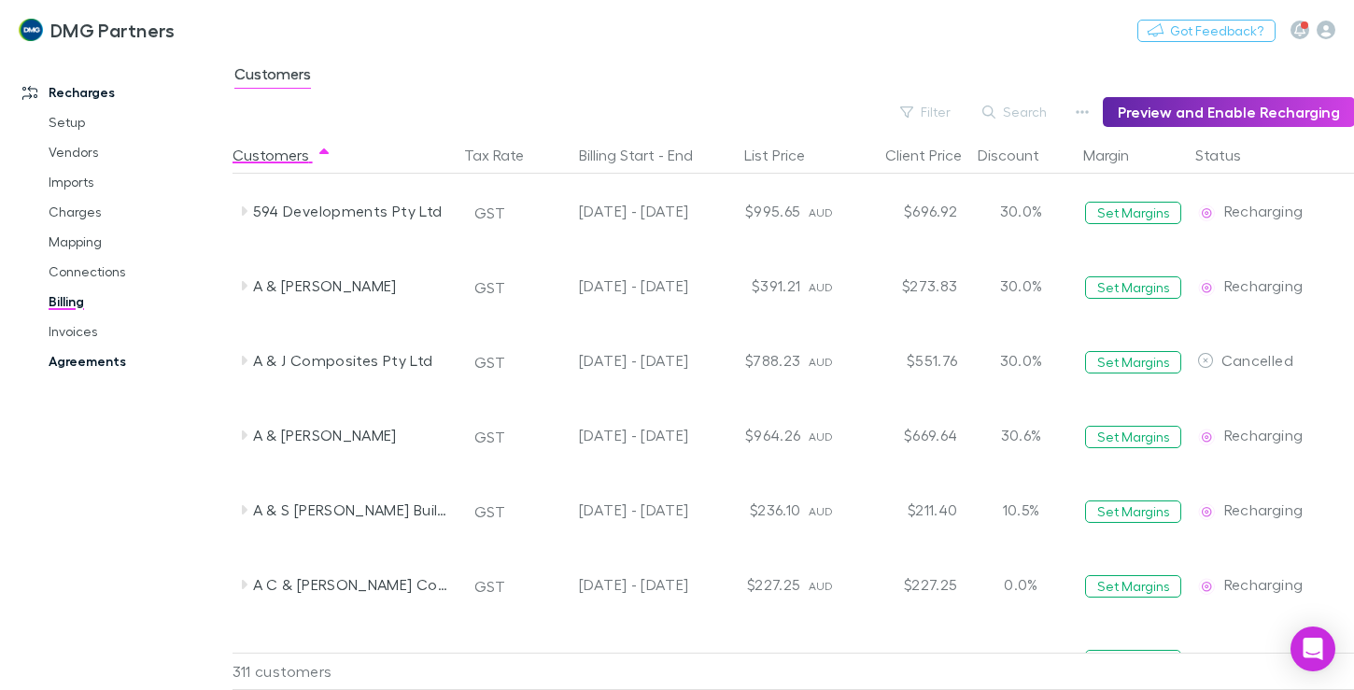
click at [104, 358] on link "Agreements" at bounding box center [136, 361] width 213 height 30
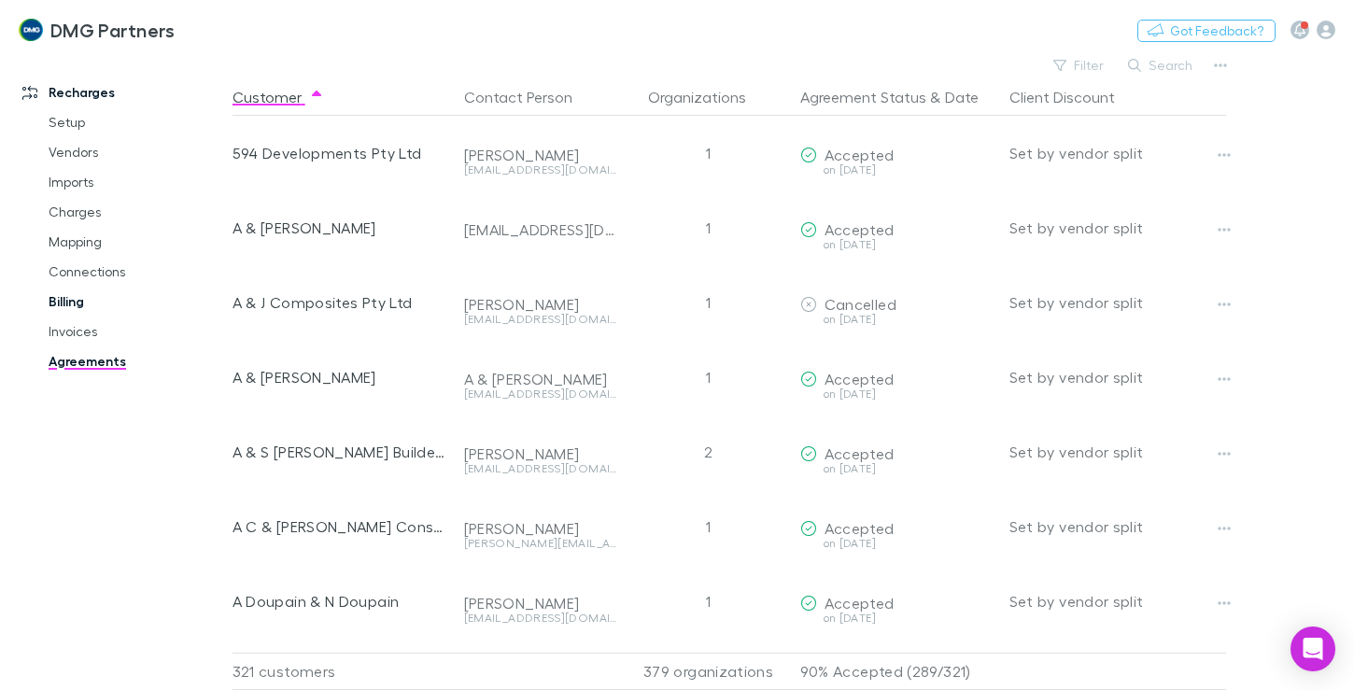
click at [62, 300] on link "Billing" at bounding box center [136, 302] width 213 height 30
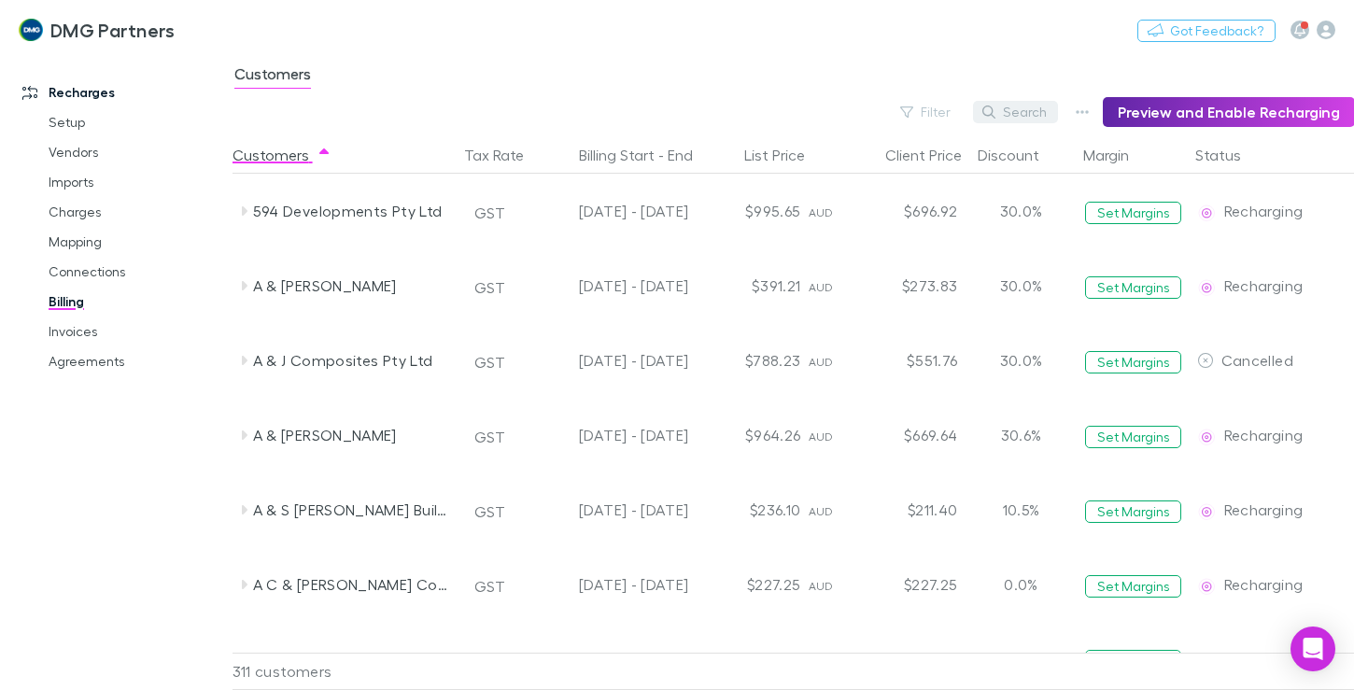
click at [1031, 109] on button "Search" at bounding box center [1015, 112] width 85 height 22
click at [1088, 109] on icon "button" at bounding box center [1081, 112] width 13 height 15
click at [1039, 119] on div at bounding box center [677, 345] width 1354 height 690
click at [1032, 117] on button "Search" at bounding box center [1015, 112] width 85 height 22
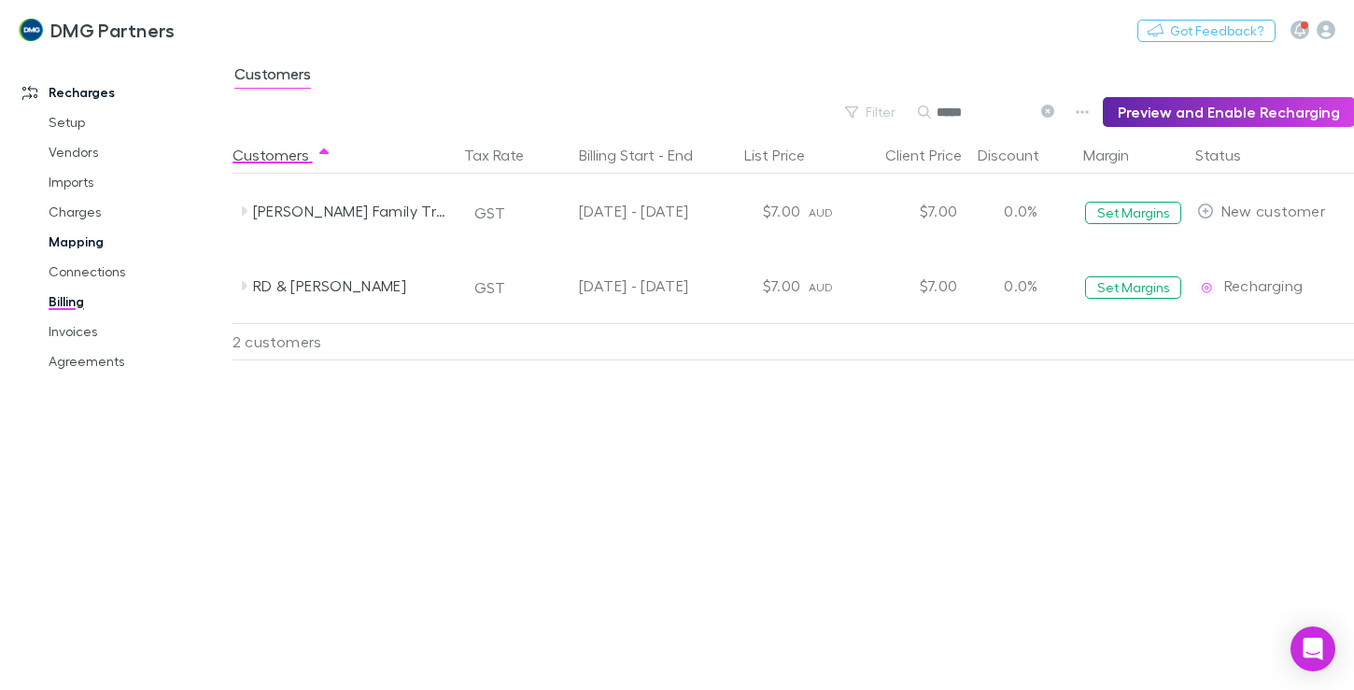
type input "*****"
click at [66, 233] on link "Mapping" at bounding box center [136, 242] width 213 height 30
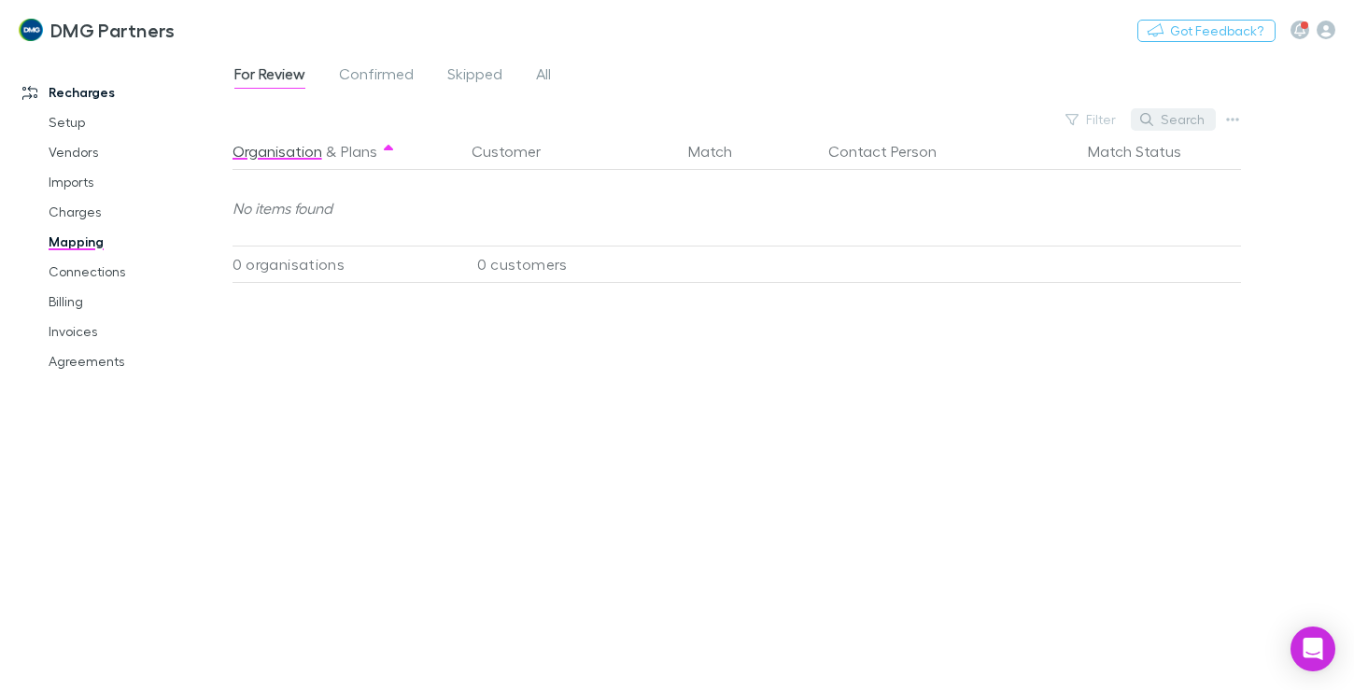
click at [1167, 116] on button "Search" at bounding box center [1172, 119] width 85 height 22
click at [1142, 122] on input "text" at bounding box center [1140, 119] width 93 height 26
type input "*****"
click at [552, 65] on link "All" at bounding box center [543, 77] width 19 height 30
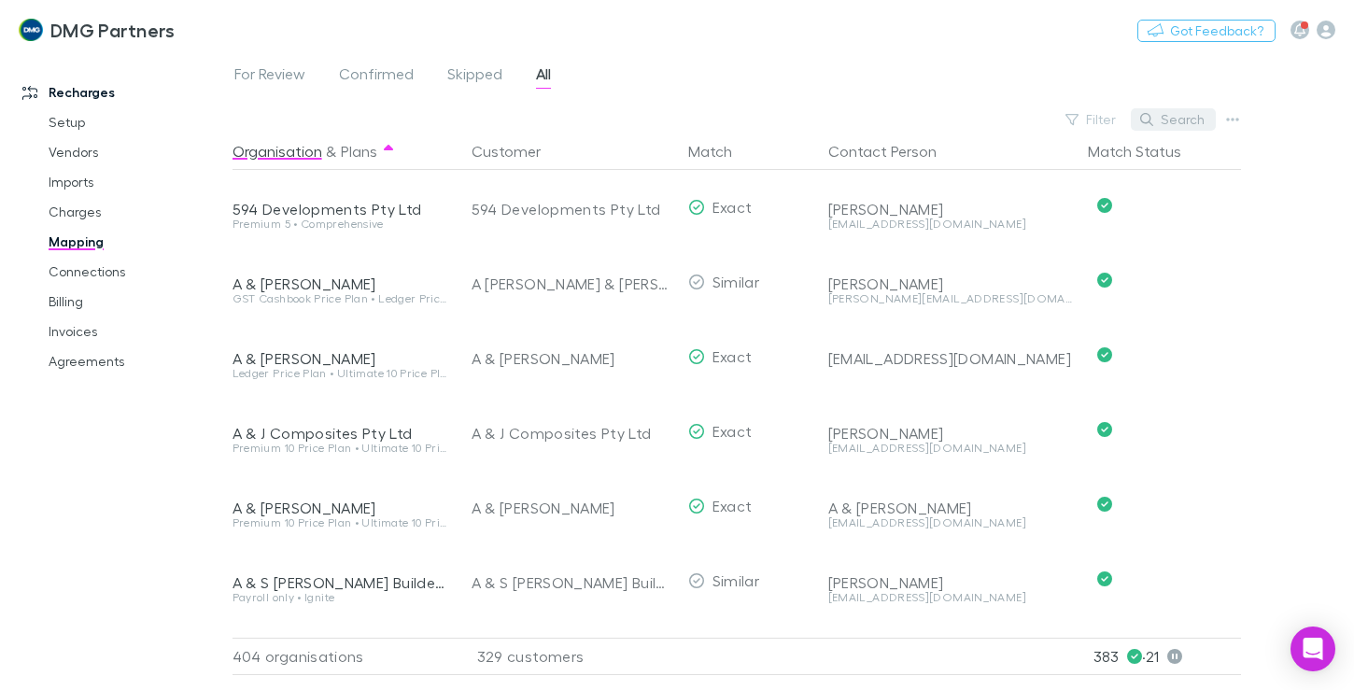
click at [1165, 119] on button "Search" at bounding box center [1172, 119] width 85 height 22
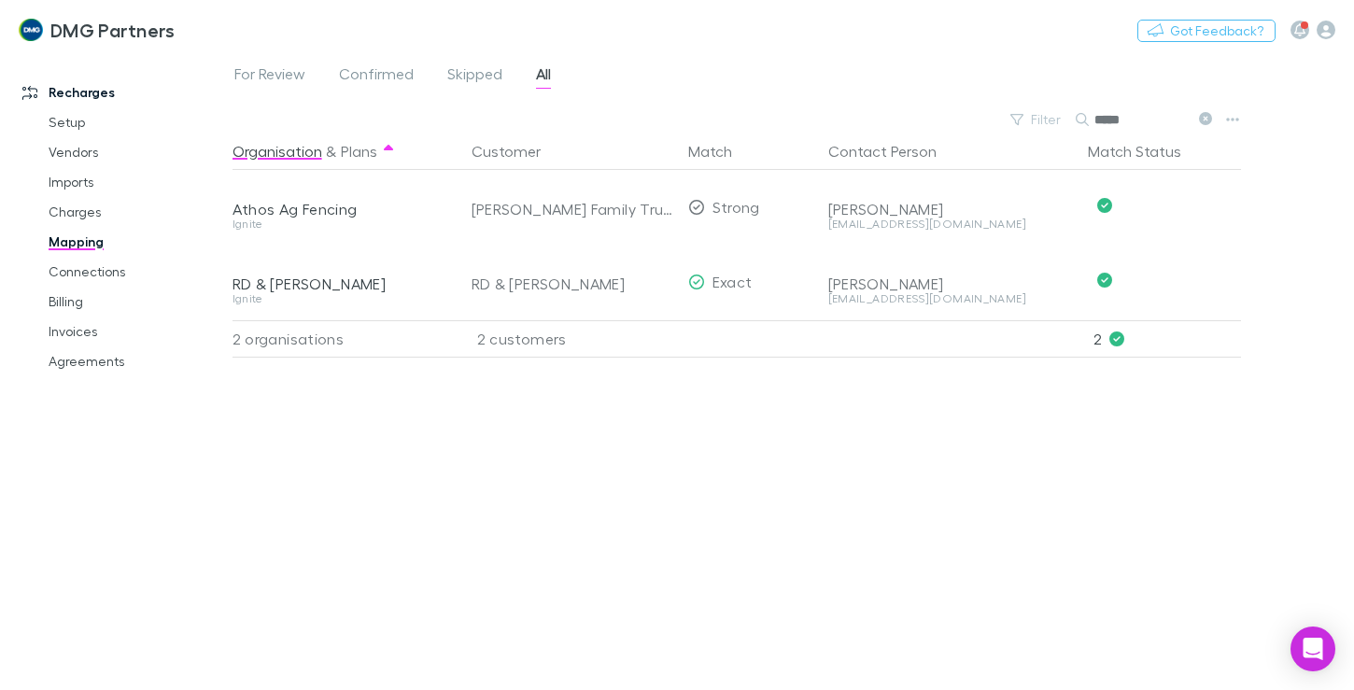
type input "*****"
click at [1228, 114] on icon "button" at bounding box center [1232, 119] width 13 height 15
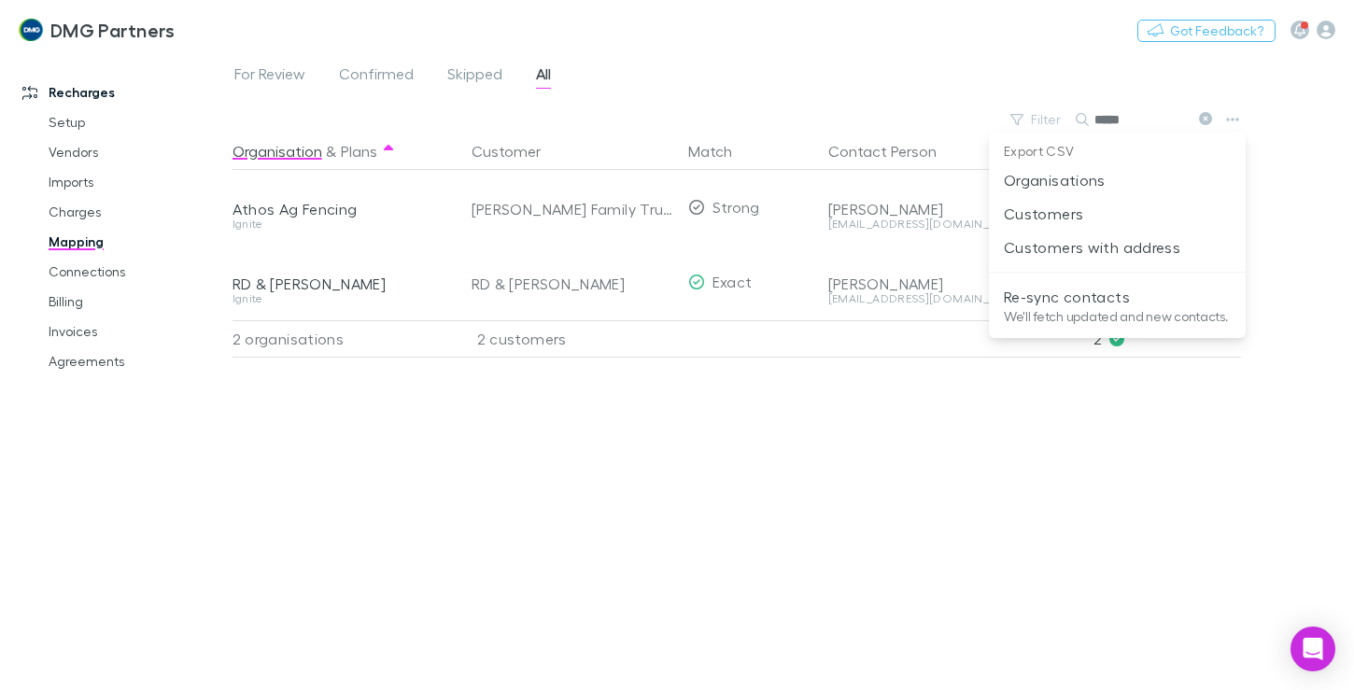
click at [877, 442] on div at bounding box center [677, 345] width 1354 height 690
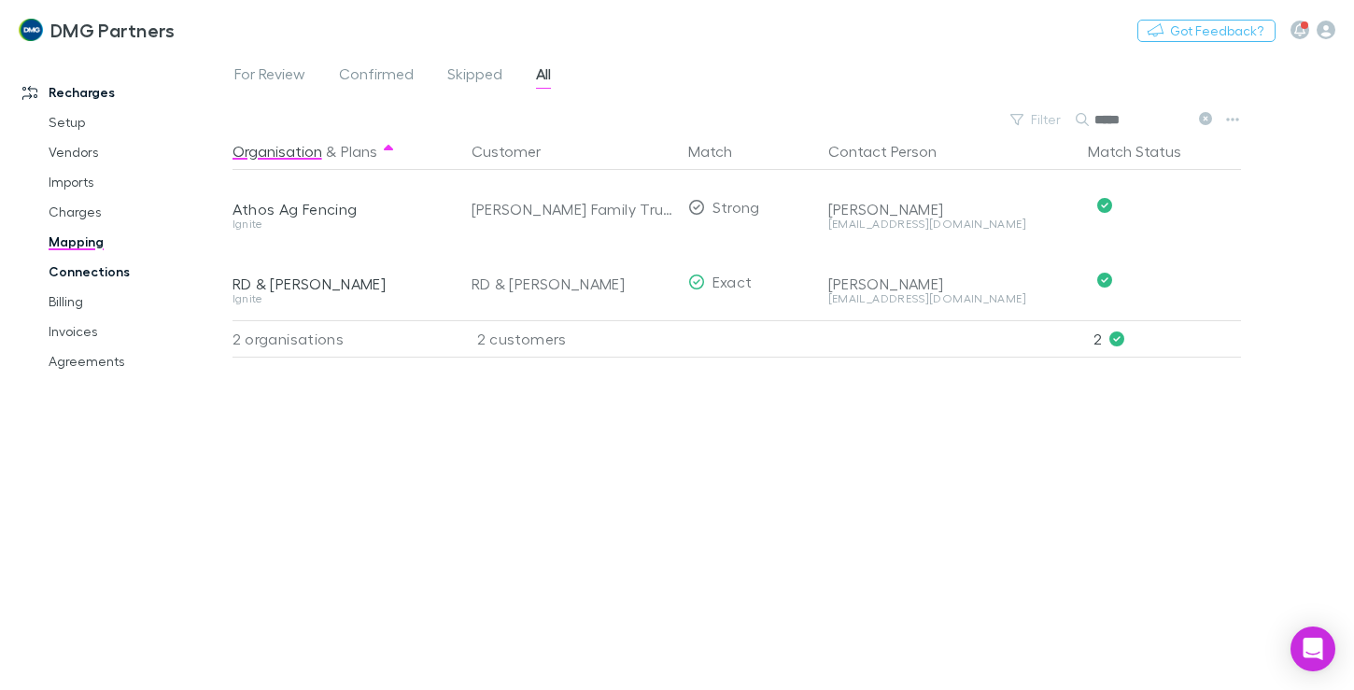
click at [69, 268] on link "Connections" at bounding box center [136, 272] width 213 height 30
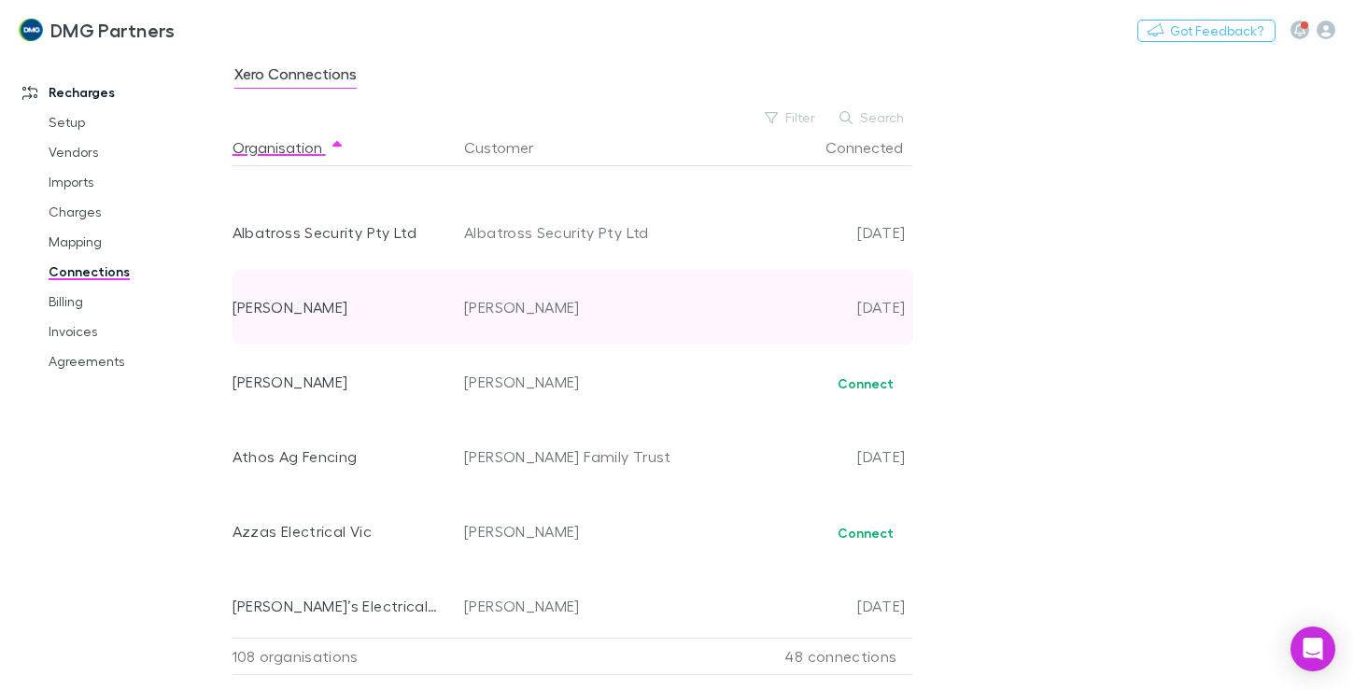
scroll to position [280, 0]
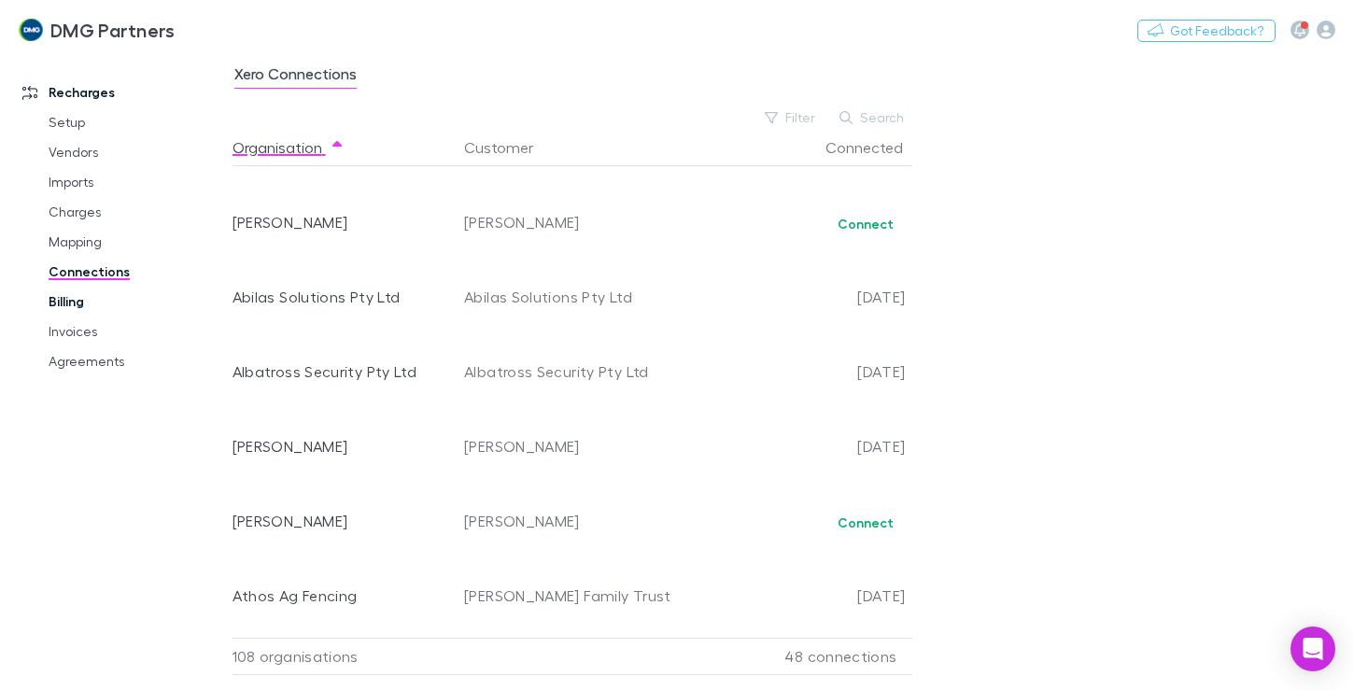
click at [77, 300] on link "Billing" at bounding box center [136, 302] width 213 height 30
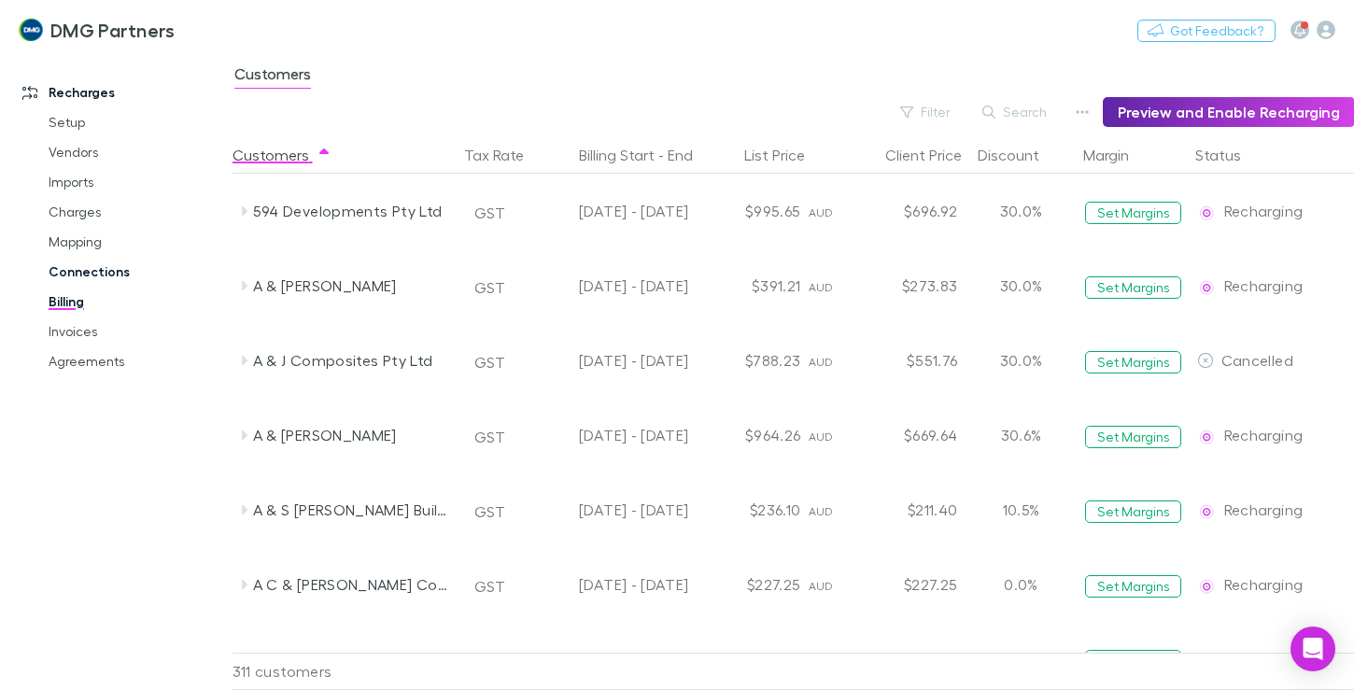
click at [77, 269] on link "Connections" at bounding box center [136, 272] width 213 height 30
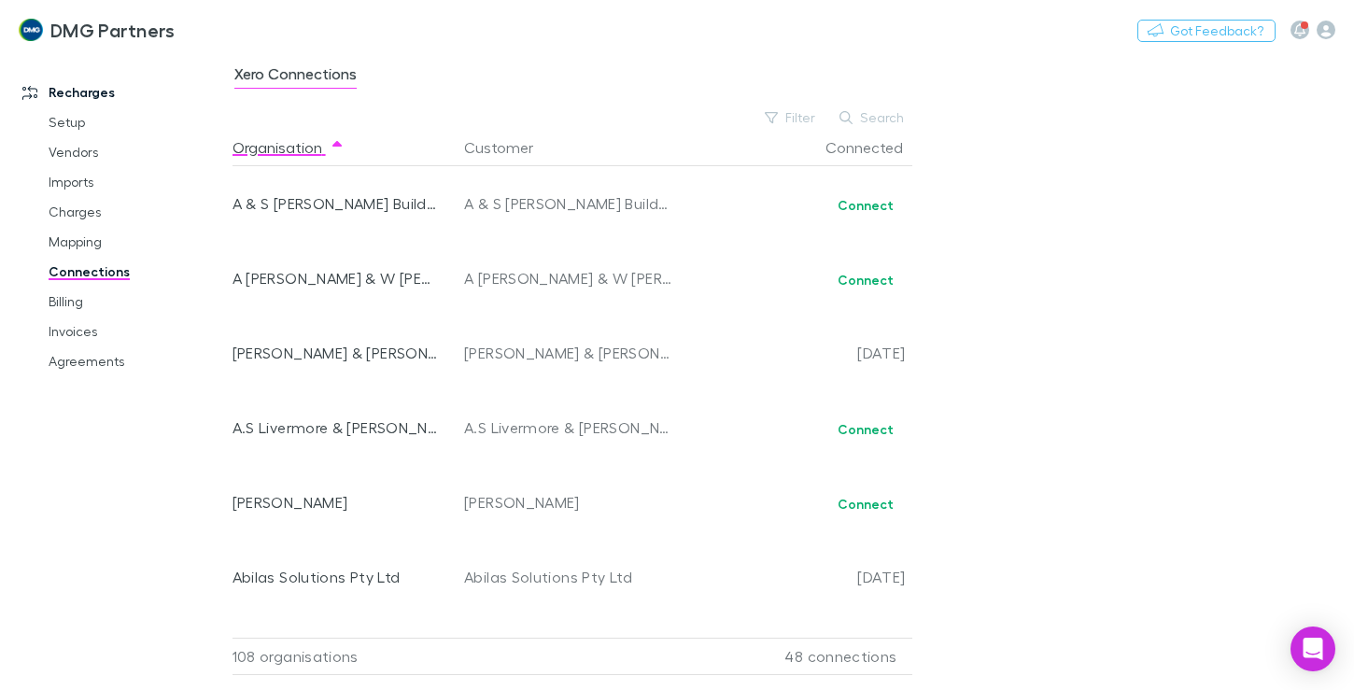
click at [870, 100] on div "Xero Connections Filter Search Organisation Customer Connected A & S Morrison B…" at bounding box center [792, 371] width 1121 height 638
click at [904, 117] on button "Search" at bounding box center [872, 117] width 85 height 22
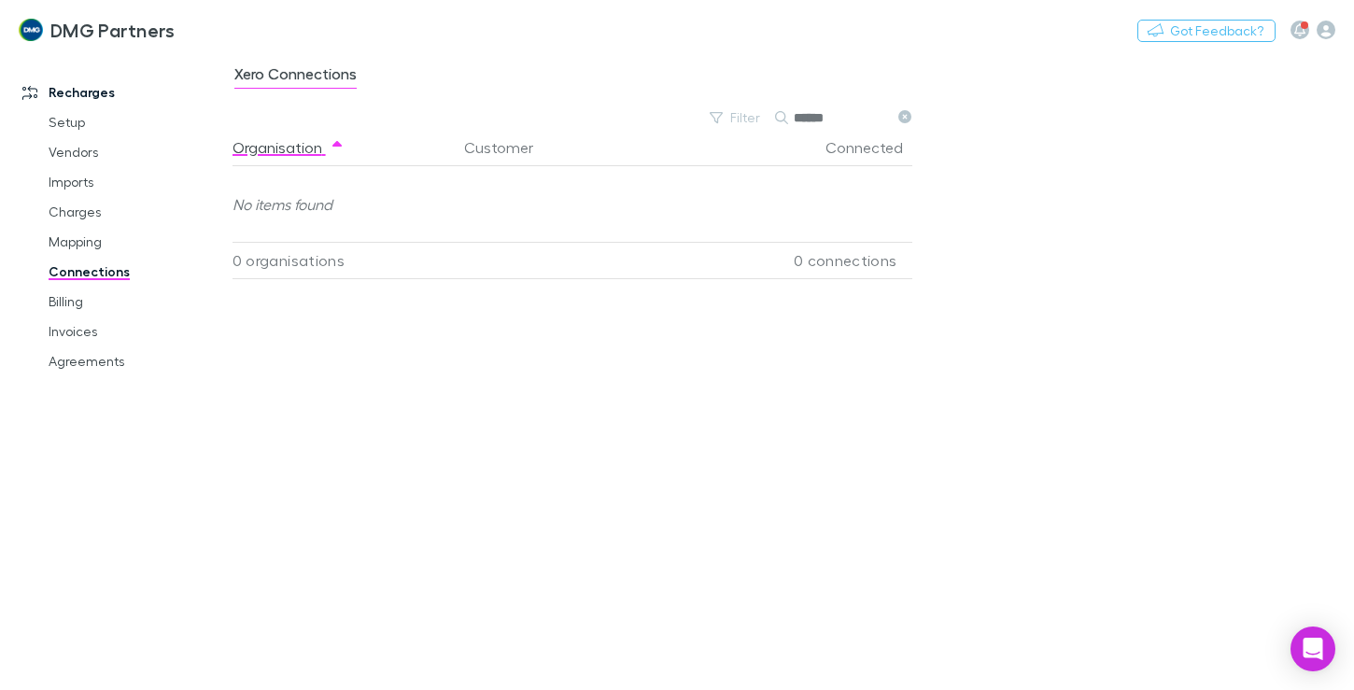
drag, startPoint x: 822, startPoint y: 115, endPoint x: 844, endPoint y: 111, distance: 21.8
click at [822, 114] on input "******" at bounding box center [839, 118] width 93 height 26
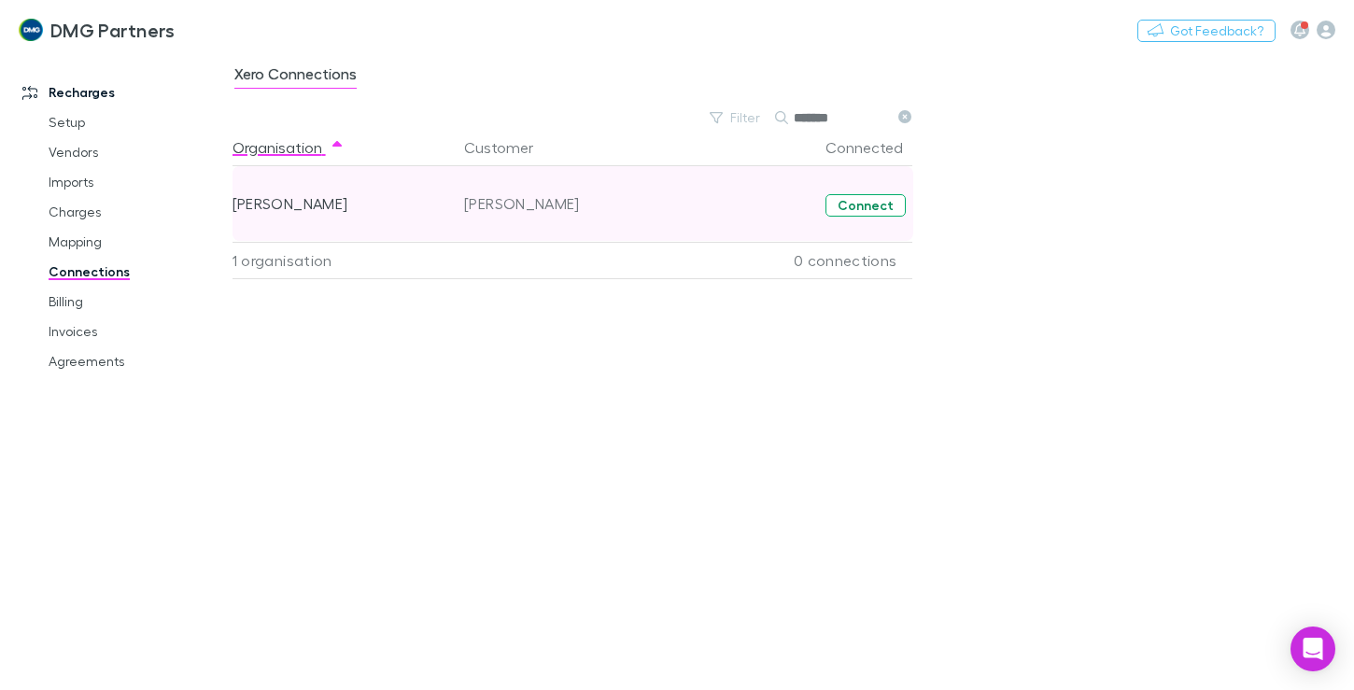
type input "*******"
click at [851, 204] on button "Connect" at bounding box center [865, 205] width 80 height 22
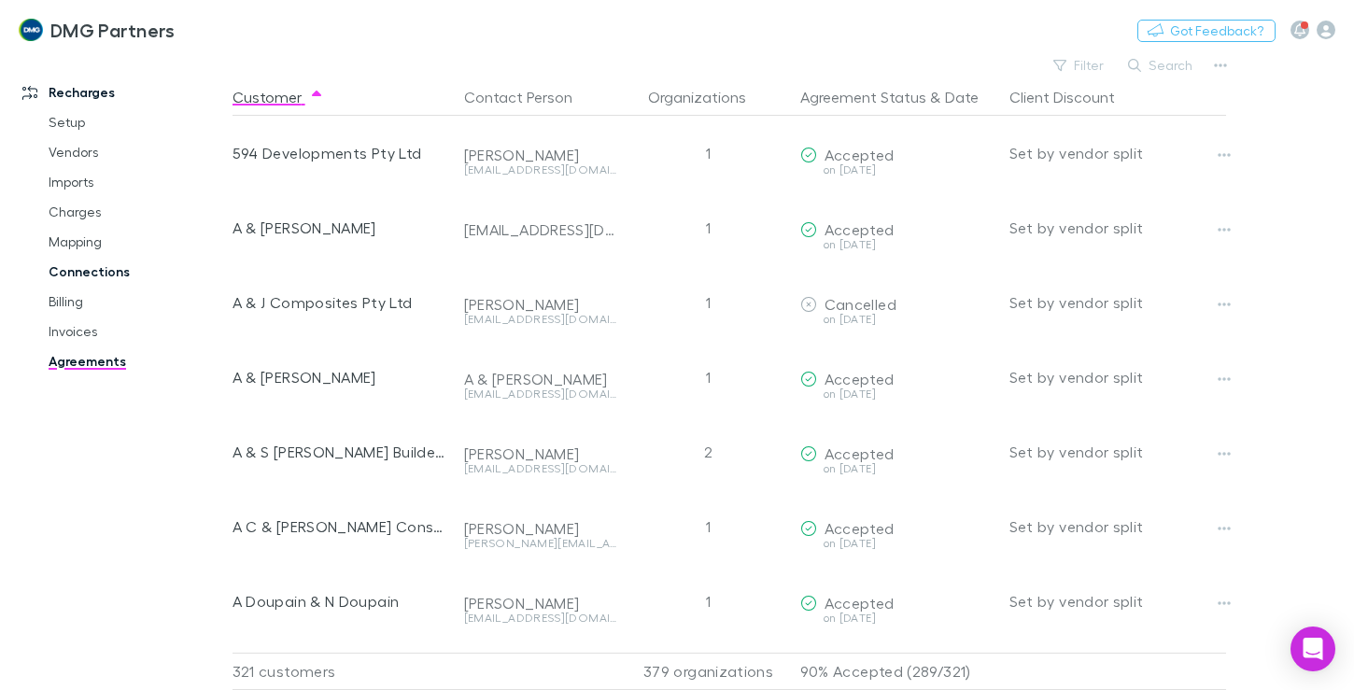
click at [74, 278] on link "Connections" at bounding box center [136, 272] width 213 height 30
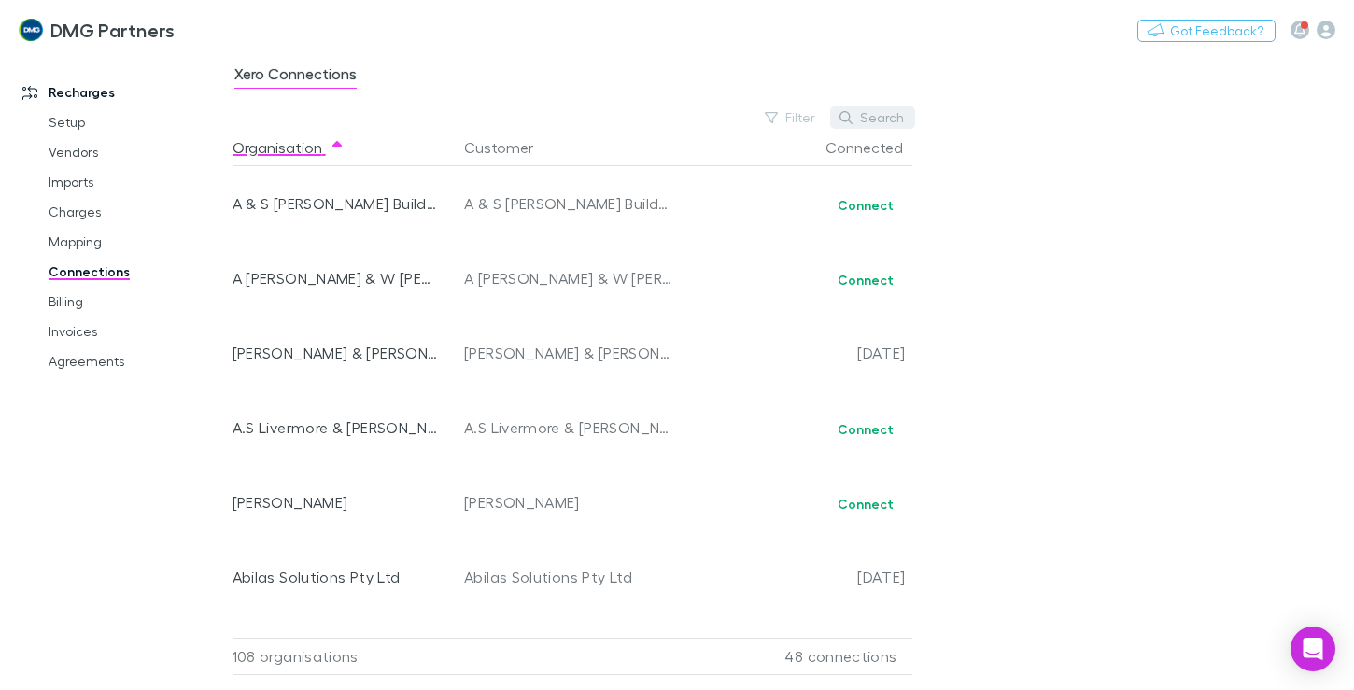
click at [877, 117] on button "Search" at bounding box center [872, 117] width 85 height 22
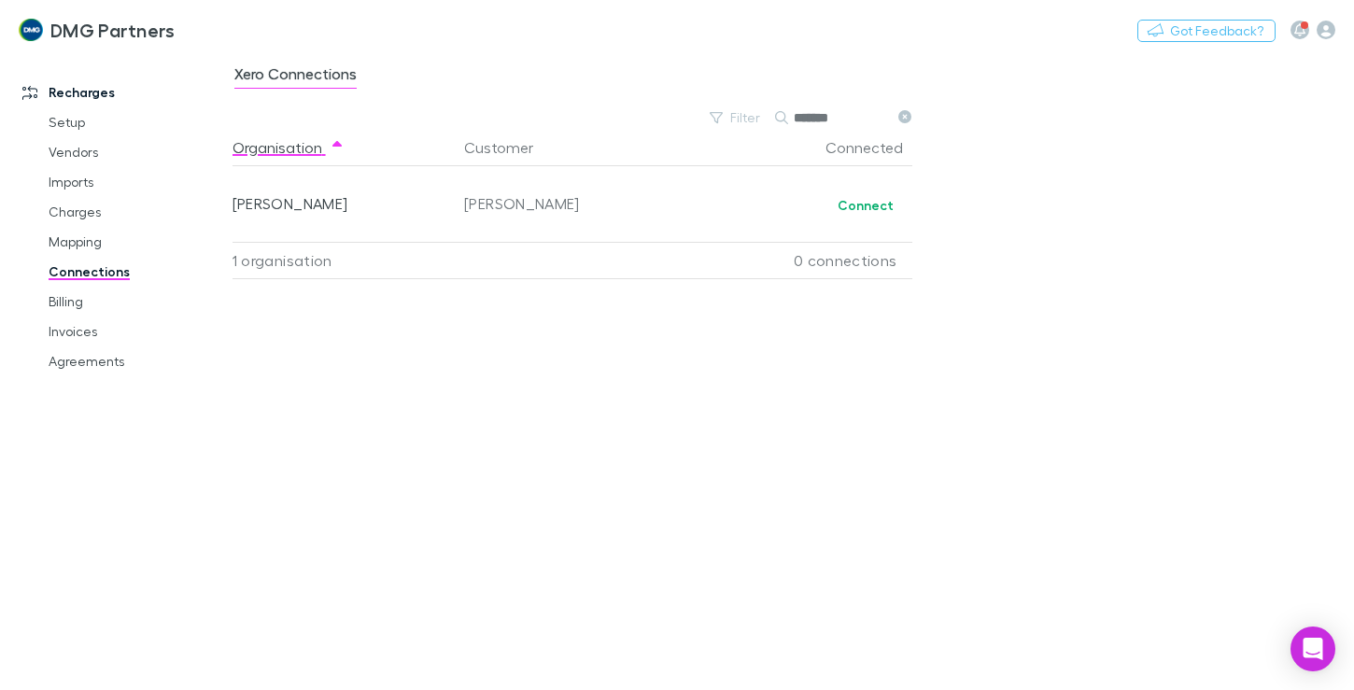
click at [1083, 362] on div "Xero Connections Filter Search ******* Organisation Customer Connected Shannon …" at bounding box center [792, 371] width 1121 height 638
drag, startPoint x: 849, startPoint y: 114, endPoint x: 787, endPoint y: 110, distance: 61.7
click at [787, 110] on div "*******" at bounding box center [845, 117] width 140 height 22
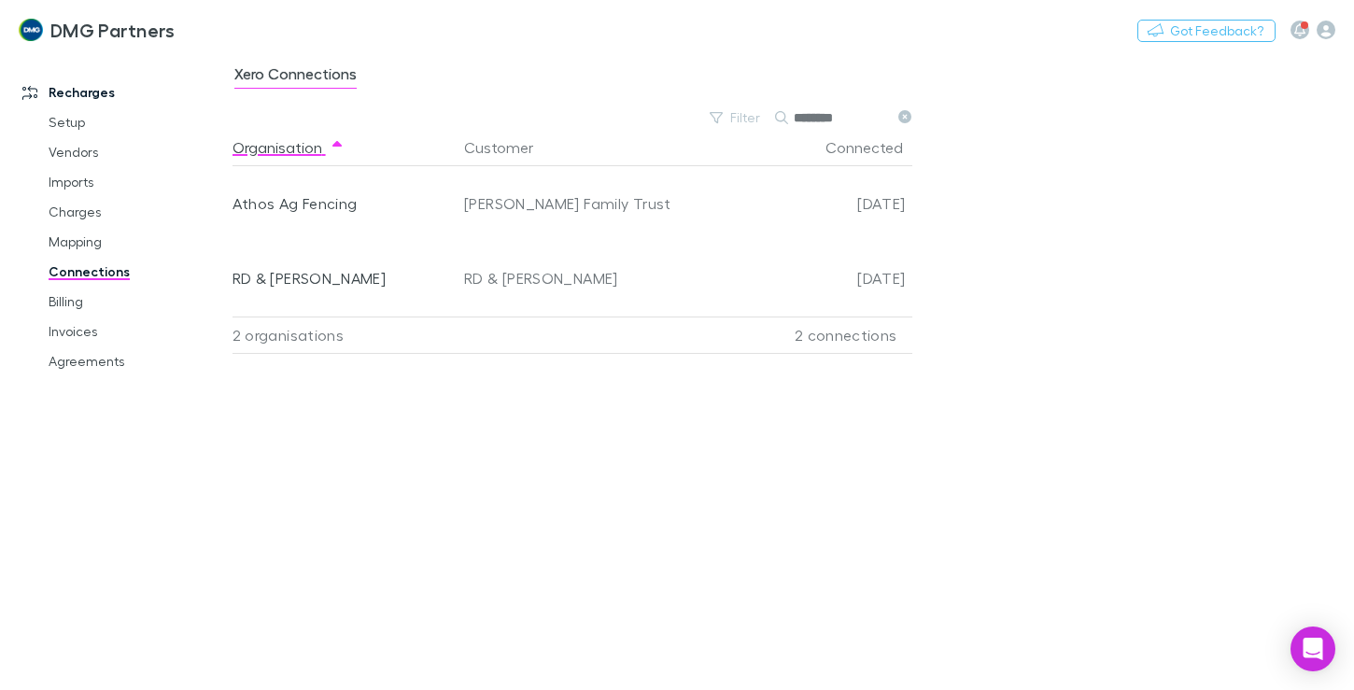
click at [999, 485] on div "Xero Connections Filter Search ******** Organisation Customer Connected Athos A…" at bounding box center [792, 371] width 1121 height 638
drag, startPoint x: 848, startPoint y: 118, endPoint x: 796, endPoint y: 117, distance: 51.3
click at [796, 117] on input "********" at bounding box center [839, 118] width 93 height 26
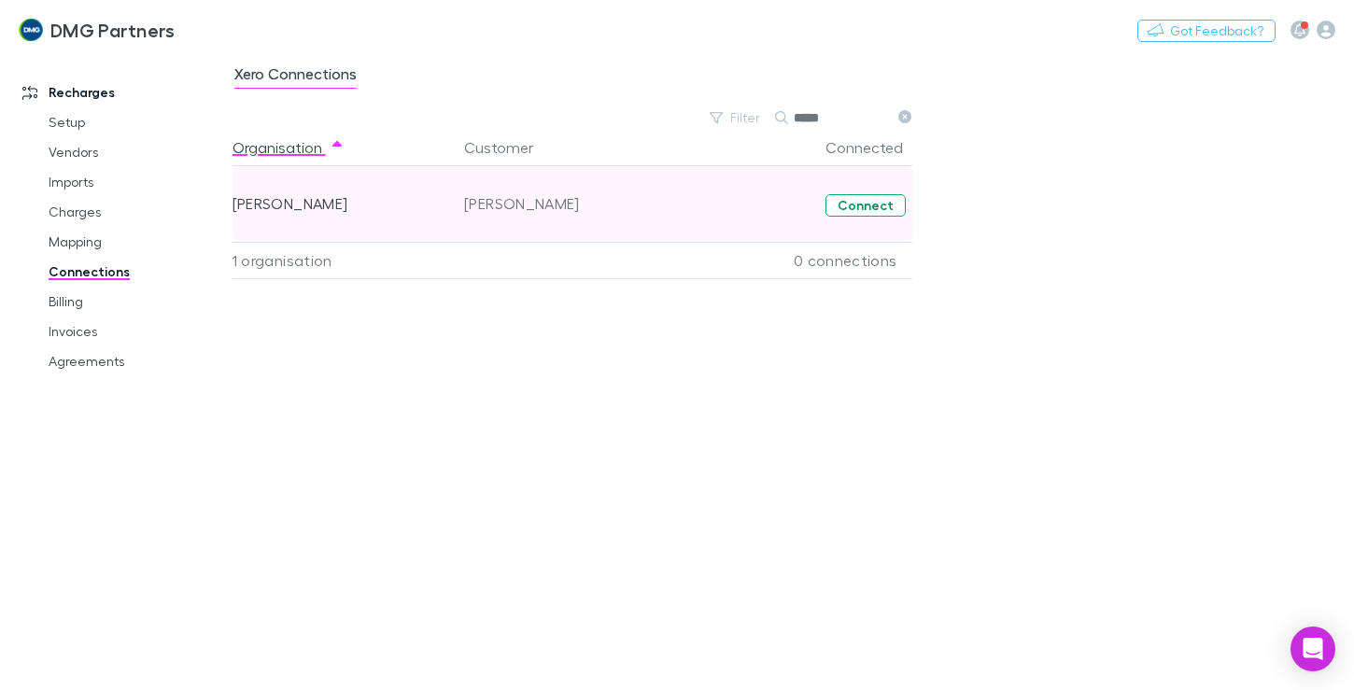
type input "*****"
click at [855, 203] on button "Connect" at bounding box center [865, 205] width 80 height 22
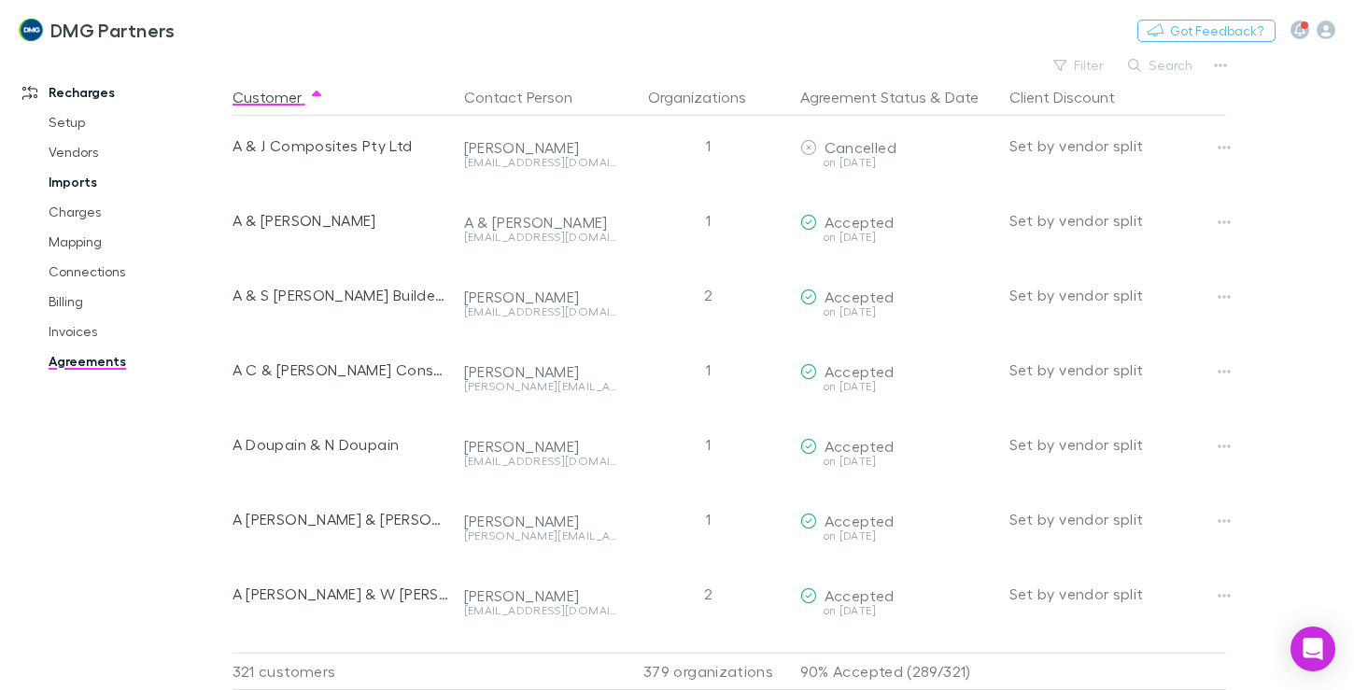
scroll to position [187, 0]
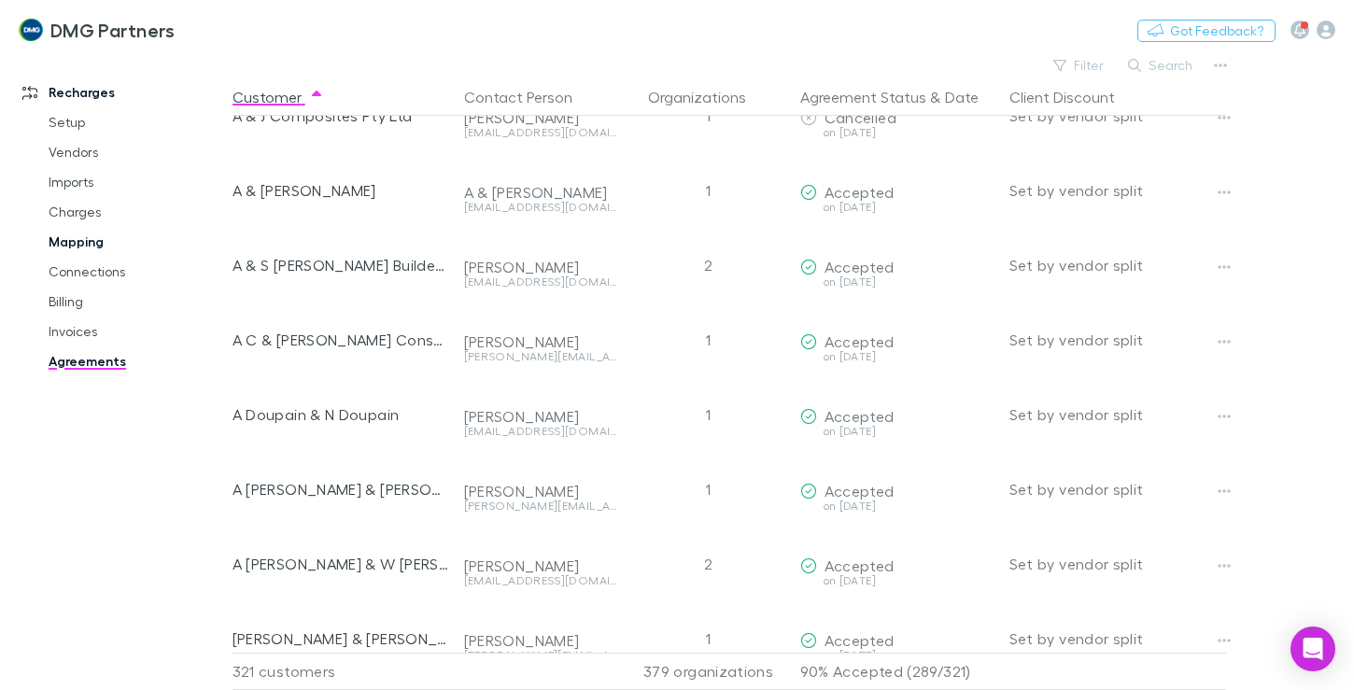
click at [78, 237] on link "Mapping" at bounding box center [136, 242] width 213 height 30
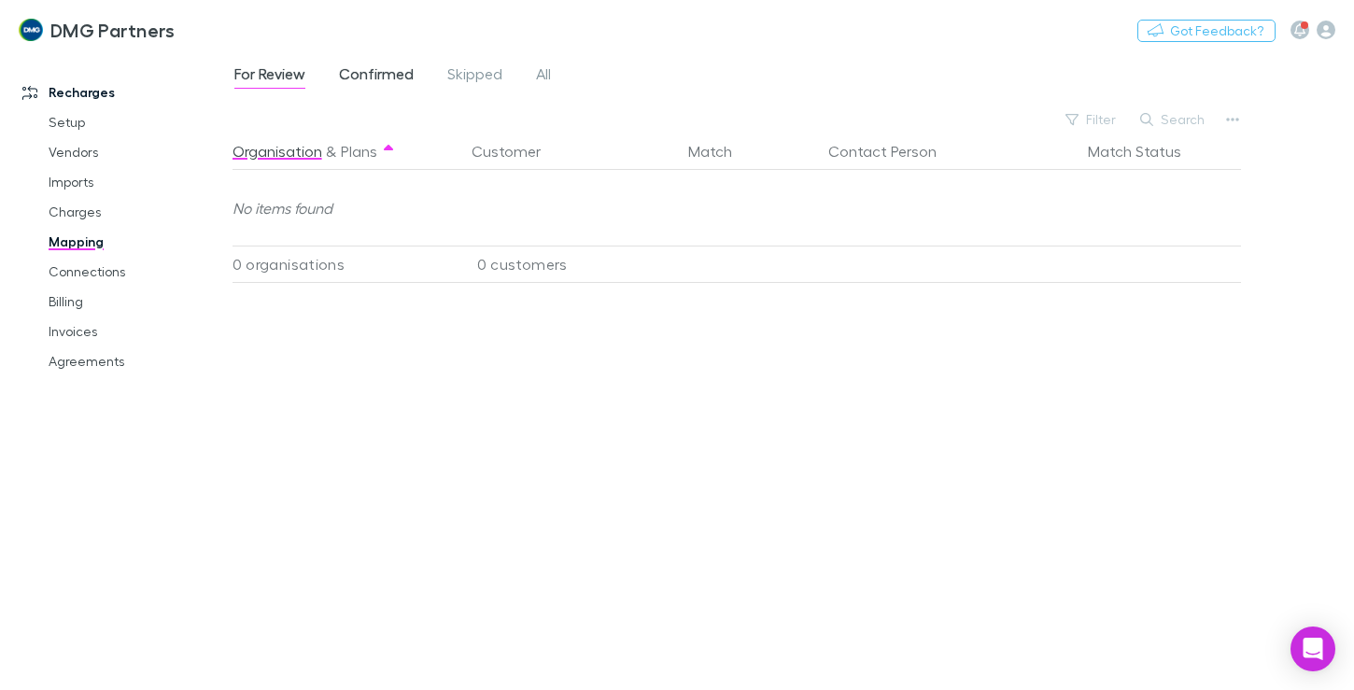
click at [373, 77] on span "Confirmed" at bounding box center [376, 76] width 75 height 24
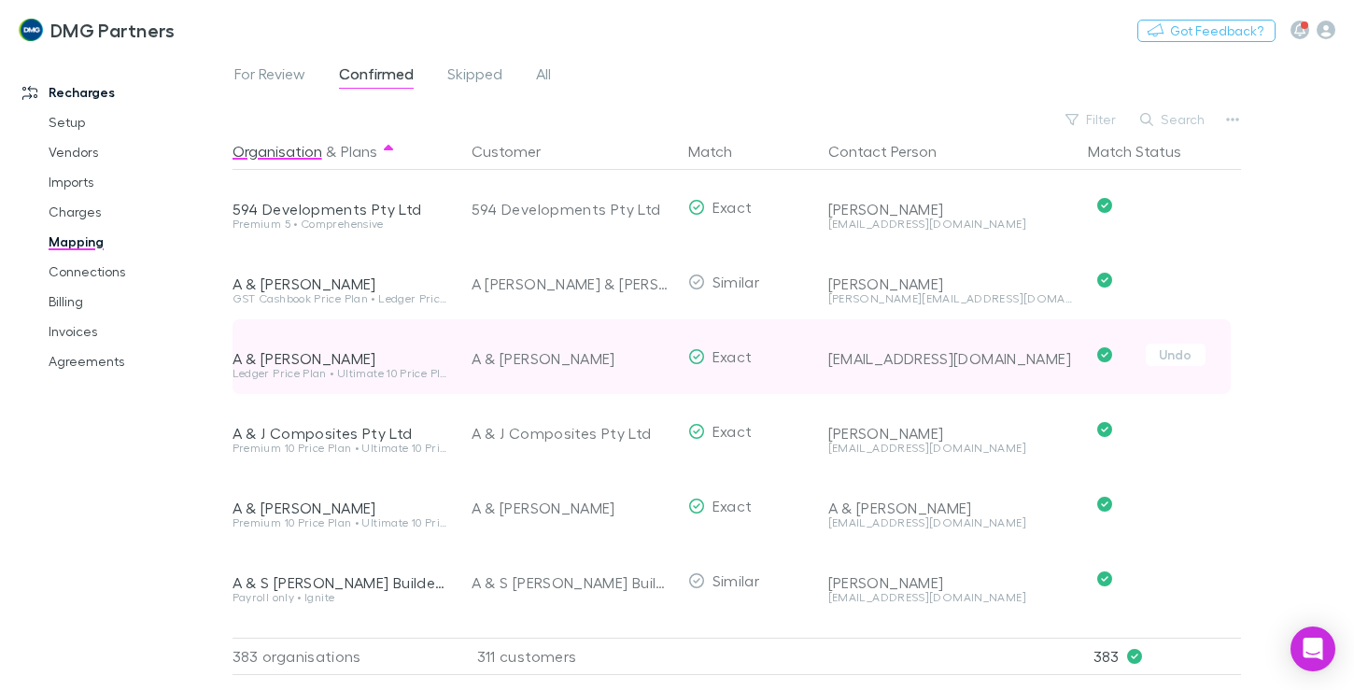
scroll to position [280, 0]
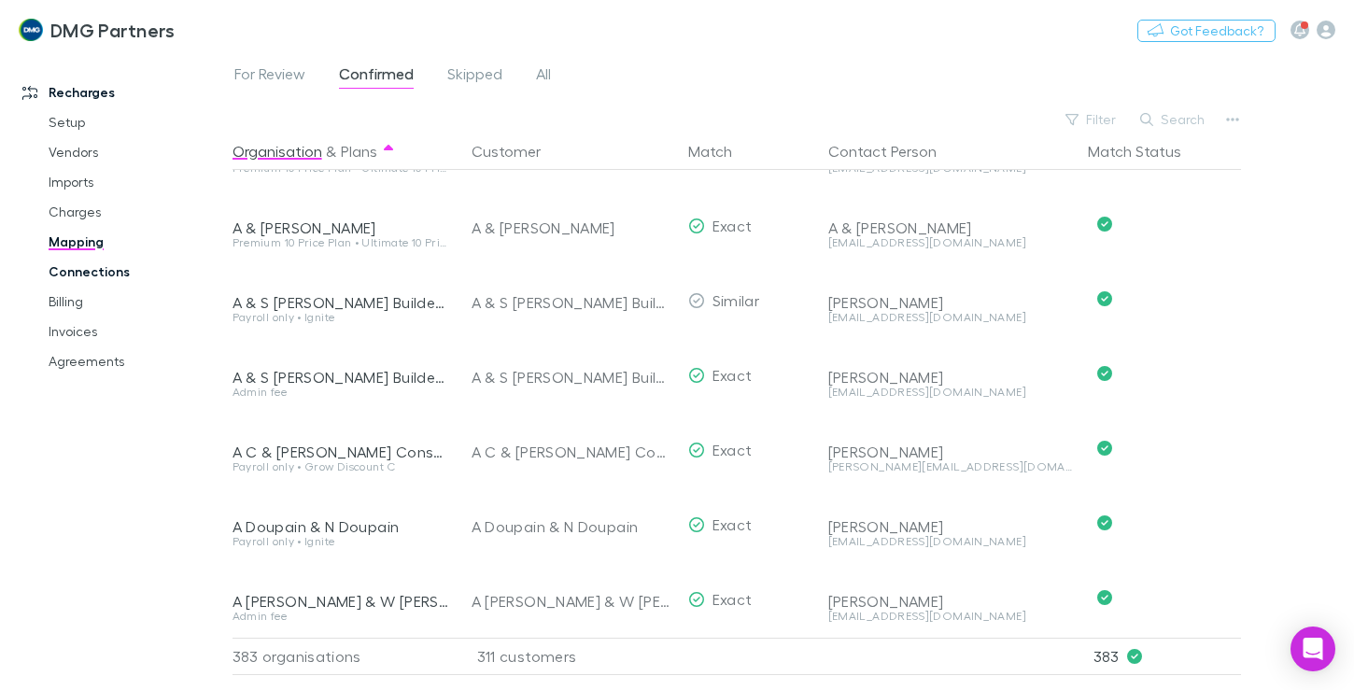
click at [62, 276] on link "Connections" at bounding box center [136, 272] width 213 height 30
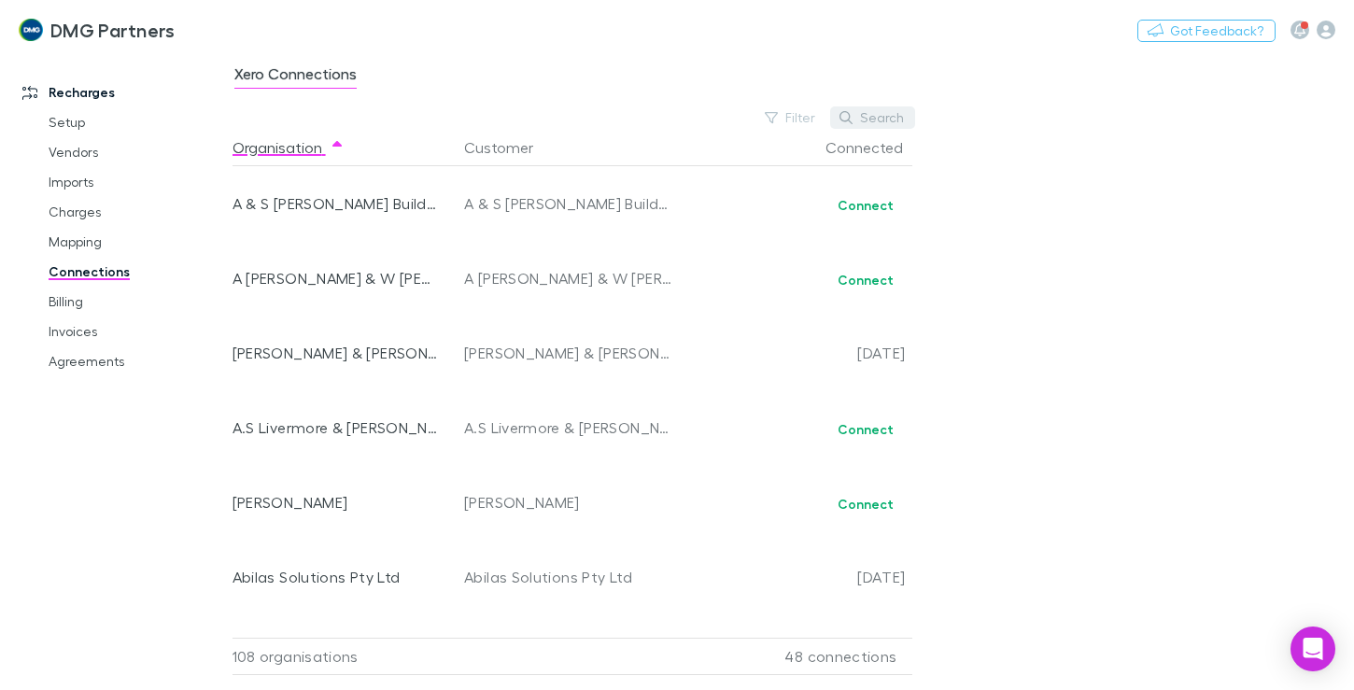
click at [887, 112] on button "Search" at bounding box center [872, 117] width 85 height 22
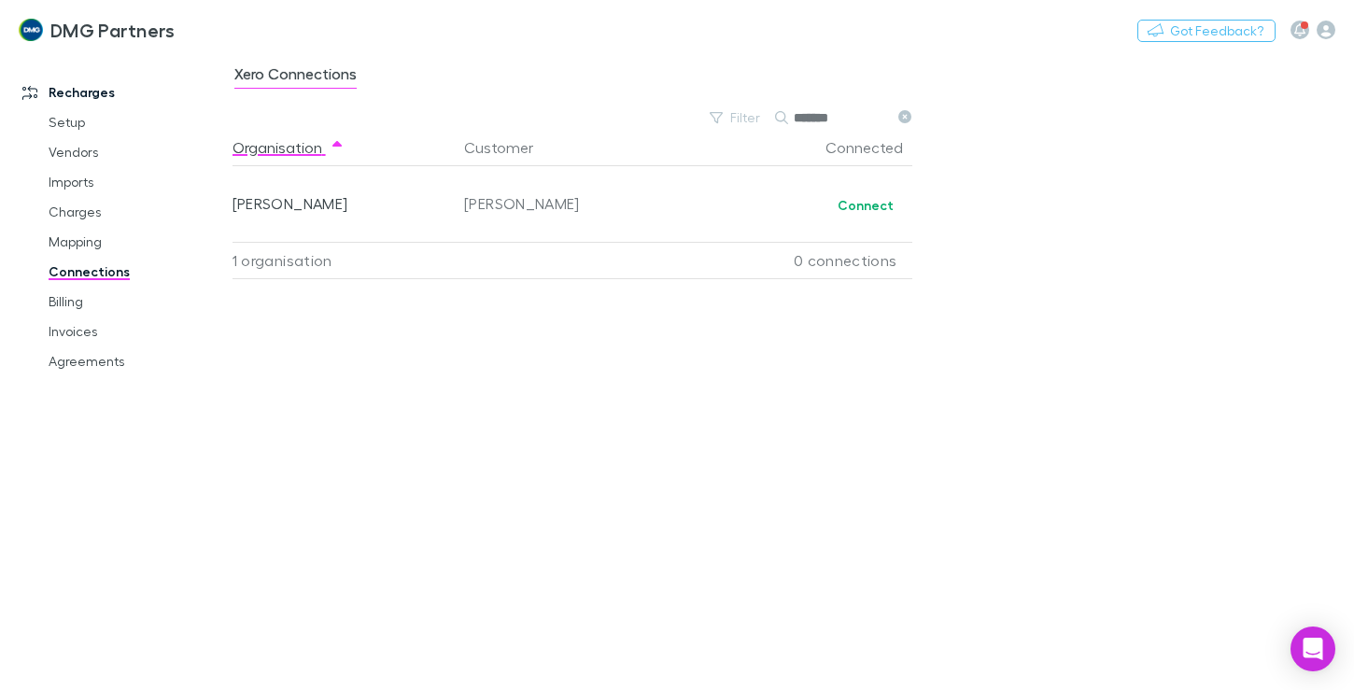
drag, startPoint x: 846, startPoint y: 112, endPoint x: 786, endPoint y: 110, distance: 59.8
click at [786, 110] on div "*******" at bounding box center [845, 117] width 140 height 22
drag, startPoint x: 816, startPoint y: 112, endPoint x: 795, endPoint y: 116, distance: 20.9
click at [795, 116] on input "****" at bounding box center [839, 118] width 93 height 26
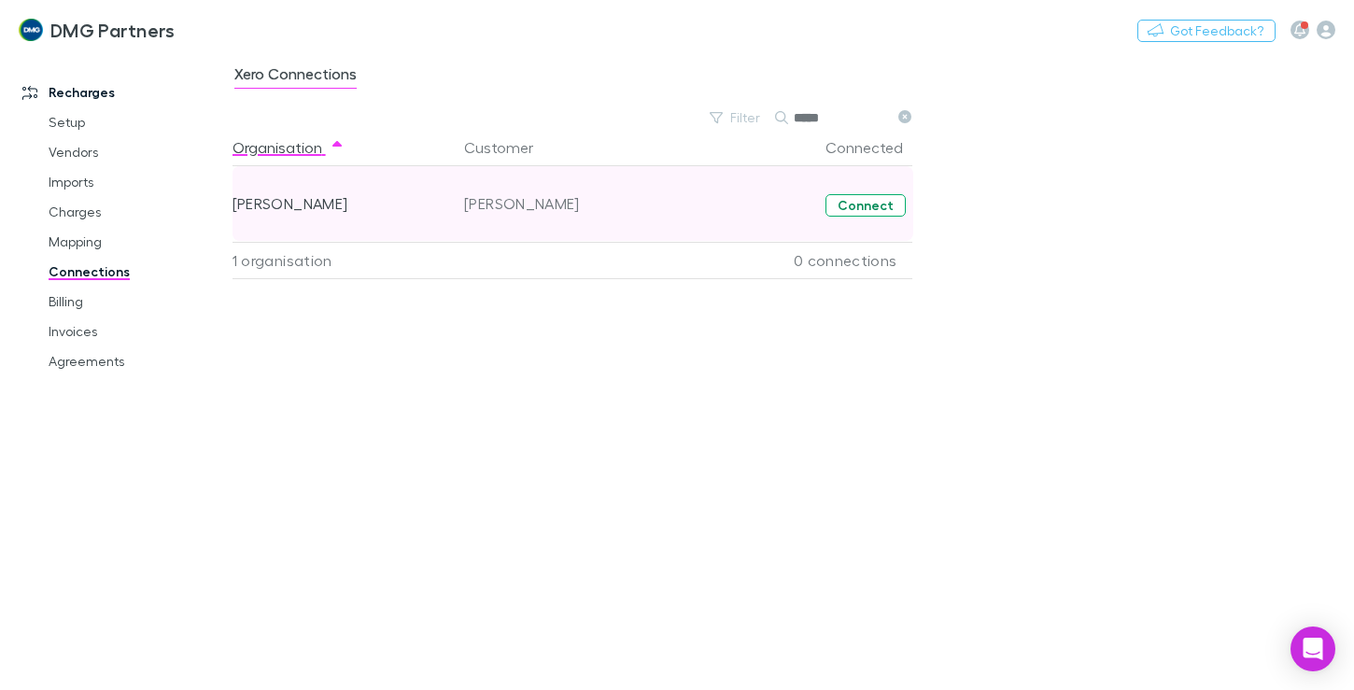
type input "*****"
click at [849, 200] on button "Connect" at bounding box center [865, 205] width 80 height 22
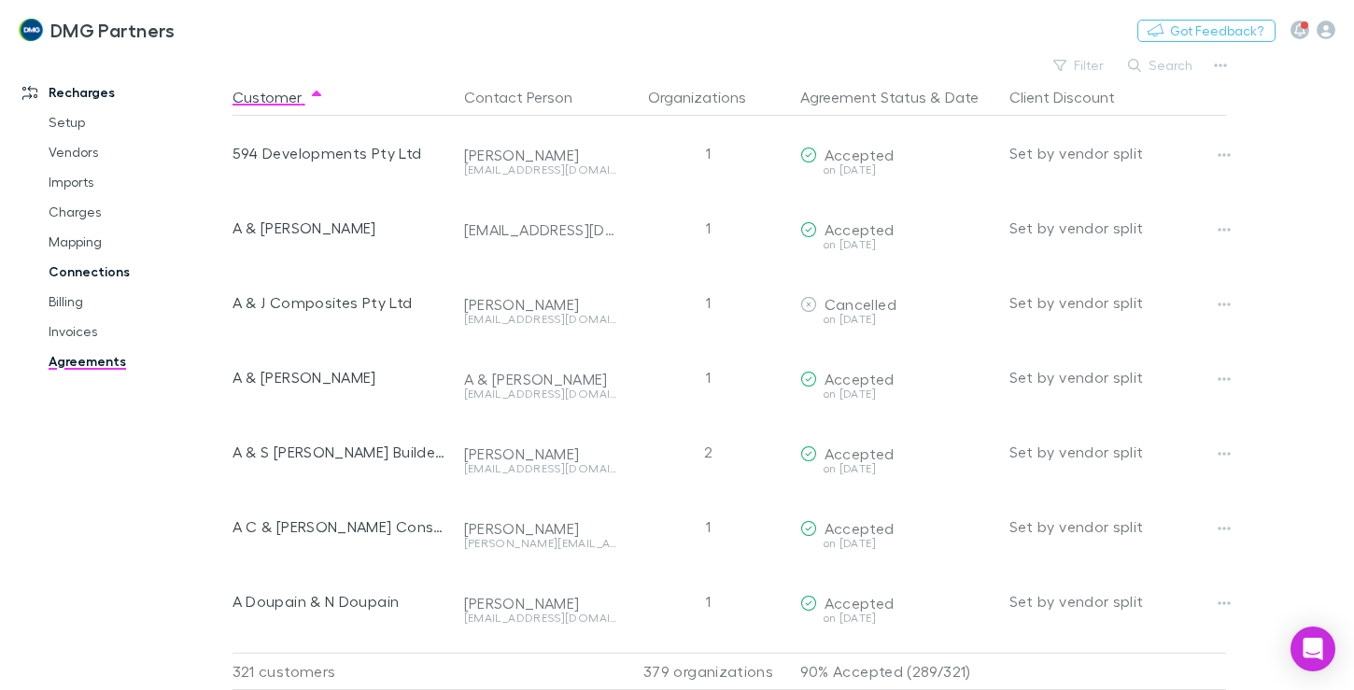
click at [93, 273] on link "Connections" at bounding box center [136, 272] width 213 height 30
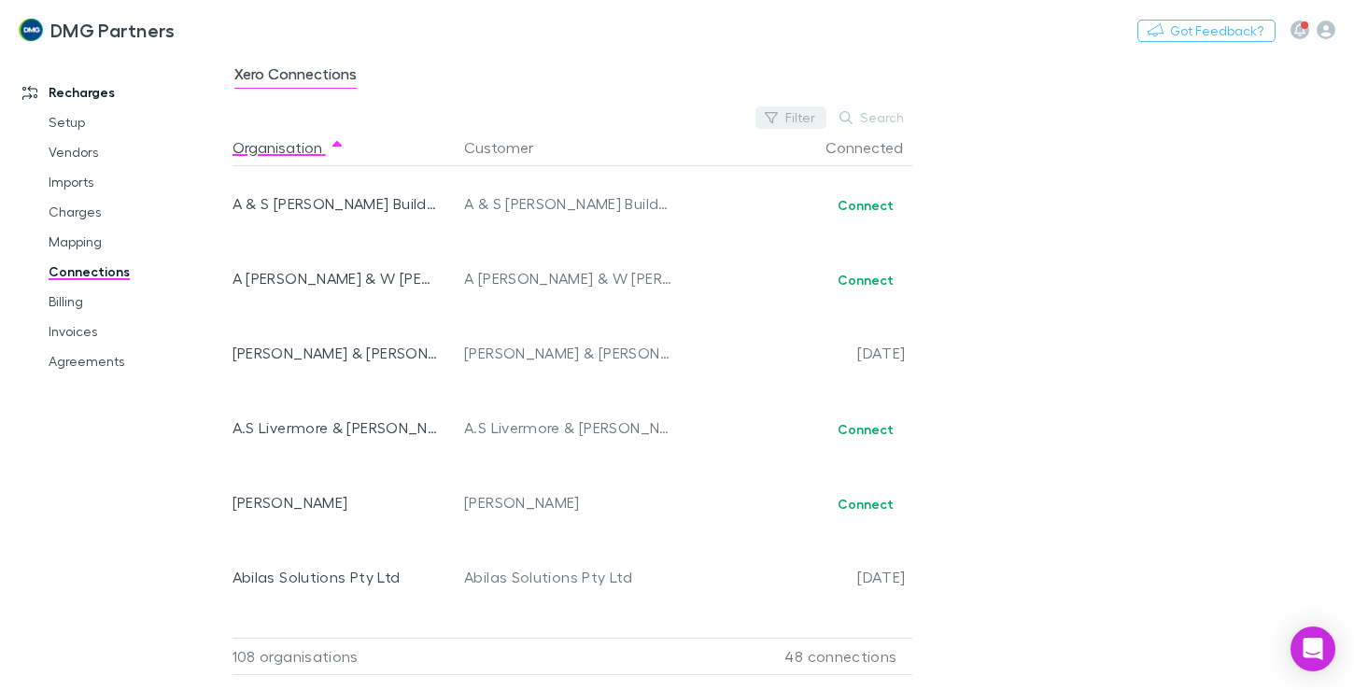
click at [793, 112] on button "Filter" at bounding box center [790, 117] width 71 height 22
click at [1266, 252] on div at bounding box center [677, 345] width 1354 height 690
click at [918, 149] on icon "button" at bounding box center [917, 147] width 9 height 15
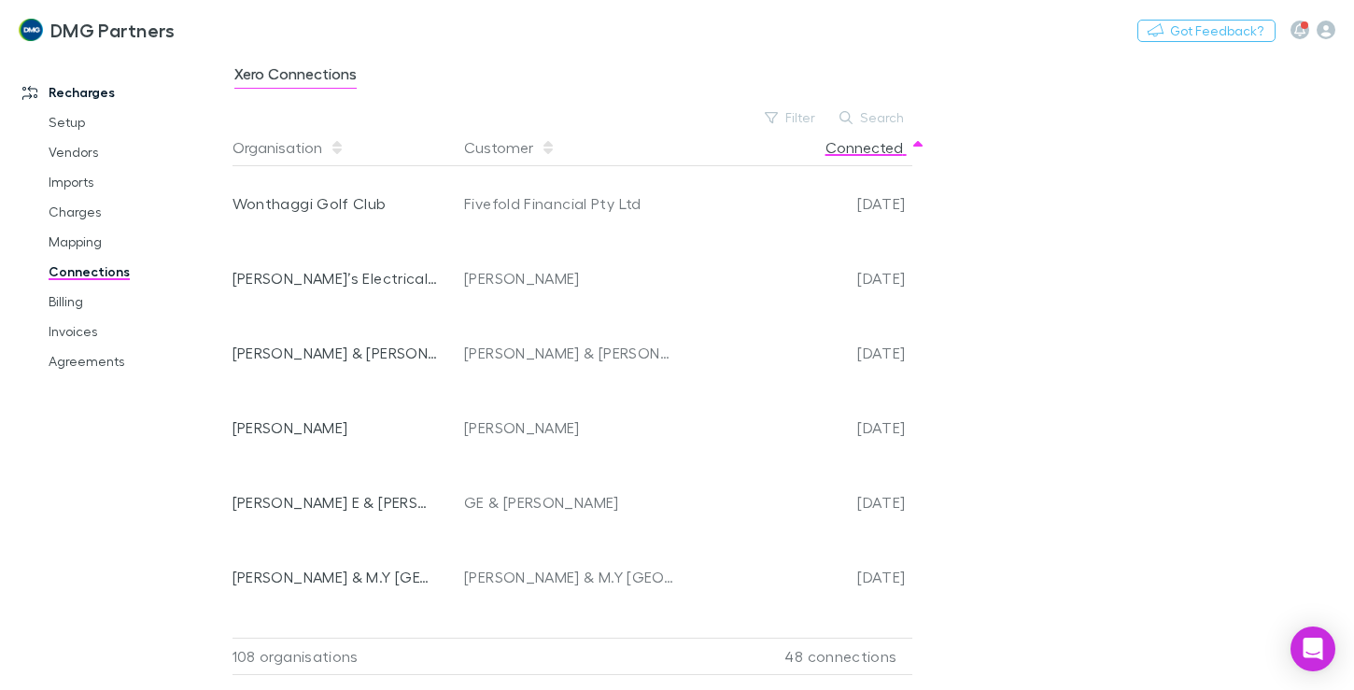
click at [920, 142] on icon "button" at bounding box center [917, 147] width 9 height 15
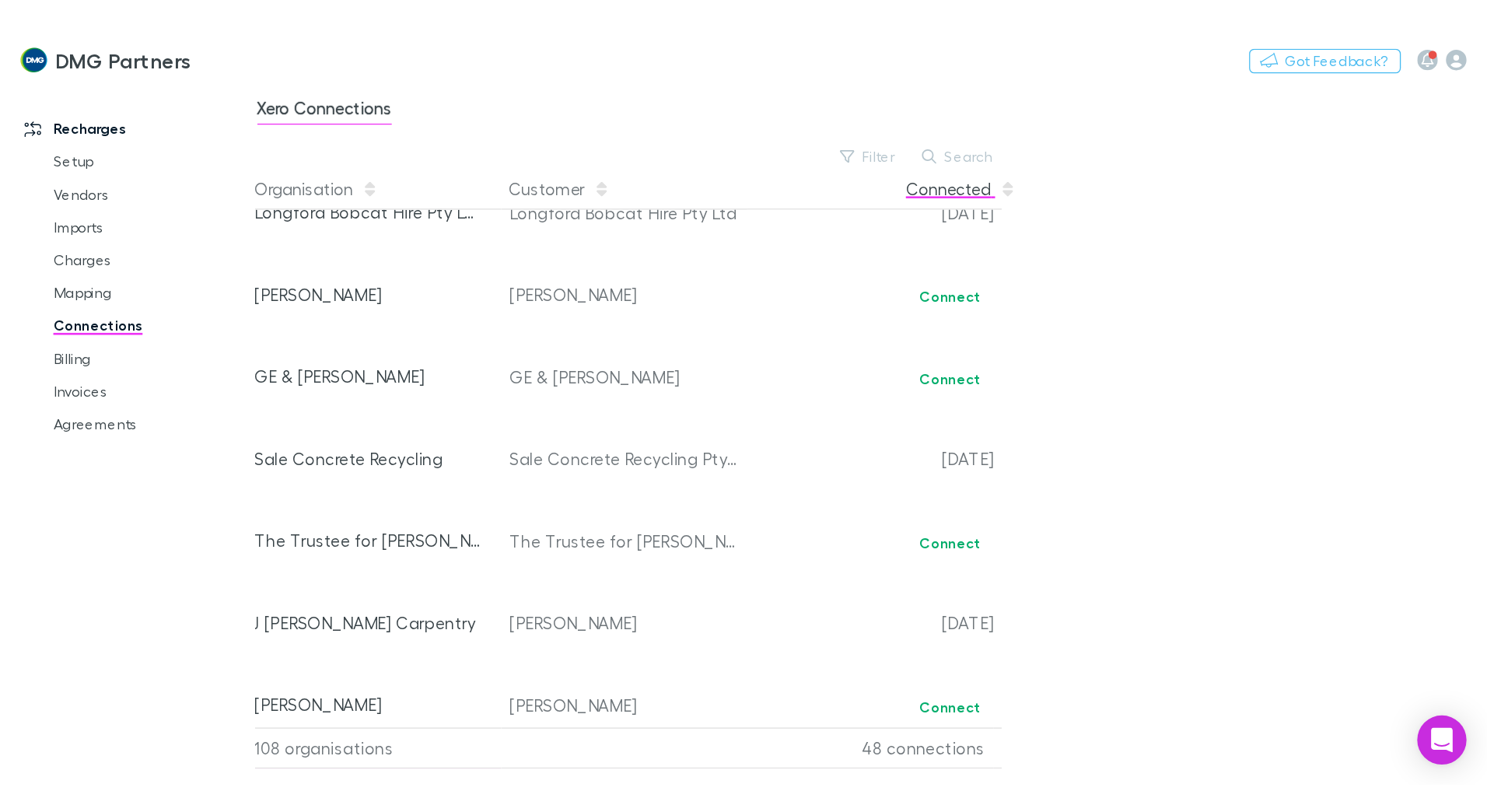
scroll to position [6325, 0]
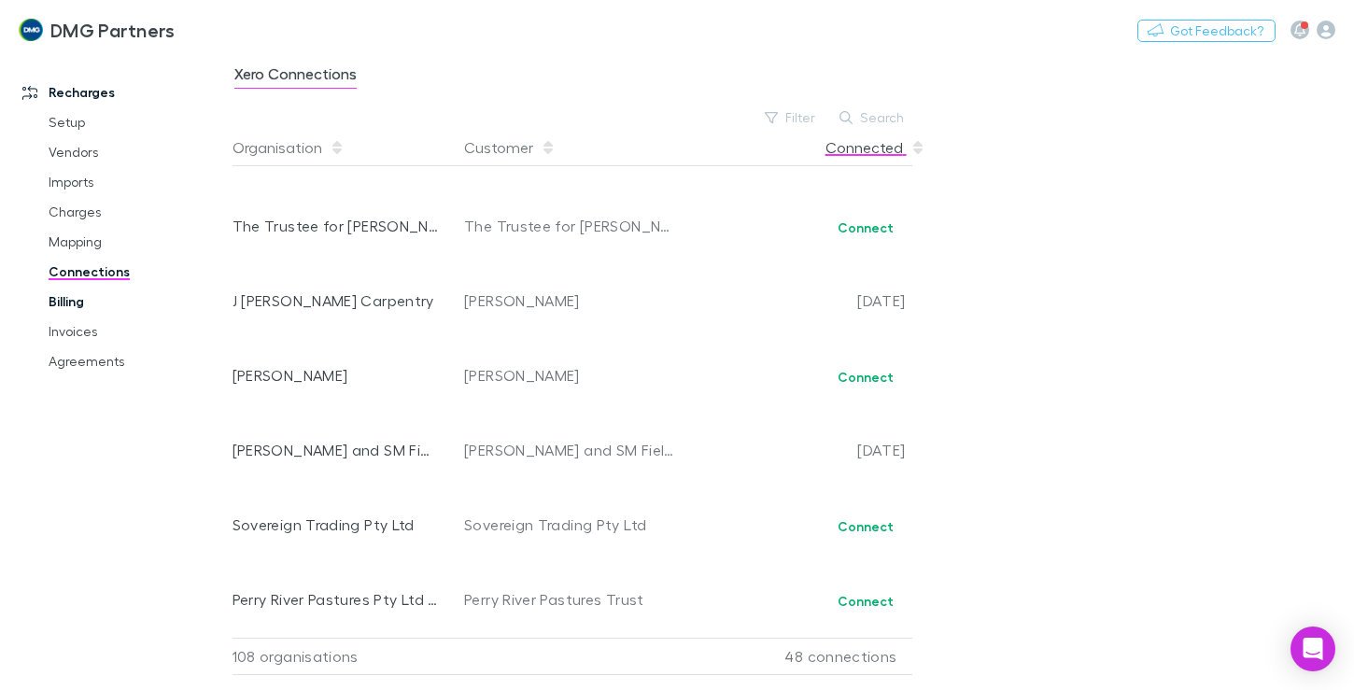
click at [69, 307] on link "Billing" at bounding box center [136, 302] width 213 height 30
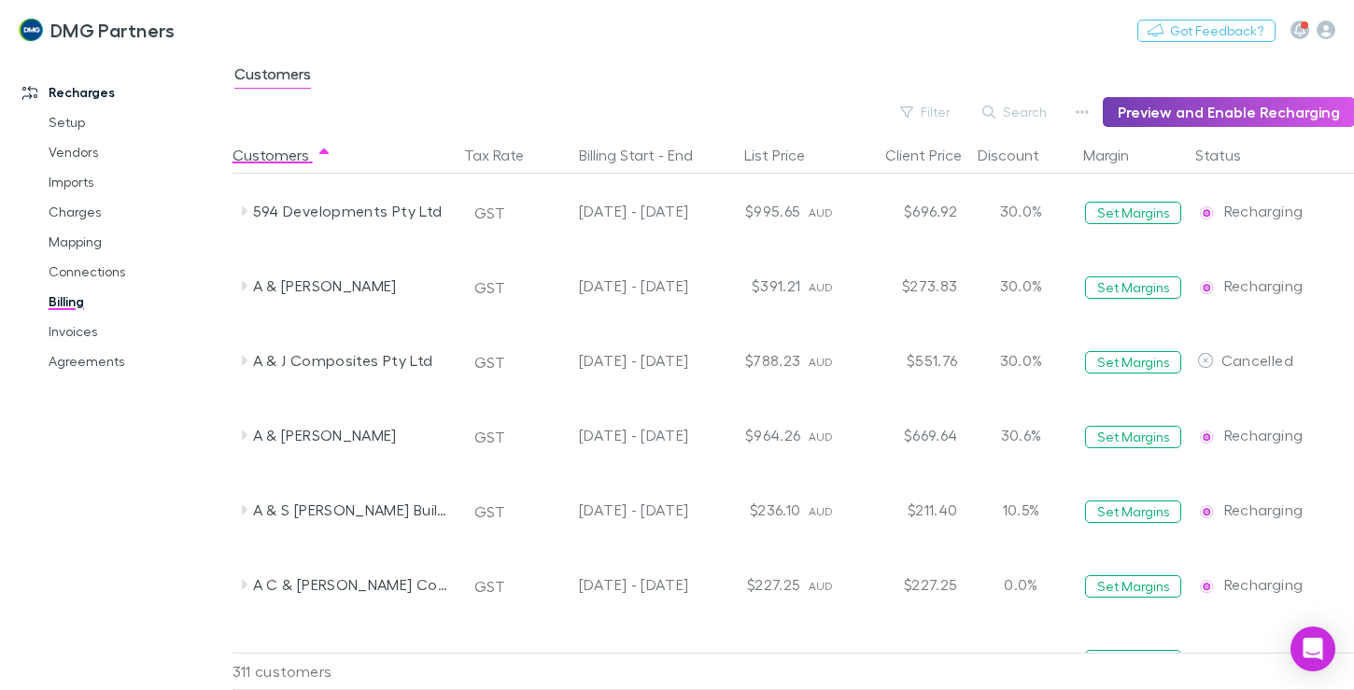
click at [1276, 113] on button "Preview and Enable Recharging" at bounding box center [1228, 112] width 252 height 30
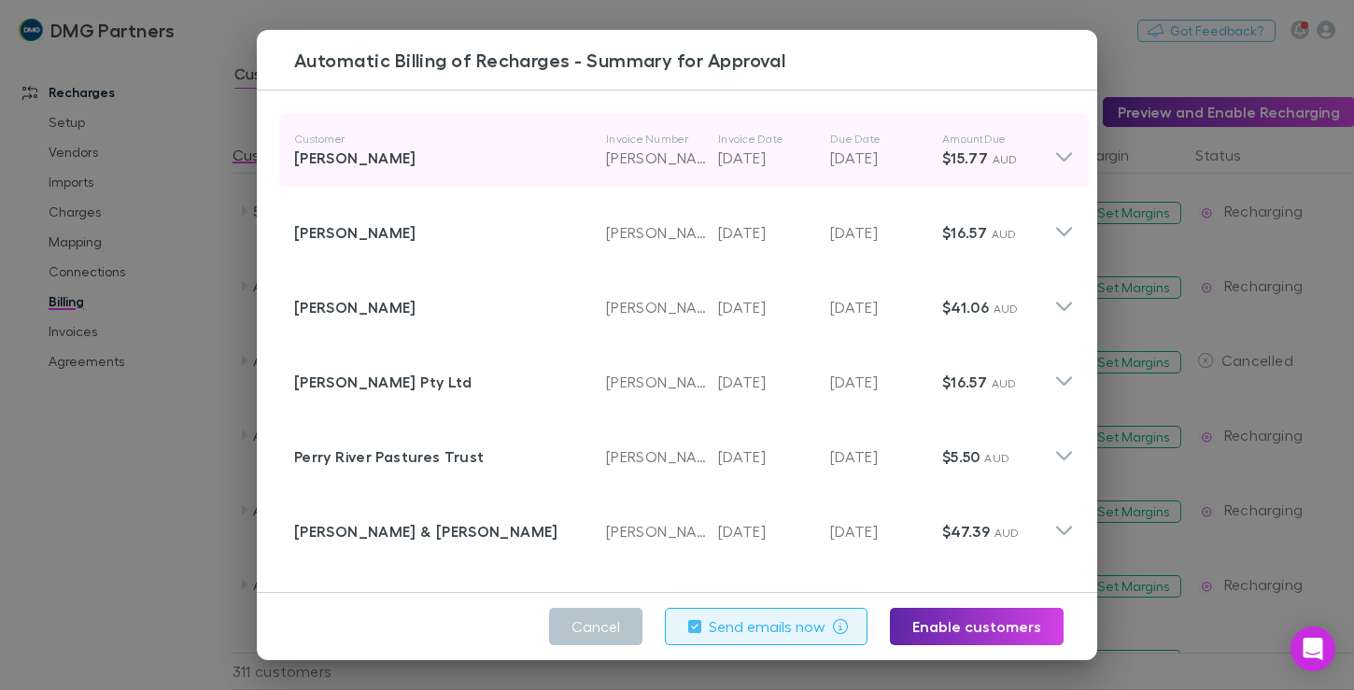
click at [314, 150] on div "[PERSON_NAME]" at bounding box center [450, 158] width 312 height 22
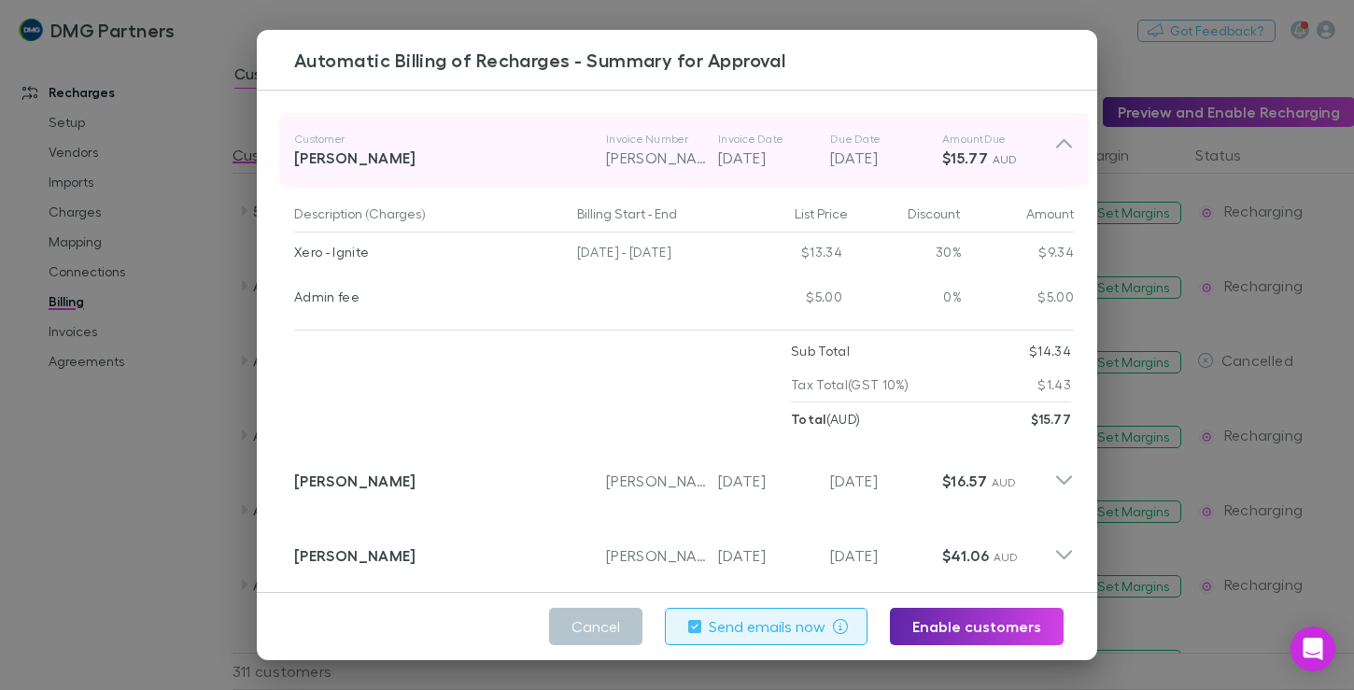
click at [314, 150] on div "[PERSON_NAME]" at bounding box center [450, 158] width 312 height 22
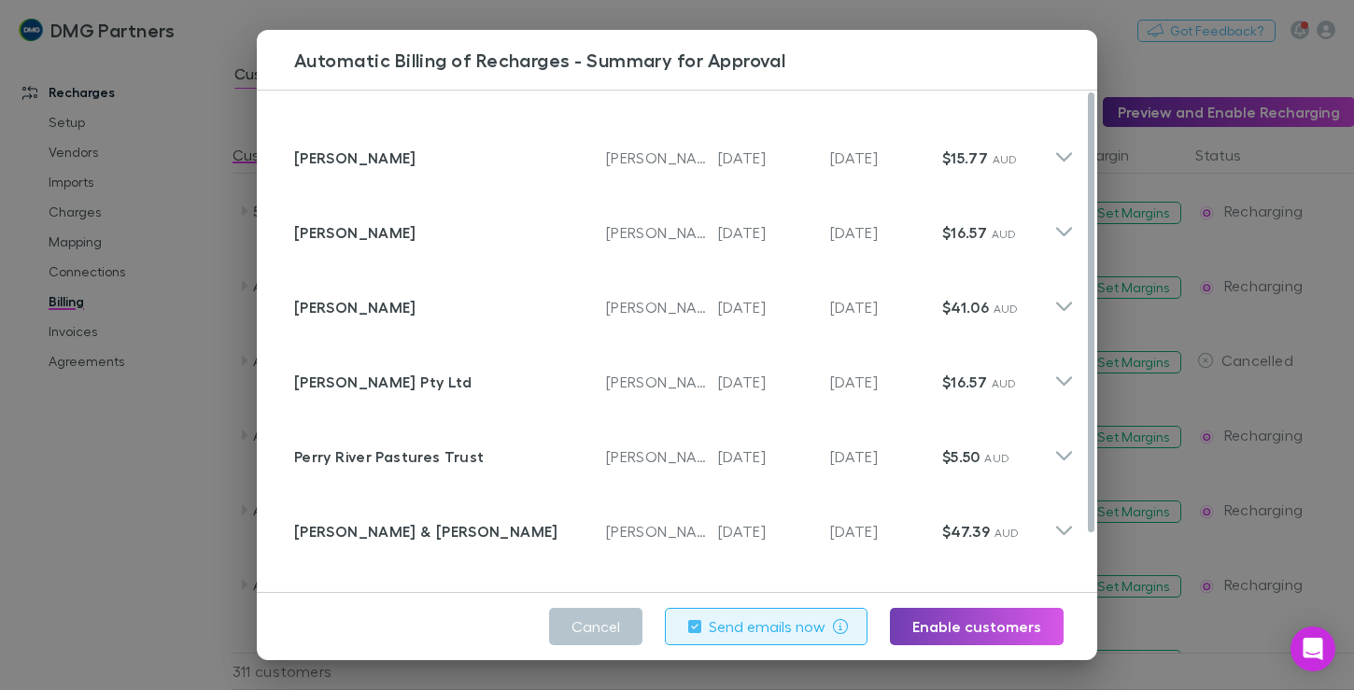
click at [1006, 622] on button "Enable customers" at bounding box center [977, 626] width 174 height 37
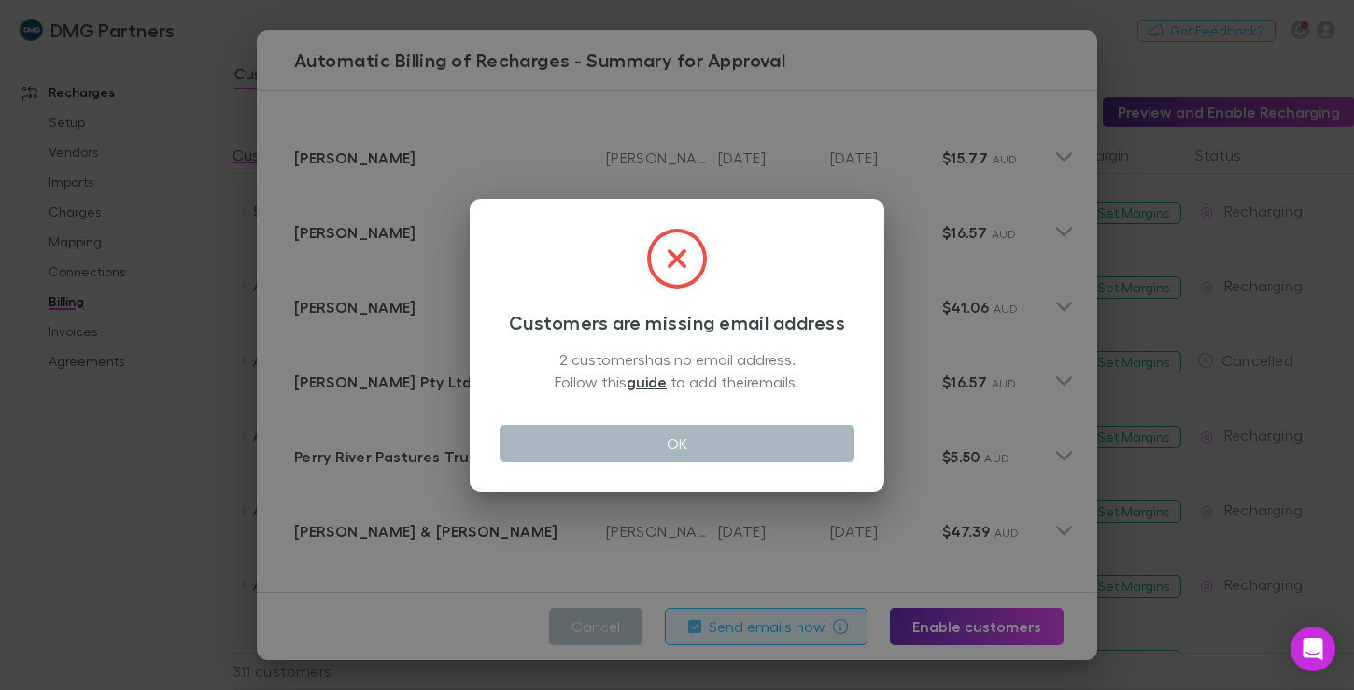
click at [709, 448] on button "OK" at bounding box center [676, 443] width 355 height 37
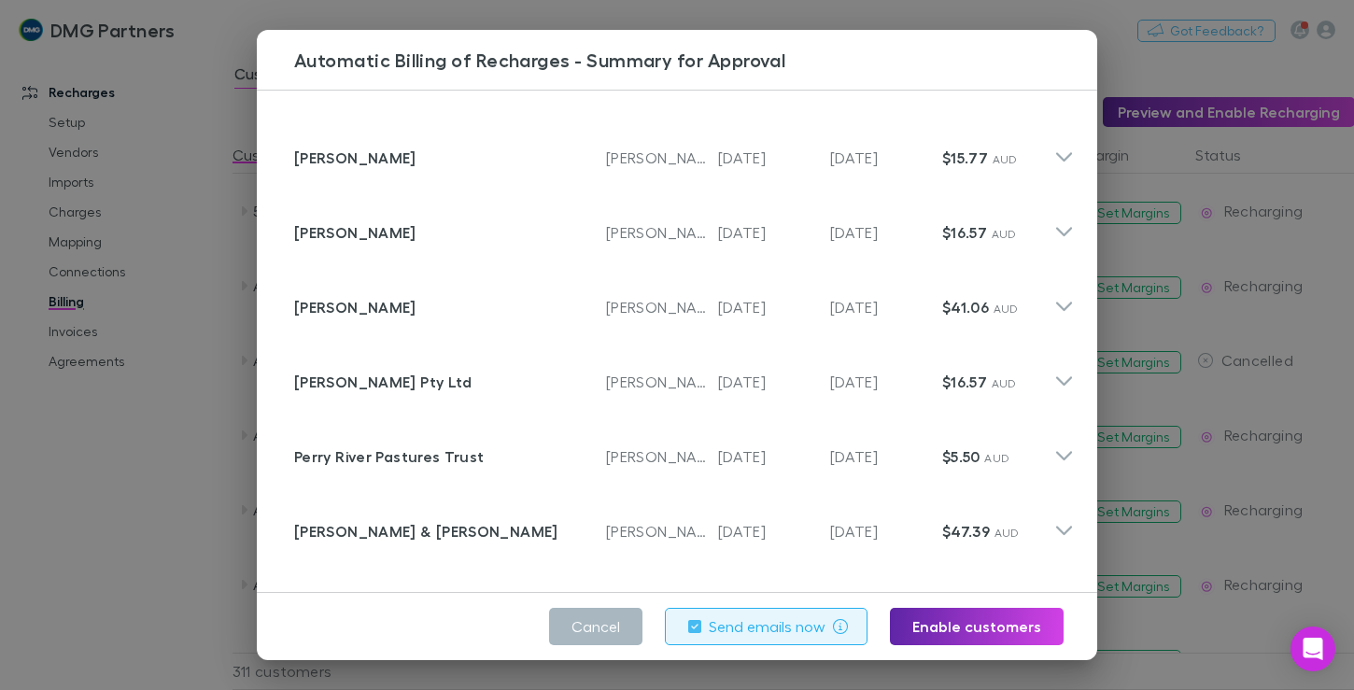
click at [610, 624] on button "Cancel" at bounding box center [595, 626] width 93 height 37
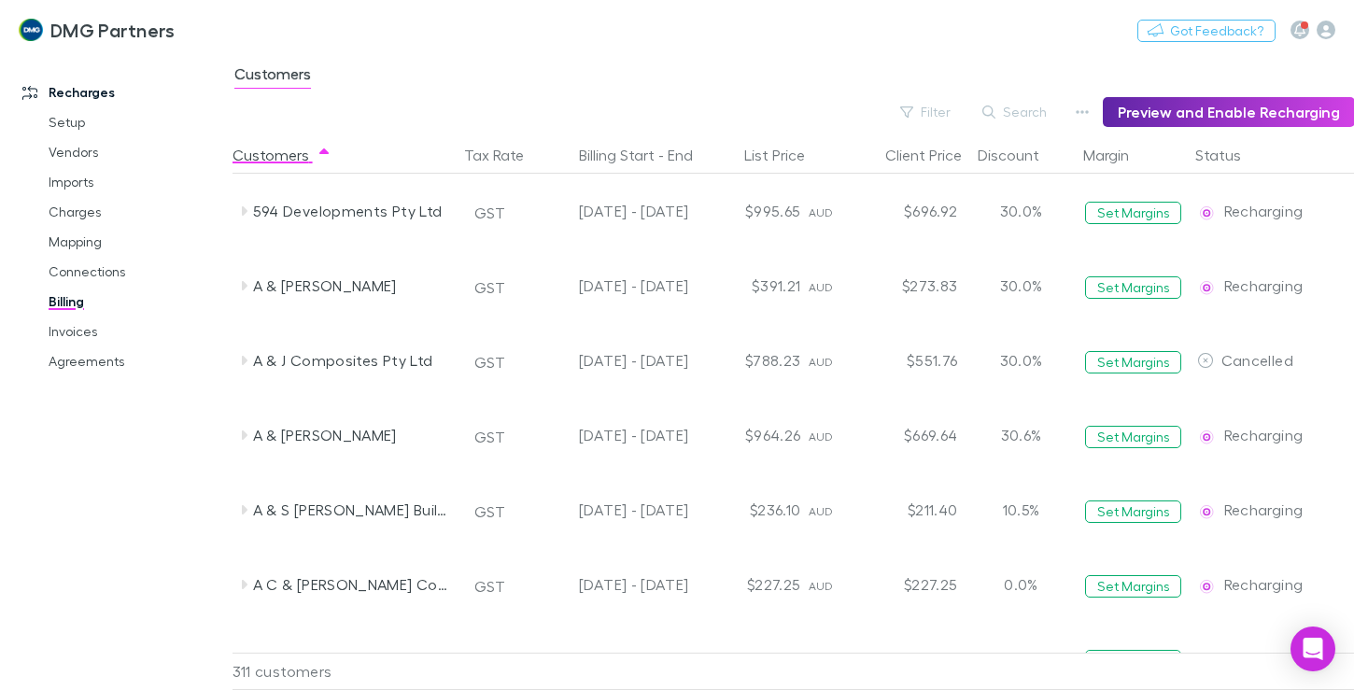
click at [498, 65] on main "Customers Filter Search Preview and Enable Recharging Customers Tax Rate Billin…" at bounding box center [792, 371] width 1121 height 638
click at [1082, 109] on button "button" at bounding box center [1082, 112] width 26 height 26
click at [1089, 112] on div at bounding box center [677, 345] width 1354 height 690
click at [1088, 112] on icon "button" at bounding box center [1081, 112] width 13 height 4
drag, startPoint x: 1025, startPoint y: 40, endPoint x: 1061, endPoint y: 116, distance: 83.9
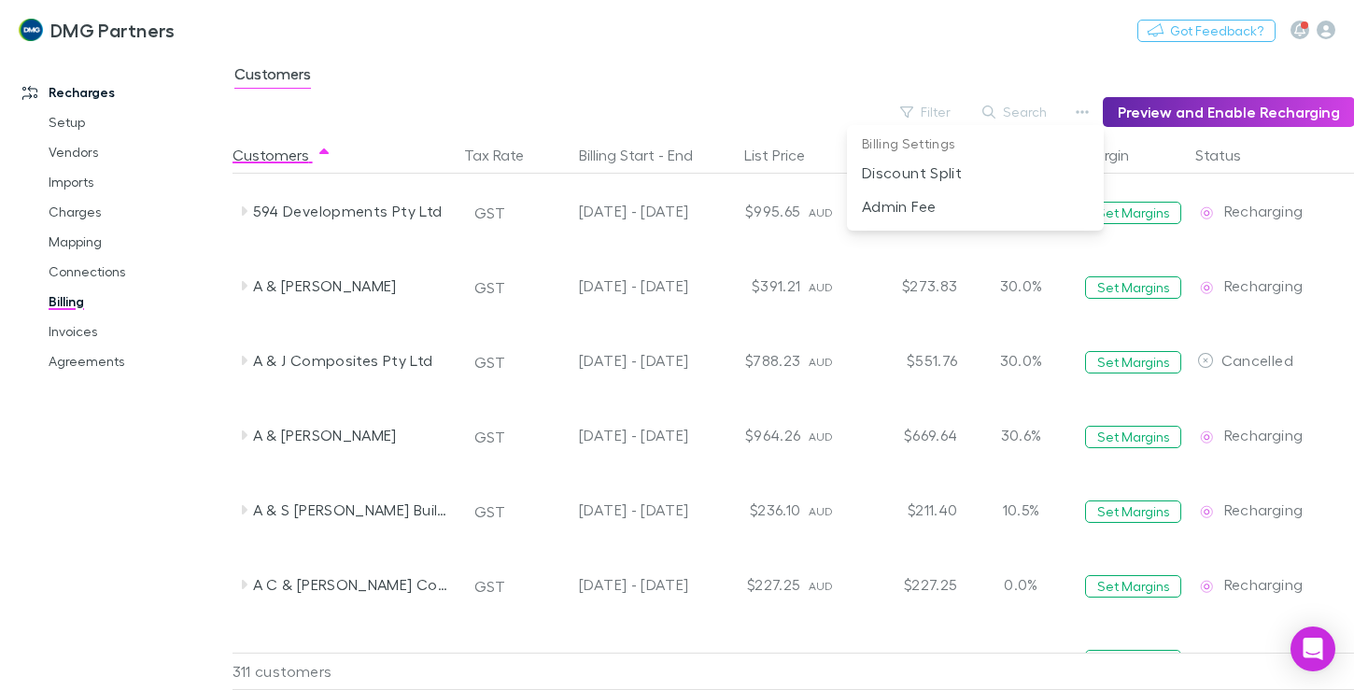
click at [1031, 50] on div at bounding box center [677, 345] width 1354 height 690
click at [1079, 115] on button "button" at bounding box center [1082, 112] width 26 height 26
click at [881, 12] on div at bounding box center [677, 345] width 1354 height 690
click at [1024, 112] on button "Search" at bounding box center [1015, 112] width 85 height 22
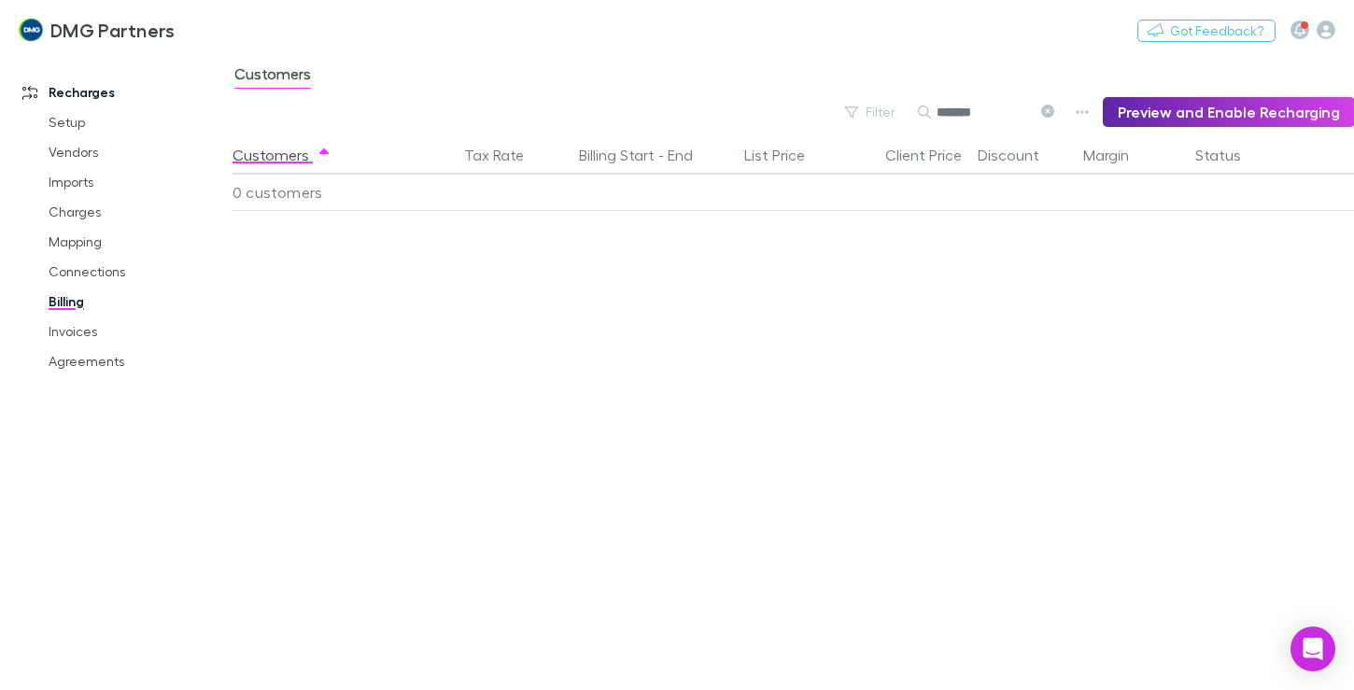
drag, startPoint x: 984, startPoint y: 109, endPoint x: 967, endPoint y: 102, distance: 18.4
click at [967, 110] on input "*******" at bounding box center [982, 112] width 93 height 26
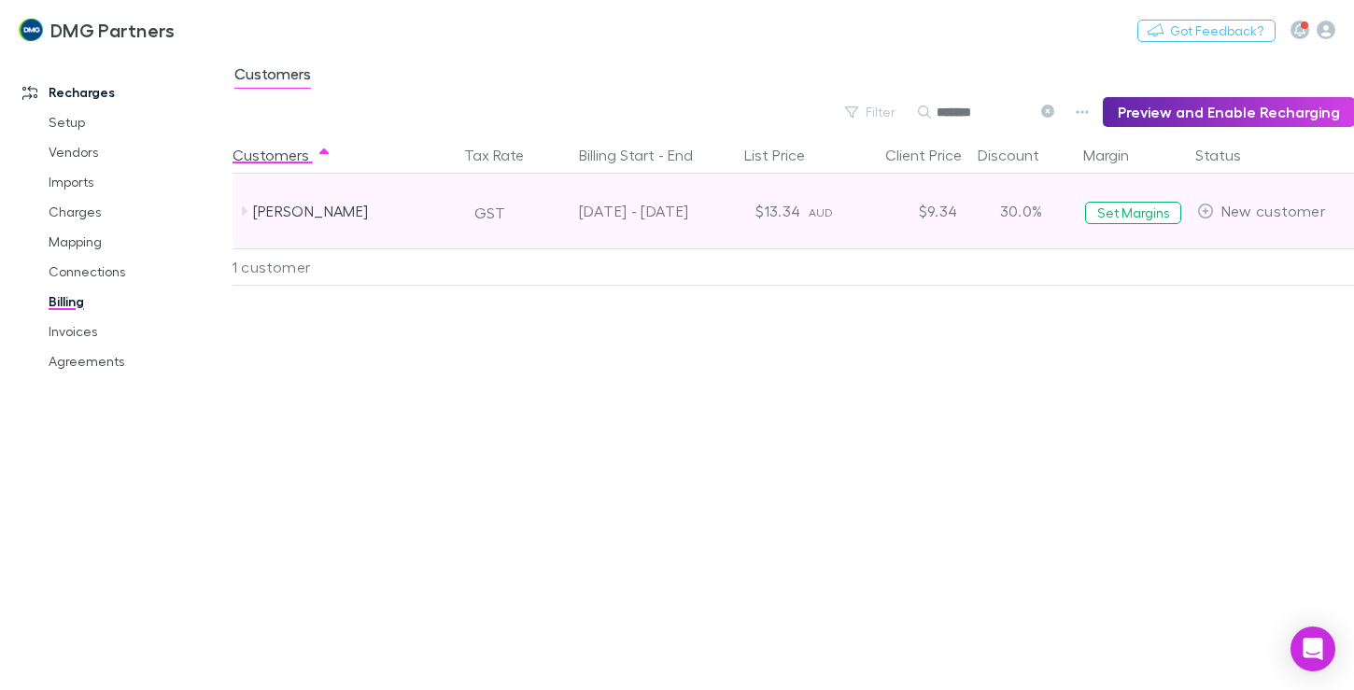
click at [1237, 213] on span "New customer" at bounding box center [1273, 211] width 104 height 18
click at [1263, 216] on span "New customer" at bounding box center [1273, 211] width 104 height 18
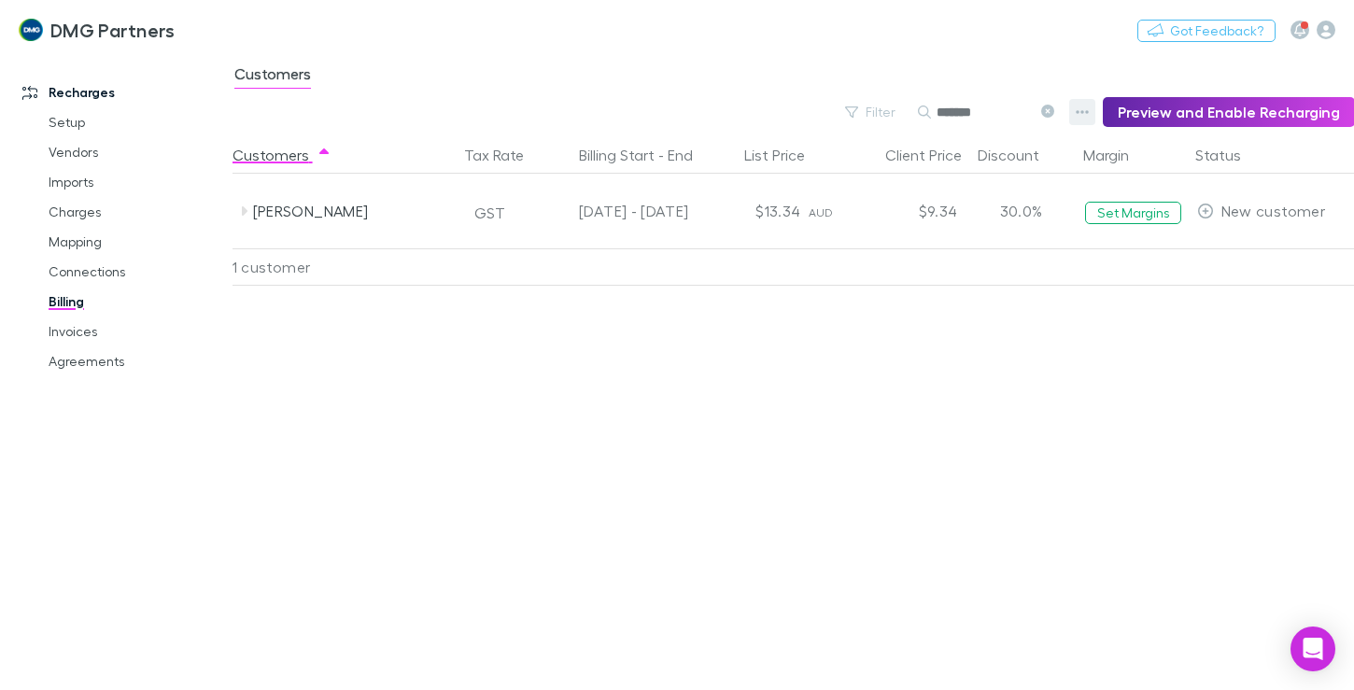
click at [1088, 119] on icon "button" at bounding box center [1081, 112] width 13 height 15
click at [1081, 337] on div at bounding box center [677, 345] width 1354 height 690
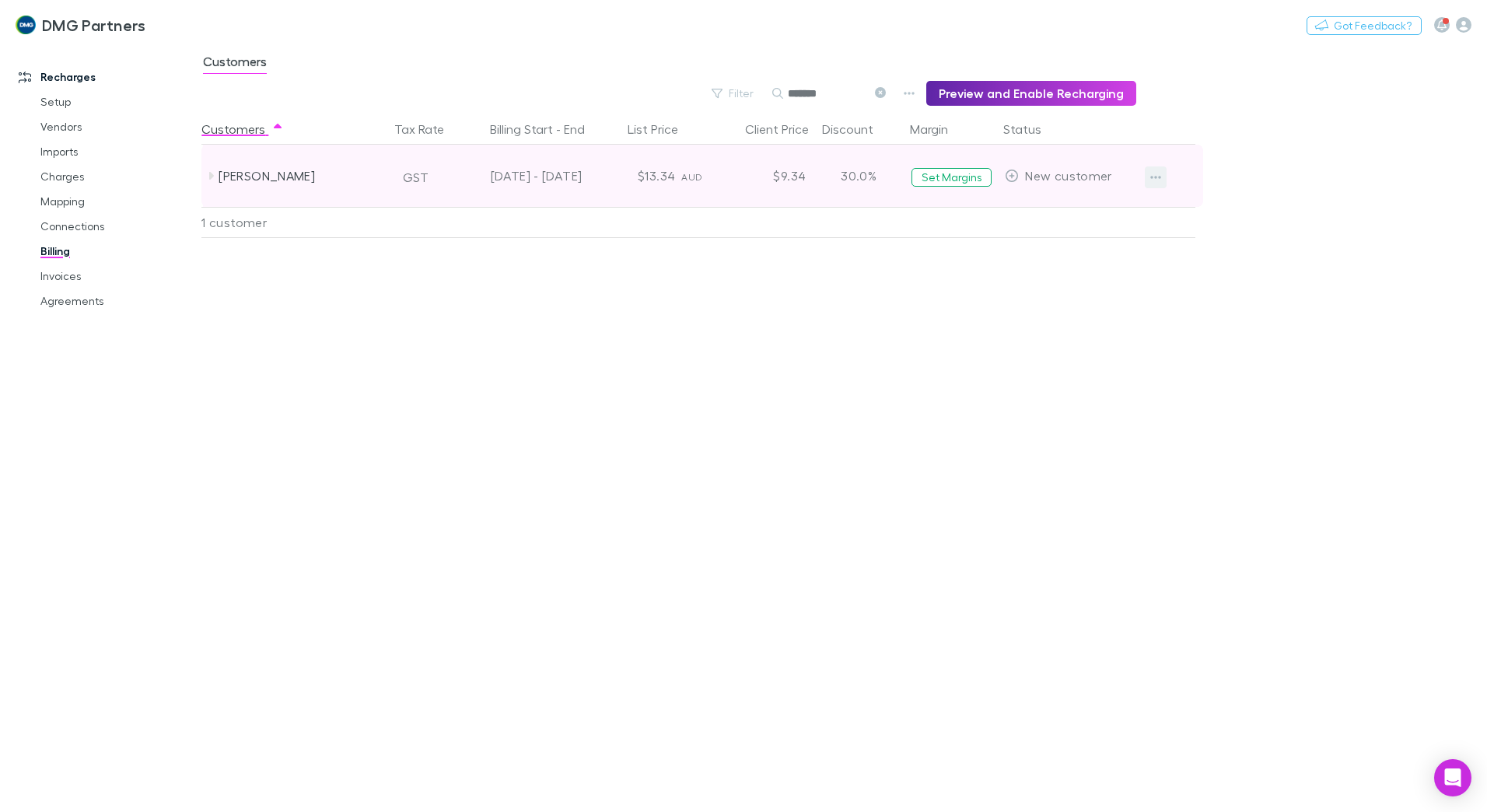
click at [1127, 176] on icon "button" at bounding box center [1155, 177] width 11 height 12
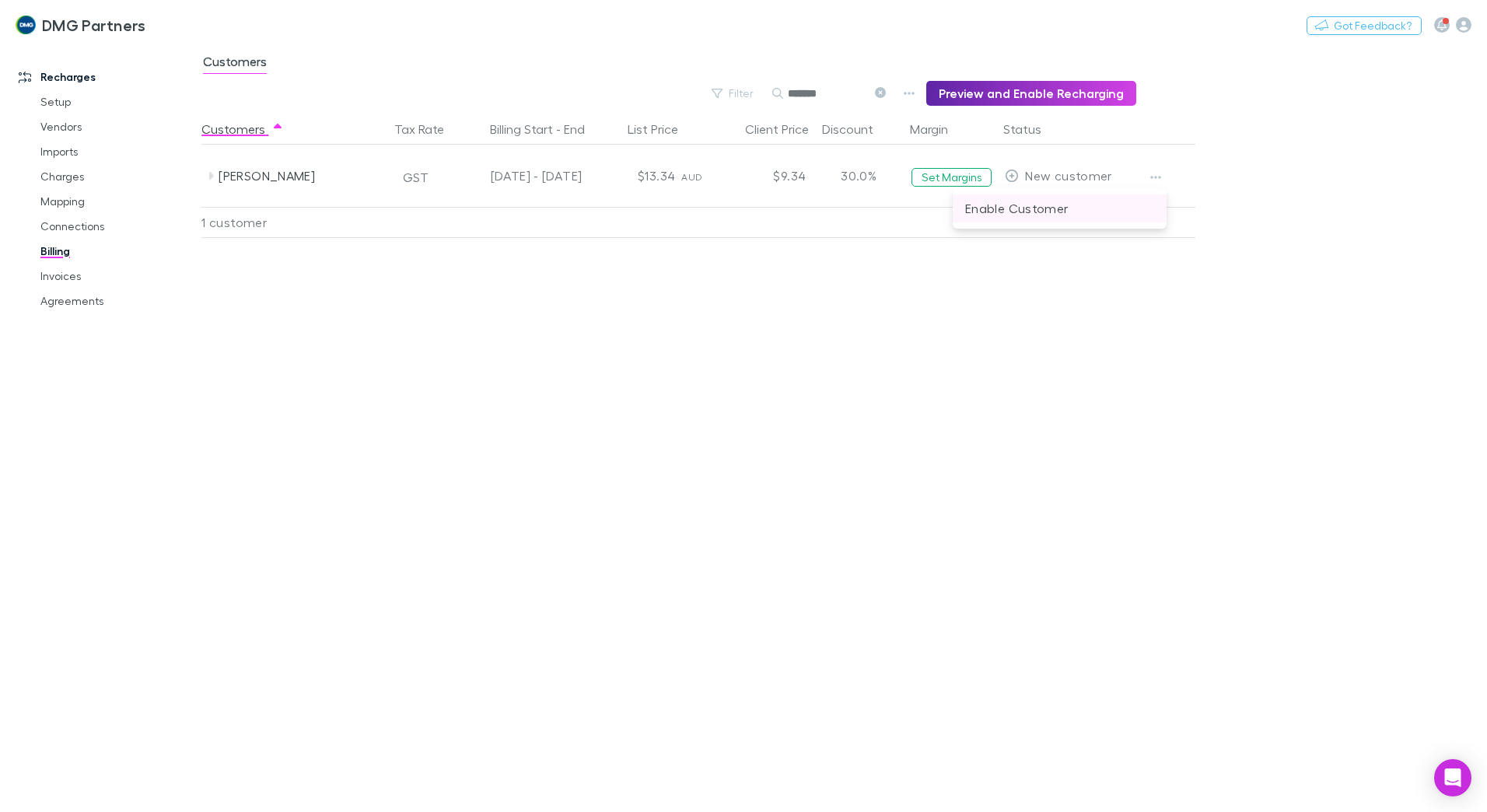
click at [1023, 205] on p "Enable Customer" at bounding box center [1059, 208] width 189 height 18
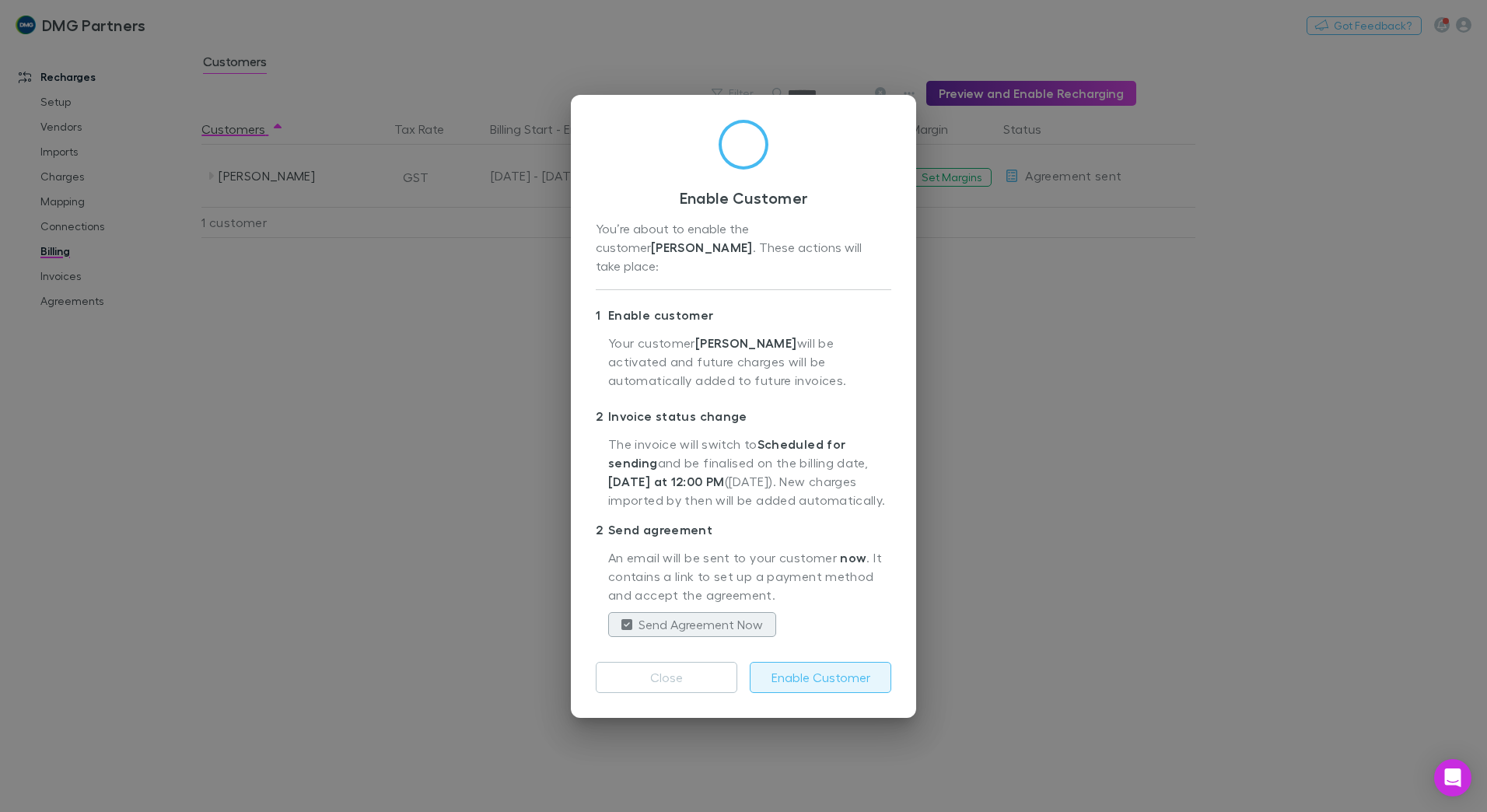
click at [801, 574] on button "Enable Customer" at bounding box center [821, 676] width 142 height 31
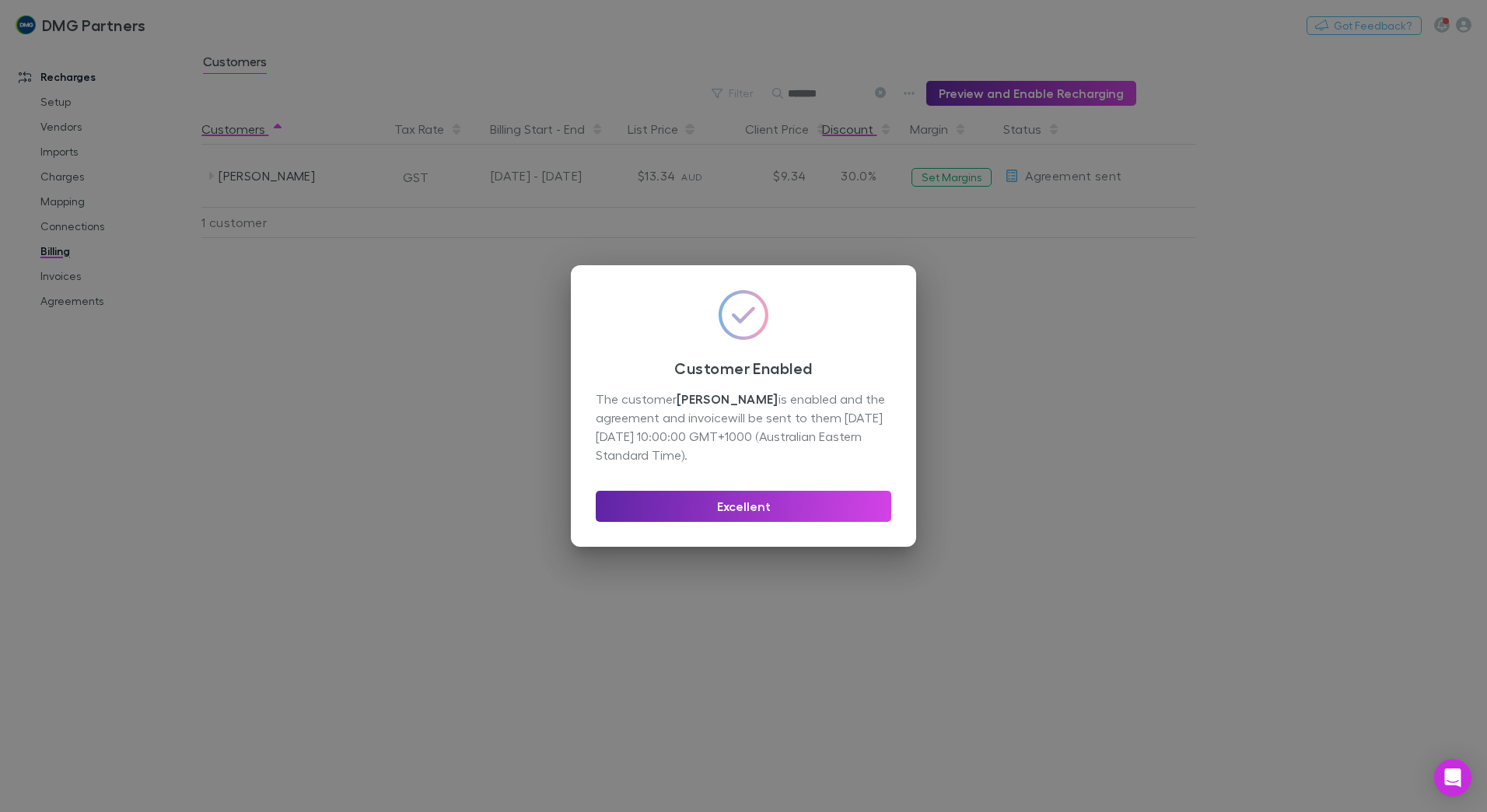
drag, startPoint x: 997, startPoint y: 322, endPoint x: 888, endPoint y: 142, distance: 210.4
click at [967, 299] on div "Customer Enabled The customer [PERSON_NAME] is enabled and the agreement and in…" at bounding box center [743, 406] width 1487 height 812
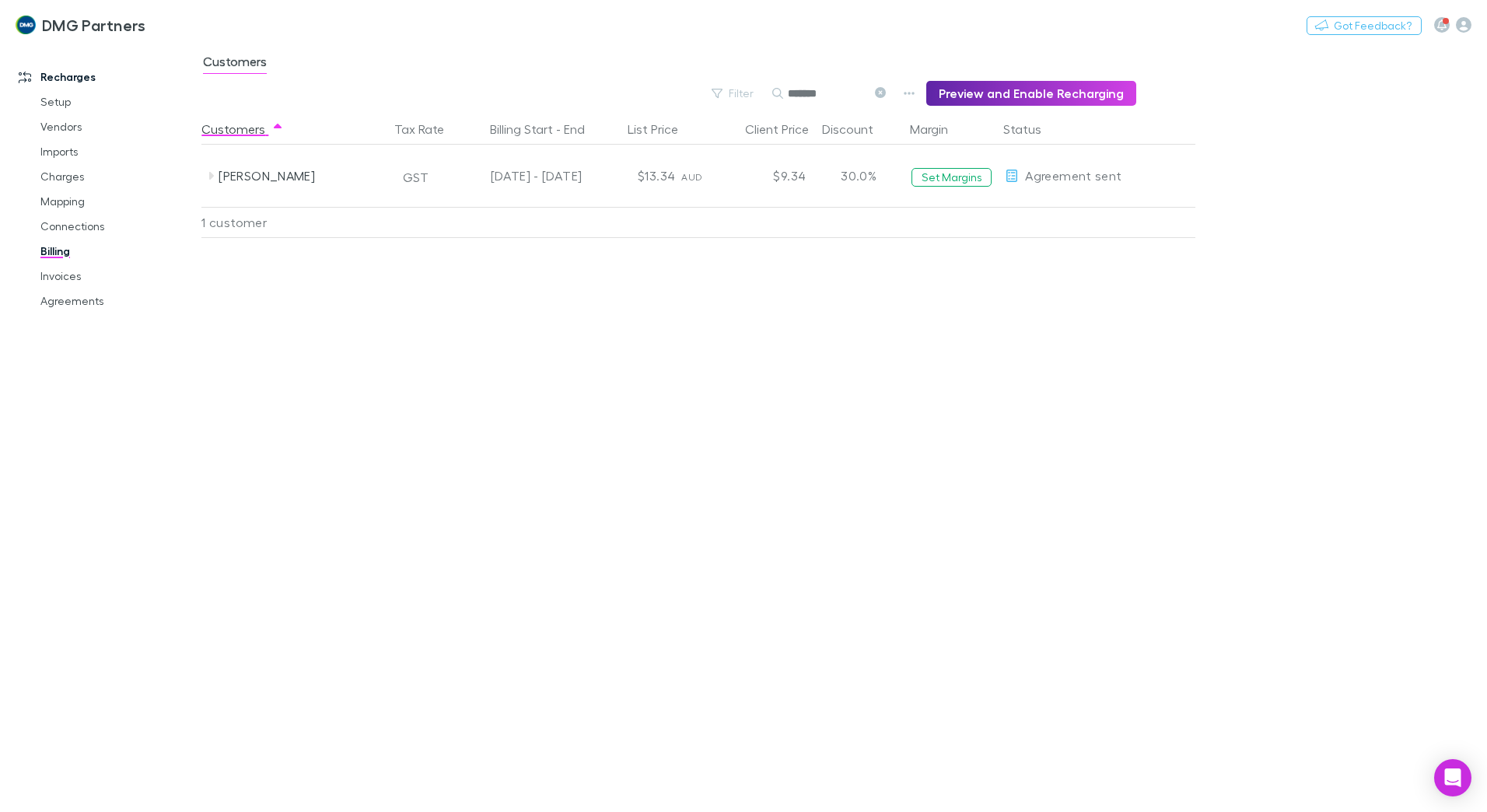
drag, startPoint x: 841, startPoint y: 93, endPoint x: 789, endPoint y: 88, distance: 52.2
click at [789, 88] on div "*******" at bounding box center [831, 93] width 117 height 18
drag, startPoint x: 802, startPoint y: 97, endPoint x: 844, endPoint y: 87, distance: 43.2
click at [810, 97] on input "****" at bounding box center [826, 93] width 77 height 22
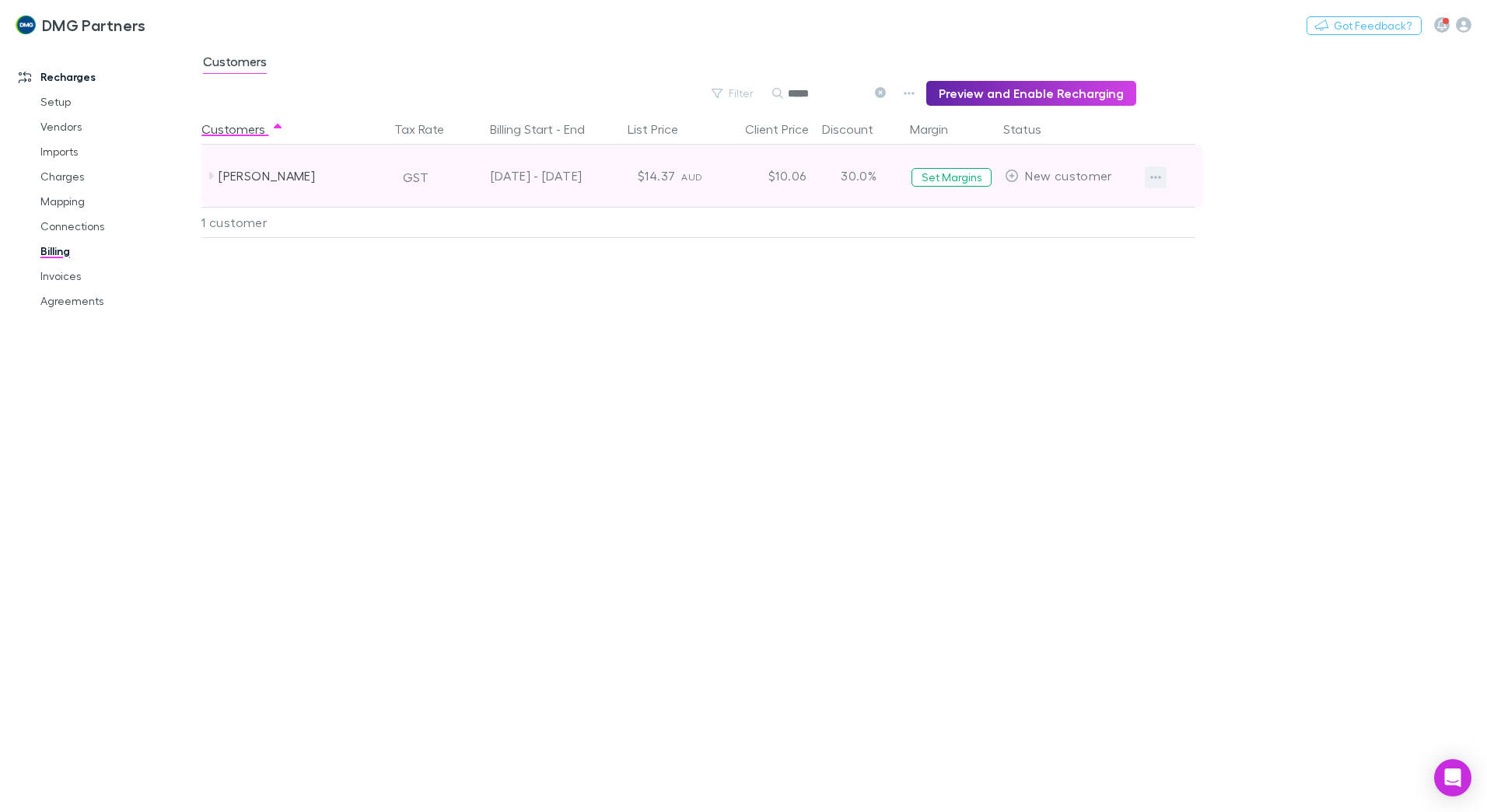
click at [1127, 177] on icon "button" at bounding box center [1156, 177] width 11 height 3
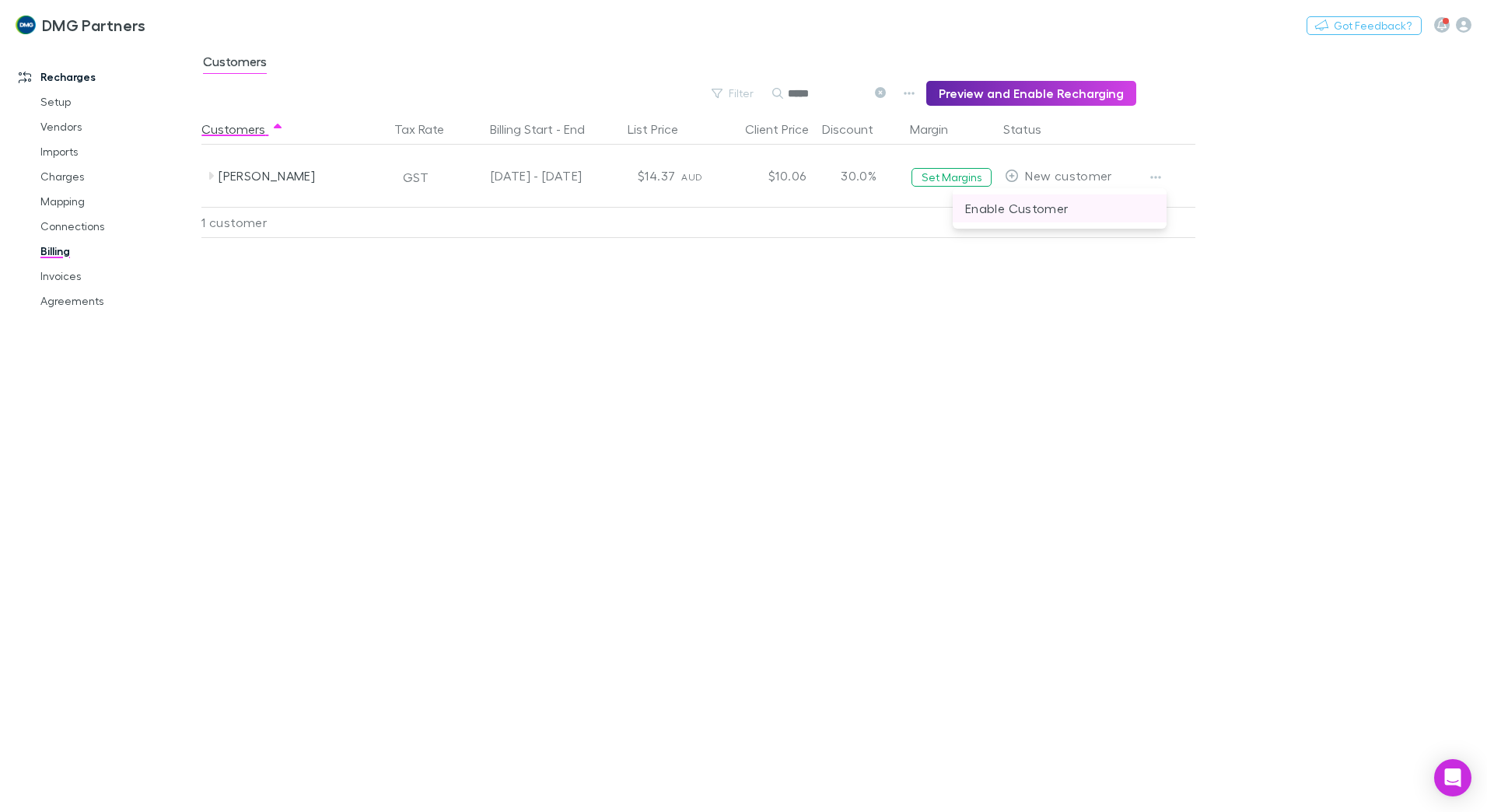
click at [1034, 209] on p "Enable Customer" at bounding box center [1059, 208] width 189 height 18
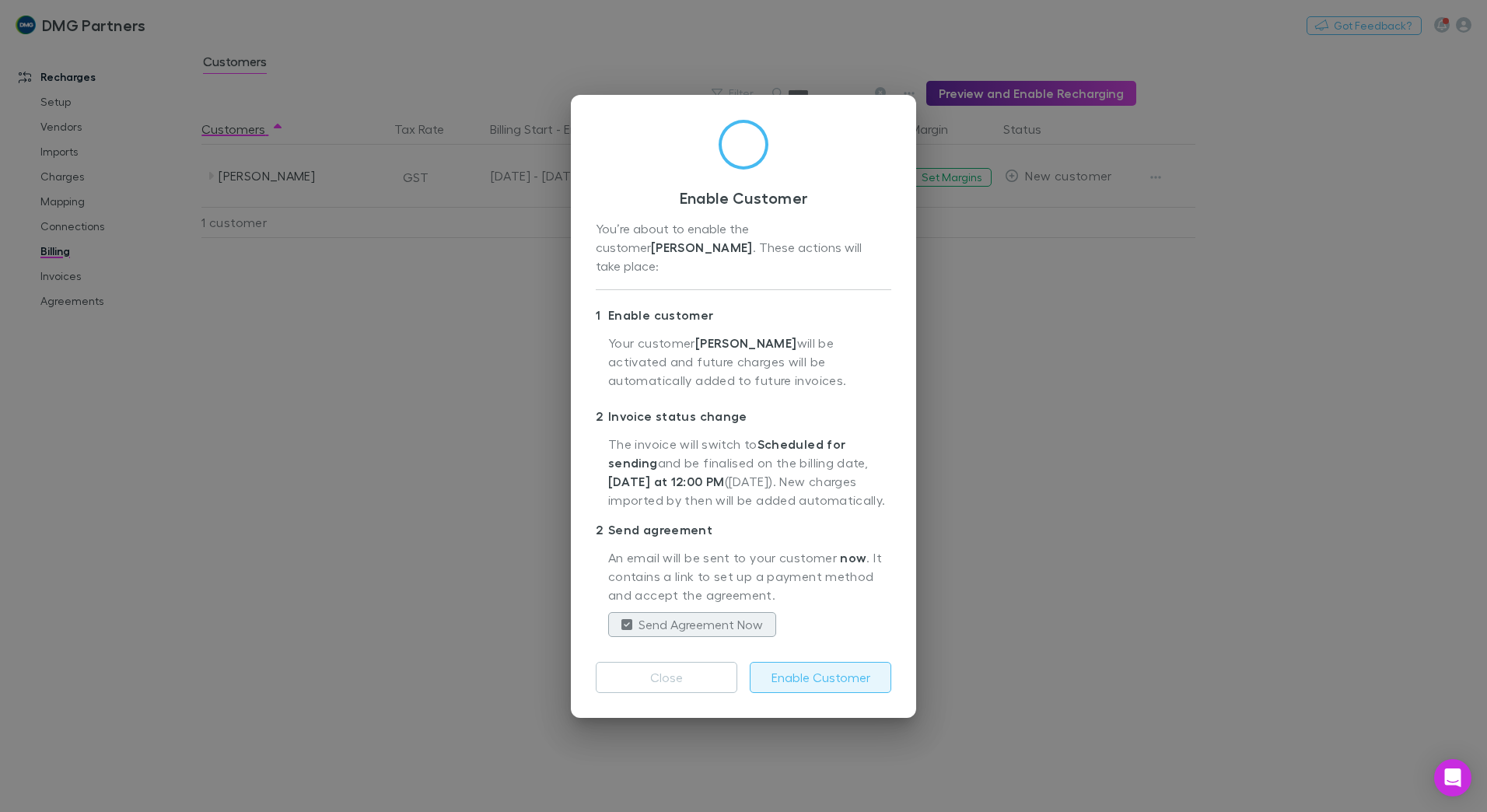
click at [791, 574] on button "Enable Customer" at bounding box center [821, 676] width 142 height 31
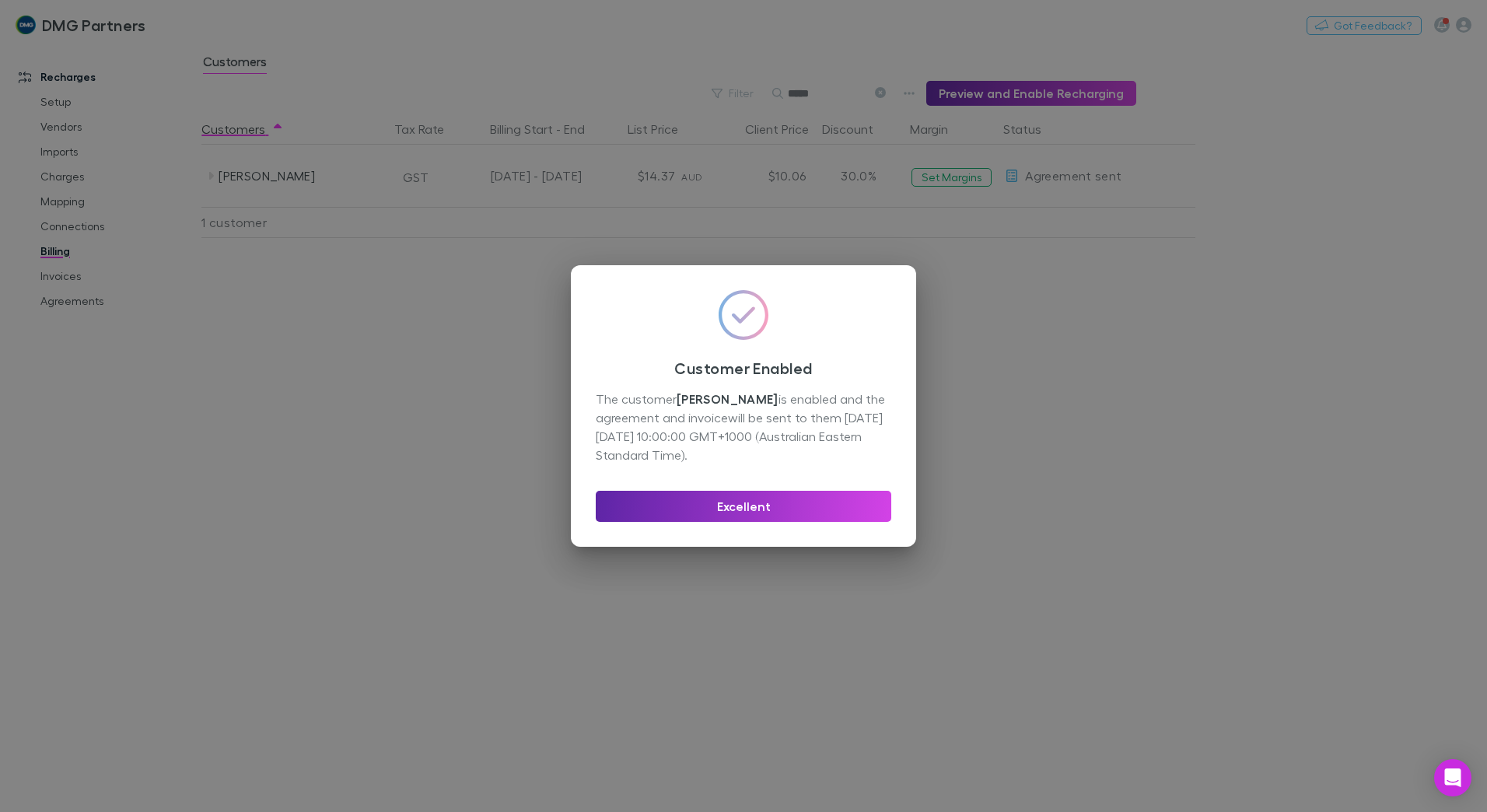
click at [919, 92] on div "Customer Enabled The customer [PERSON_NAME] is enabled and the agreement and in…" at bounding box center [743, 406] width 1487 height 812
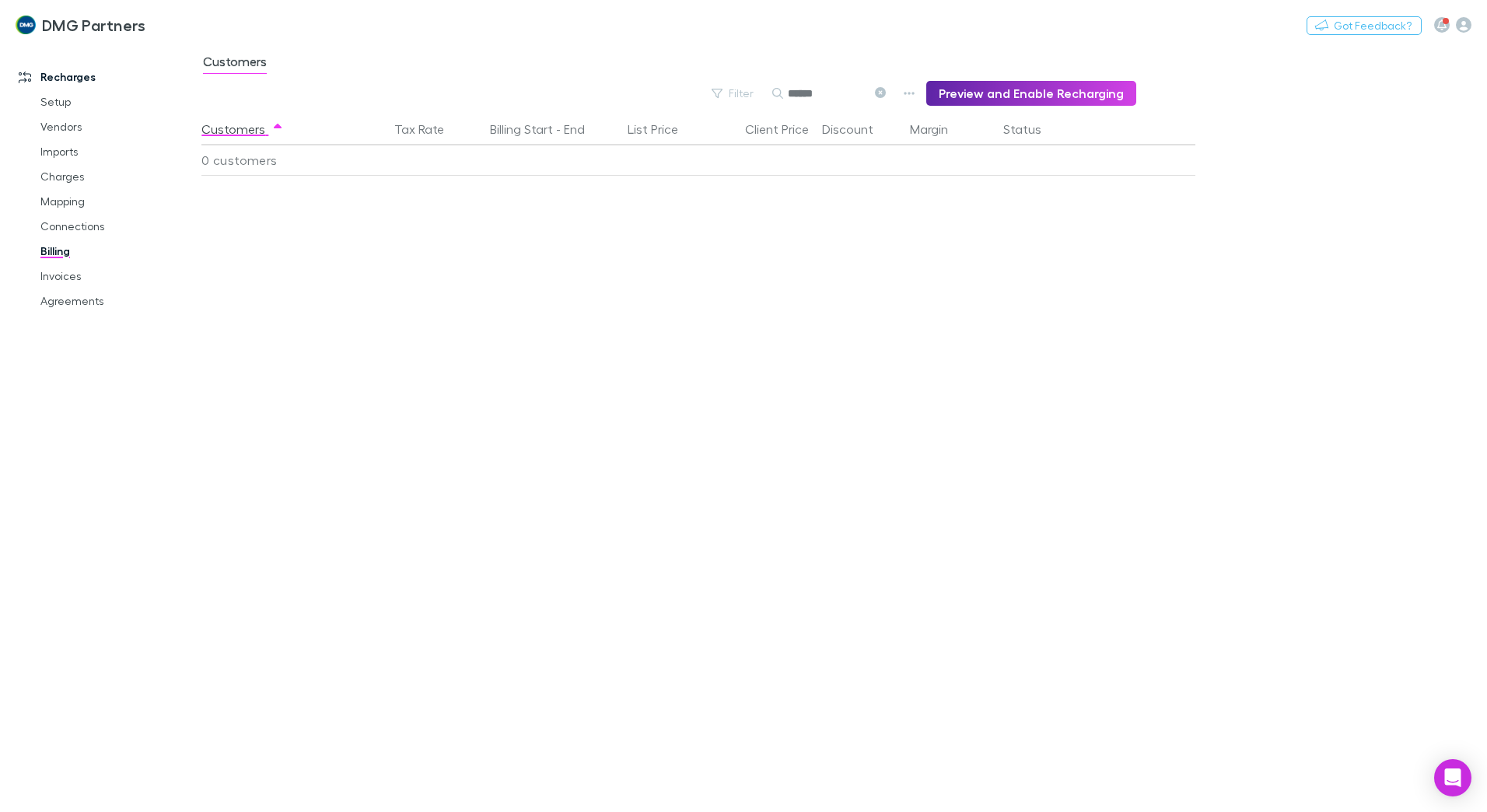
drag, startPoint x: 839, startPoint y: 91, endPoint x: 763, endPoint y: 82, distance: 76.5
click at [763, 82] on div "Filter Search ****** Preview and Enable Recharging" at bounding box center [669, 93] width 935 height 25
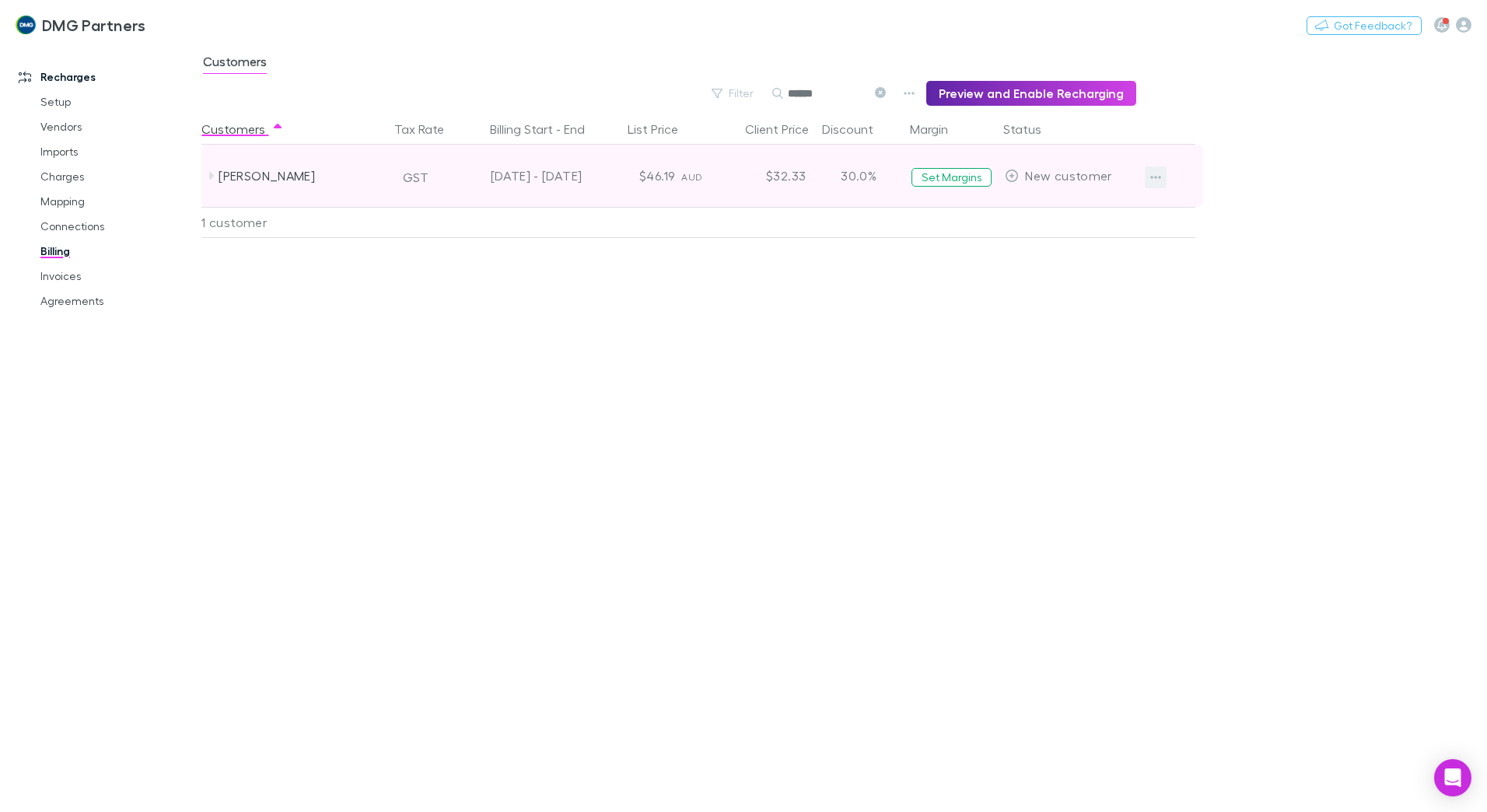
click at [1127, 178] on icon "button" at bounding box center [1155, 177] width 11 height 12
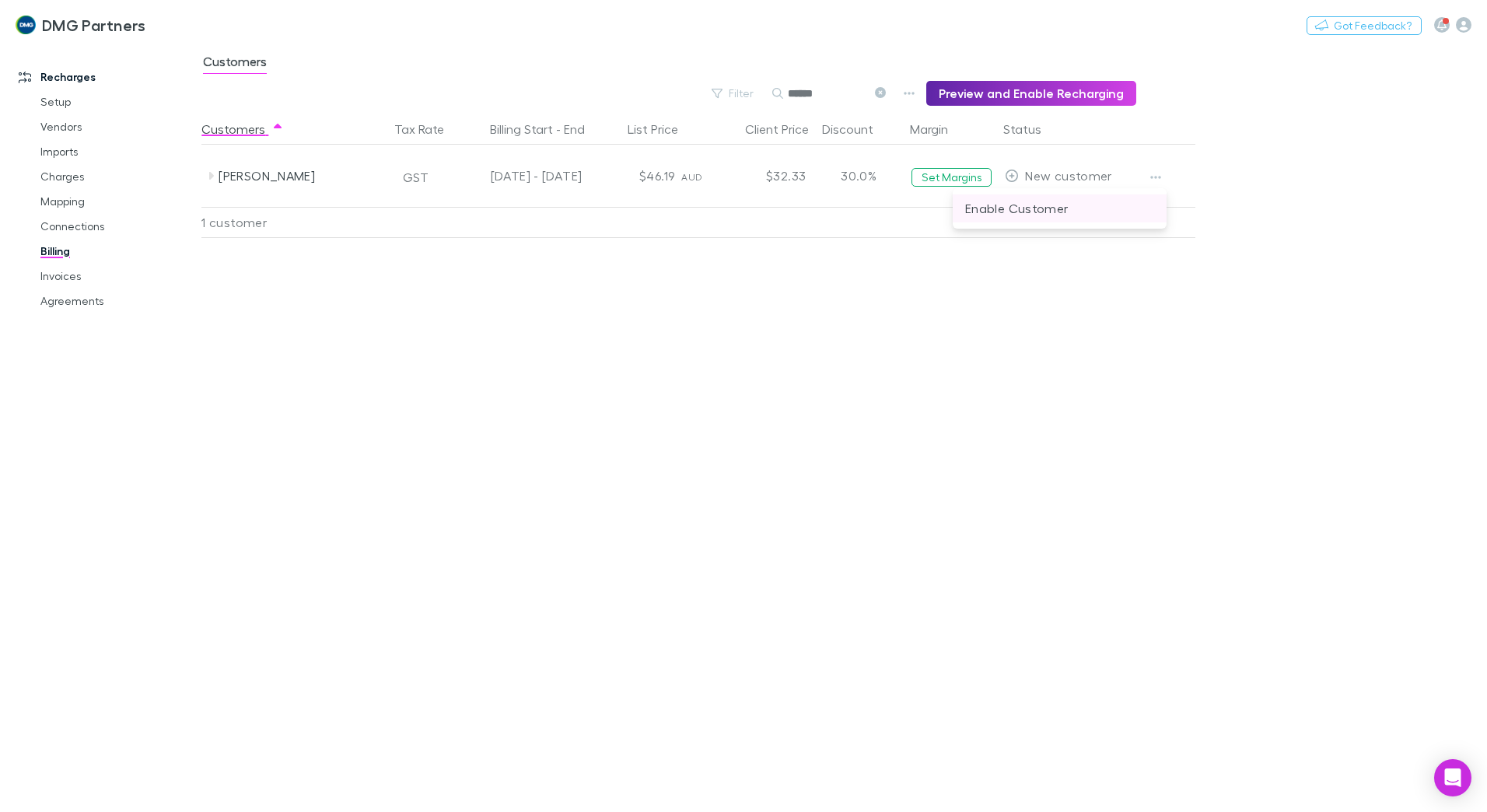
click at [993, 207] on p "Enable Customer" at bounding box center [1059, 208] width 189 height 18
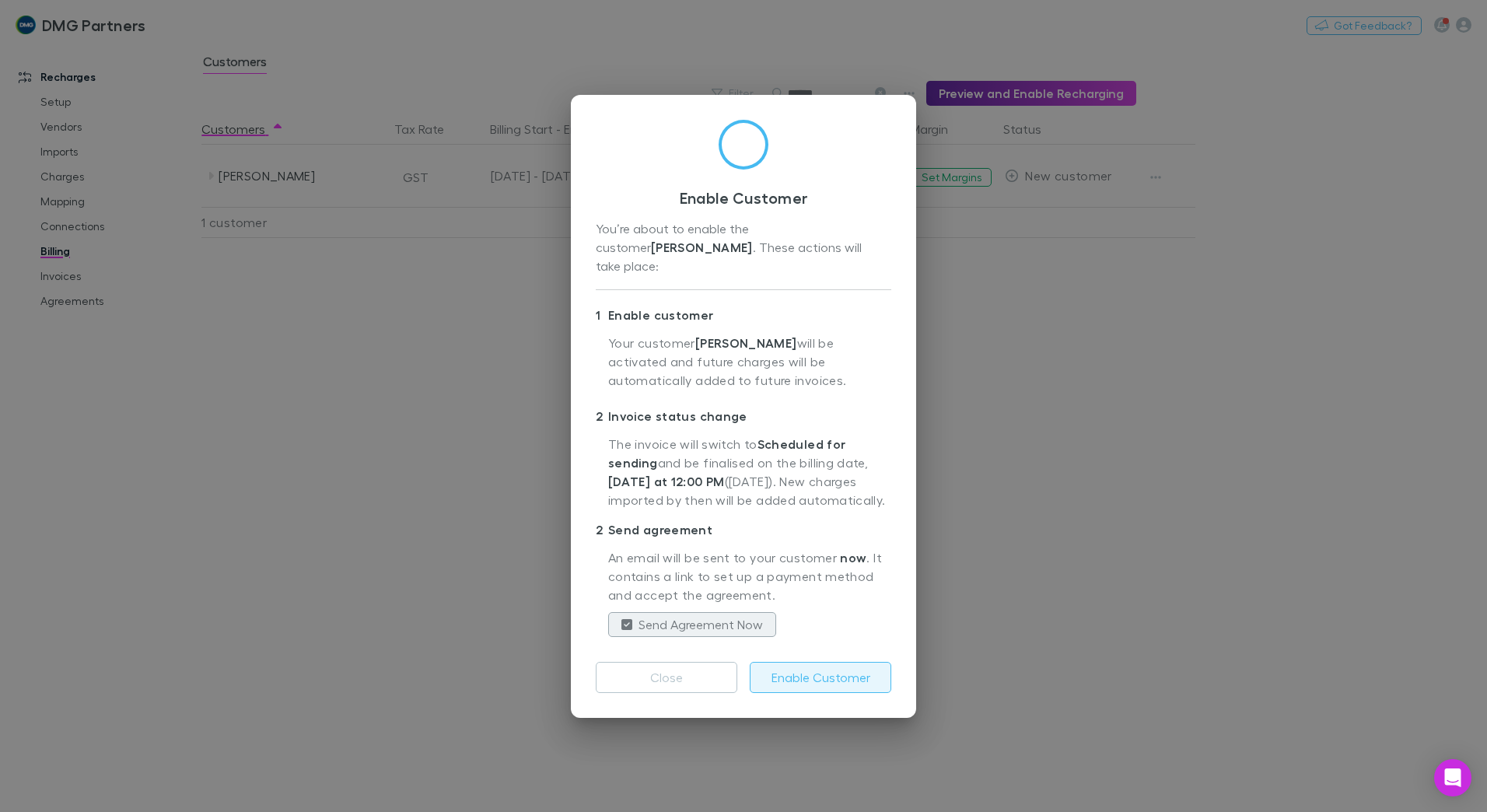
click at [851, 574] on button "Enable Customer" at bounding box center [821, 676] width 142 height 31
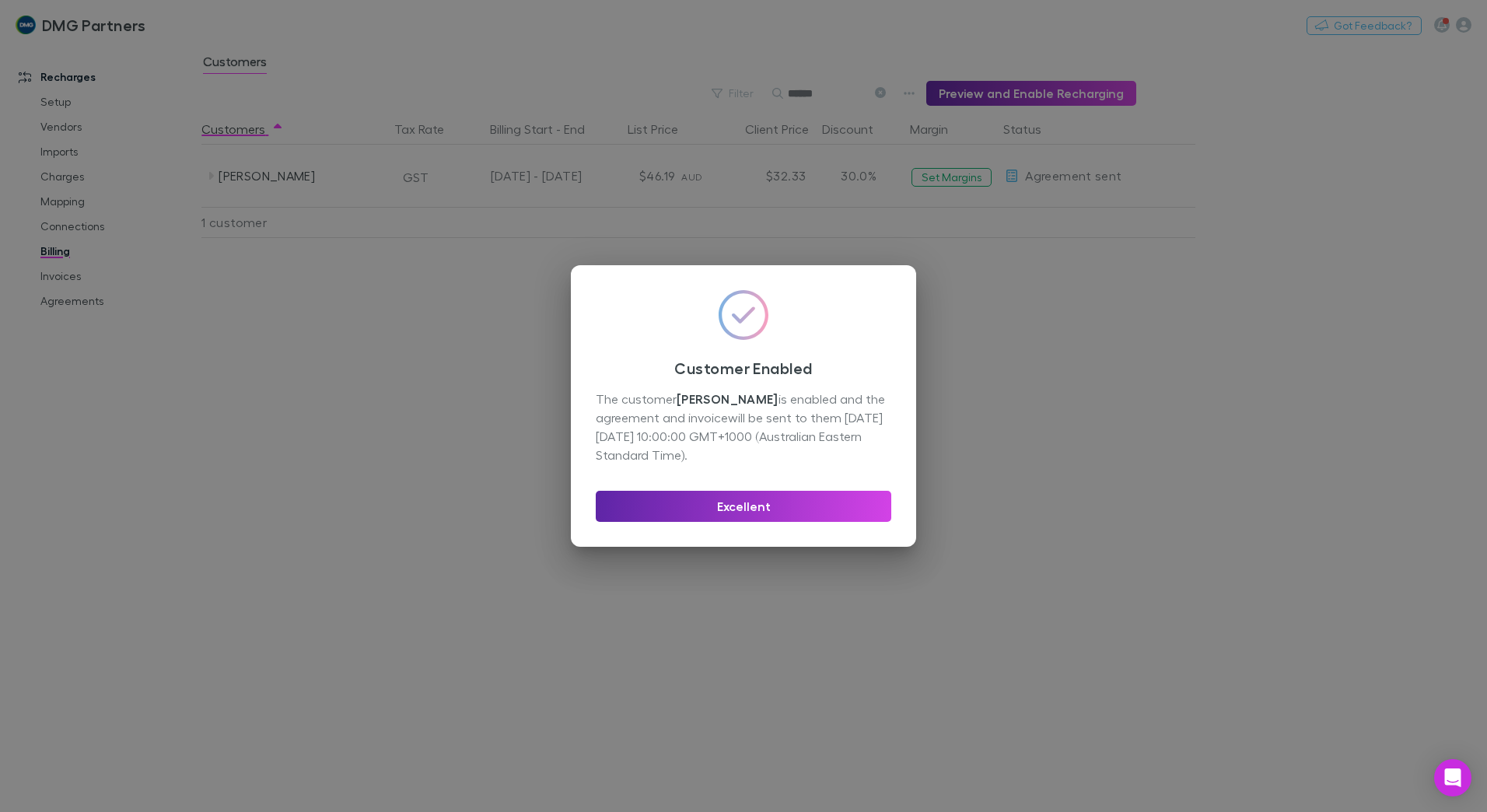
click at [823, 85] on div "Customer Enabled The customer [PERSON_NAME] is enabled and the agreement and in…" at bounding box center [743, 406] width 1487 height 812
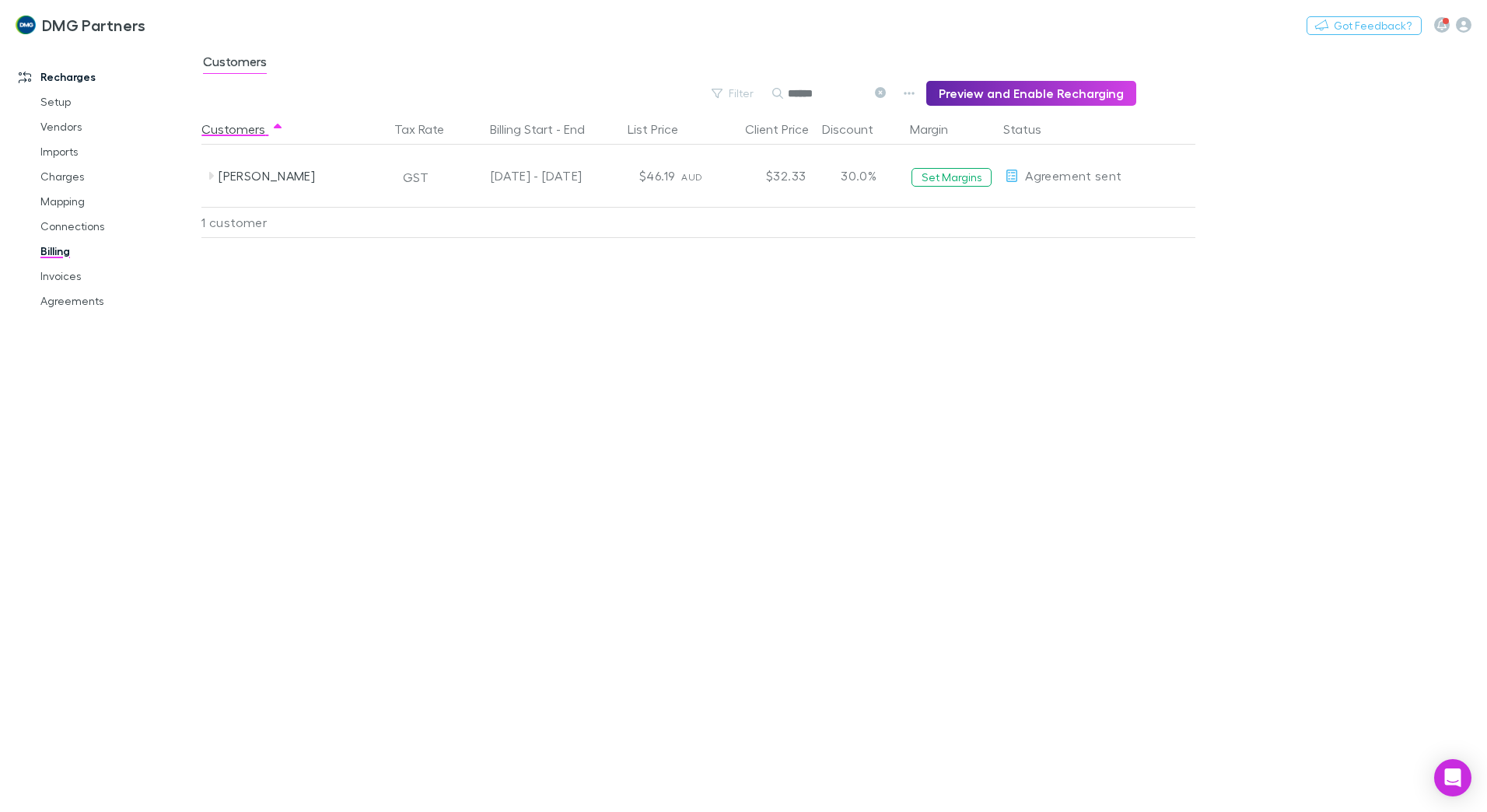
drag, startPoint x: 824, startPoint y: 91, endPoint x: 775, endPoint y: 87, distance: 49.2
click at [775, 87] on div "Filter Search ****** Preview and Enable Recharging" at bounding box center [669, 93] width 935 height 25
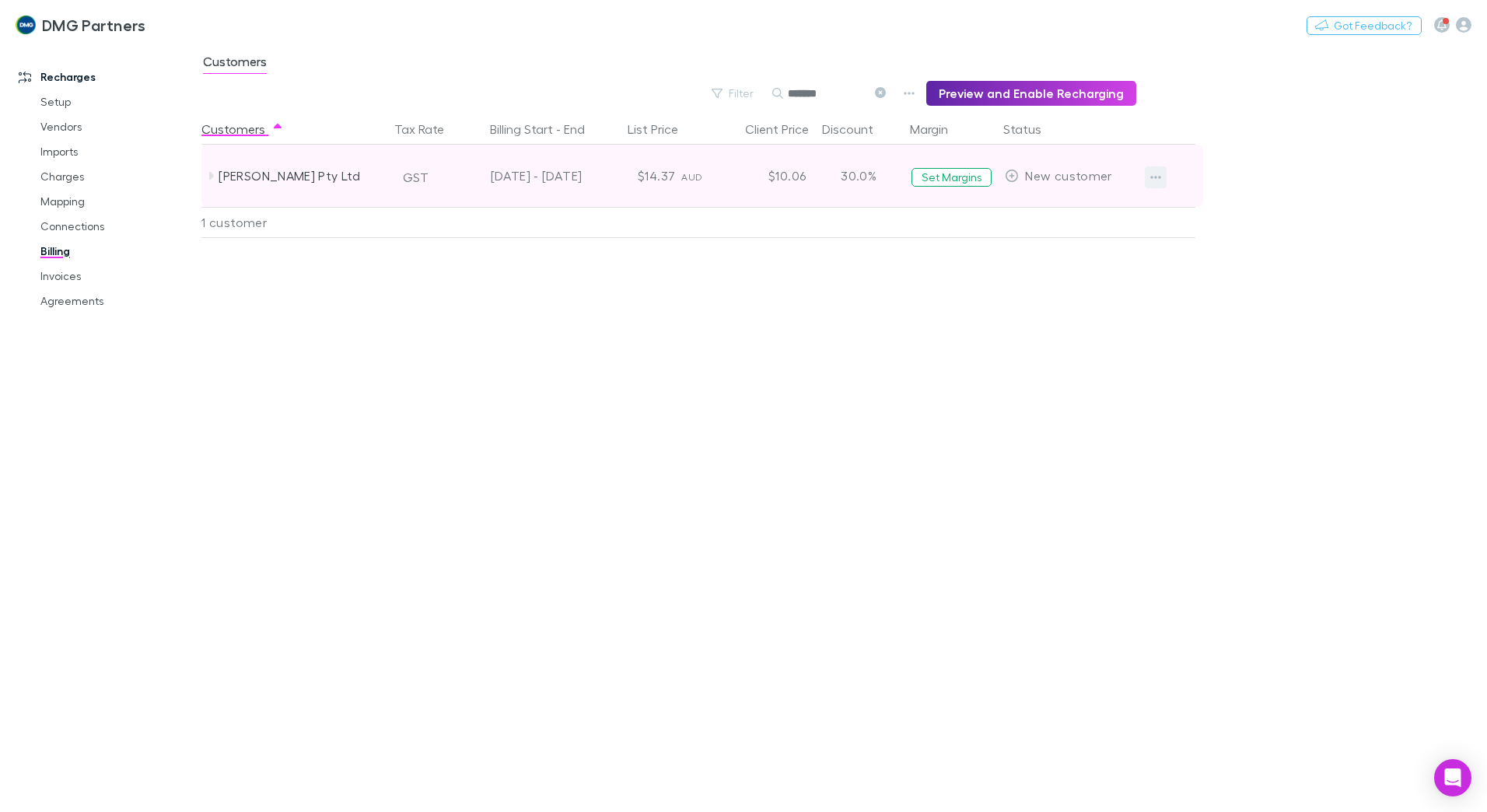
click at [1127, 177] on icon "button" at bounding box center [1156, 177] width 11 height 3
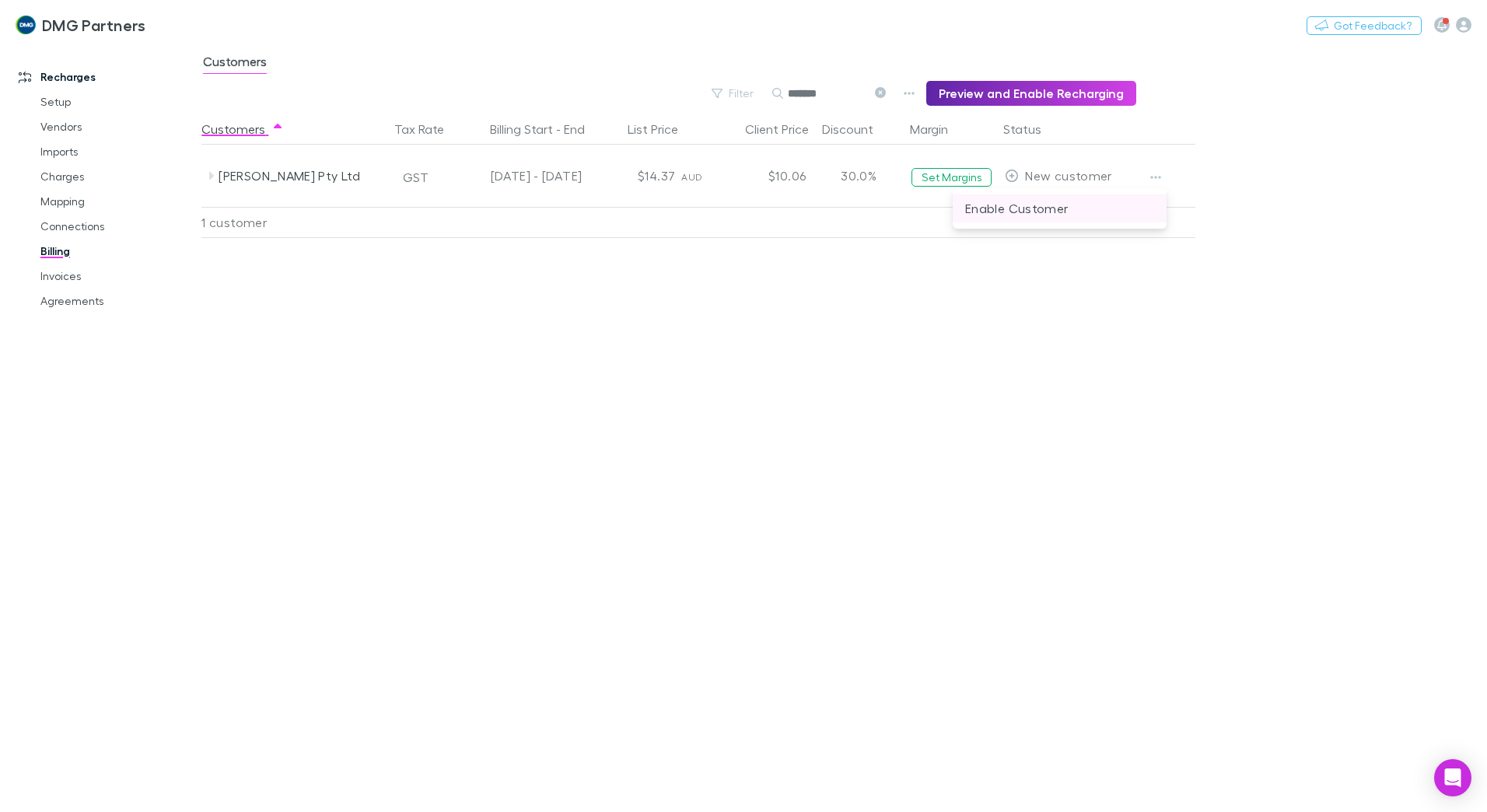
click at [1020, 207] on p "Enable Customer" at bounding box center [1059, 208] width 189 height 18
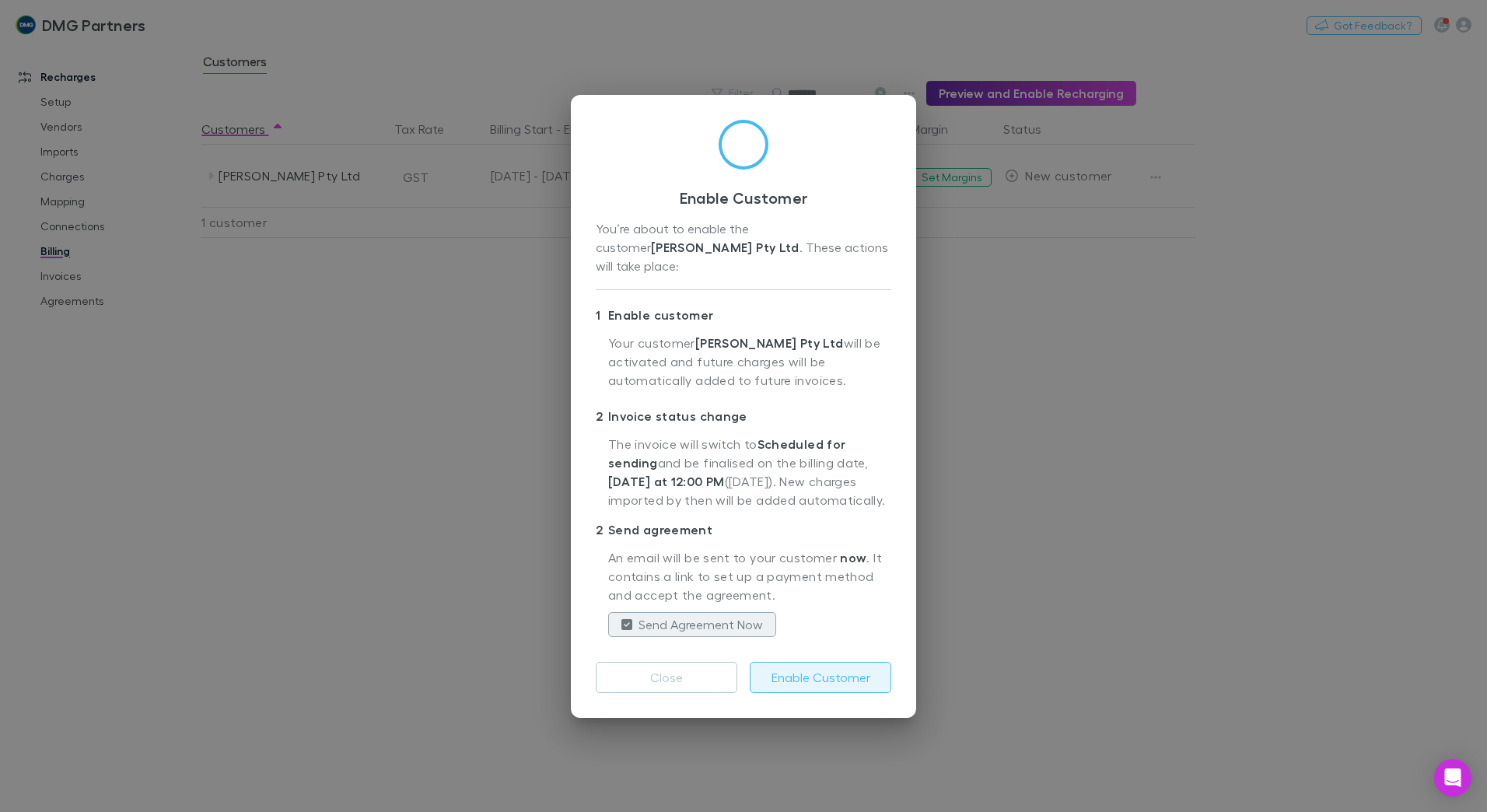
click at [810, 574] on button "Enable Customer" at bounding box center [821, 676] width 142 height 31
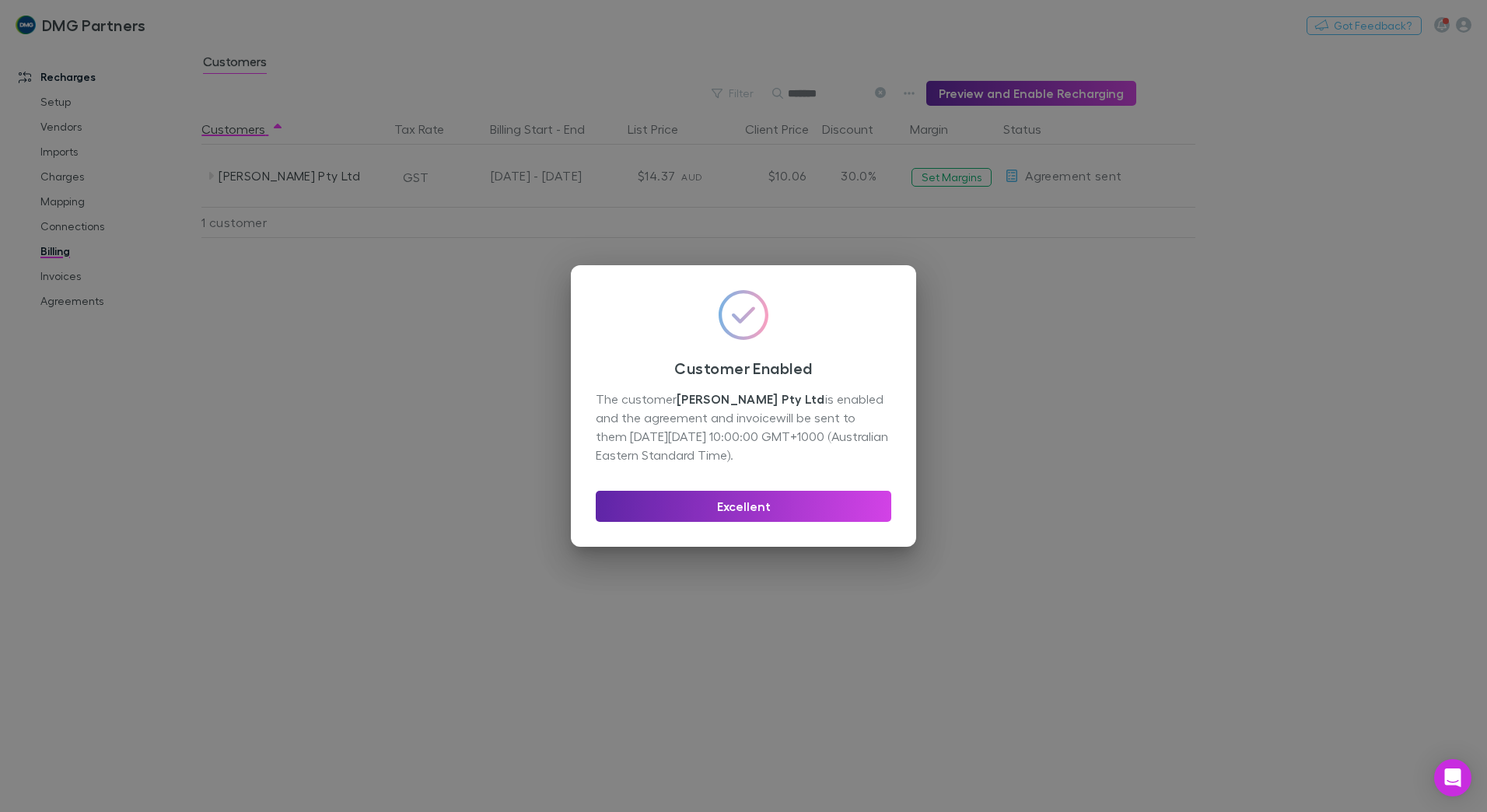
click at [1013, 376] on div "Customer Enabled The customer [PERSON_NAME] Pty Ltd is enabled and the agreemen…" at bounding box center [743, 406] width 1487 height 812
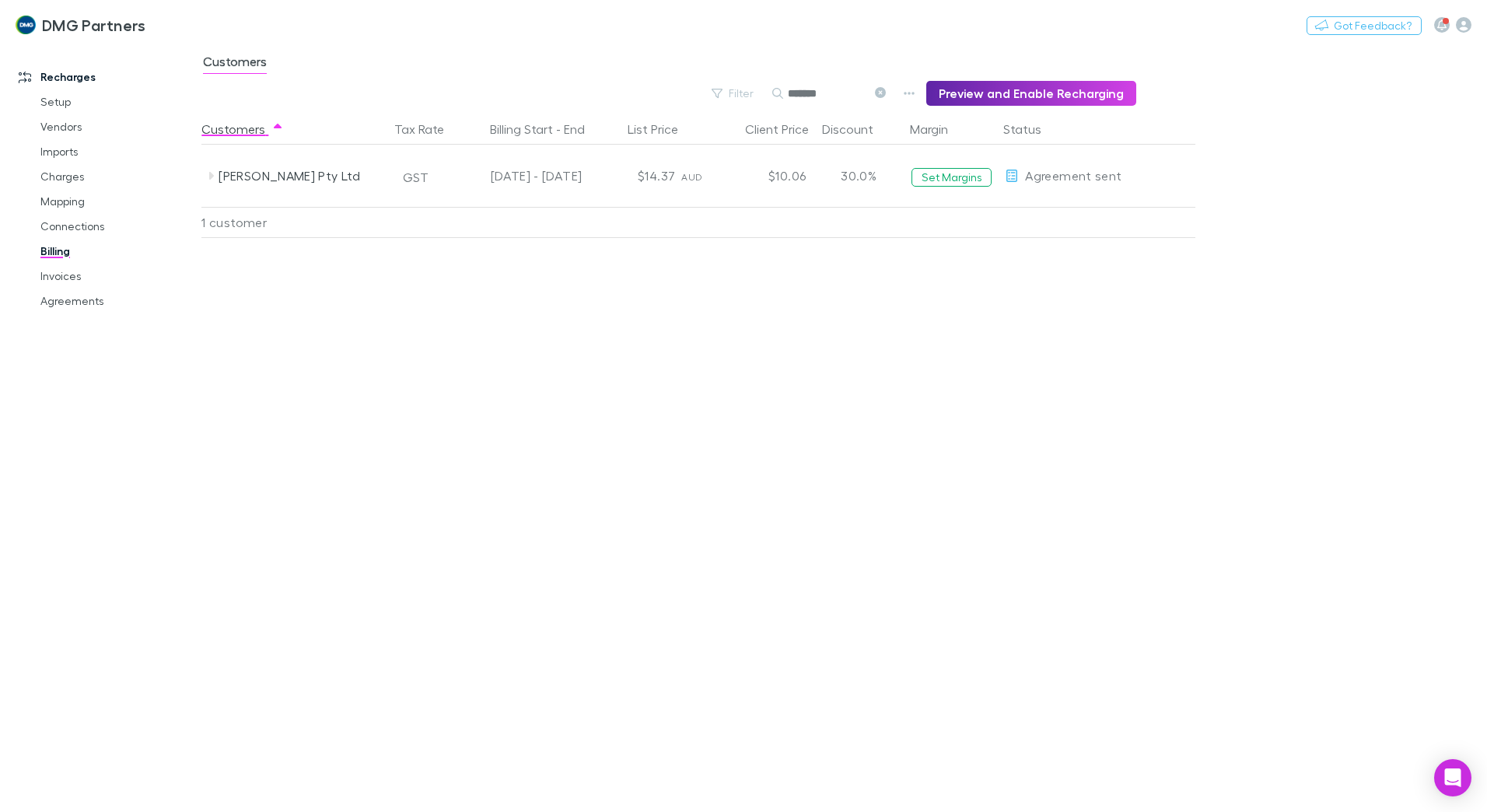
drag, startPoint x: 859, startPoint y: 95, endPoint x: 920, endPoint y: 35, distance: 85.6
click at [771, 73] on main "Customers Filter Search ******* Preview and Enable Recharging Customers Tax Rat…" at bounding box center [844, 427] width 1285 height 768
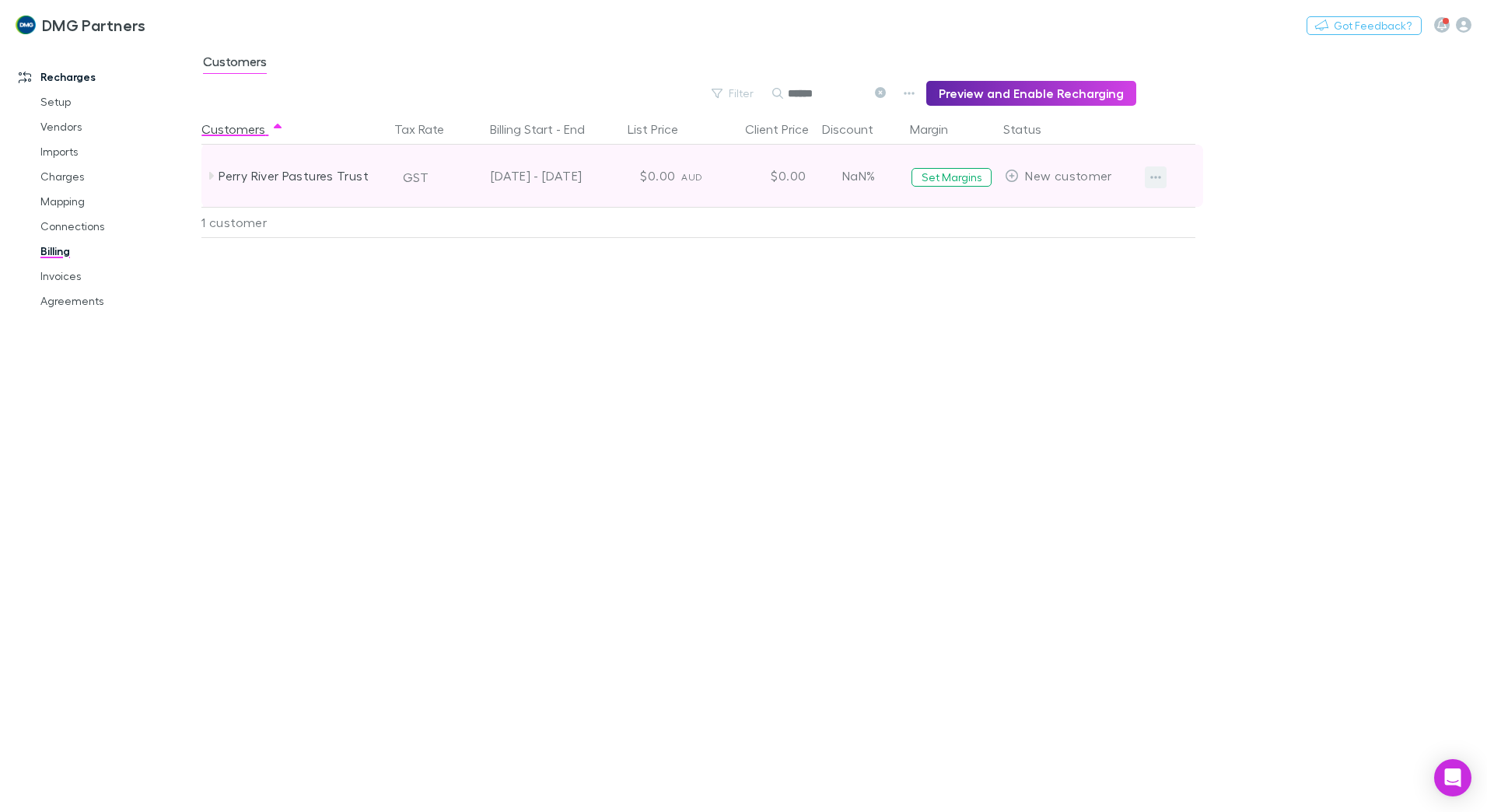
click at [1127, 177] on icon "button" at bounding box center [1156, 177] width 11 height 3
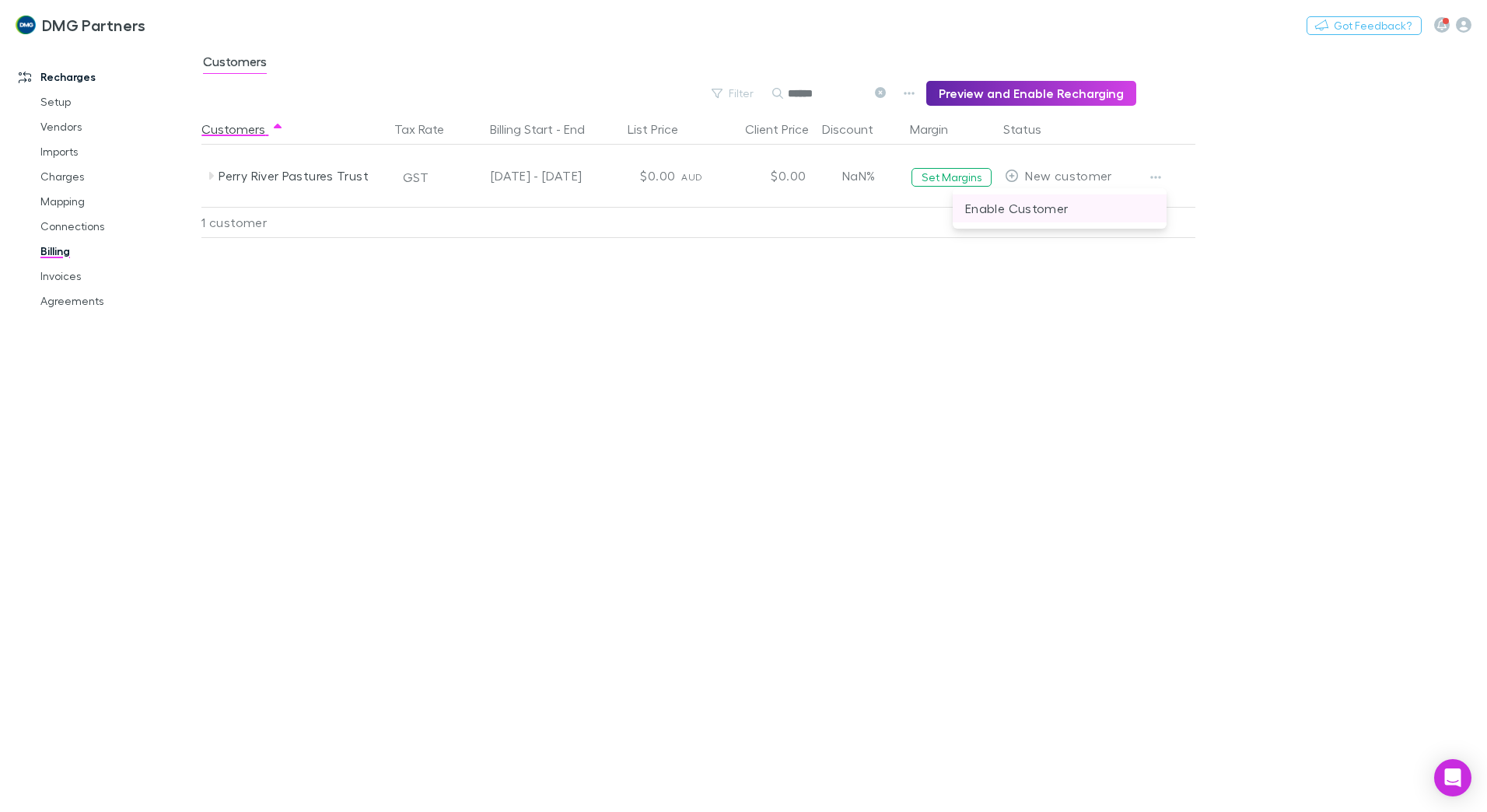
click at [1045, 213] on p "Enable Customer" at bounding box center [1059, 208] width 189 height 18
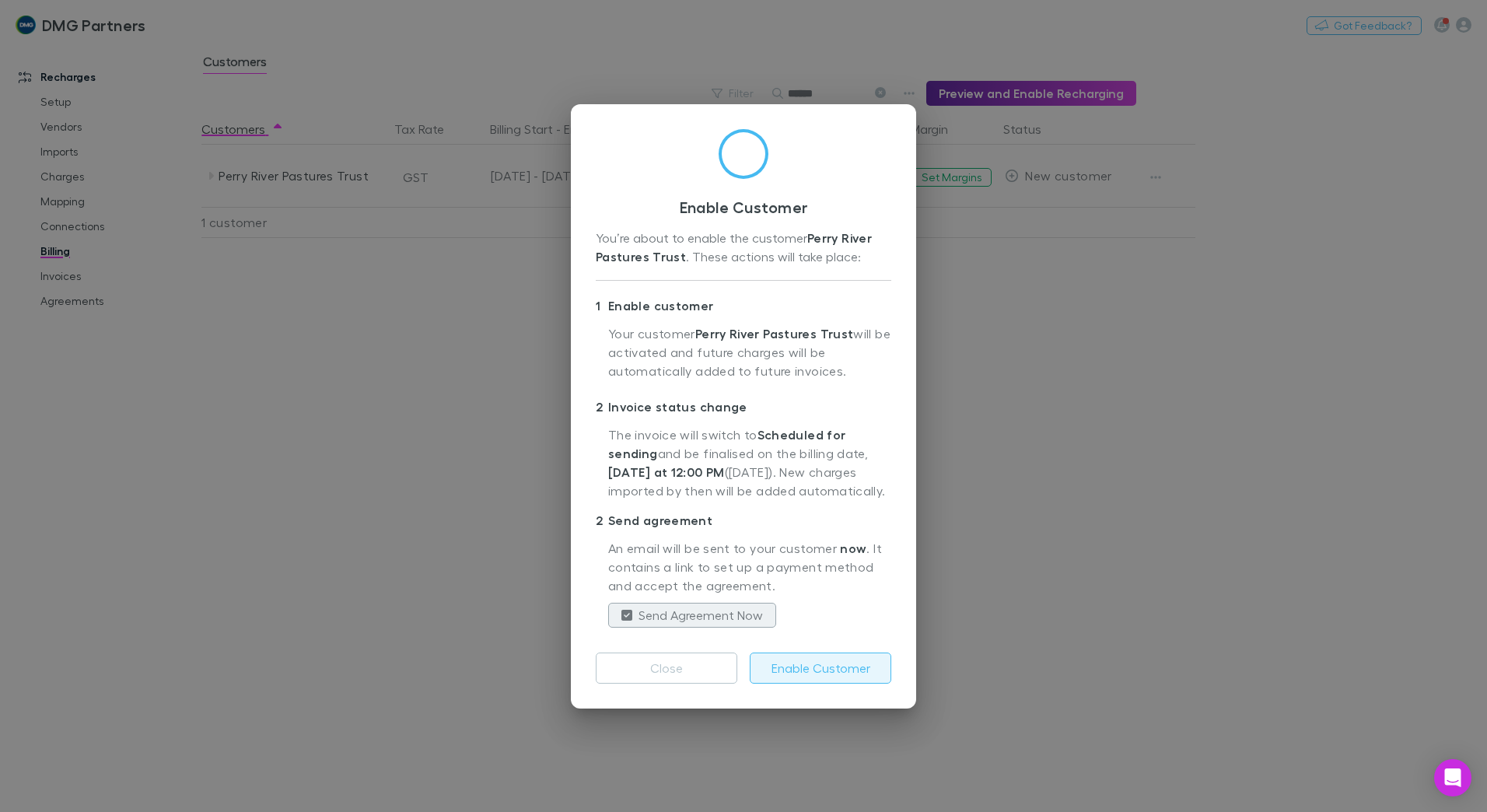
click at [798, 574] on button "Enable Customer" at bounding box center [821, 667] width 142 height 31
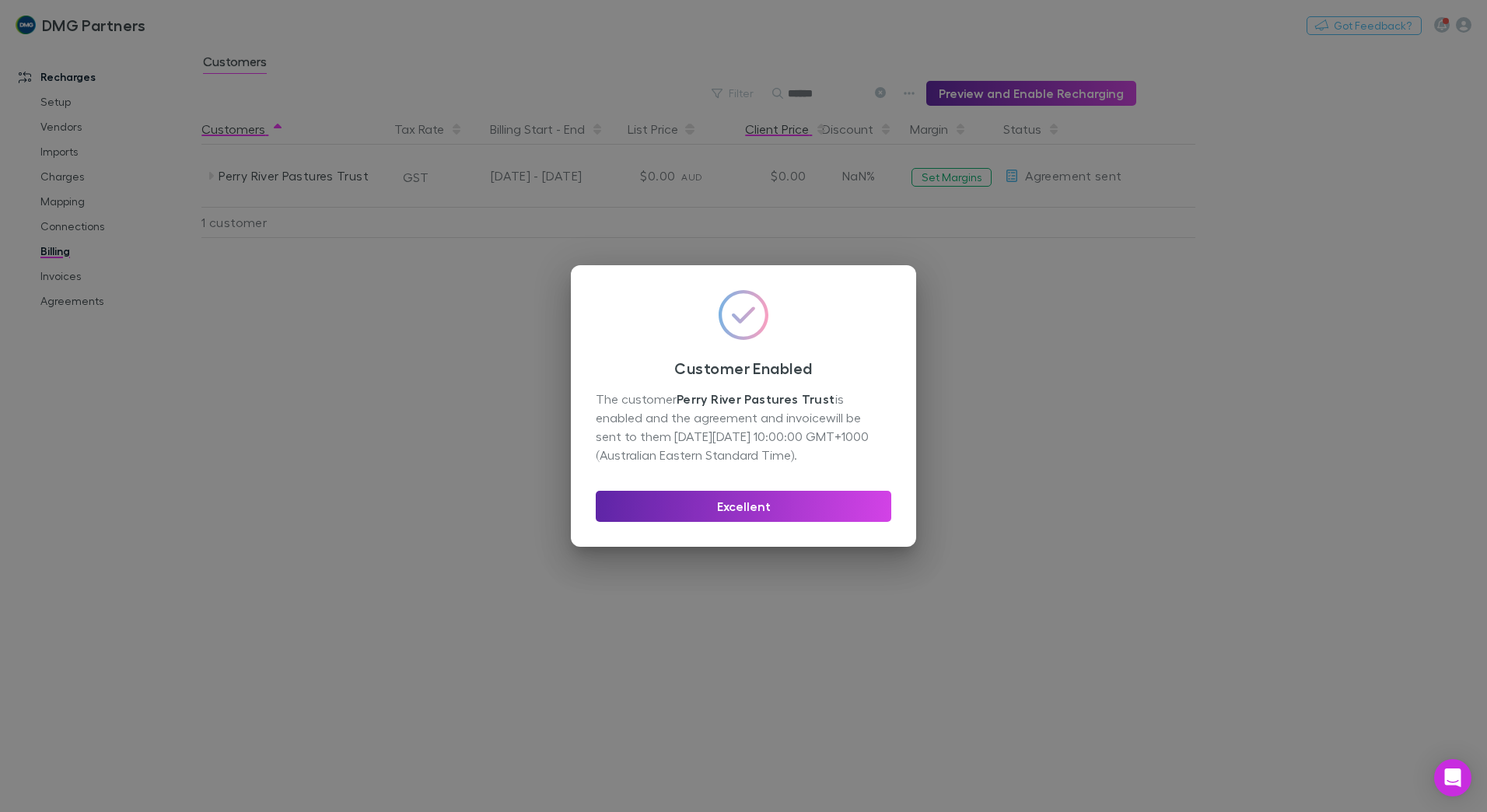
drag, startPoint x: 1000, startPoint y: 361, endPoint x: 809, endPoint y: 122, distance: 305.9
click at [1000, 361] on div "Customer Enabled The customer Perry River Pastures Trust is enabled and the agr…" at bounding box center [743, 406] width 1487 height 812
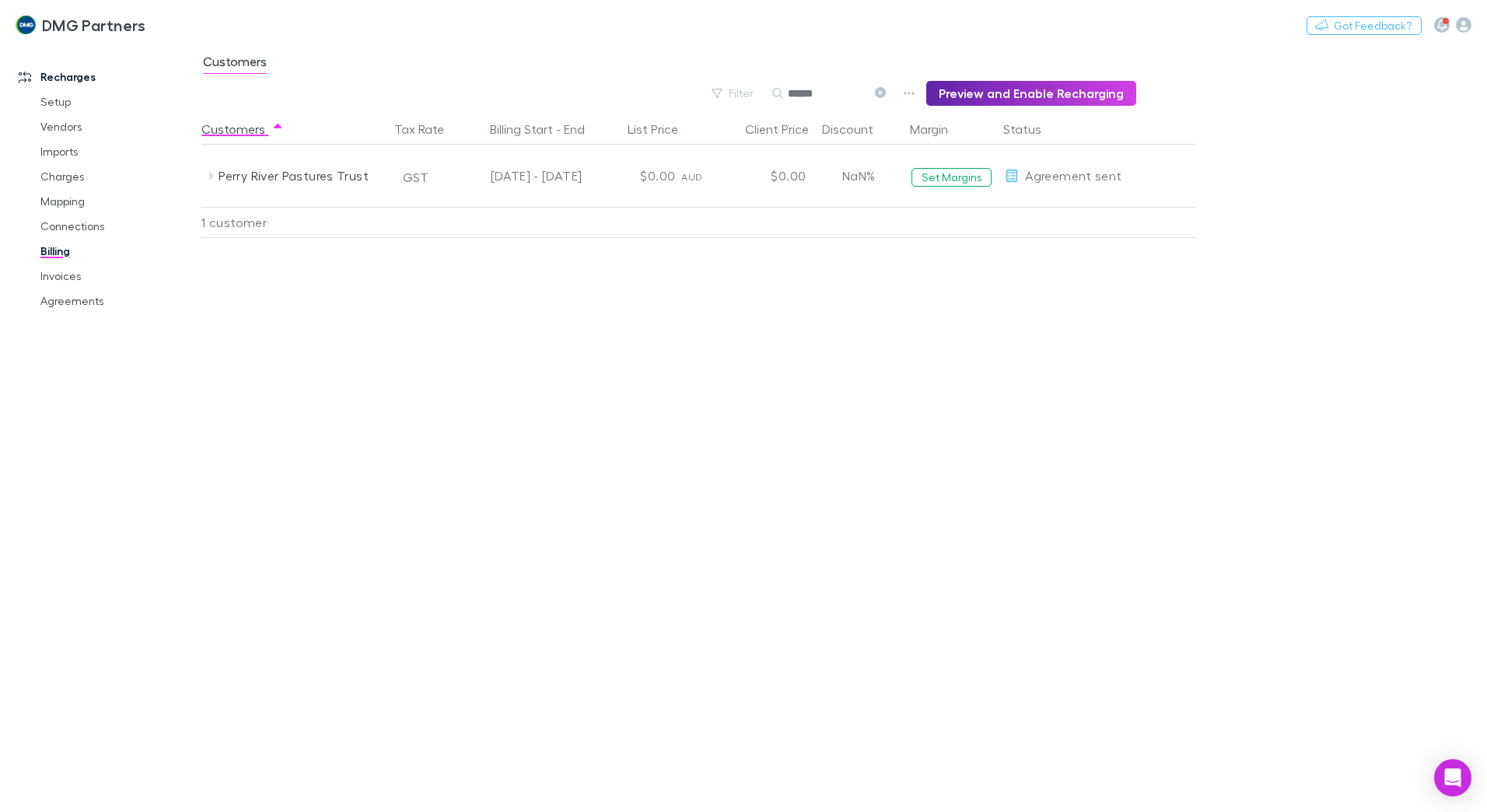
drag, startPoint x: 826, startPoint y: 84, endPoint x: 796, endPoint y: 91, distance: 30.8
click at [796, 91] on input "*****" at bounding box center [826, 93] width 77 height 22
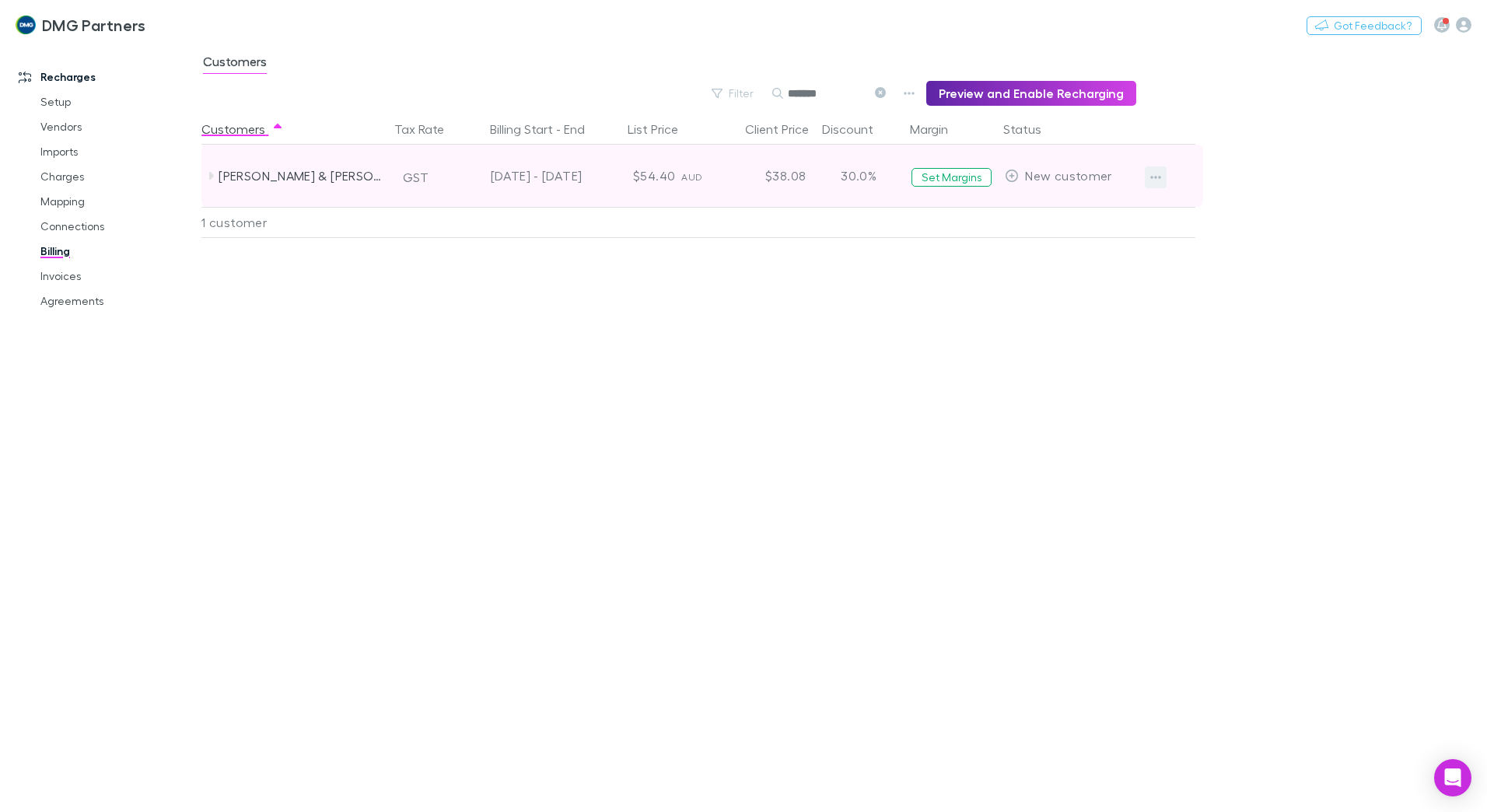
click at [1127, 180] on icon "button" at bounding box center [1155, 177] width 11 height 12
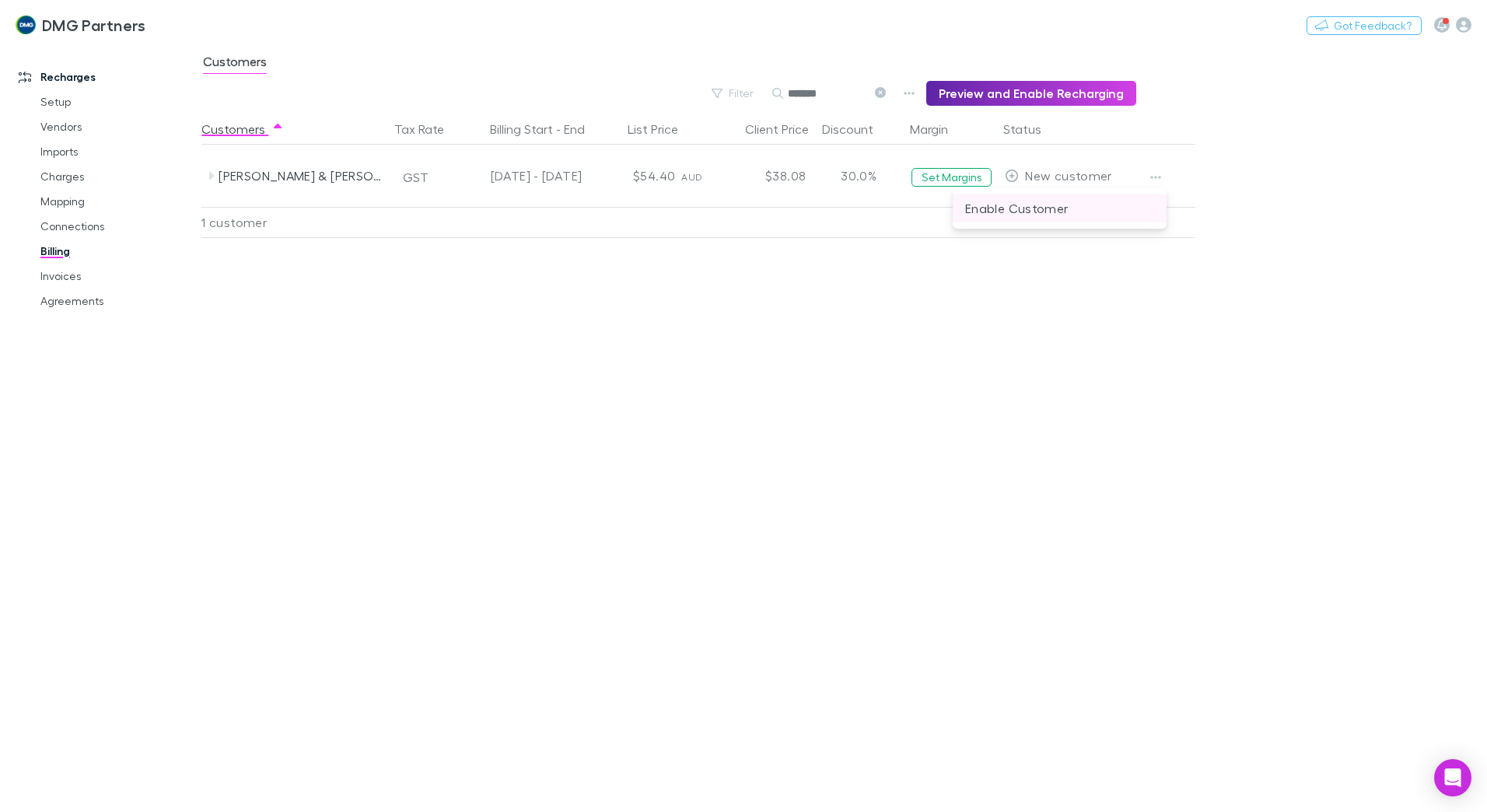
click at [1022, 208] on p "Enable Customer" at bounding box center [1059, 208] width 189 height 18
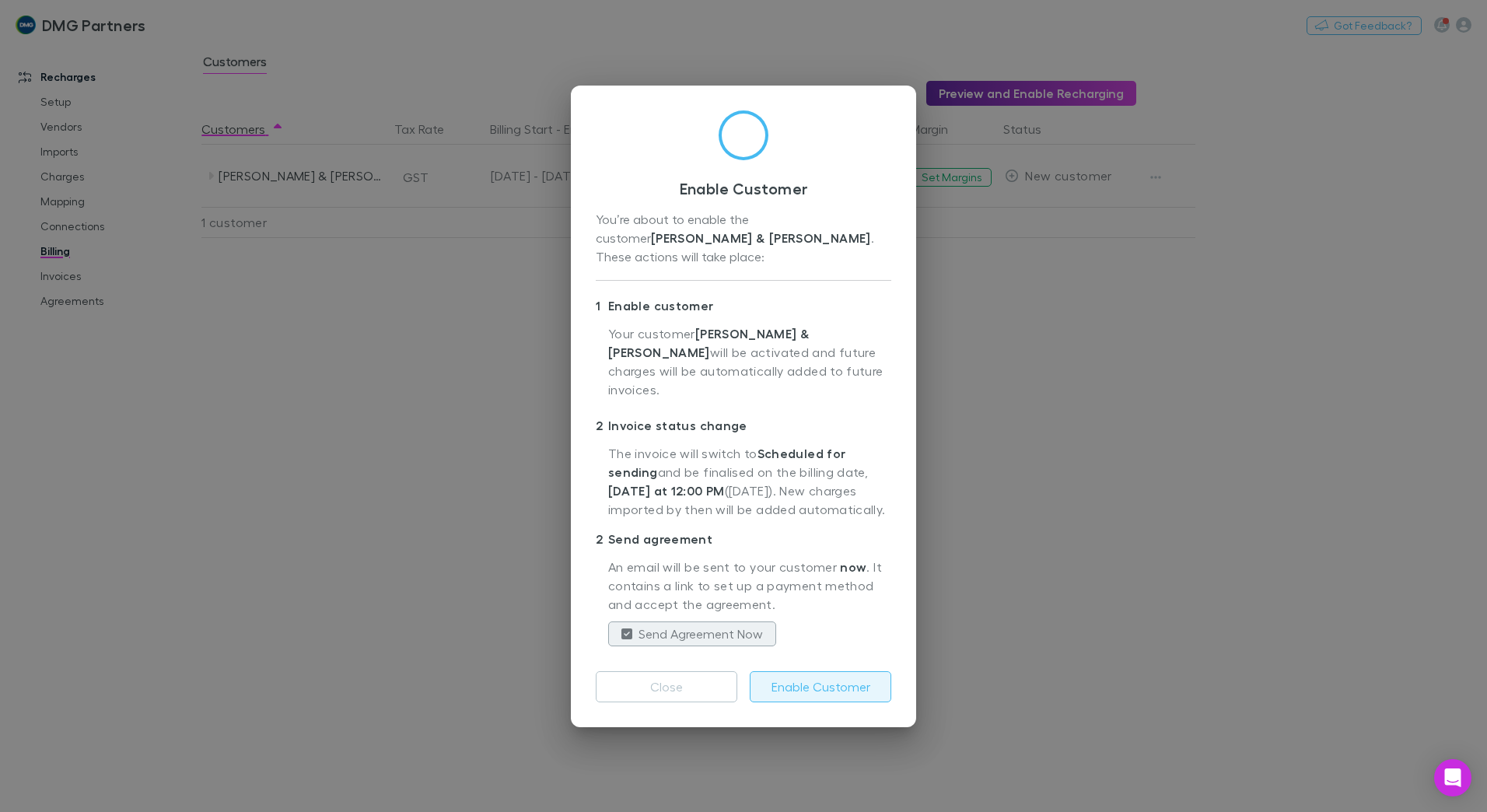
click at [847, 574] on button "Enable Customer" at bounding box center [821, 686] width 142 height 31
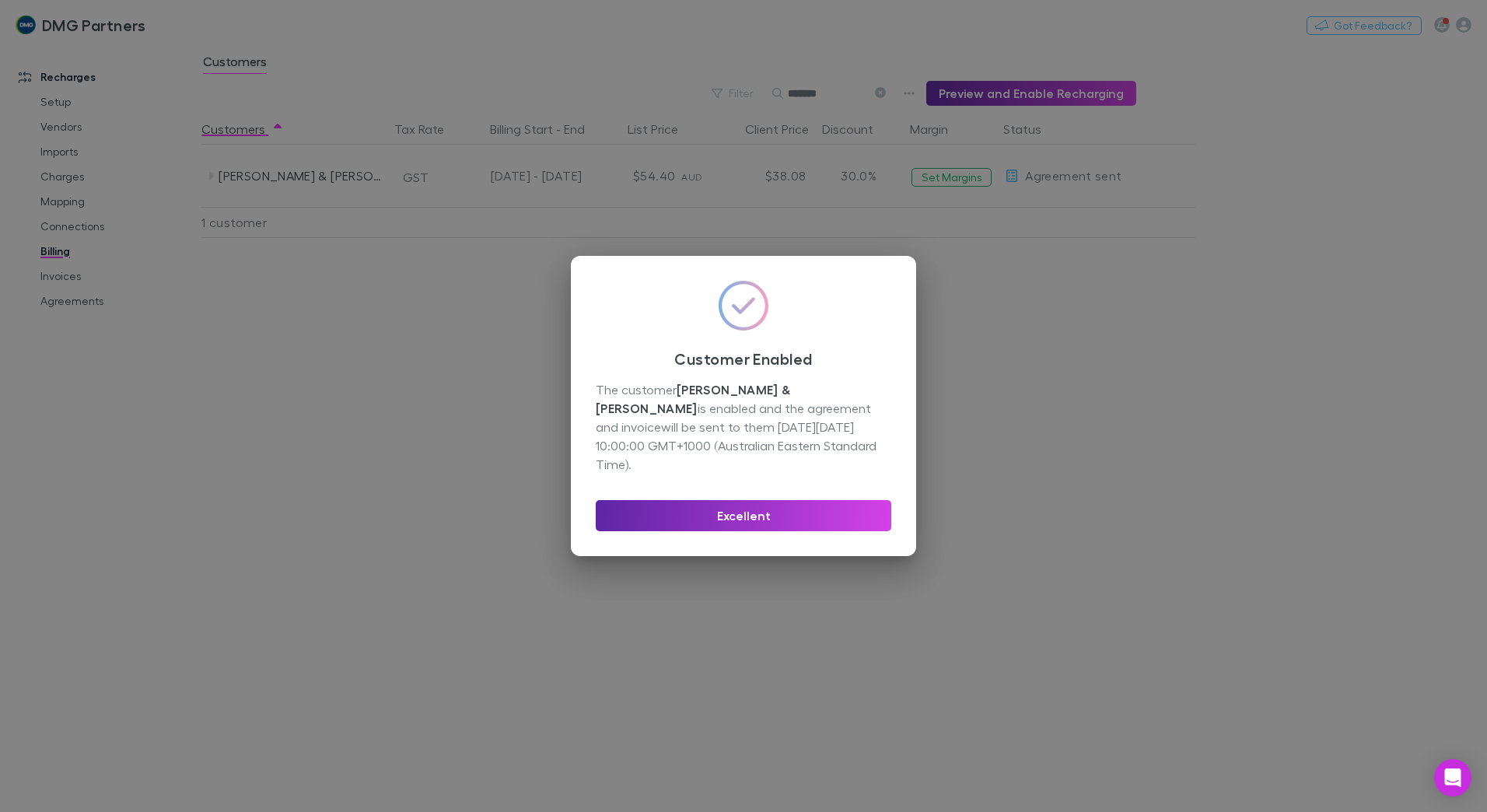
click at [835, 91] on div "Customer Enabled The customer [PERSON_NAME] & [PERSON_NAME] is enabled and the …" at bounding box center [743, 406] width 1487 height 812
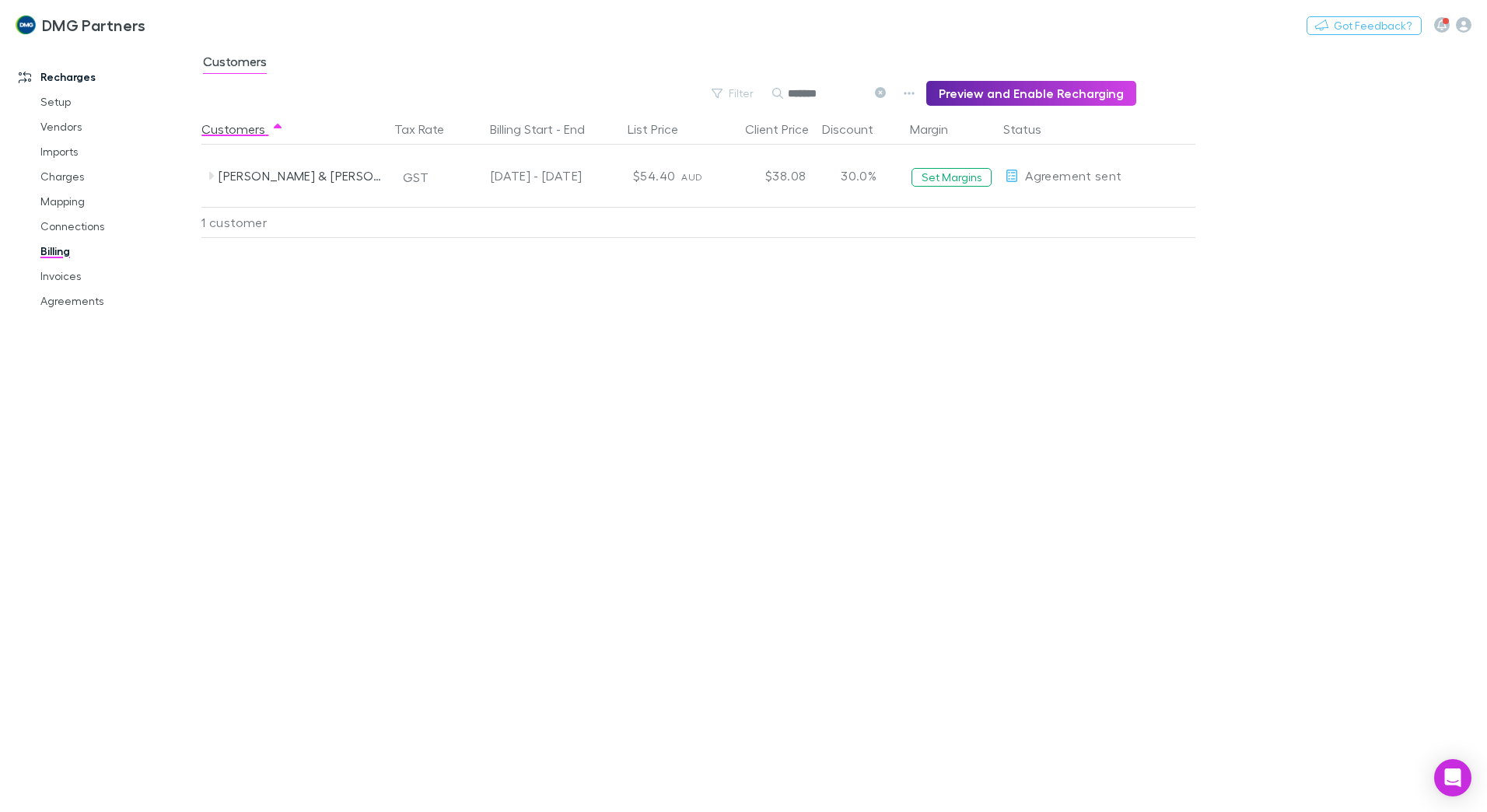
drag, startPoint x: 836, startPoint y: 92, endPoint x: 871, endPoint y: 12, distance: 87.3
click at [799, 92] on input "*******" at bounding box center [826, 93] width 77 height 22
type input "*"
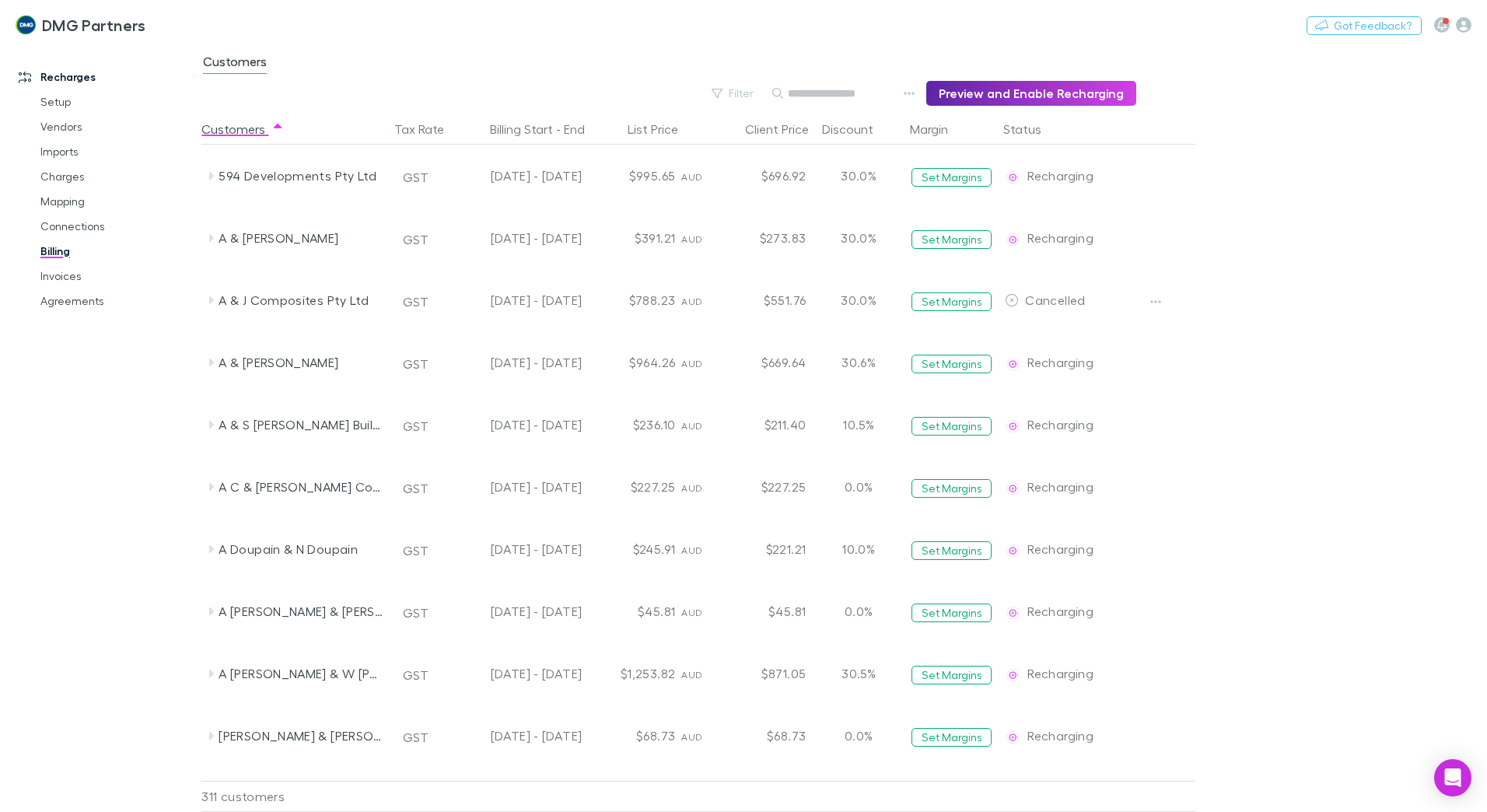
click at [814, 100] on input "text" at bounding box center [826, 93] width 77 height 22
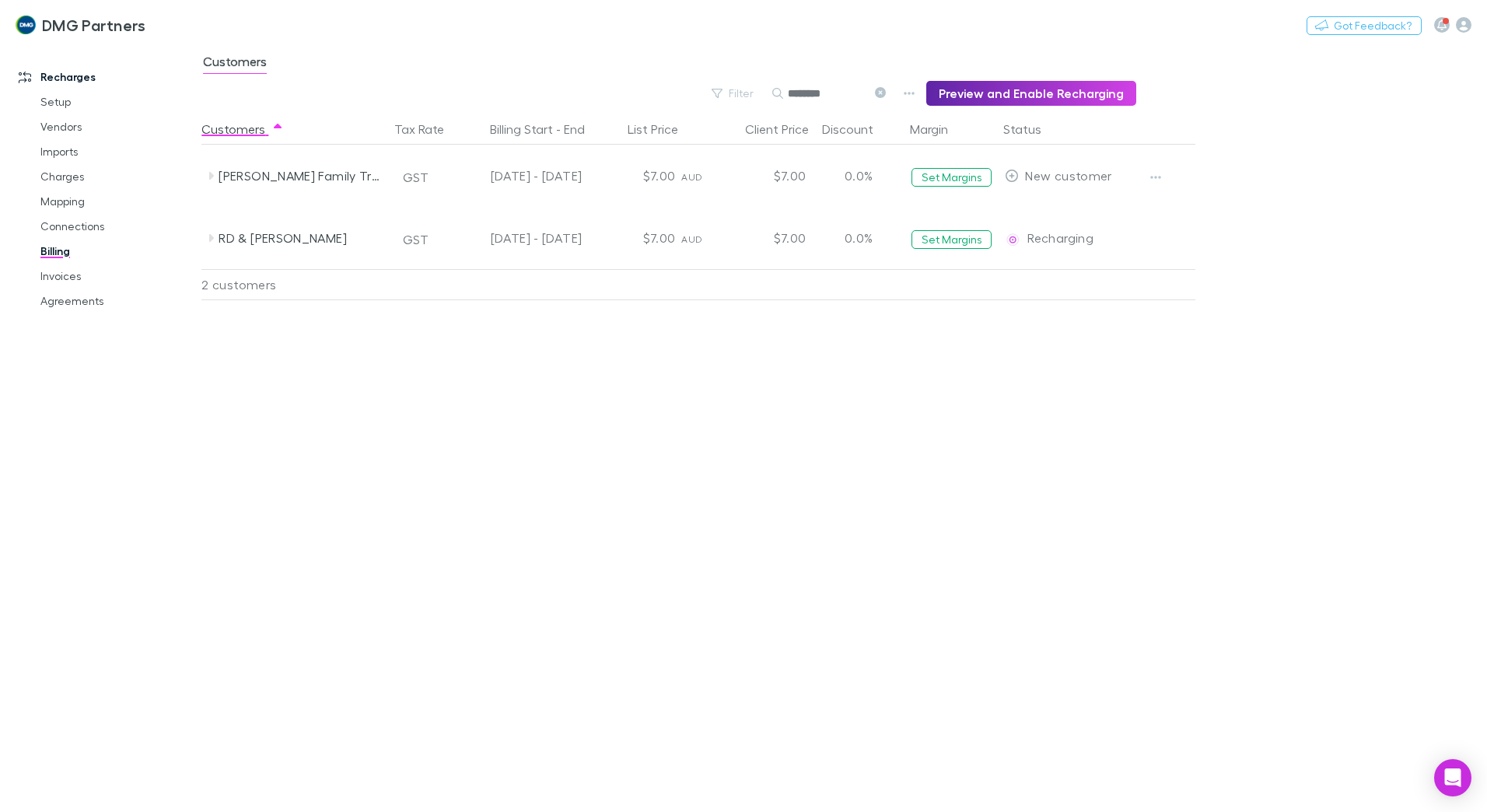
type input "********"
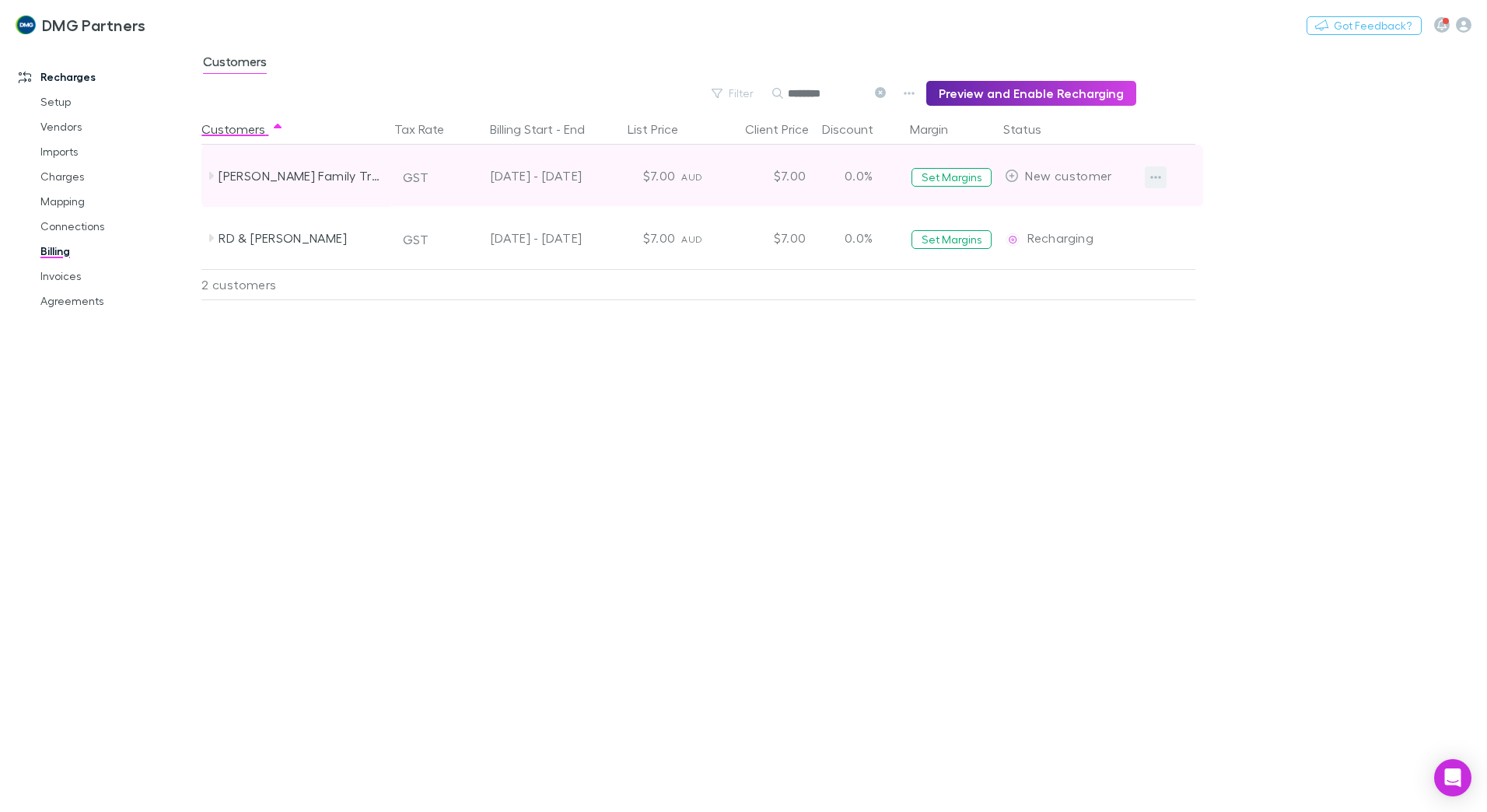
click at [1127, 174] on icon "button" at bounding box center [1155, 177] width 11 height 12
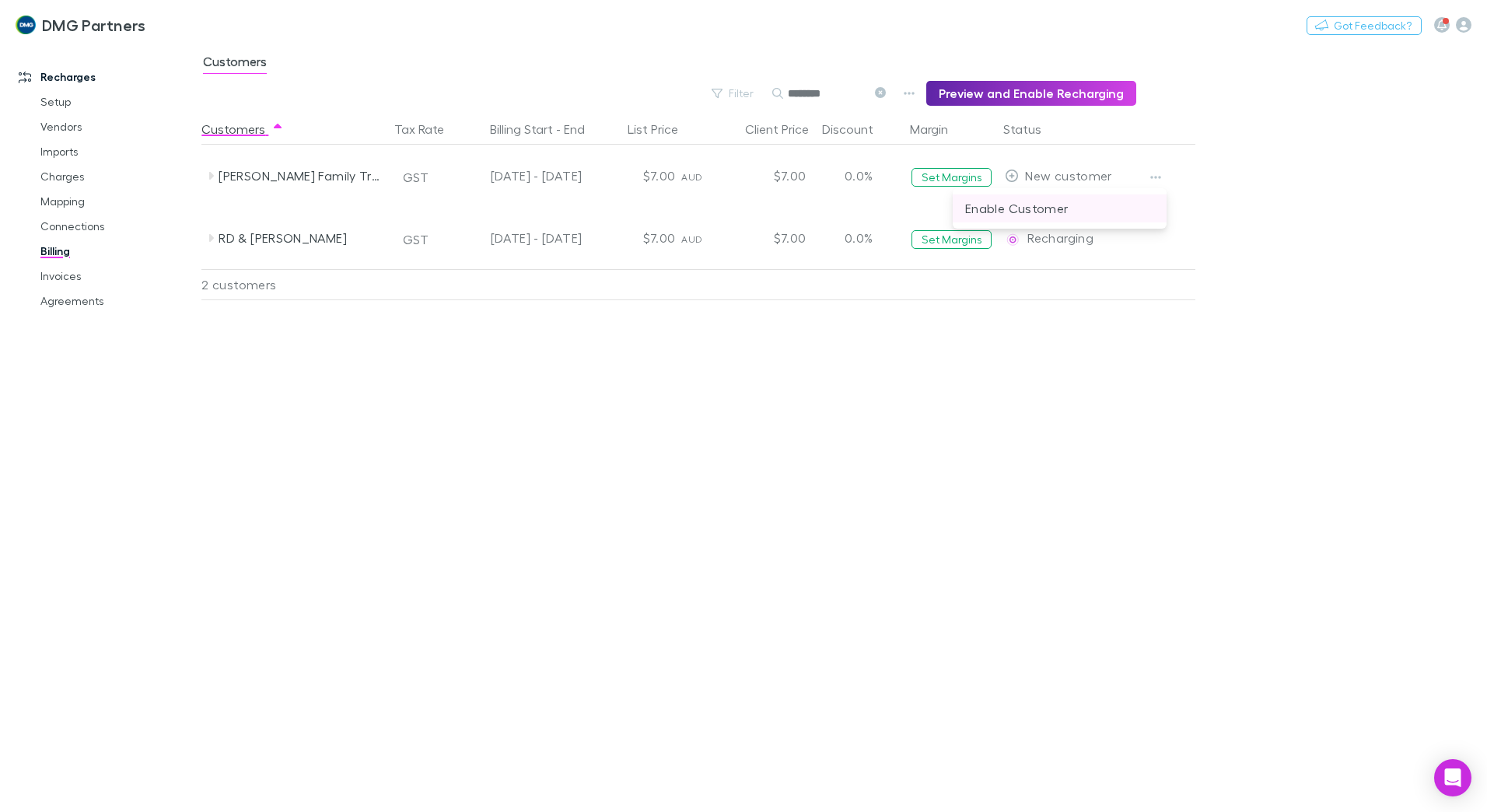
click at [1011, 207] on p "Enable Customer" at bounding box center [1059, 208] width 189 height 18
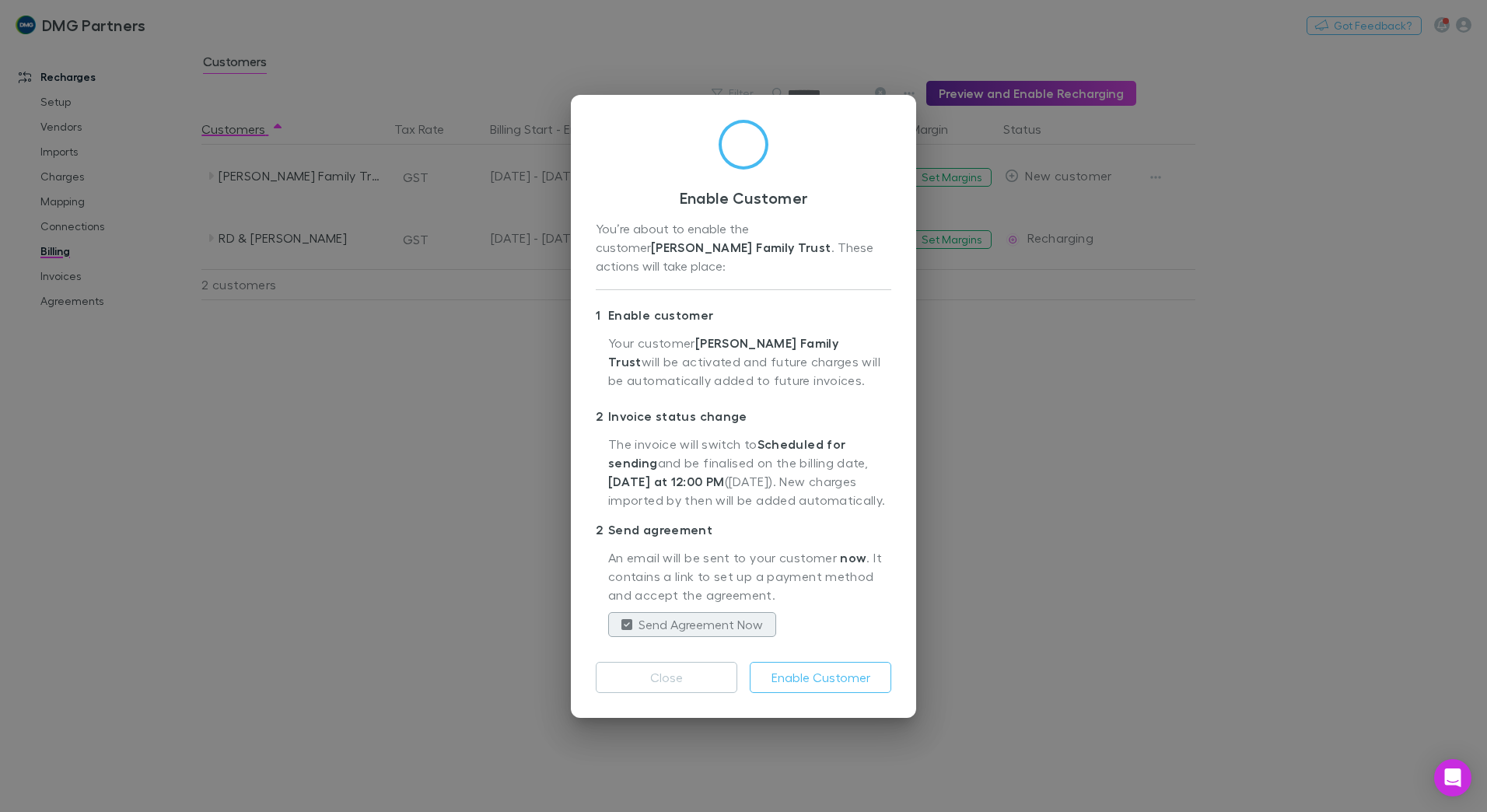
drag, startPoint x: 811, startPoint y: 664, endPoint x: 873, endPoint y: 641, distance: 66.1
click at [812, 574] on button "Enable Customer" at bounding box center [821, 676] width 142 height 31
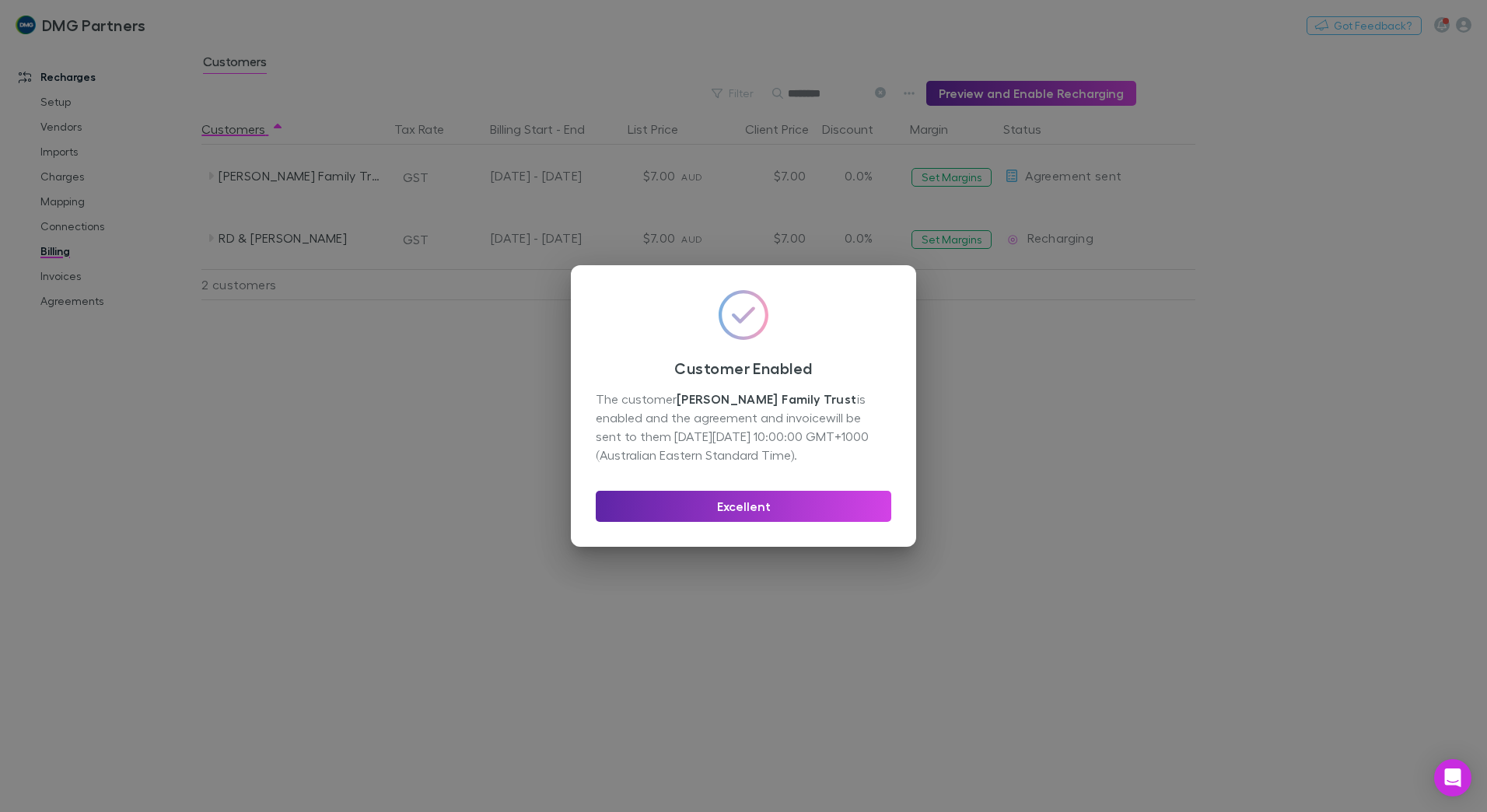
click at [1127, 486] on div "Customer Enabled The customer [PERSON_NAME] Family Trust is enabled and the agr…" at bounding box center [743, 406] width 1487 height 812
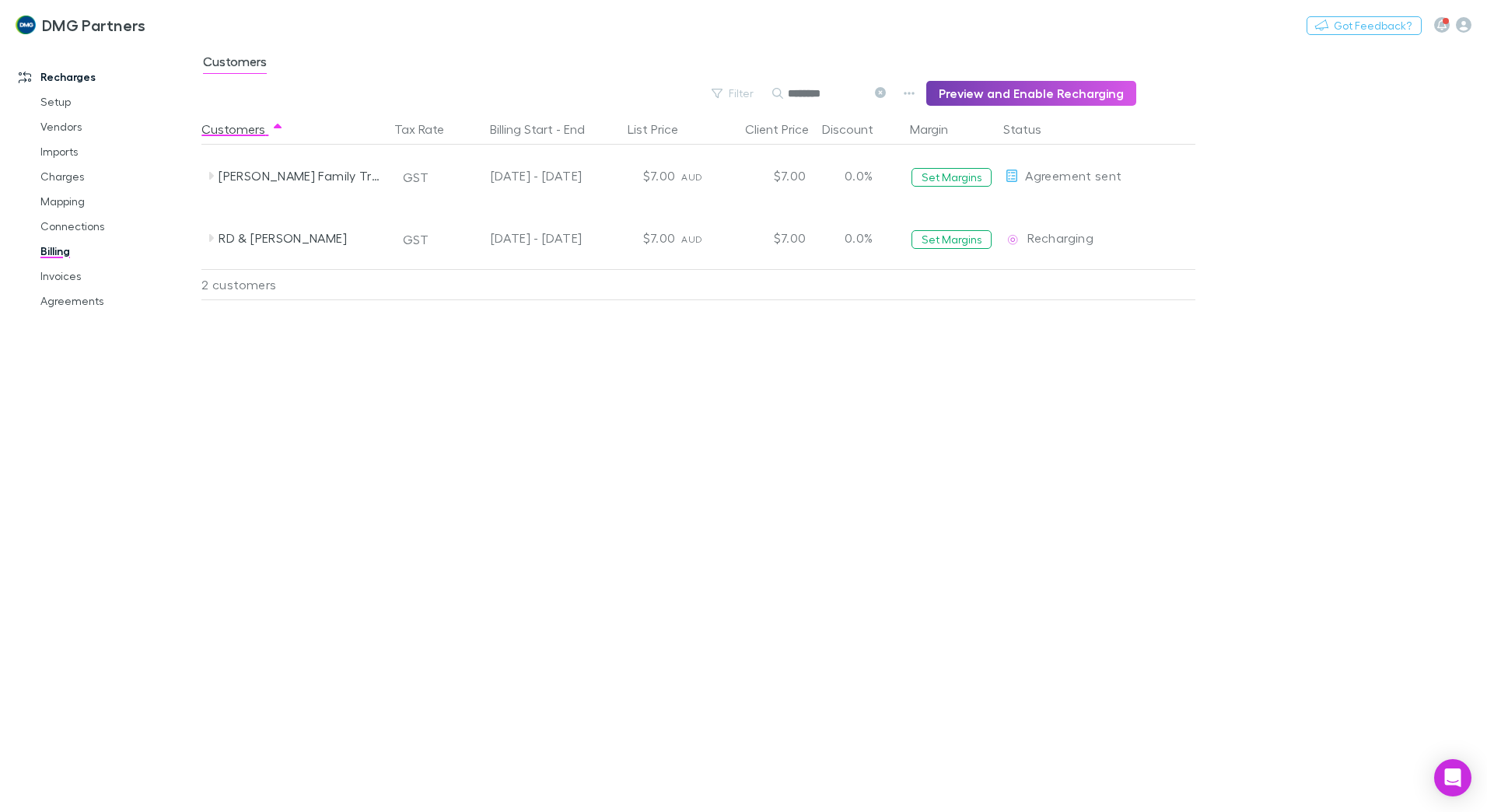
click at [1025, 92] on button "Preview and Enable Recharging" at bounding box center [1031, 93] width 210 height 25
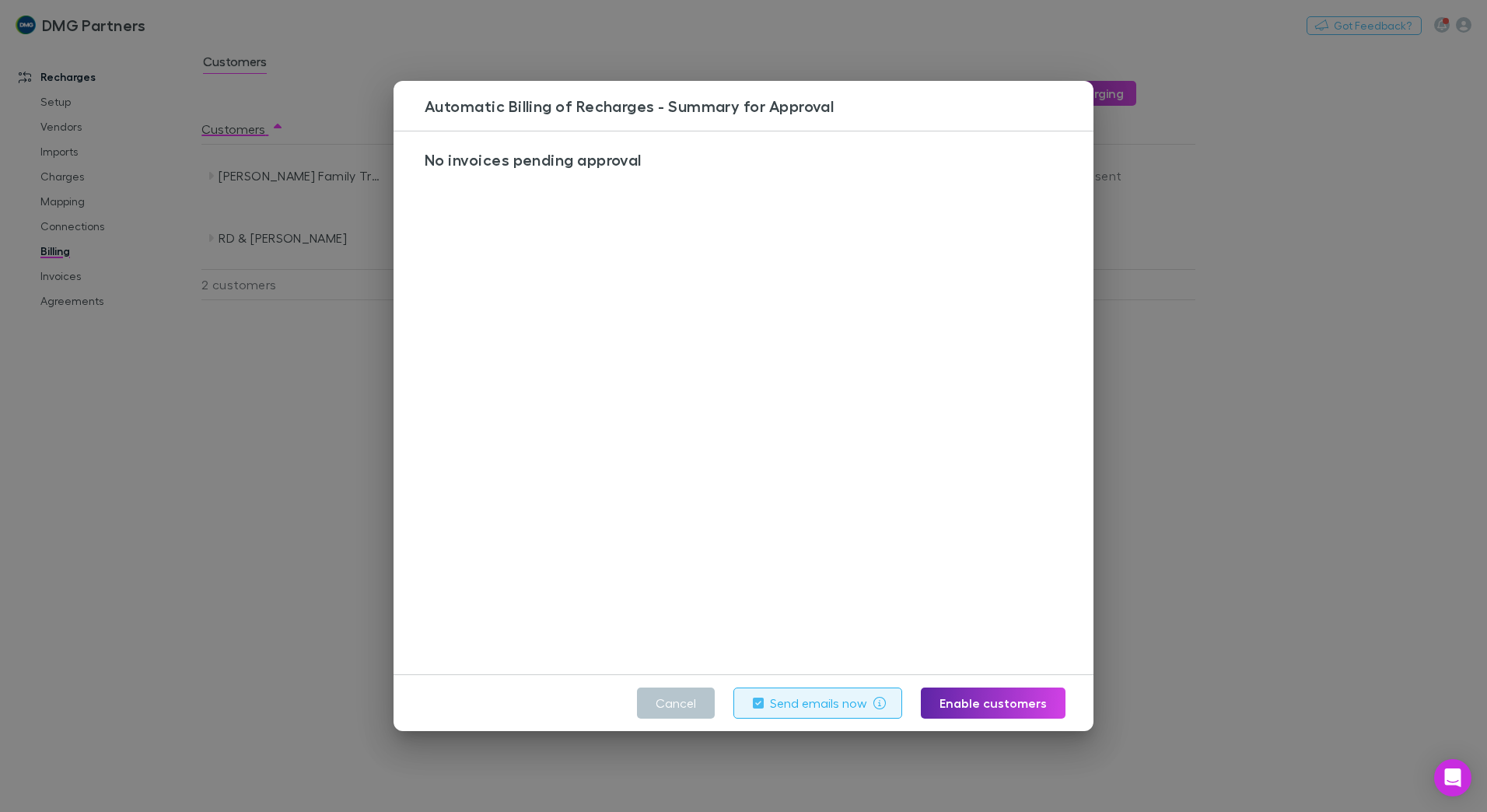
drag, startPoint x: 673, startPoint y: 710, endPoint x: 1445, endPoint y: 258, distance: 894.6
click at [671, 574] on button "Cancel" at bounding box center [676, 702] width 77 height 31
